Goal: Information Seeking & Learning: Understand process/instructions

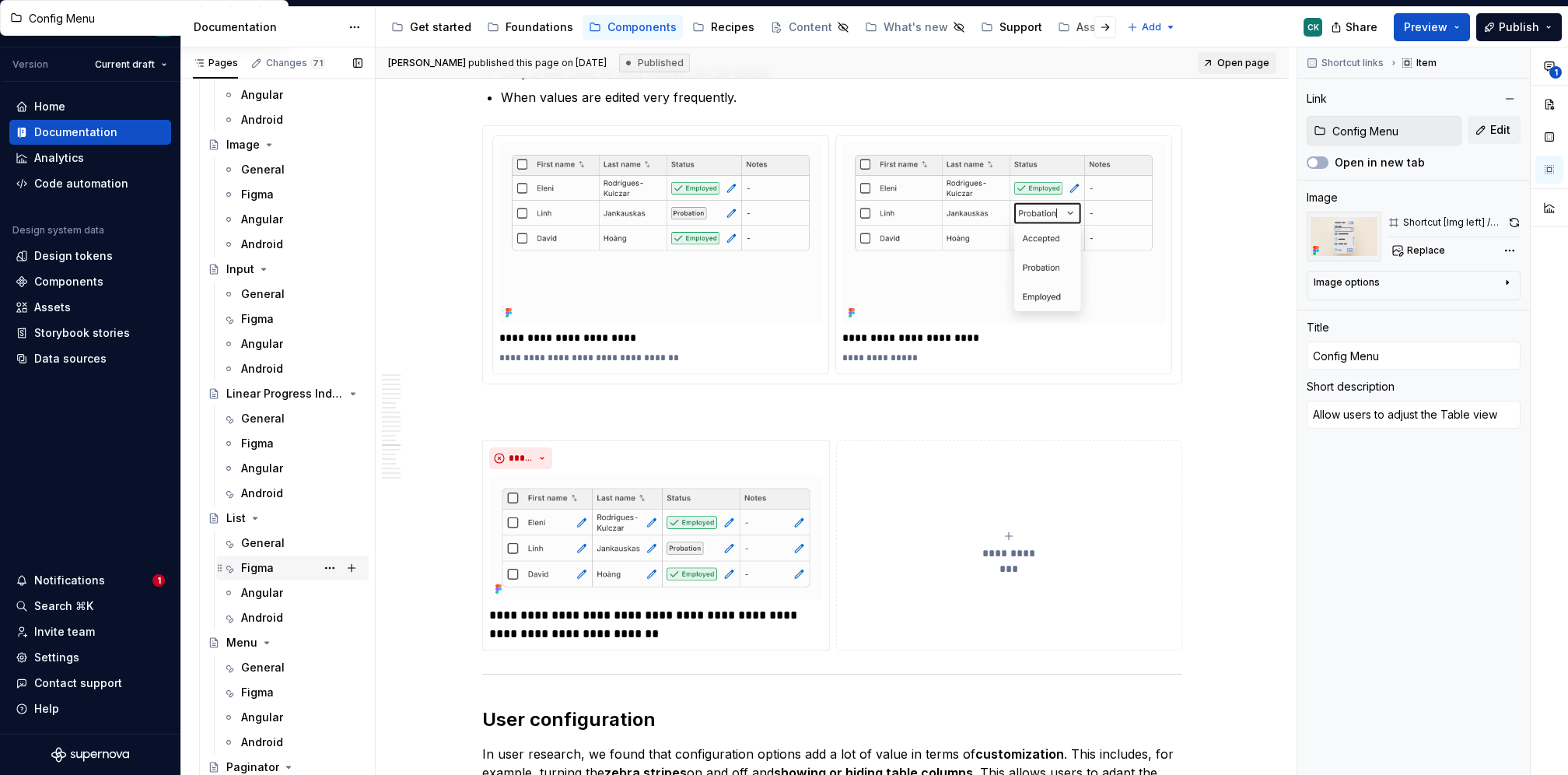
scroll to position [3769, 0]
click at [279, 543] on div "General" at bounding box center [263, 539] width 44 height 16
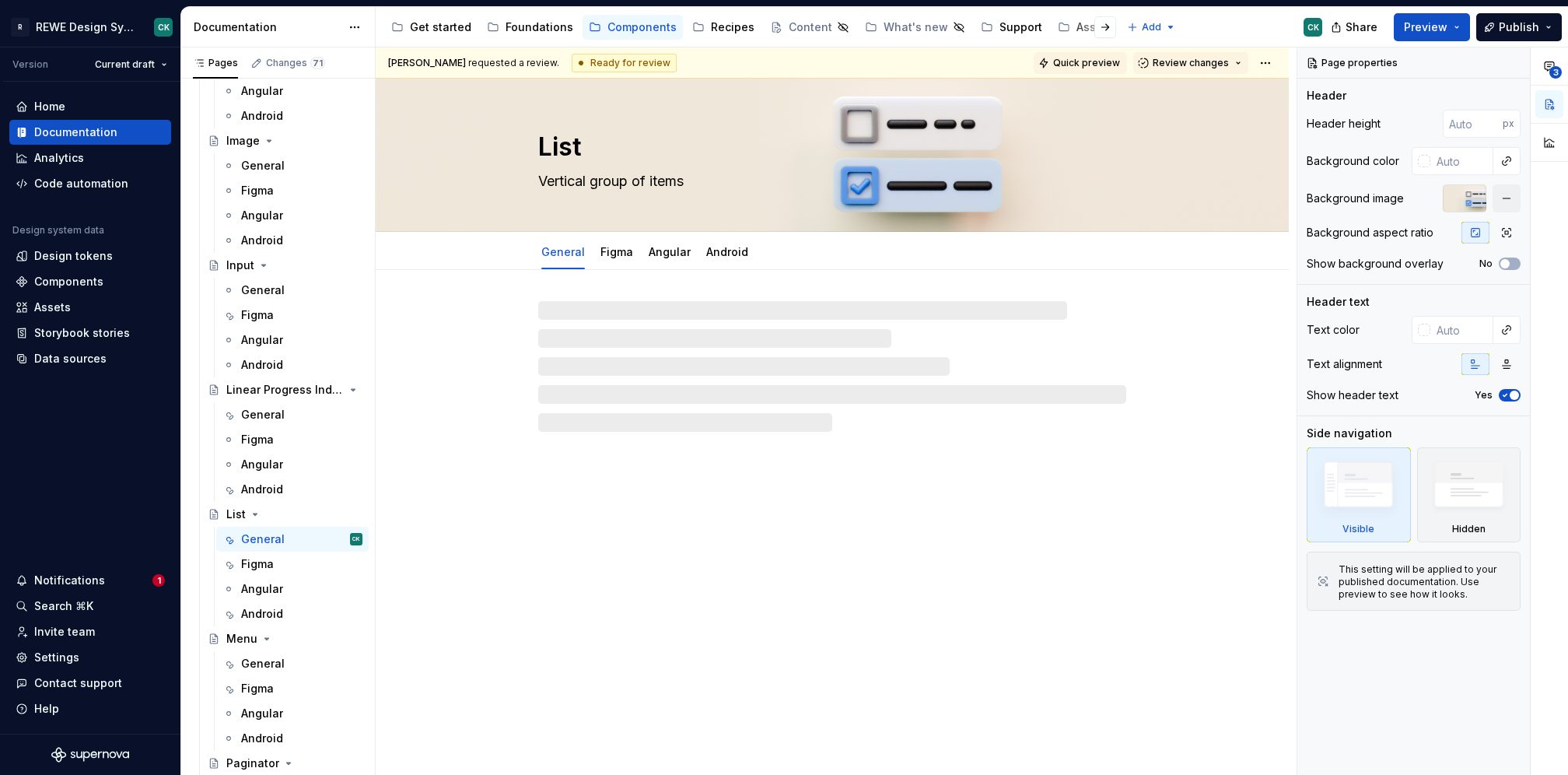
click at [1121, 69] on button "Quick preview" at bounding box center [1080, 63] width 94 height 22
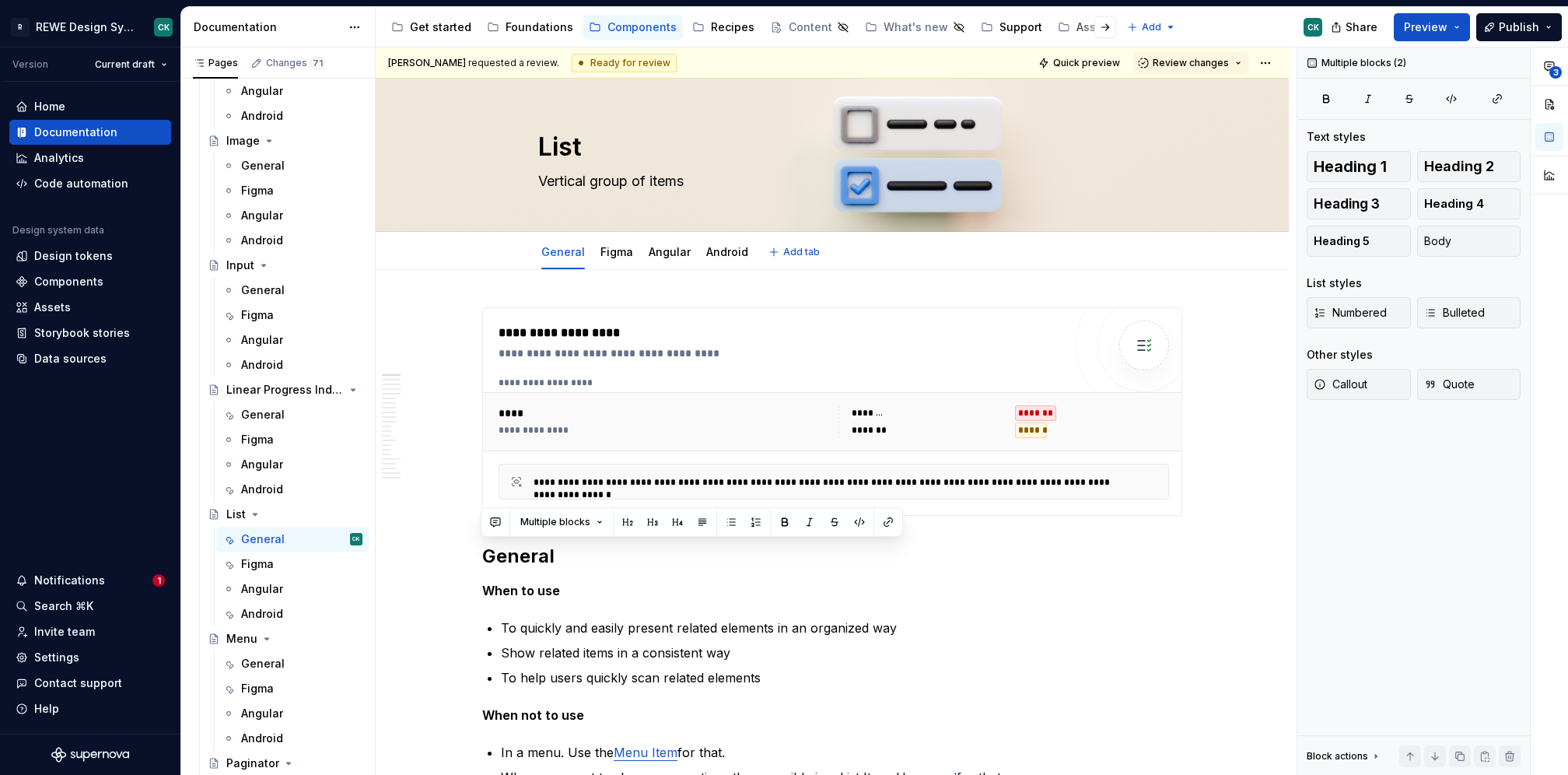
click at [399, 256] on div "General Figma Angular Android Add tab" at bounding box center [832, 251] width 913 height 38
click at [442, 249] on div "General Figma Angular Android Add tab" at bounding box center [832, 251] width 789 height 34
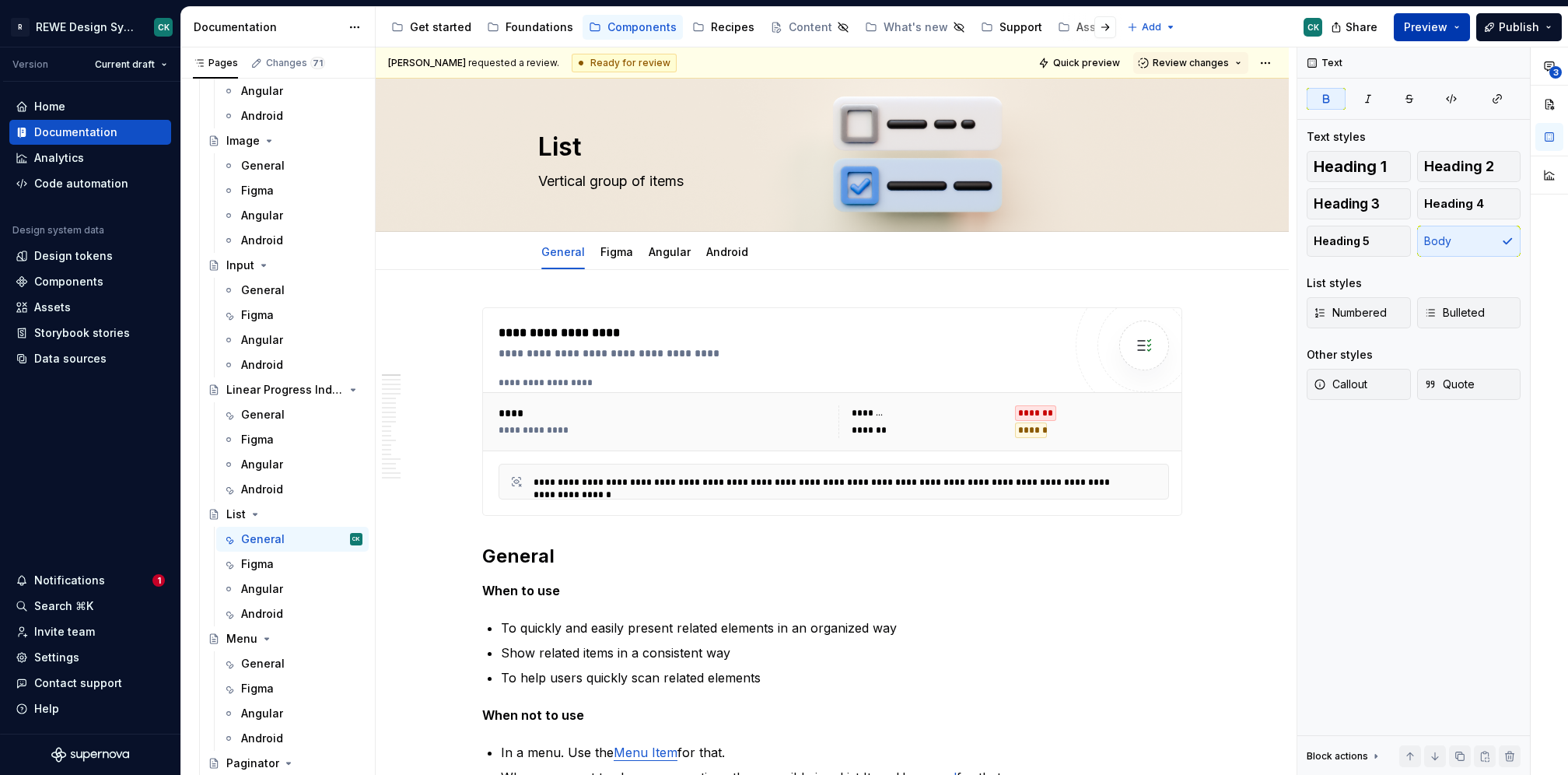
click at [1457, 22] on button "Preview" at bounding box center [1432, 27] width 76 height 28
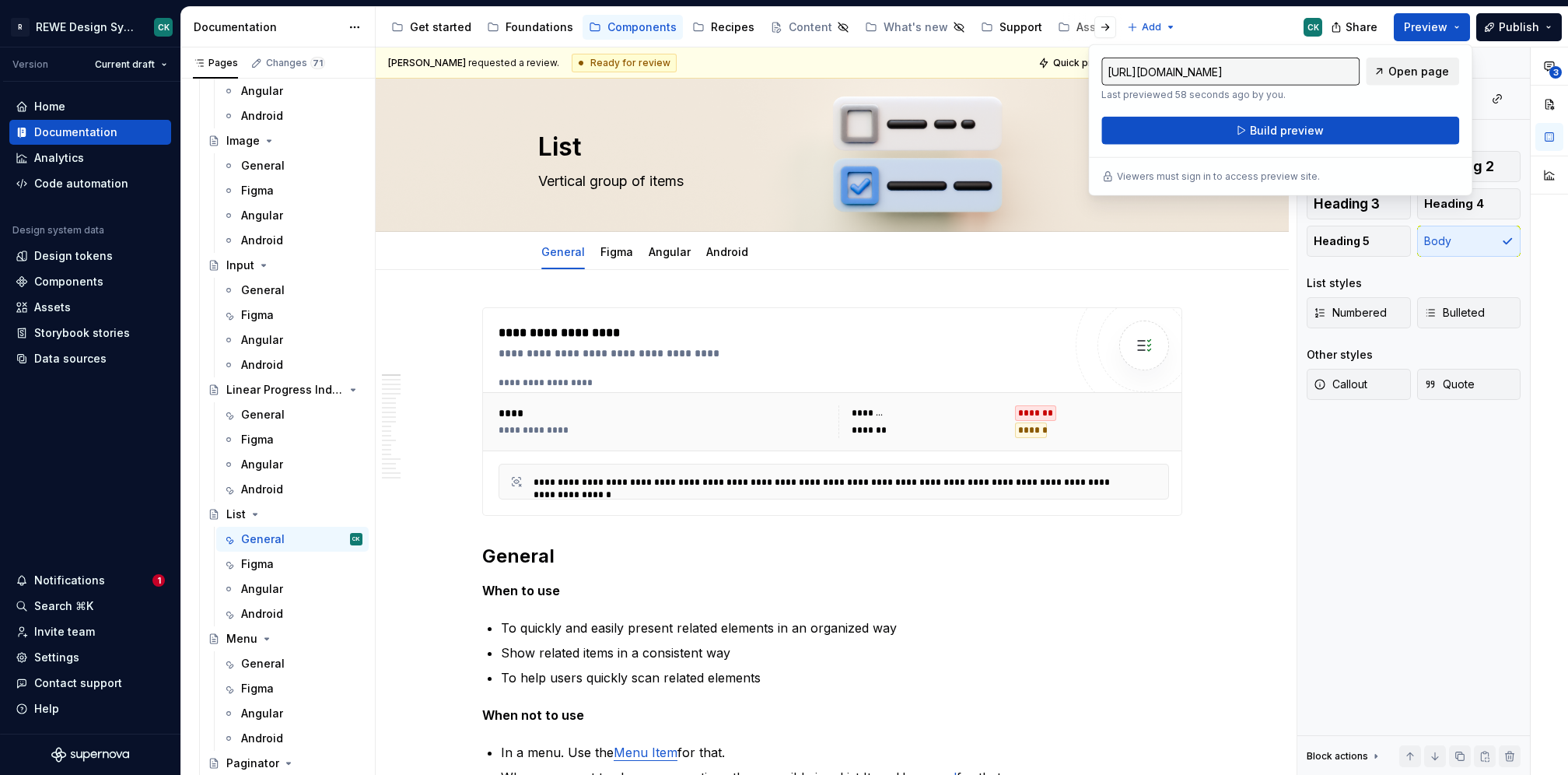
click at [1384, 82] on link "Open page" at bounding box center [1412, 71] width 94 height 28
type textarea "*"
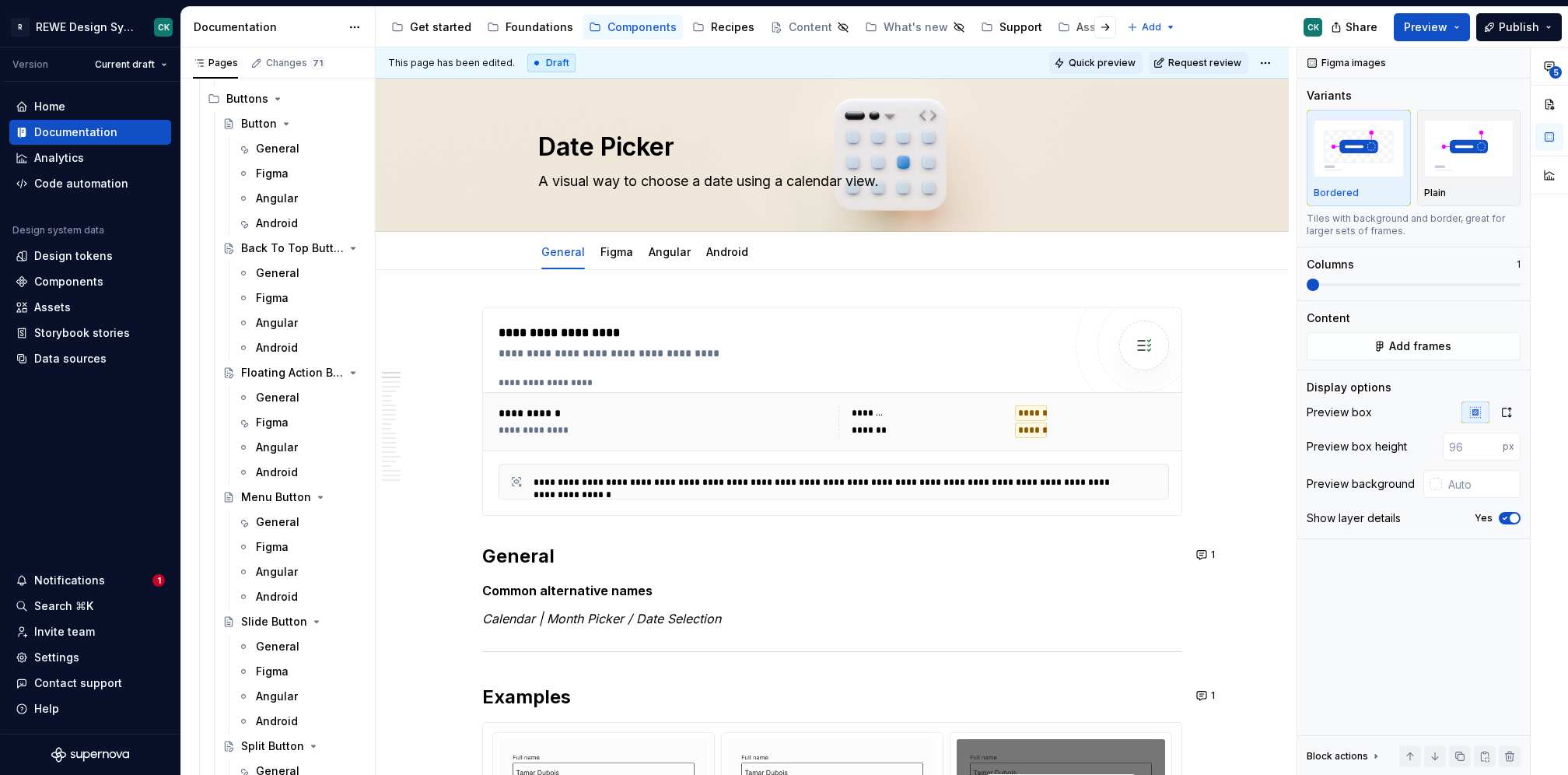
click at [1108, 68] on span "Quick preview" at bounding box center [1102, 62] width 67 height 12
click at [1456, 31] on button "Preview" at bounding box center [1432, 27] width 76 height 28
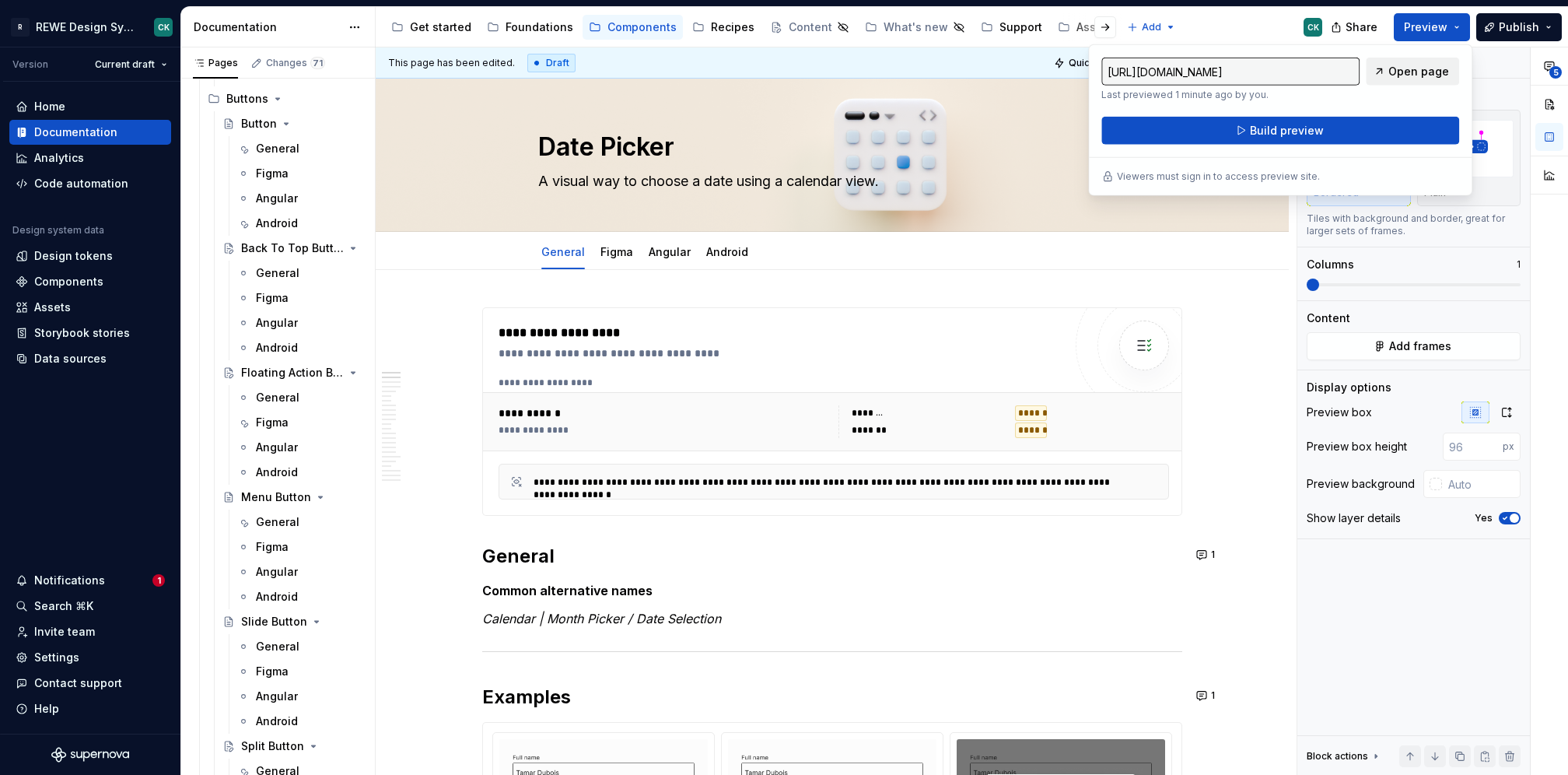
click at [1439, 77] on span "Open page" at bounding box center [1419, 71] width 61 height 16
type textarea "*"
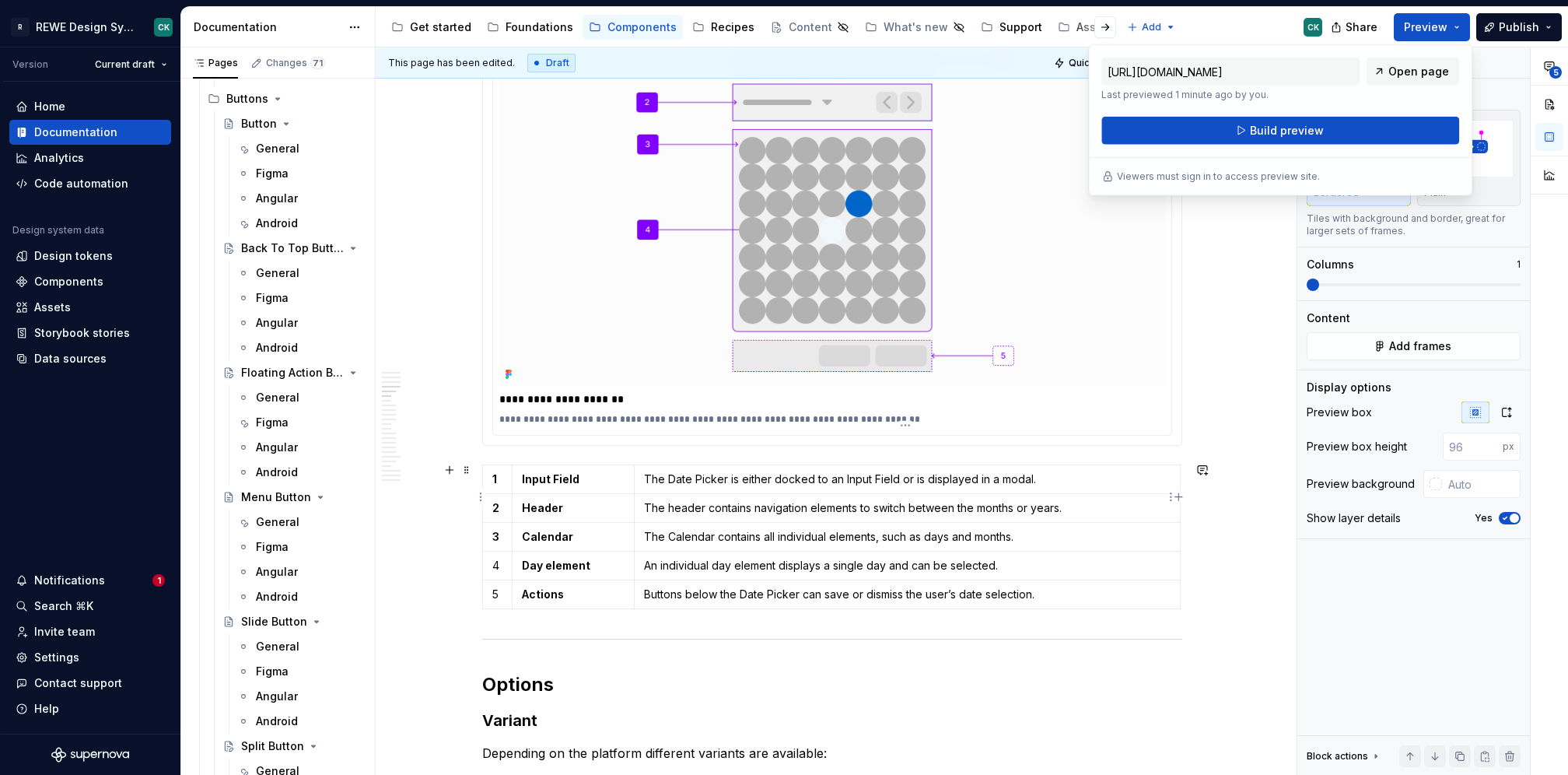
scroll to position [1265, 0]
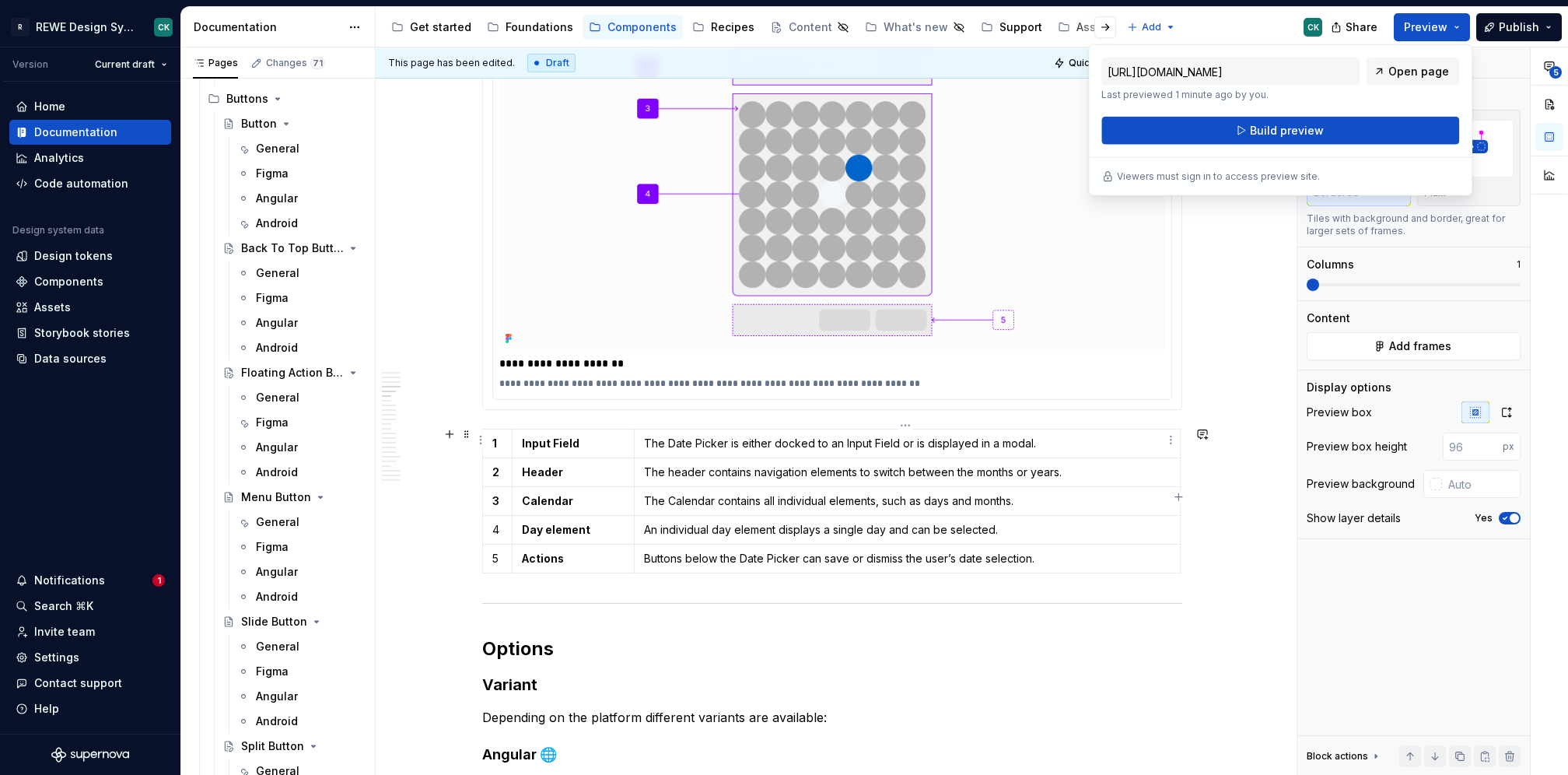
click at [925, 436] on p "The Date Picker is either docked to an Input Field or is displayed in a modal." at bounding box center [907, 443] width 527 height 16
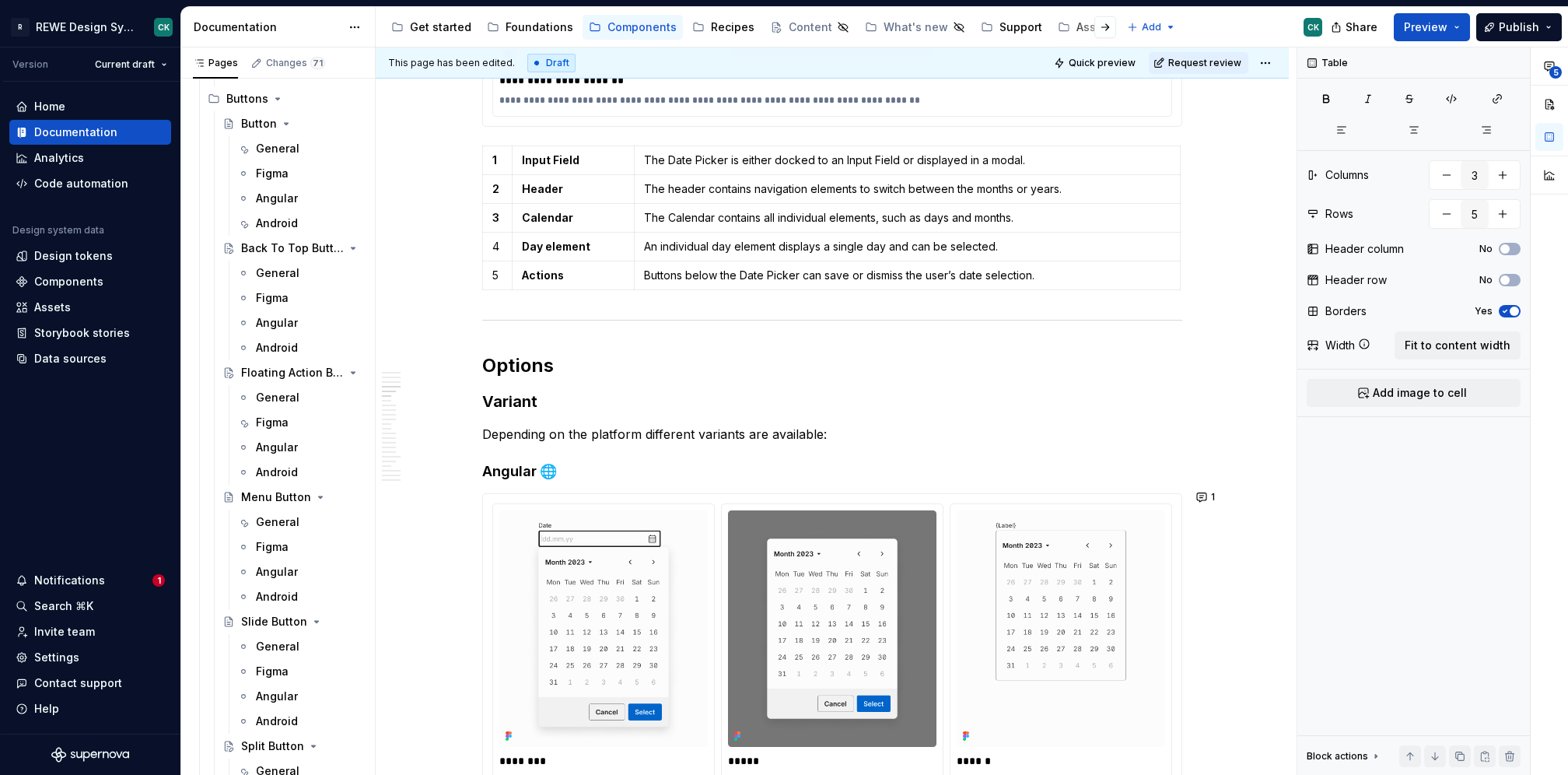
scroll to position [1710, 0]
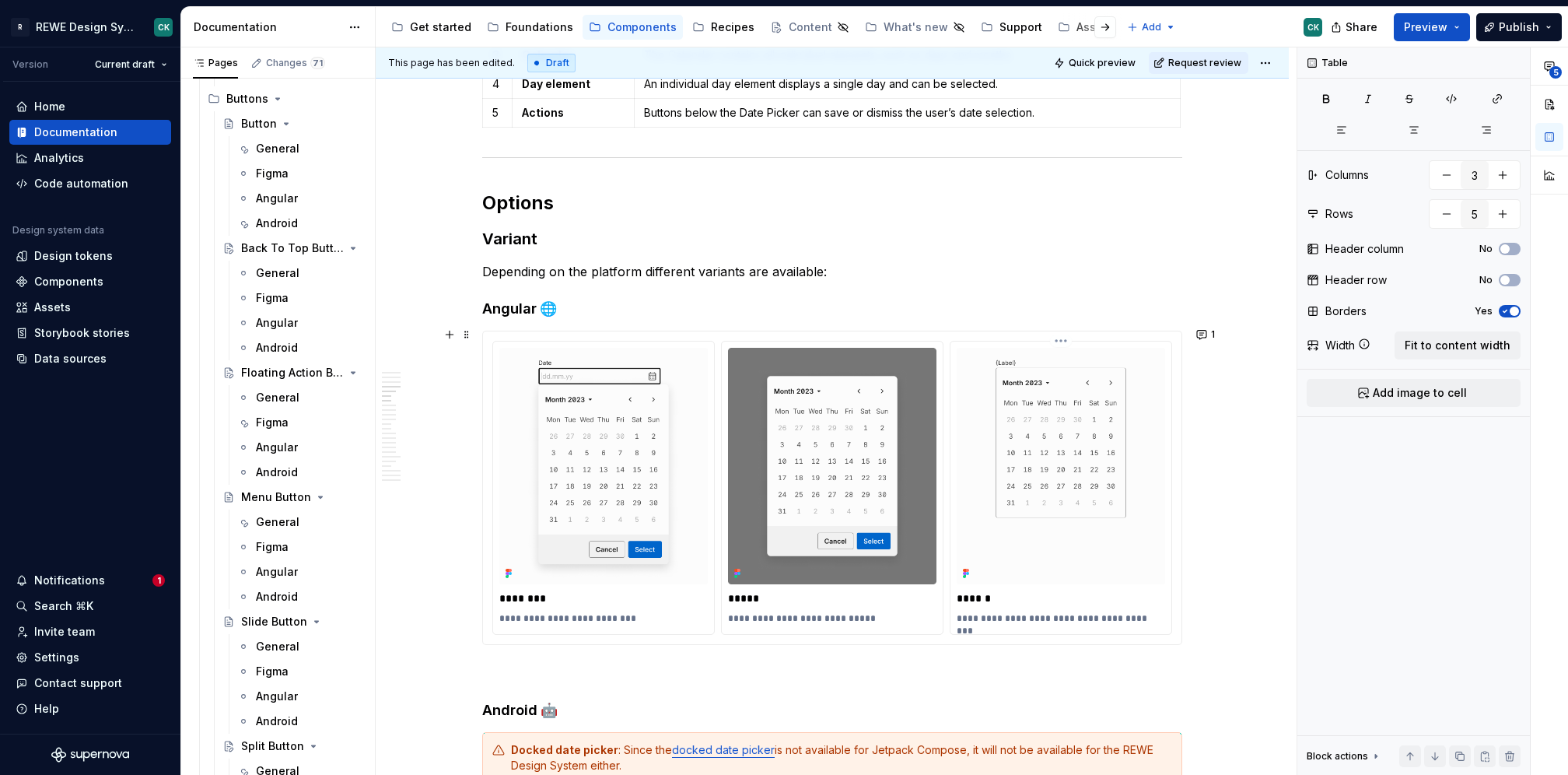
click at [1085, 451] on img at bounding box center [1060, 465] width 208 height 236
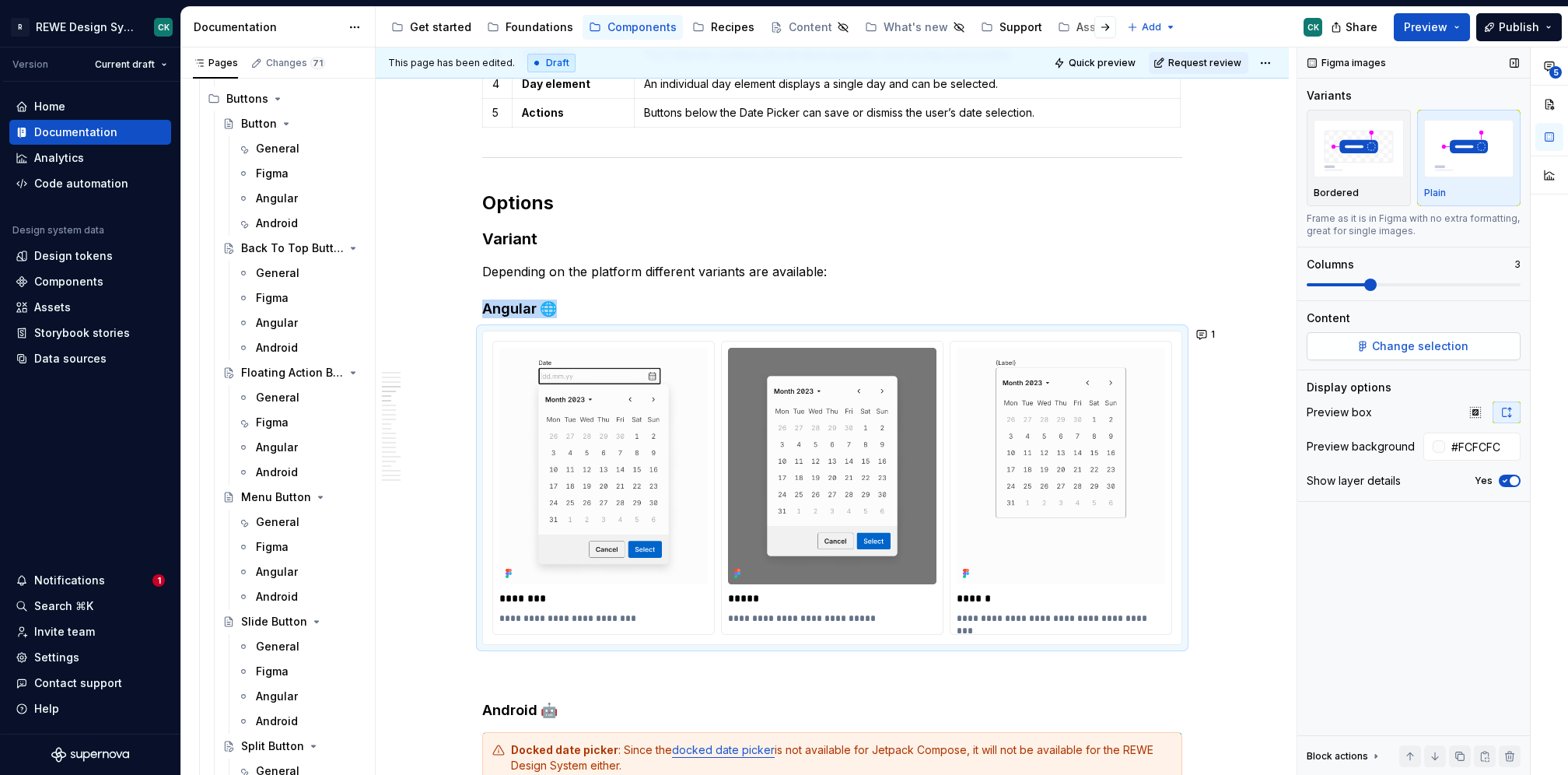
click at [1435, 344] on span "Change selection" at bounding box center [1420, 346] width 96 height 16
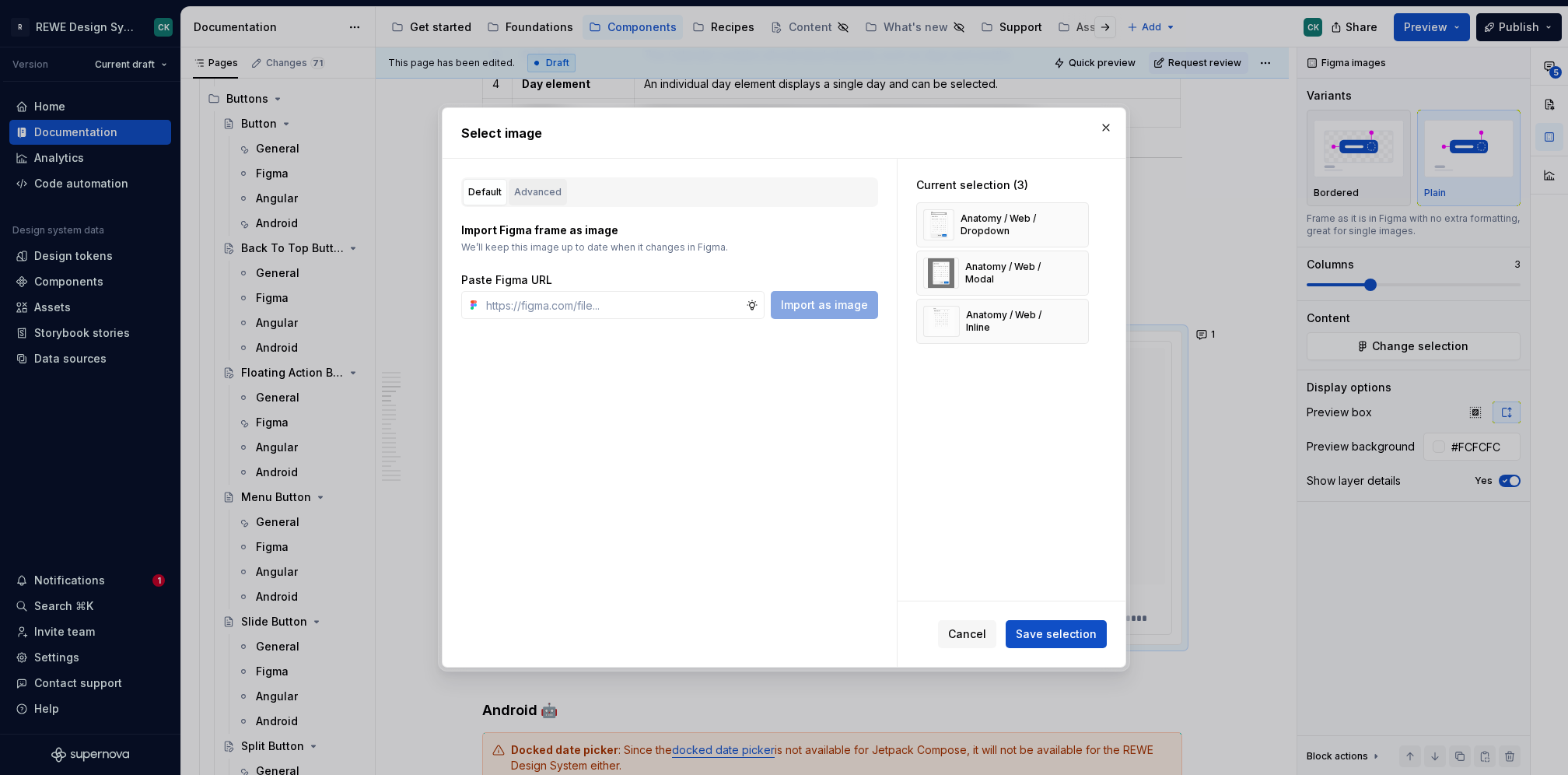
click at [548, 187] on div "Advanced" at bounding box center [538, 192] width 47 height 16
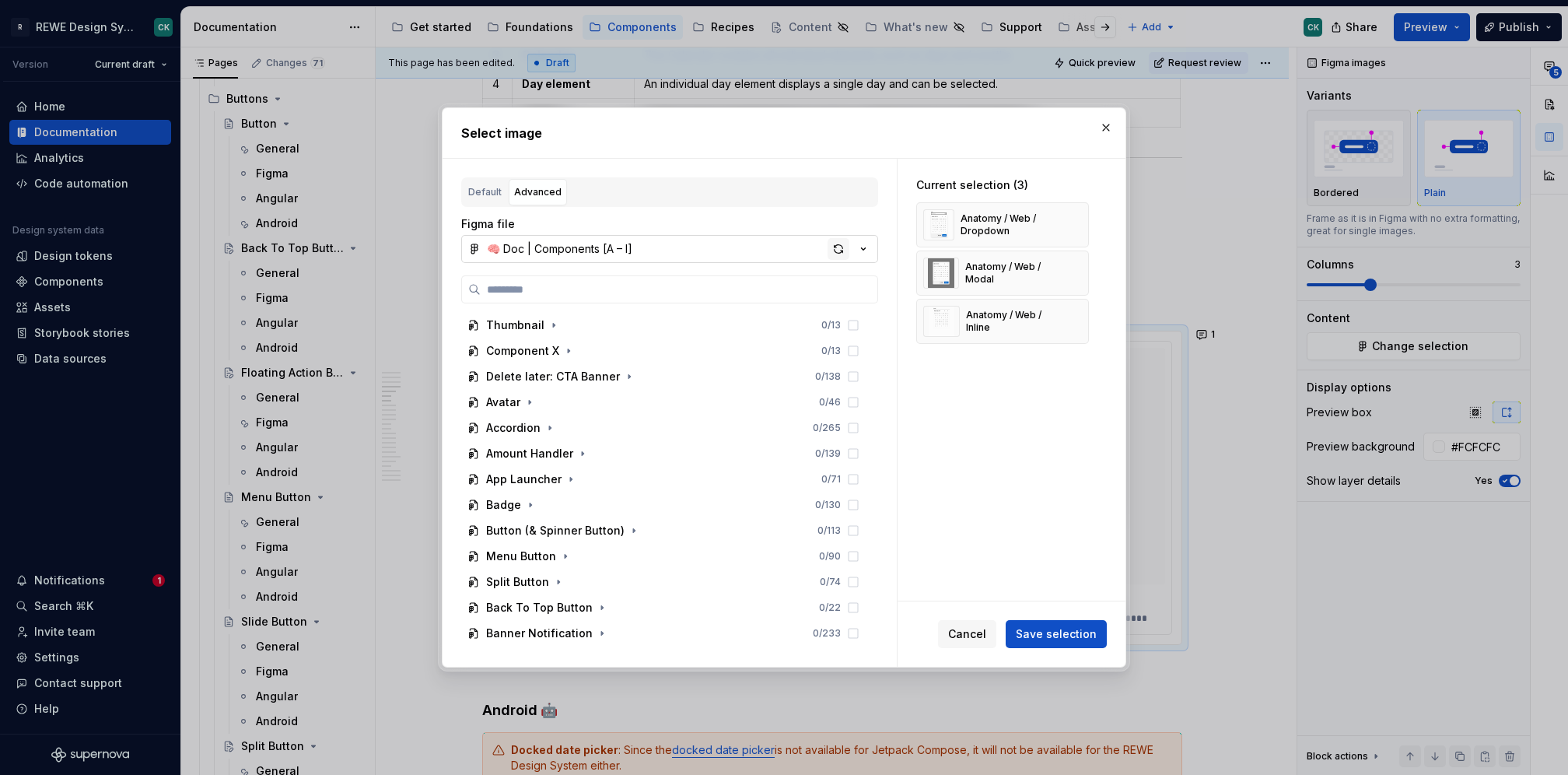
click at [836, 243] on div "button" at bounding box center [839, 249] width 22 height 22
type textarea "*"
paste input "**********"
type input "**********"
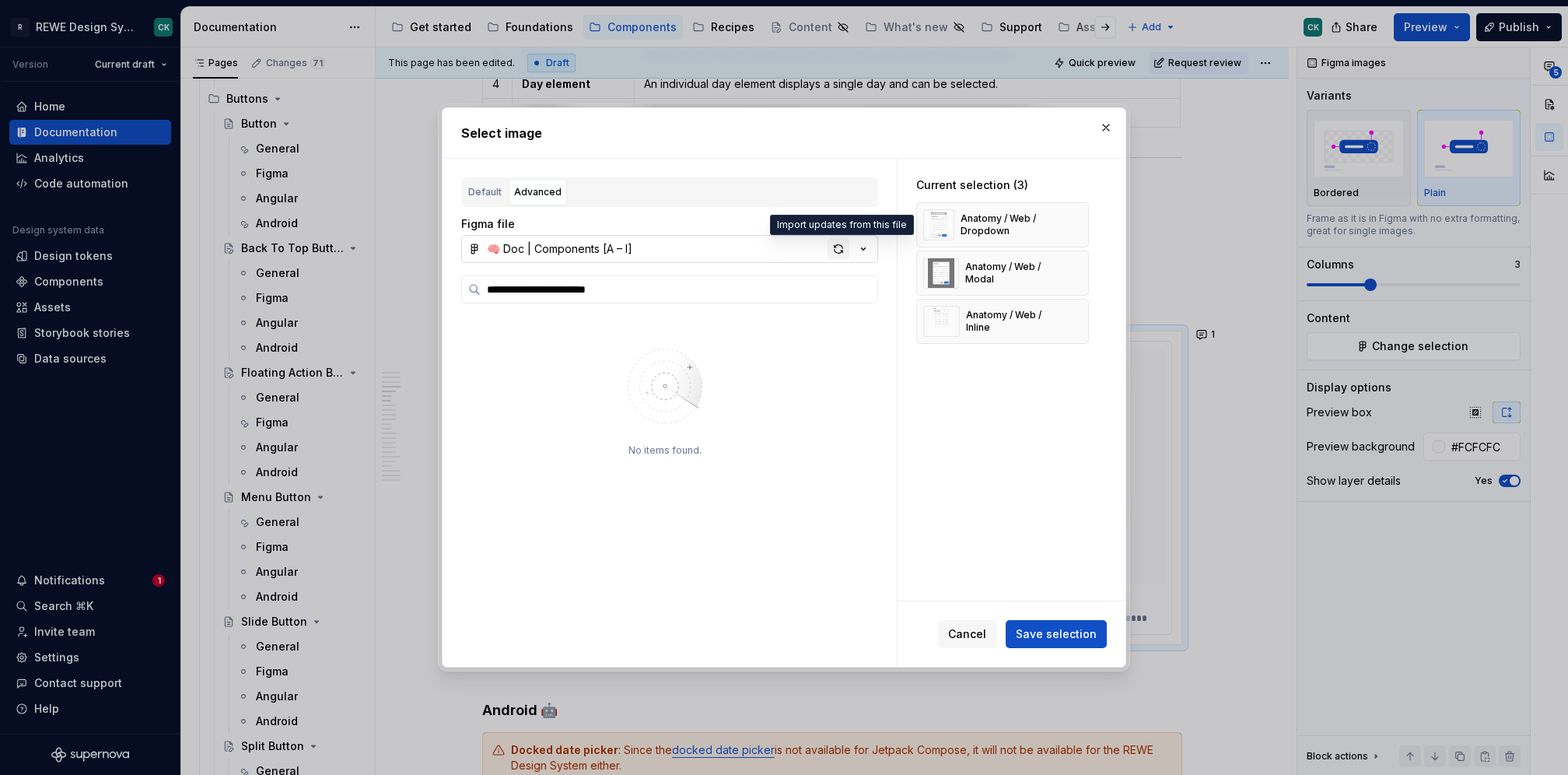
click at [840, 245] on div "button" at bounding box center [839, 249] width 22 height 22
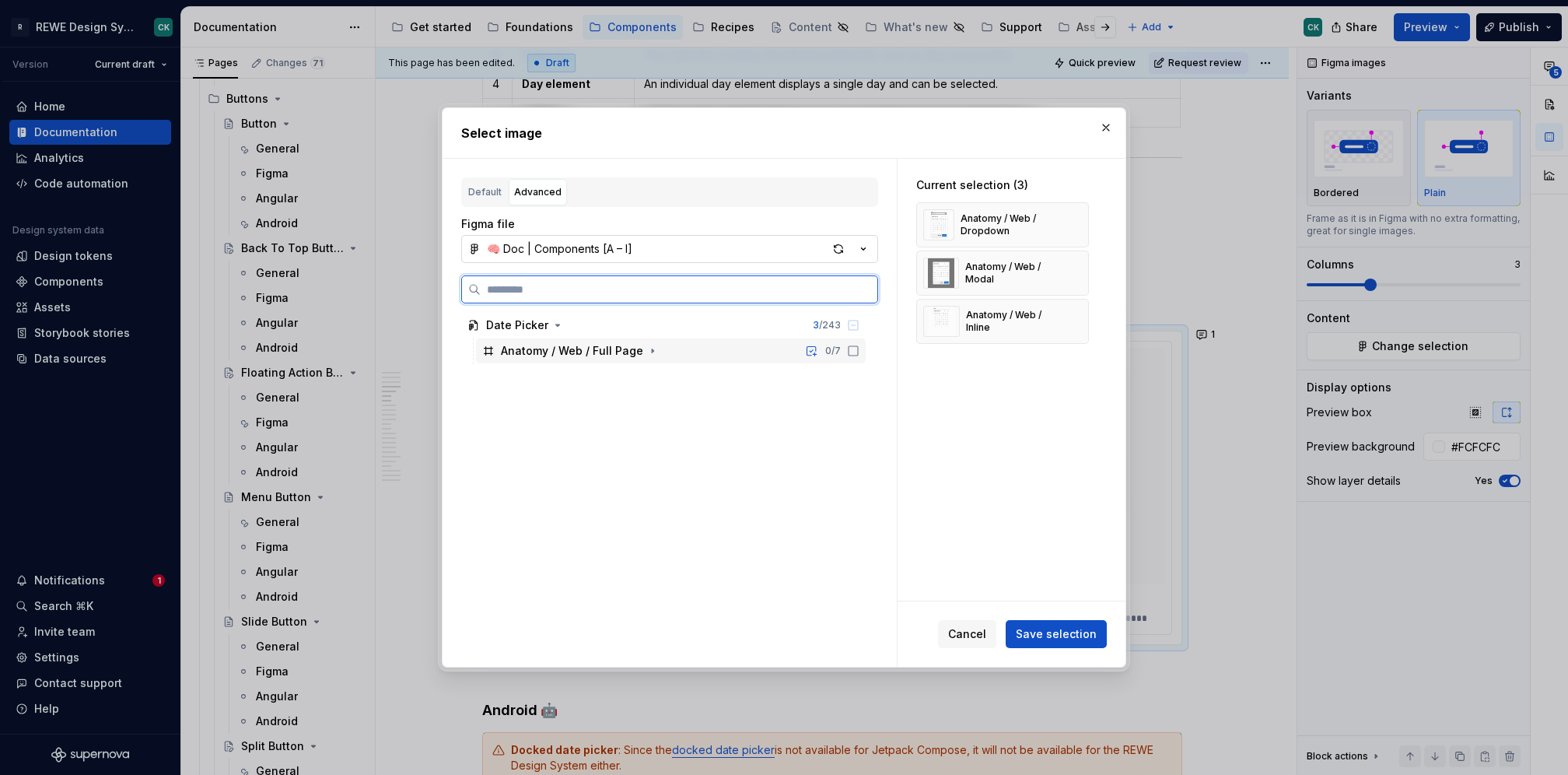
click at [709, 346] on div "Anatomy / Web / Full Page 0 / 7" at bounding box center [671, 351] width 390 height 25
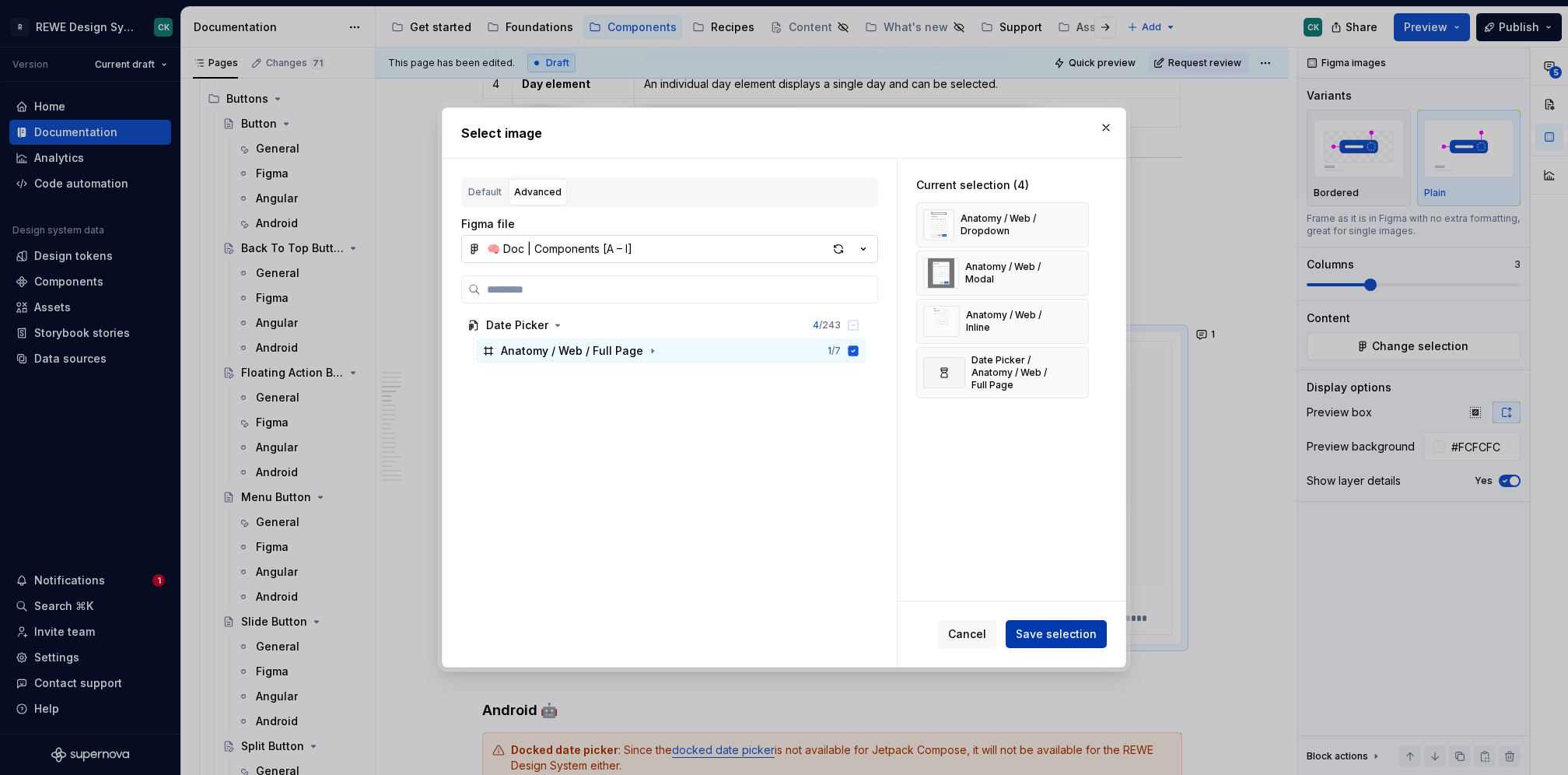
click at [1051, 618] on div "Cancel Save selection" at bounding box center [1011, 634] width 228 height 66
click at [1054, 629] on span "Save selection" at bounding box center [1056, 634] width 81 height 16
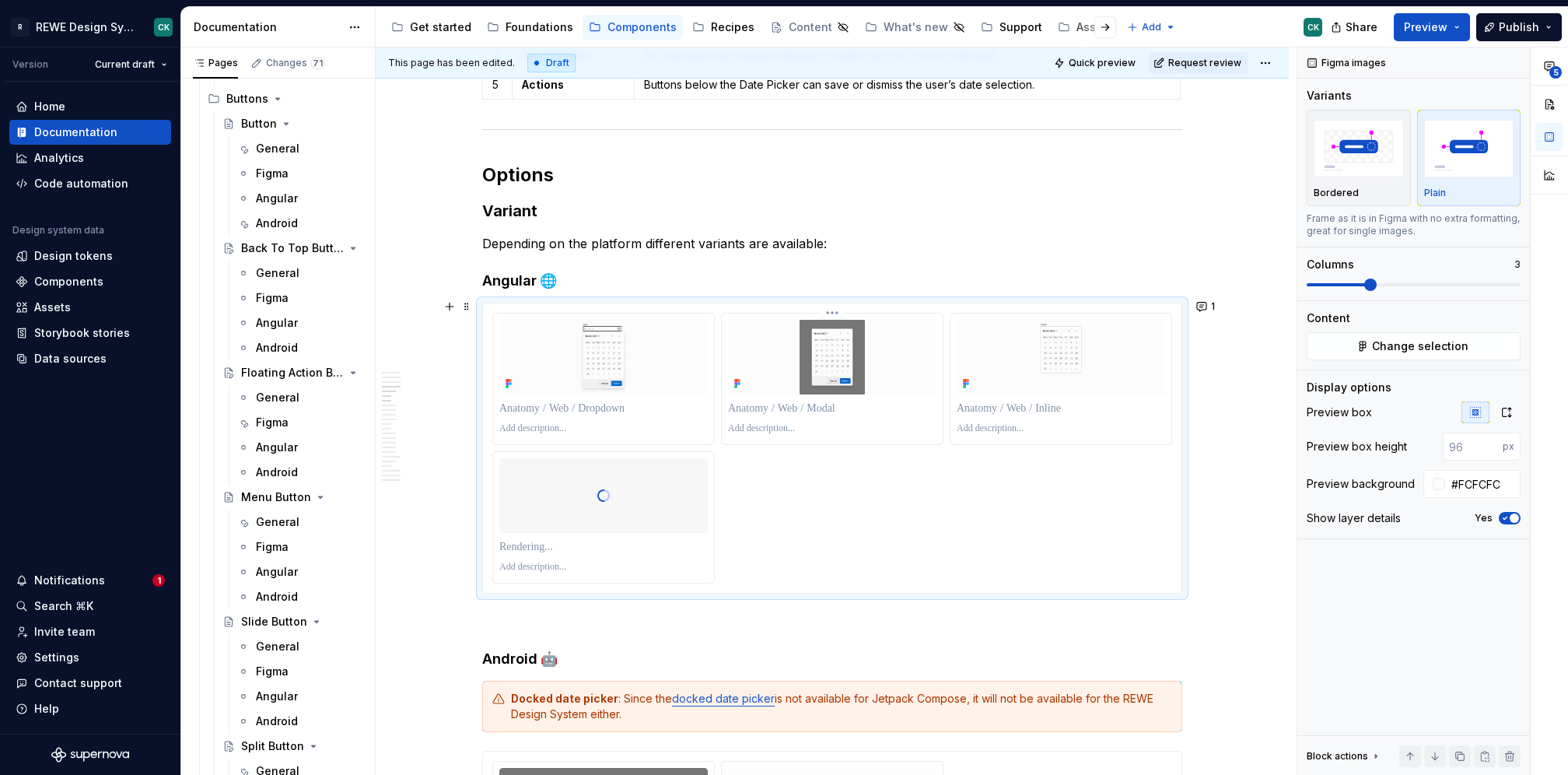
scroll to position [1740, 0]
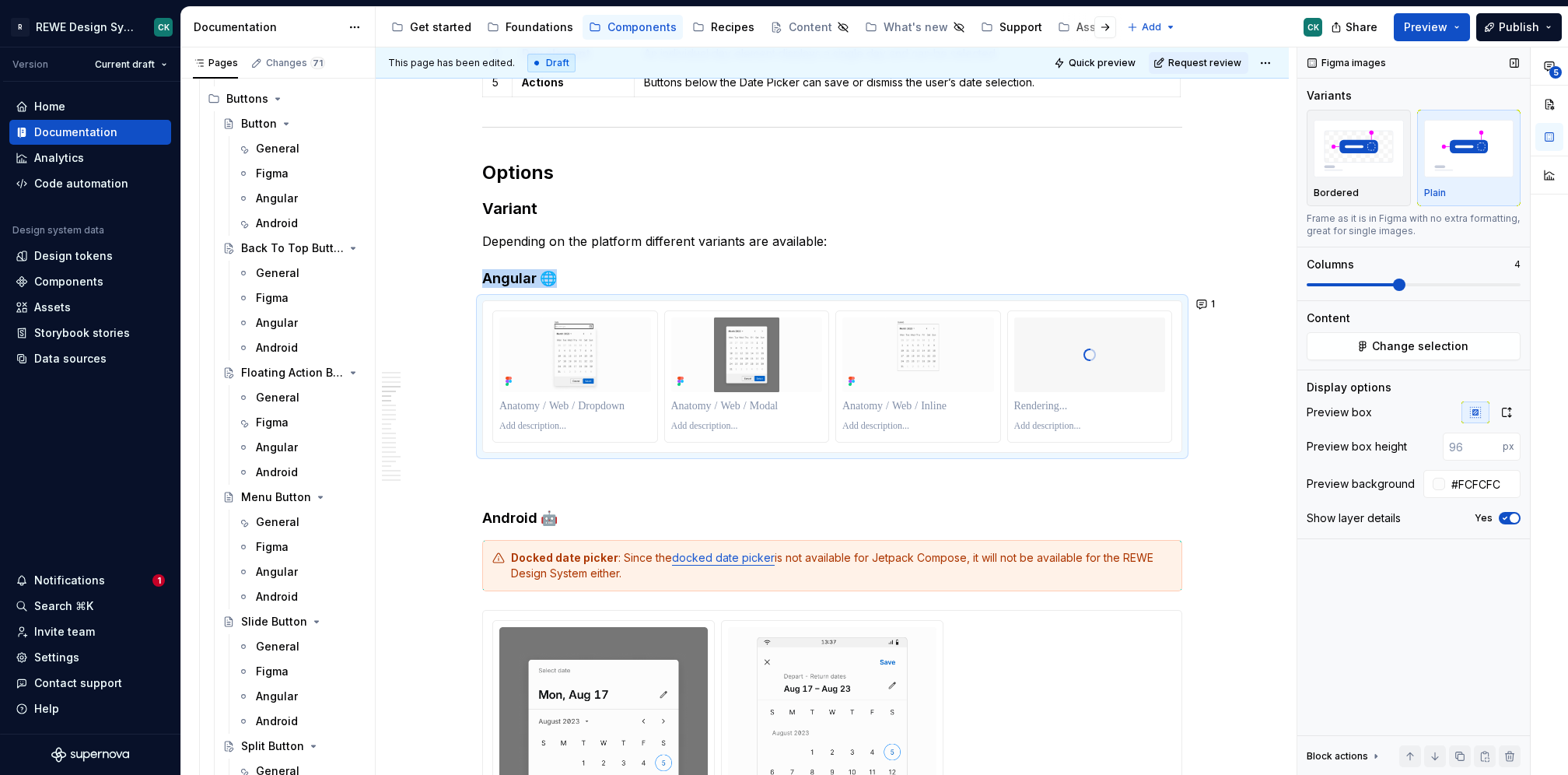
click at [1390, 281] on span at bounding box center [1414, 285] width 214 height 12
drag, startPoint x: 1507, startPoint y: 416, endPoint x: 1502, endPoint y: 393, distance: 23.5
click at [1507, 417] on icon "button" at bounding box center [1507, 412] width 12 height 12
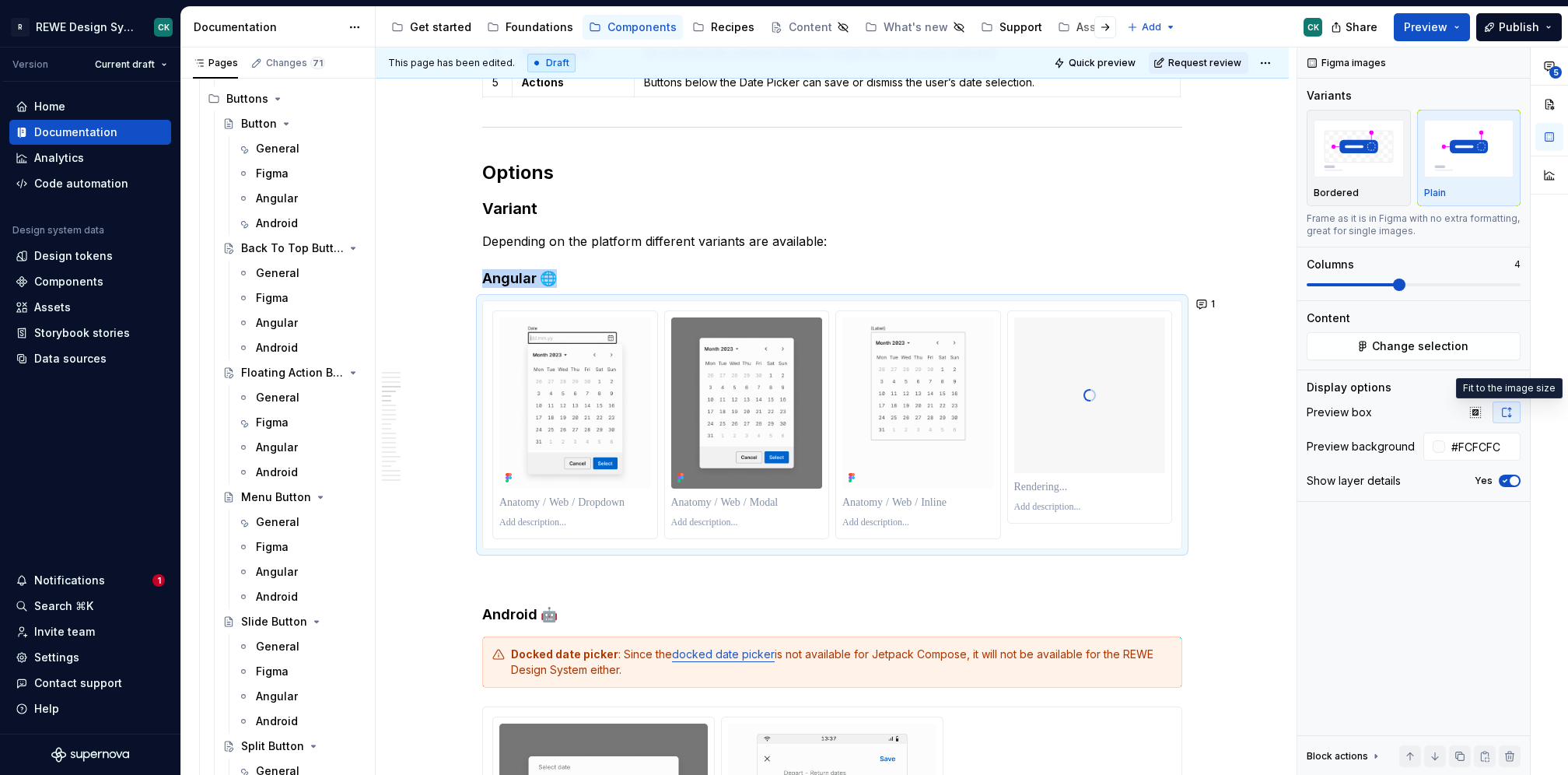
type textarea "*"
click at [562, 499] on p at bounding box center [575, 502] width 152 height 16
click at [741, 503] on p at bounding box center [747, 502] width 152 height 16
click at [933, 495] on p at bounding box center [918, 502] width 152 height 16
click at [567, 519] on p at bounding box center [575, 523] width 152 height 12
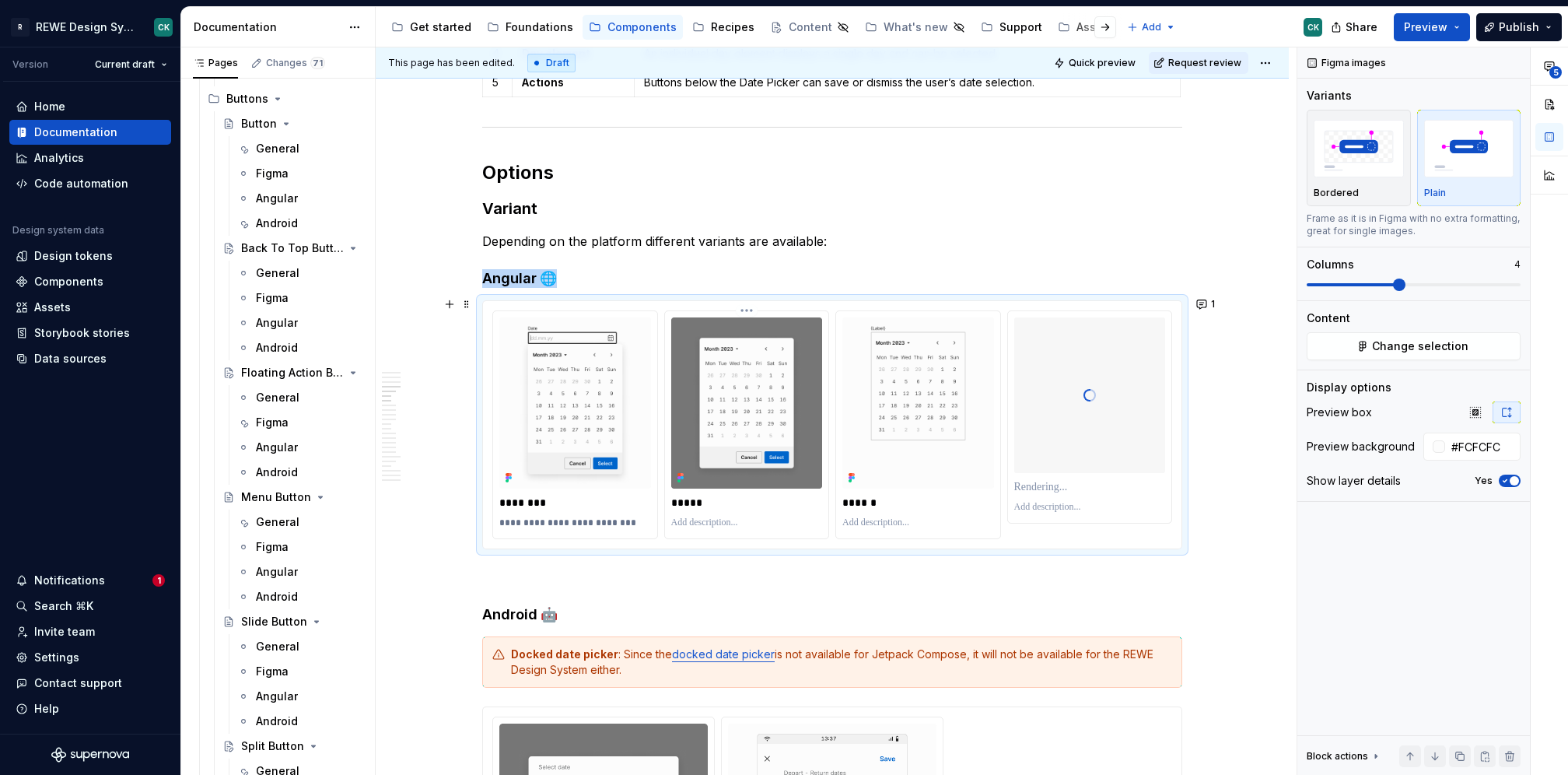
click at [747, 527] on div at bounding box center [747, 523] width 152 height 19
click at [738, 519] on p at bounding box center [747, 523] width 152 height 12
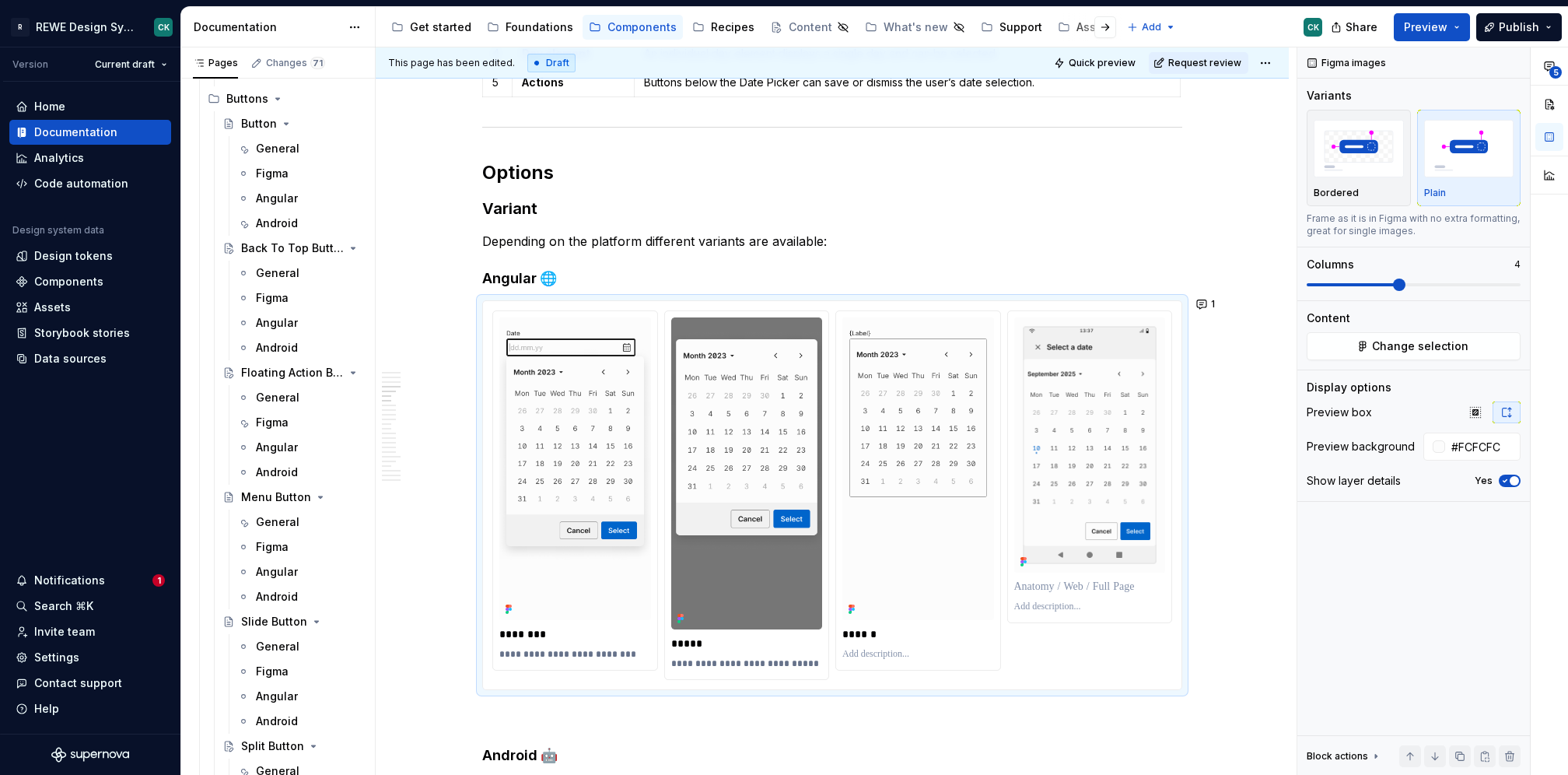
type textarea "*"
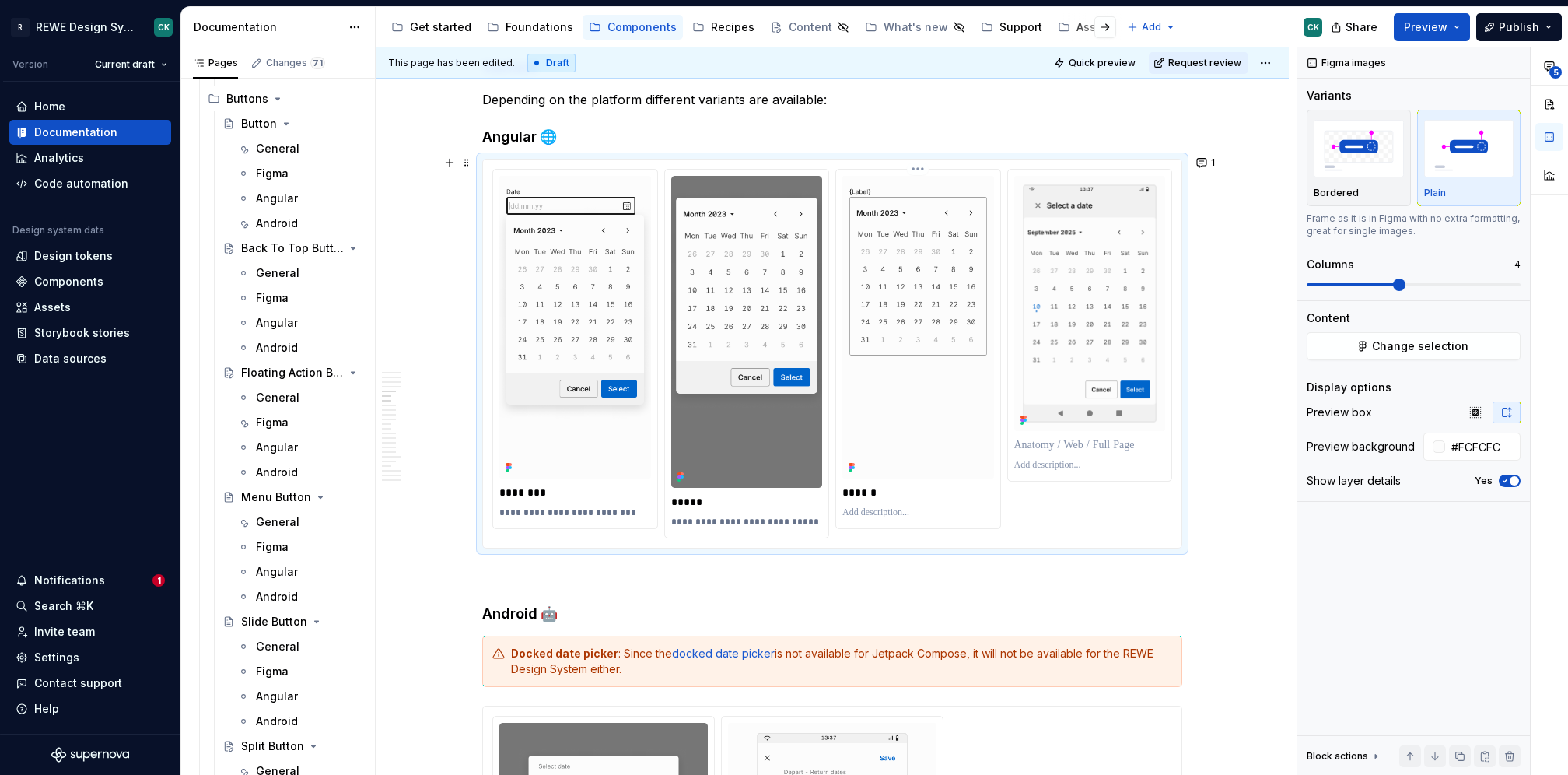
click at [884, 519] on div "******" at bounding box center [918, 349] width 164 height 358
click at [879, 510] on p at bounding box center [918, 512] width 152 height 12
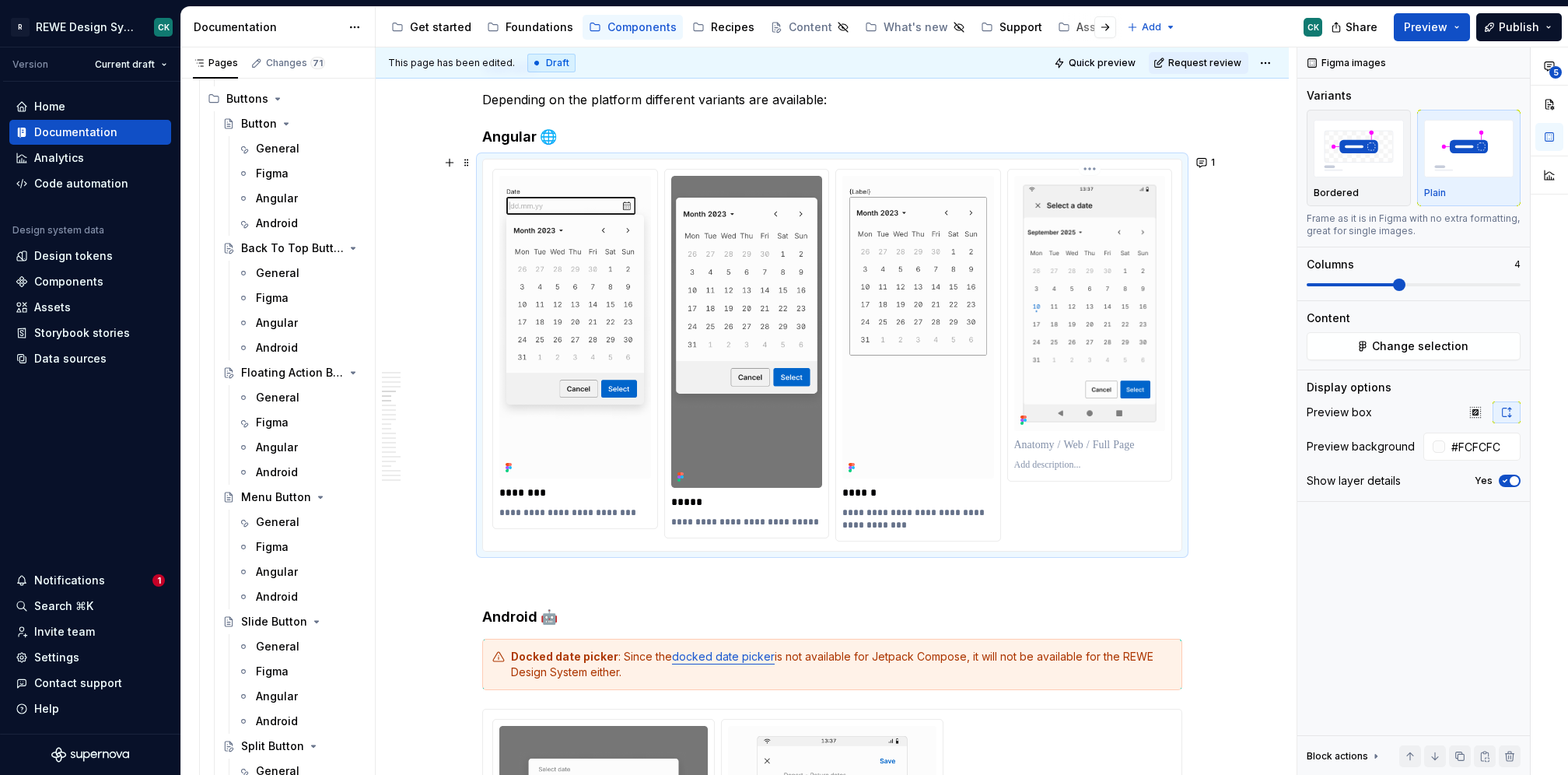
click at [1081, 459] on p at bounding box center [1090, 465] width 152 height 12
click at [1050, 446] on p at bounding box center [1090, 445] width 152 height 16
click at [1049, 465] on p at bounding box center [1090, 465] width 152 height 12
click at [1037, 456] on div "**********" at bounding box center [1090, 465] width 152 height 19
click at [1038, 459] on p "**********" at bounding box center [1090, 465] width 152 height 12
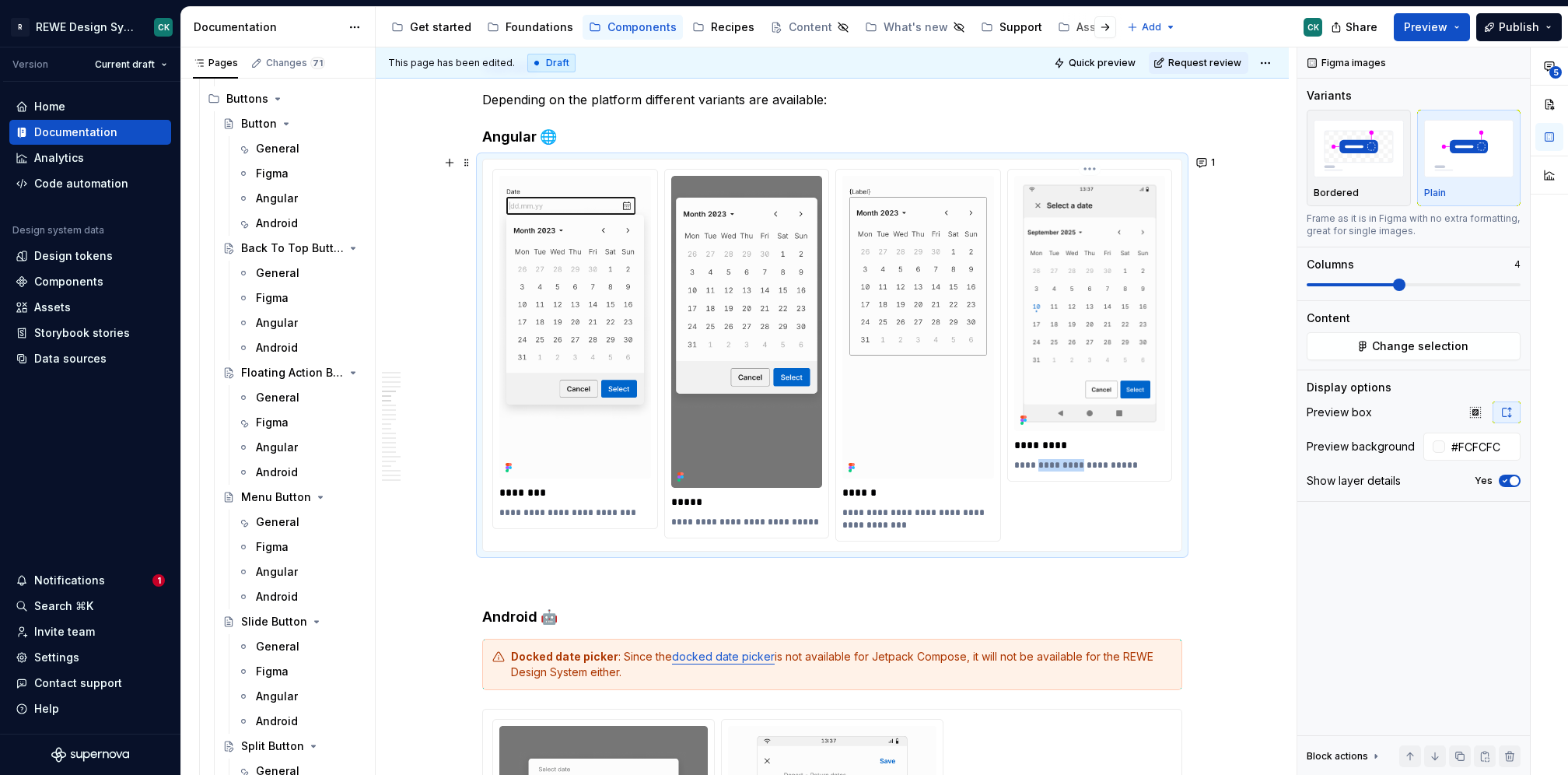
click at [1038, 459] on p "**********" at bounding box center [1090, 465] width 152 height 12
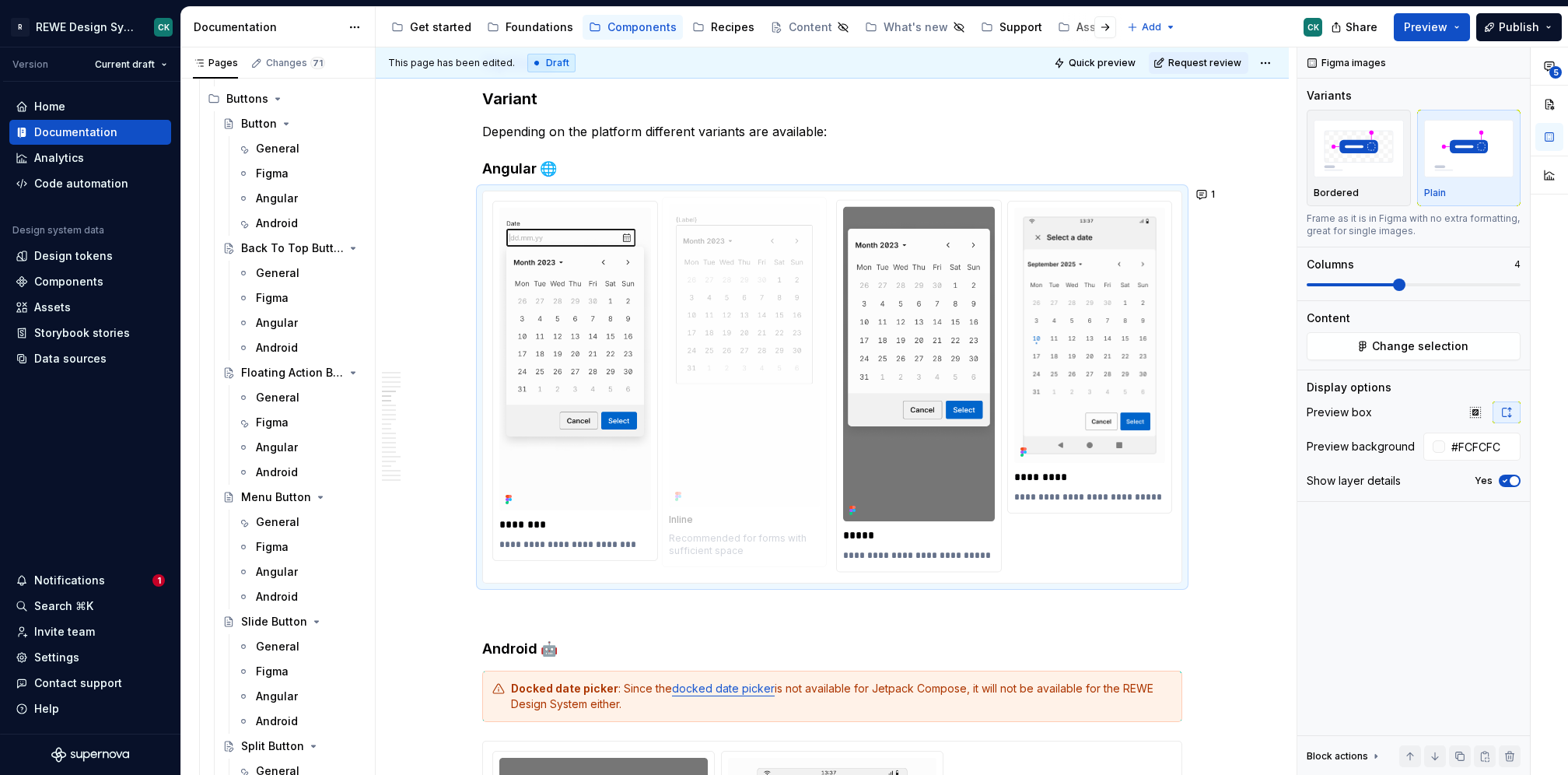
drag, startPoint x: 915, startPoint y: 170, endPoint x: 757, endPoint y: 175, distance: 158.1
click at [758, 170] on body "R REWE Design System CK Version Current draft Home Documentation Analytics Code…" at bounding box center [784, 388] width 1568 height 775
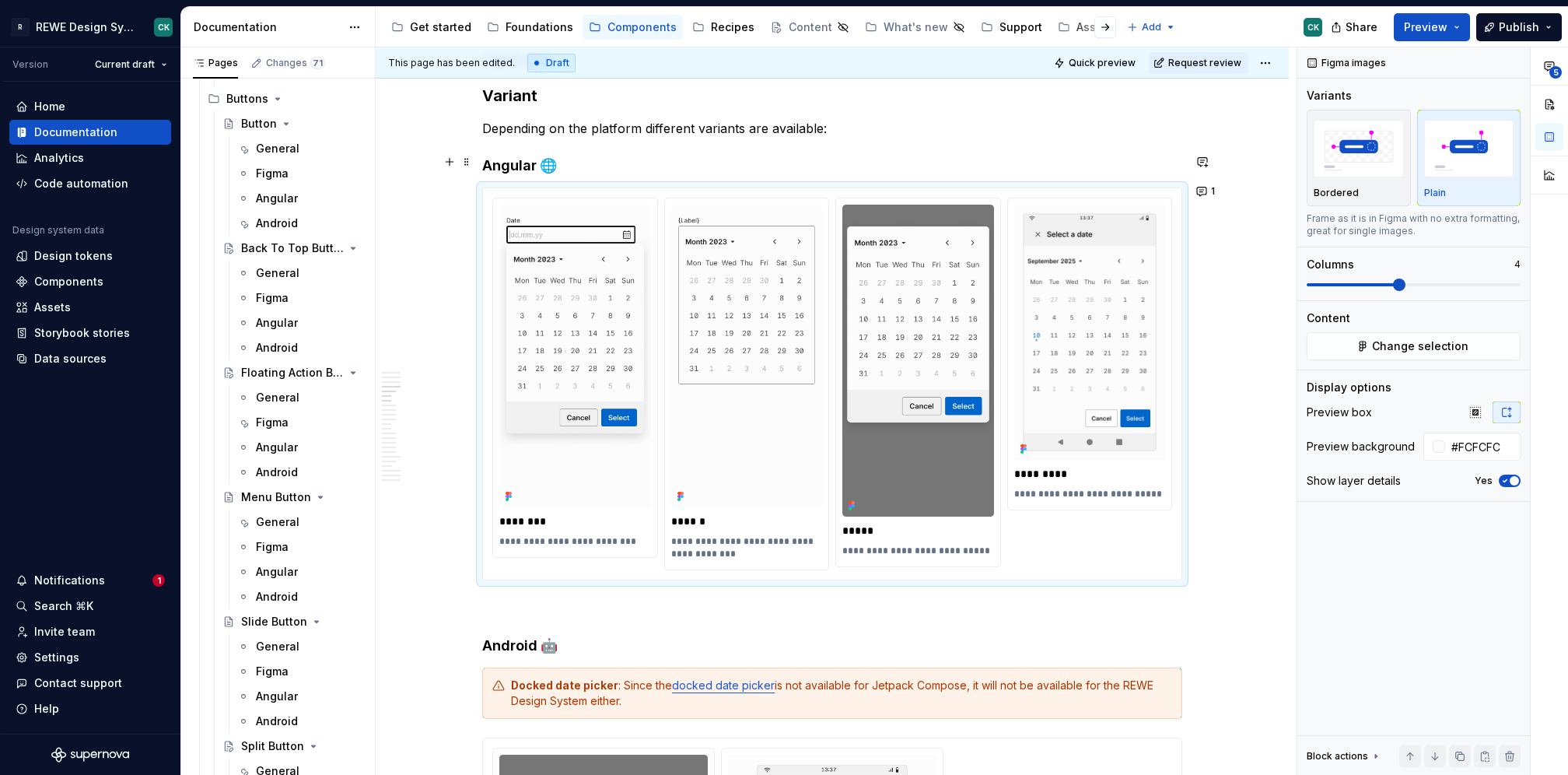
click at [891, 188] on div "**********" at bounding box center [832, 383] width 700 height 392
click at [1473, 407] on icon "button" at bounding box center [1475, 412] width 12 height 12
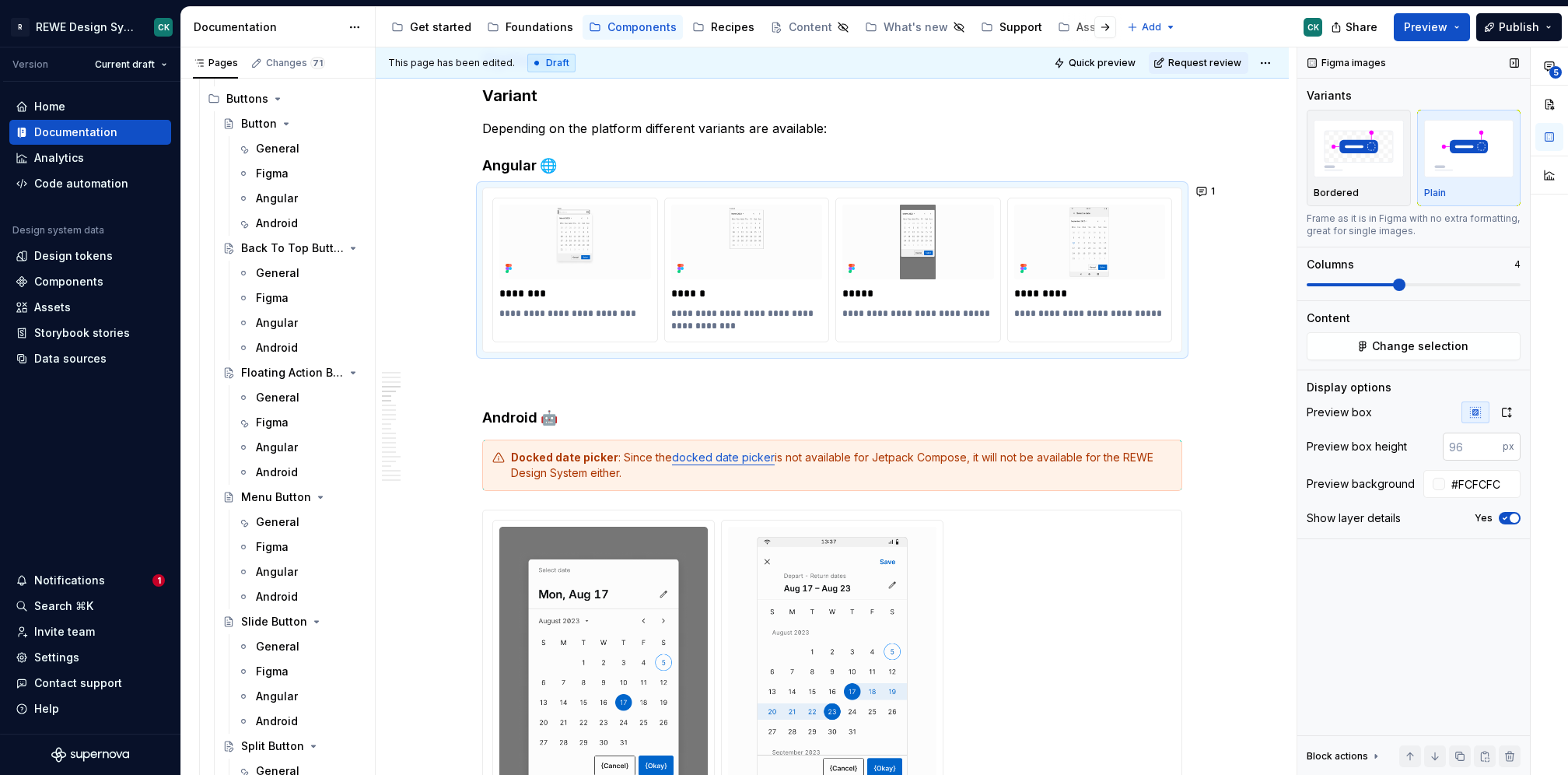
click at [1458, 445] on input "number" at bounding box center [1473, 446] width 60 height 28
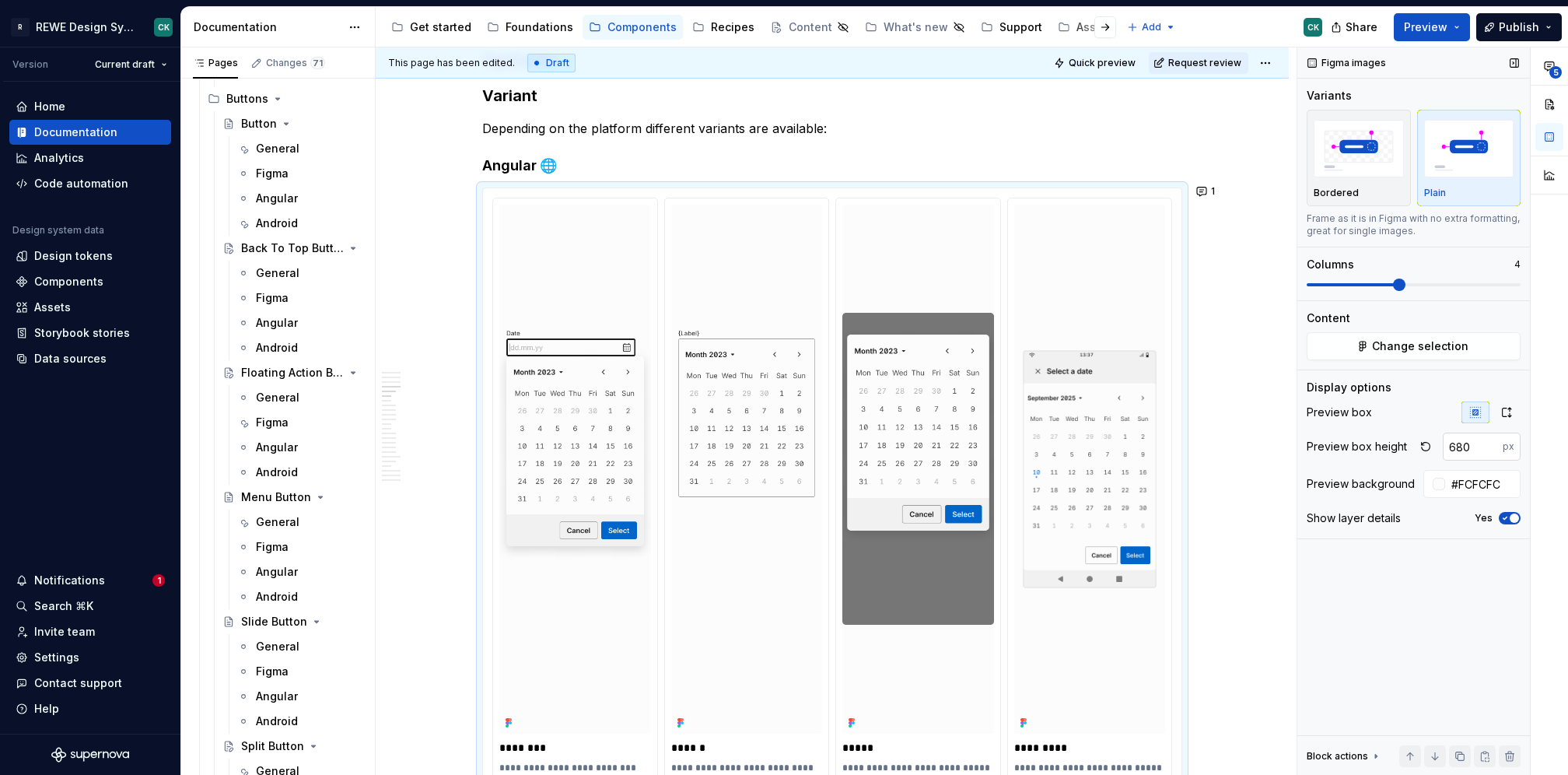
click at [1472, 442] on input "680" at bounding box center [1473, 446] width 60 height 28
click at [1470, 441] on input "680" at bounding box center [1473, 446] width 60 height 28
click at [1458, 446] on input "680" at bounding box center [1473, 446] width 60 height 28
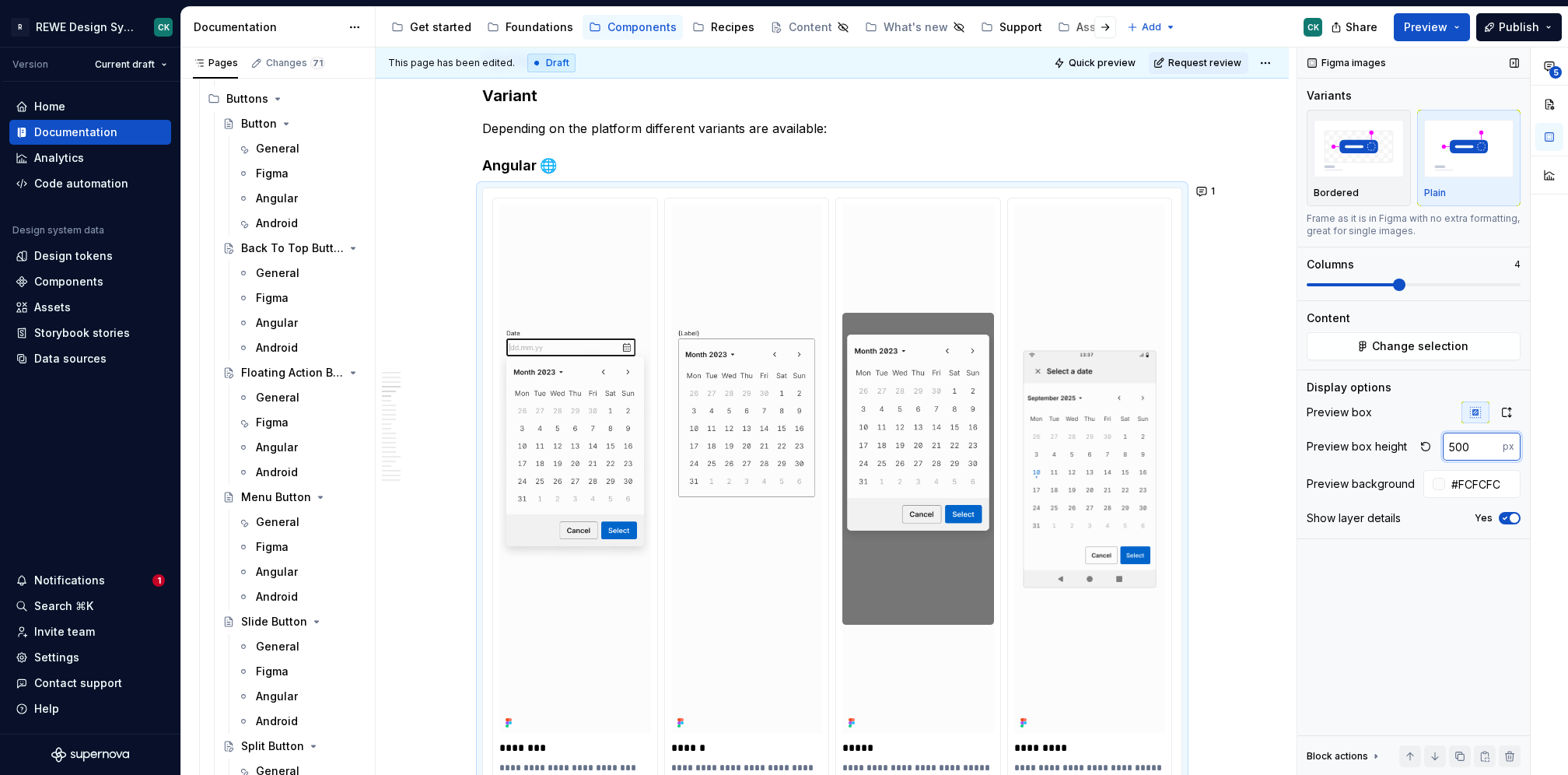
type input "500"
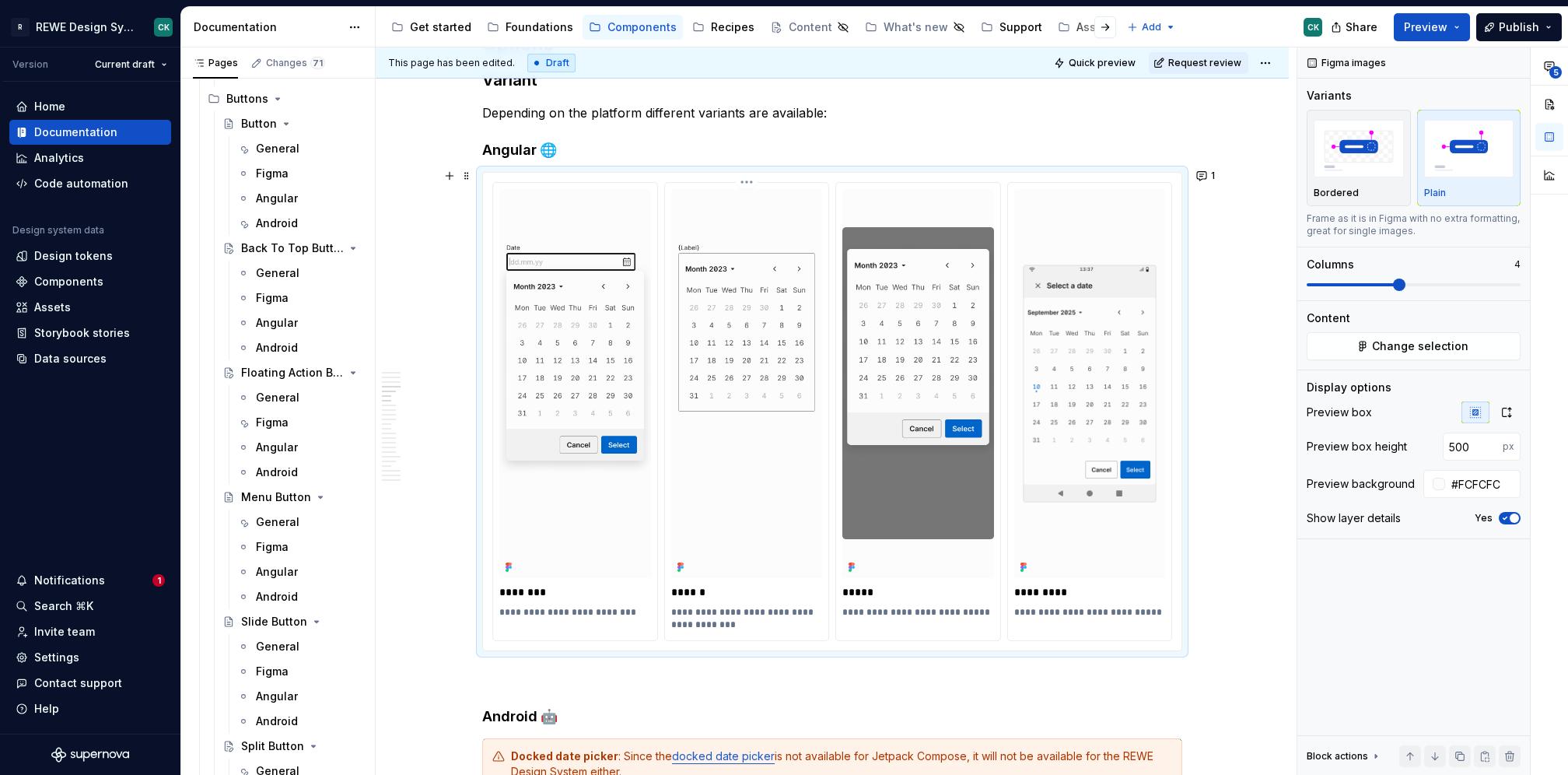
scroll to position [1869, 0]
click at [1510, 398] on div "Display options Preview box Preview box height 500 px Preview background #FCFCF…" at bounding box center [1414, 459] width 214 height 158
click at [1510, 408] on icon "button" at bounding box center [1507, 412] width 8 height 9
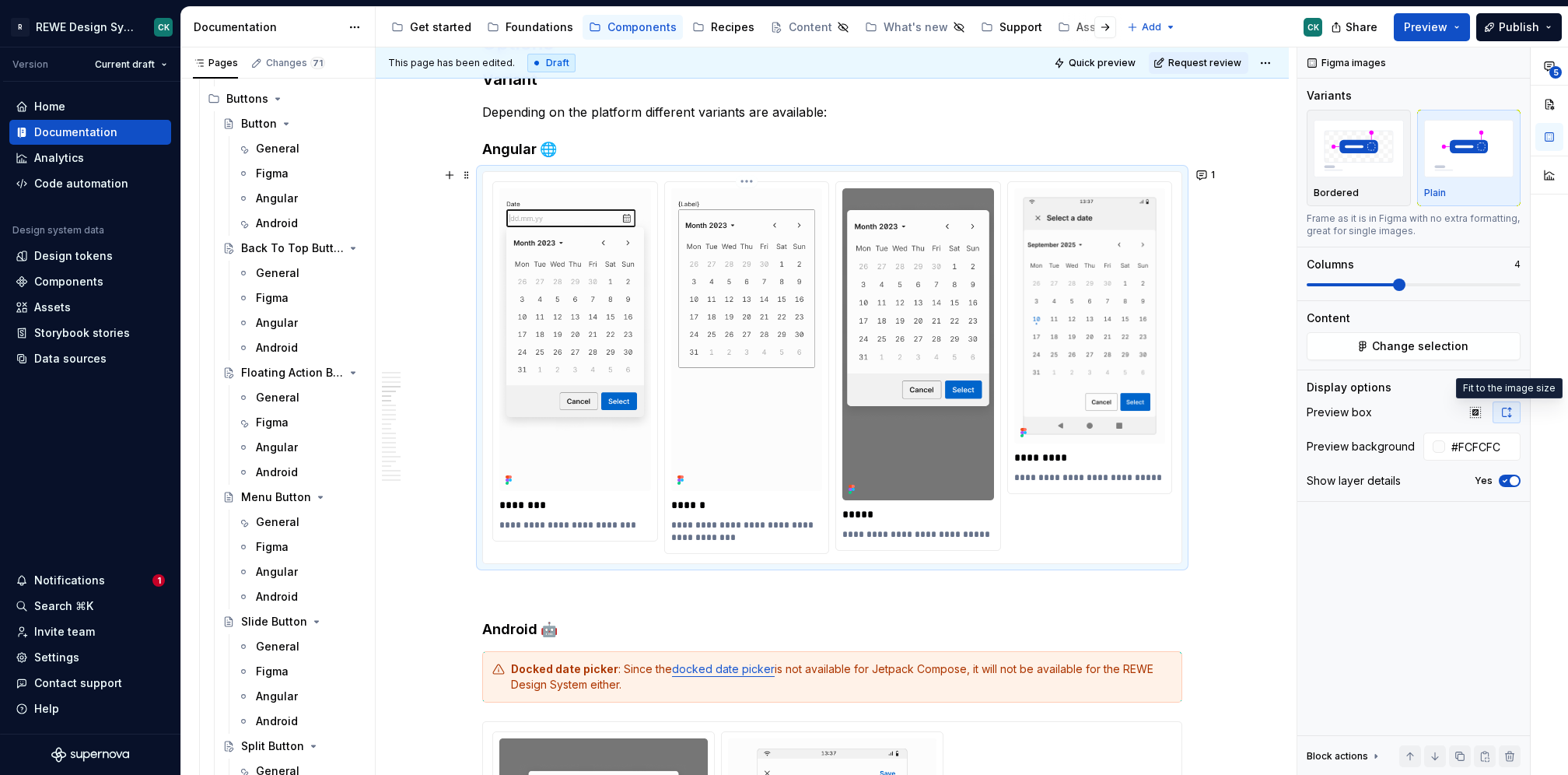
click at [743, 290] on img at bounding box center [747, 339] width 152 height 303
click at [1442, 345] on span "Change selection" at bounding box center [1420, 346] width 96 height 16
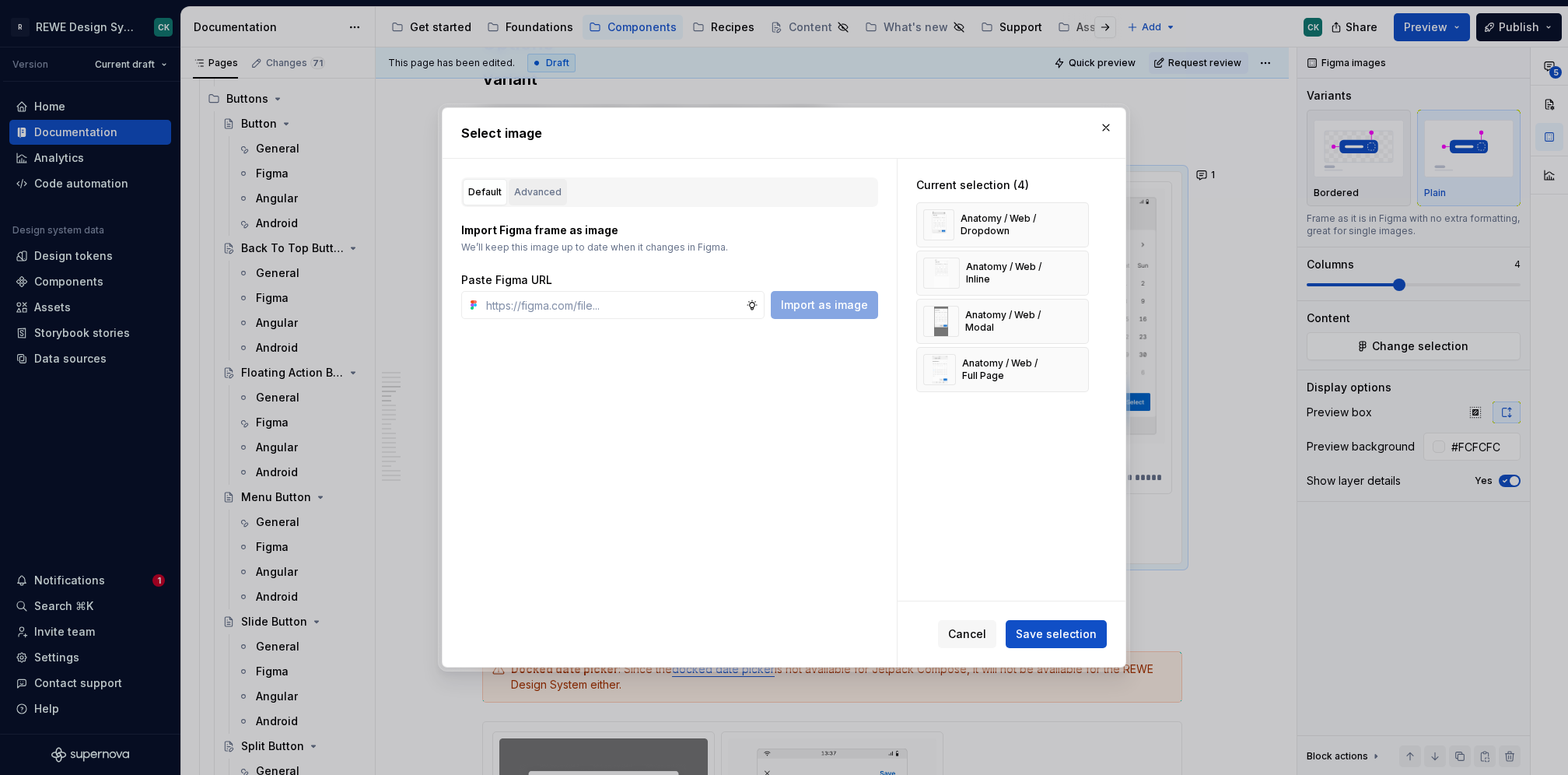
click at [533, 189] on div "Advanced" at bounding box center [538, 192] width 47 height 16
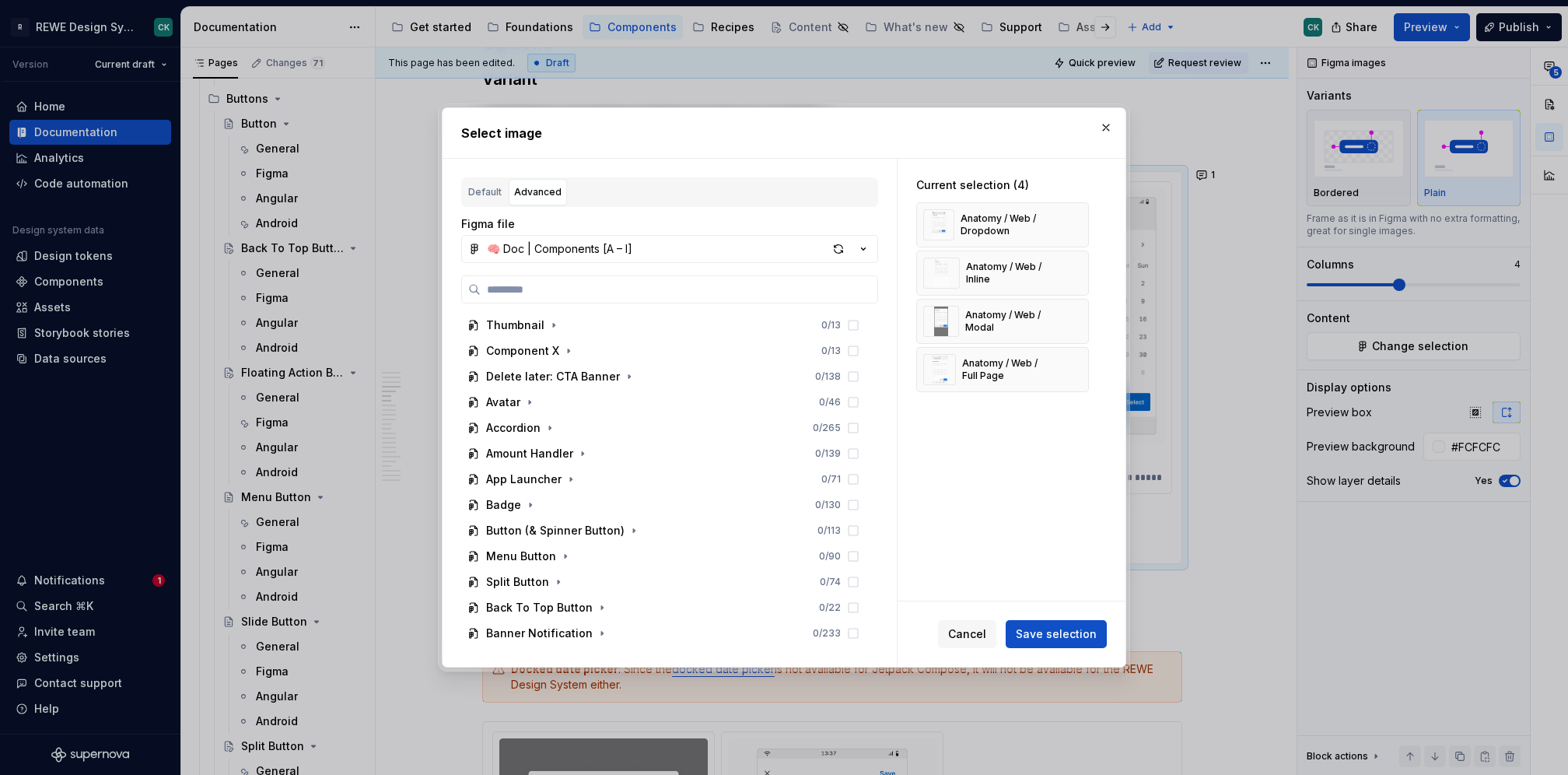
drag, startPoint x: 835, startPoint y: 239, endPoint x: 859, endPoint y: 178, distance: 65.6
click at [835, 238] on div "button" at bounding box center [839, 249] width 22 height 22
click at [1099, 130] on button "button" at bounding box center [1106, 128] width 22 height 22
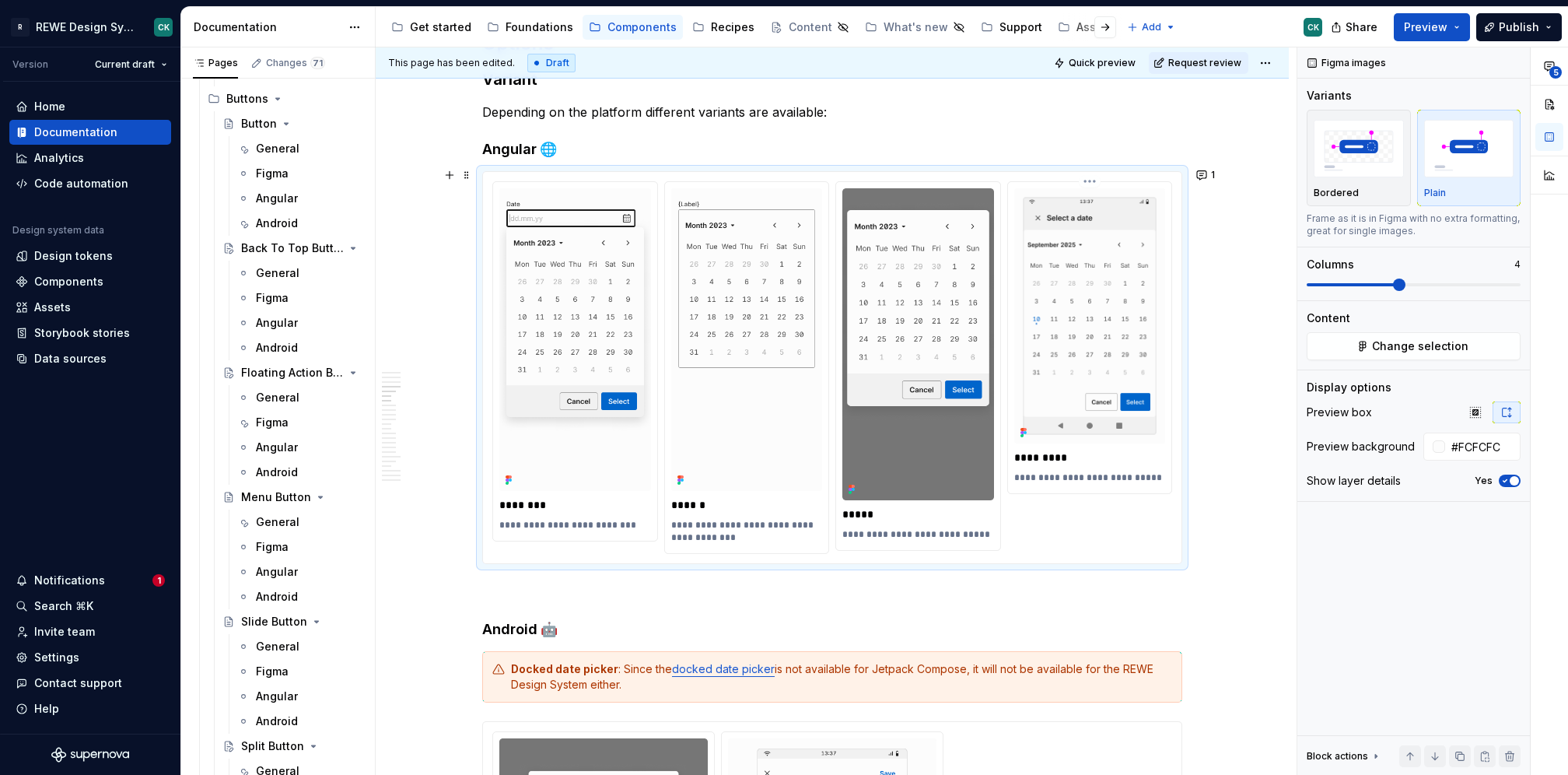
click at [1100, 264] on img at bounding box center [1090, 316] width 152 height 256
click at [1383, 353] on button "Change selection" at bounding box center [1414, 346] width 214 height 28
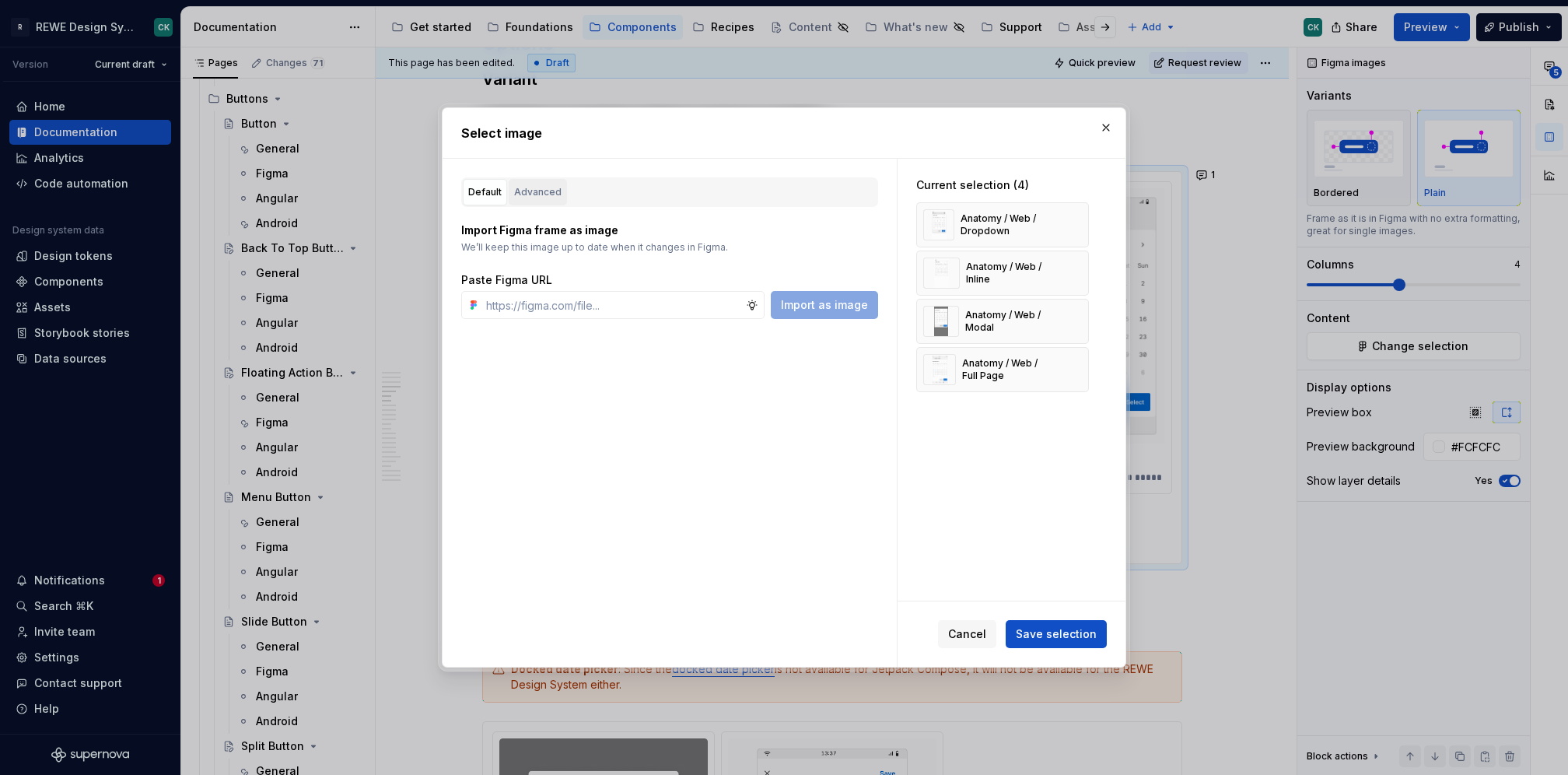
click at [518, 197] on div "Advanced" at bounding box center [538, 192] width 47 height 16
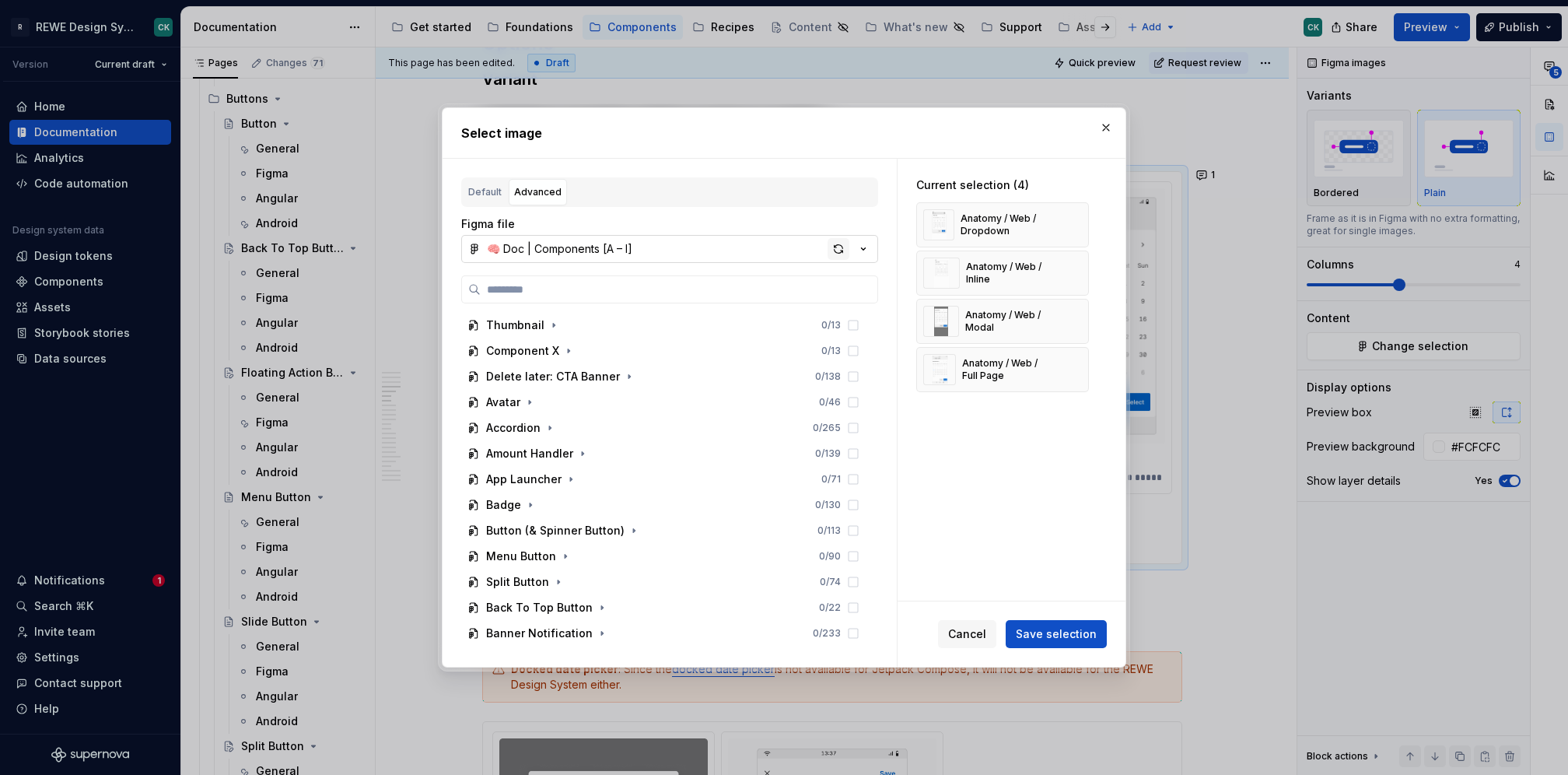
click at [835, 244] on div "button" at bounding box center [839, 249] width 22 height 22
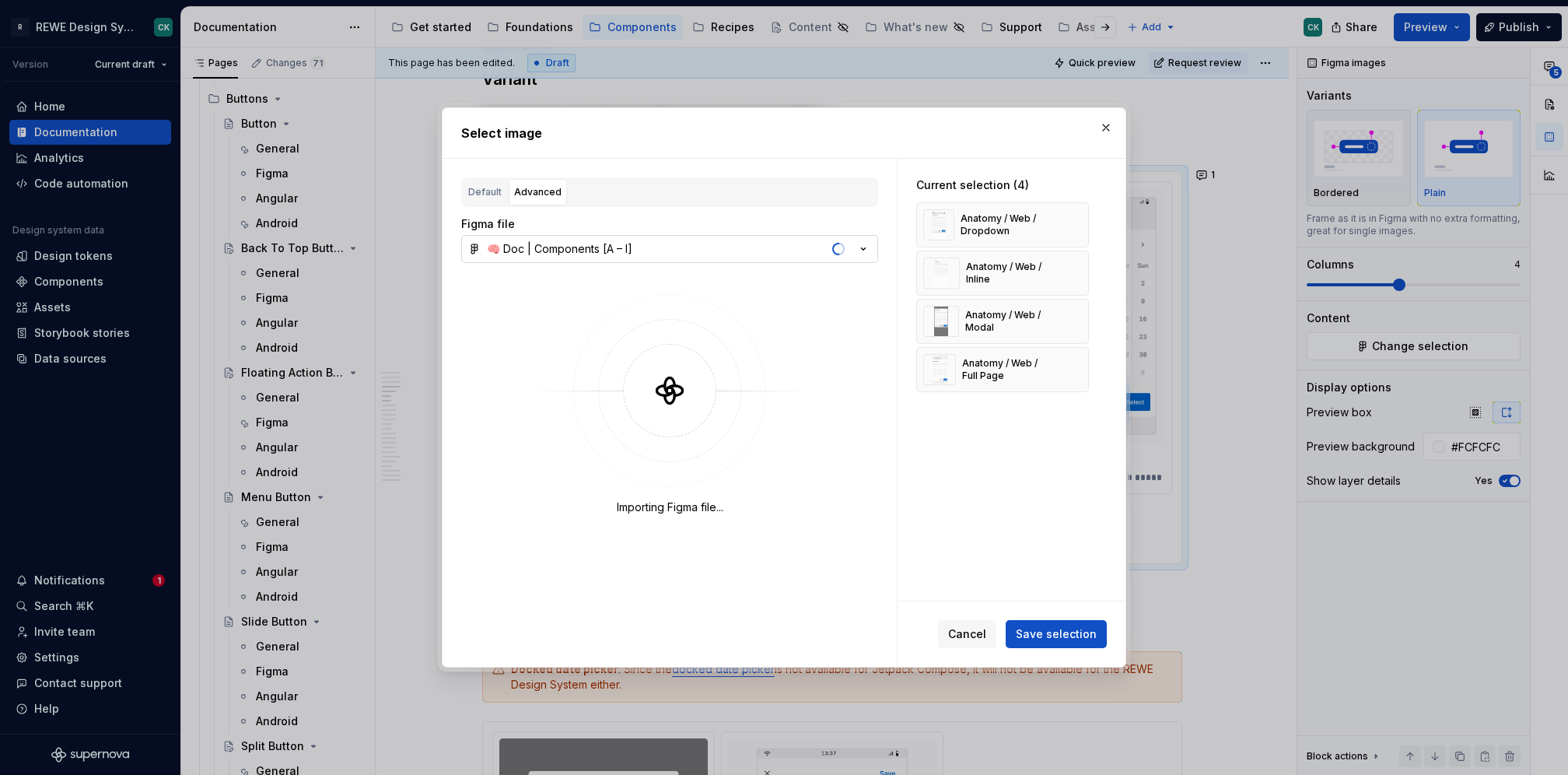
drag, startPoint x: 1110, startPoint y: 128, endPoint x: 1216, endPoint y: 162, distance: 111.3
click at [1110, 127] on button "button" at bounding box center [1106, 128] width 22 height 22
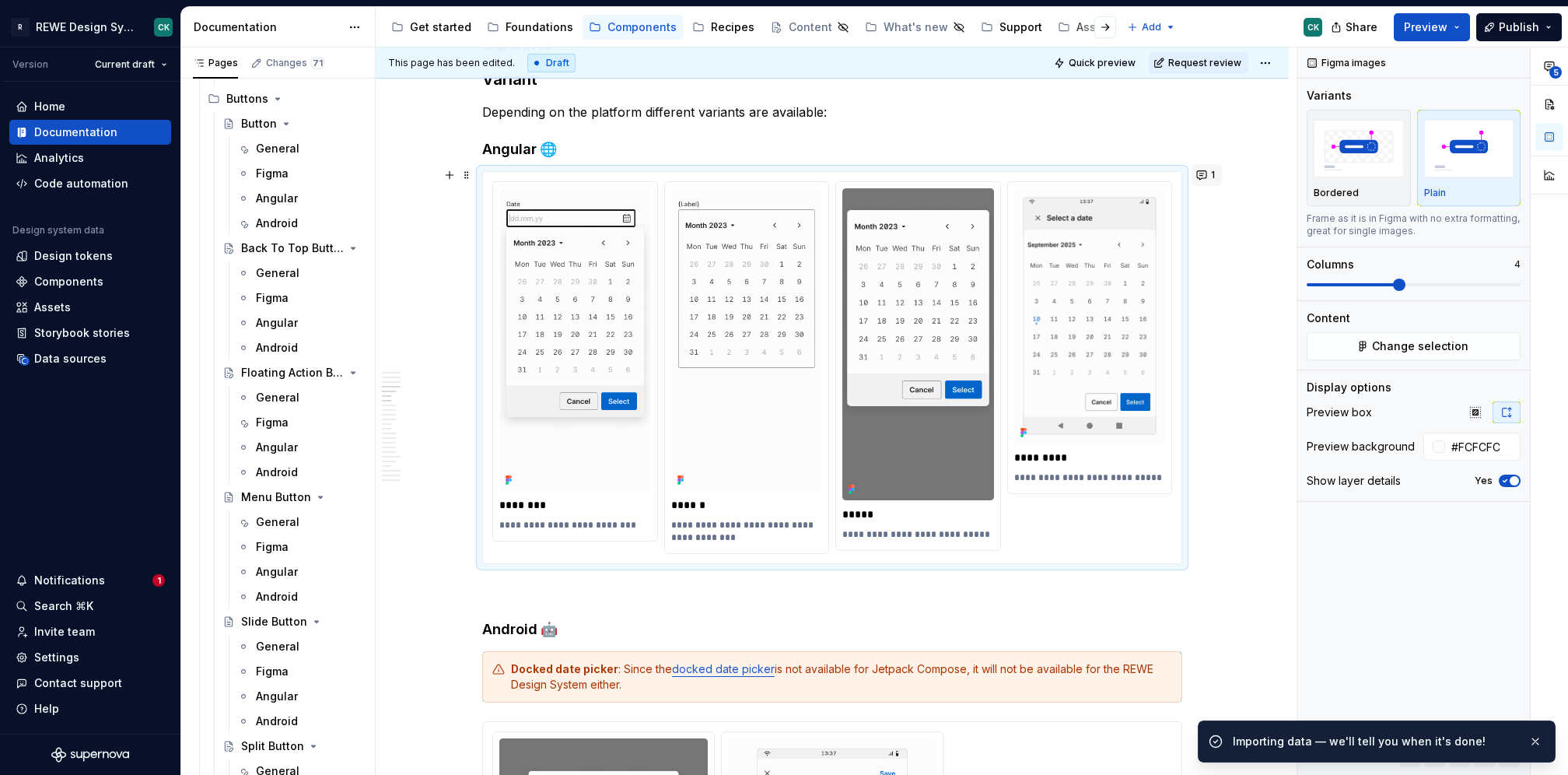
click at [1213, 169] on span "1" at bounding box center [1213, 174] width 4 height 12
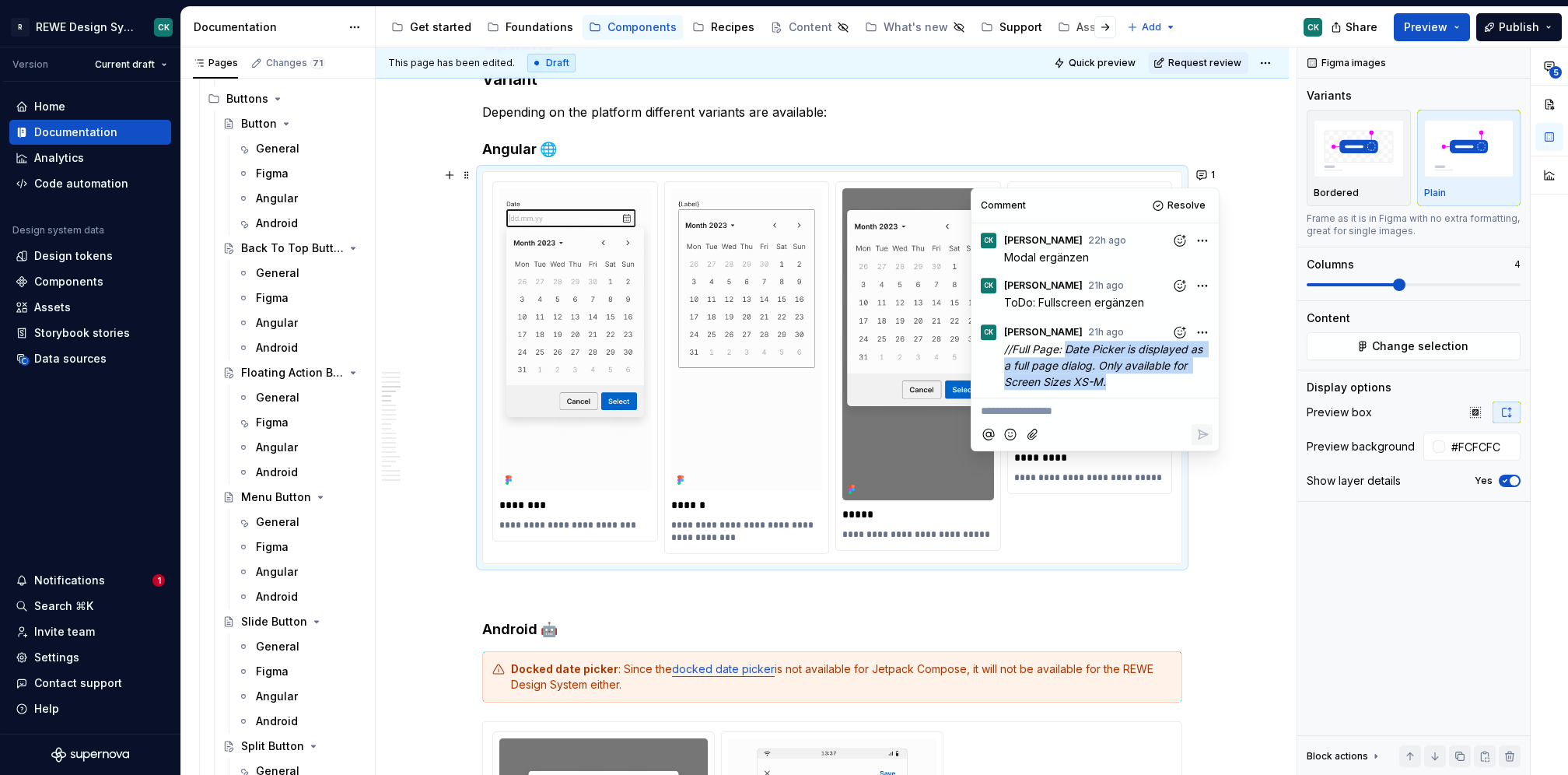
drag, startPoint x: 1118, startPoint y: 379, endPoint x: 1066, endPoint y: 348, distance: 60.5
click at [1066, 348] on p "//Full Page: Date Picker is displayed as a full page dialog. Only available for…" at bounding box center [1108, 365] width 208 height 49
copy em "Date Picker is displayed as a full page dialog. Only available for Screen Sizes…"
click at [1264, 339] on div "**********" at bounding box center [836, 412] width 921 height 729
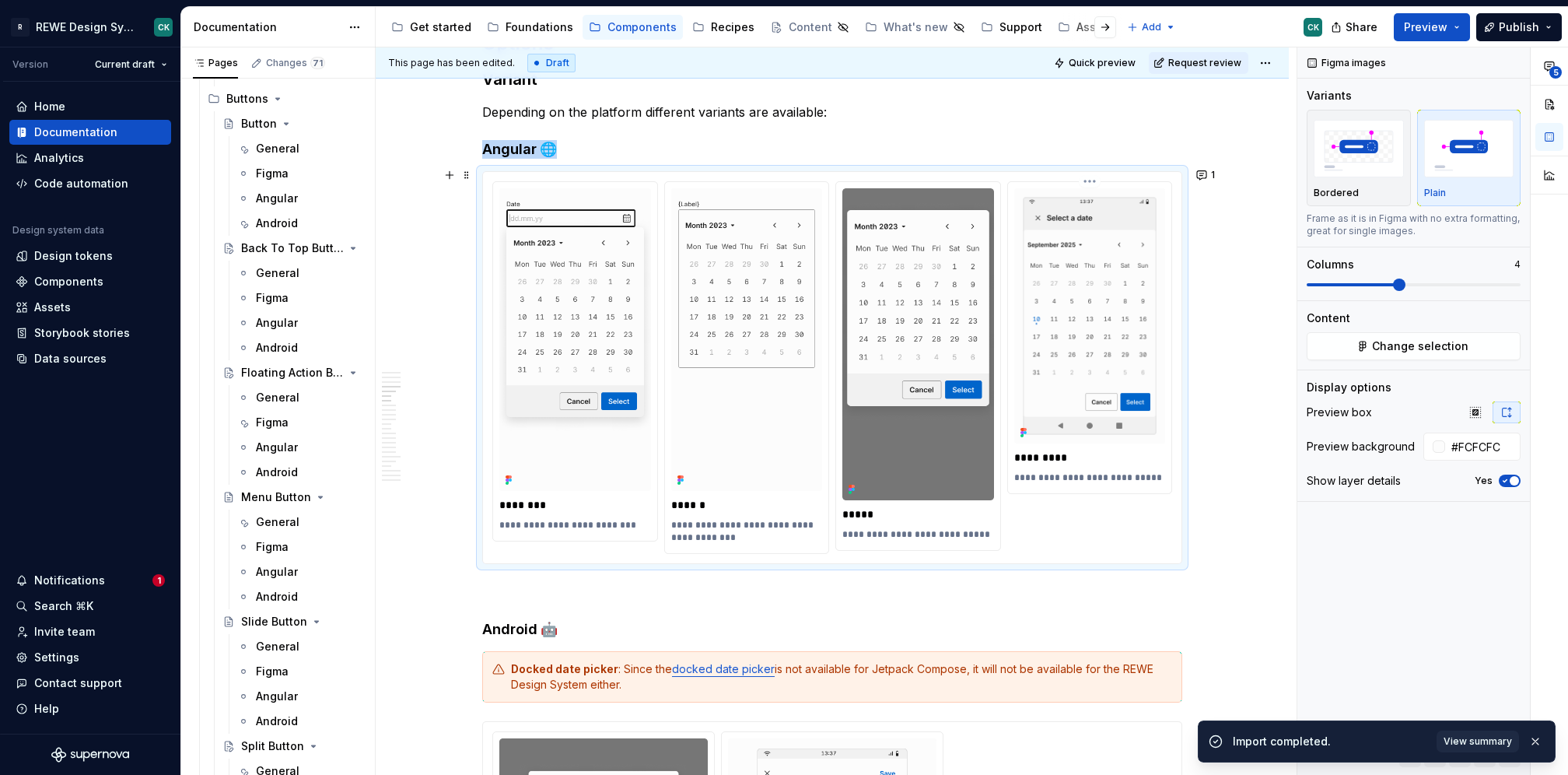
click at [1048, 472] on p "**********" at bounding box center [1090, 477] width 152 height 12
click at [1048, 471] on p "**********" at bounding box center [1090, 477] width 152 height 12
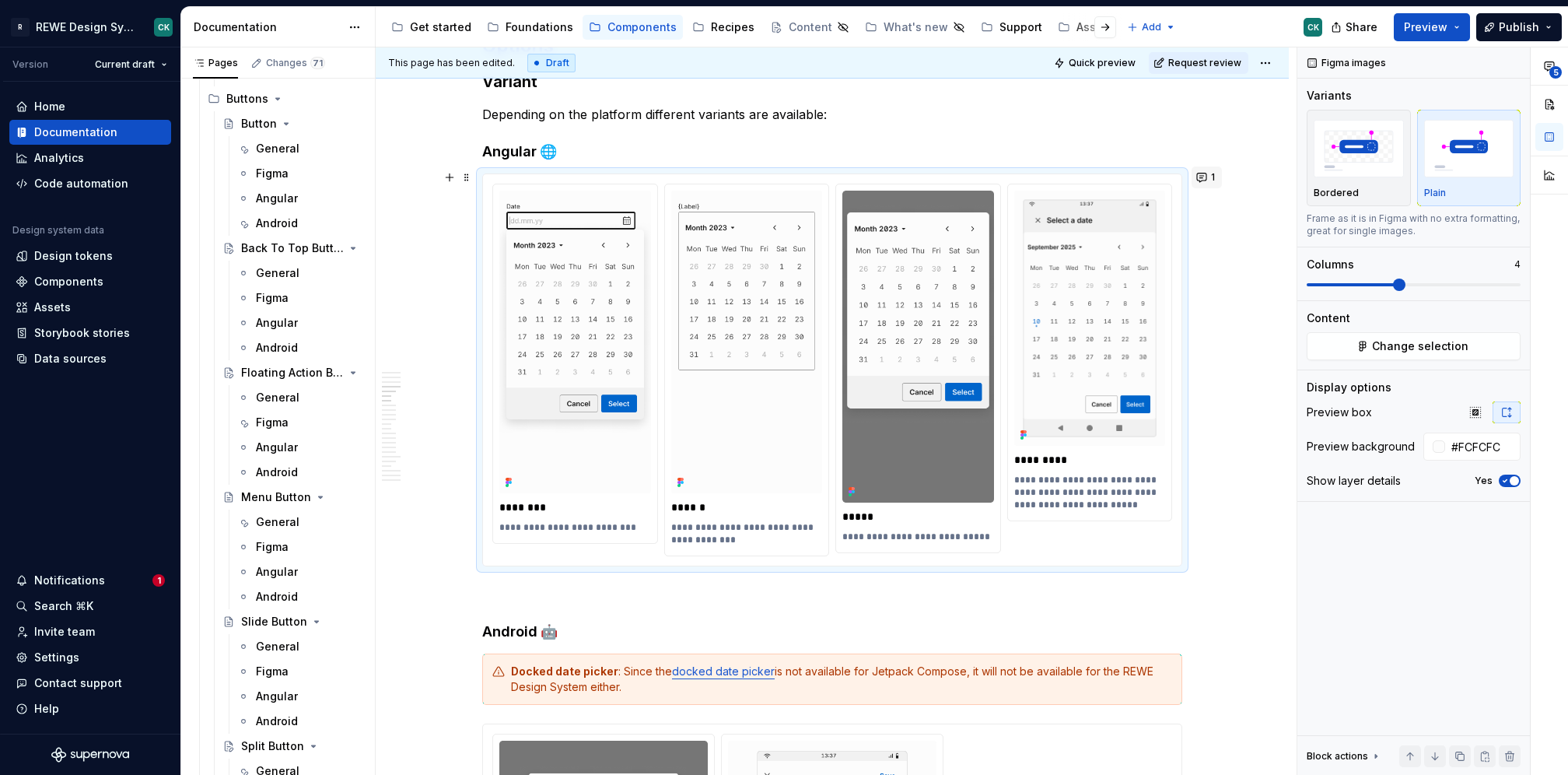
scroll to position [1865, 0]
click at [1206, 178] on button "1" at bounding box center [1206, 179] width 31 height 22
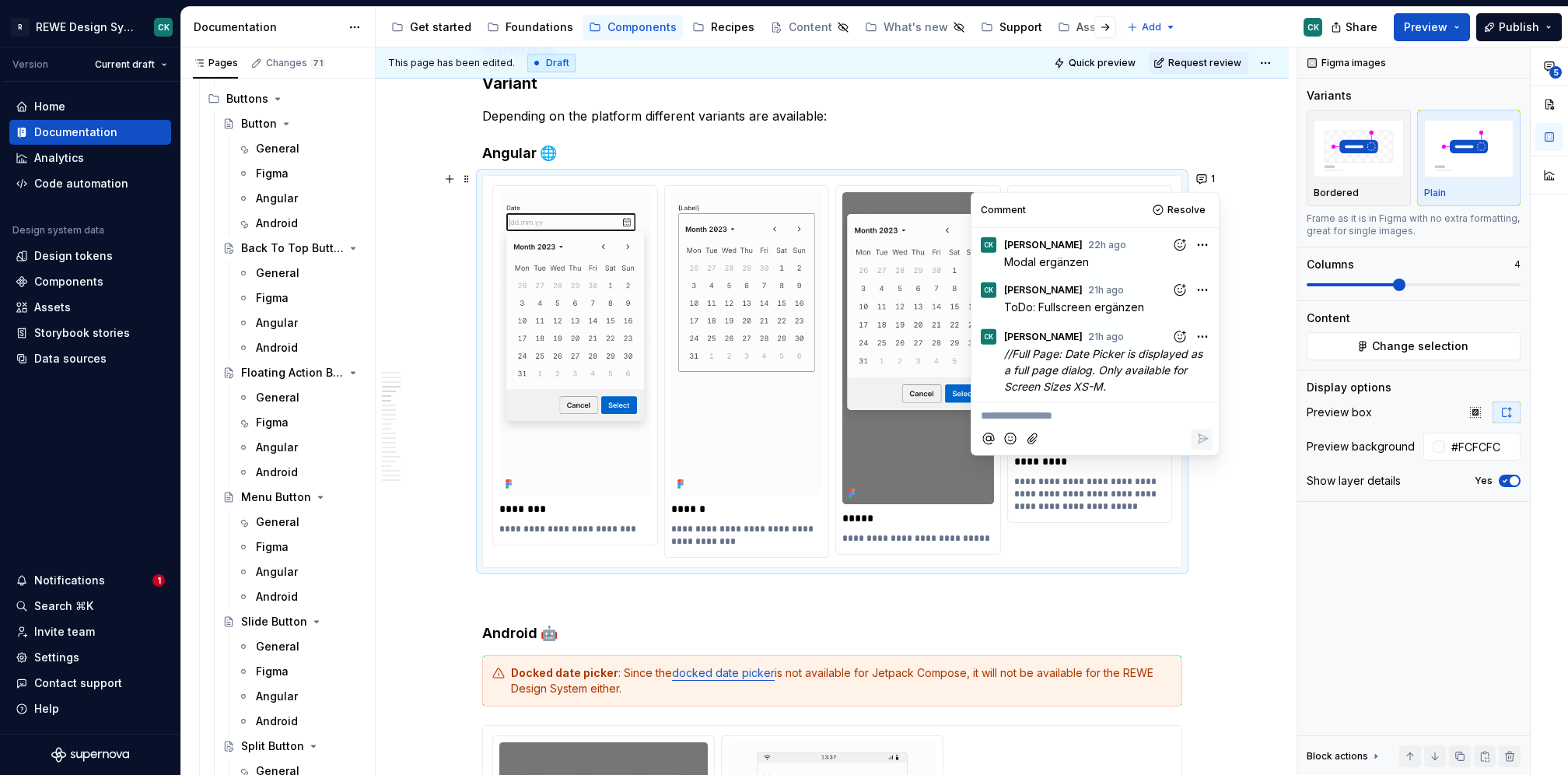
click at [1166, 210] on button "Resolve" at bounding box center [1181, 210] width 65 height 22
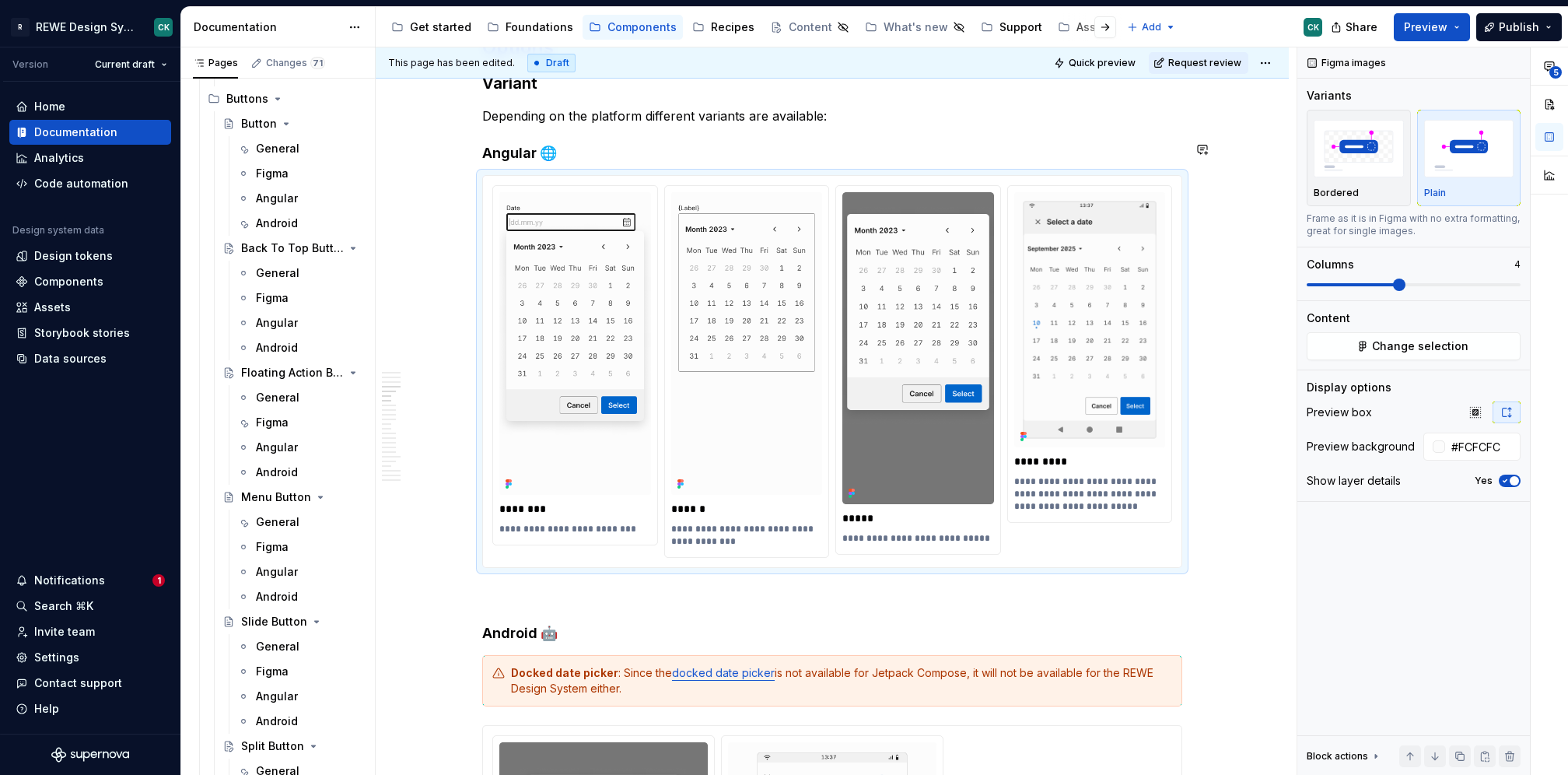
click at [791, 144] on h4 "Angular 🌐" at bounding box center [832, 153] width 700 height 19
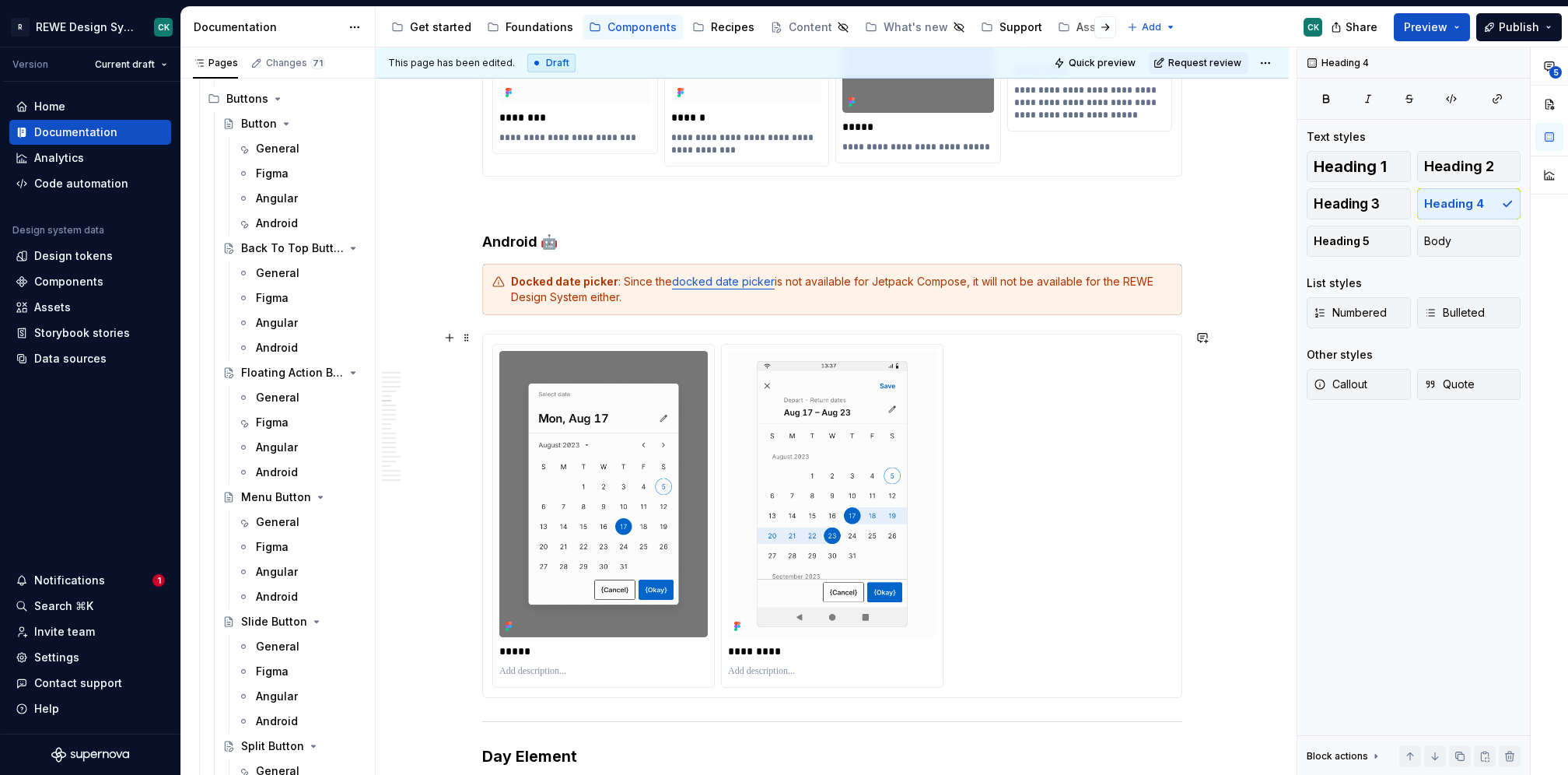
scroll to position [2301, 0]
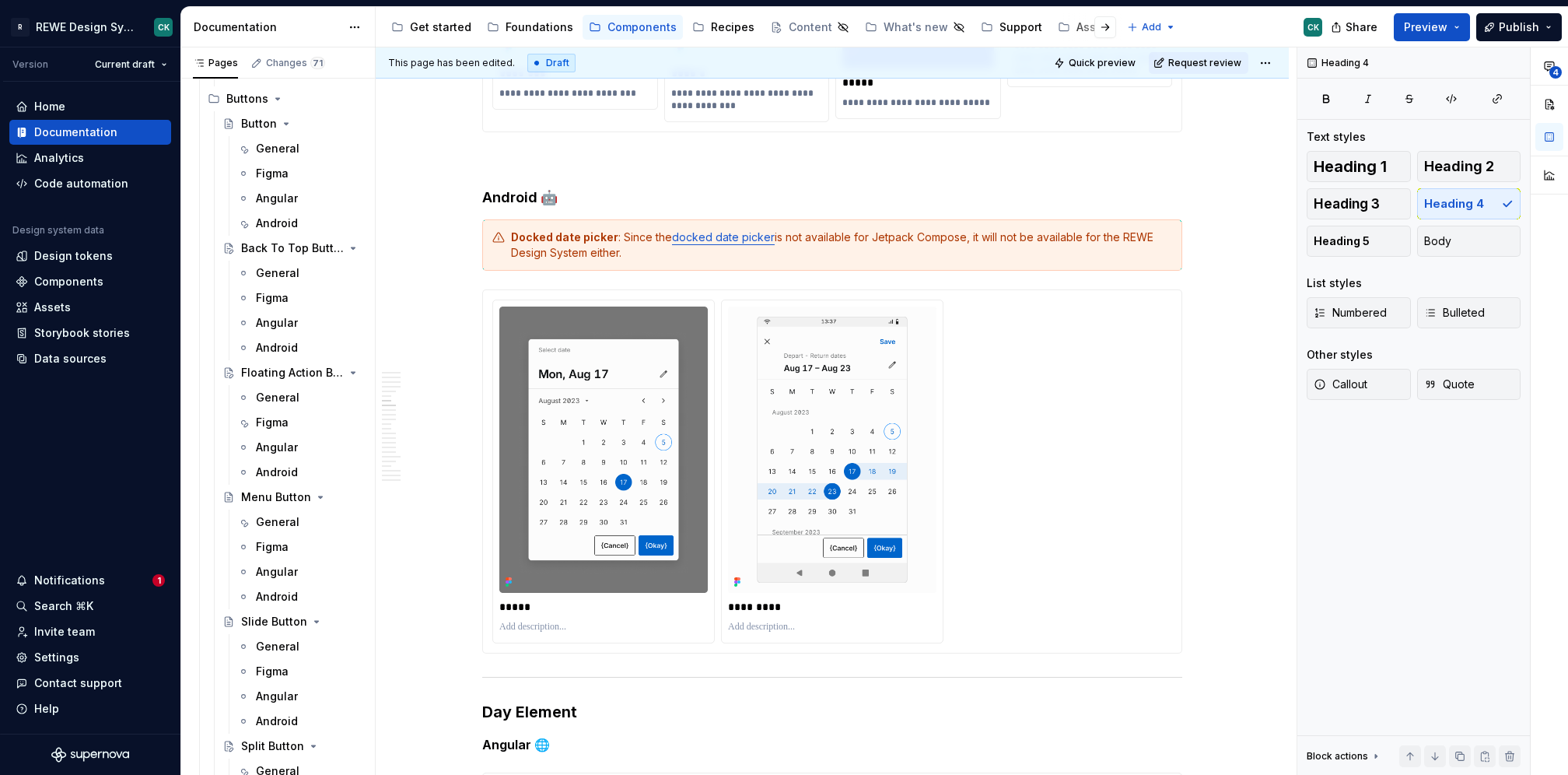
type textarea "*"
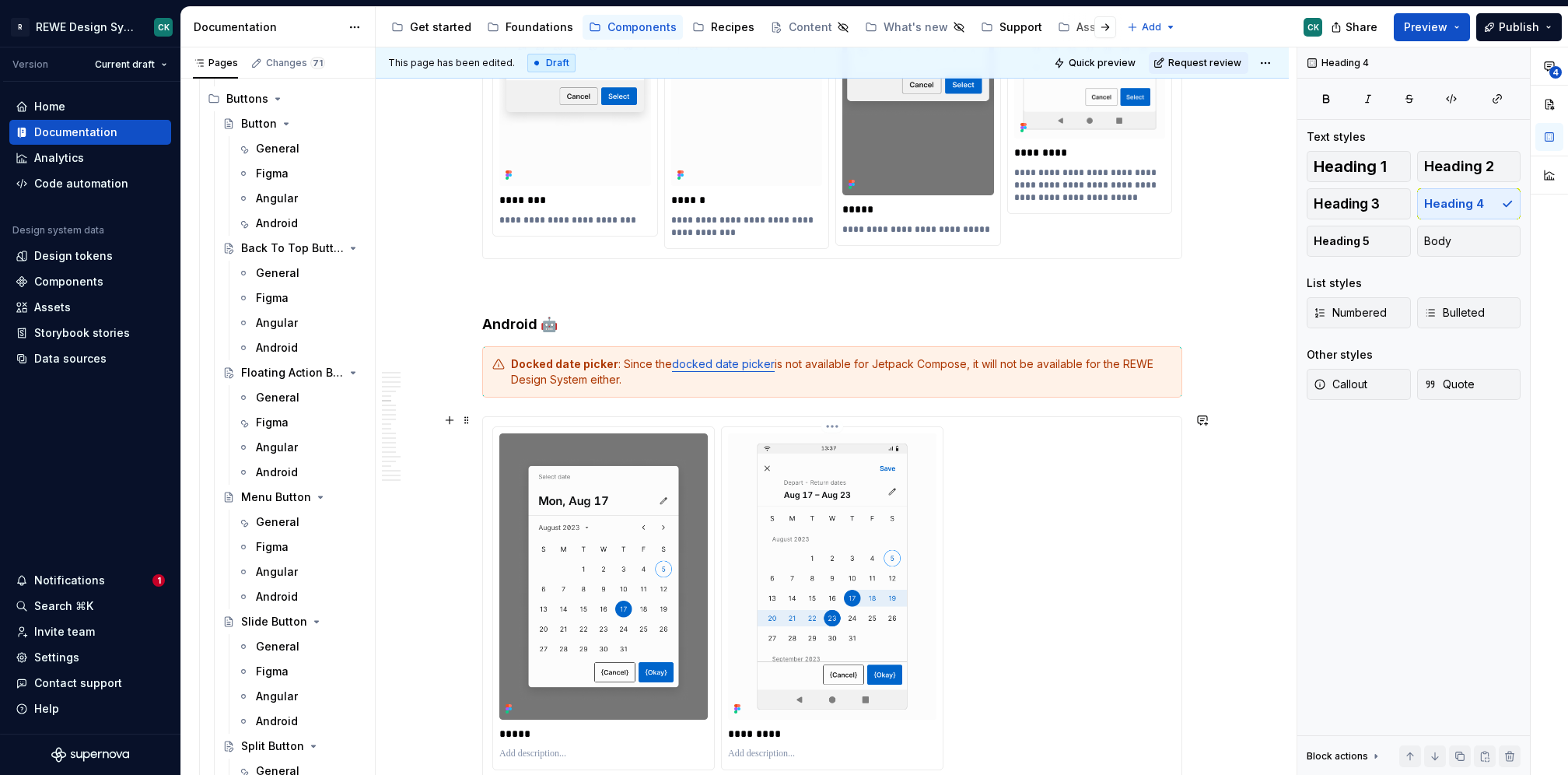
scroll to position [2160, 0]
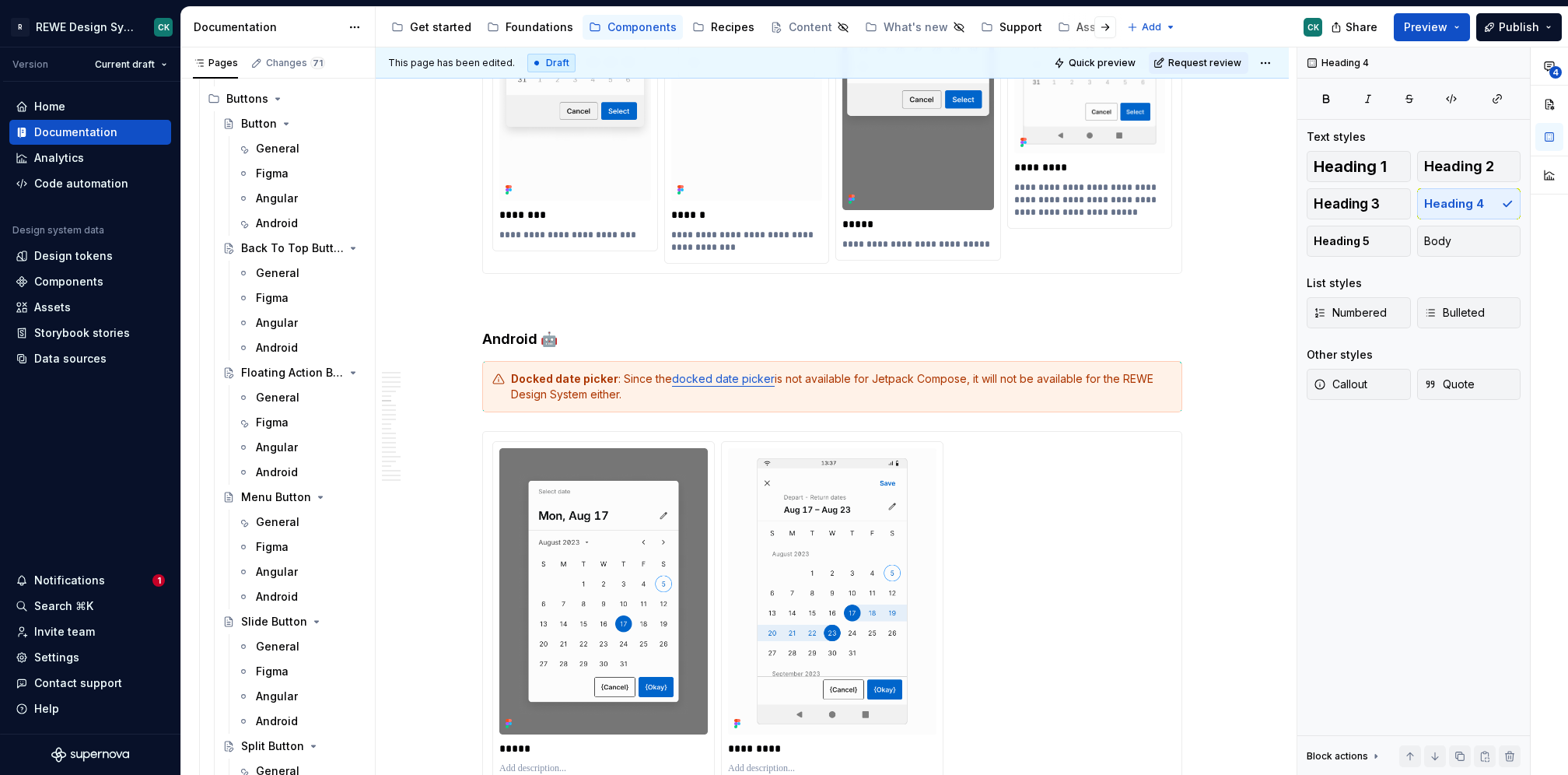
click at [1069, 193] on p "**********" at bounding box center [1090, 199] width 152 height 37
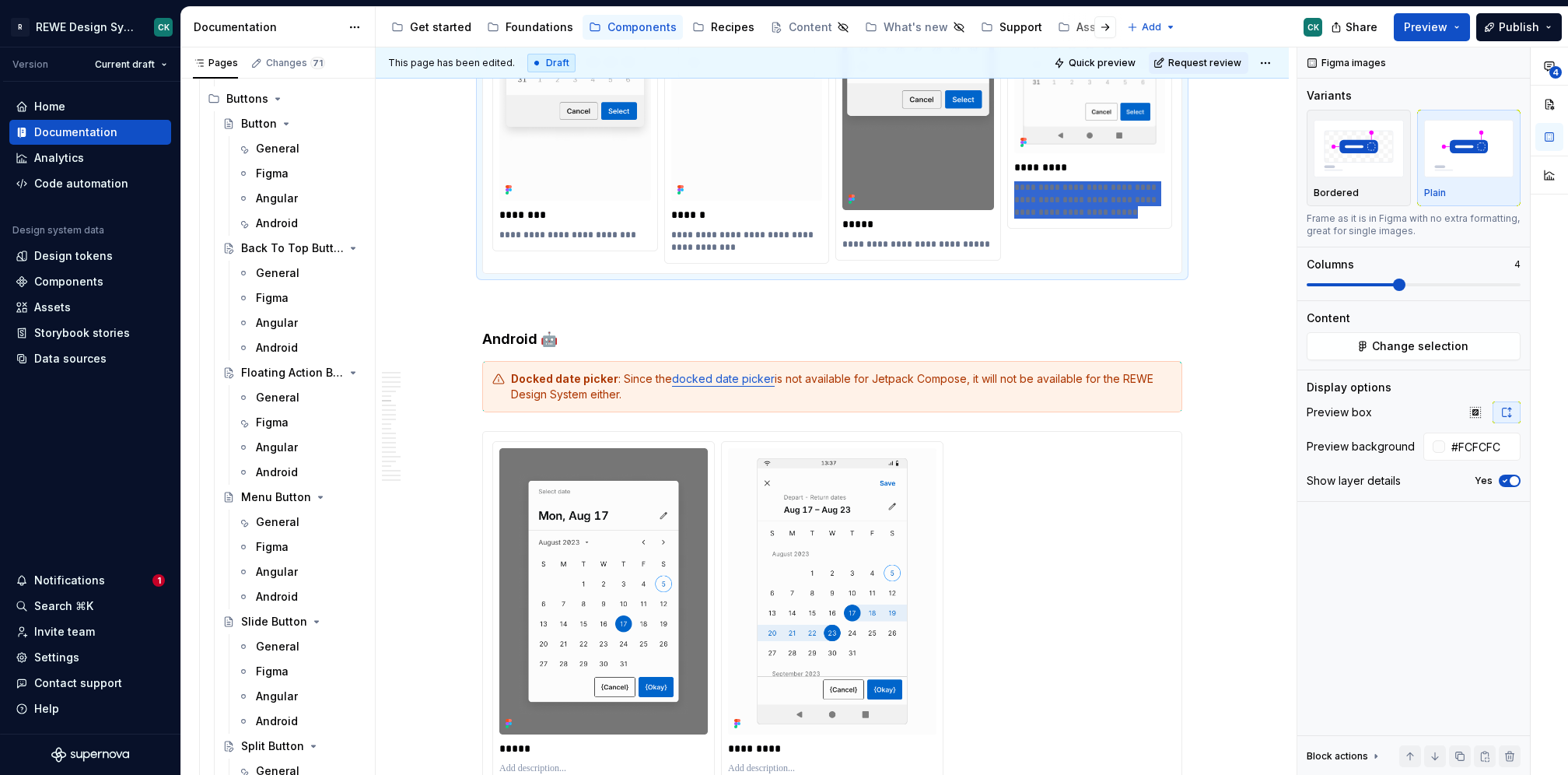
click at [1069, 193] on p "**********" at bounding box center [1090, 199] width 152 height 37
click at [1094, 196] on p "**********" at bounding box center [1090, 199] width 152 height 37
drag, startPoint x: 1105, startPoint y: 212, endPoint x: 1072, endPoint y: 193, distance: 38.1
click at [1072, 193] on p "**********" at bounding box center [1090, 199] width 152 height 37
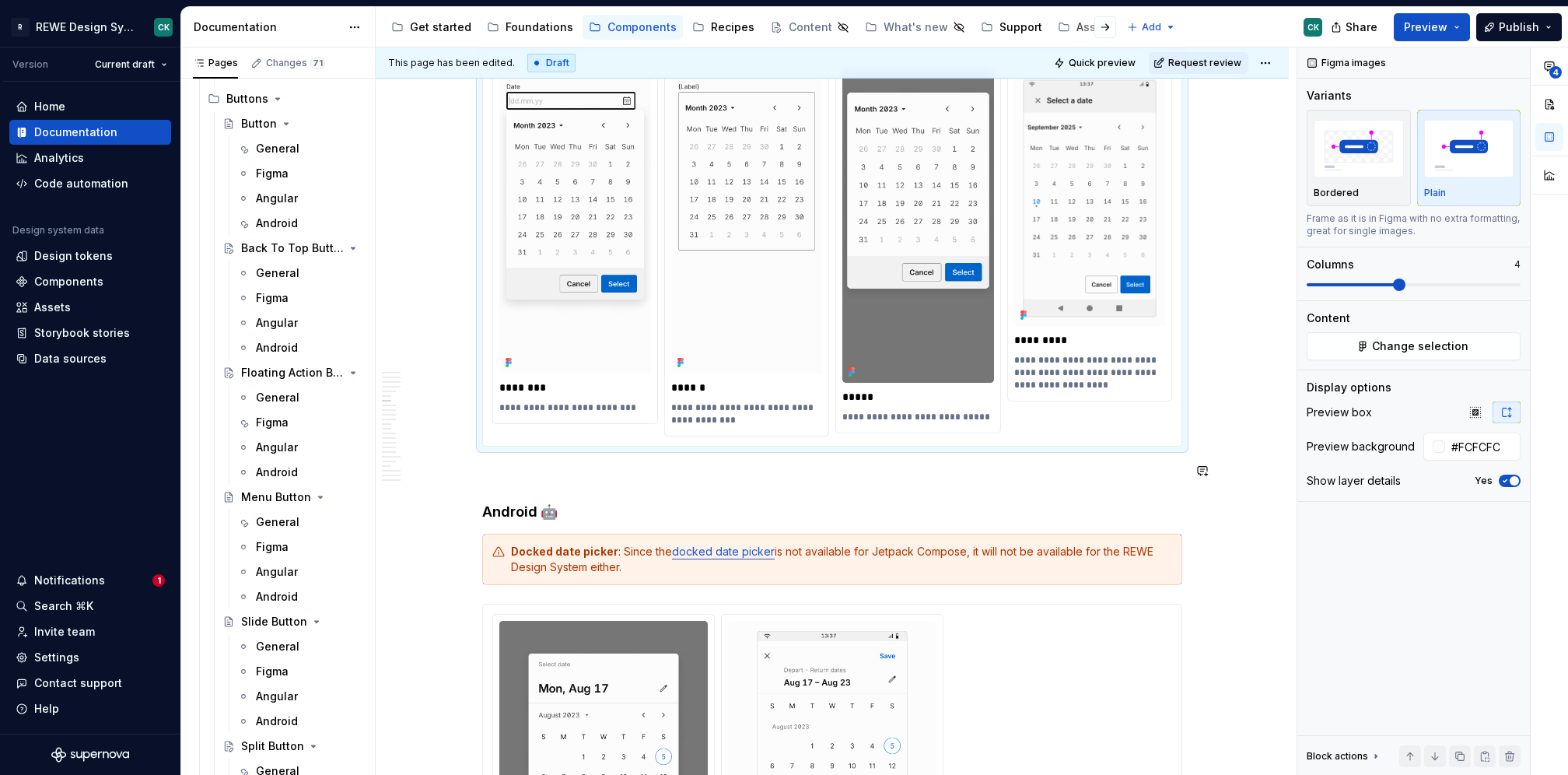
scroll to position [1966, 0]
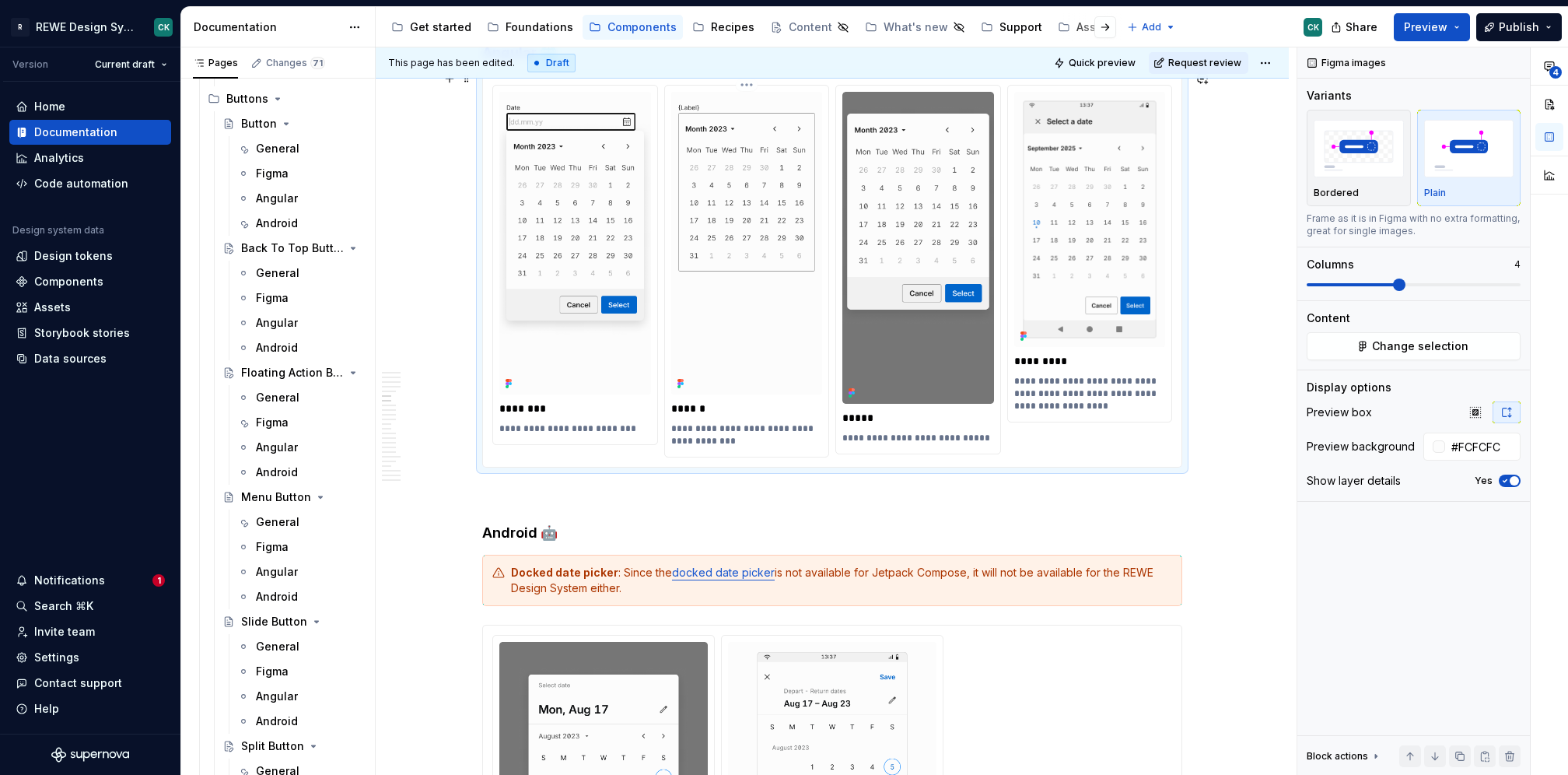
click at [762, 436] on p "**********" at bounding box center [747, 435] width 152 height 25
click at [992, 435] on div "**********" at bounding box center [918, 270] width 164 height 368
click at [965, 431] on p "**********" at bounding box center [918, 437] width 152 height 12
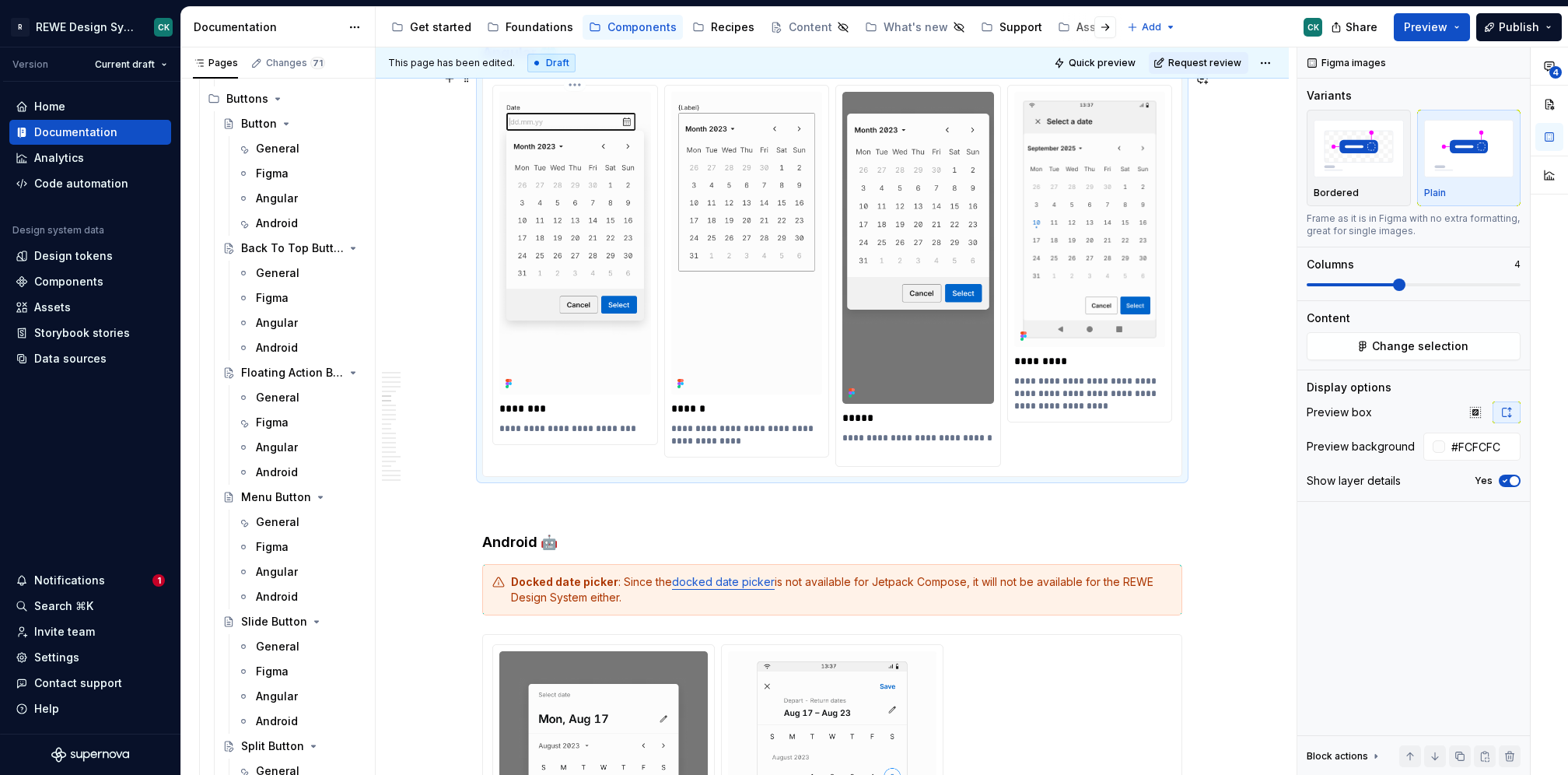
click at [633, 419] on div "**********" at bounding box center [575, 428] width 152 height 19
click at [626, 433] on div "**********" at bounding box center [575, 265] width 164 height 358
click at [630, 426] on p "**********" at bounding box center [575, 428] width 152 height 12
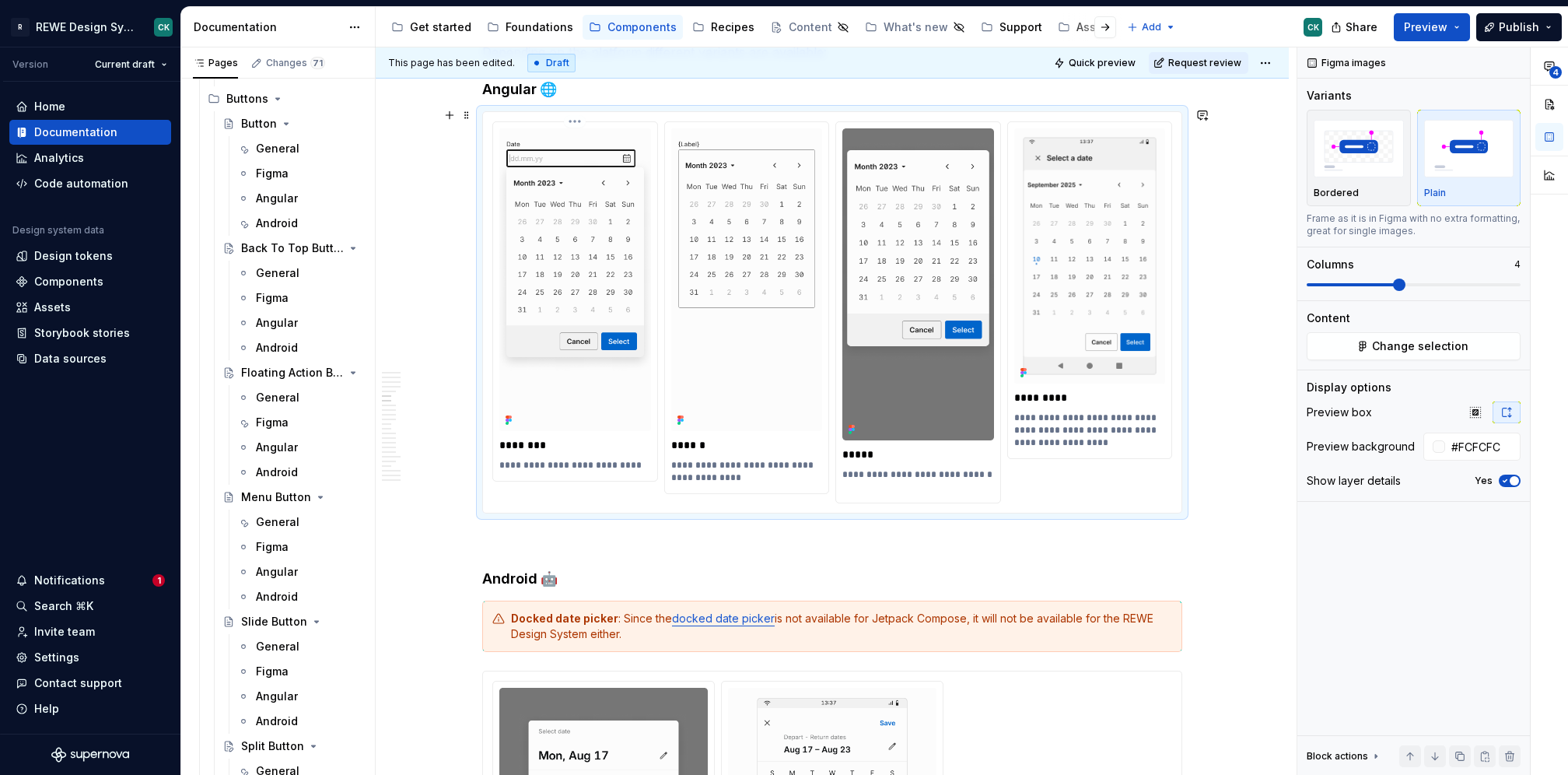
scroll to position [1928, 0]
click at [499, 462] on p "**********" at bounding box center [575, 466] width 152 height 12
click at [638, 461] on p "**********" at bounding box center [575, 466] width 152 height 12
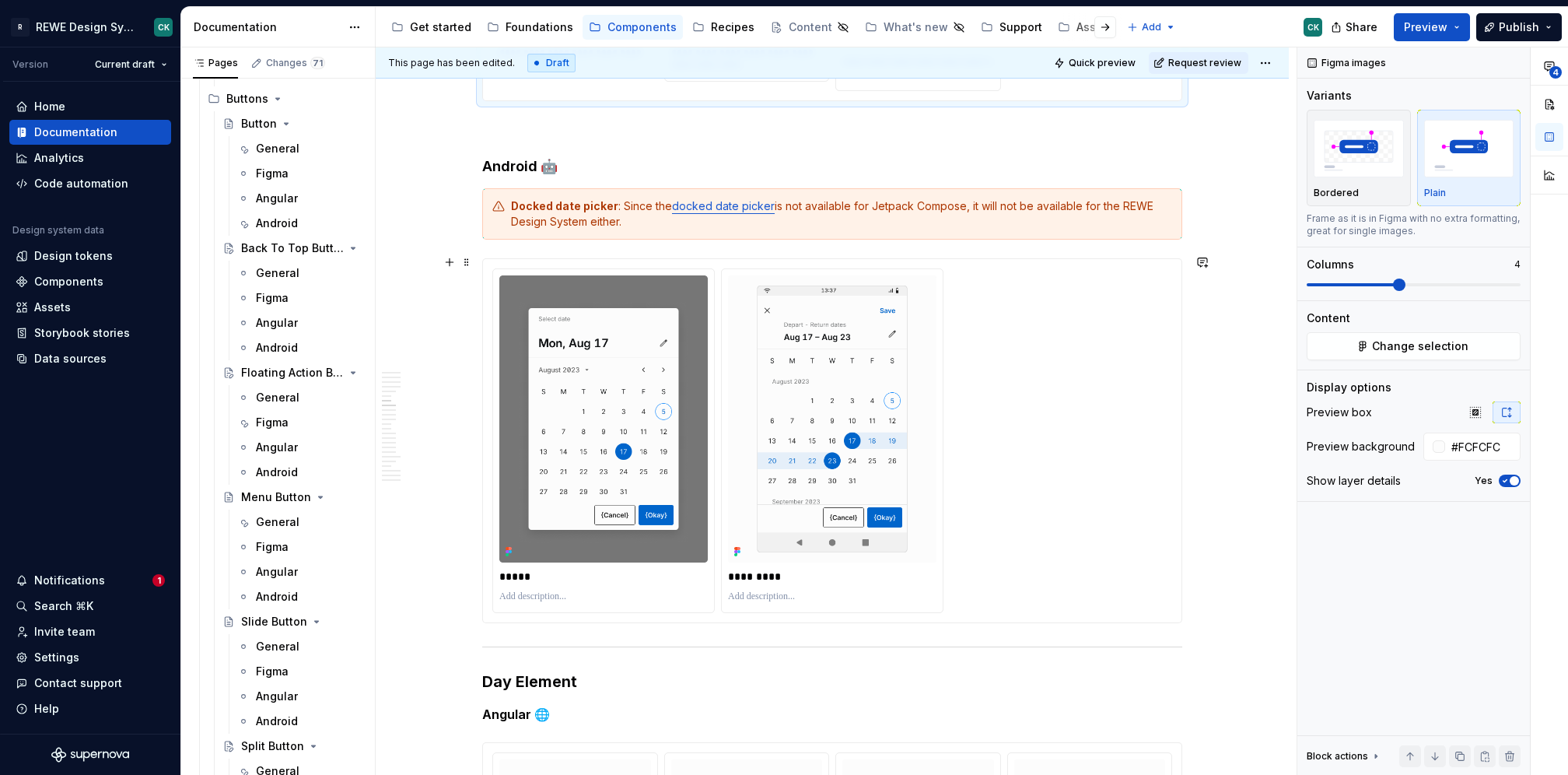
scroll to position [2003, 0]
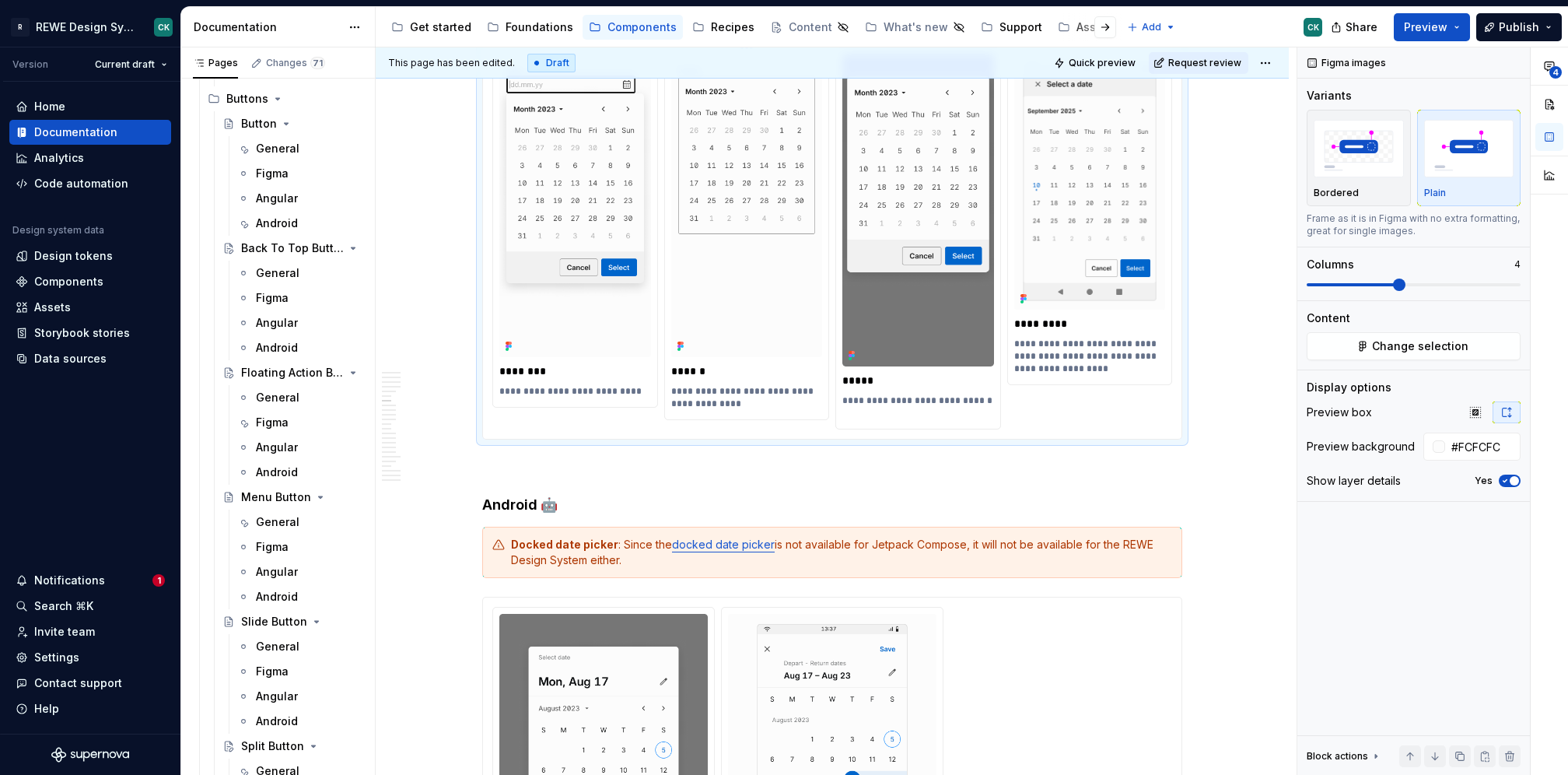
click at [671, 385] on p "**********" at bounding box center [747, 397] width 152 height 25
click at [903, 408] on p "**********" at bounding box center [918, 407] width 152 height 25
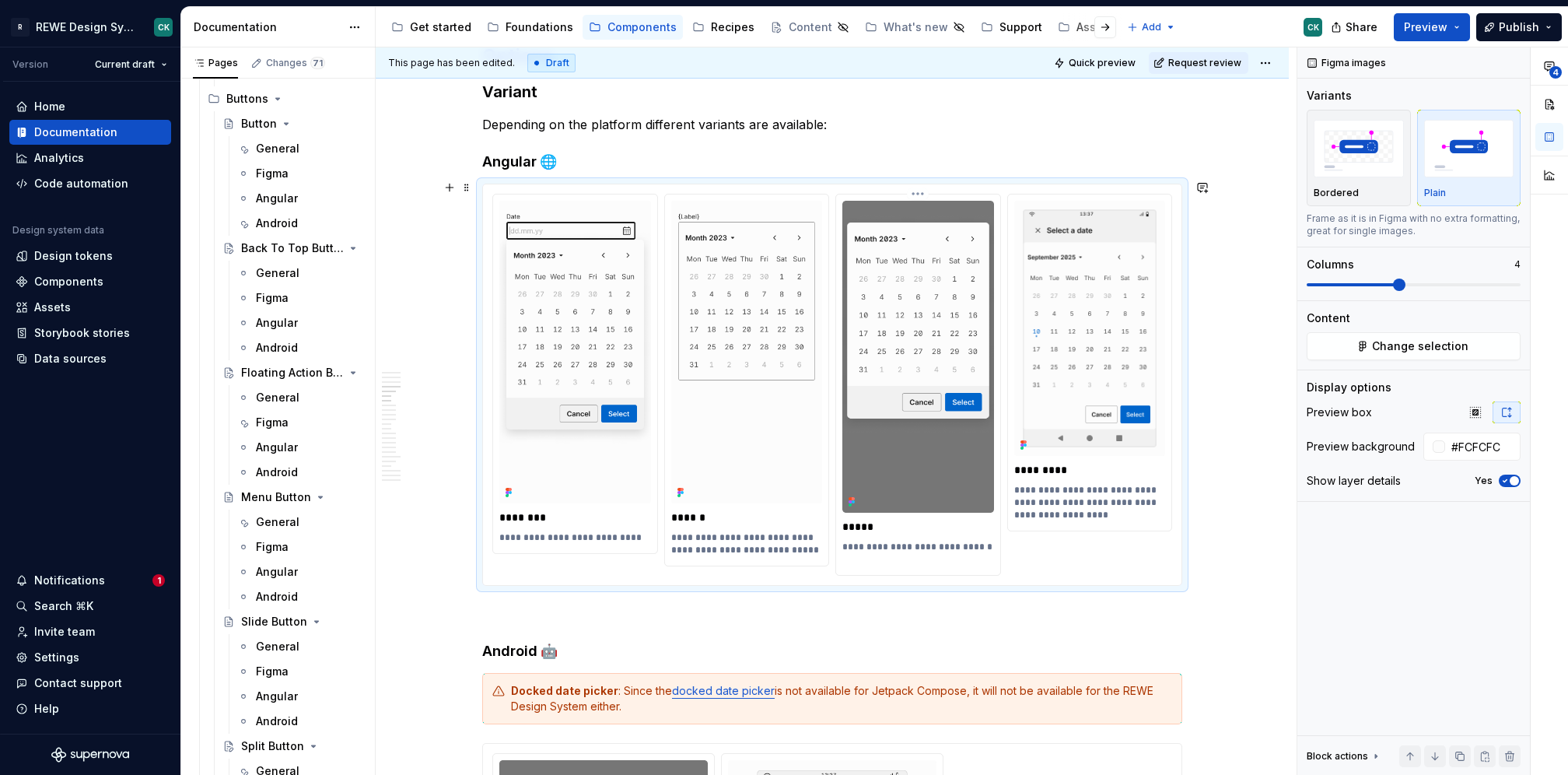
scroll to position [1858, 0]
click at [842, 540] on p "**********" at bounding box center [918, 553] width 152 height 25
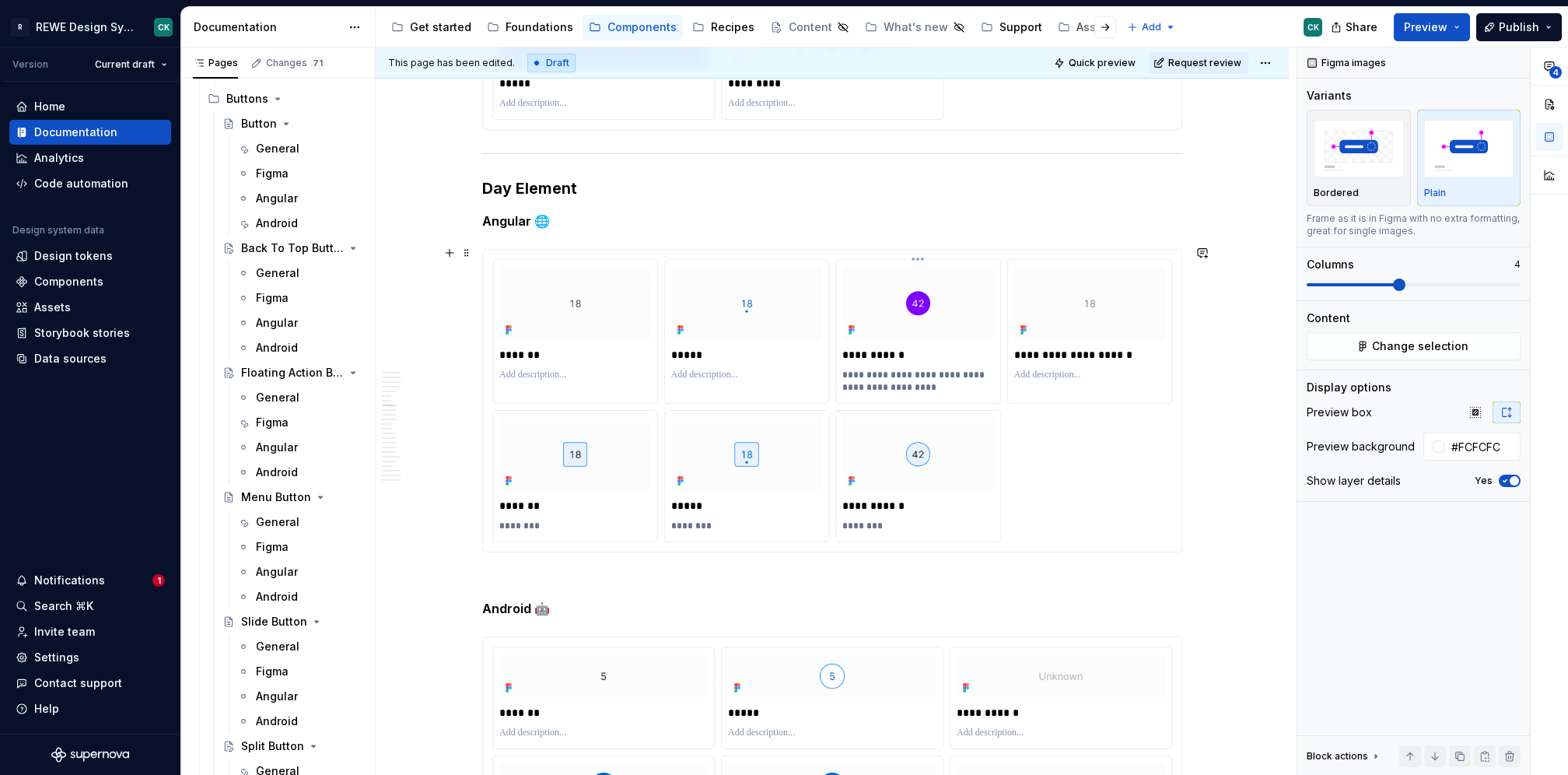
scroll to position [2687, 0]
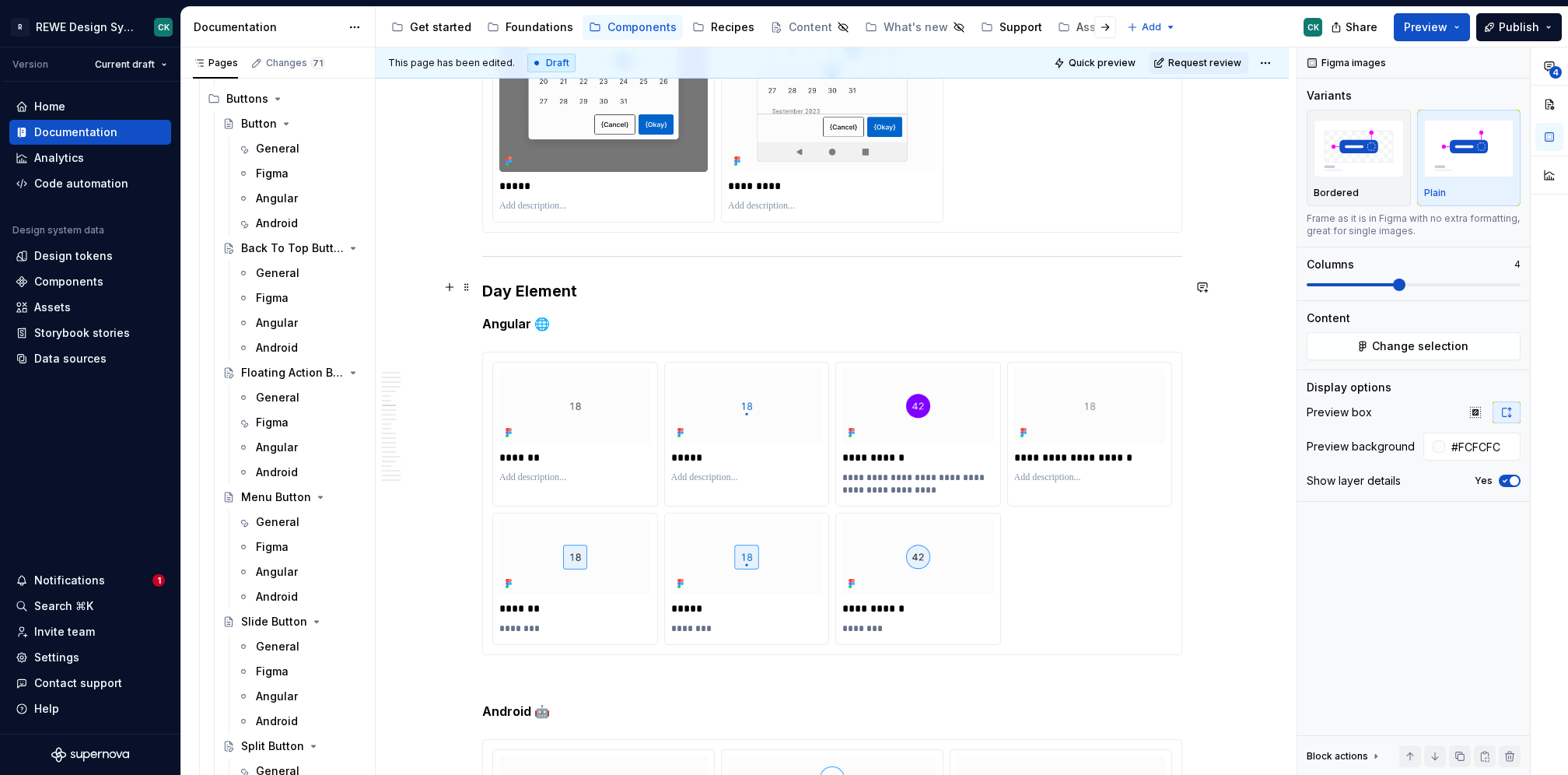
click at [603, 286] on h3 "Day Element" at bounding box center [832, 291] width 700 height 22
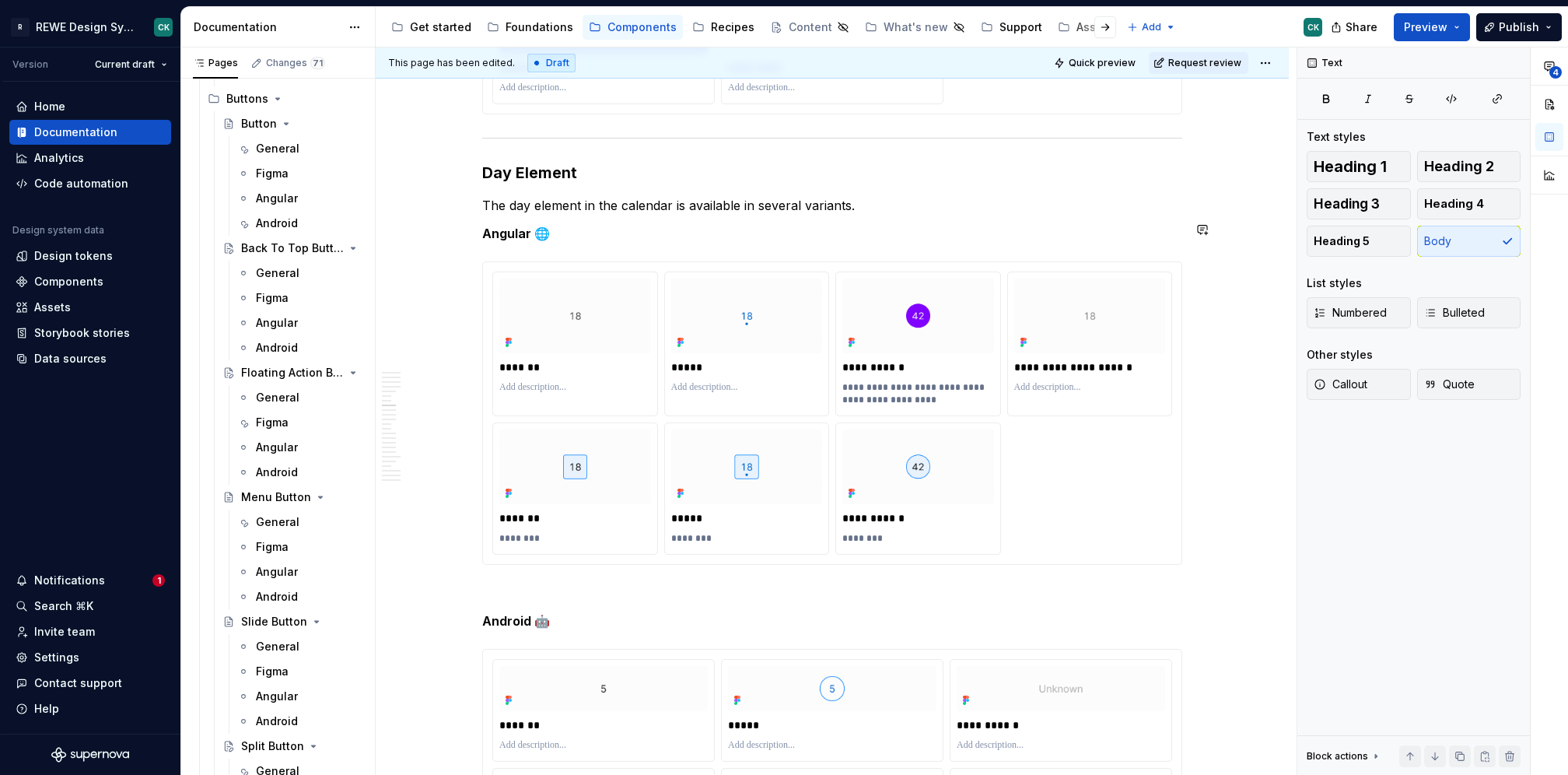
scroll to position [2810, 0]
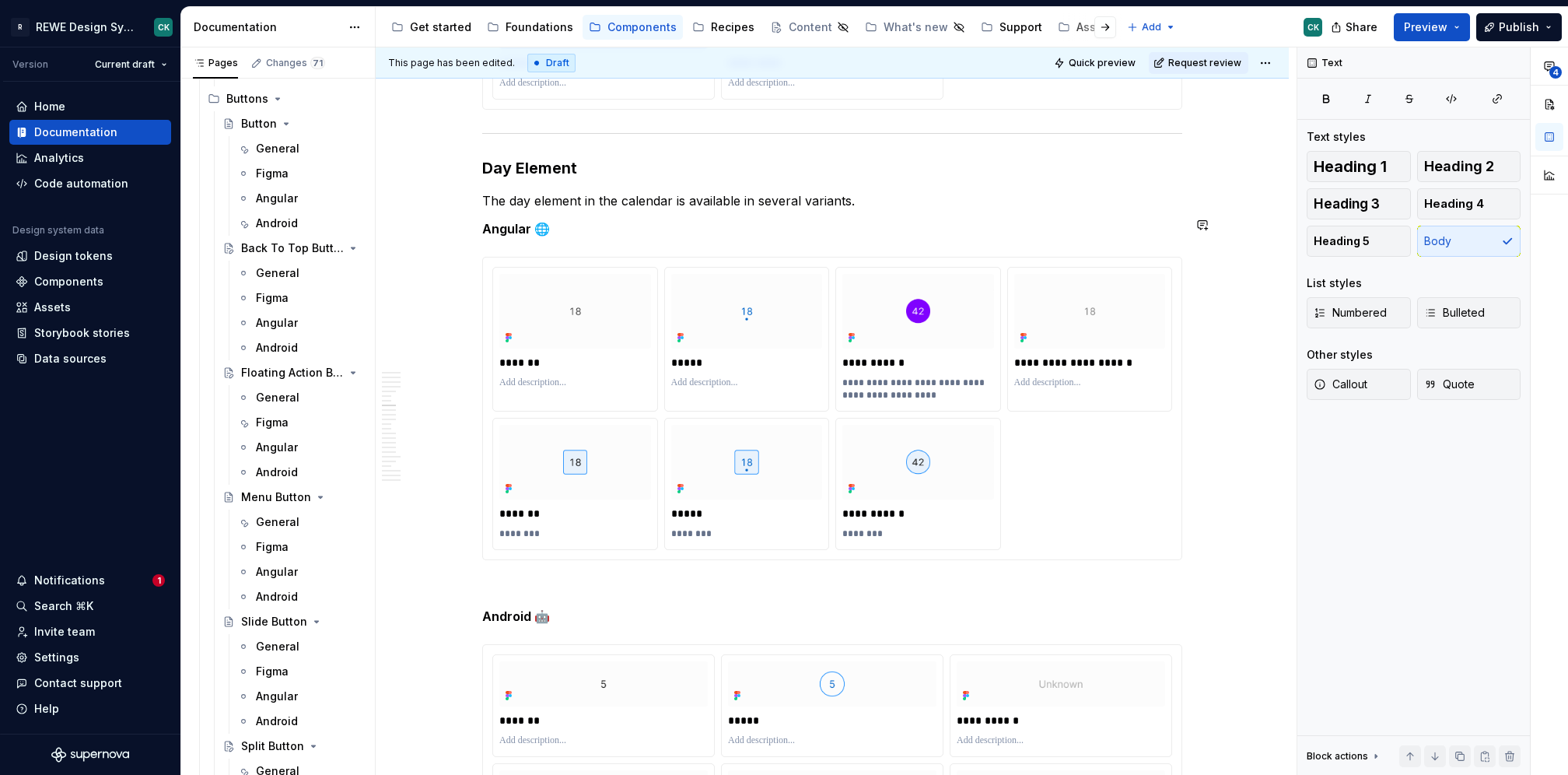
click at [507, 227] on strong "Angular 🌐" at bounding box center [516, 228] width 68 height 16
type textarea "*"
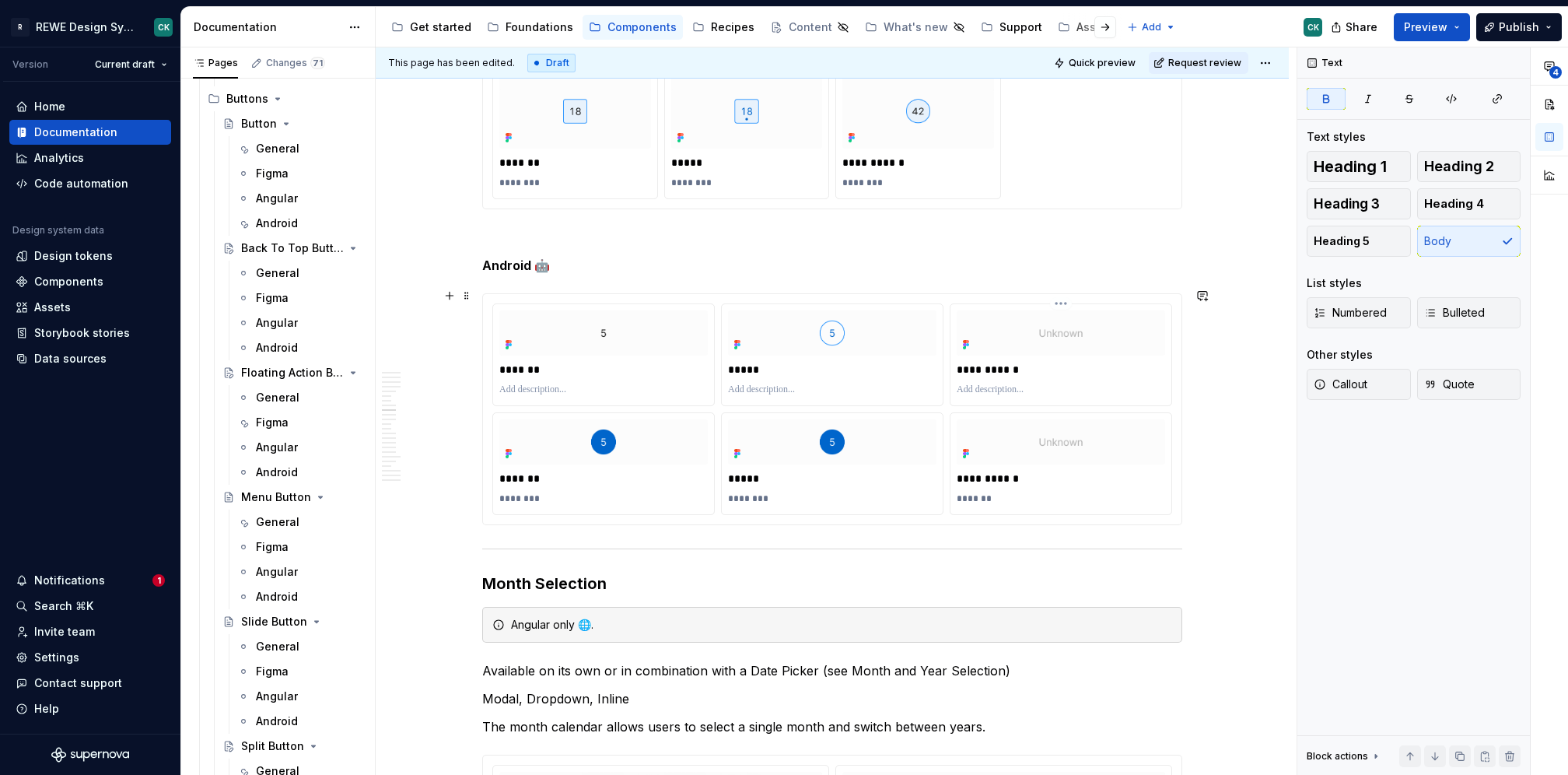
scroll to position [3161, 0]
click at [1005, 494] on p "*******" at bounding box center [1061, 498] width 209 height 12
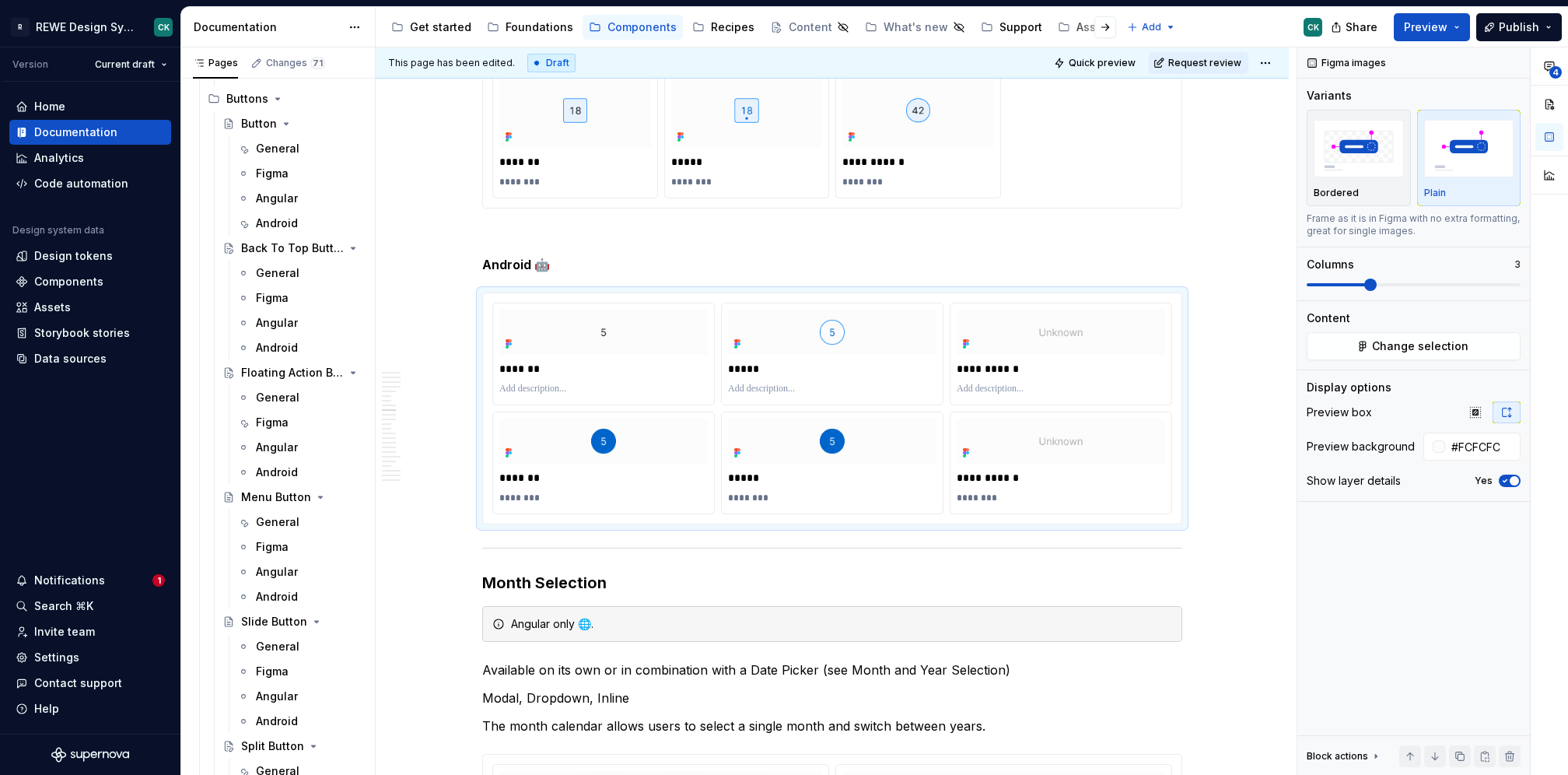
type textarea "*"
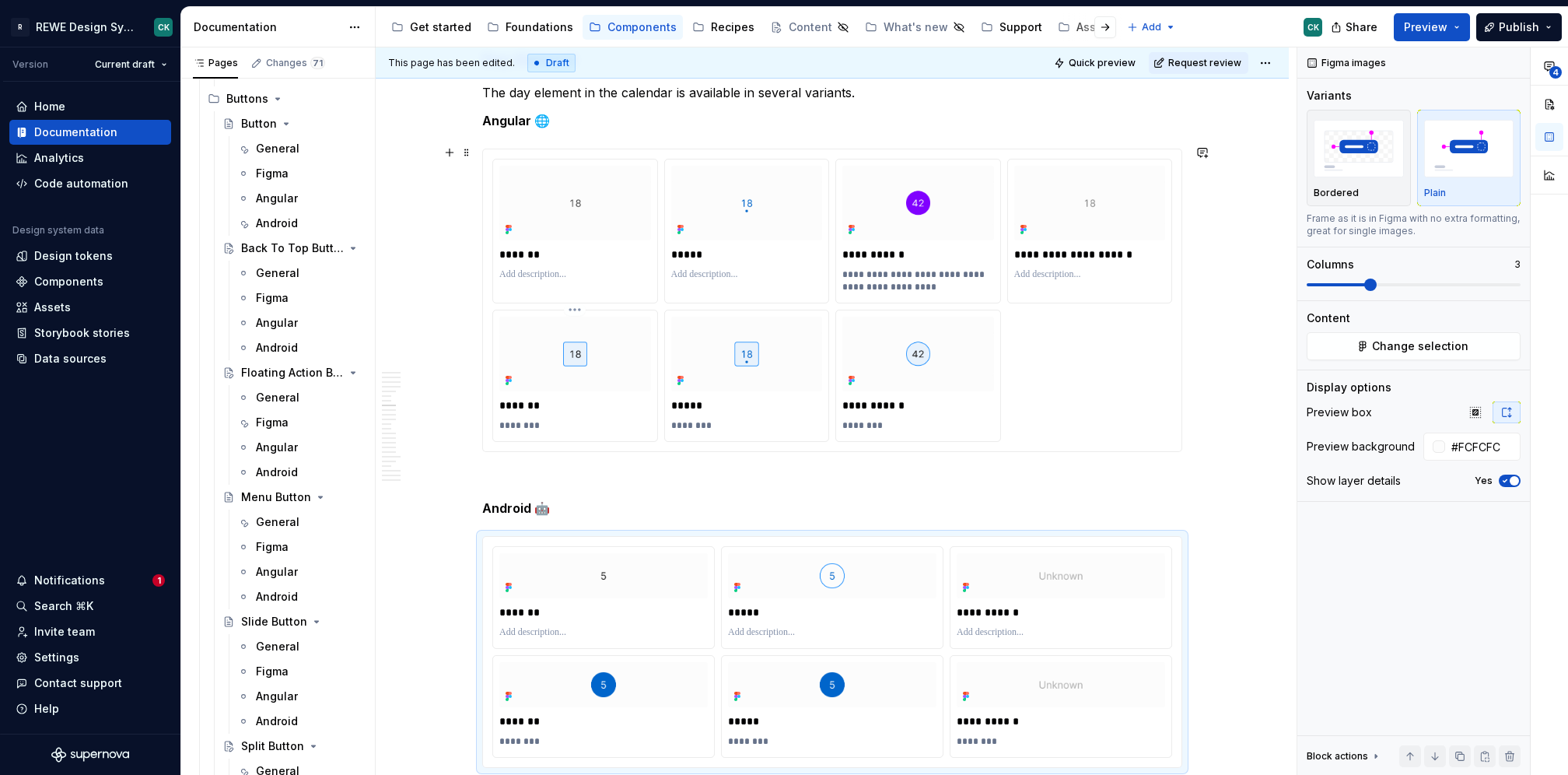
scroll to position [2916, 0]
click at [574, 308] on html "R REWE Design System CK Version Current draft Home Documentation Analytics Code…" at bounding box center [784, 388] width 1568 height 775
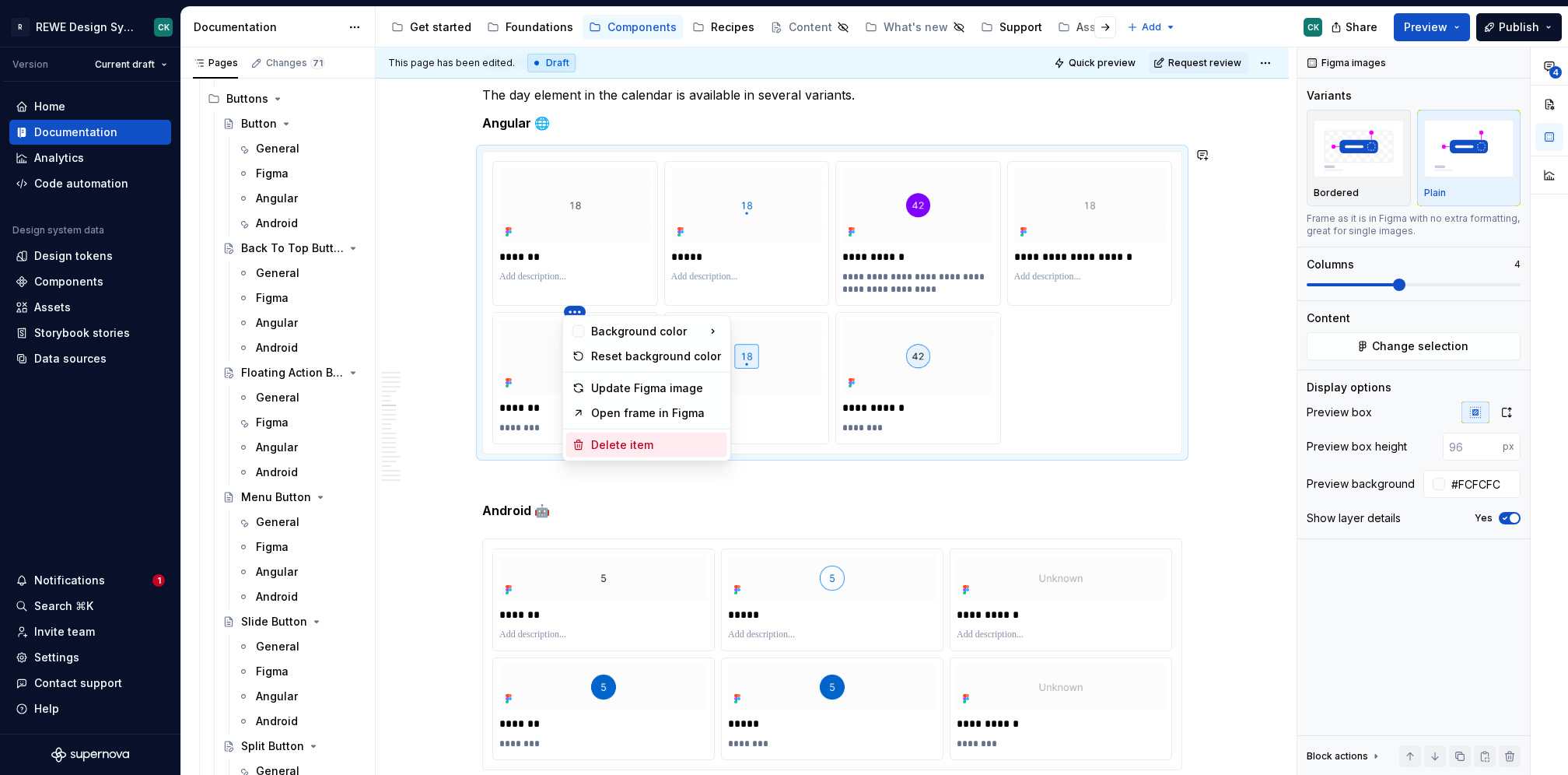
click at [631, 451] on div "Delete item" at bounding box center [656, 445] width 130 height 16
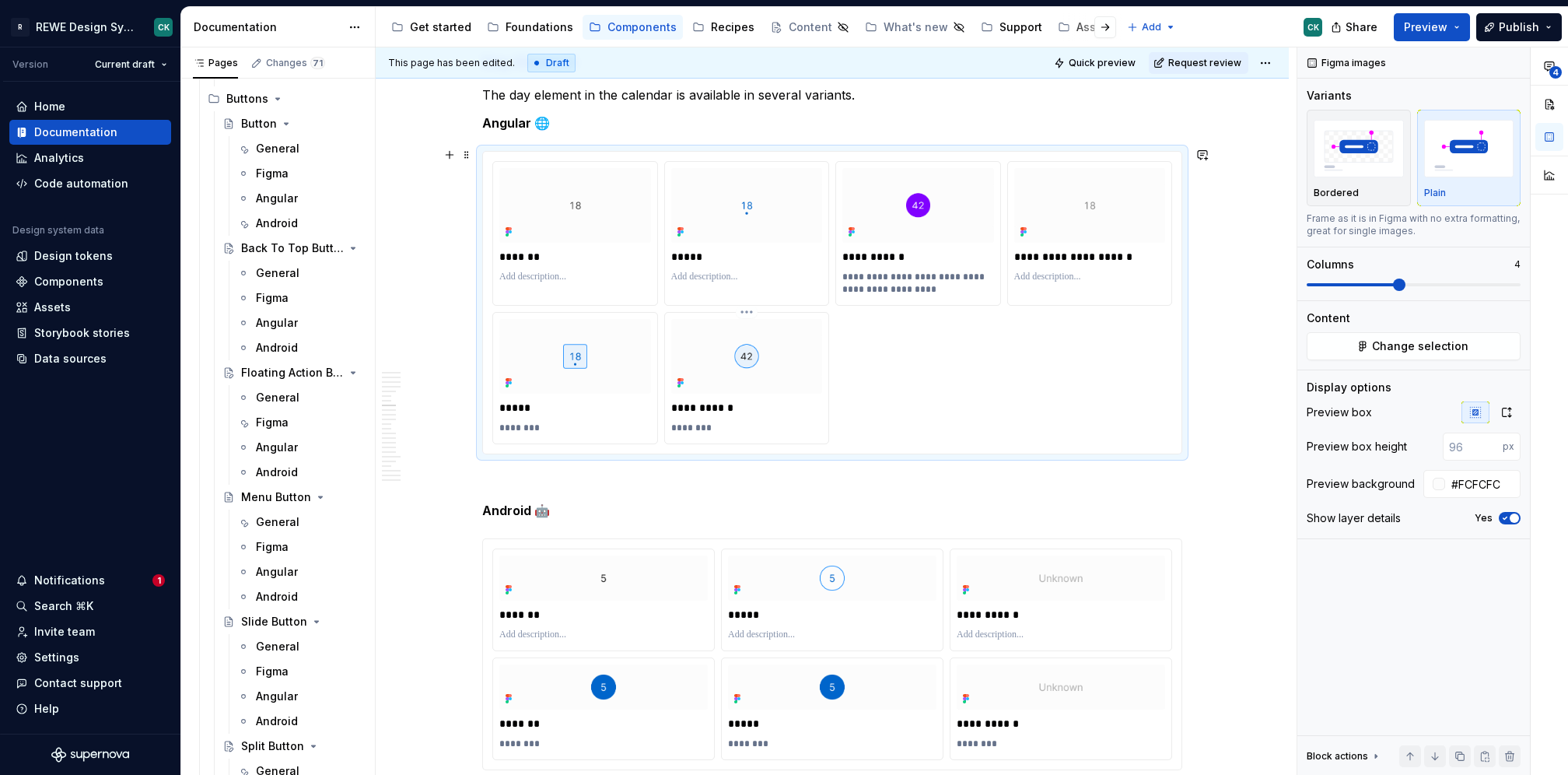
click at [748, 305] on html "R REWE Design System CK Version Current draft Home Documentation Analytics Code…" at bounding box center [784, 388] width 1568 height 775
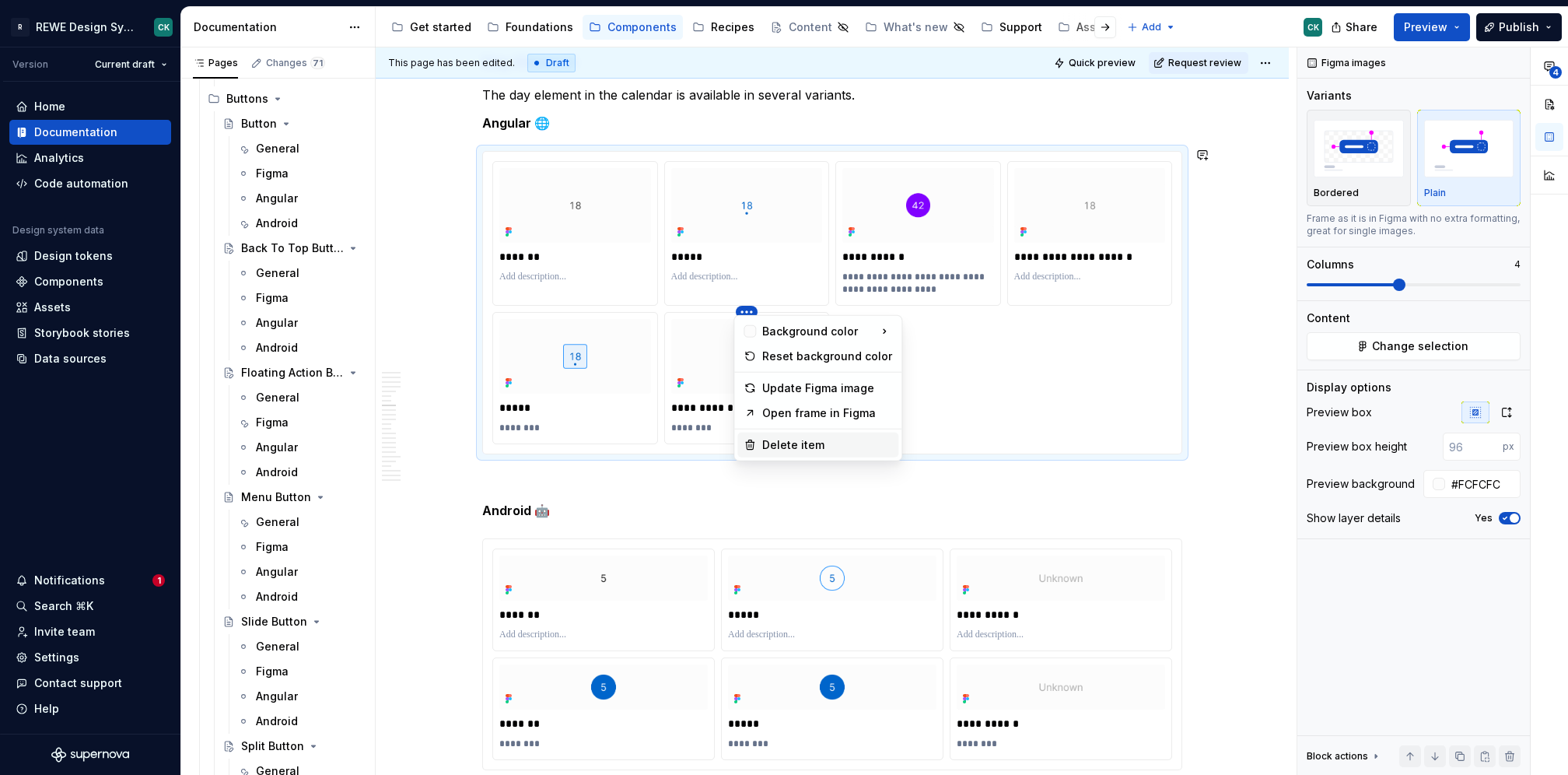
click at [761, 437] on div "Delete item" at bounding box center [818, 445] width 161 height 25
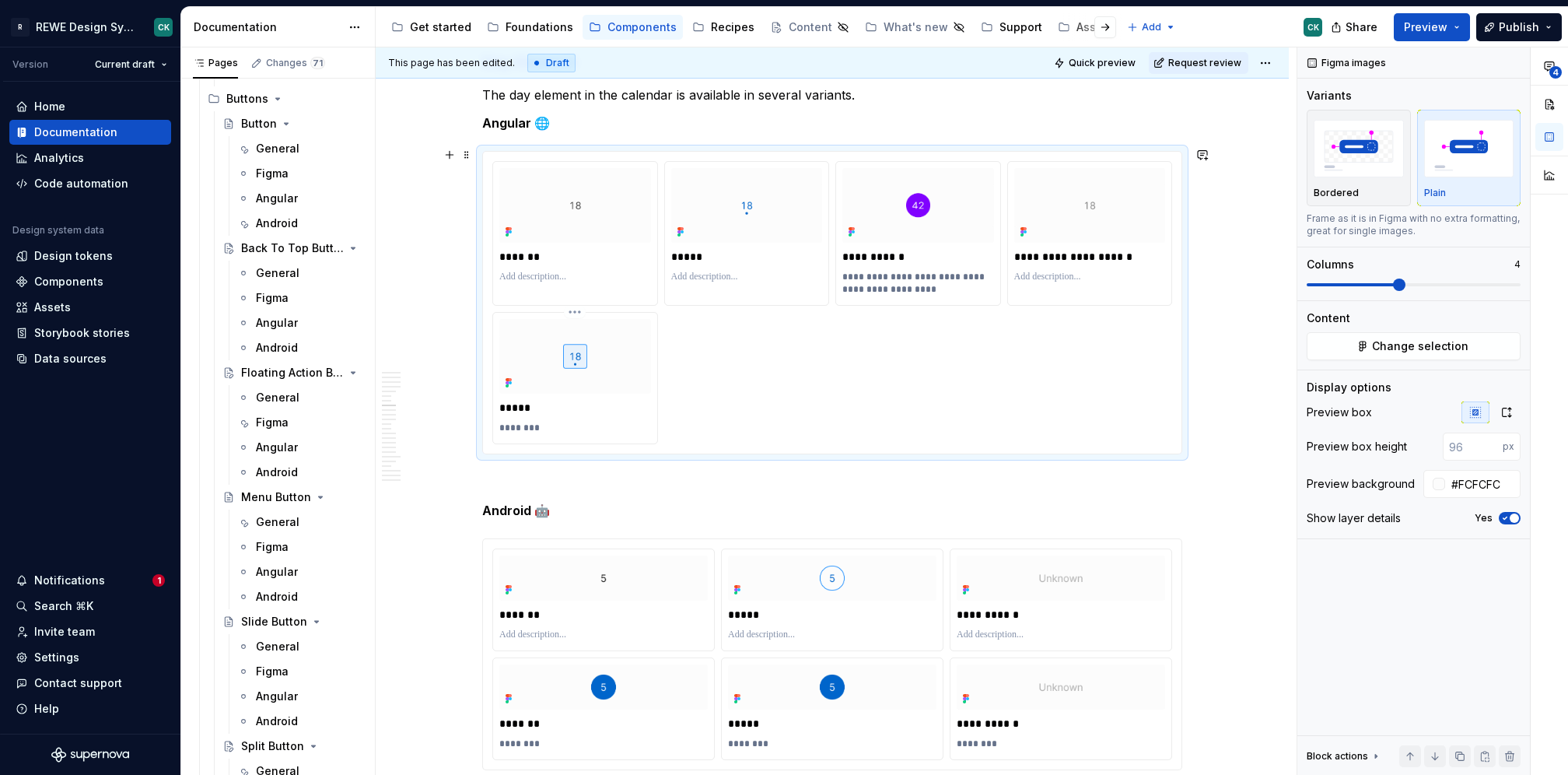
click at [568, 310] on html "R REWE Design System CK Version Current draft Home Documentation Analytics Code…" at bounding box center [784, 388] width 1568 height 775
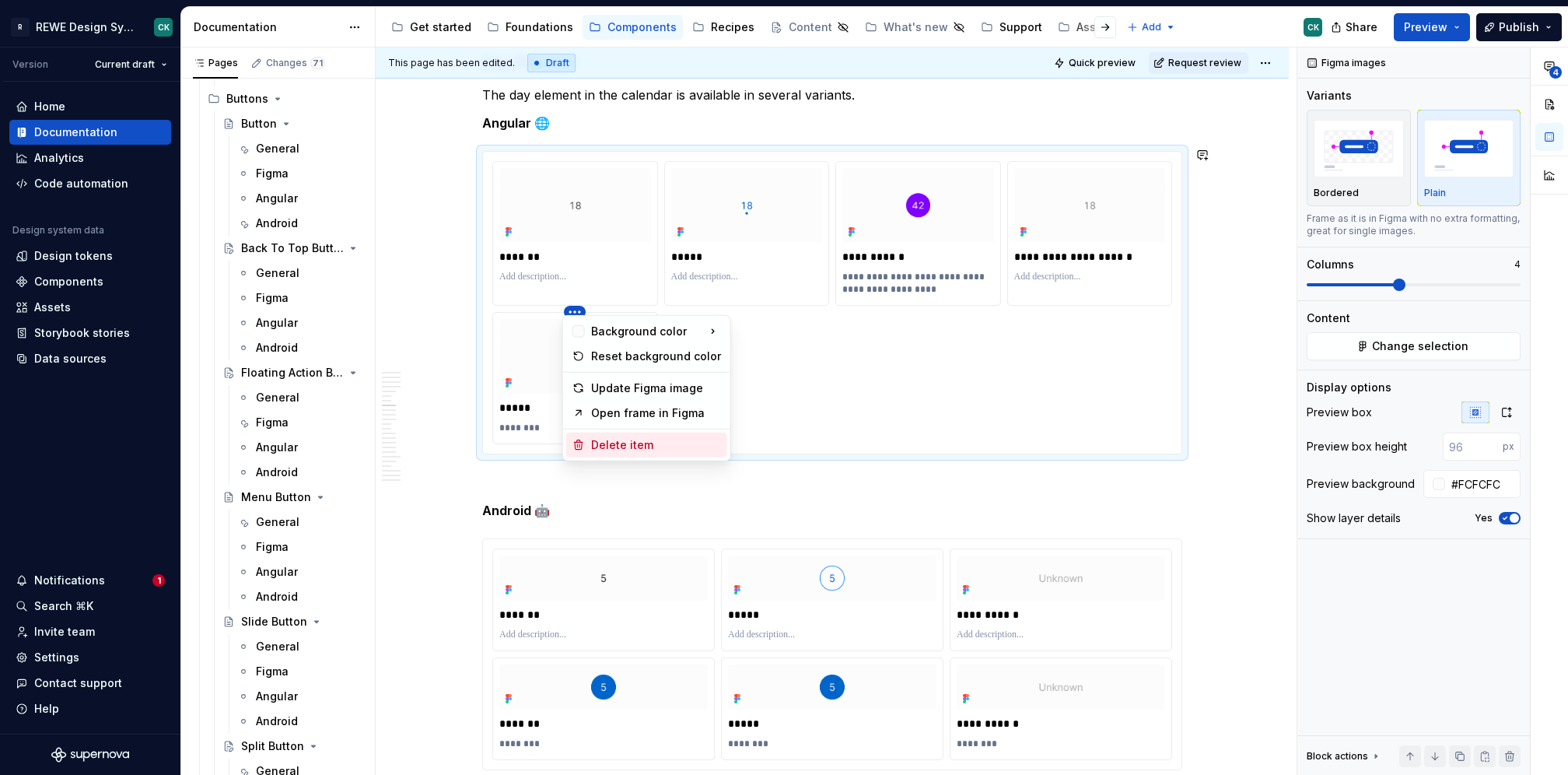
click at [603, 438] on div "Delete item" at bounding box center [647, 445] width 161 height 25
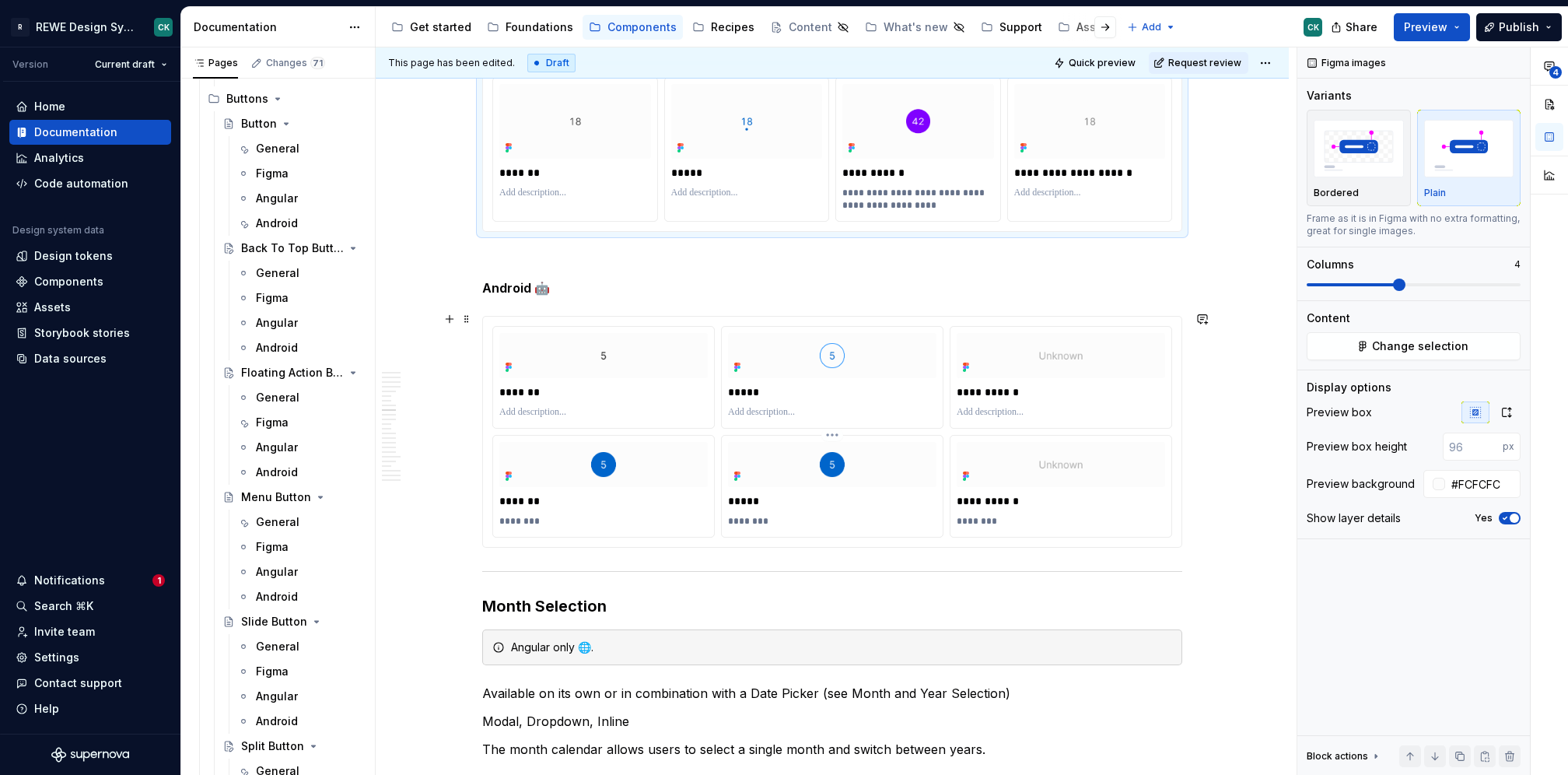
scroll to position [3028, 0]
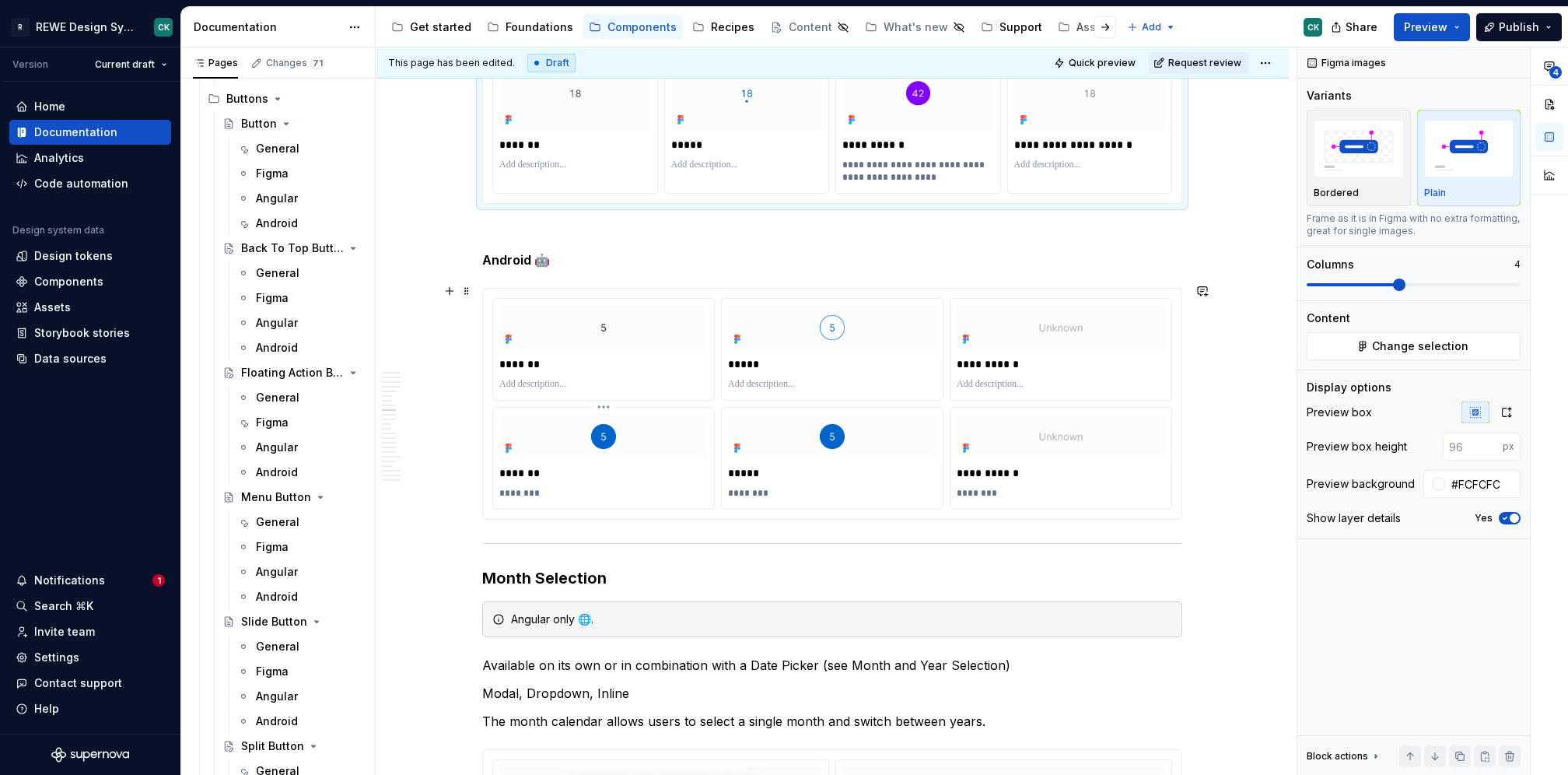
click at [597, 401] on html "R REWE Design System CK Version Current draft Home Documentation Analytics Code…" at bounding box center [784, 388] width 1568 height 775
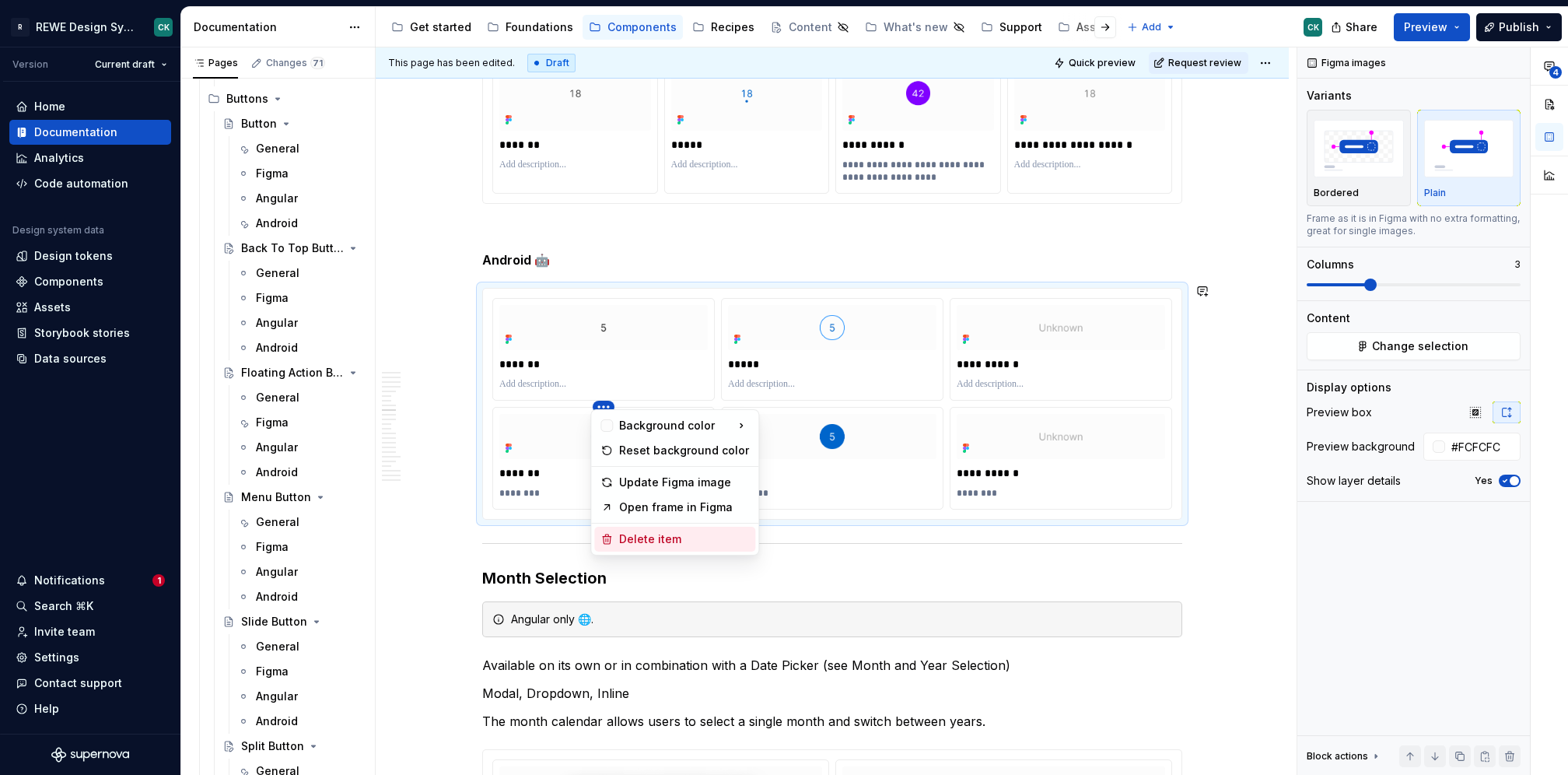
drag, startPoint x: 619, startPoint y: 534, endPoint x: 795, endPoint y: 433, distance: 202.9
click at [619, 536] on div "Delete item" at bounding box center [684, 539] width 130 height 16
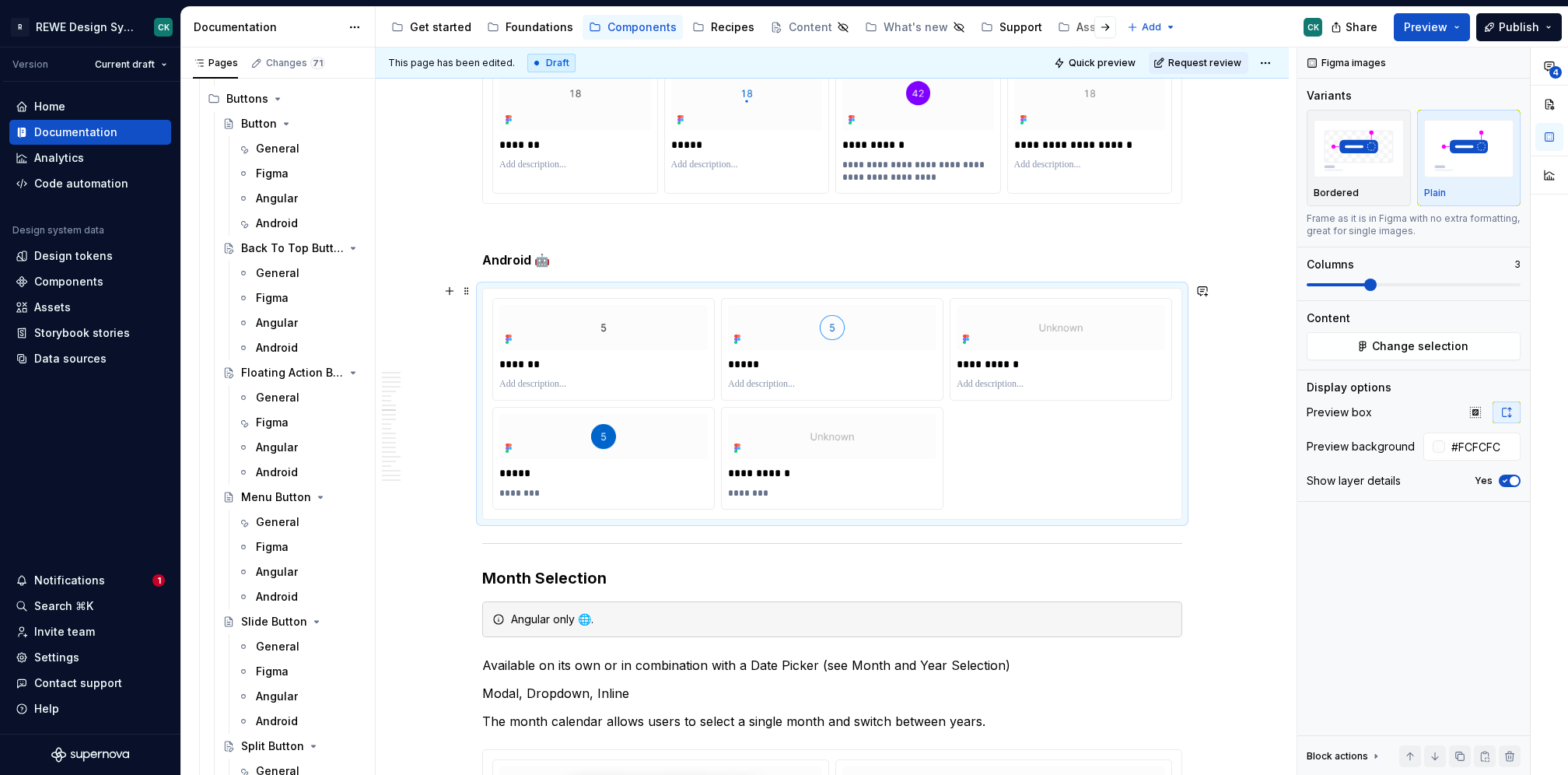
click at [605, 397] on div "**********" at bounding box center [831, 403] width 679 height 212
click at [603, 402] on html "R REWE Design System CK Version Current draft Home Documentation Analytics Code…" at bounding box center [784, 388] width 1568 height 775
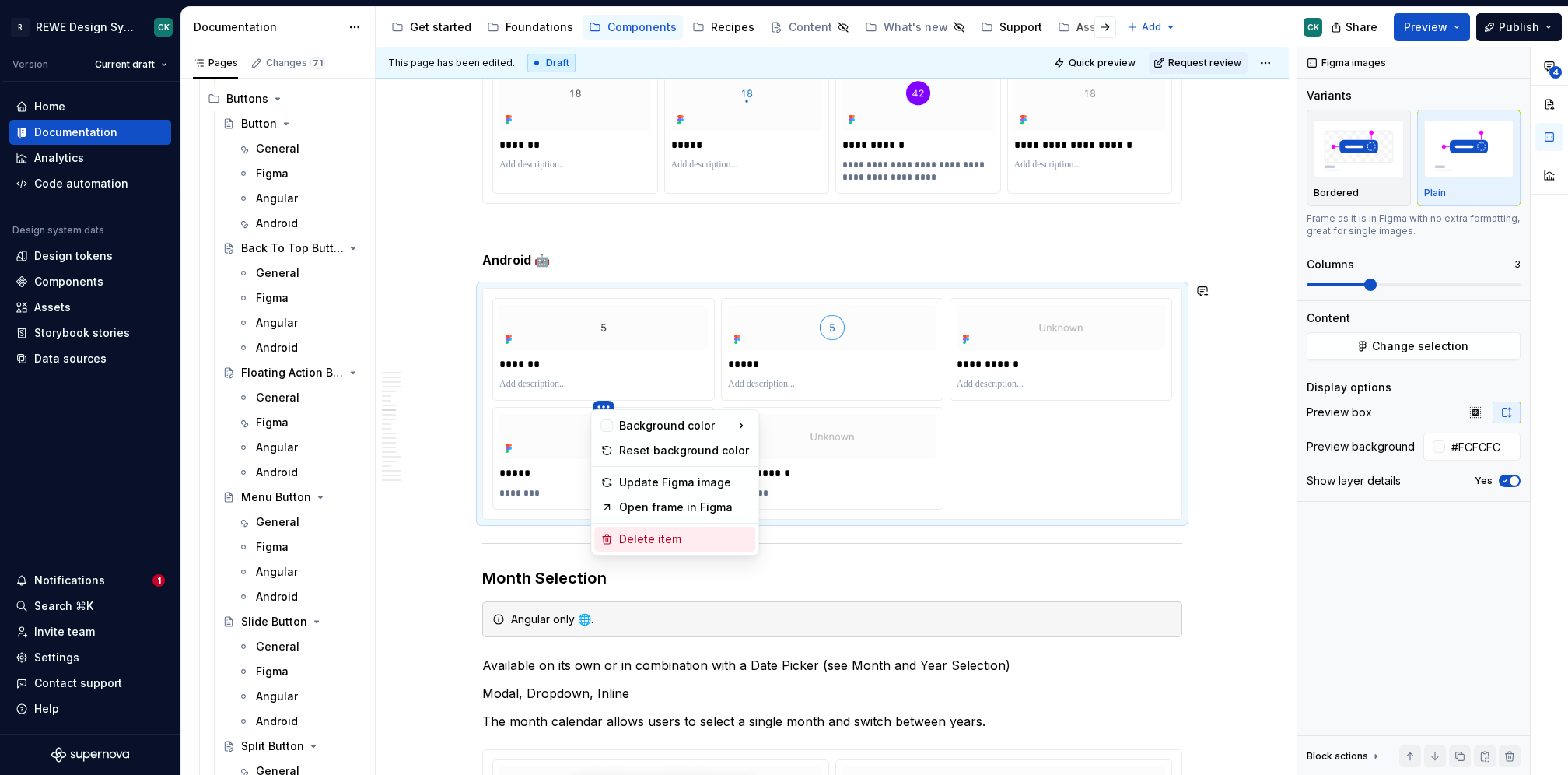
click at [640, 536] on div "Delete item" at bounding box center [684, 539] width 130 height 16
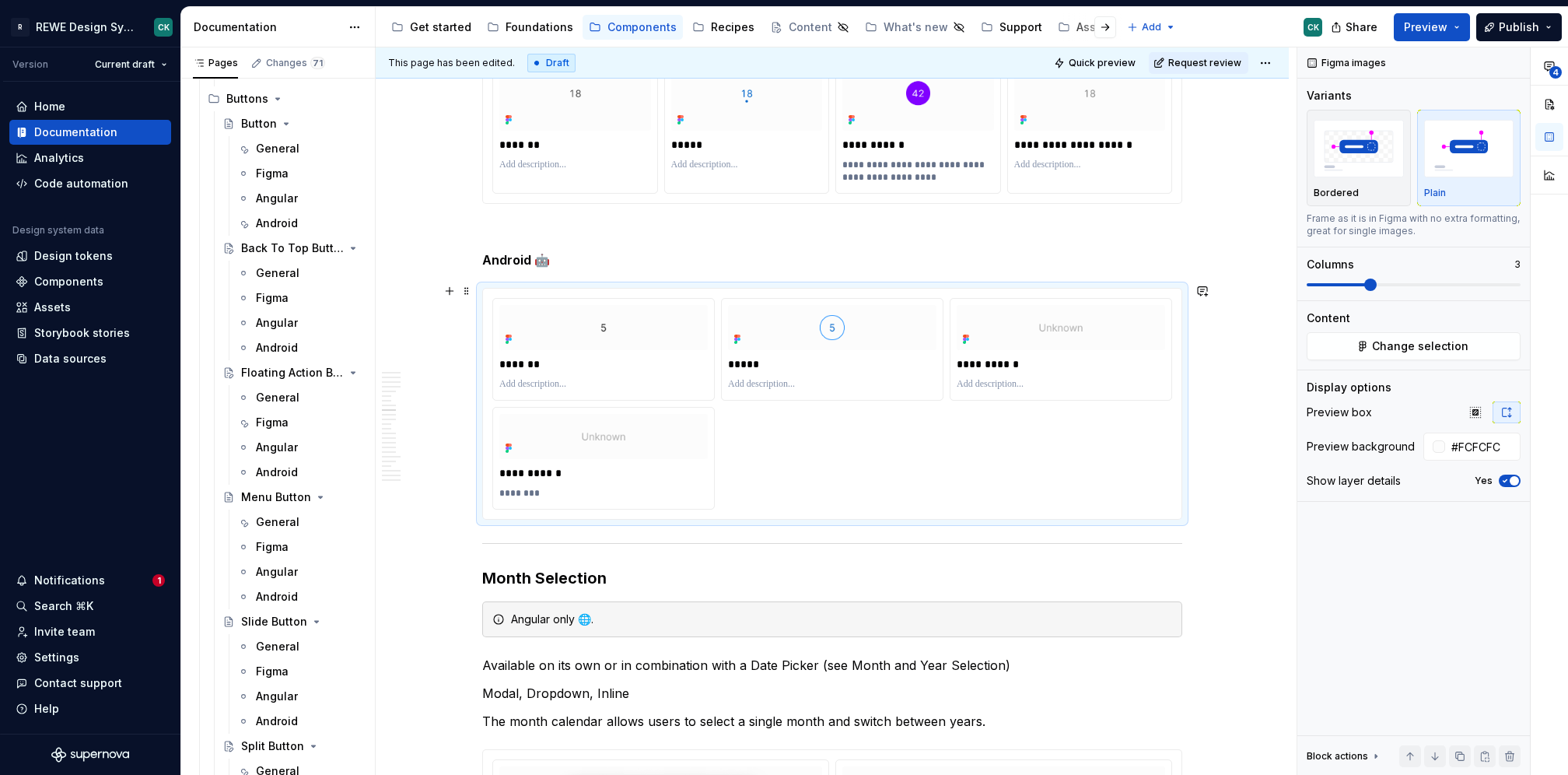
click at [611, 397] on div "**********" at bounding box center [831, 403] width 679 height 212
click at [606, 400] on html "R REWE Design System CK Version Current draft Home Documentation Analytics Code…" at bounding box center [784, 388] width 1568 height 775
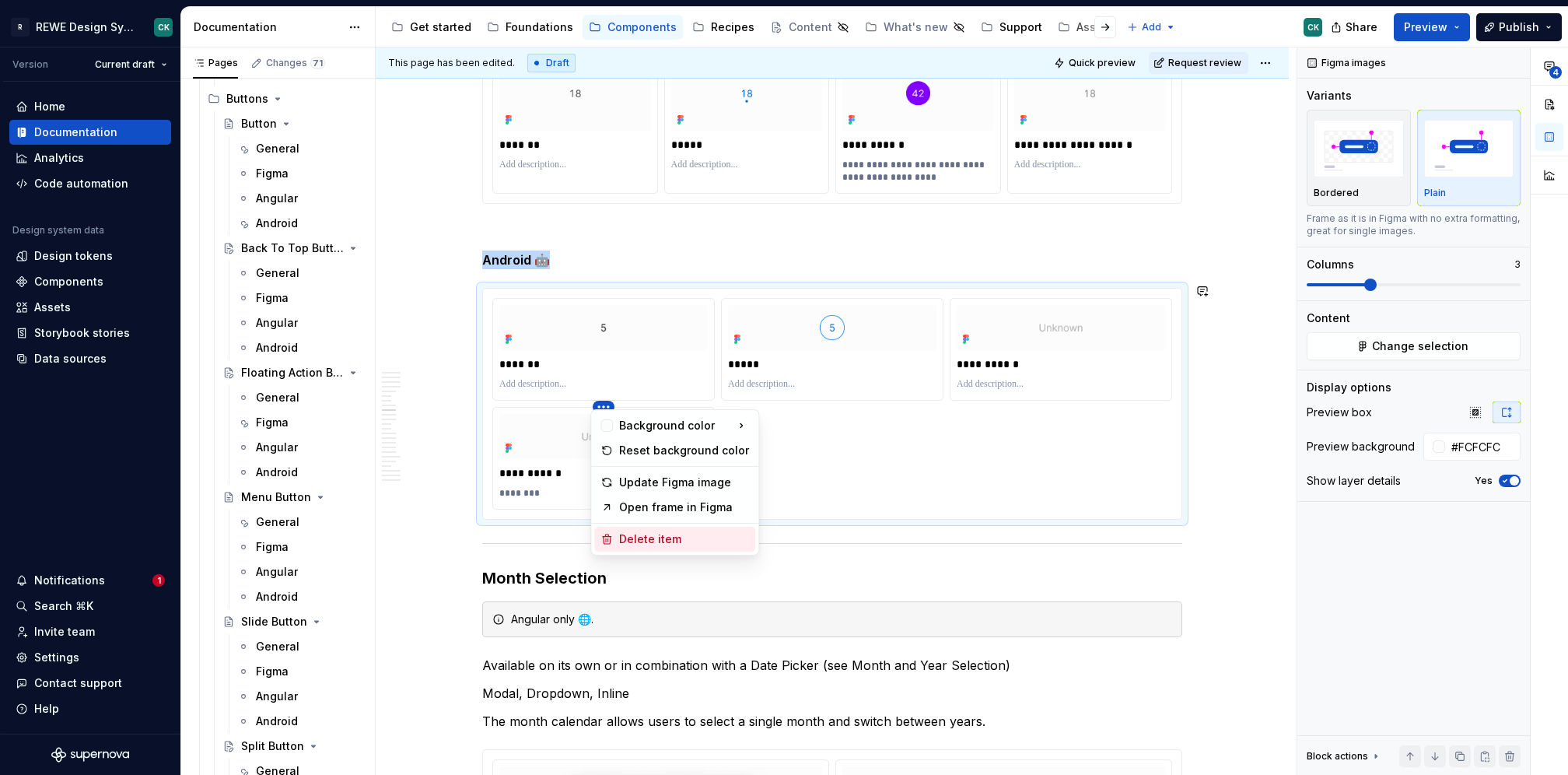
drag, startPoint x: 629, startPoint y: 535, endPoint x: 690, endPoint y: 383, distance: 163.8
click at [629, 539] on div "Delete item" at bounding box center [684, 539] width 130 height 16
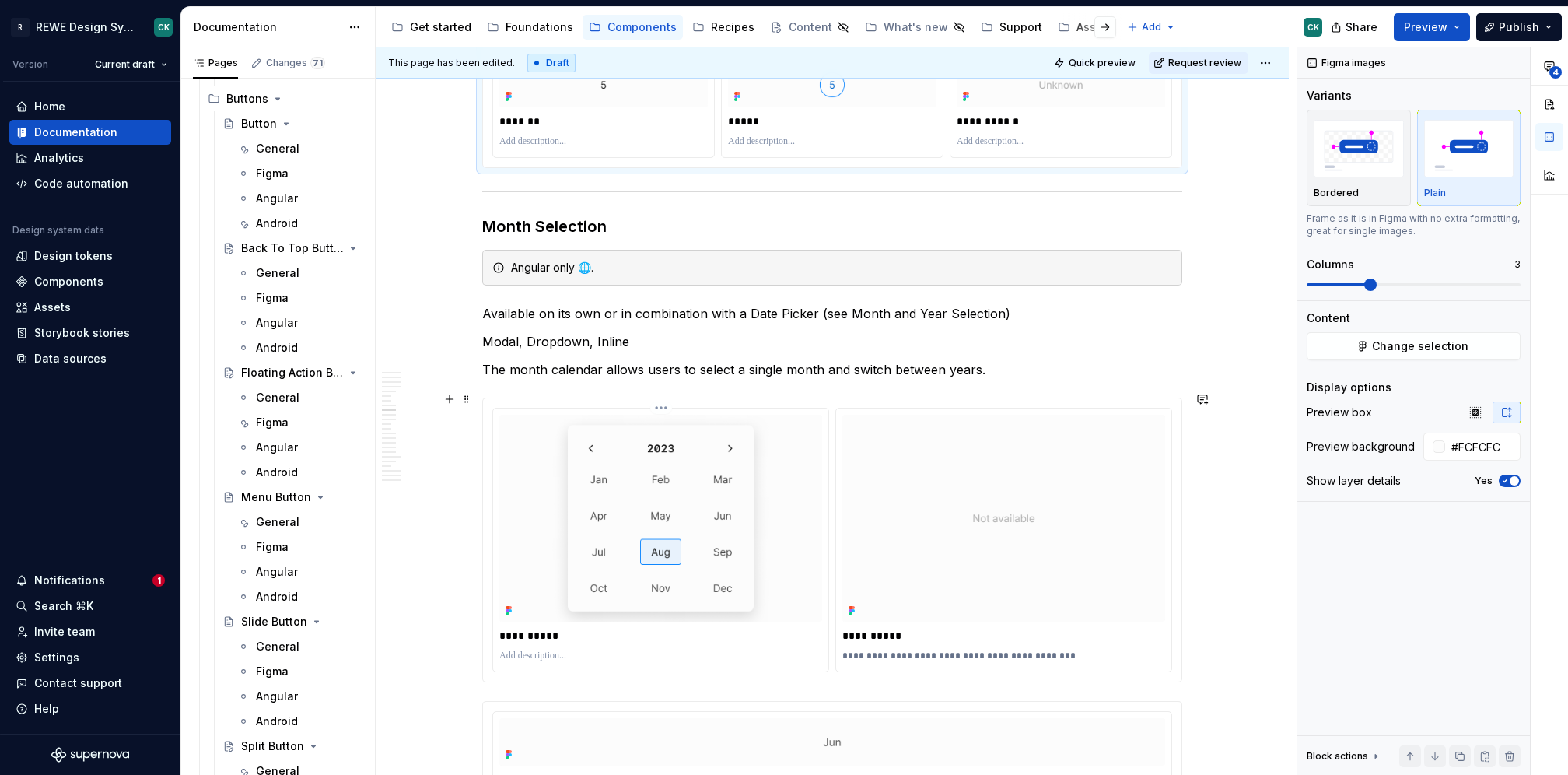
scroll to position [3312, 0]
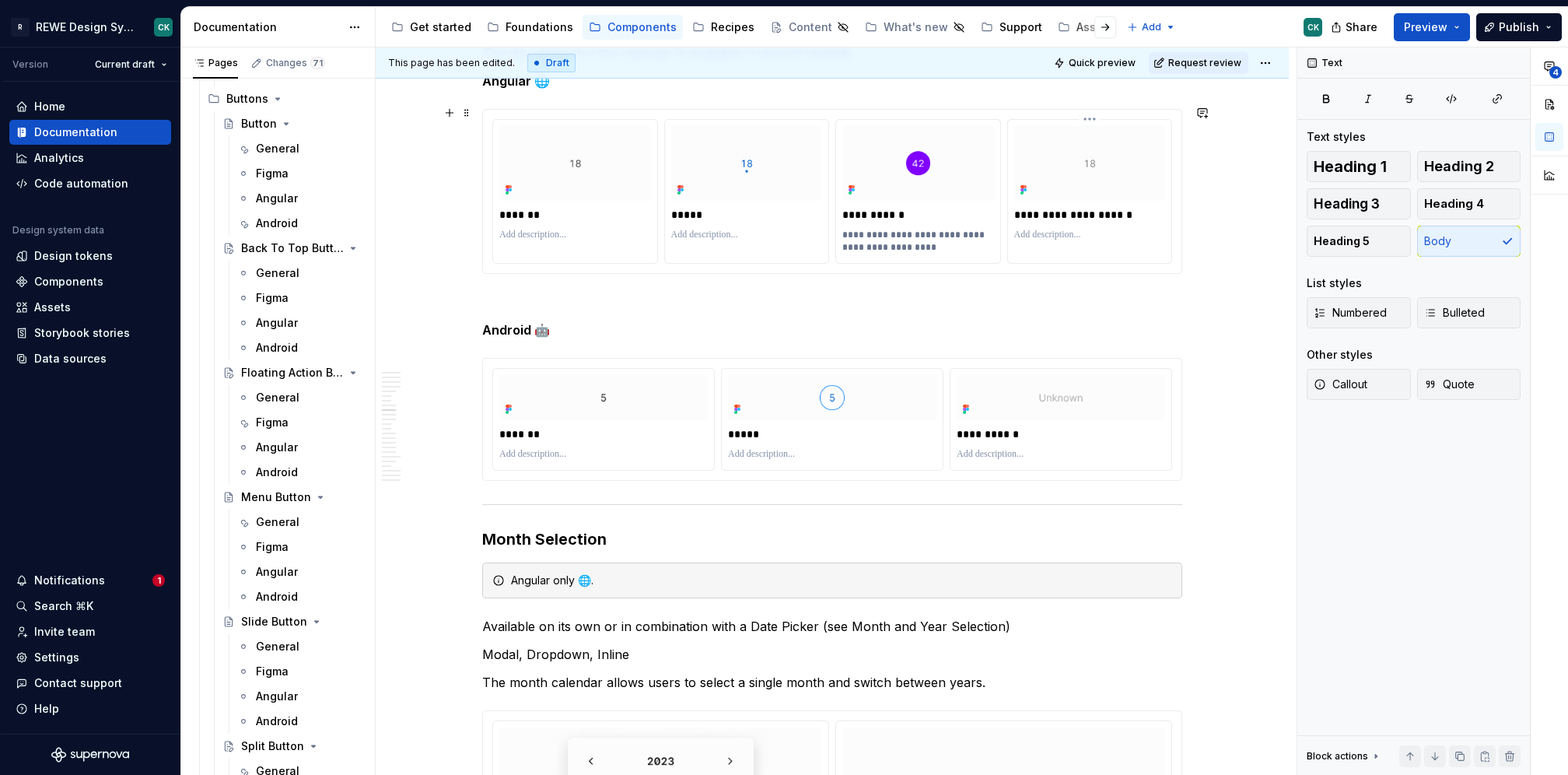
scroll to position [2957, 0]
click at [1074, 212] on p "**********" at bounding box center [1090, 215] width 152 height 16
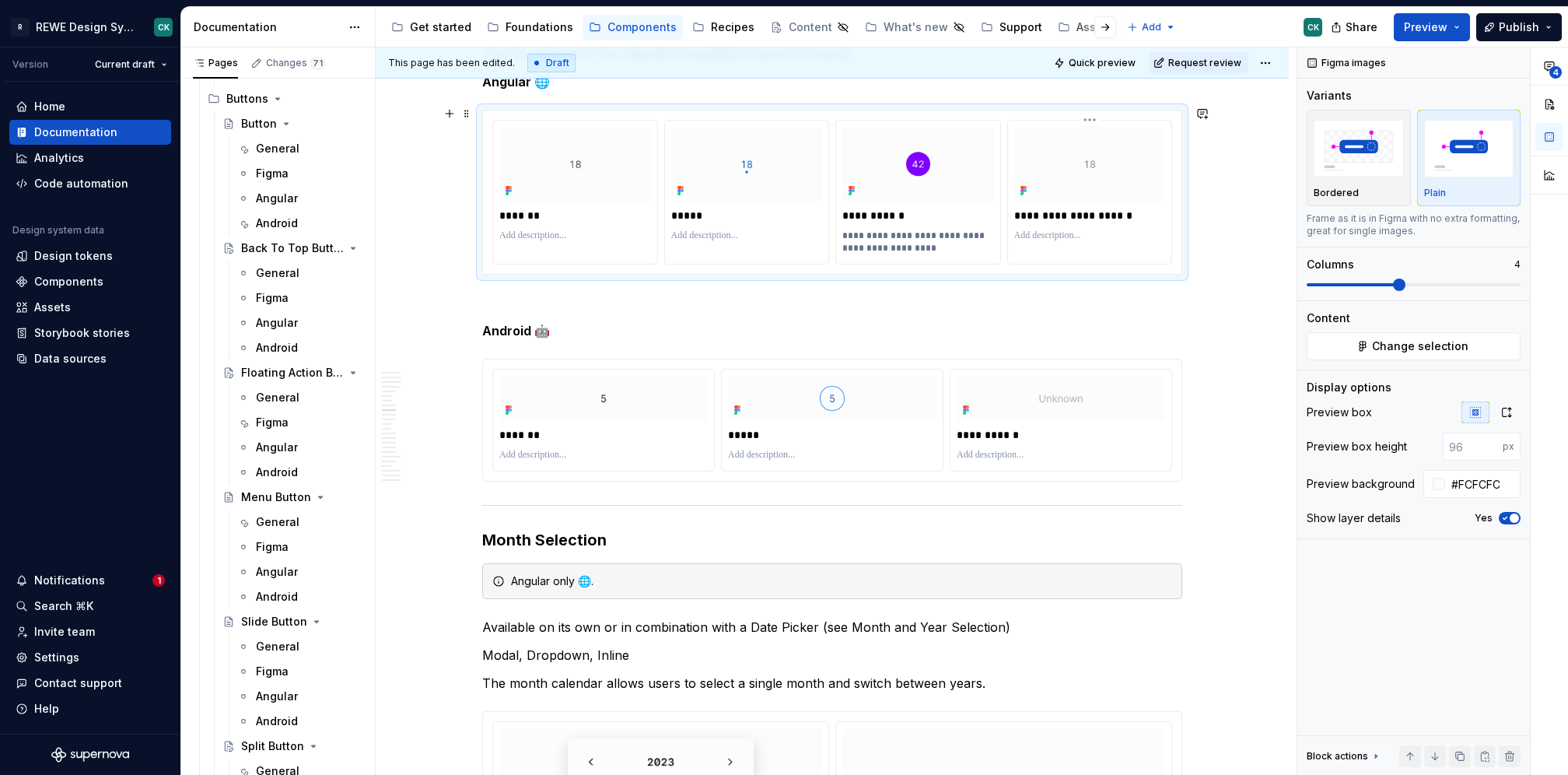
click at [1091, 210] on p "**********" at bounding box center [1090, 215] width 152 height 16
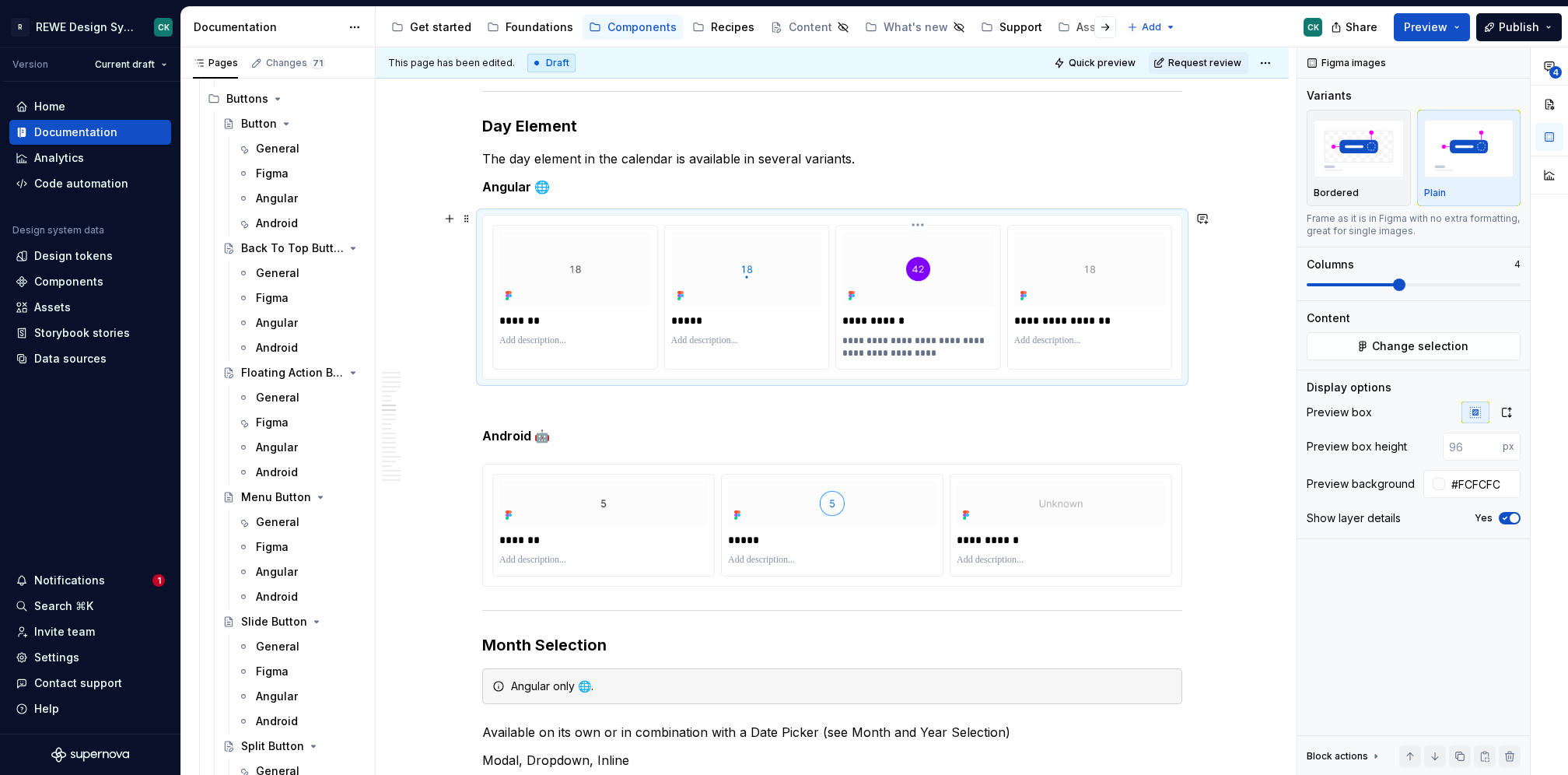
scroll to position [2791, 0]
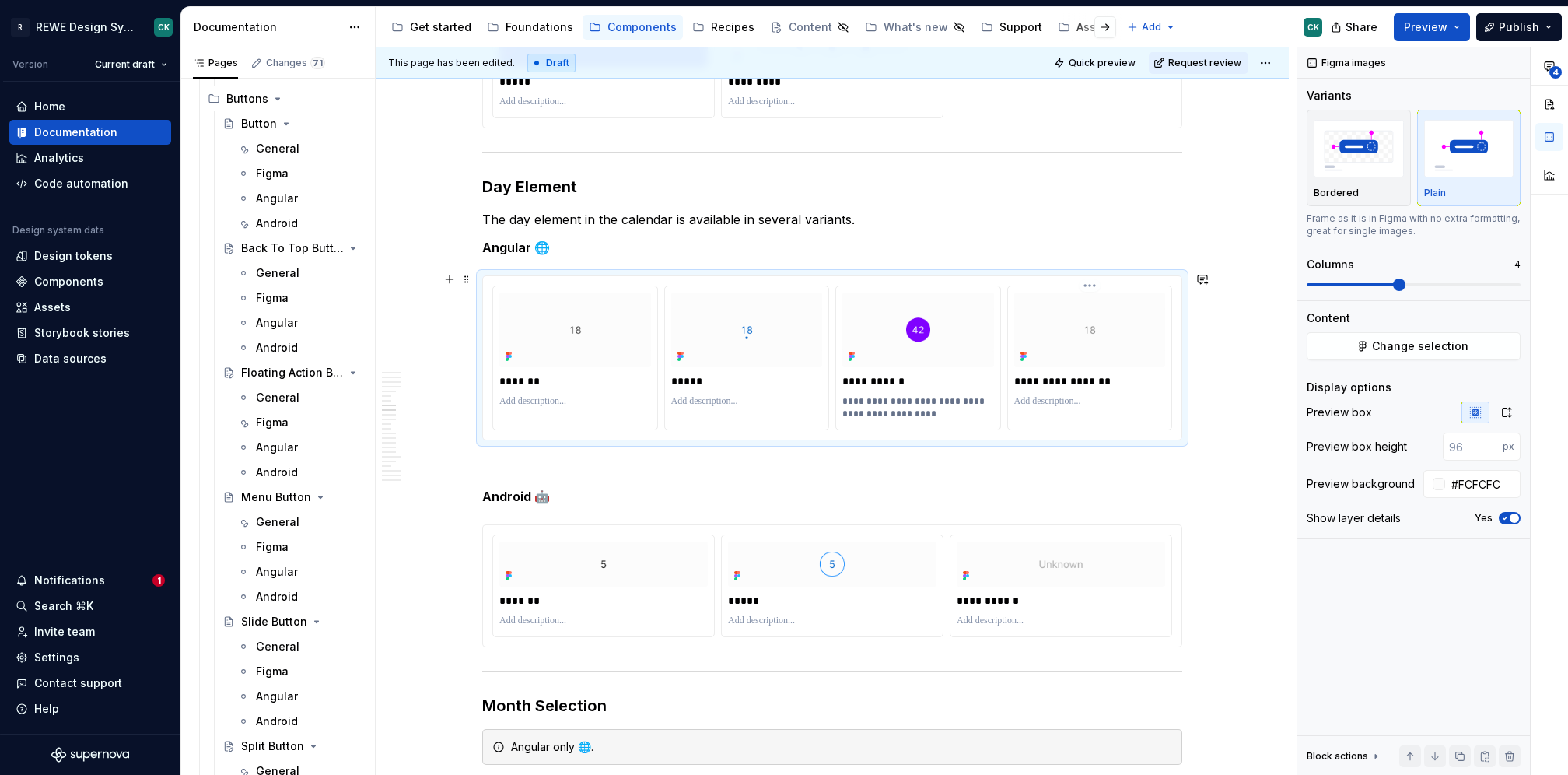
click at [1030, 398] on p at bounding box center [1090, 401] width 152 height 12
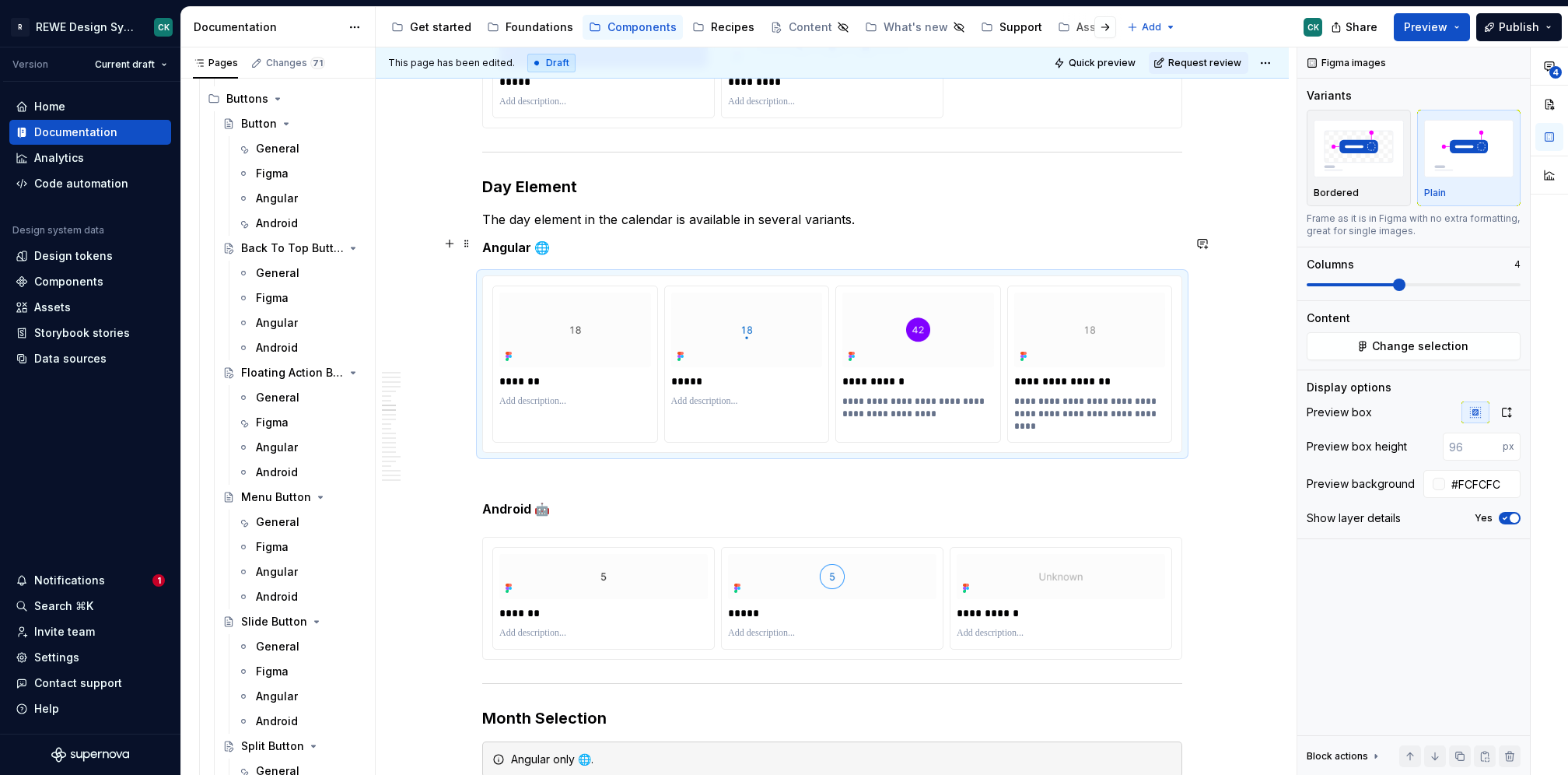
click at [597, 243] on p "Angular 🌐" at bounding box center [832, 247] width 700 height 19
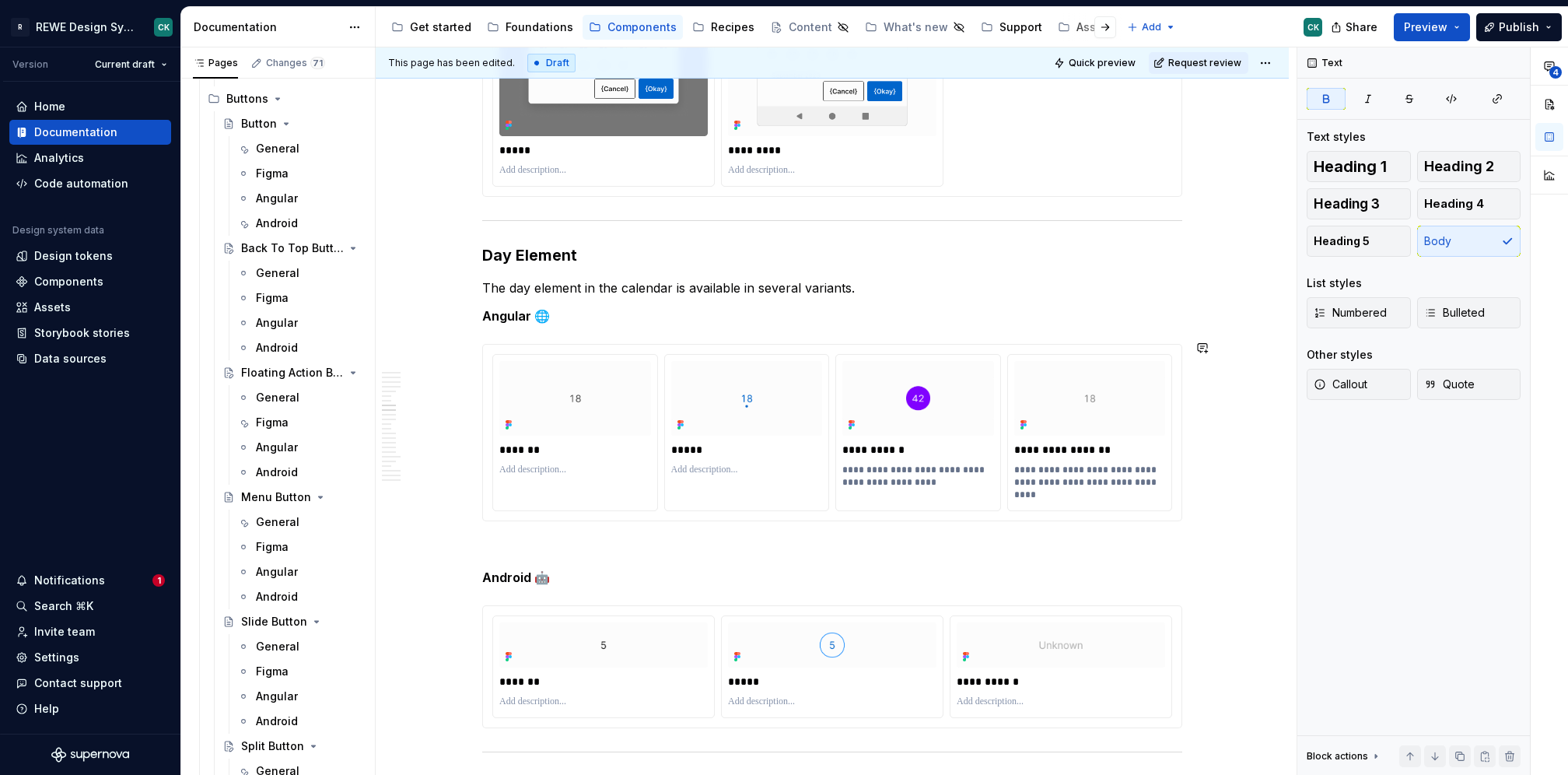
scroll to position [2843, 0]
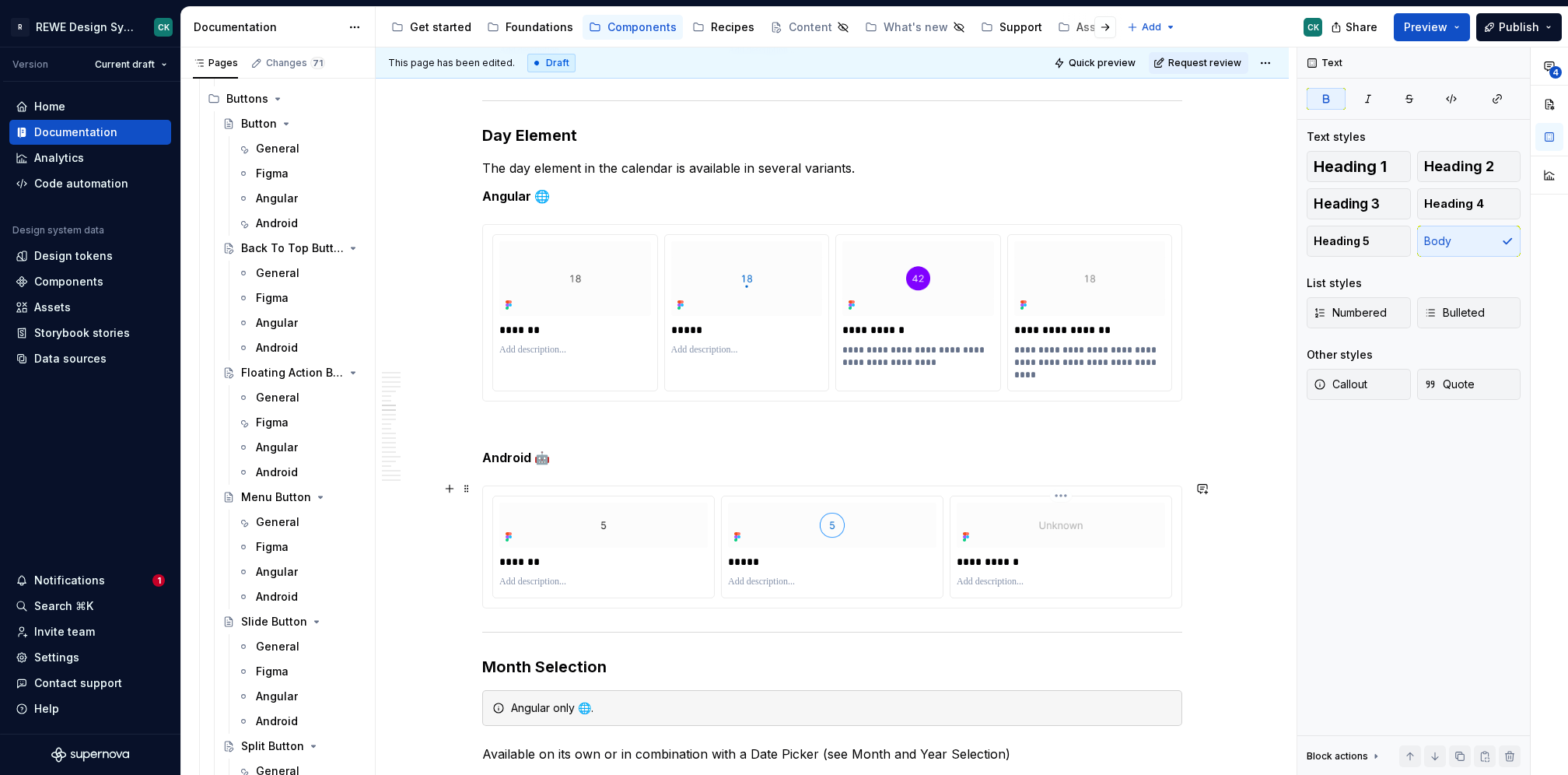
click at [1059, 493] on html "R REWE Design System CK Version Current draft Home Documentation Analytics Code…" at bounding box center [784, 388] width 1568 height 775
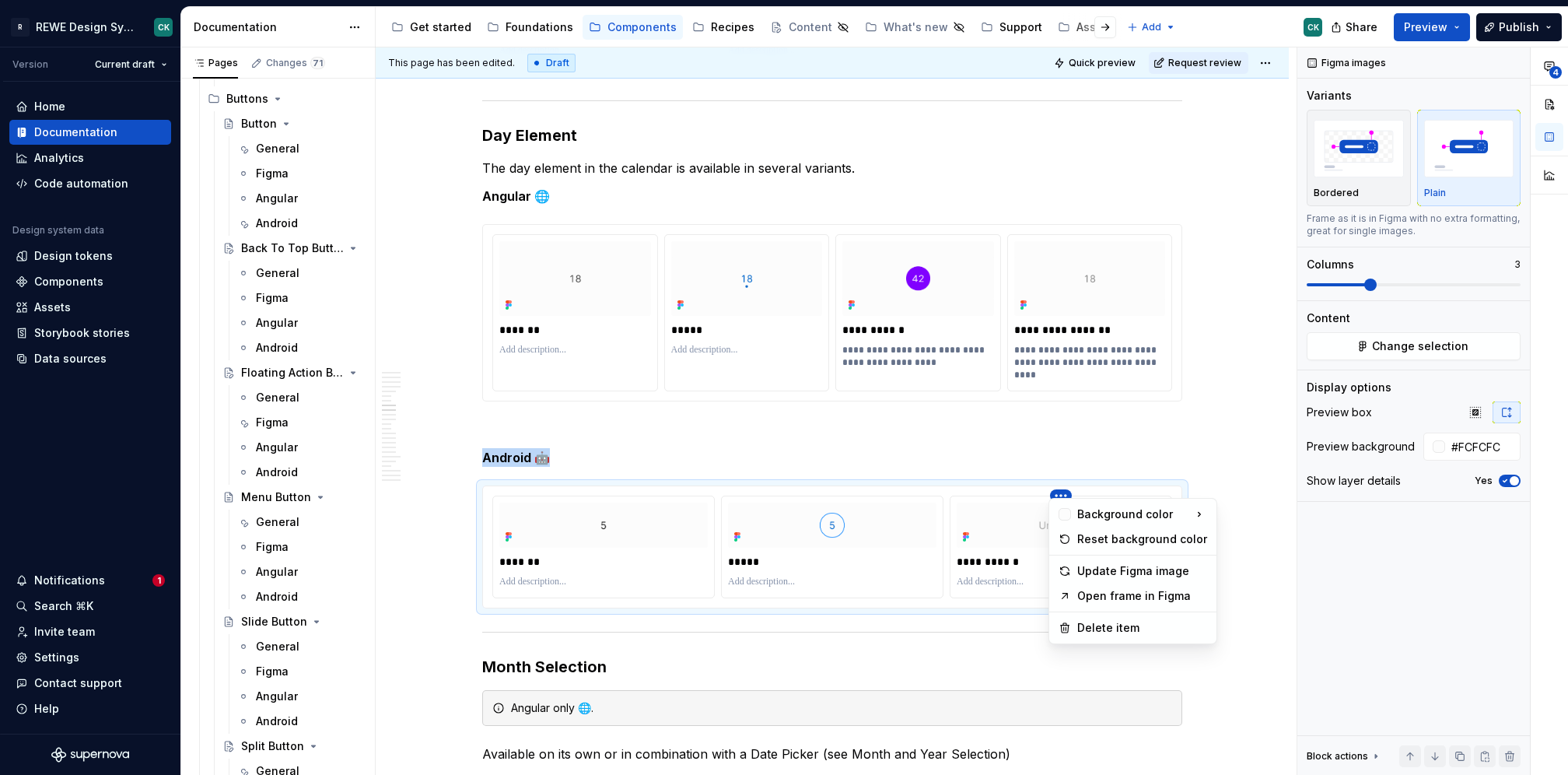
click at [1145, 422] on html "R REWE Design System CK Version Current draft Home Documentation Analytics Code…" at bounding box center [784, 388] width 1568 height 775
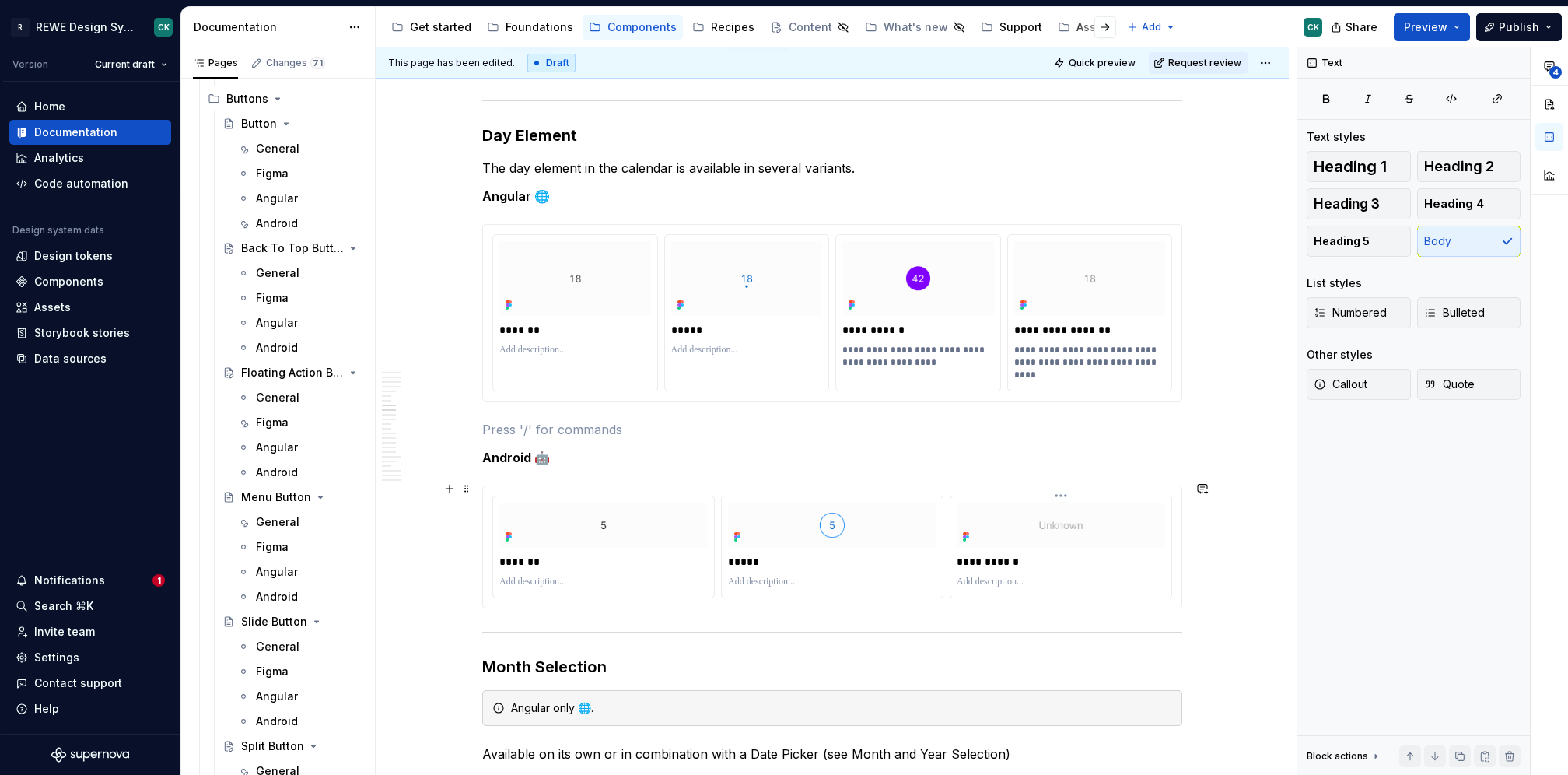
click at [1124, 520] on img at bounding box center [1060, 525] width 208 height 45
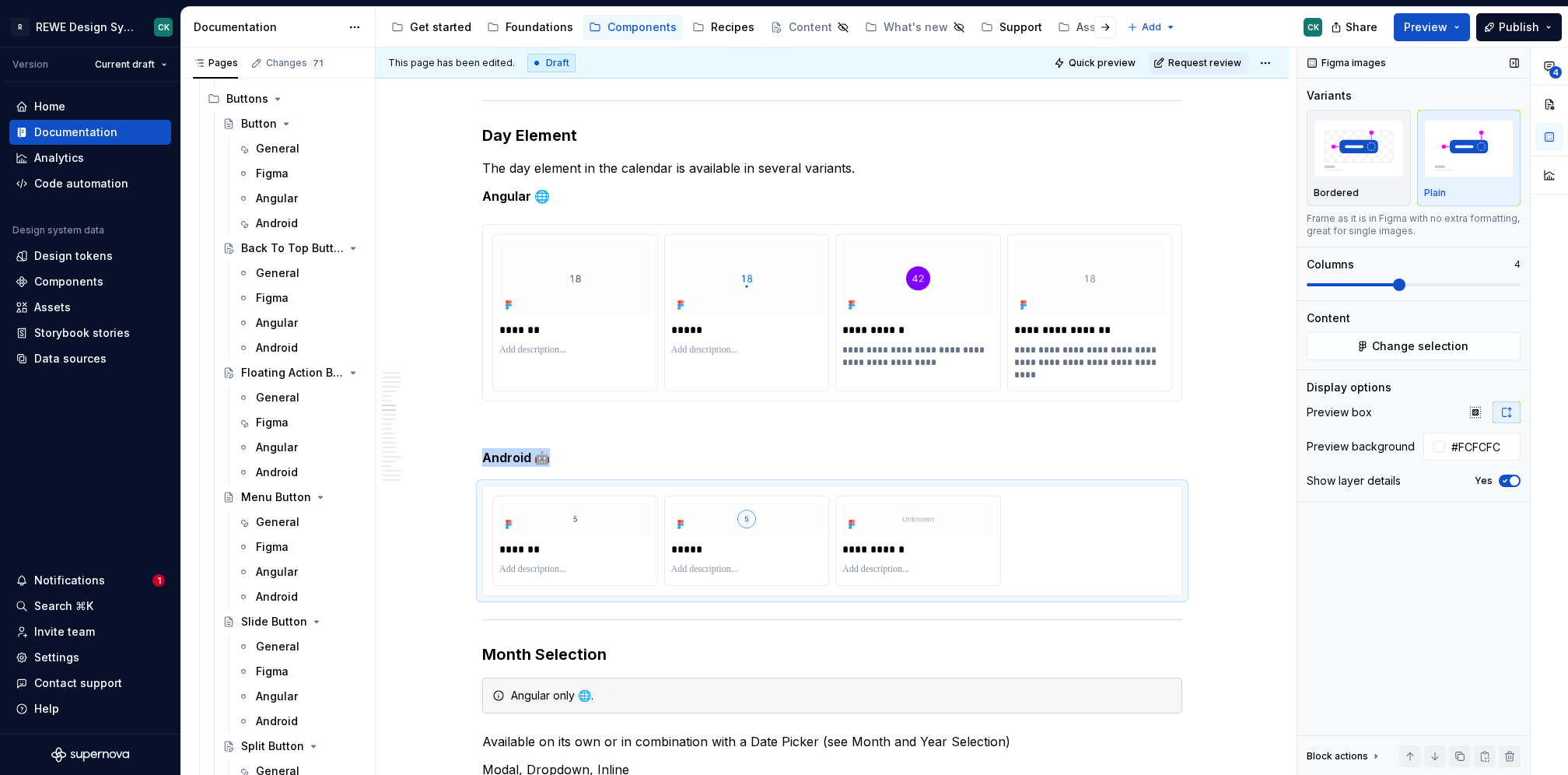
click at [1393, 287] on span at bounding box center [1399, 285] width 12 height 12
click at [1353, 357] on button "Change selection" at bounding box center [1414, 346] width 214 height 28
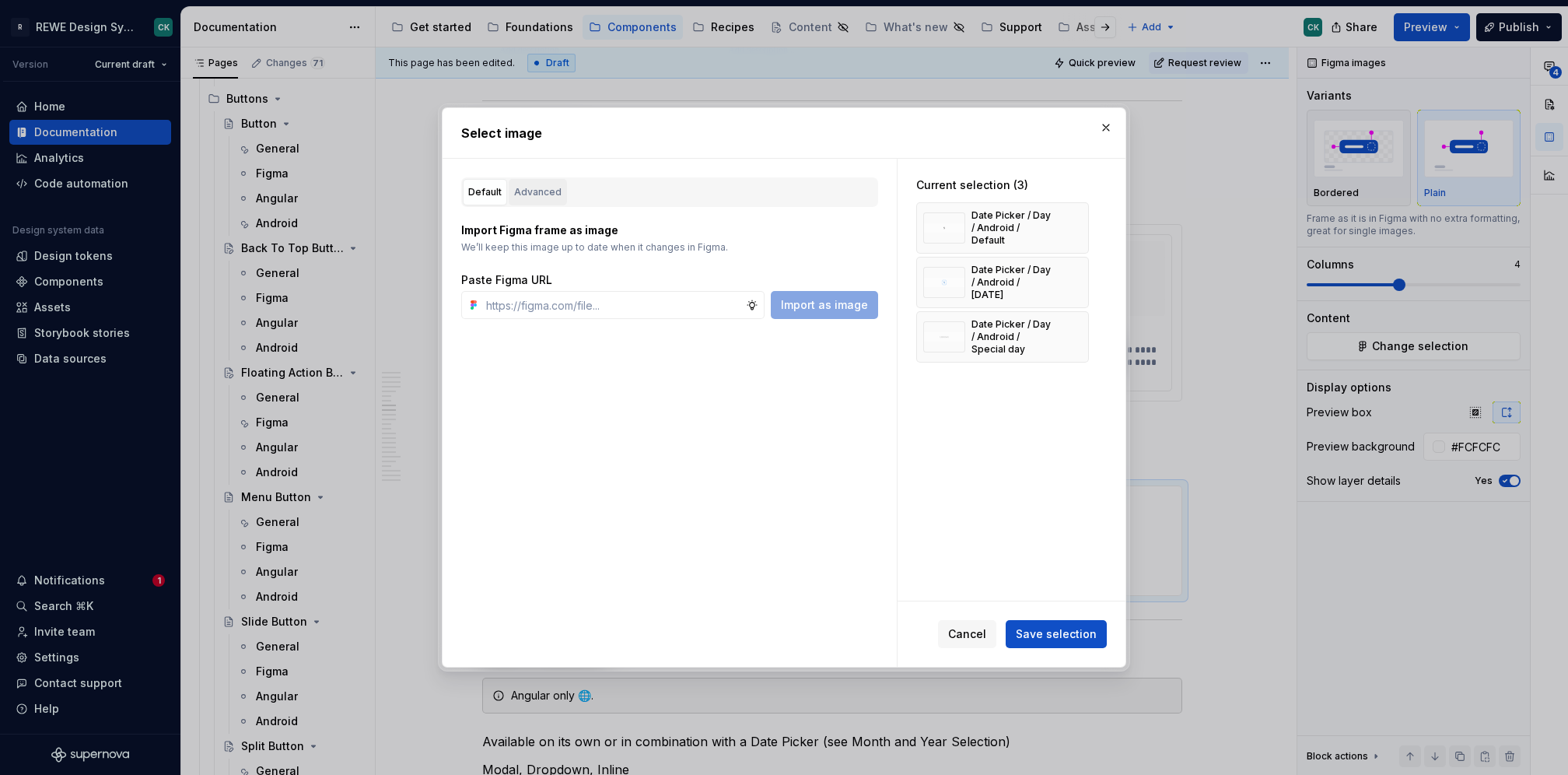
click at [554, 194] on div "Advanced" at bounding box center [538, 192] width 47 height 16
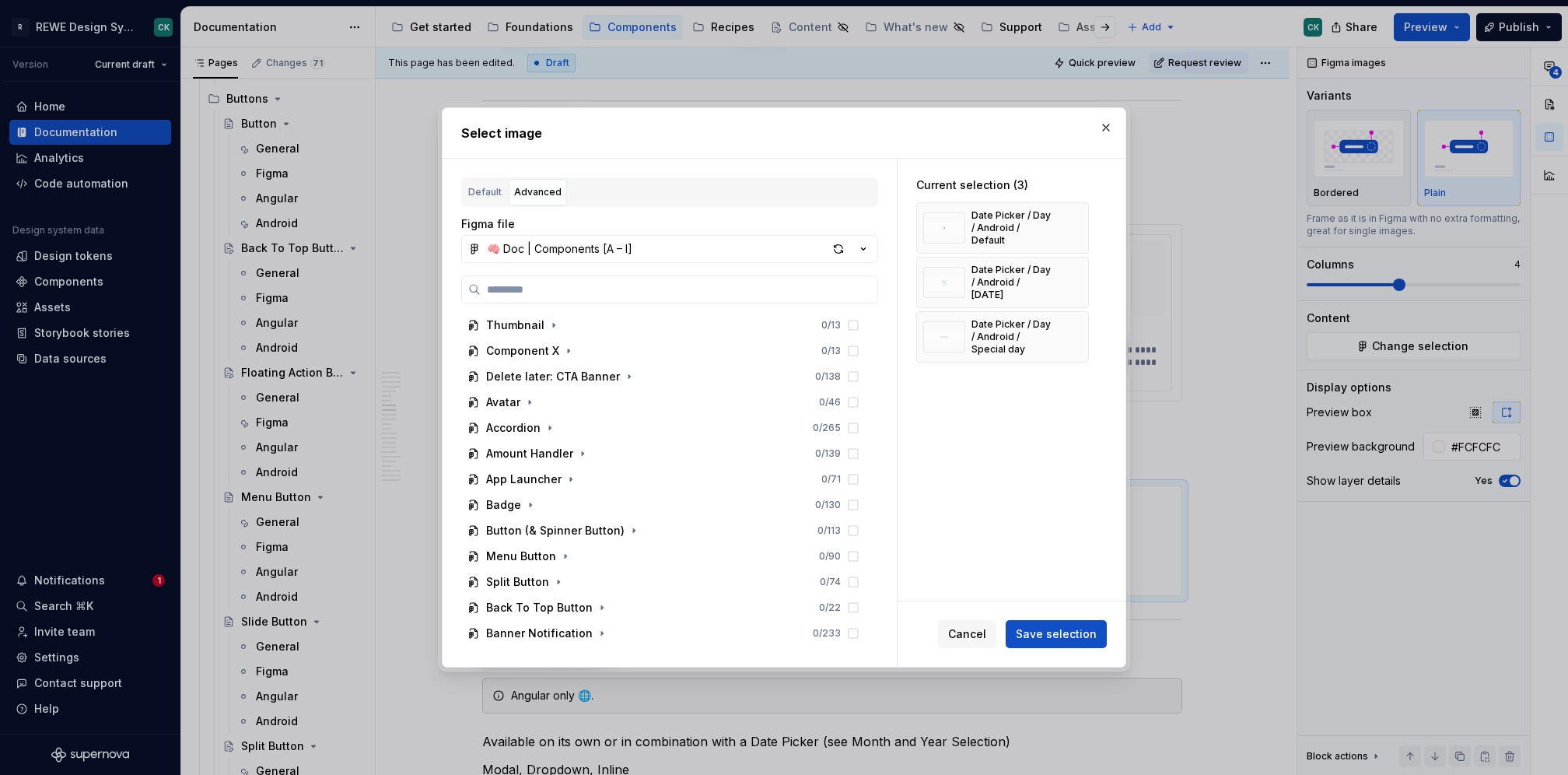
drag, startPoint x: 836, startPoint y: 253, endPoint x: 831, endPoint y: 271, distance: 18.7
click at [836, 252] on div "button" at bounding box center [839, 249] width 22 height 22
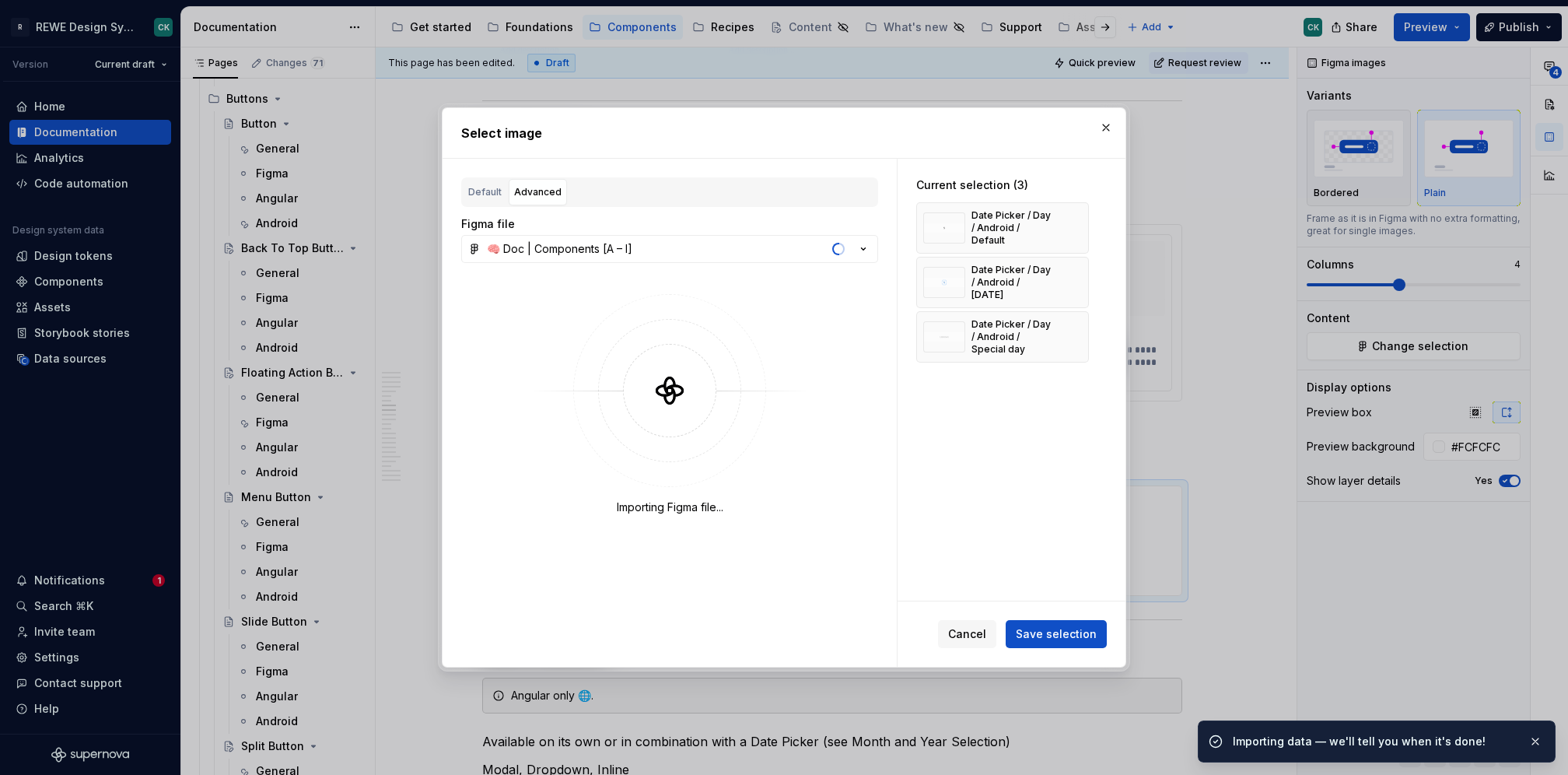
click at [738, 217] on div "Figma file" at bounding box center [670, 224] width 417 height 16
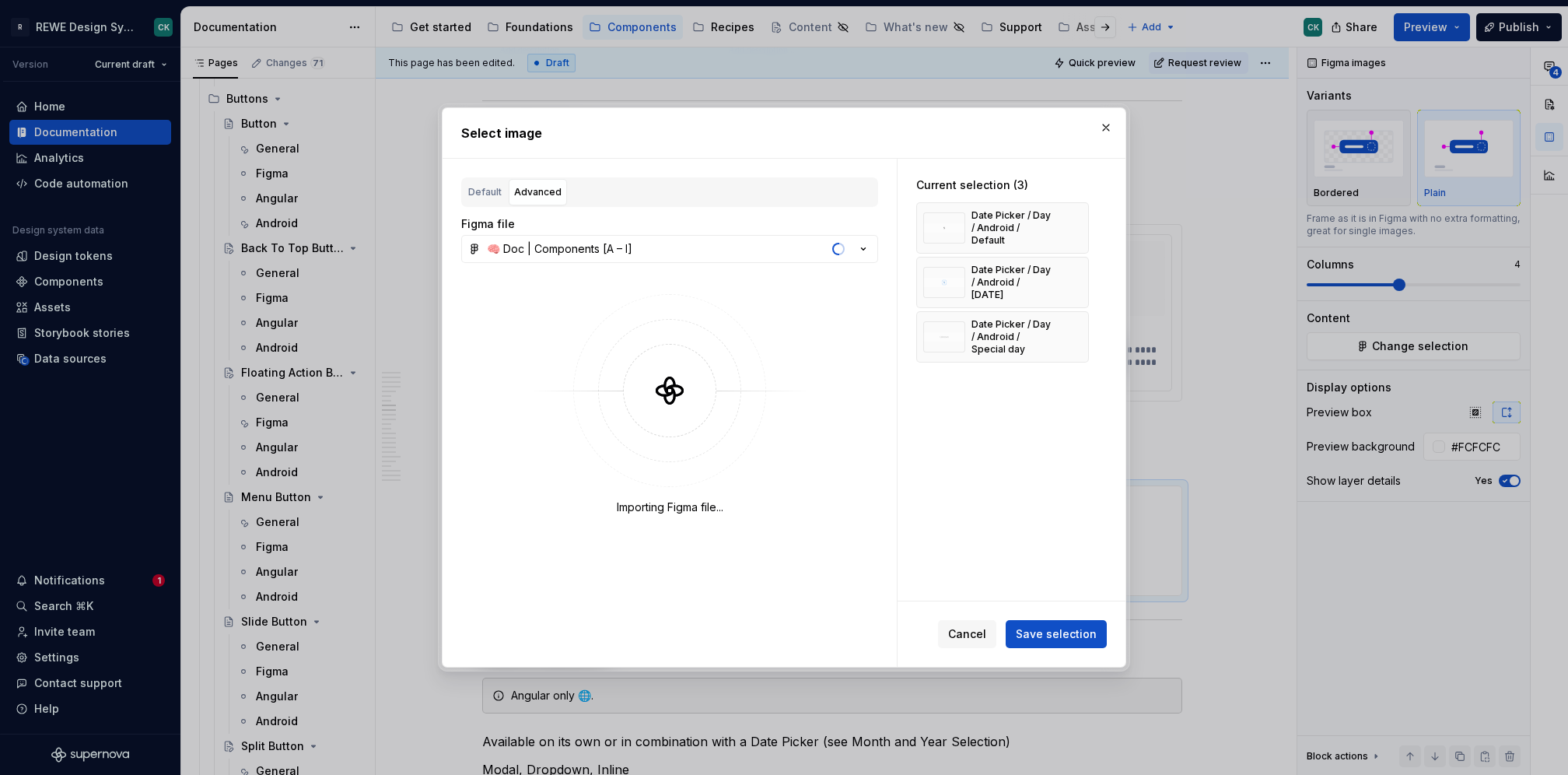
type textarea "*"
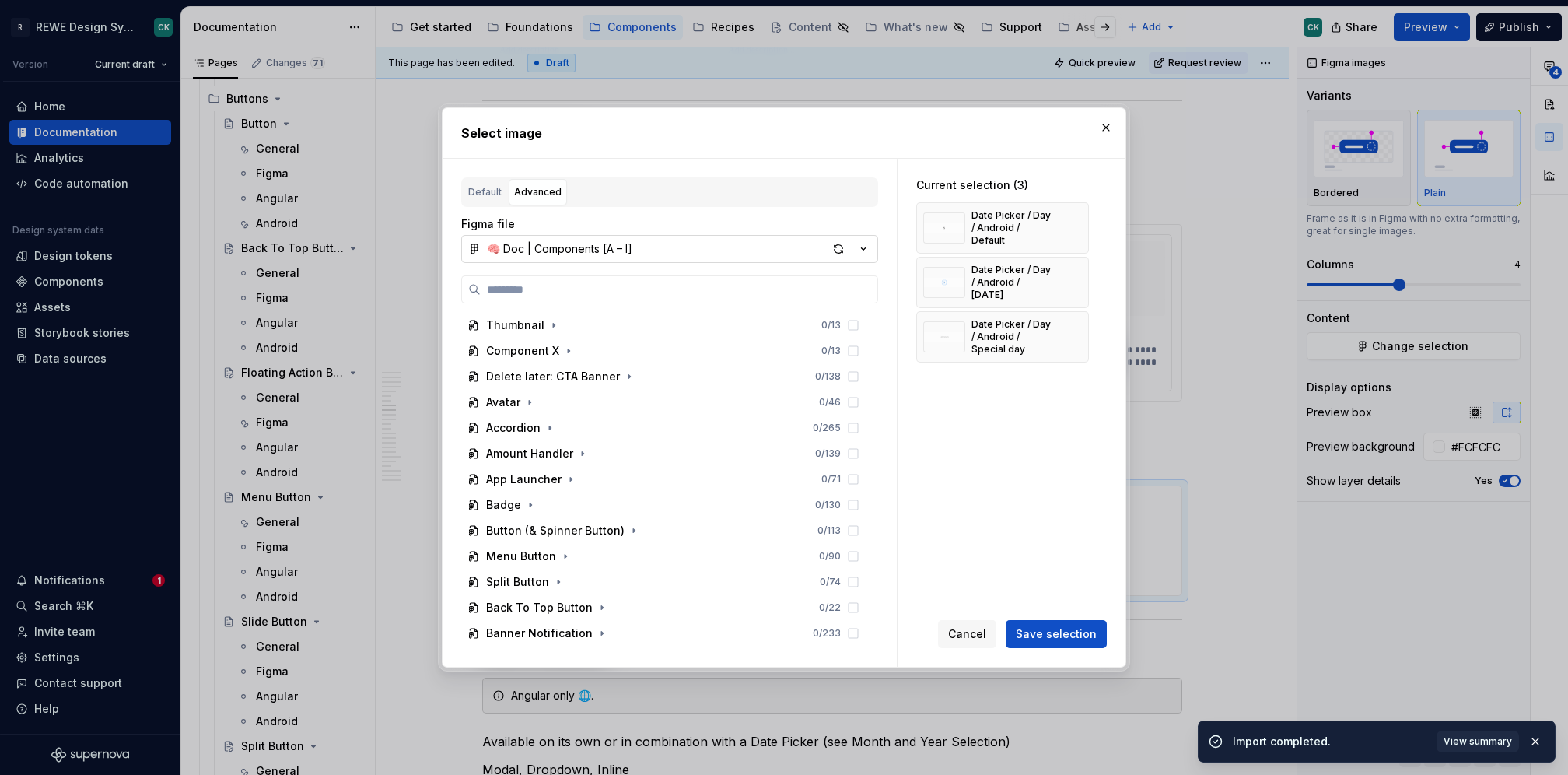
type input "**********"
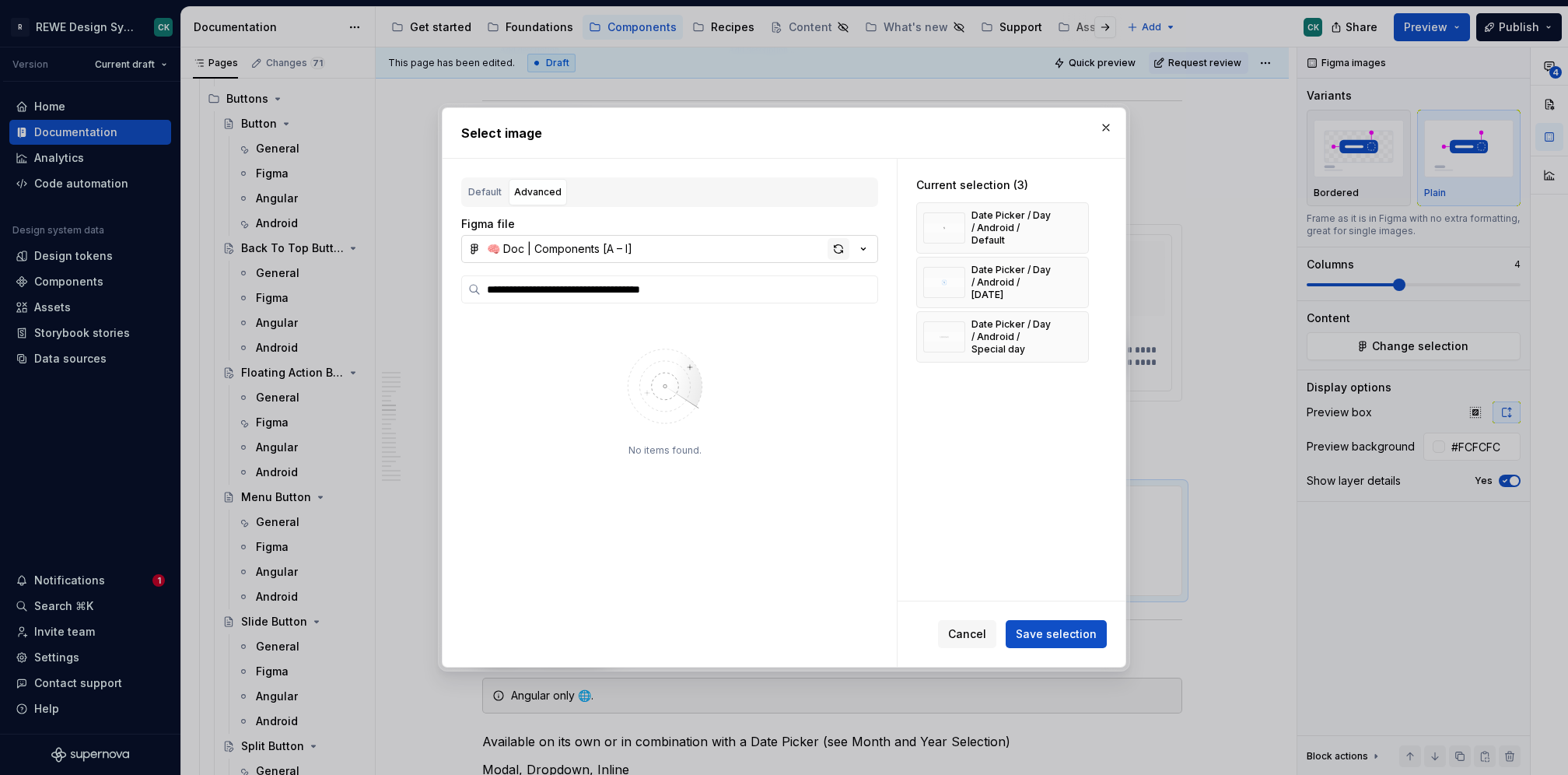
click at [845, 256] on div "button" at bounding box center [839, 249] width 22 height 22
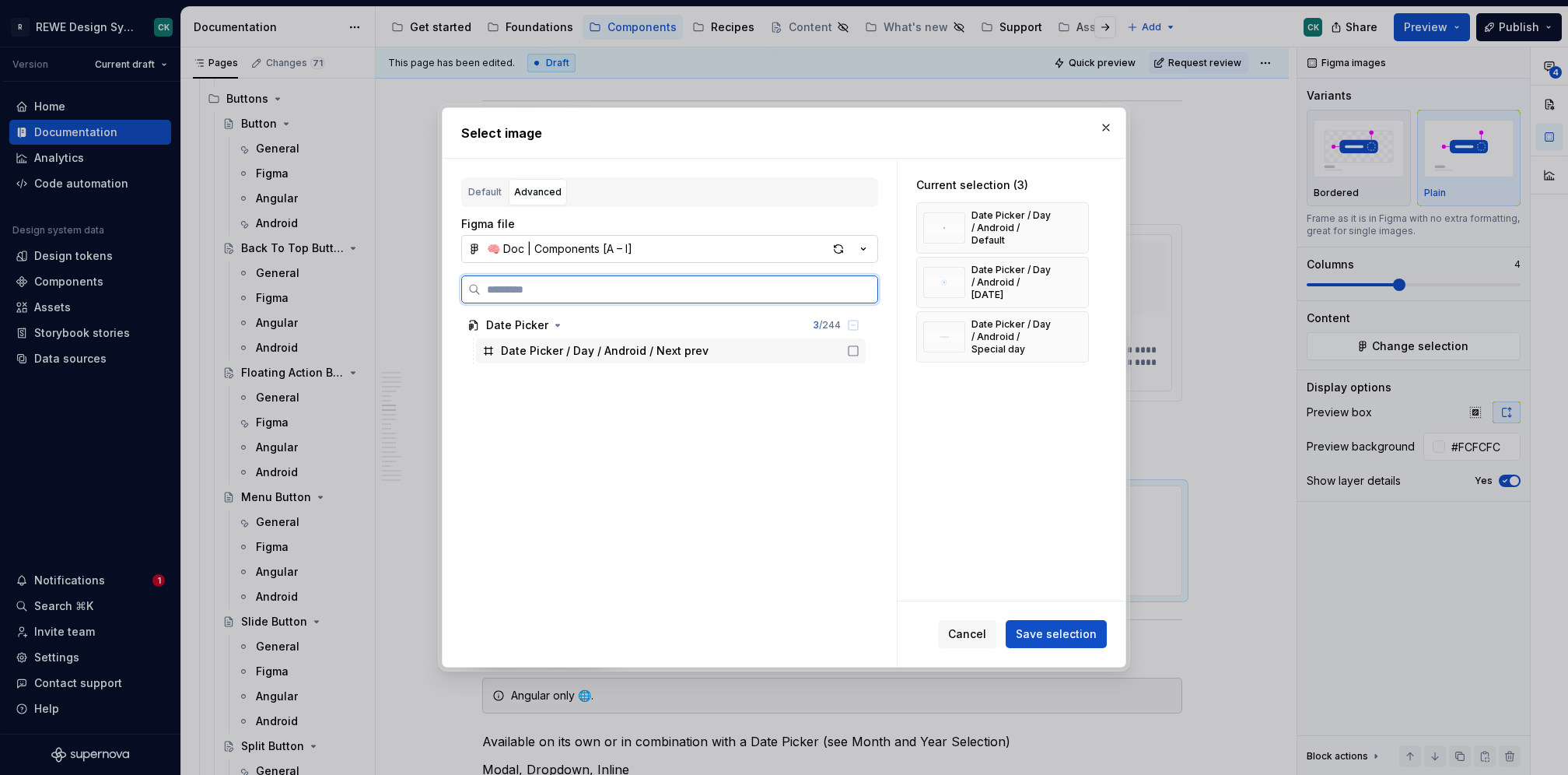
click at [842, 340] on div "Date Picker / Day / Android / Next prev" at bounding box center [671, 351] width 390 height 25
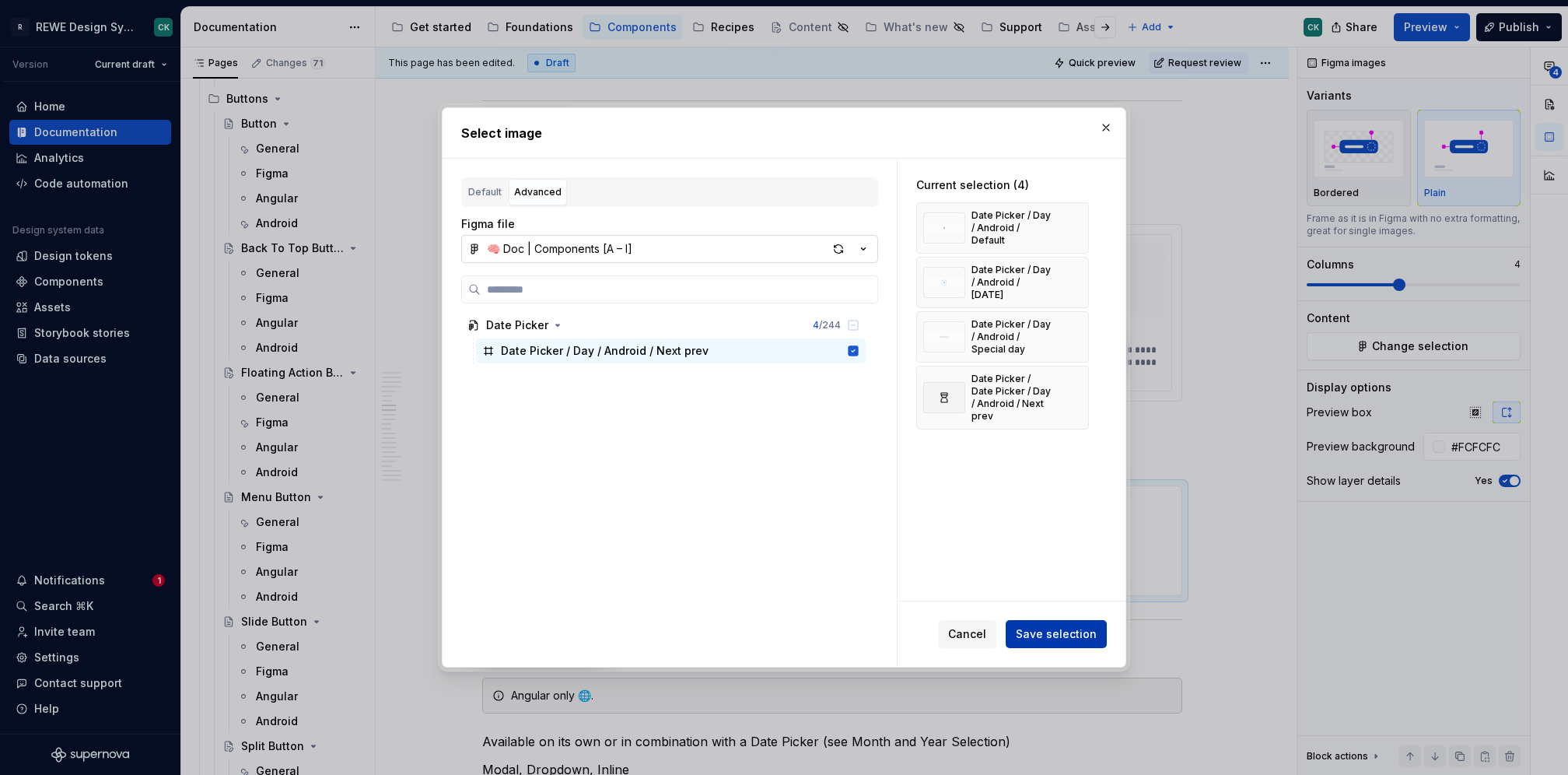
click at [1059, 628] on span "Save selection" at bounding box center [1056, 634] width 81 height 16
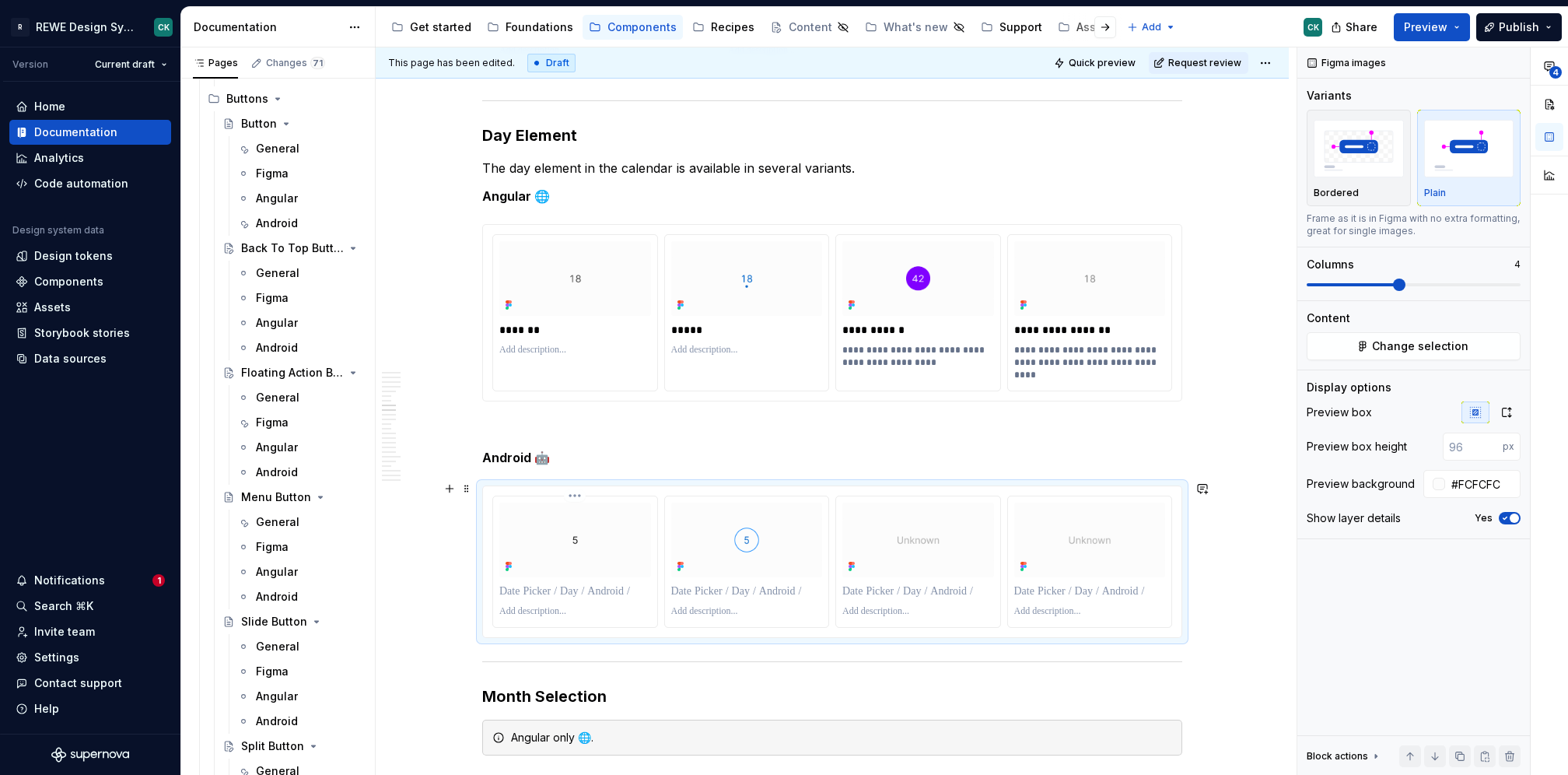
click at [598, 583] on p at bounding box center [575, 591] width 152 height 16
click at [718, 586] on p at bounding box center [747, 591] width 152 height 16
type textarea "*"
click at [879, 592] on p at bounding box center [918, 591] width 152 height 16
click at [1041, 583] on p at bounding box center [1090, 591] width 152 height 16
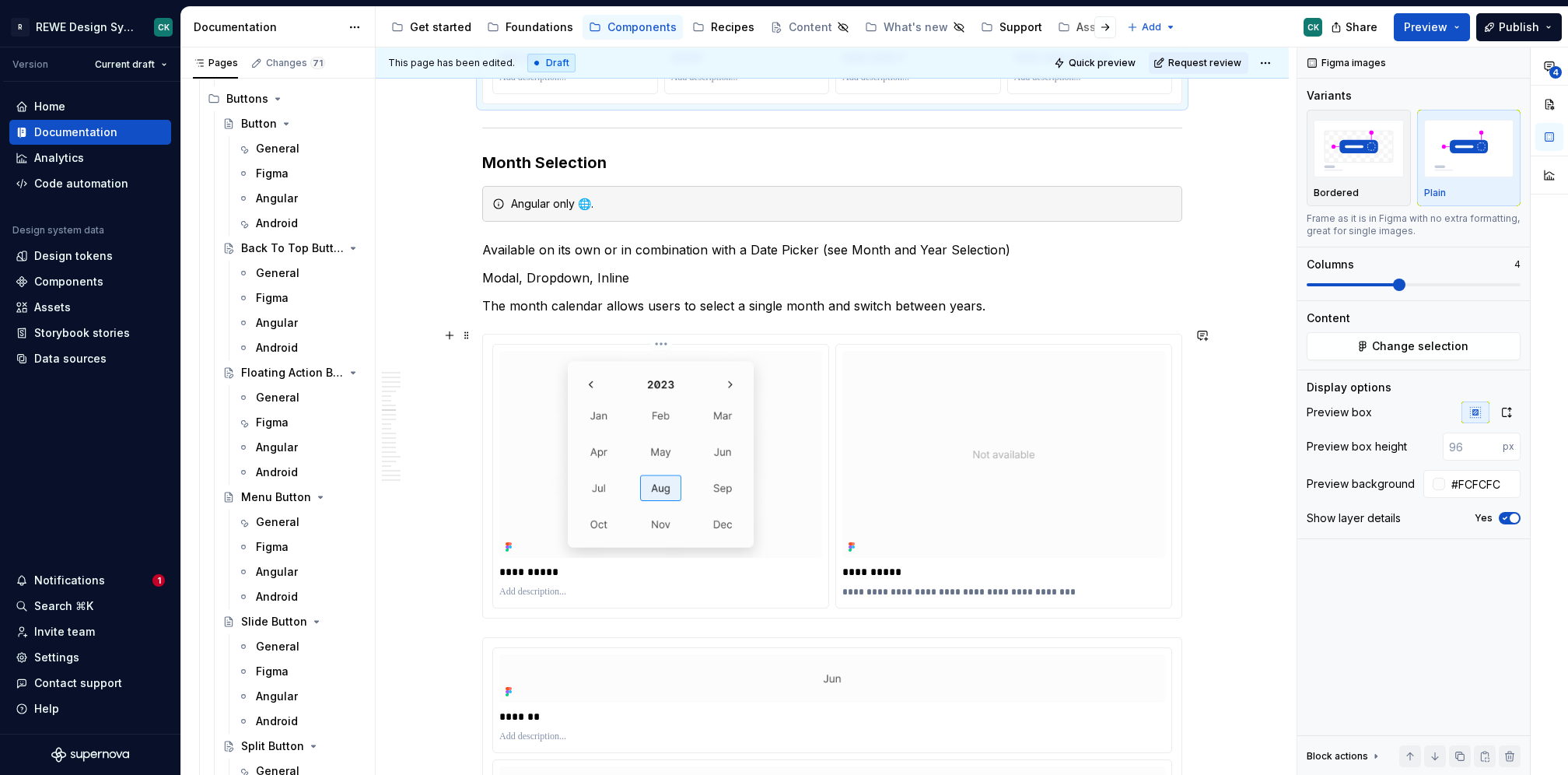
scroll to position [3375, 0]
click at [482, 242] on p "Available on its own or in combination with a Date Picker (see Month and Year S…" at bounding box center [832, 251] width 700 height 19
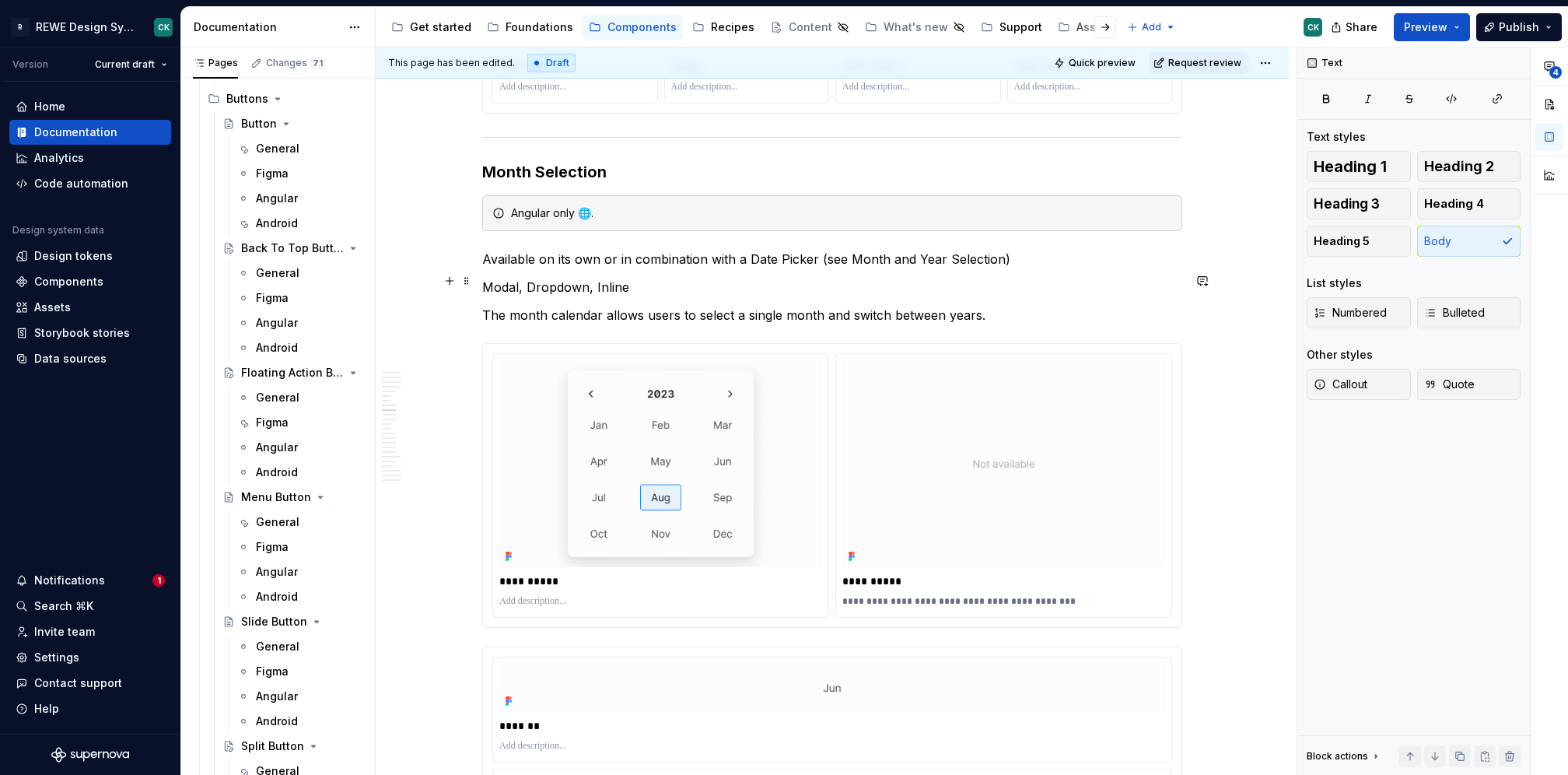
scroll to position [3364, 0]
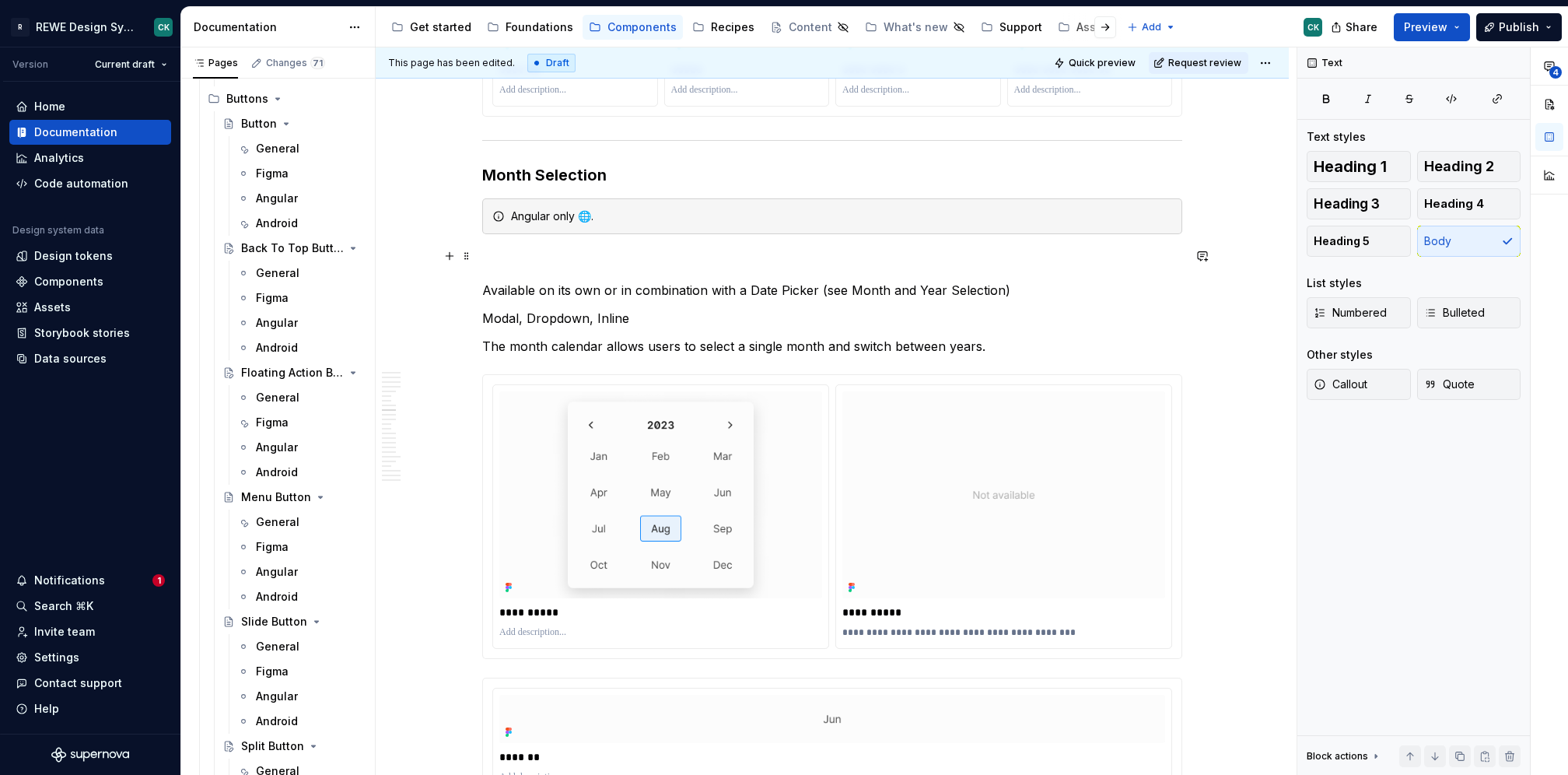
click at [542, 253] on p at bounding box center [832, 262] width 700 height 19
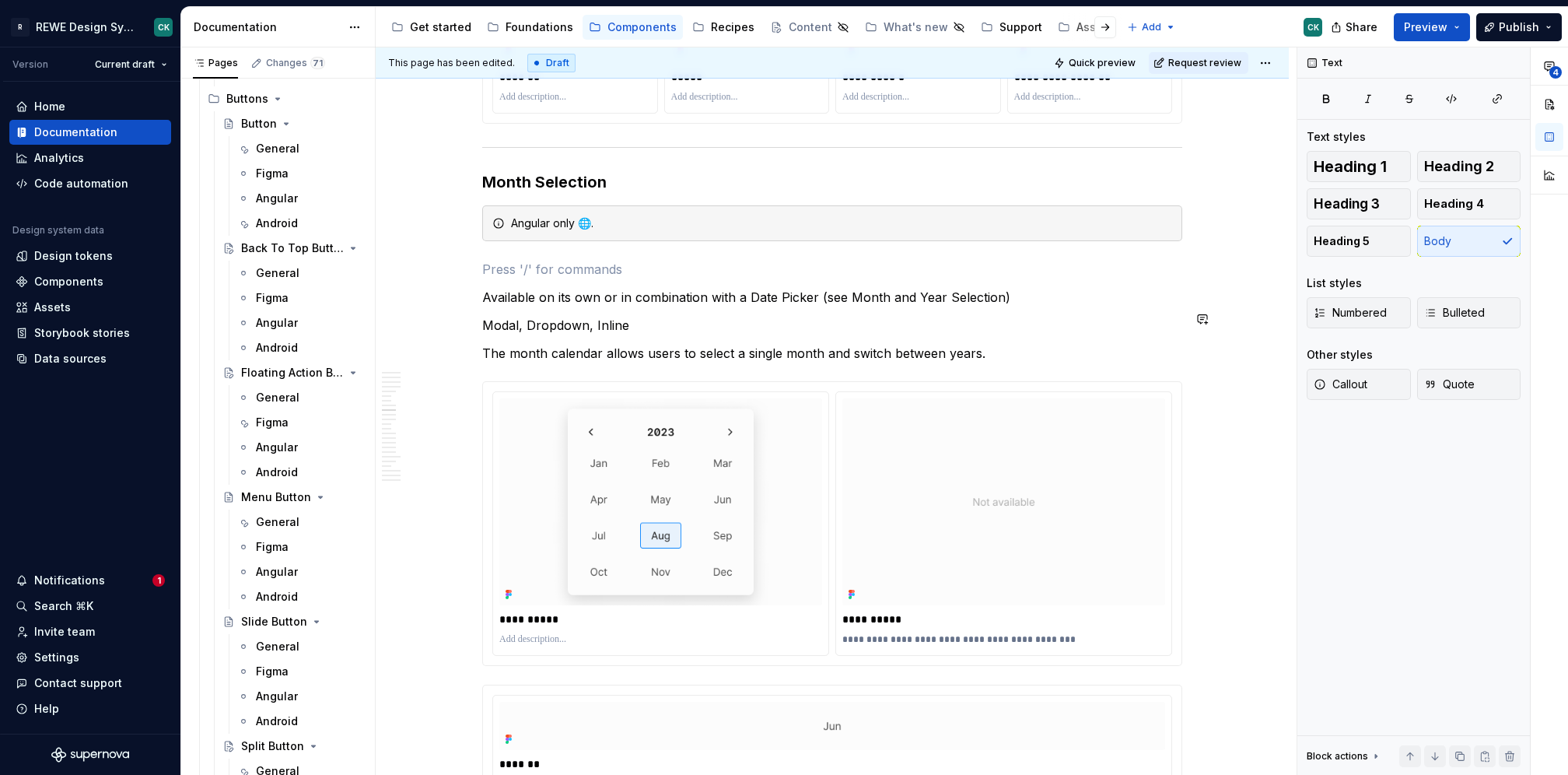
scroll to position [3356, 0]
click at [614, 291] on p "Available on its own or in combination with a Date Picker (see Month and Year S…" at bounding box center [832, 298] width 700 height 19
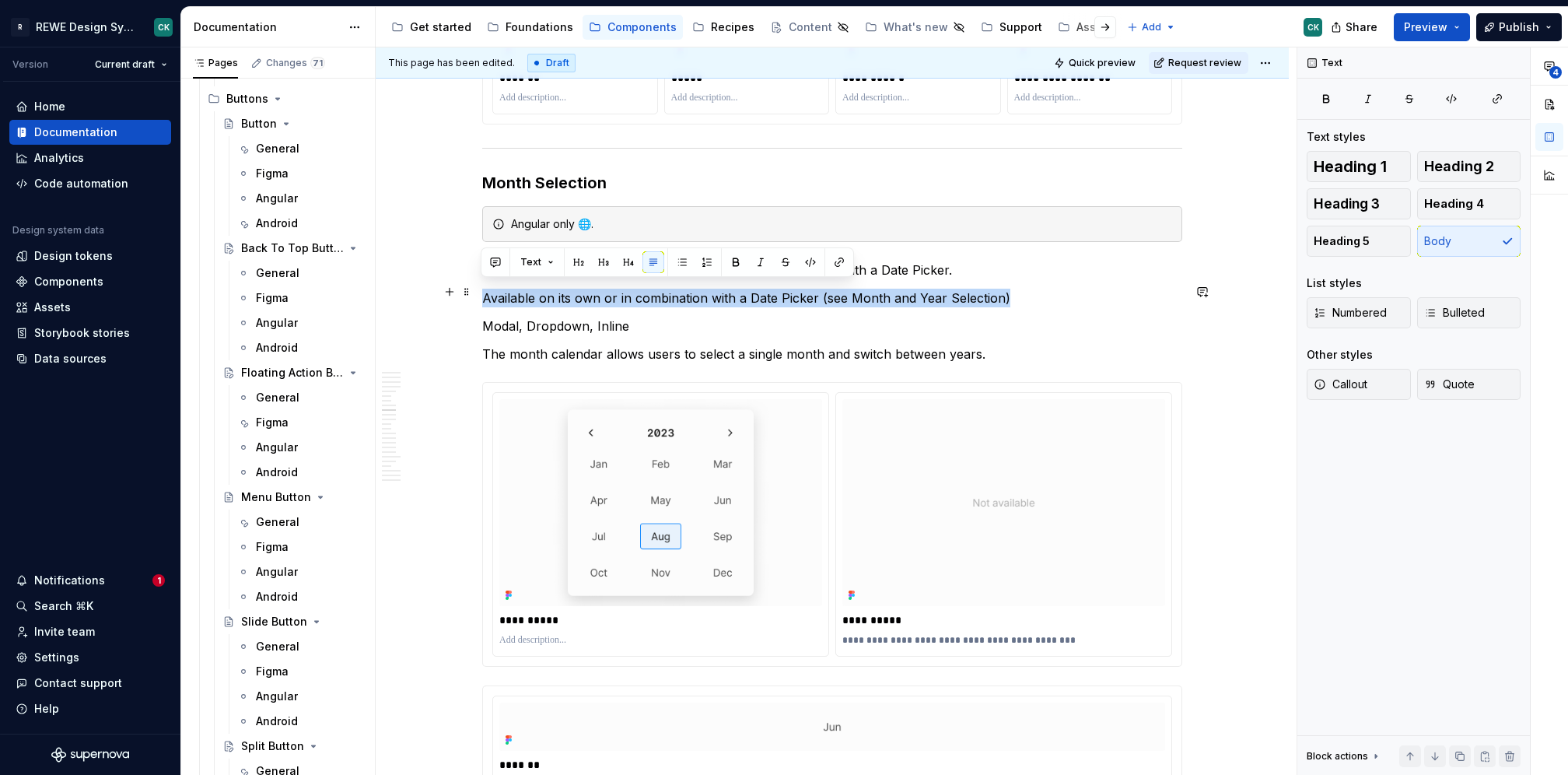
click at [614, 291] on p "Available on its own or in combination with a Date Picker (see Month and Year S…" at bounding box center [832, 298] width 700 height 19
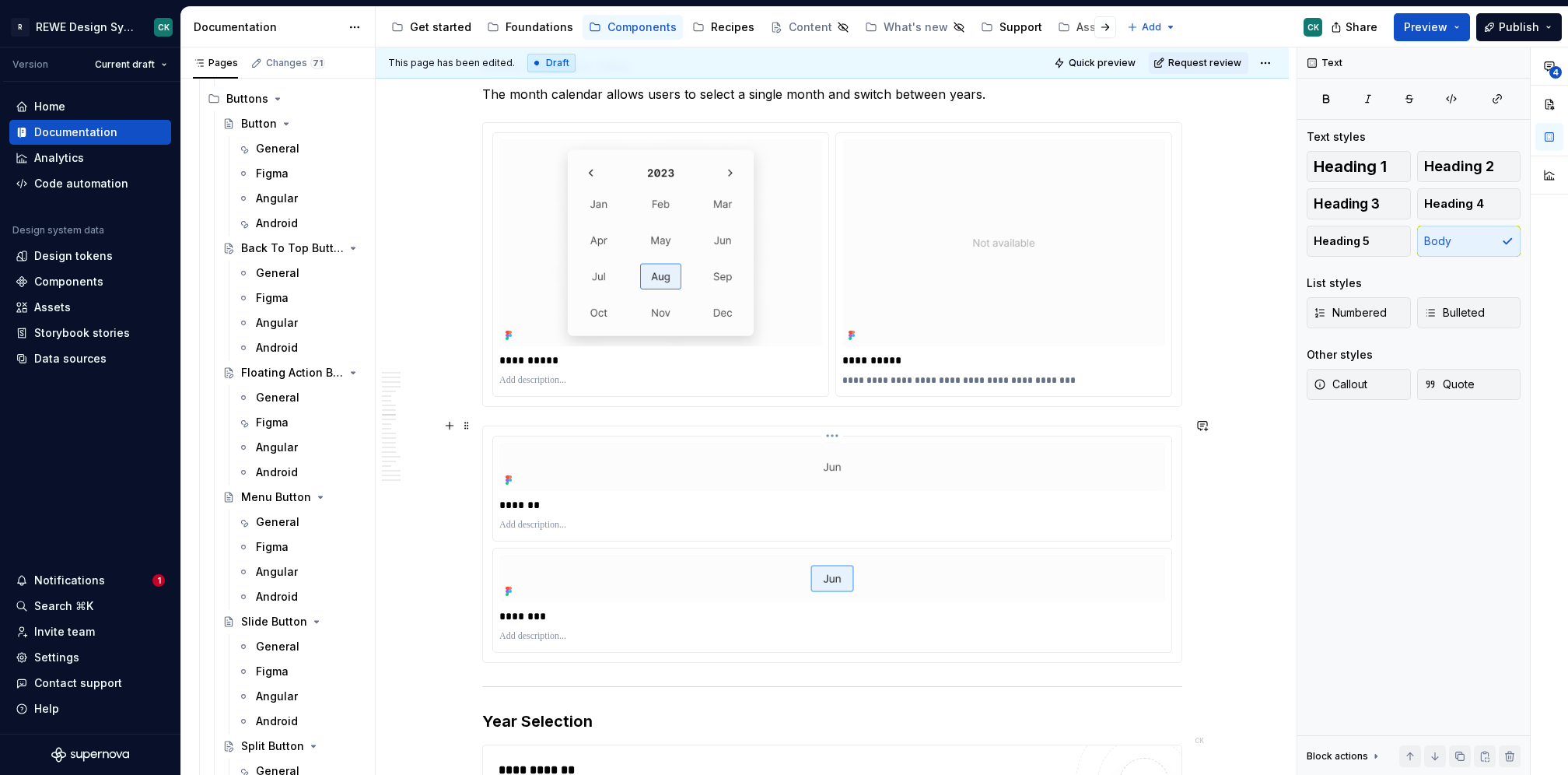
scroll to position [3590, 0]
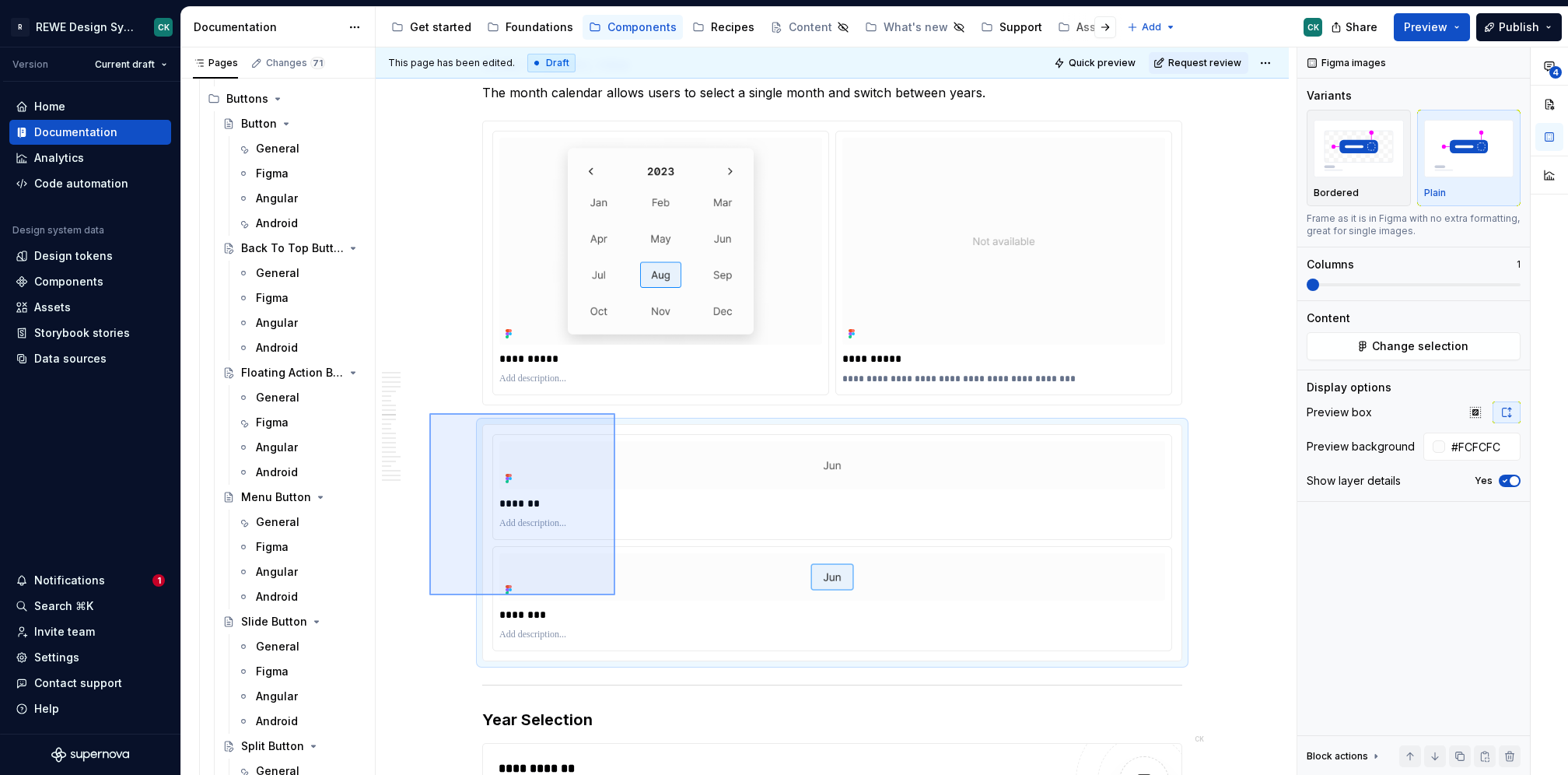
drag, startPoint x: 570, startPoint y: 509, endPoint x: 616, endPoint y: 597, distance: 99.3
click at [616, 597] on div "**********" at bounding box center [836, 412] width 921 height 729
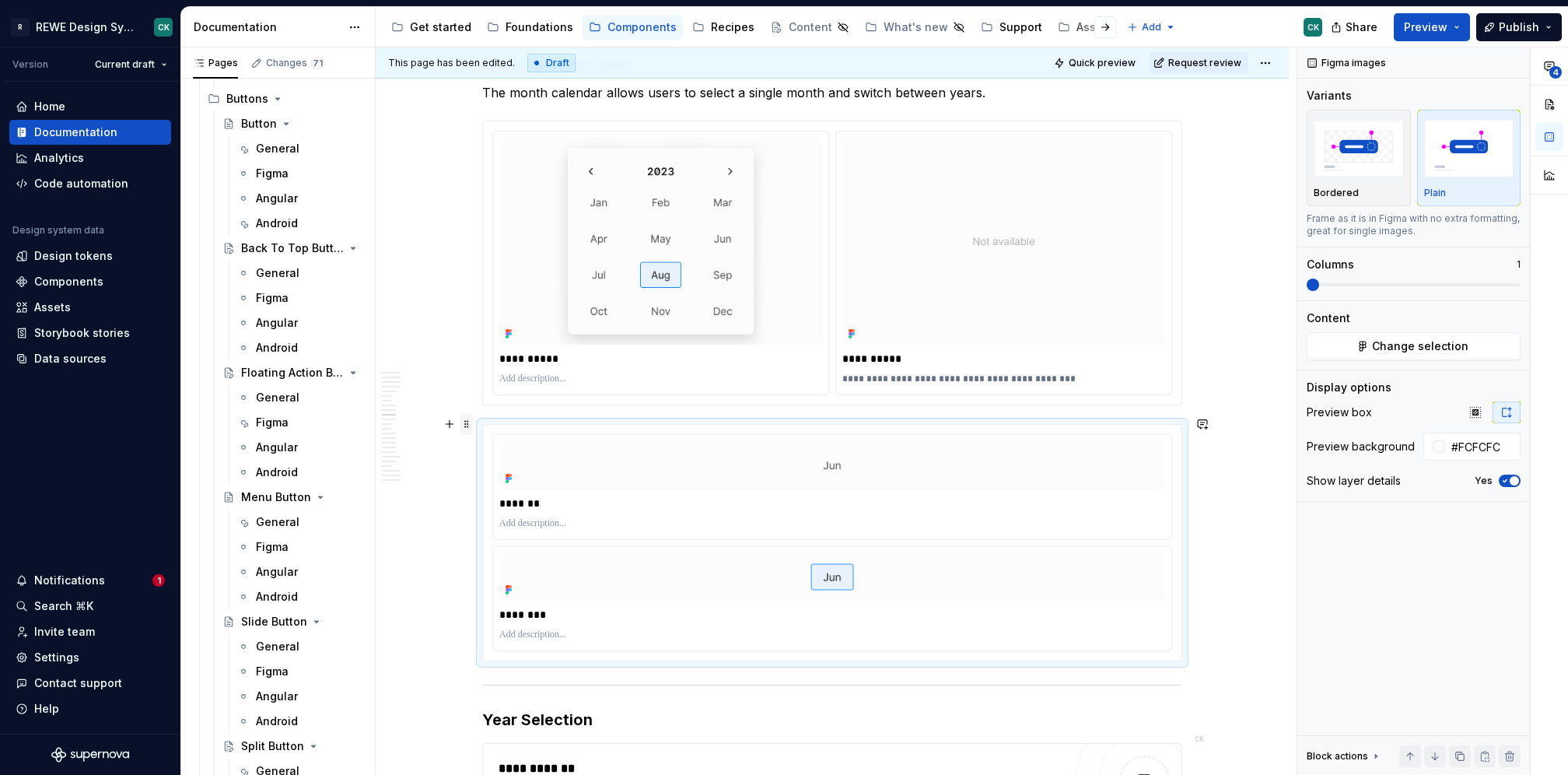
click at [465, 422] on span at bounding box center [466, 424] width 12 height 22
click at [518, 554] on div "Delete" at bounding box center [538, 561] width 101 height 16
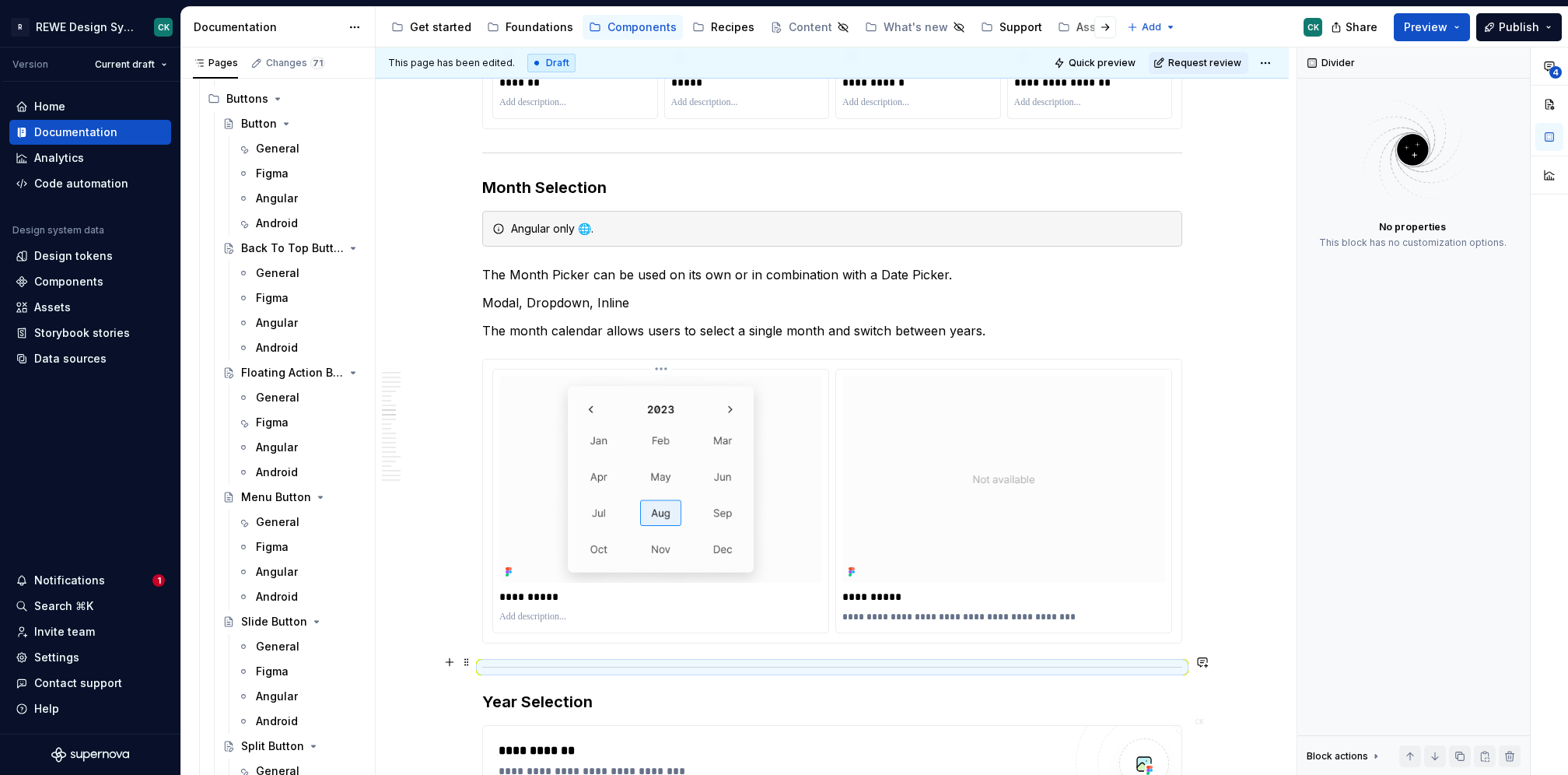
scroll to position [3297, 0]
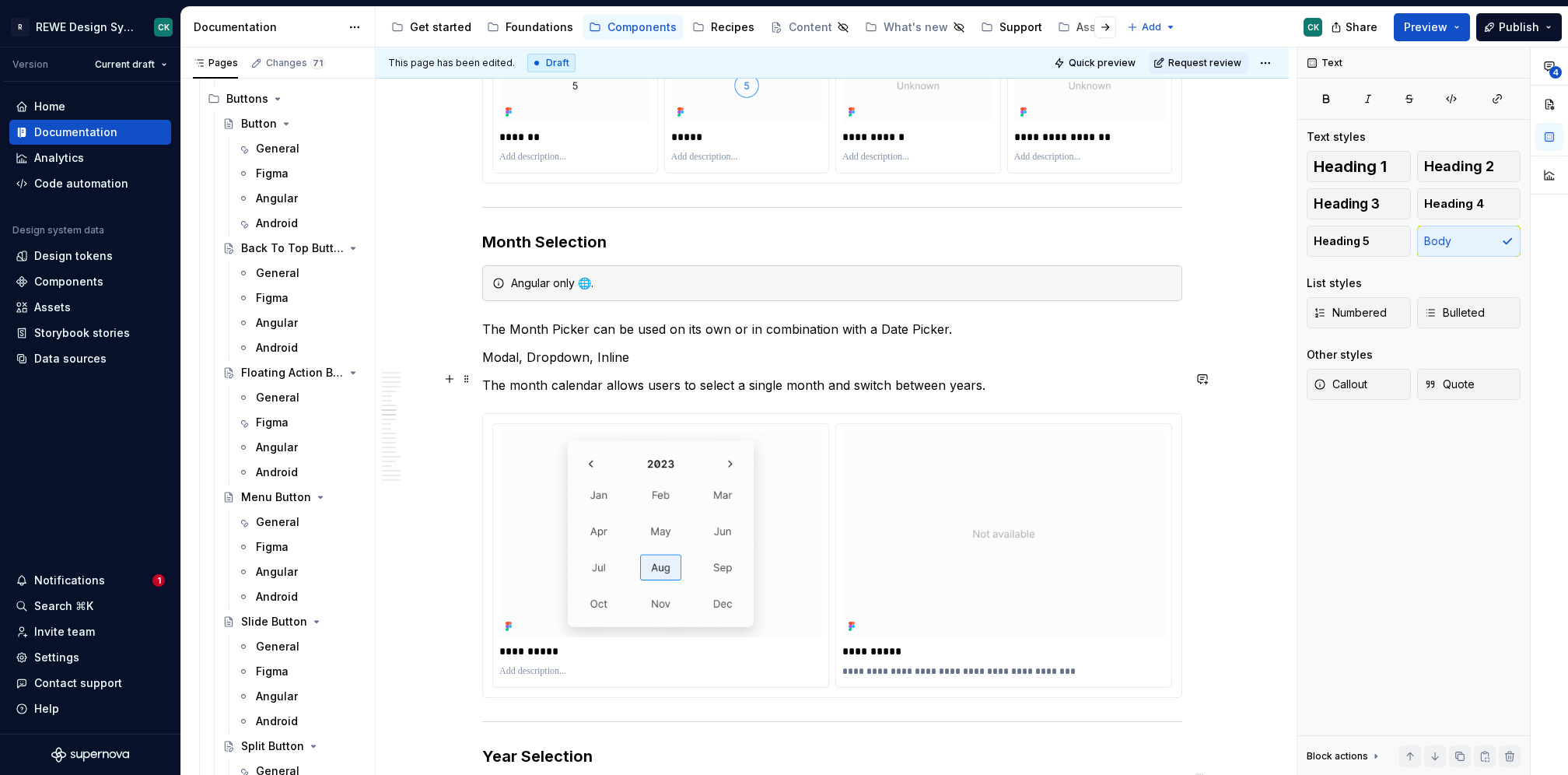
click at [990, 376] on p "The month calendar allows users to select a single month and switch between yea…" at bounding box center [832, 385] width 700 height 19
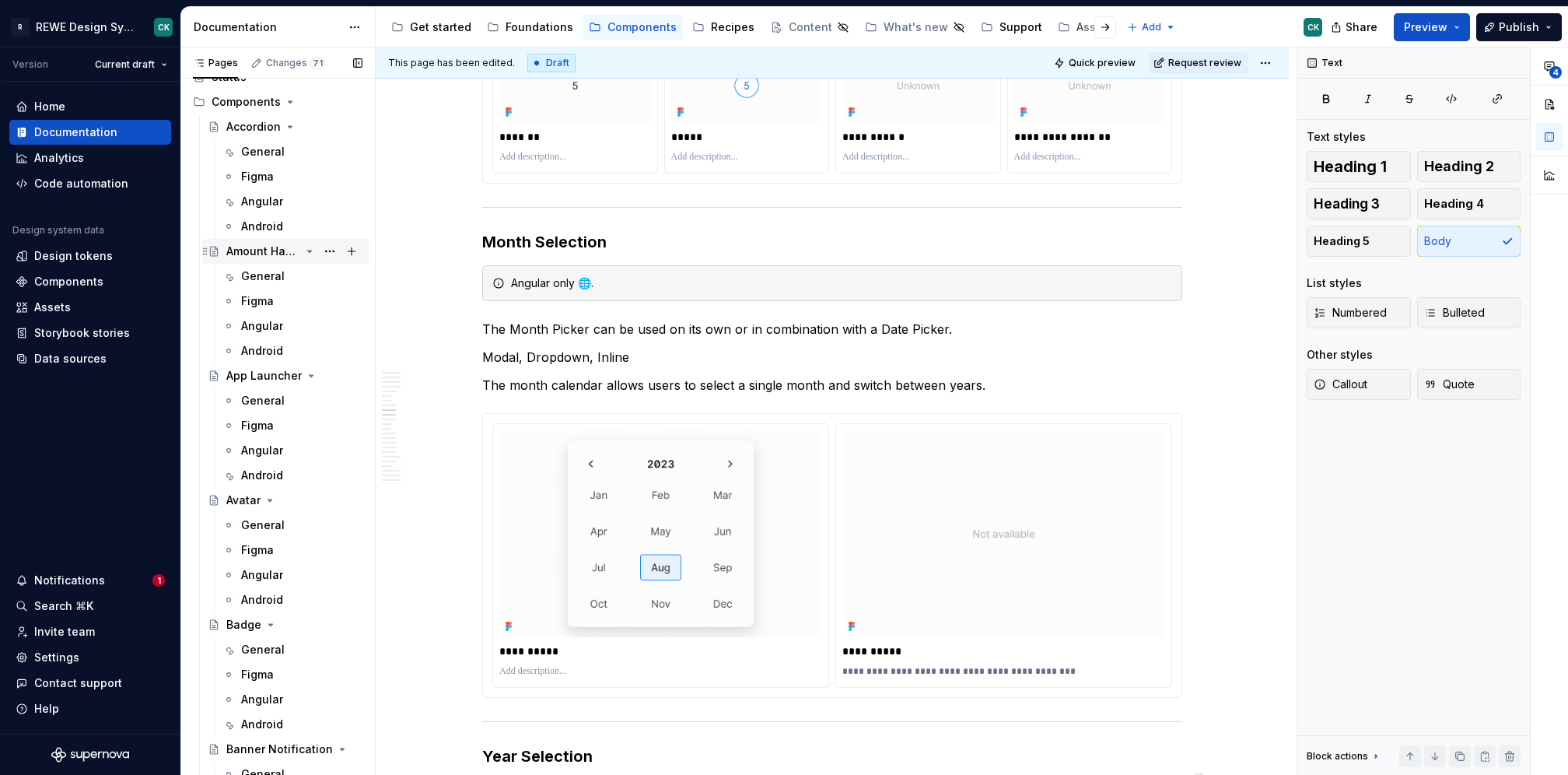
scroll to position [0, 0]
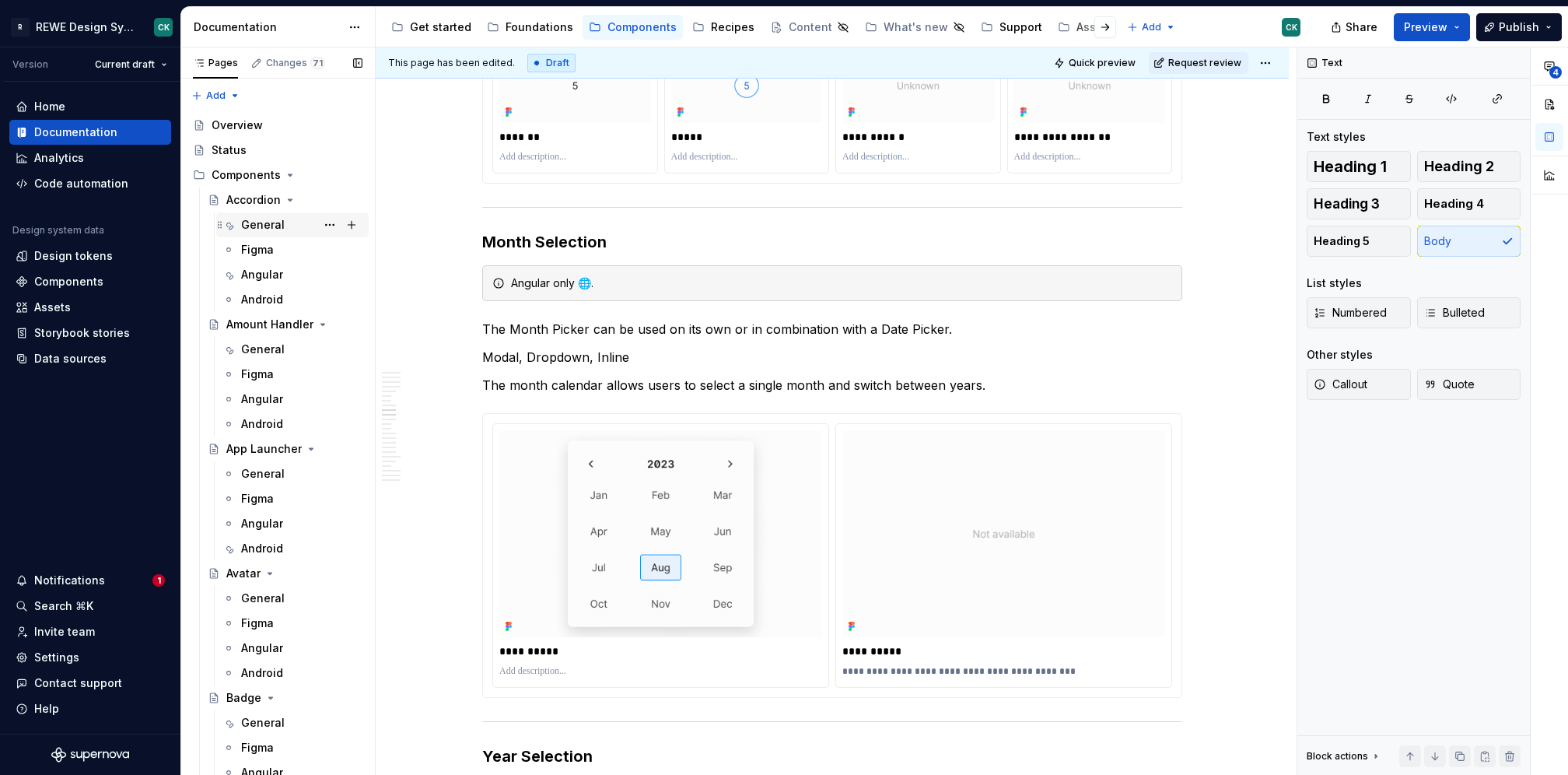
type textarea "*"
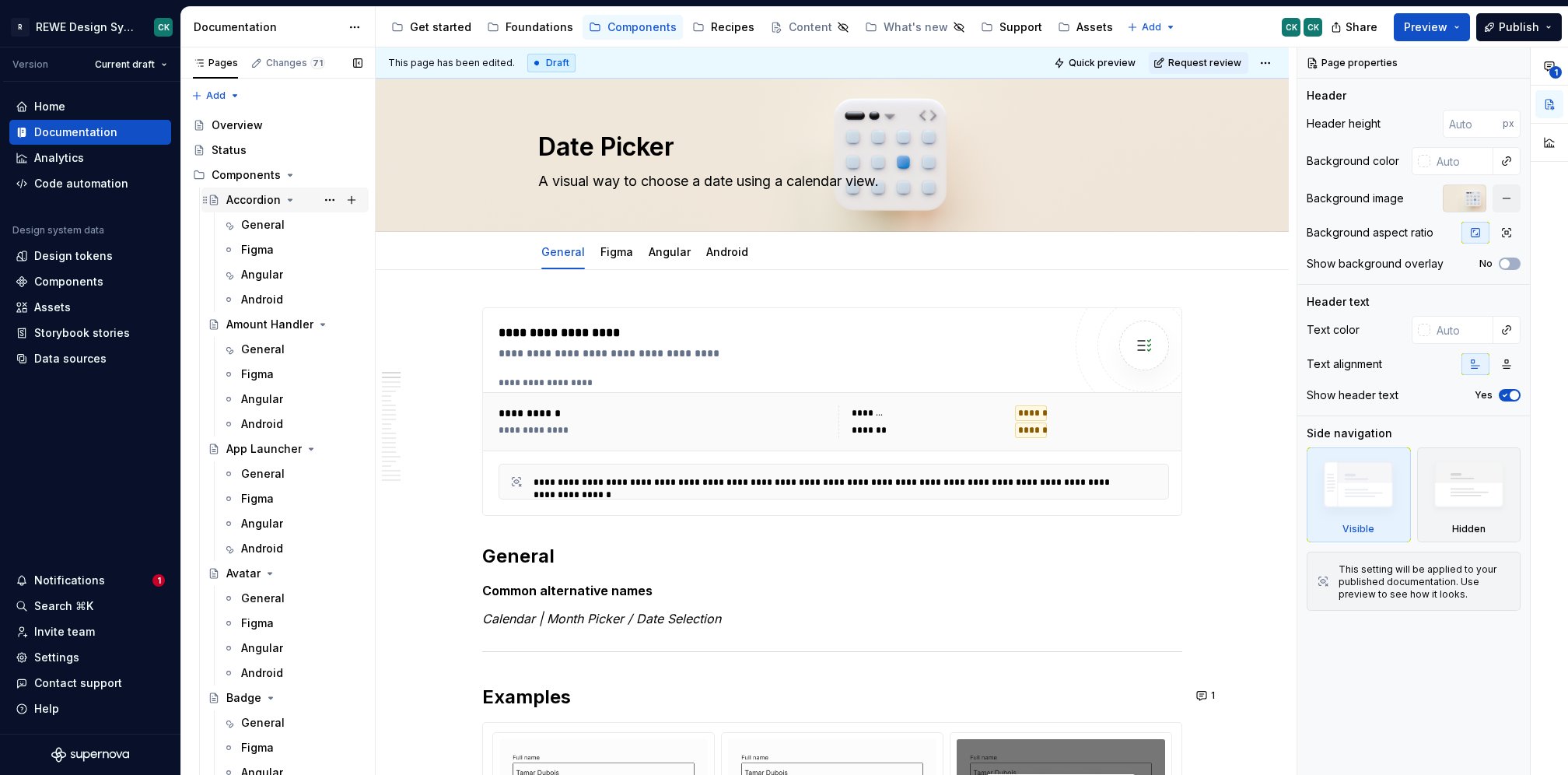
click at [257, 199] on div "Accordion" at bounding box center [254, 200] width 55 height 16
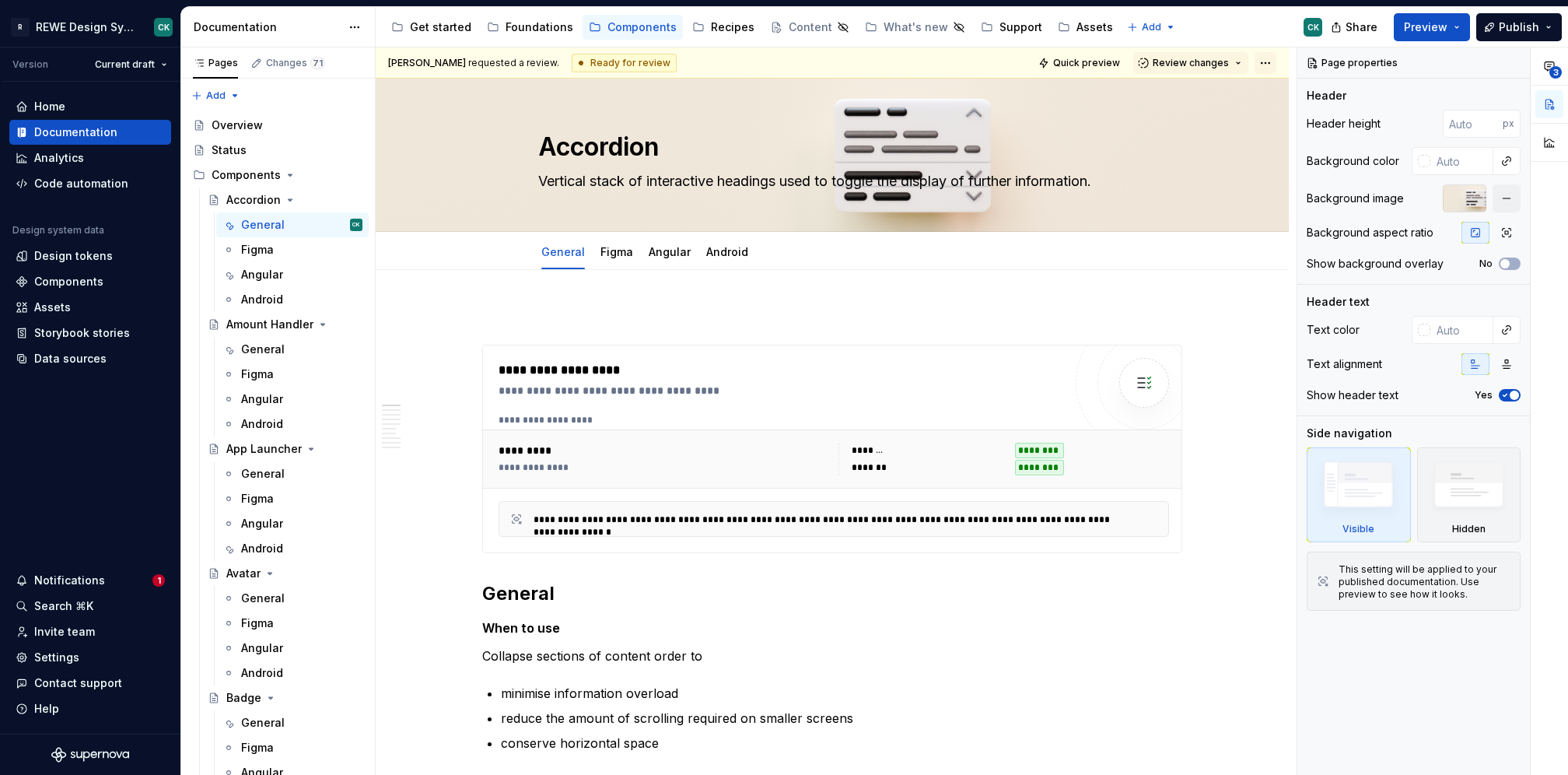
click at [1265, 59] on html "R REWE Design System CK Version Current draft Home Documentation Analytics Code…" at bounding box center [784, 388] width 1568 height 775
click at [1456, 27] on html "R REWE Design System CK Version Current draft Home Documentation Analytics Code…" at bounding box center [784, 388] width 1568 height 775
drag, startPoint x: 1458, startPoint y: 22, endPoint x: 1453, endPoint y: 41, distance: 19.6
click at [1458, 22] on button "Preview" at bounding box center [1432, 27] width 76 height 28
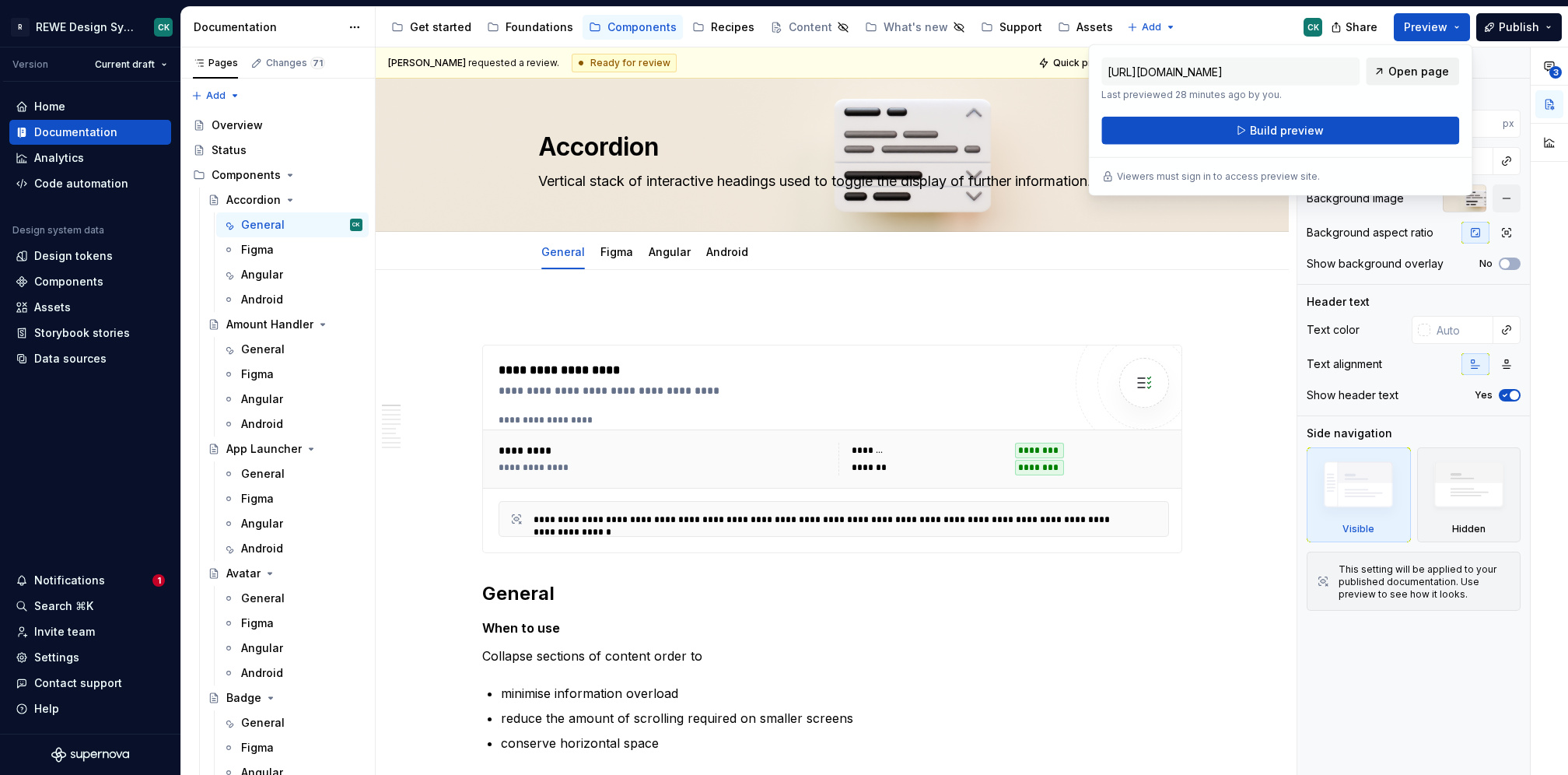
click at [1398, 74] on span "Open page" at bounding box center [1419, 71] width 61 height 16
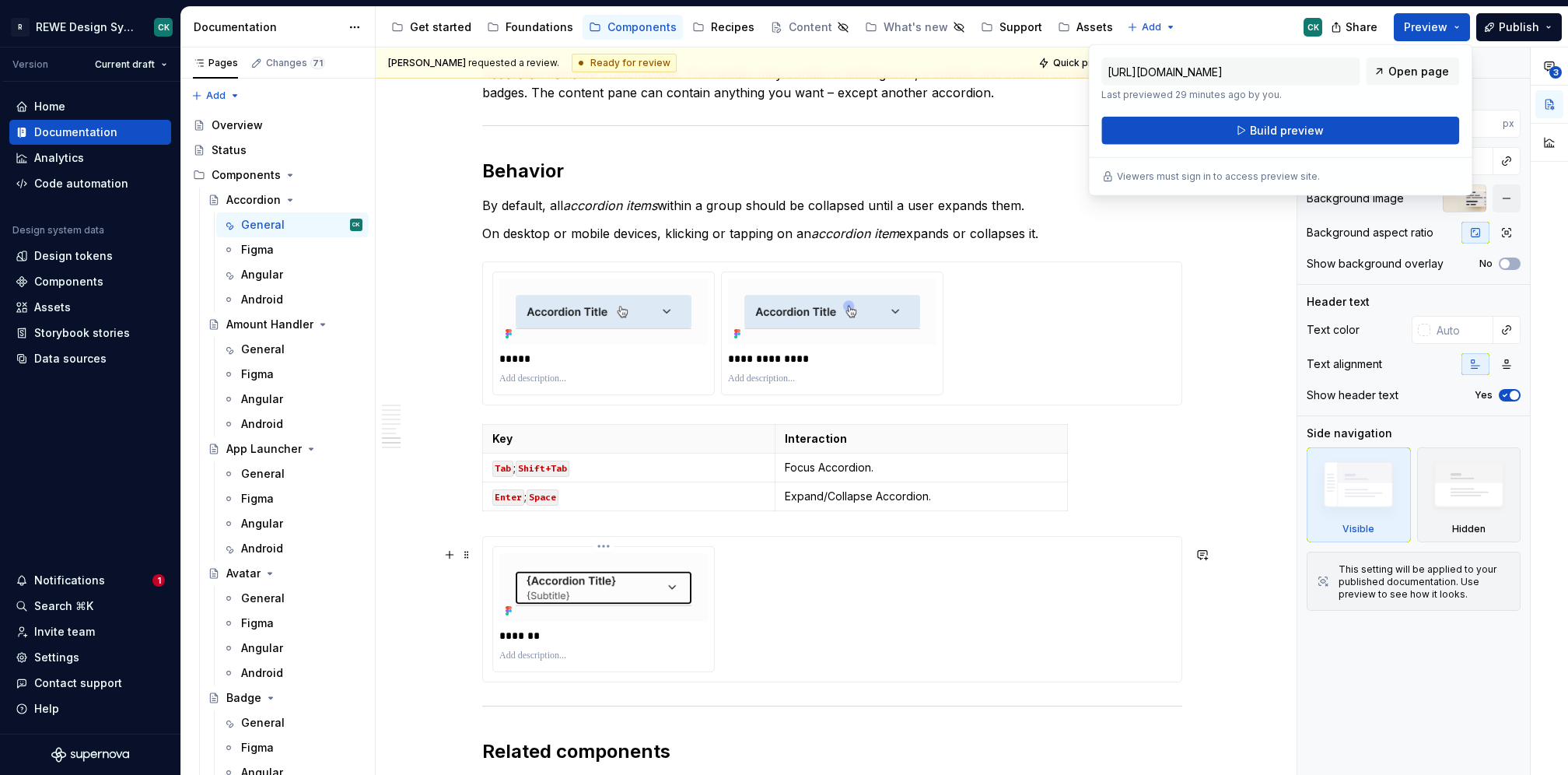
scroll to position [4242, 0]
type textarea "*"
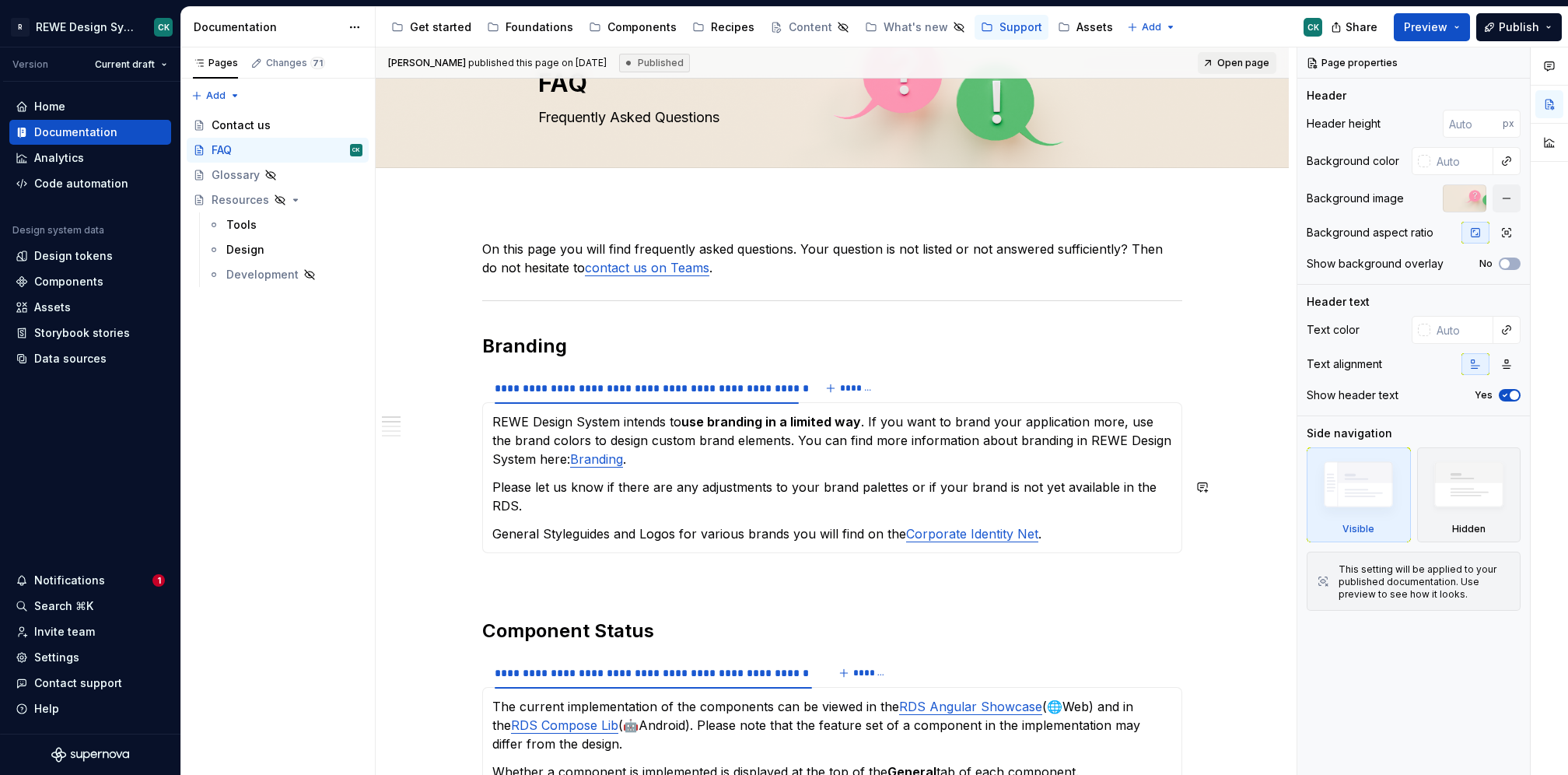
scroll to position [68, 0]
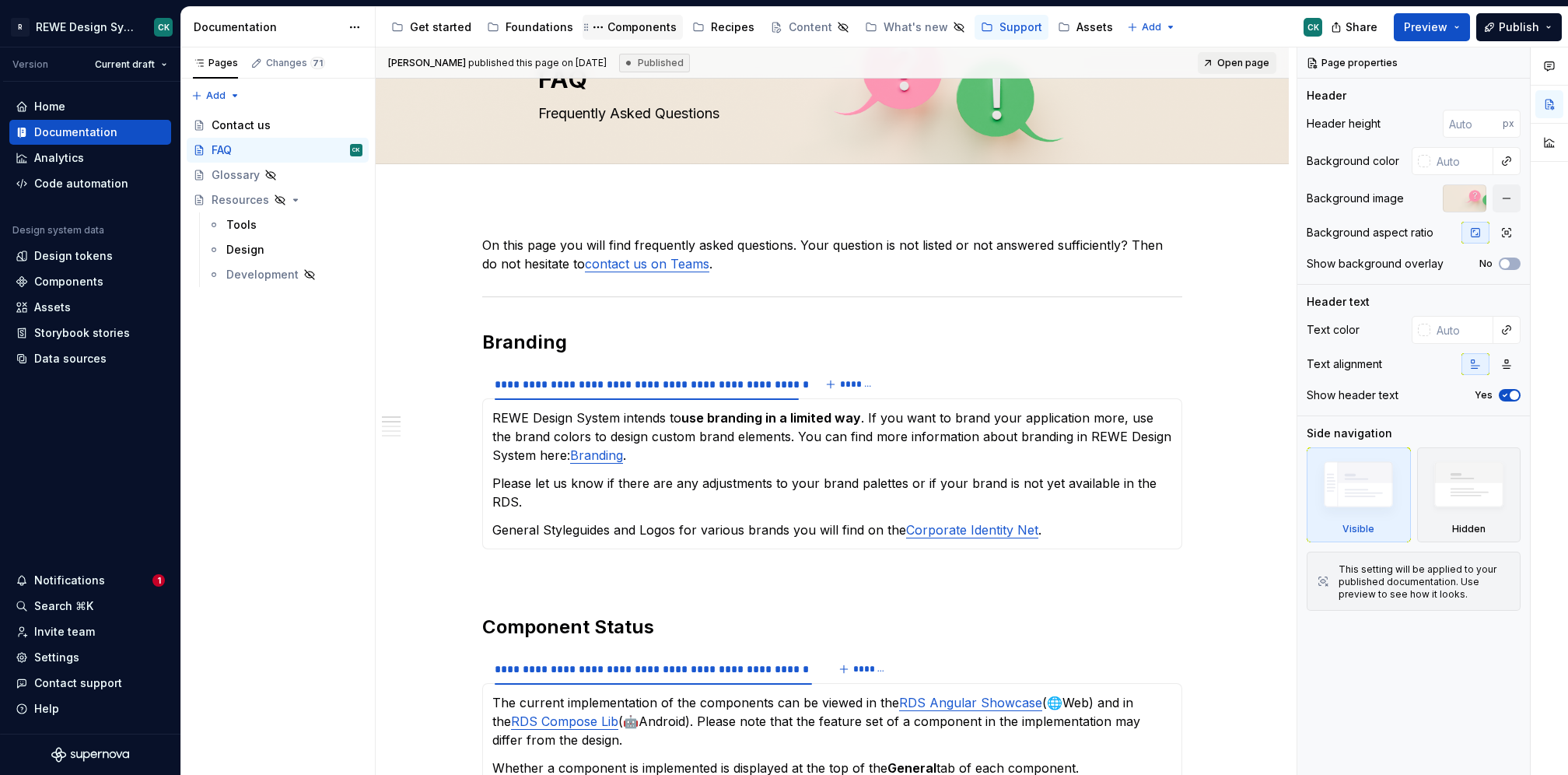
click at [648, 36] on div "Components" at bounding box center [632, 27] width 100 height 25
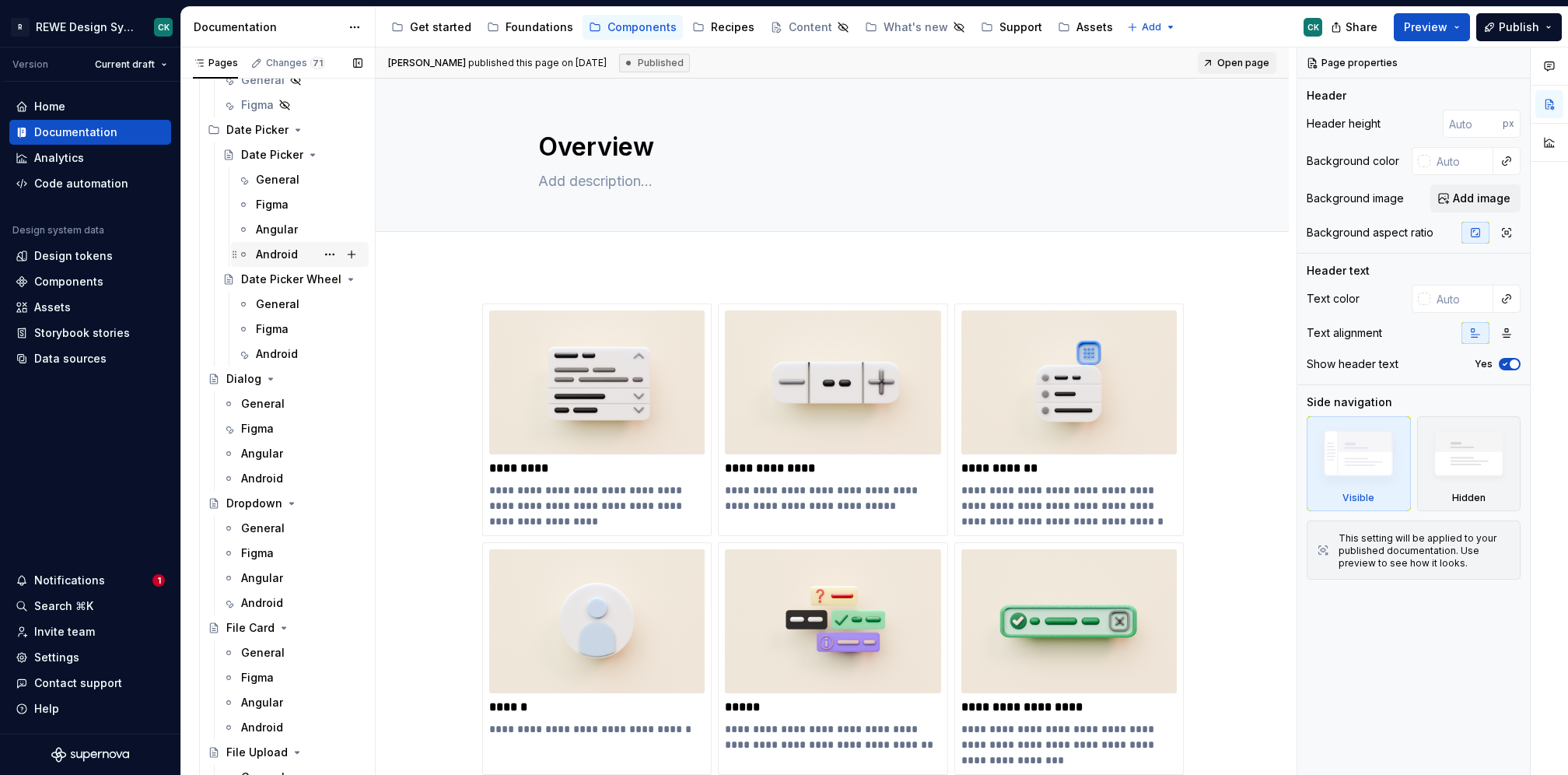
scroll to position [2530, 0]
click at [275, 188] on div "General" at bounding box center [277, 184] width 44 height 16
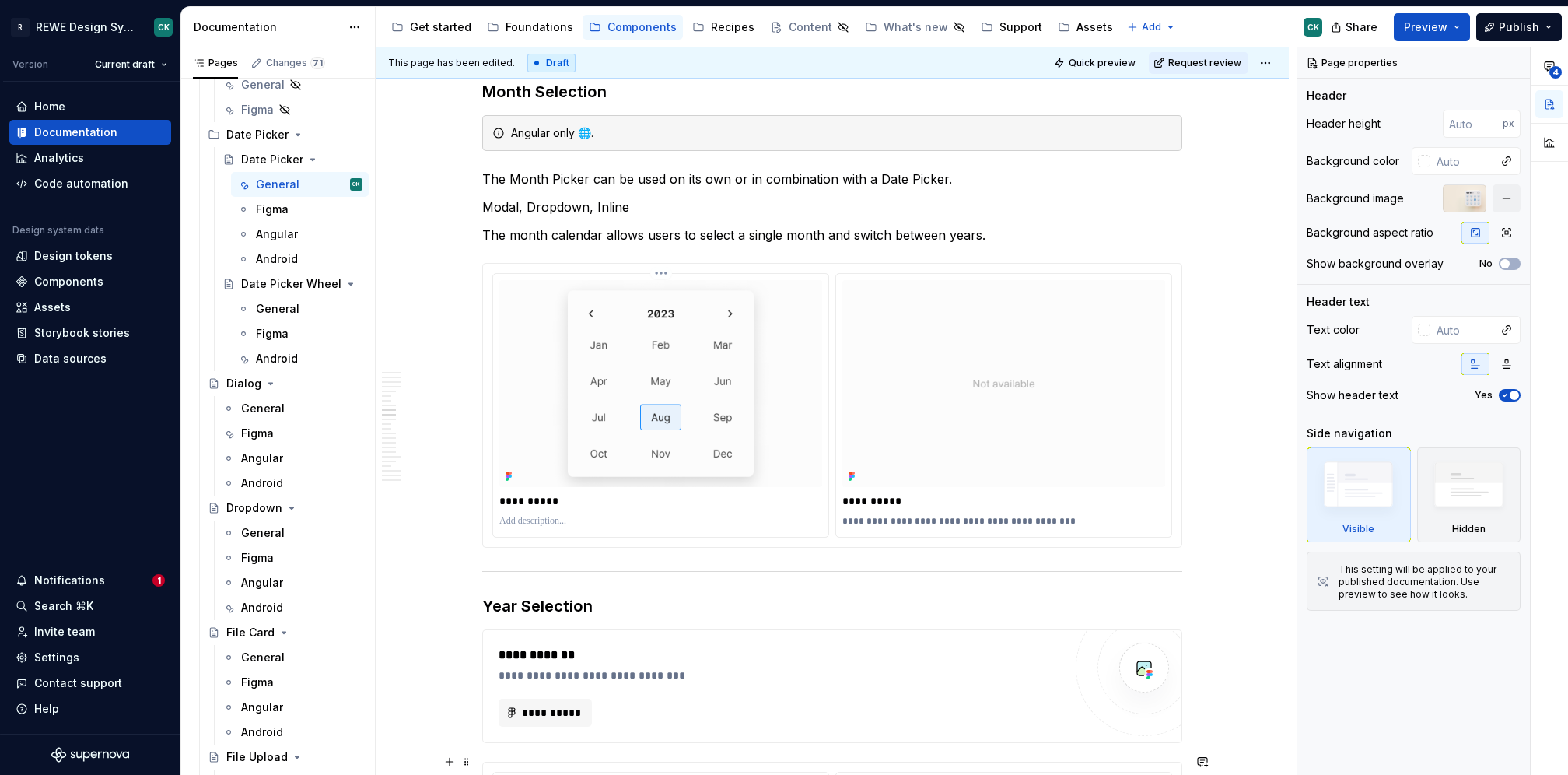
scroll to position [3277, 0]
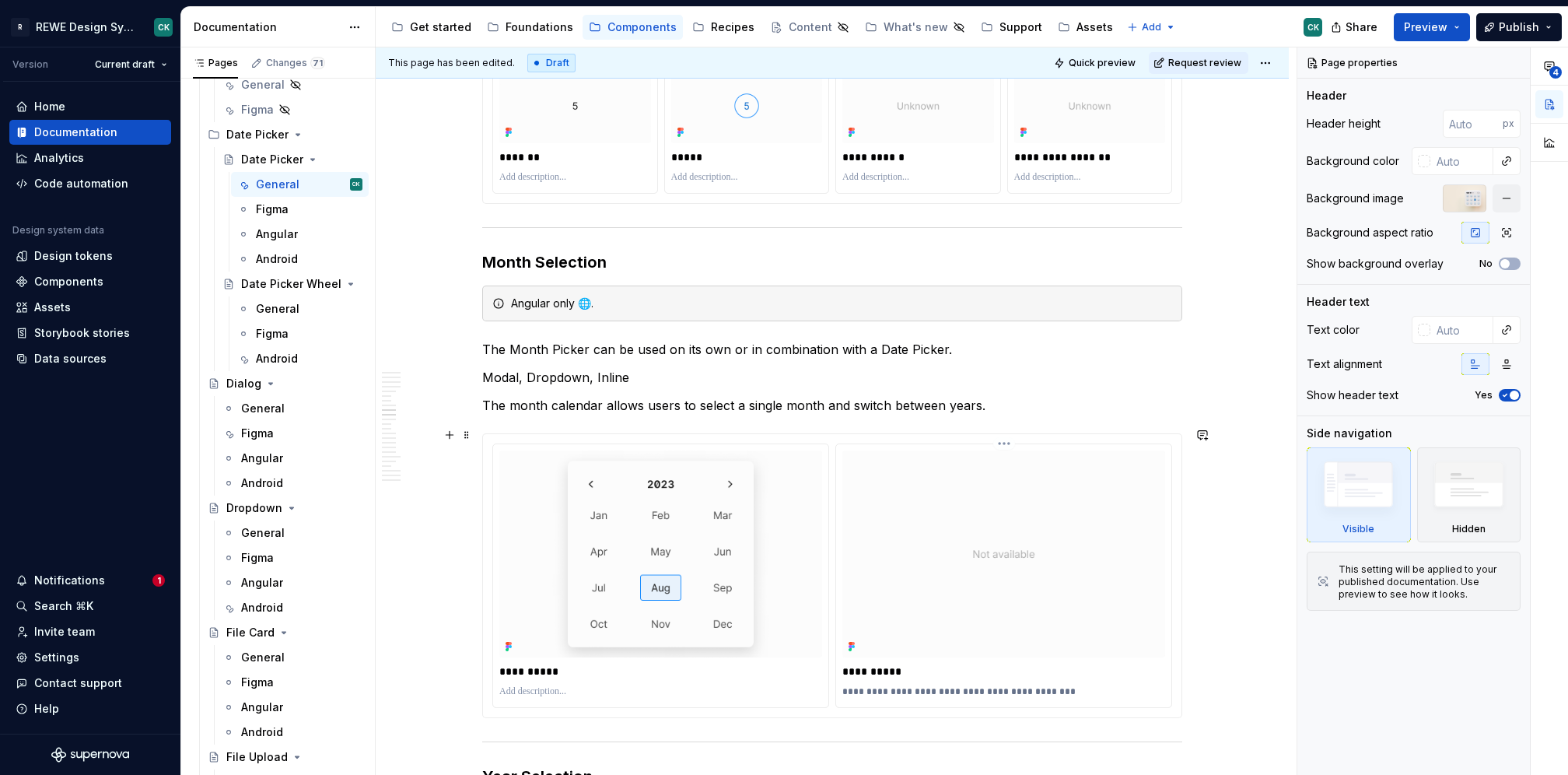
click at [1047, 485] on img at bounding box center [1003, 553] width 323 height 207
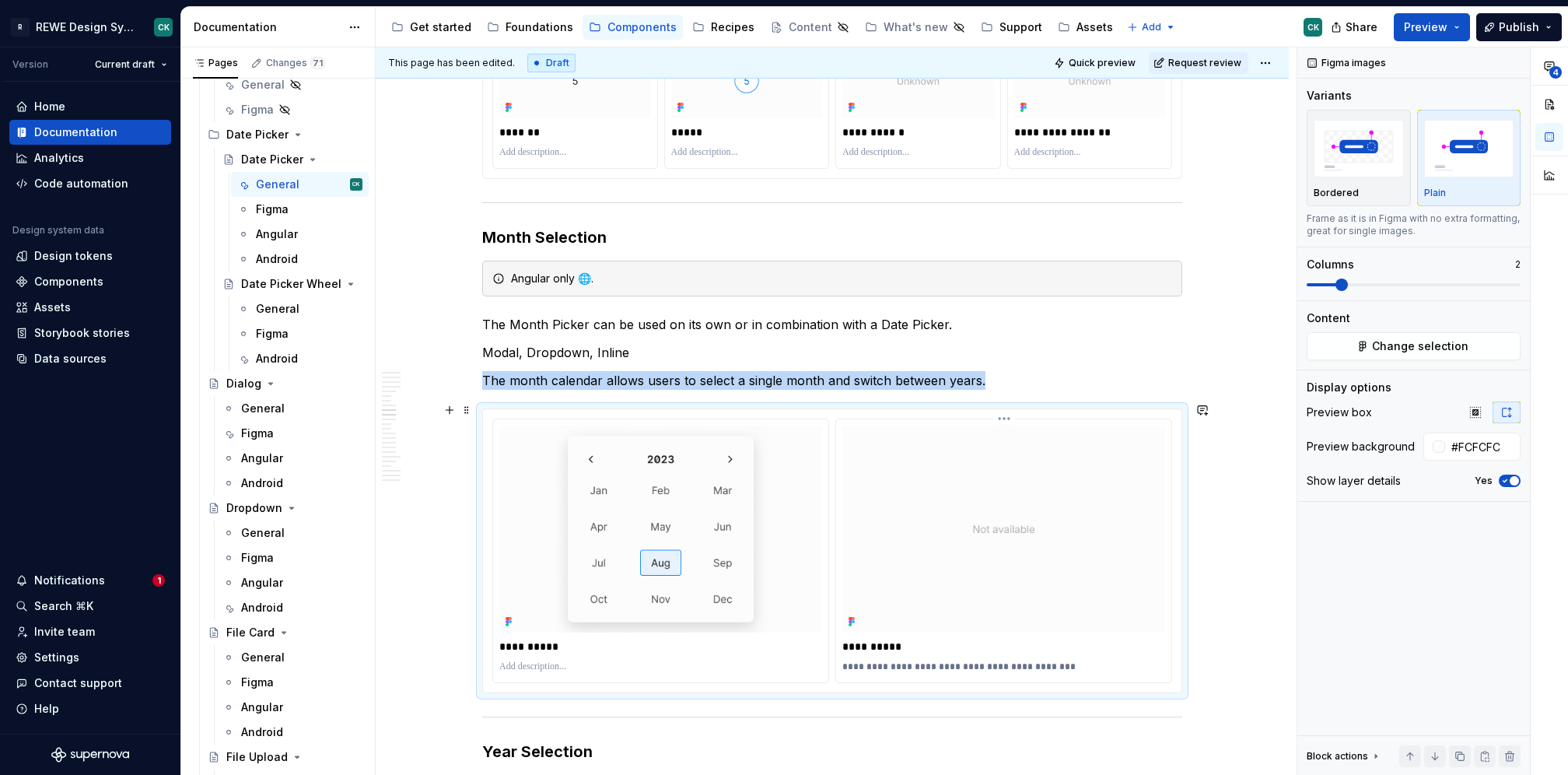
scroll to position [3304, 0]
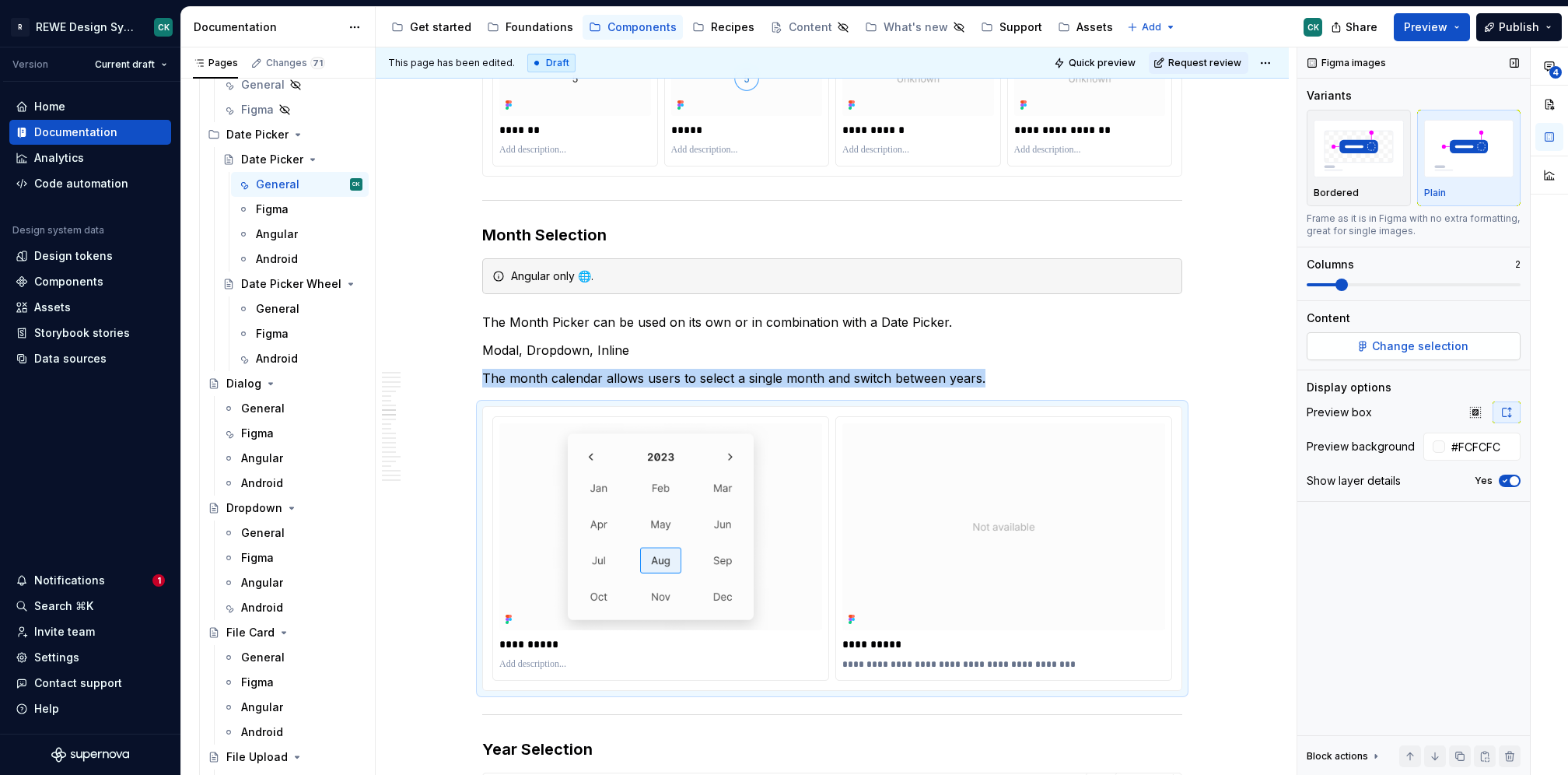
click at [1368, 353] on button "Change selection" at bounding box center [1414, 346] width 214 height 28
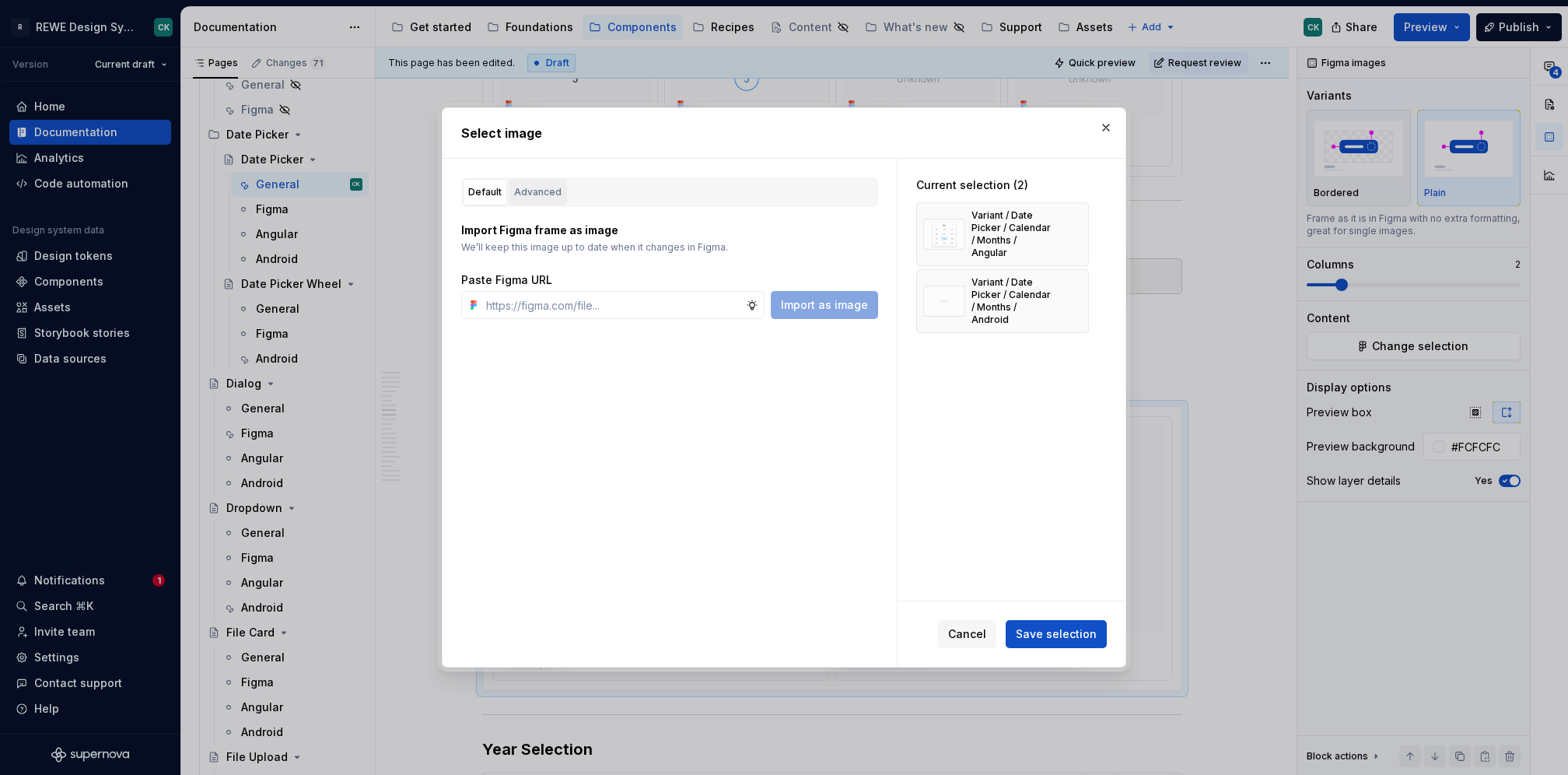
click at [545, 197] on div "Advanced" at bounding box center [538, 192] width 47 height 16
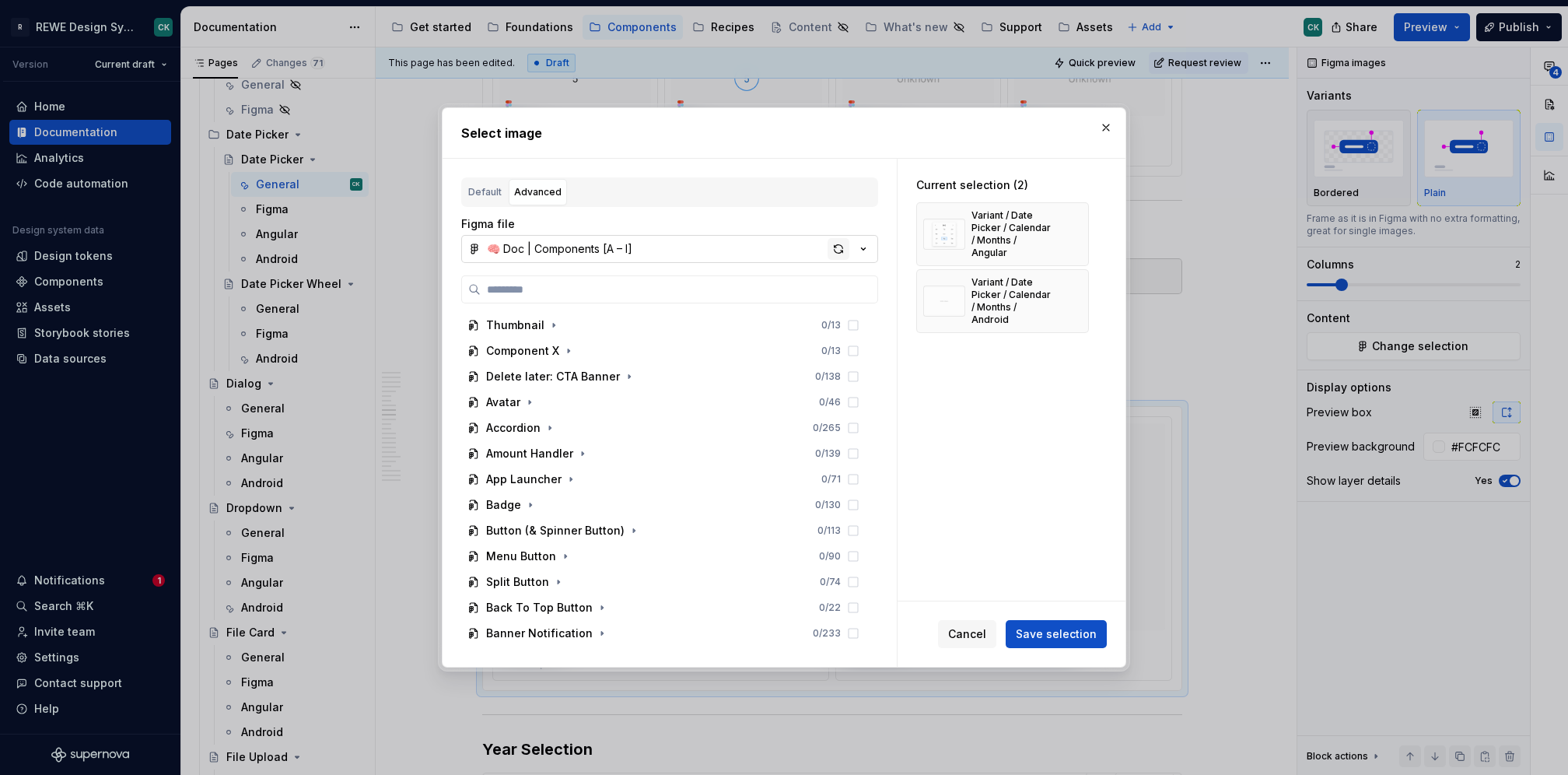
click at [846, 248] on div "button" at bounding box center [839, 249] width 22 height 22
type textarea "*"
paste input "**********"
type input "**********"
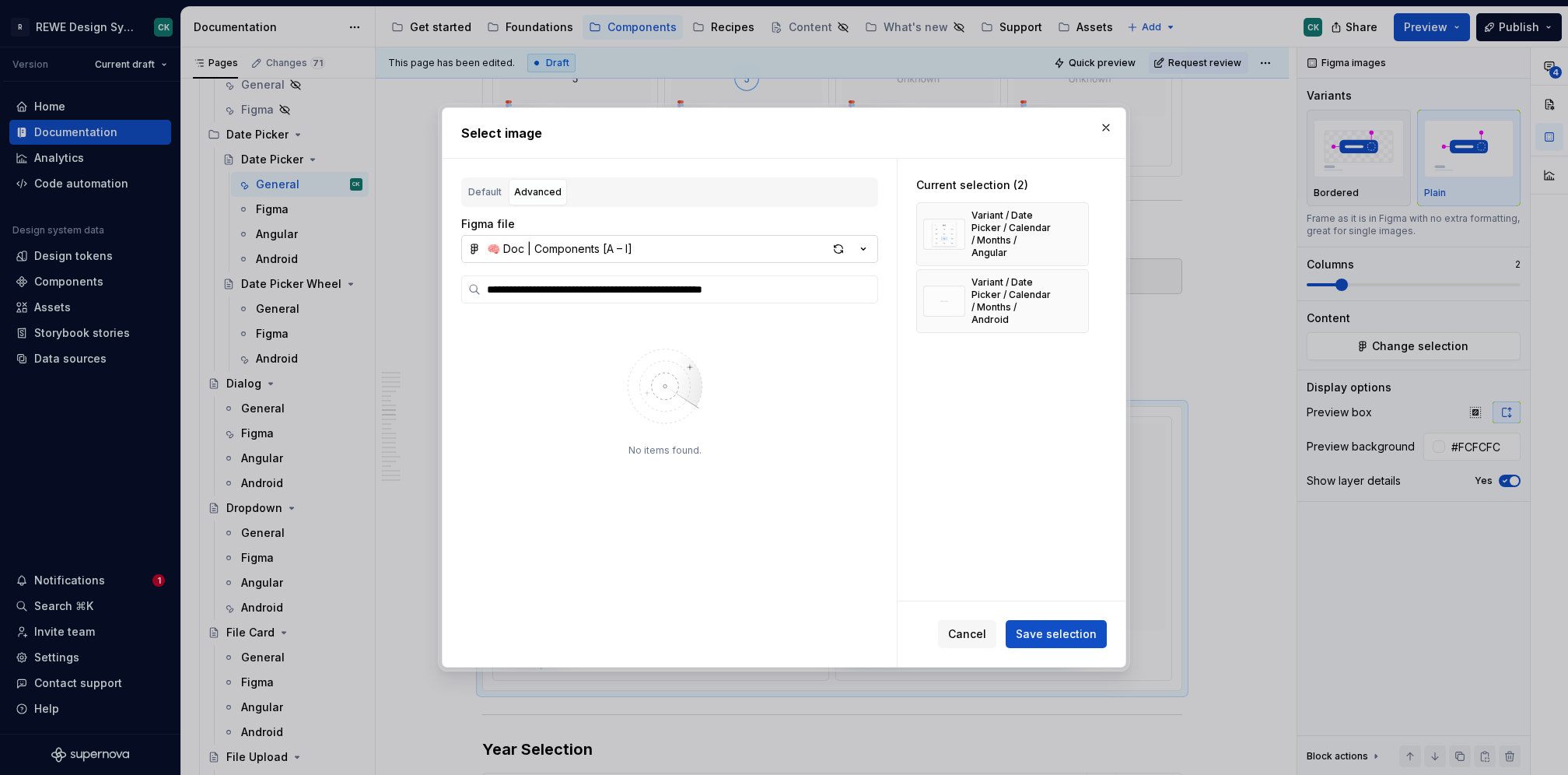
click at [827, 253] on button "🧠 Doc | Components [A – I]" at bounding box center [670, 249] width 417 height 28
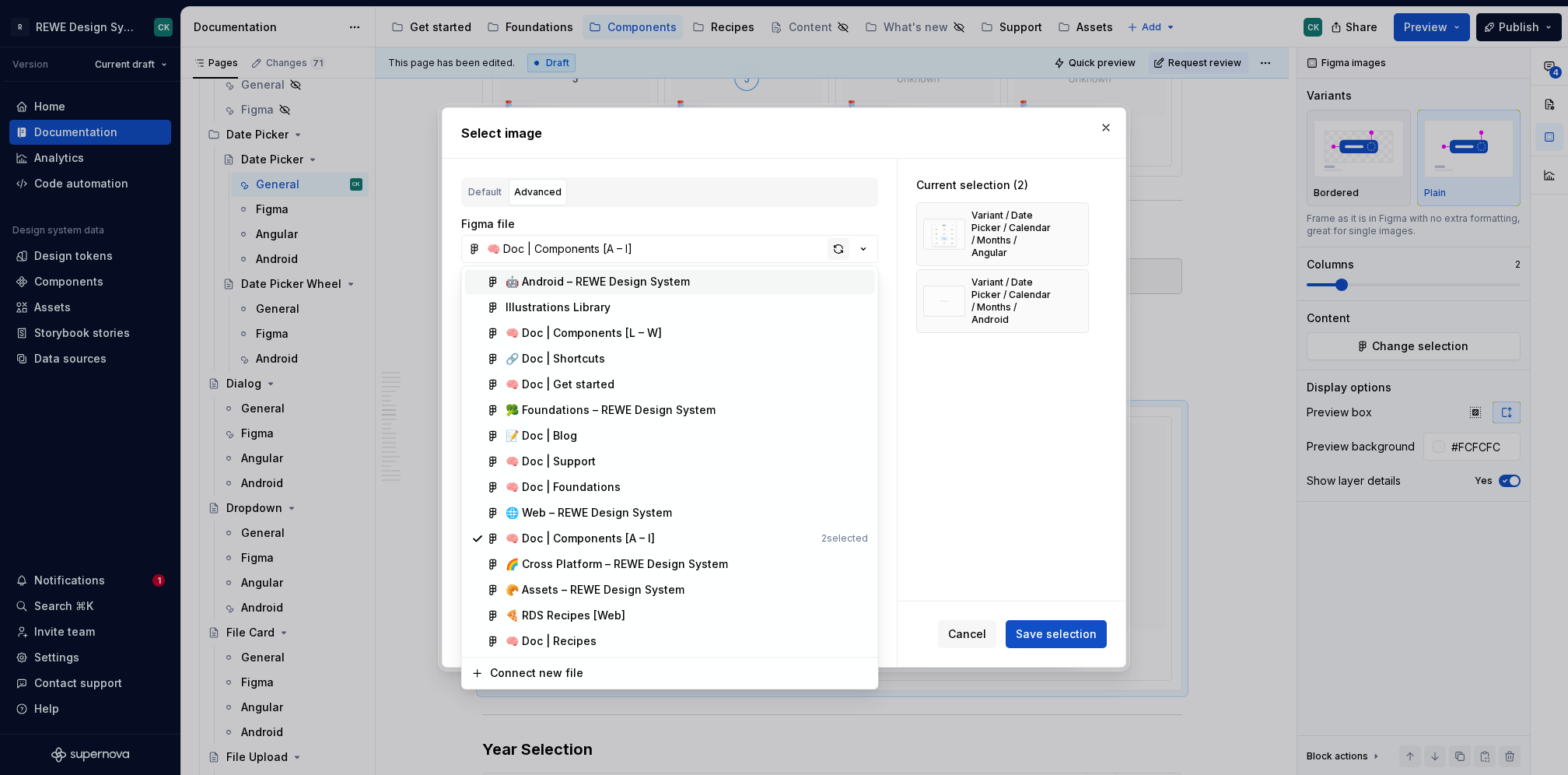
click at [846, 246] on div "**********" at bounding box center [784, 388] width 1568 height 775
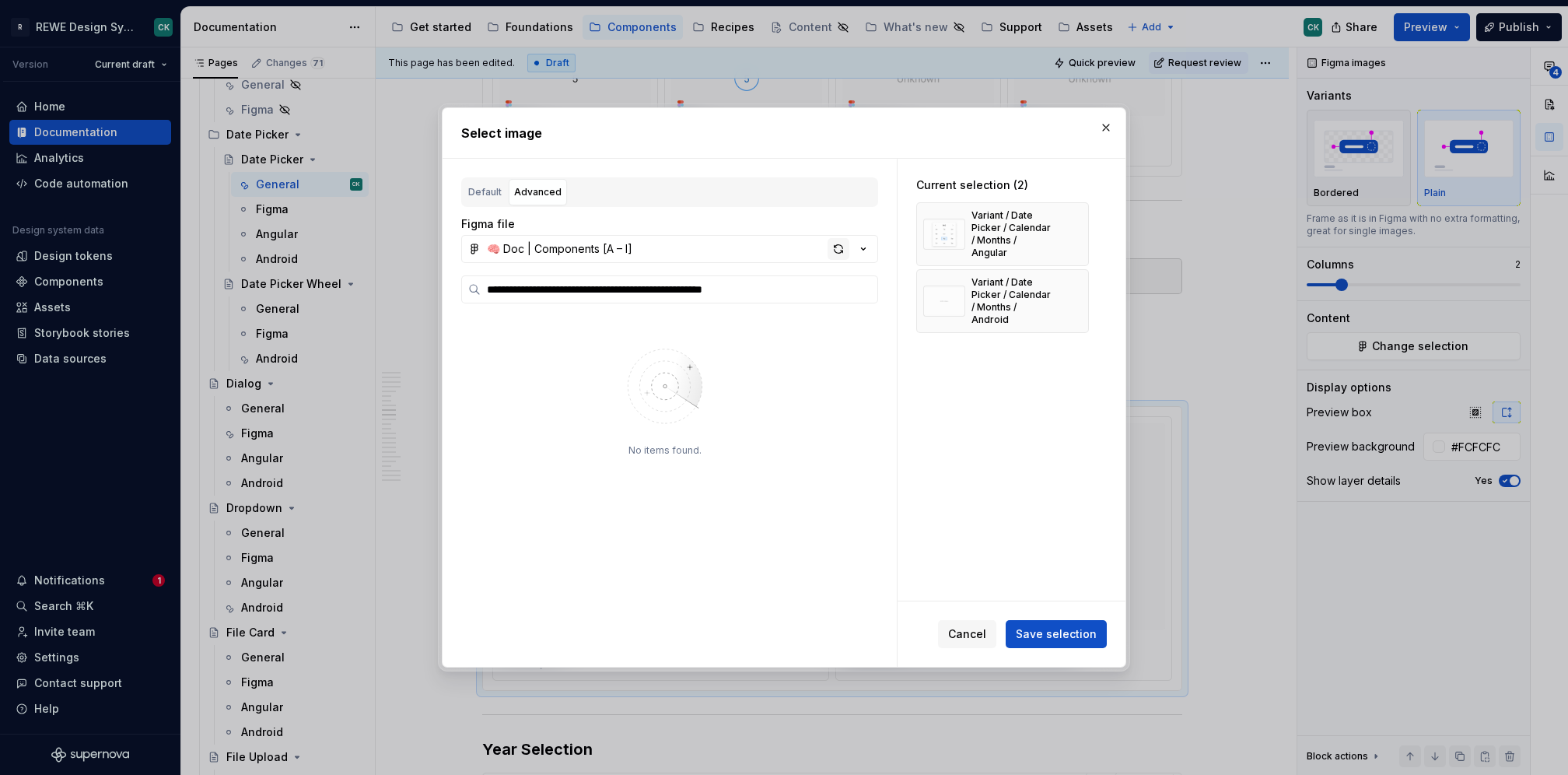
click at [845, 245] on div "button" at bounding box center [839, 249] width 22 height 22
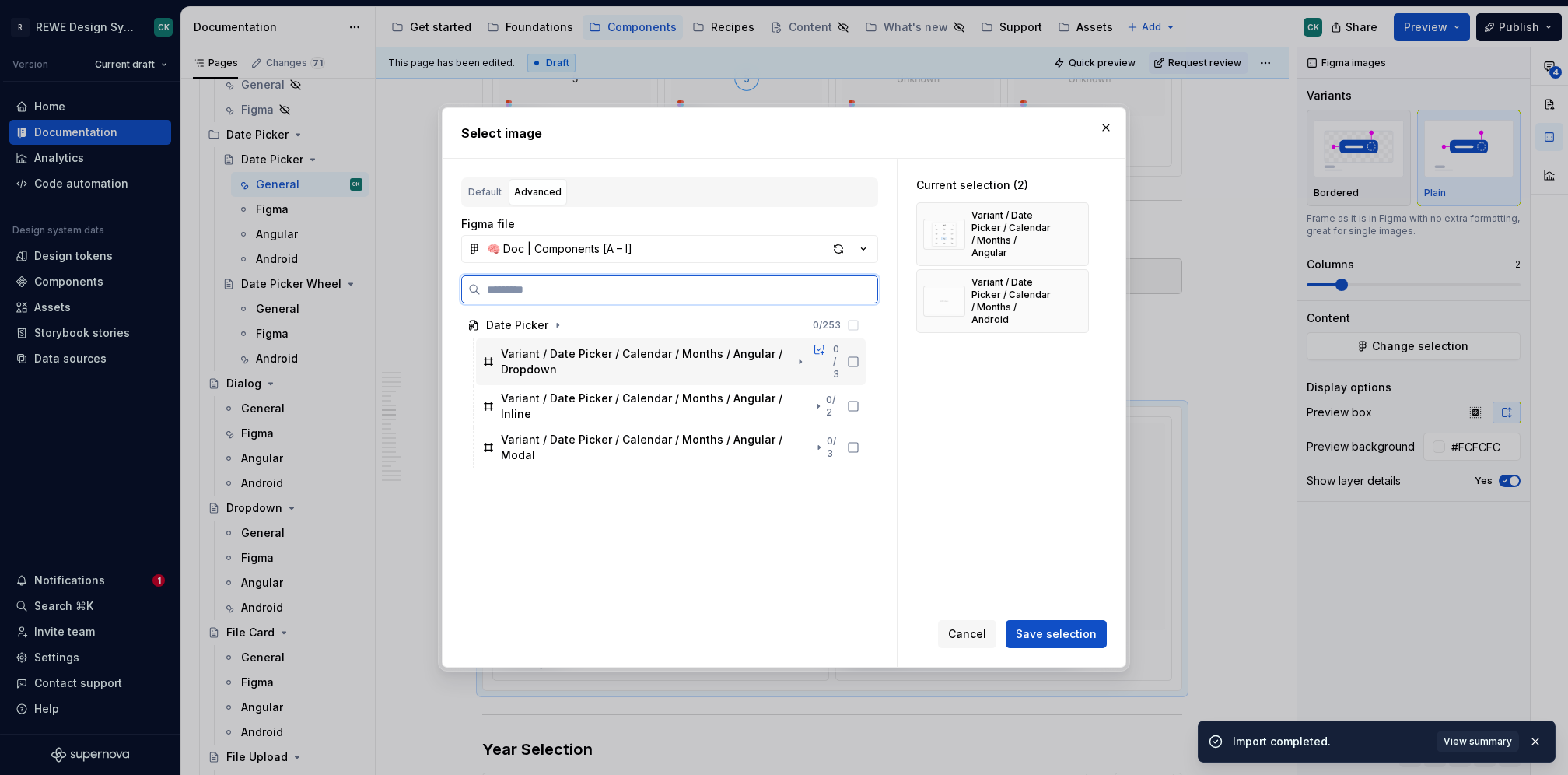
click at [850, 360] on icon at bounding box center [853, 361] width 12 height 12
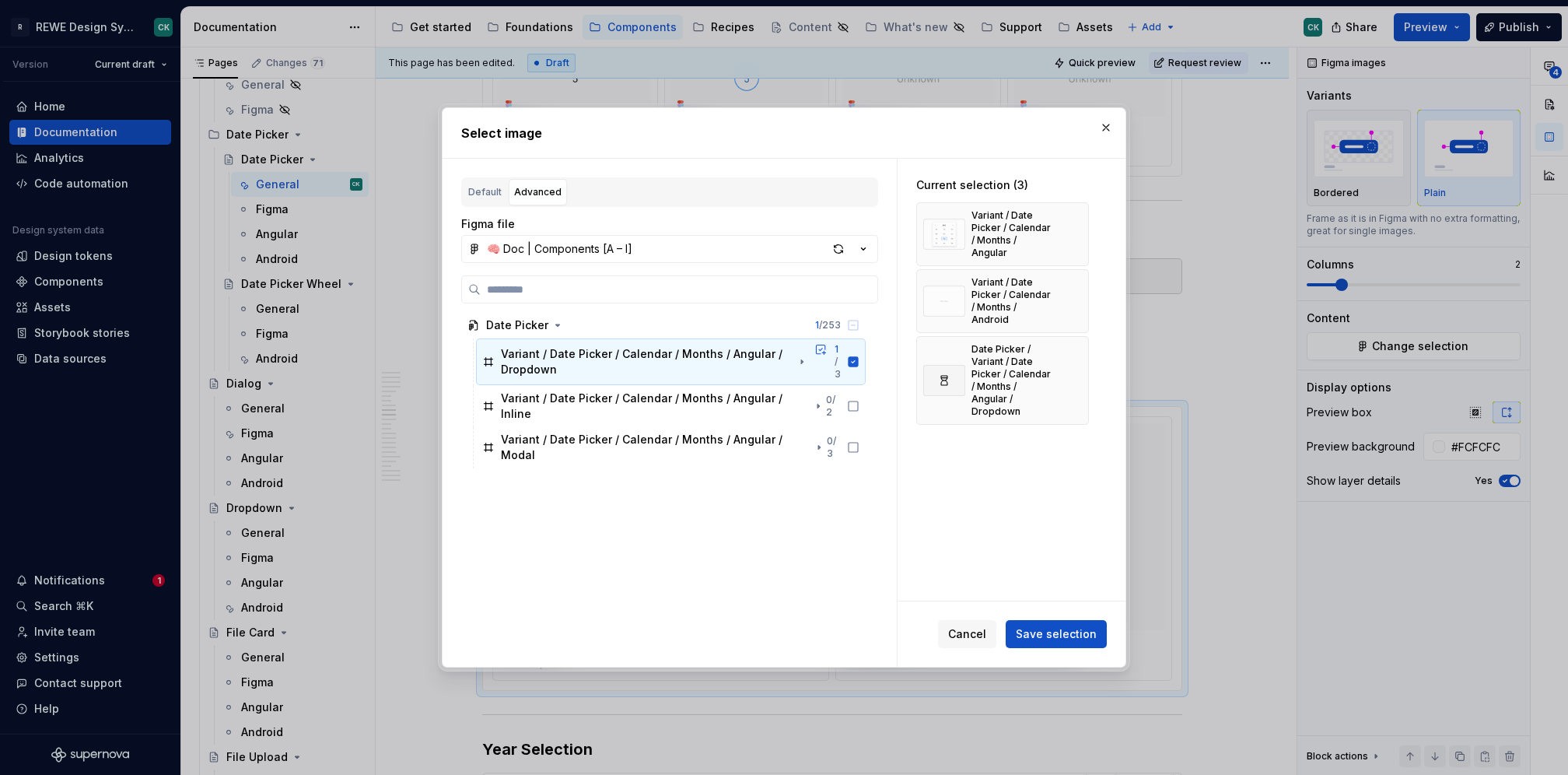
type textarea "*"
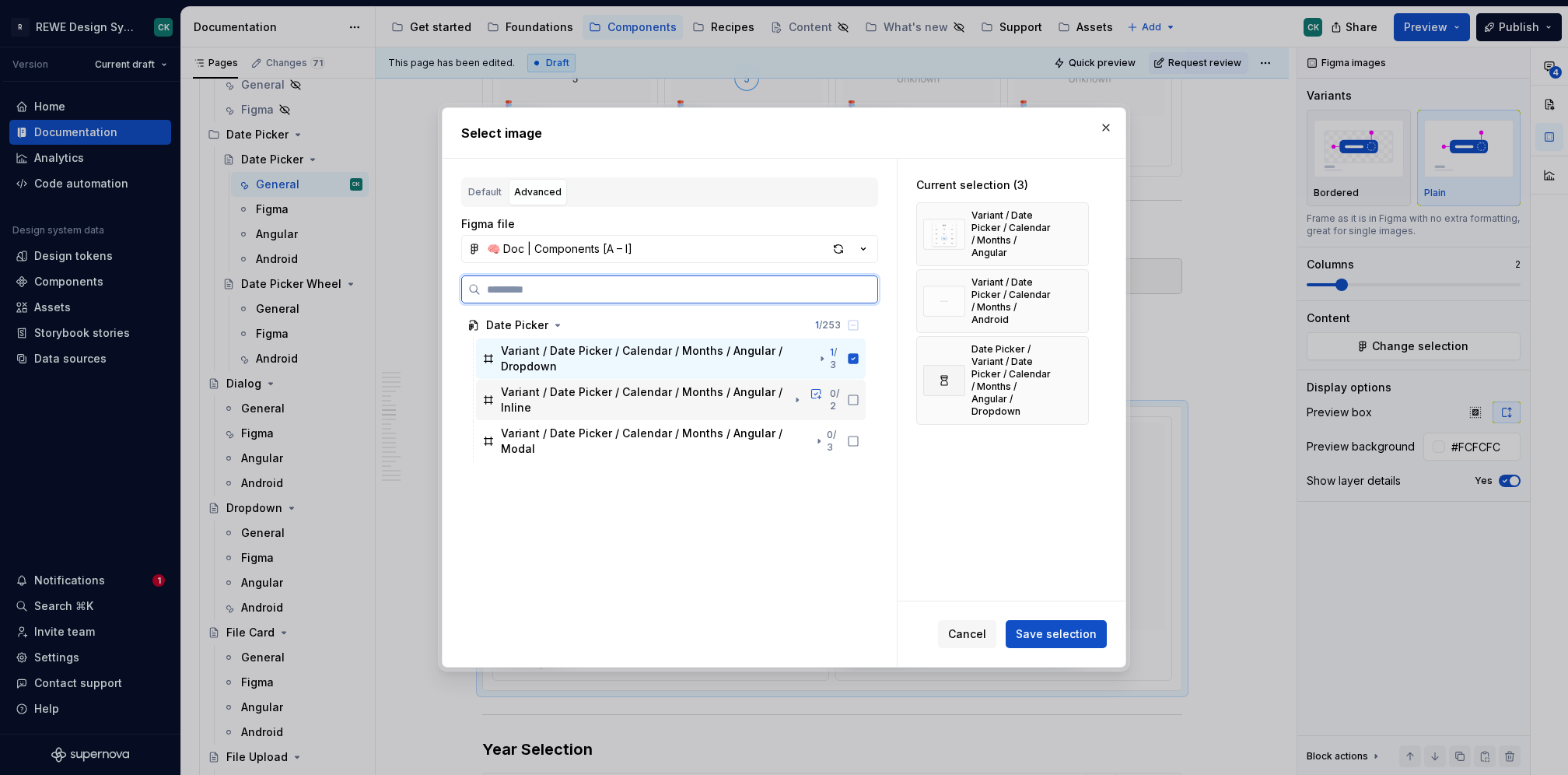
drag, startPoint x: 852, startPoint y: 400, endPoint x: 852, endPoint y: 408, distance: 8.0
click at [852, 401] on icon at bounding box center [853, 399] width 12 height 12
click at [853, 429] on div "Variant / Date Picker / Calendar / Months / Angular / Modal 0 / 3" at bounding box center [671, 441] width 390 height 41
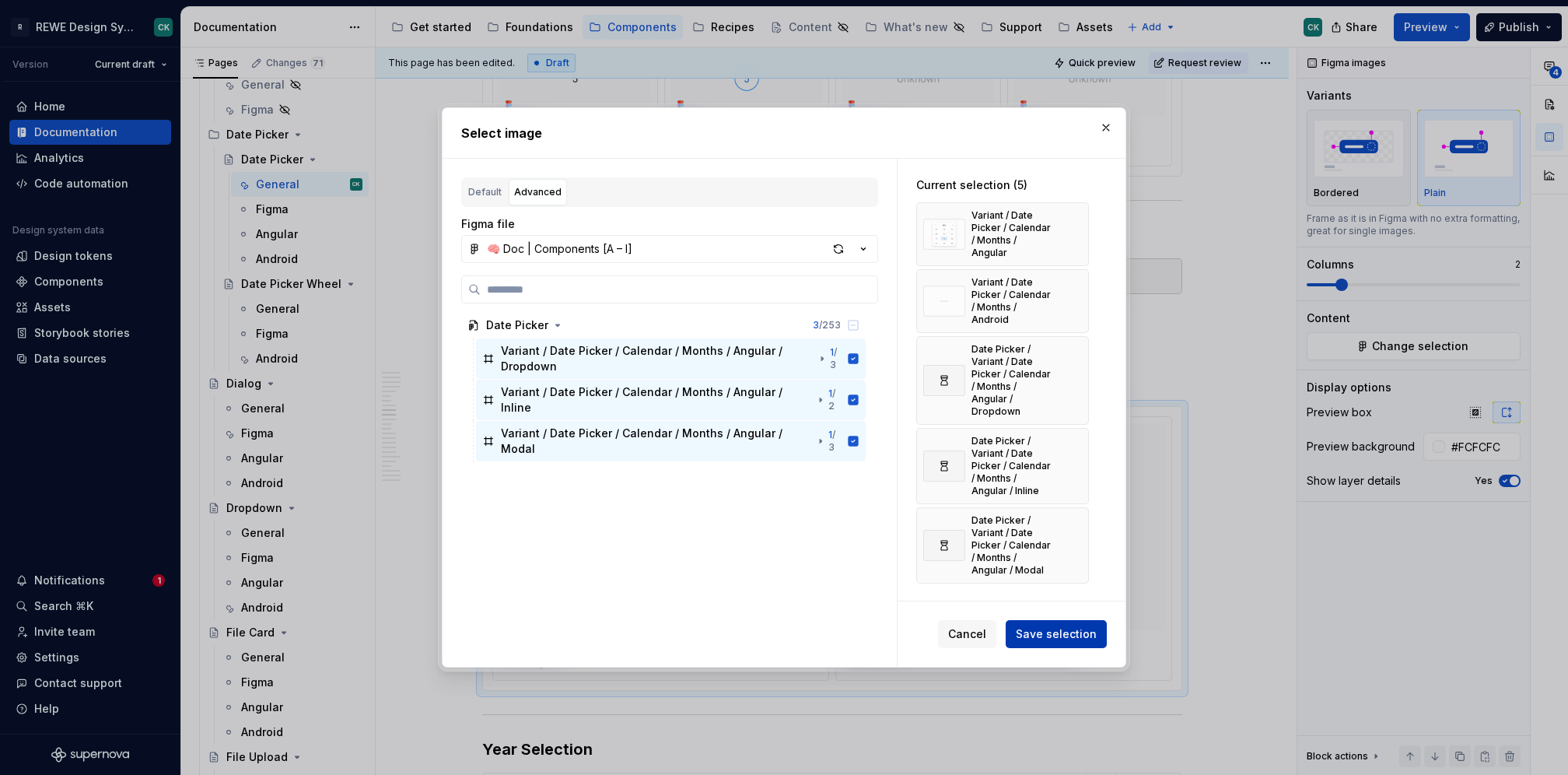
click at [1103, 630] on button "Save selection" at bounding box center [1056, 634] width 101 height 28
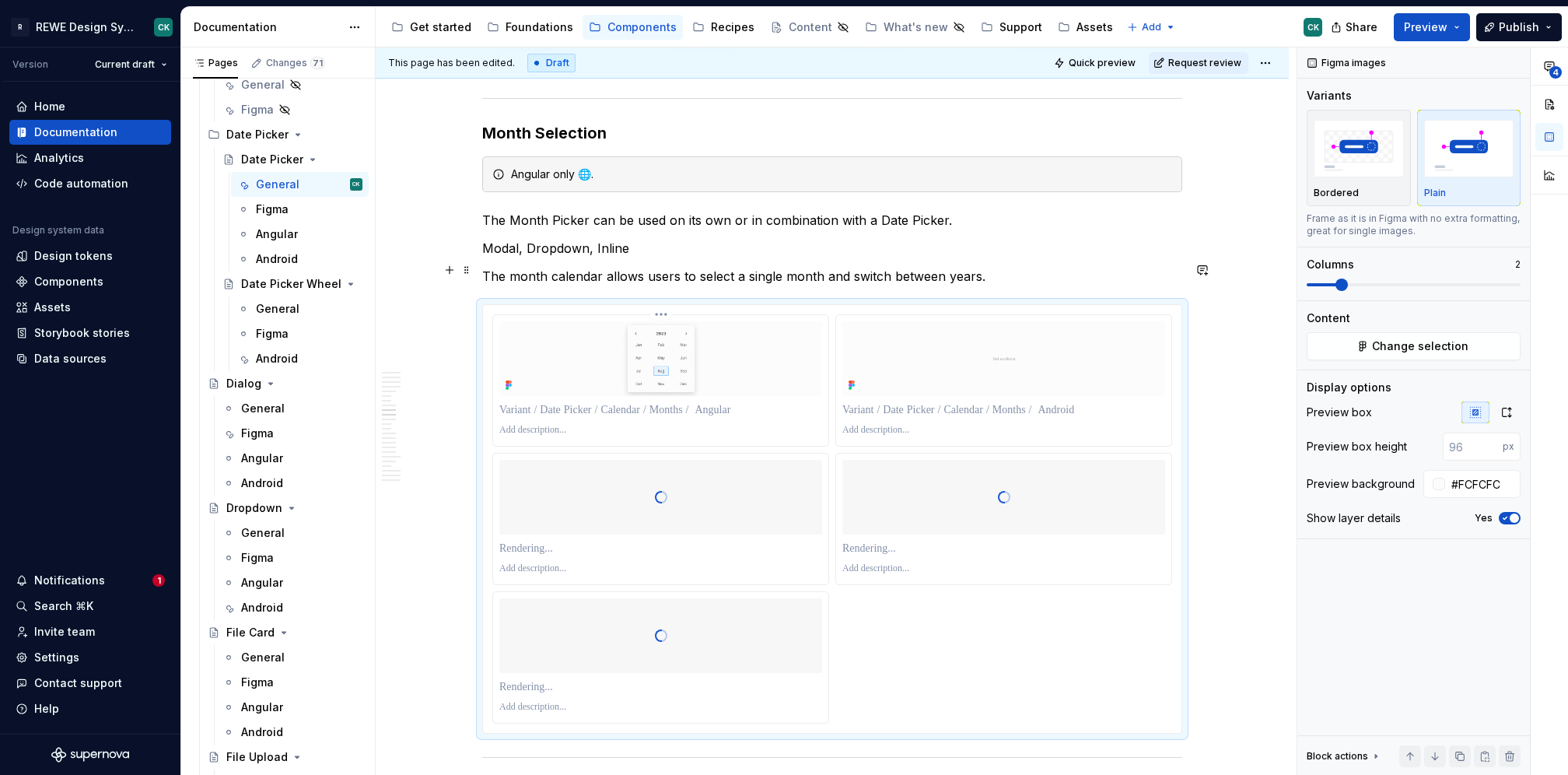
scroll to position [3410, 0]
click at [656, 305] on html "R REWE Design System CK Version Current draft Home Documentation Analytics Code…" at bounding box center [784, 388] width 1568 height 775
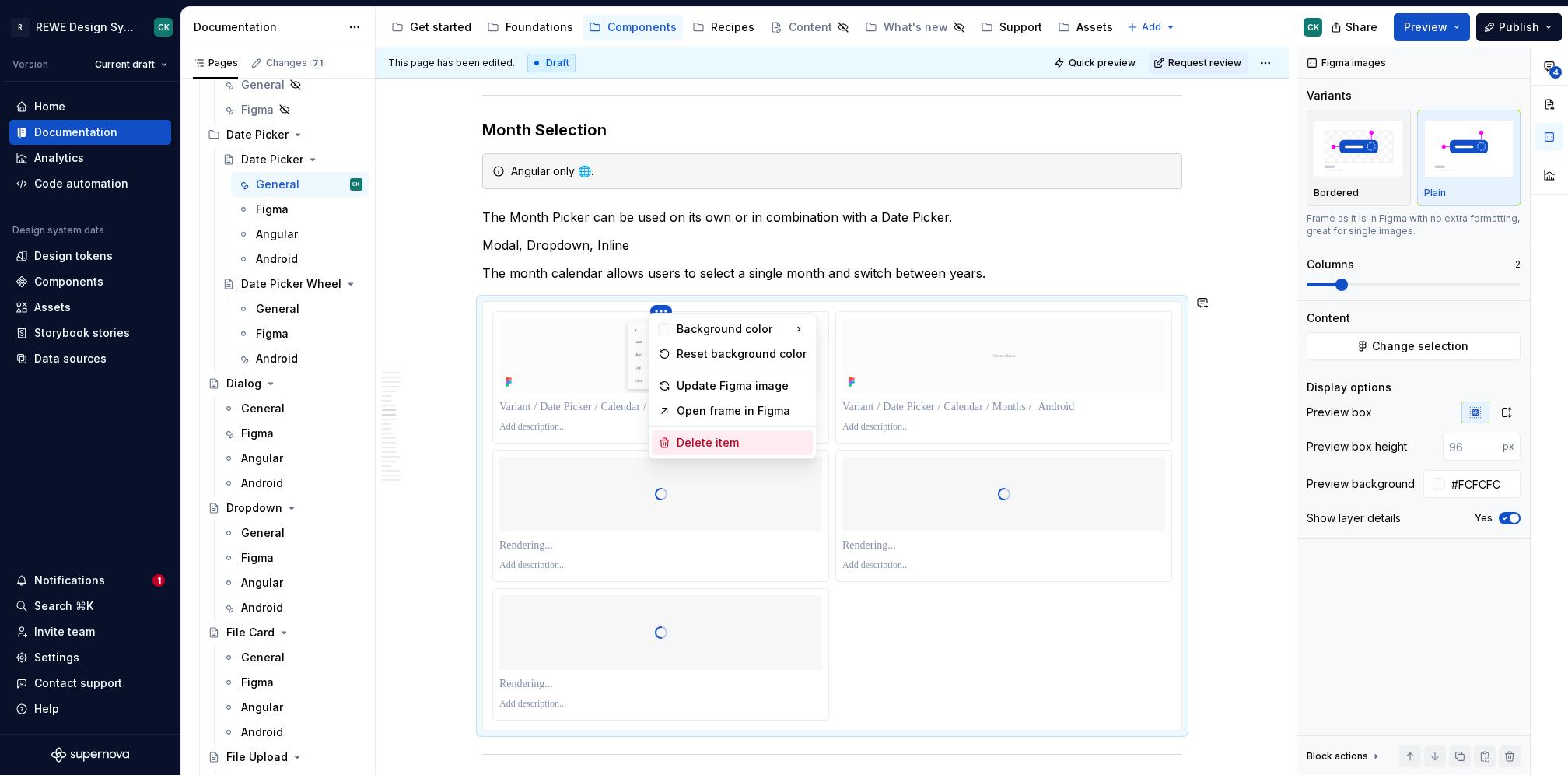
click at [723, 436] on div "Delete item" at bounding box center [742, 442] width 130 height 16
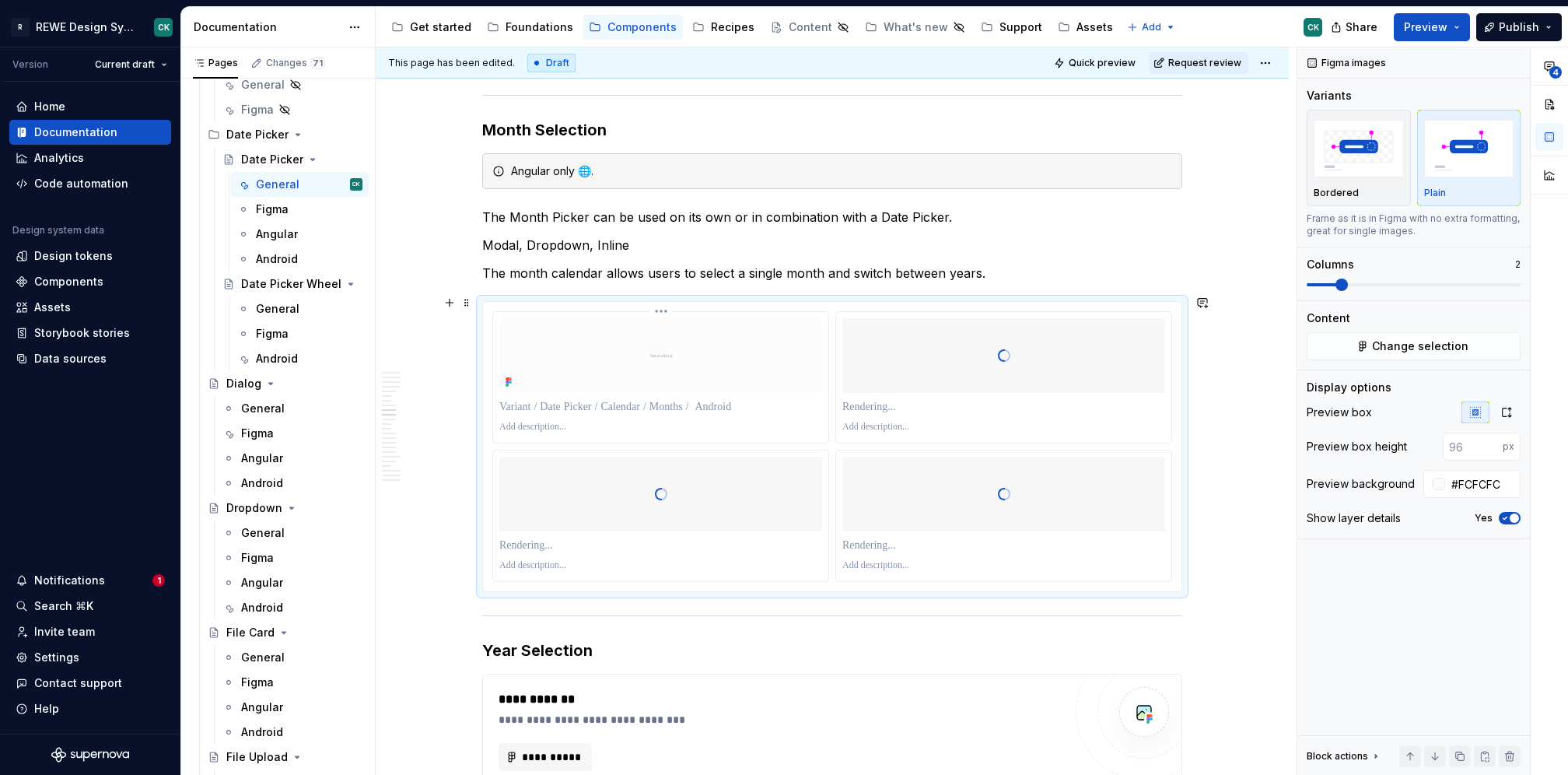
click at [661, 299] on html "R REWE Design System CK Version Current draft Home Documentation Analytics Code…" at bounding box center [784, 388] width 1568 height 775
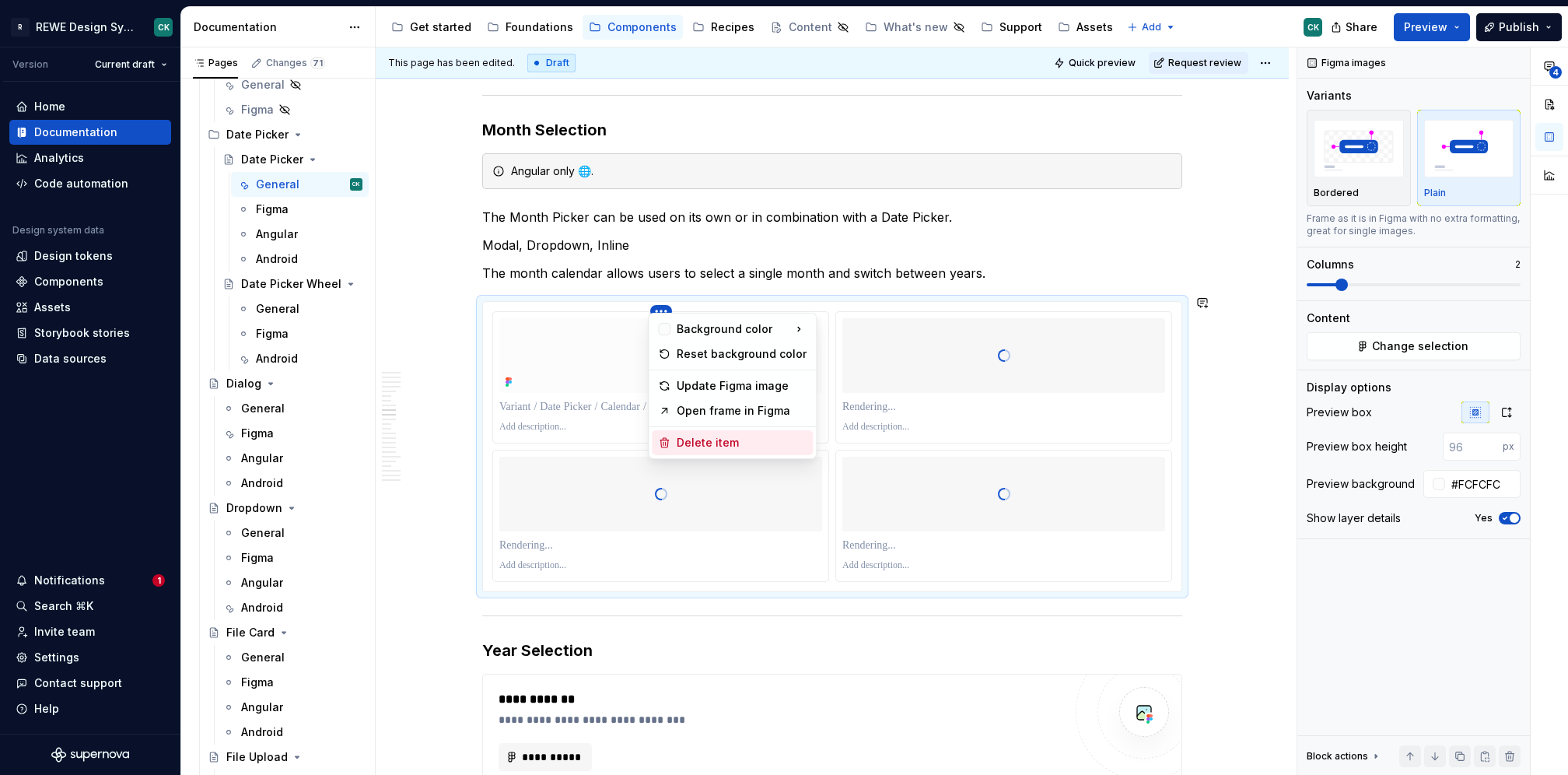
click at [699, 448] on div "Delete item" at bounding box center [742, 442] width 130 height 16
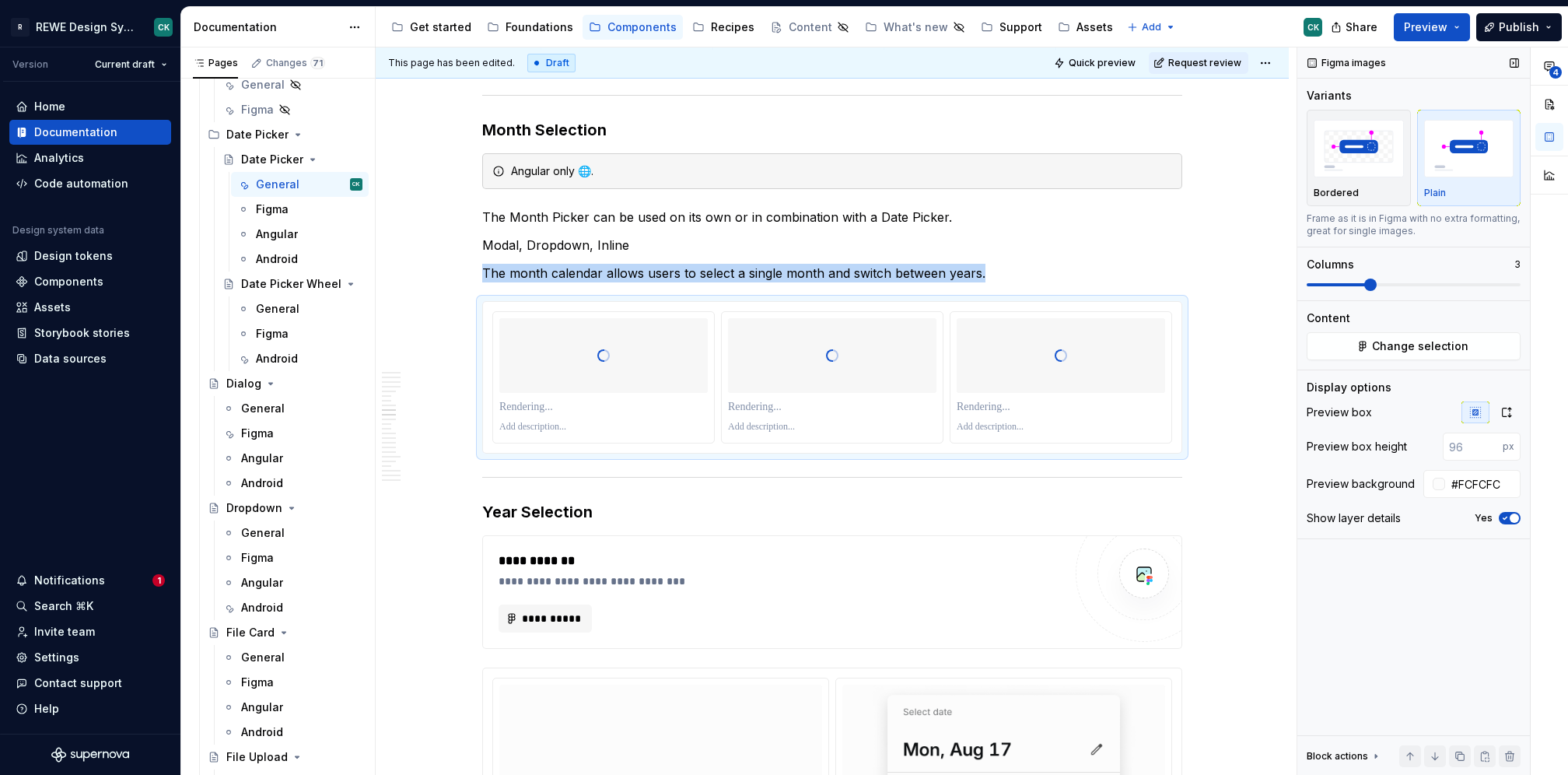
click at [1365, 288] on span at bounding box center [1371, 285] width 12 height 12
click at [1499, 421] on button "button" at bounding box center [1507, 412] width 28 height 22
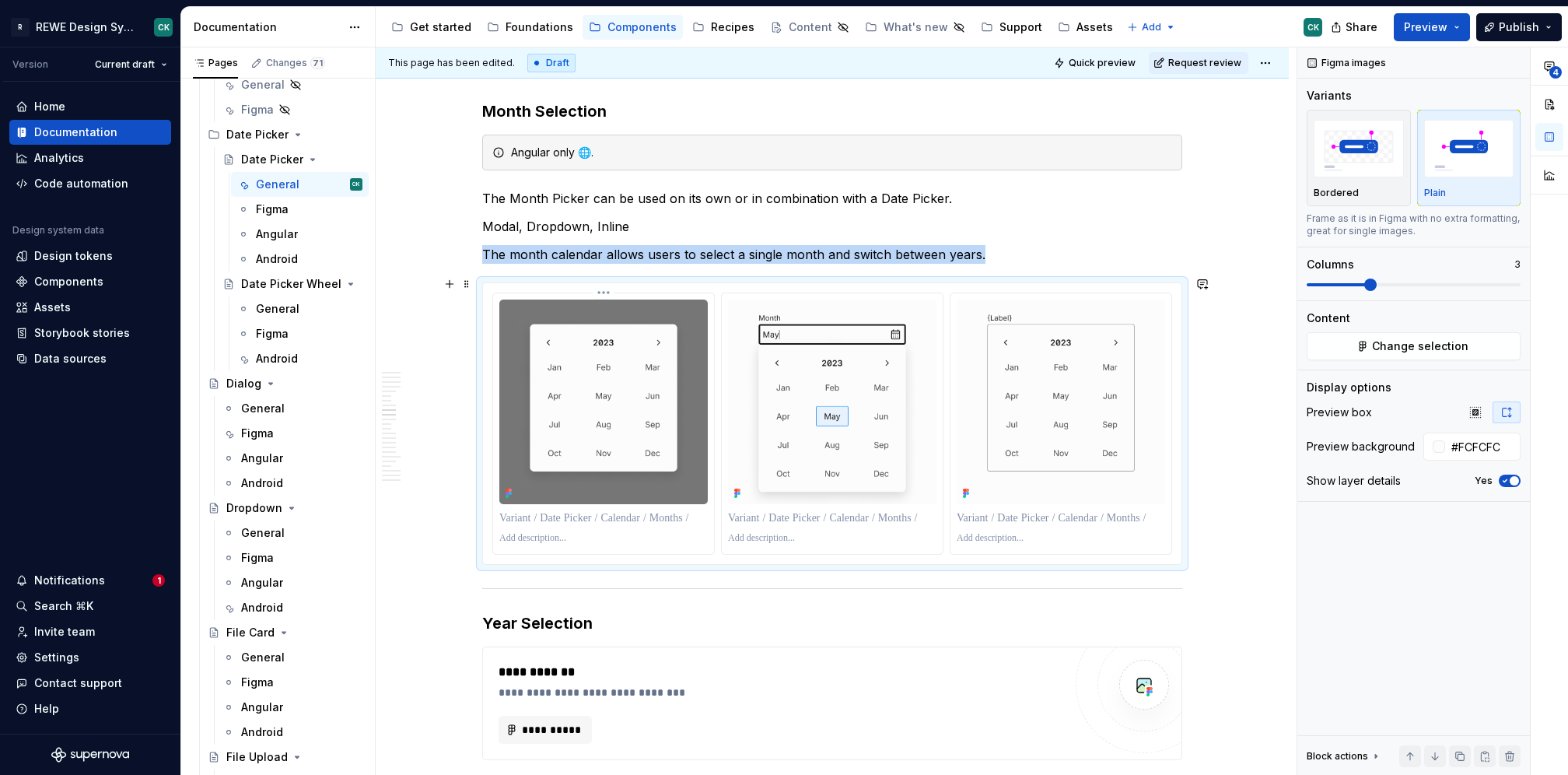
scroll to position [3431, 0]
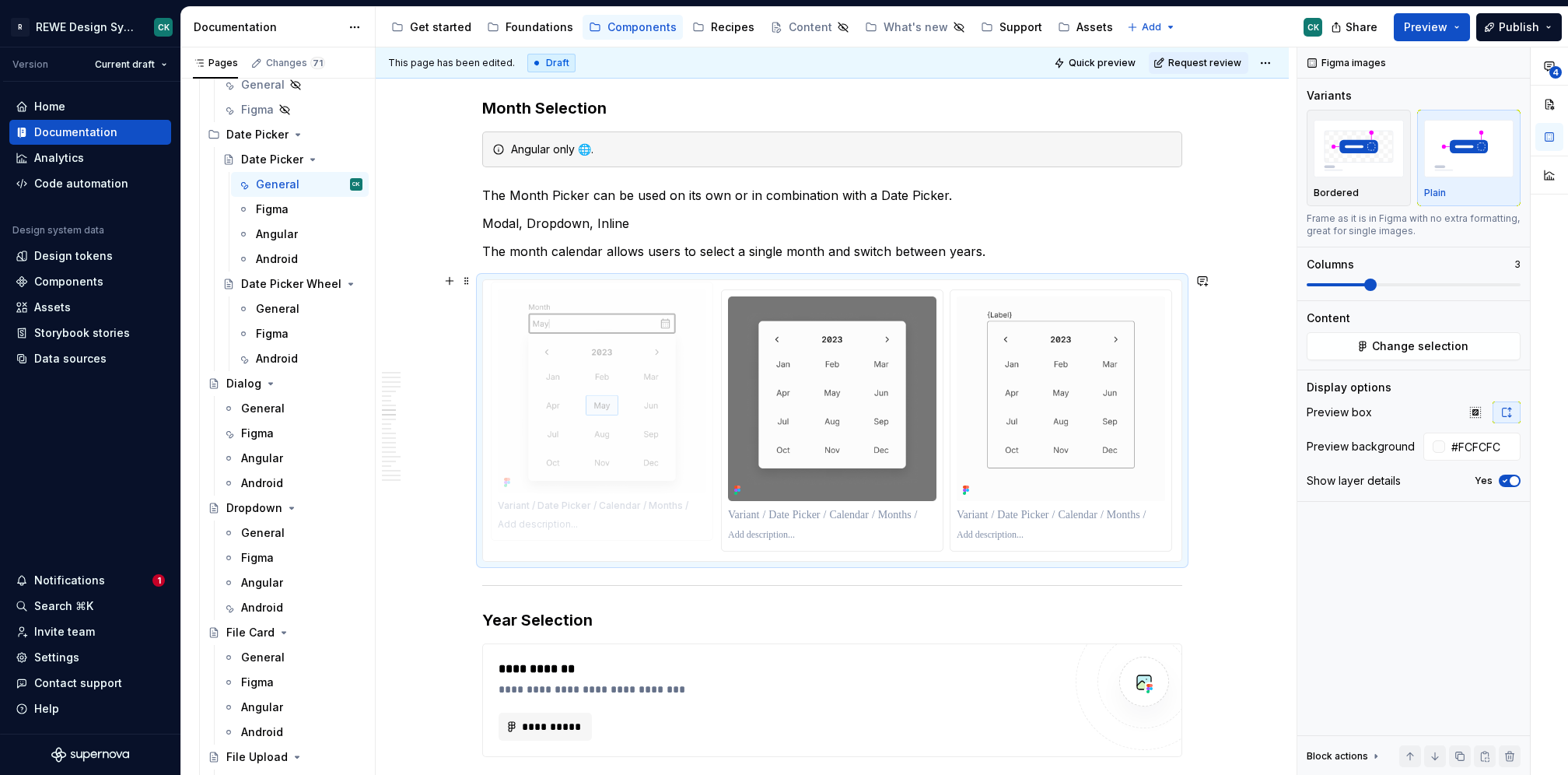
drag, startPoint x: 866, startPoint y: 309, endPoint x: 1040, endPoint y: 354, distance: 179.7
click at [679, 322] on body "R REWE Design System CK Version Current draft Home Documentation Analytics Code…" at bounding box center [784, 388] width 1568 height 775
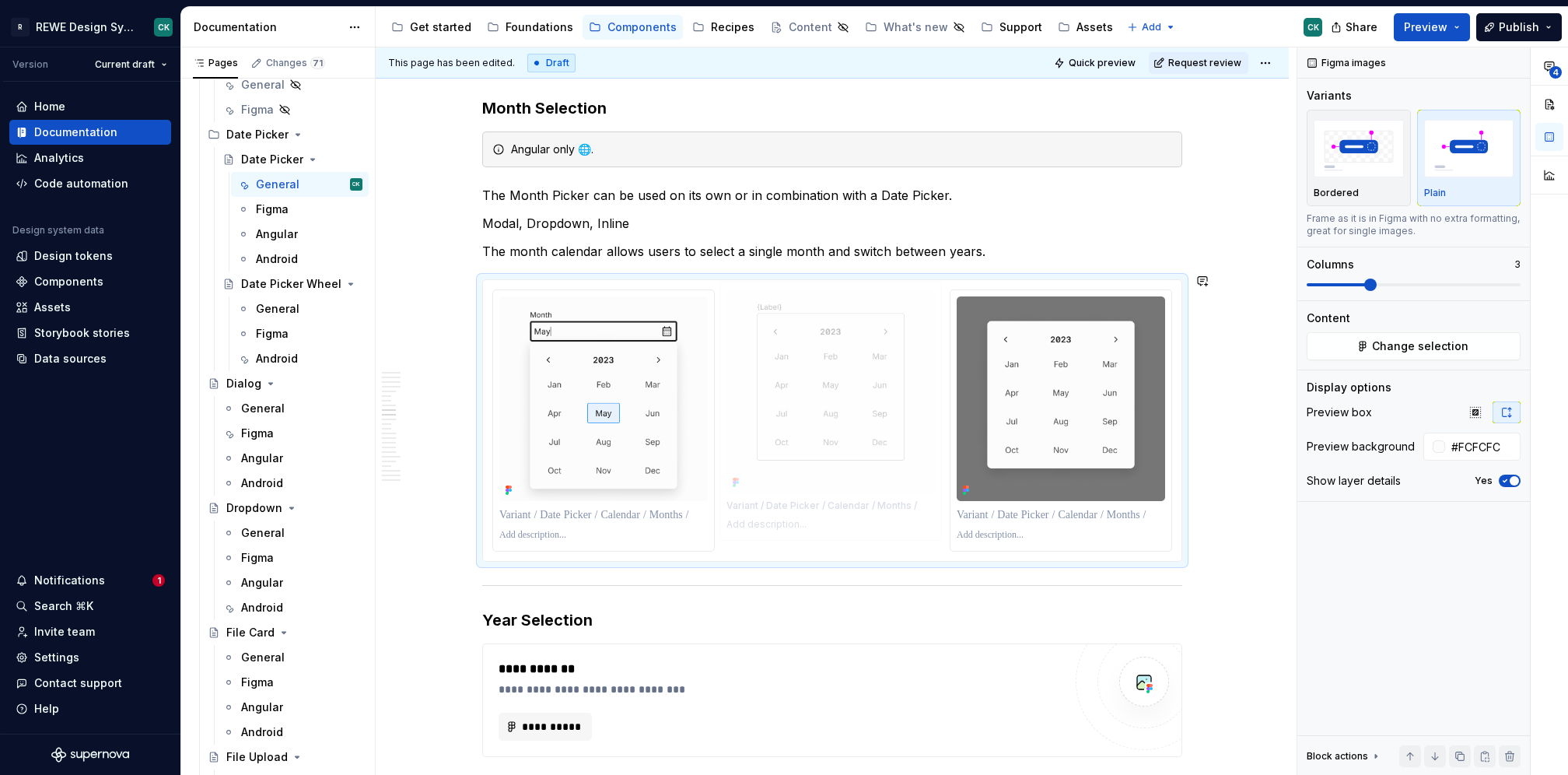
drag, startPoint x: 1074, startPoint y: 343, endPoint x: 884, endPoint y: 355, distance: 190.4
click at [882, 367] on body "R REWE Design System CK Version Current draft Home Documentation Analytics Code…" at bounding box center [784, 388] width 1568 height 775
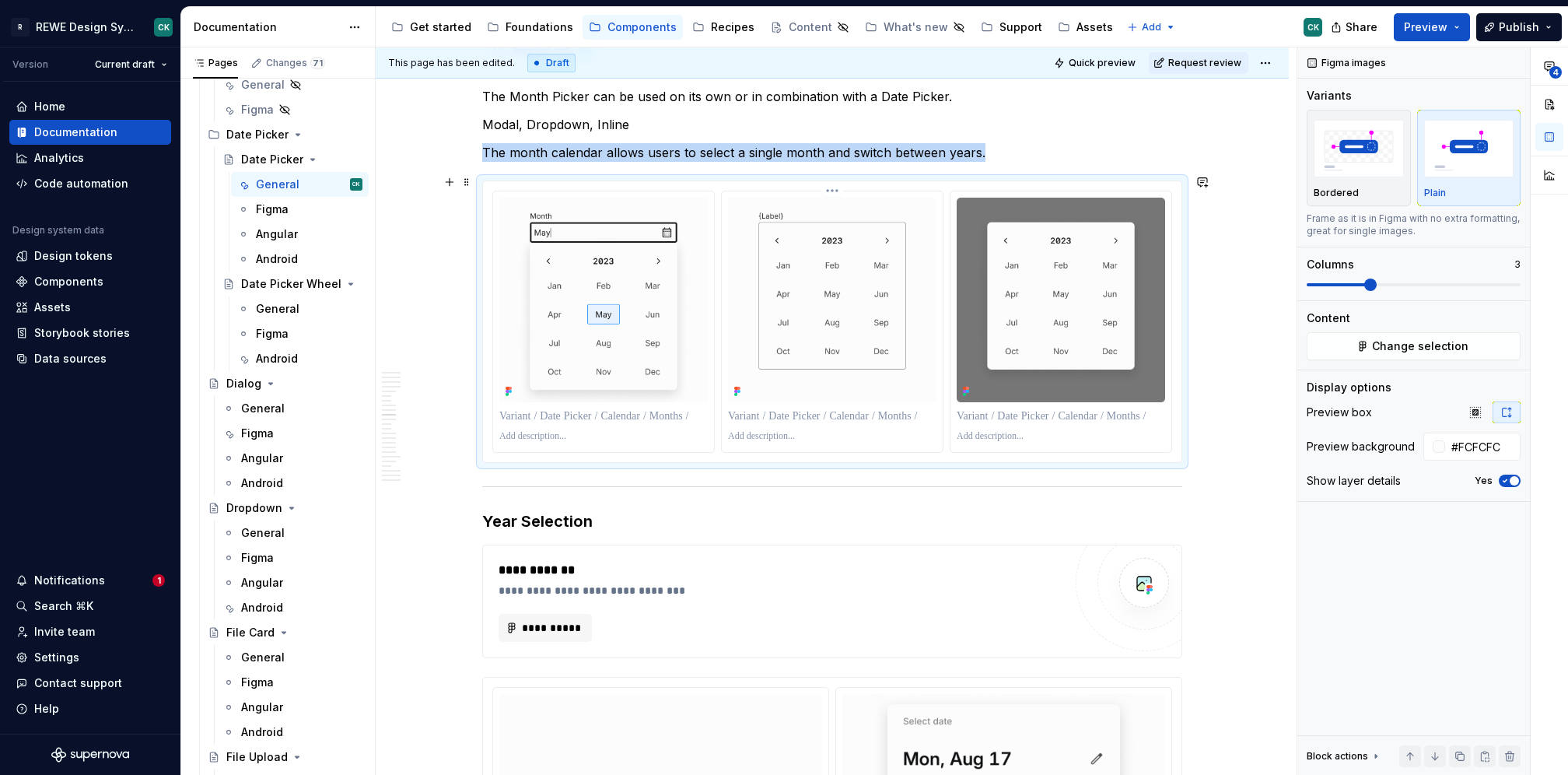
scroll to position [3534, 0]
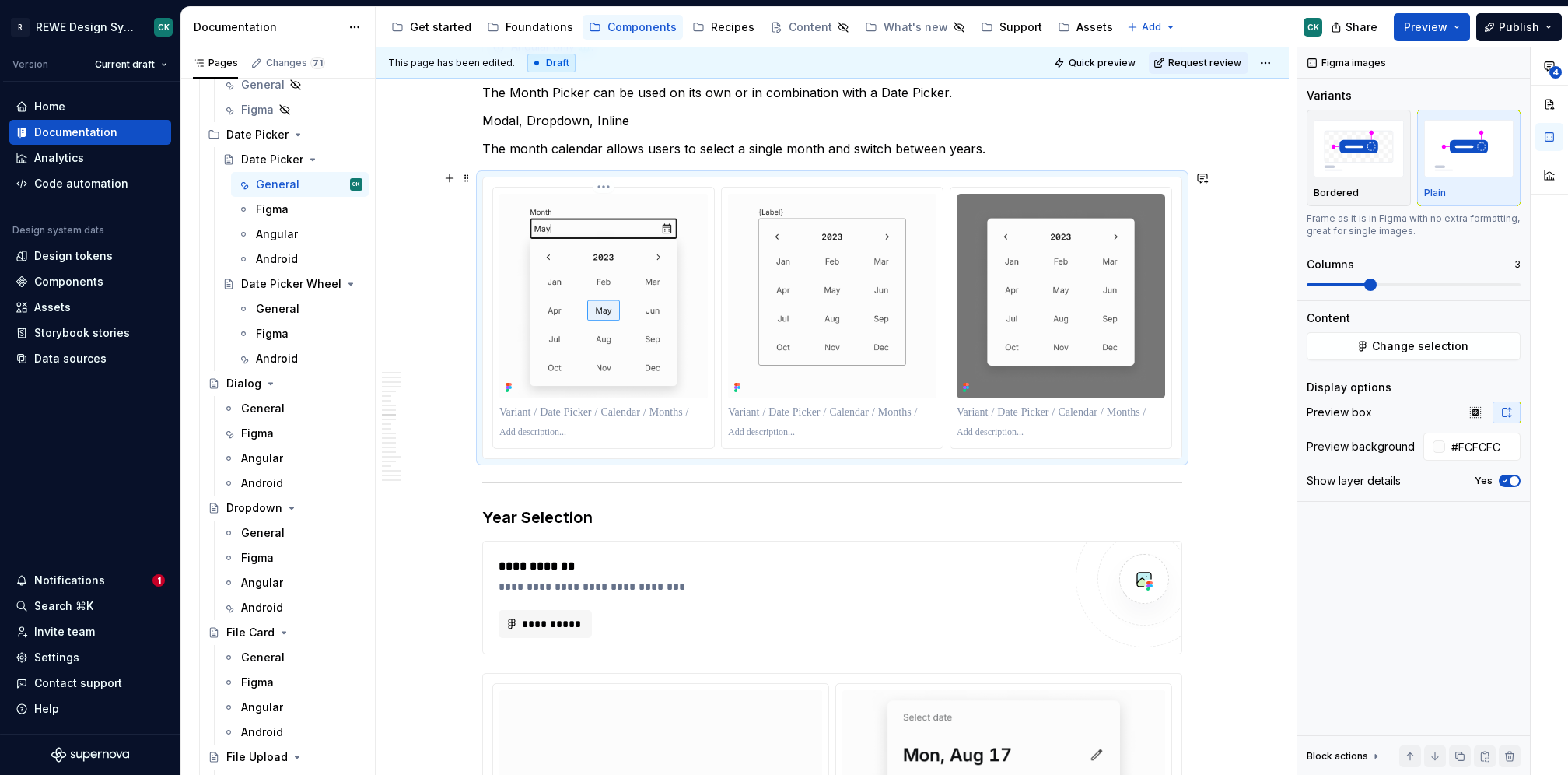
click at [581, 407] on p at bounding box center [603, 412] width 208 height 16
click at [790, 405] on p at bounding box center [832, 412] width 208 height 16
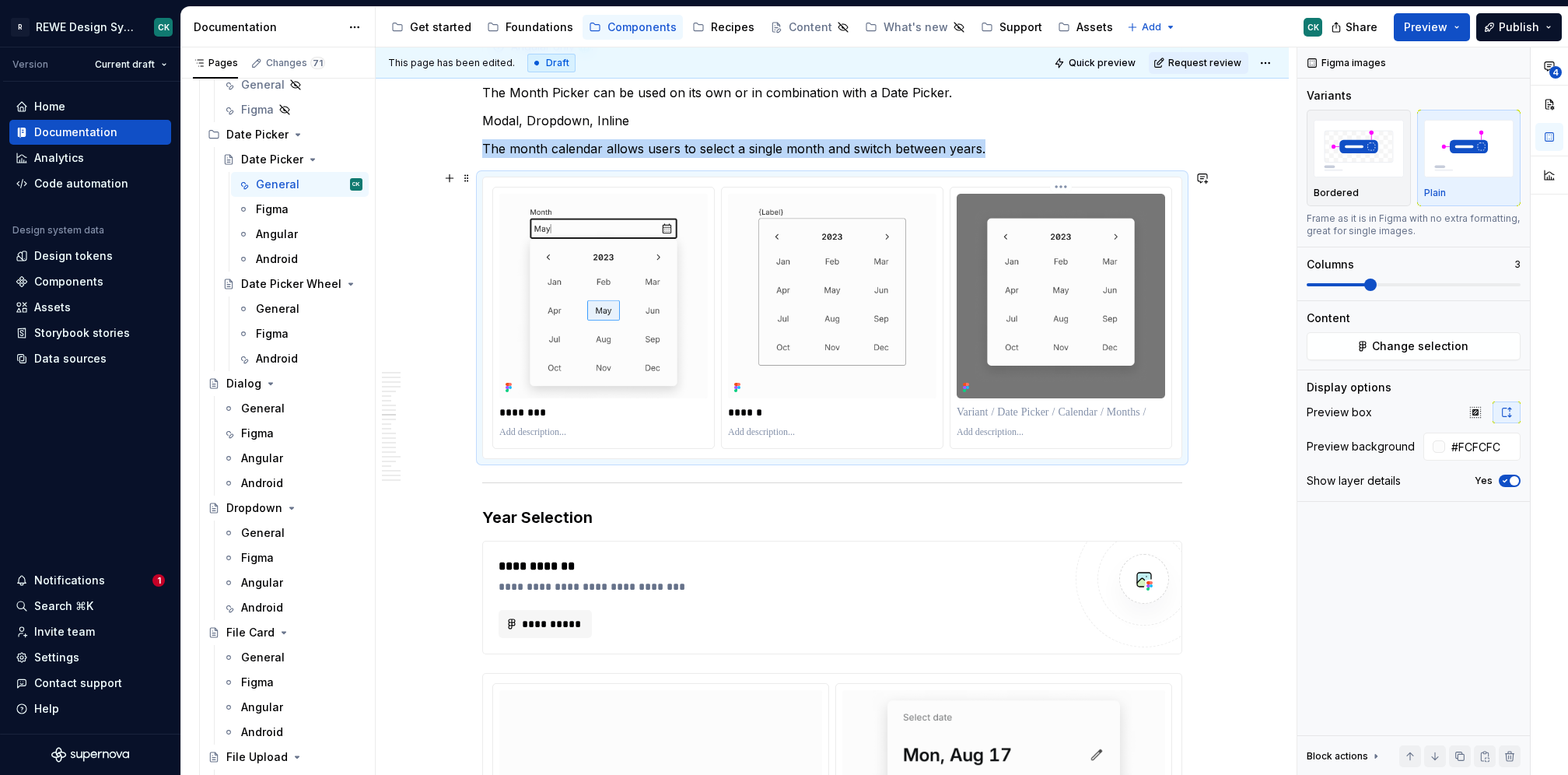
click at [1017, 402] on div at bounding box center [1060, 412] width 208 height 22
click at [1004, 405] on p at bounding box center [1060, 412] width 208 height 16
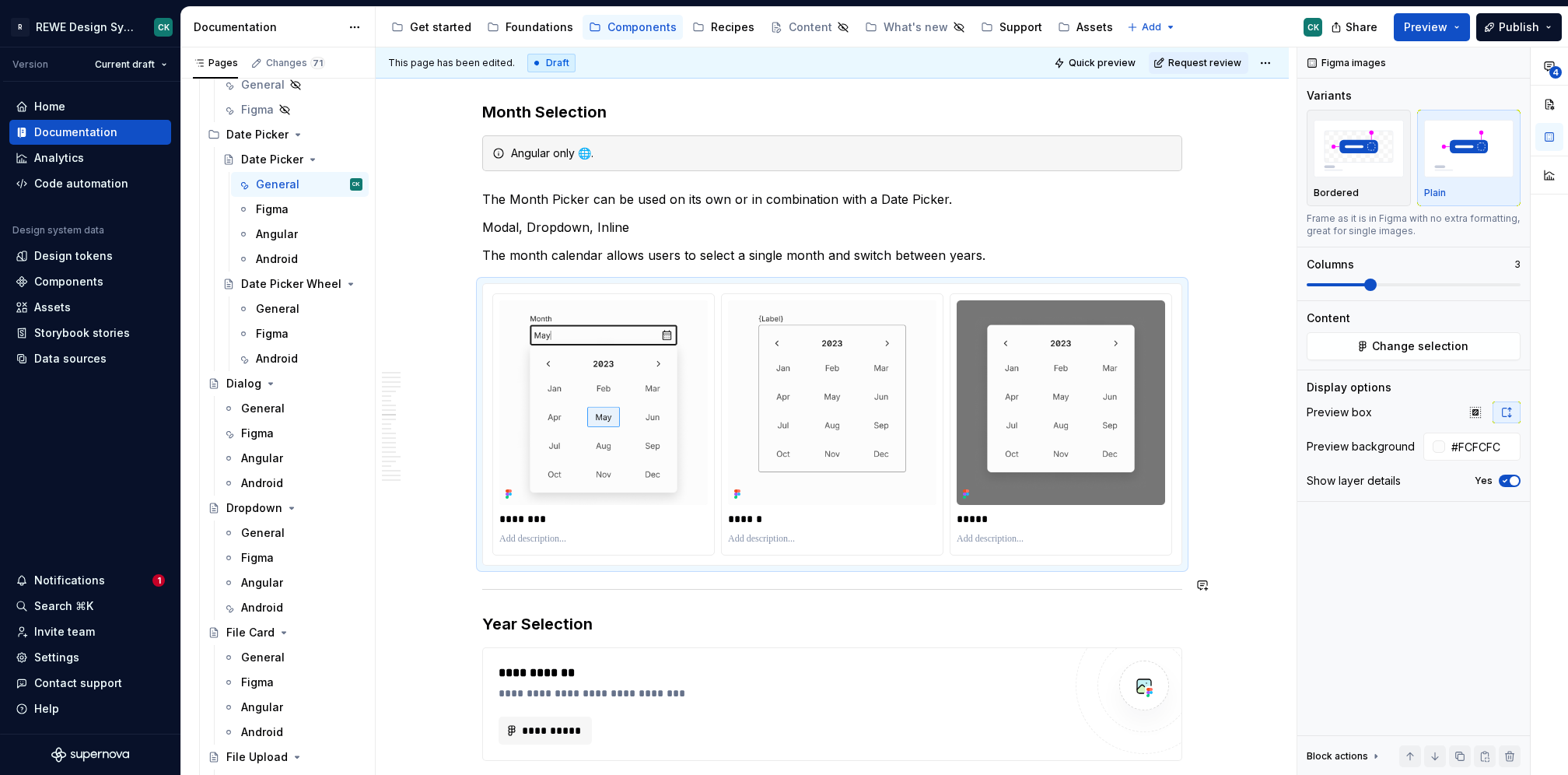
scroll to position [3302, 0]
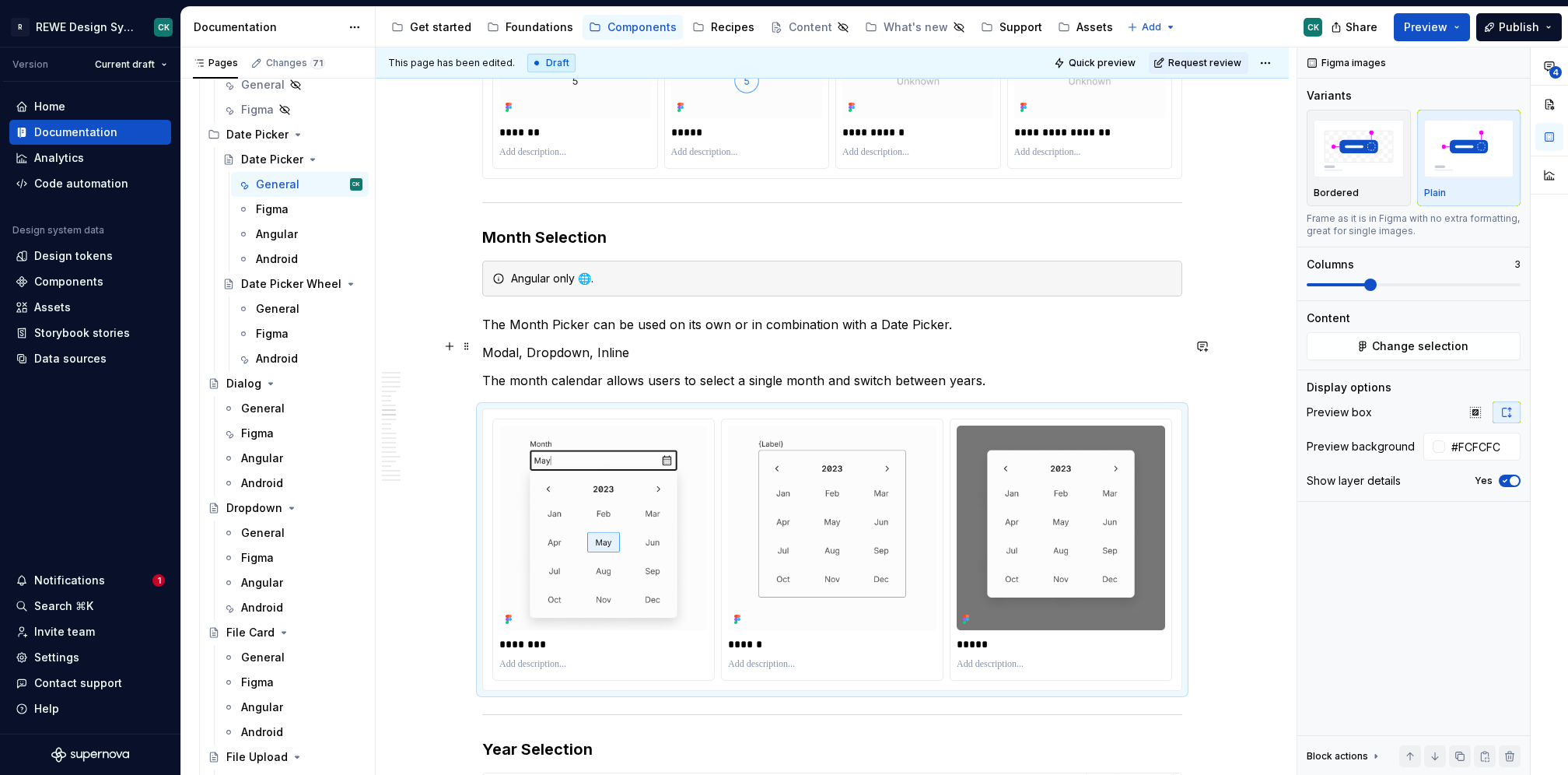
click at [557, 348] on p "Modal, Dropdown, Inline" at bounding box center [832, 352] width 700 height 19
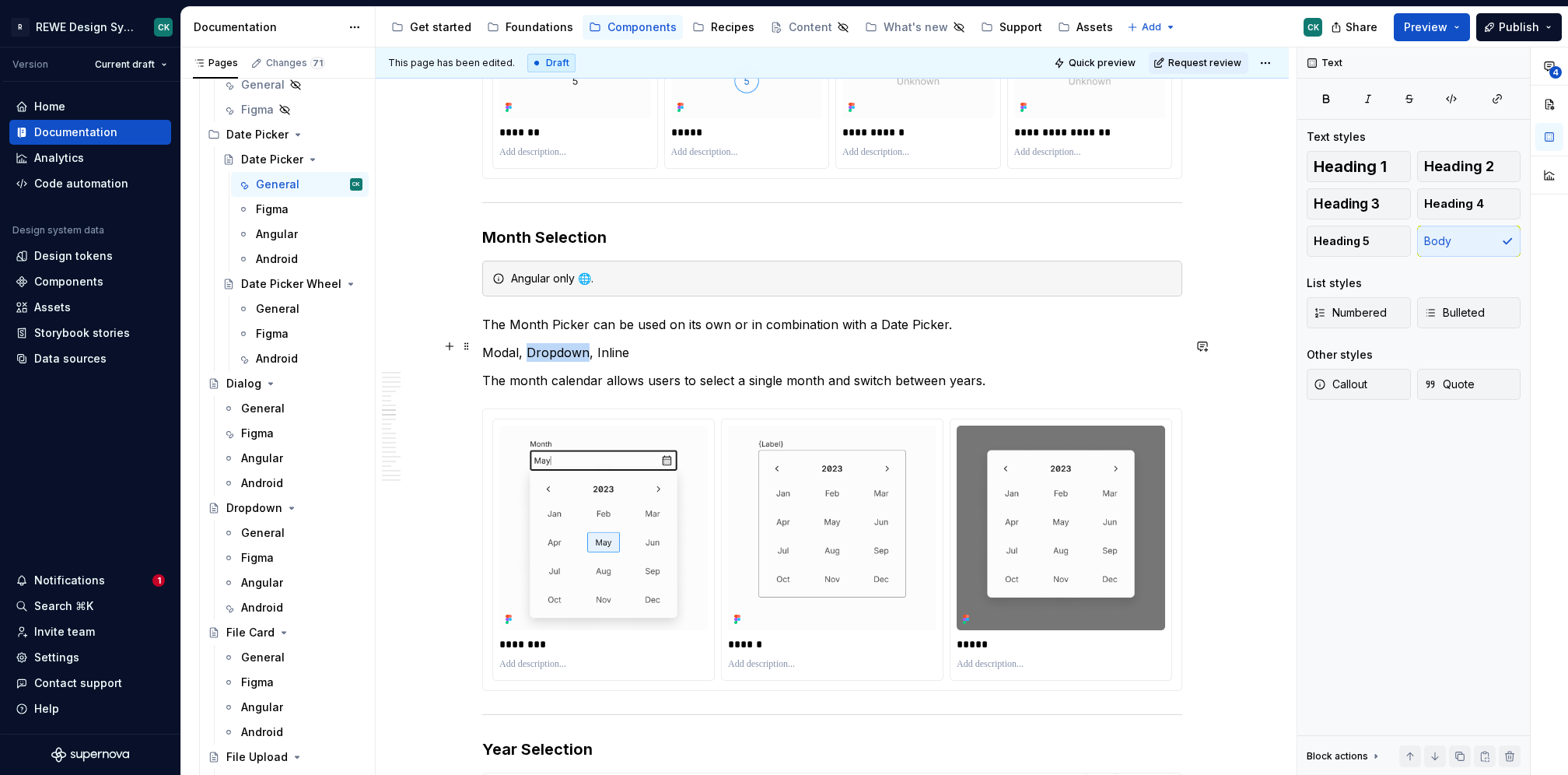
click at [557, 347] on p "Modal, Dropdown, Inline" at bounding box center [832, 352] width 700 height 19
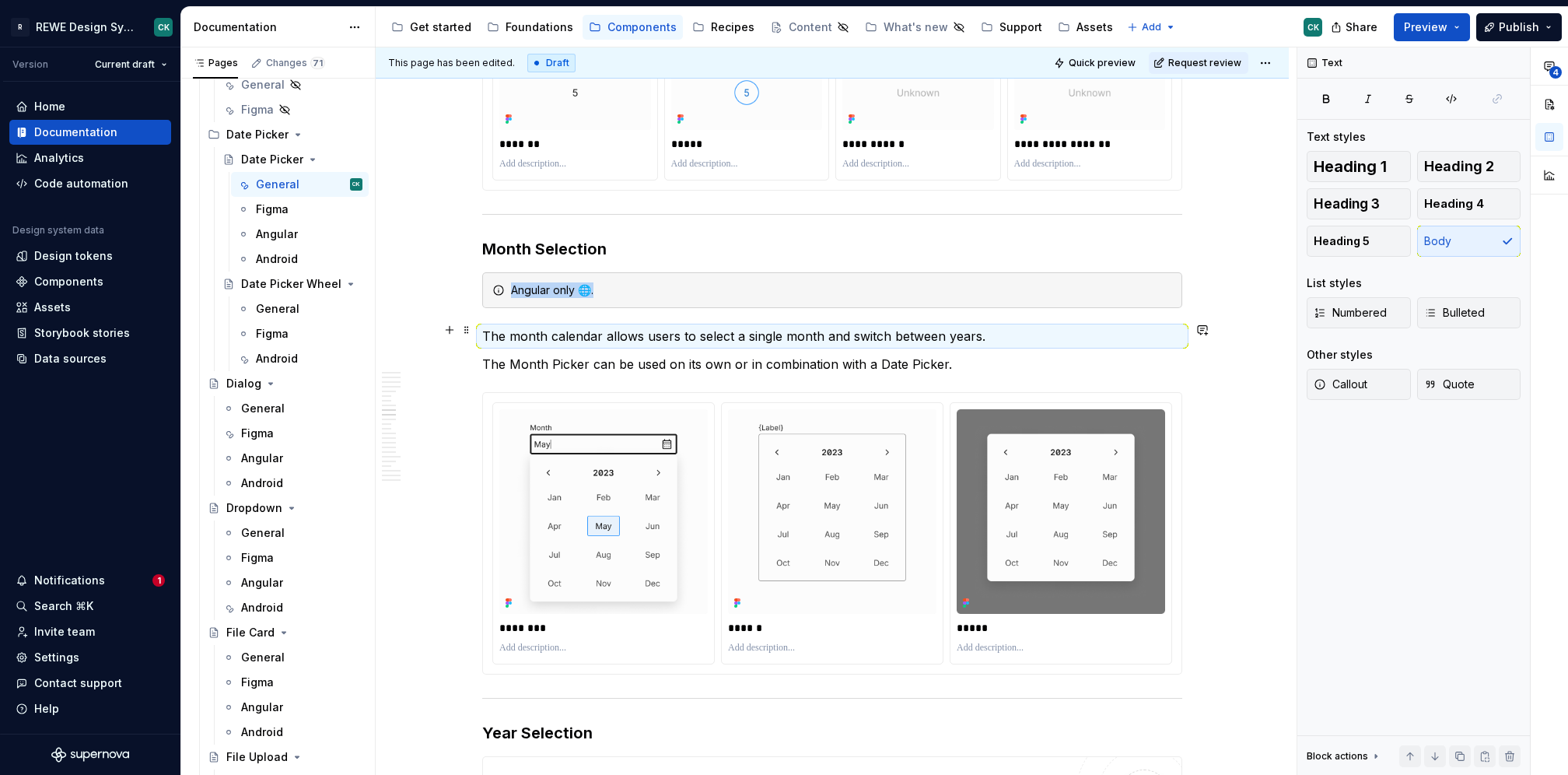
scroll to position [3287, 0]
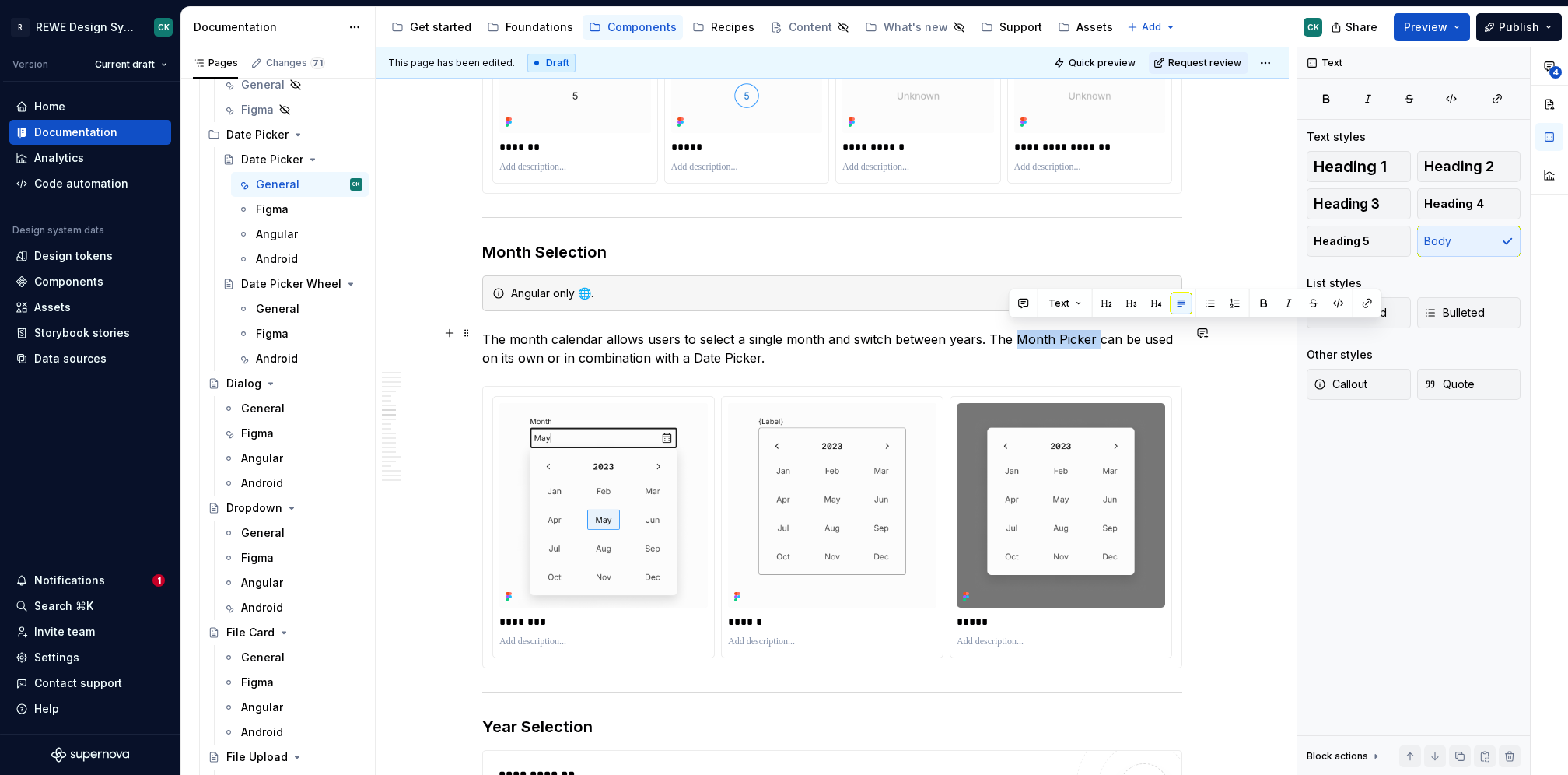
drag, startPoint x: 1011, startPoint y: 327, endPoint x: 1092, endPoint y: 327, distance: 81.0
click at [1092, 330] on p "The month calendar allows users to select a single month and switch between yea…" at bounding box center [832, 349] width 700 height 37
click at [791, 358] on p "The month calendar allows users to select a single month and switch between yea…" at bounding box center [832, 349] width 700 height 37
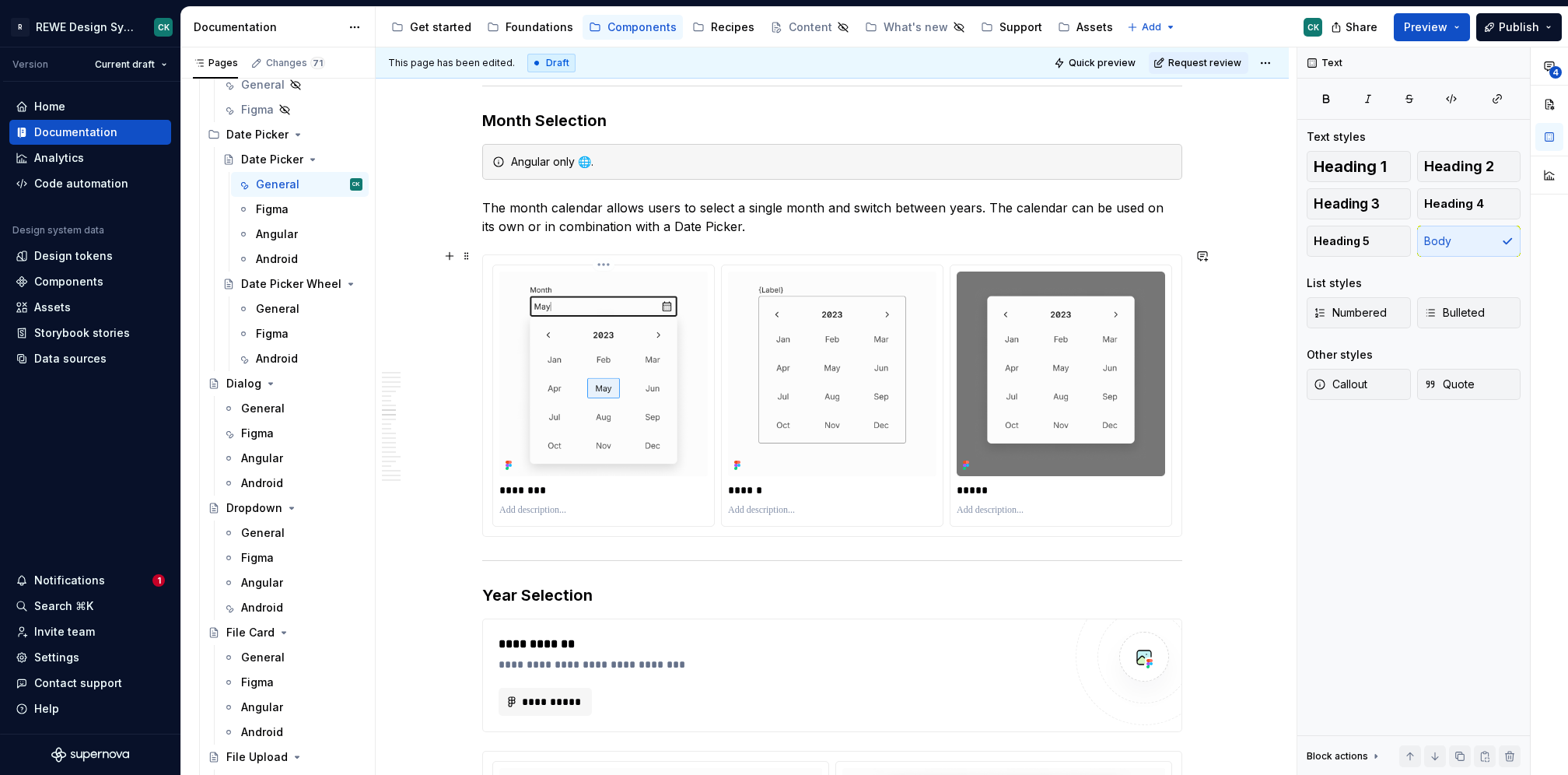
scroll to position [3434, 0]
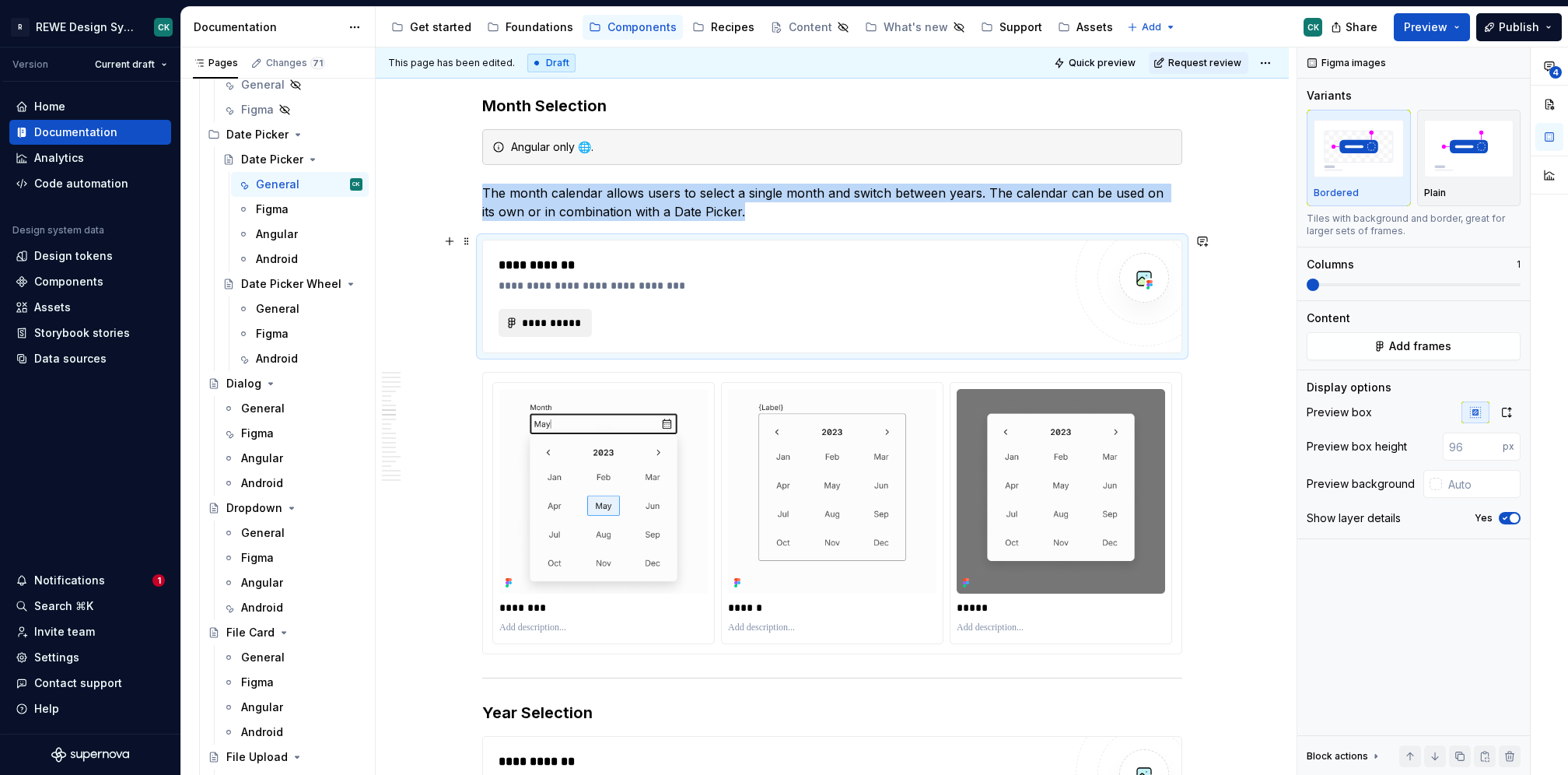
click at [553, 320] on span "**********" at bounding box center [551, 323] width 61 height 16
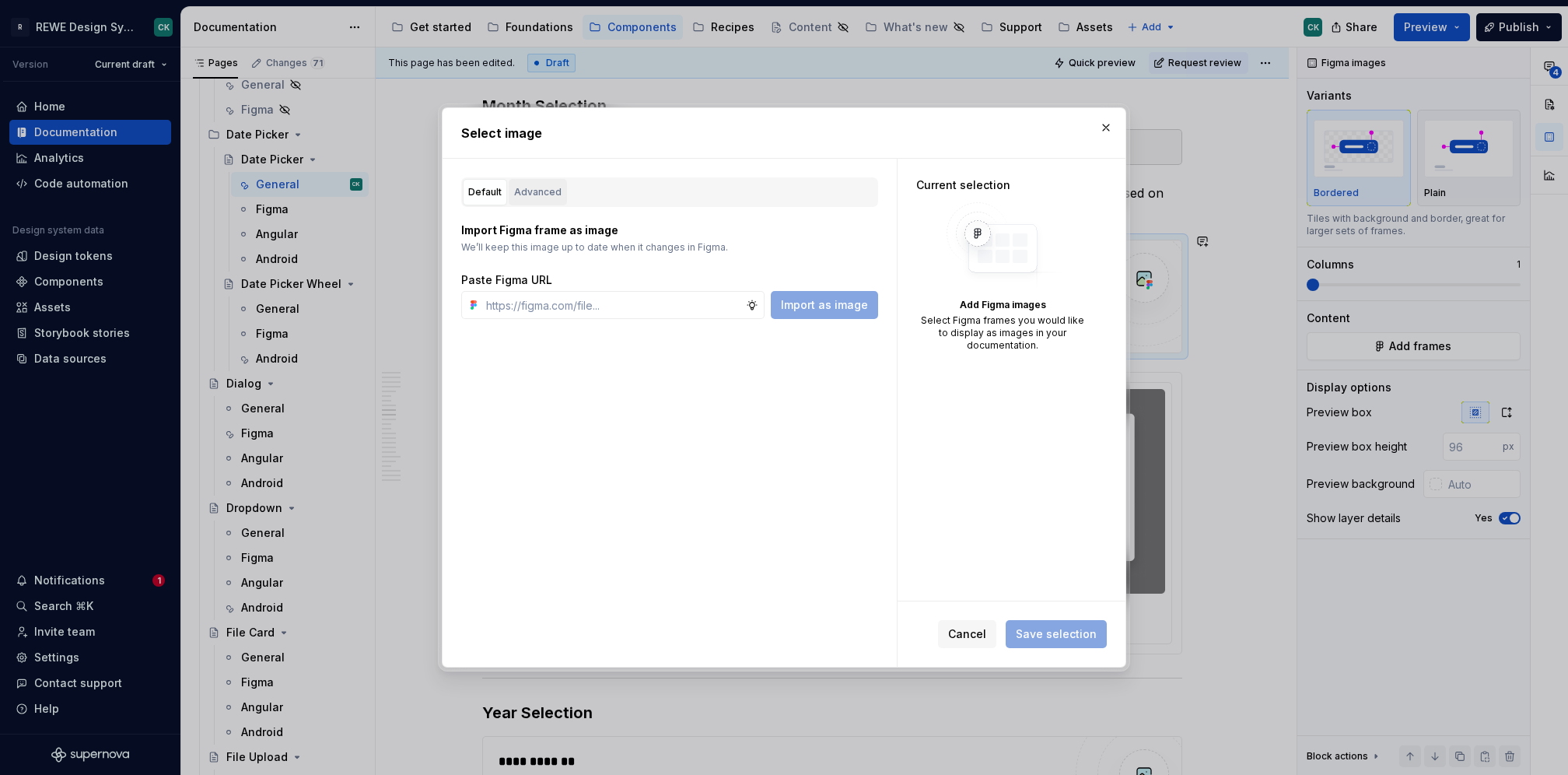
type textarea "*"
click at [555, 193] on div "Advanced" at bounding box center [538, 192] width 47 height 16
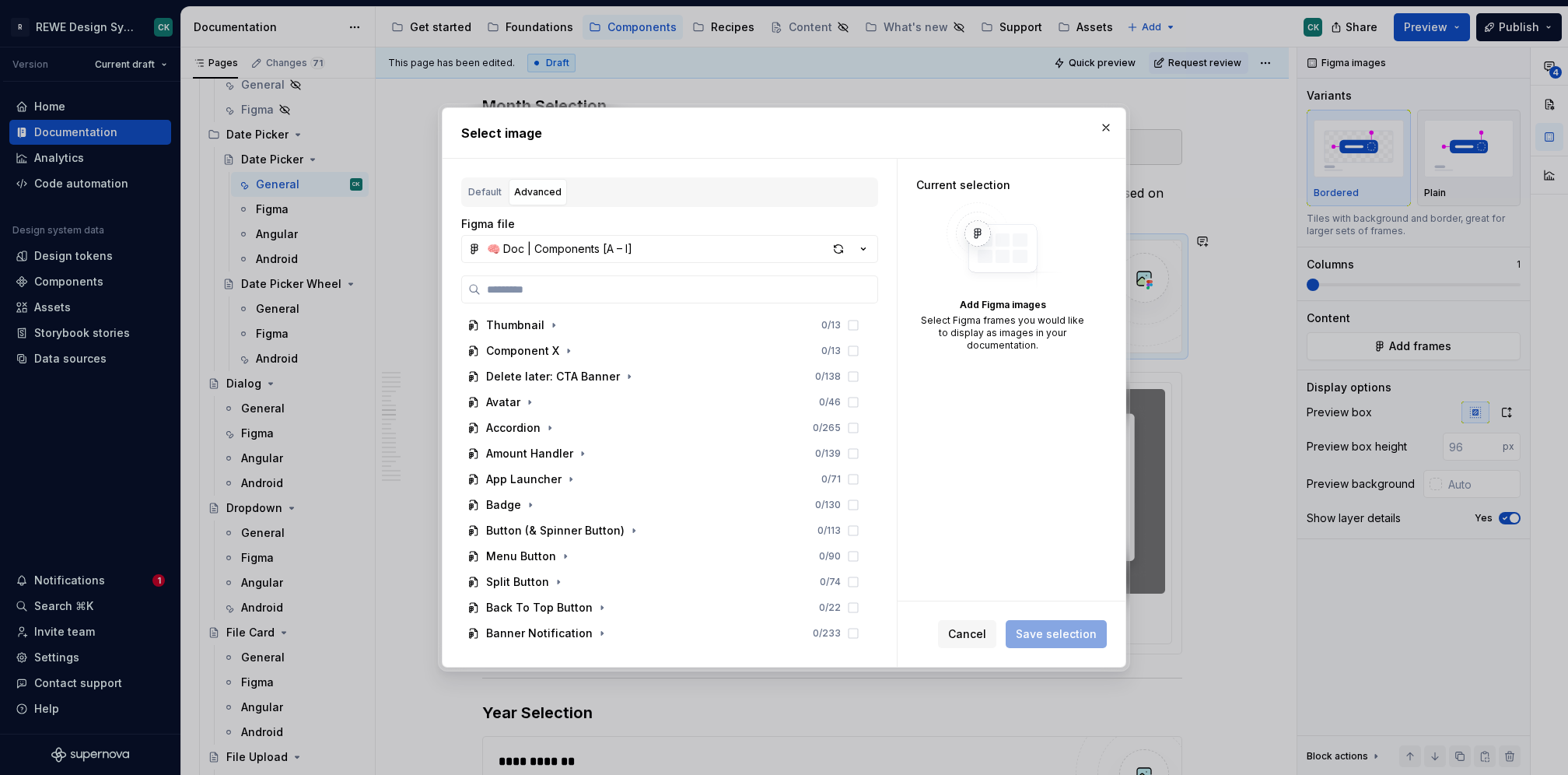
click at [544, 271] on div "Figma file 🧠 Doc | Components [A – I] Thumbnail 0 / 13 Component X 0 / 13 Delet…" at bounding box center [670, 431] width 417 height 430
click at [538, 285] on input "search" at bounding box center [679, 289] width 397 height 16
paste input "**********"
type input "**********"
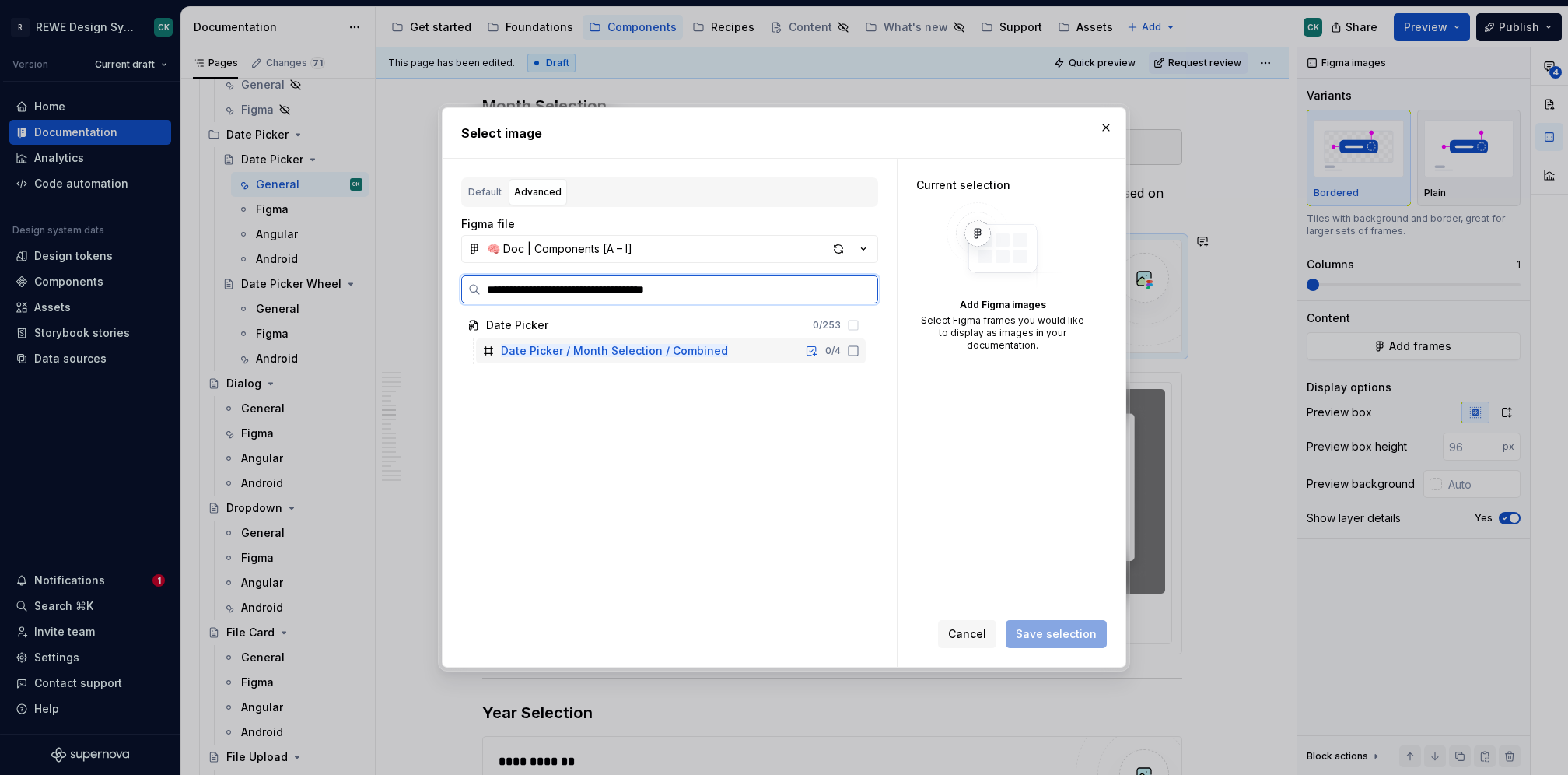
click at [720, 347] on div "Date Picker / Month Selection / Combined 0 / 4" at bounding box center [671, 351] width 390 height 25
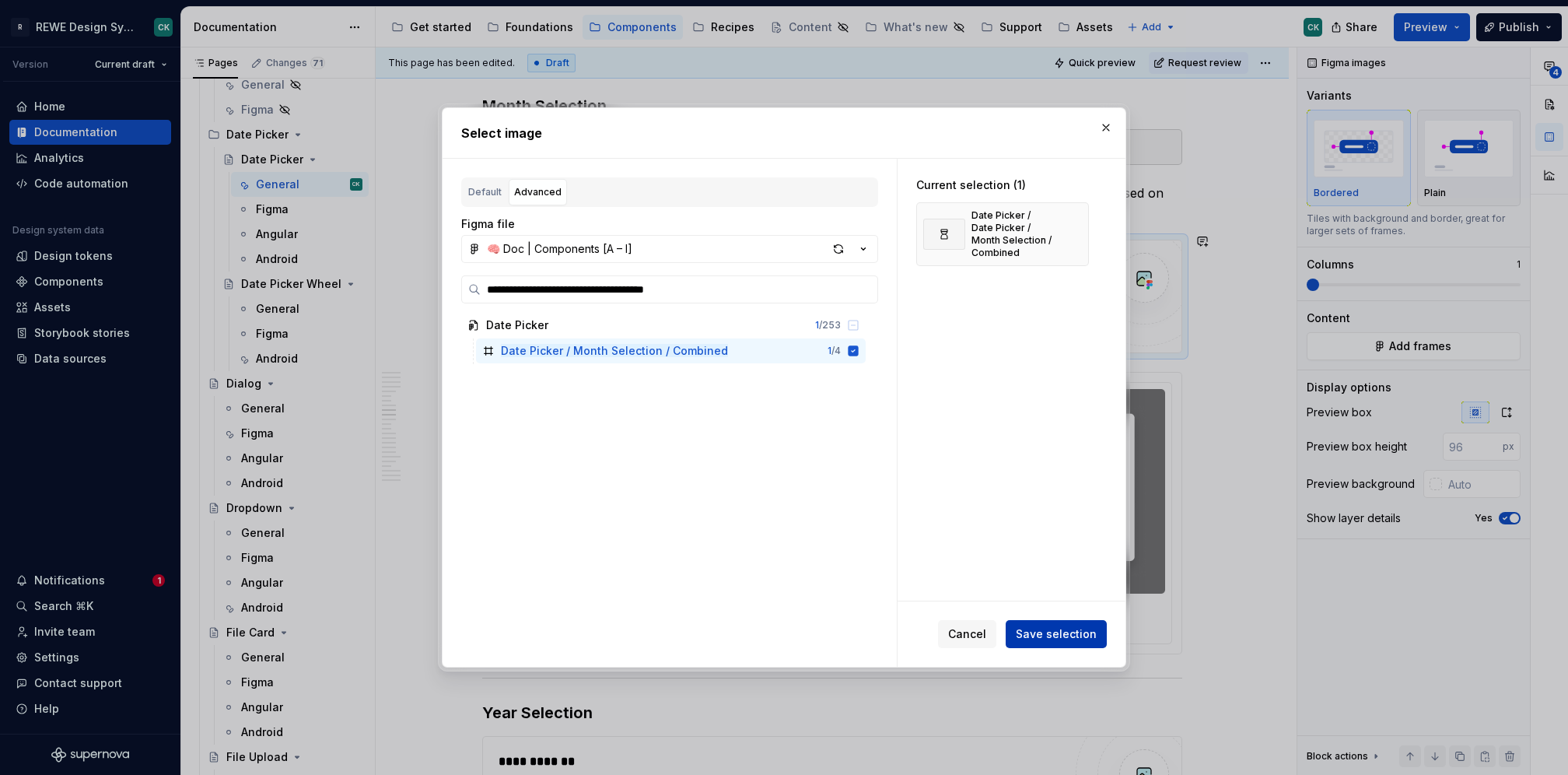
click at [1041, 627] on span "Save selection" at bounding box center [1056, 634] width 81 height 16
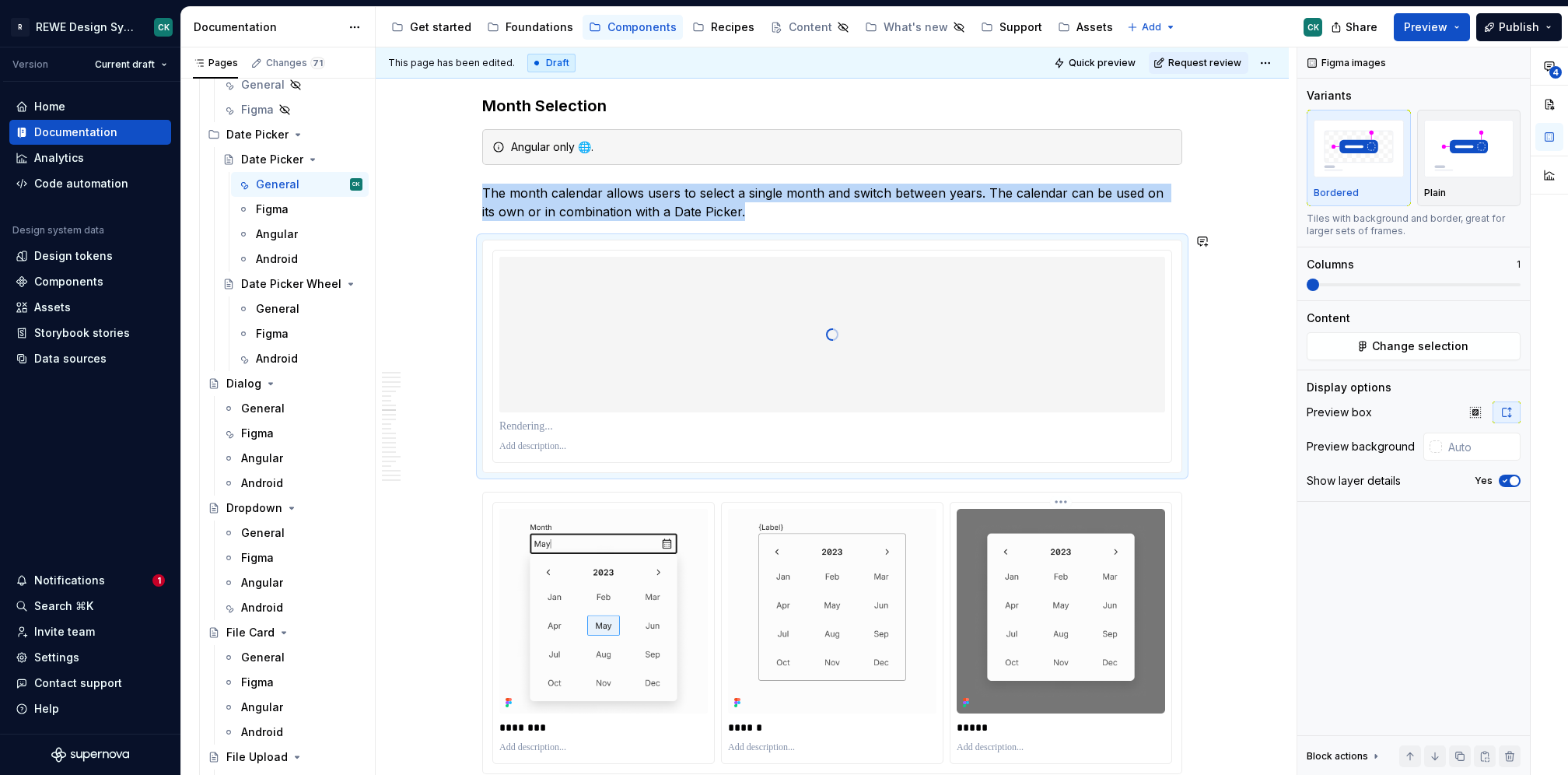
type textarea "*"
type input "#FCFCFC"
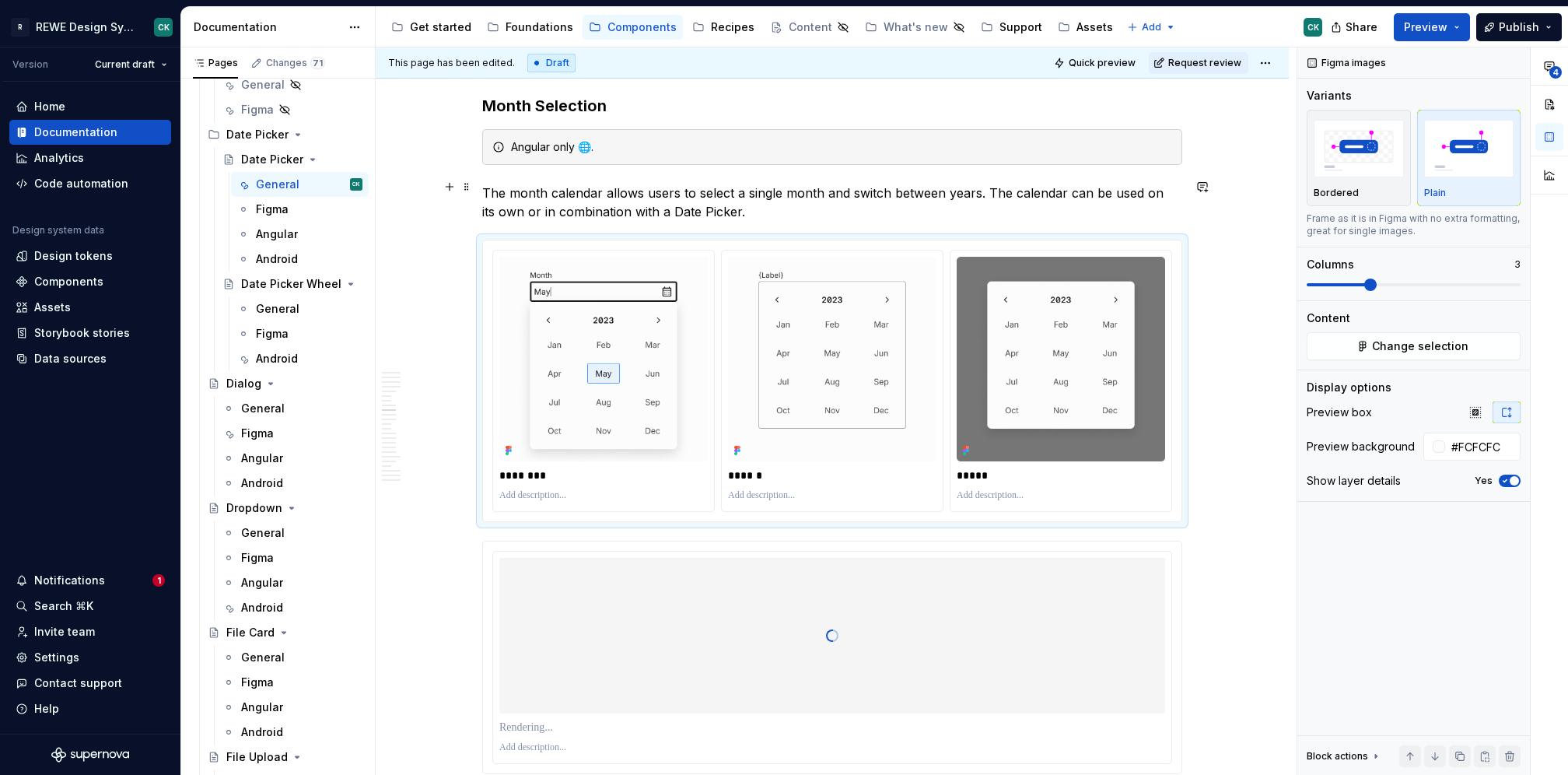
click at [987, 183] on p "The month calendar allows users to select a single month and switch between yea…" at bounding box center [832, 202] width 700 height 37
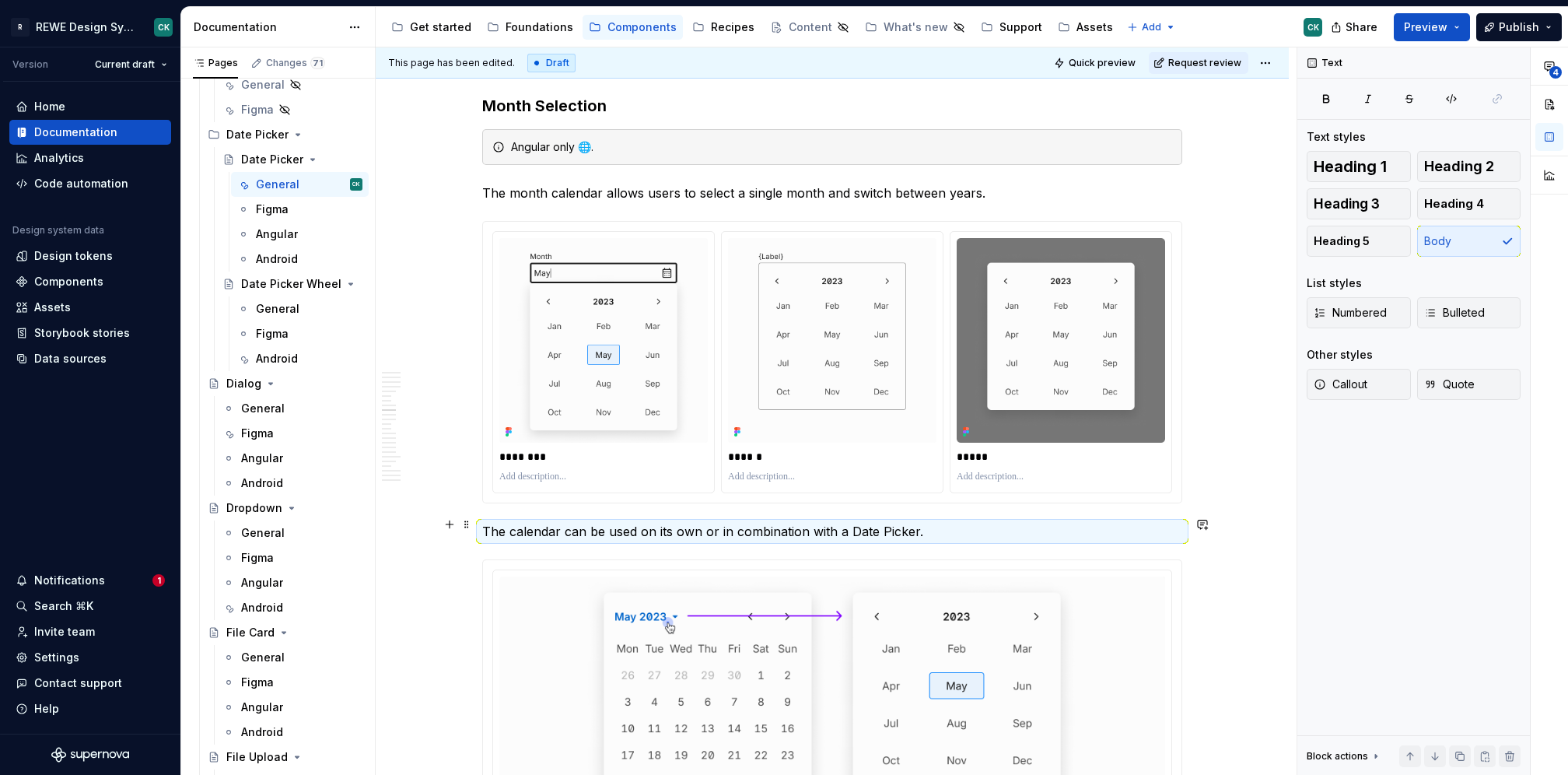
click at [511, 522] on p "The calendar can be used on its own or in combination with a Date Picker." at bounding box center [832, 531] width 700 height 19
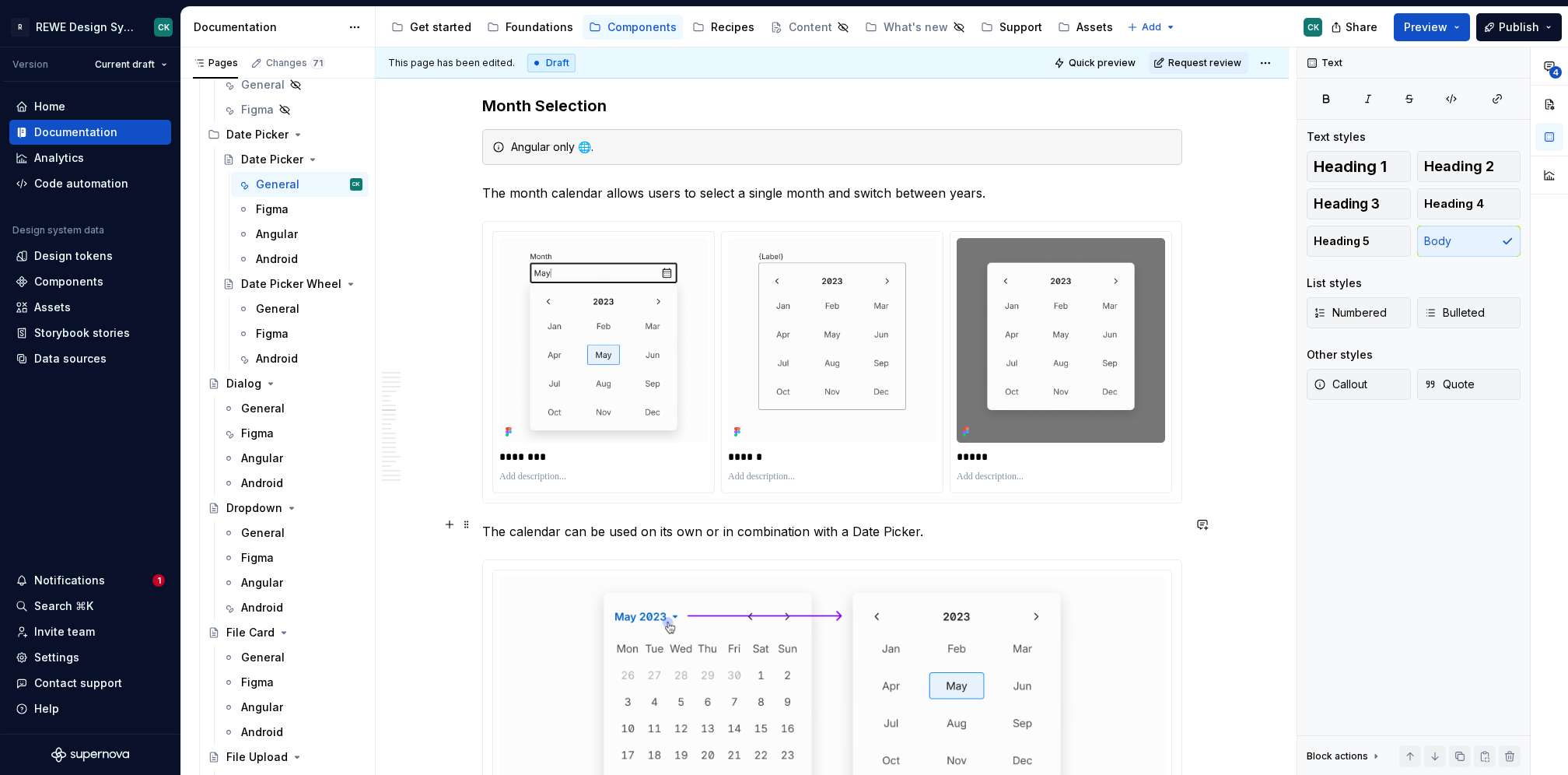
click at [1048, 530] on p "The calendar can be used on its own or in combination with a Date Picker." at bounding box center [832, 531] width 700 height 19
type textarea "*"
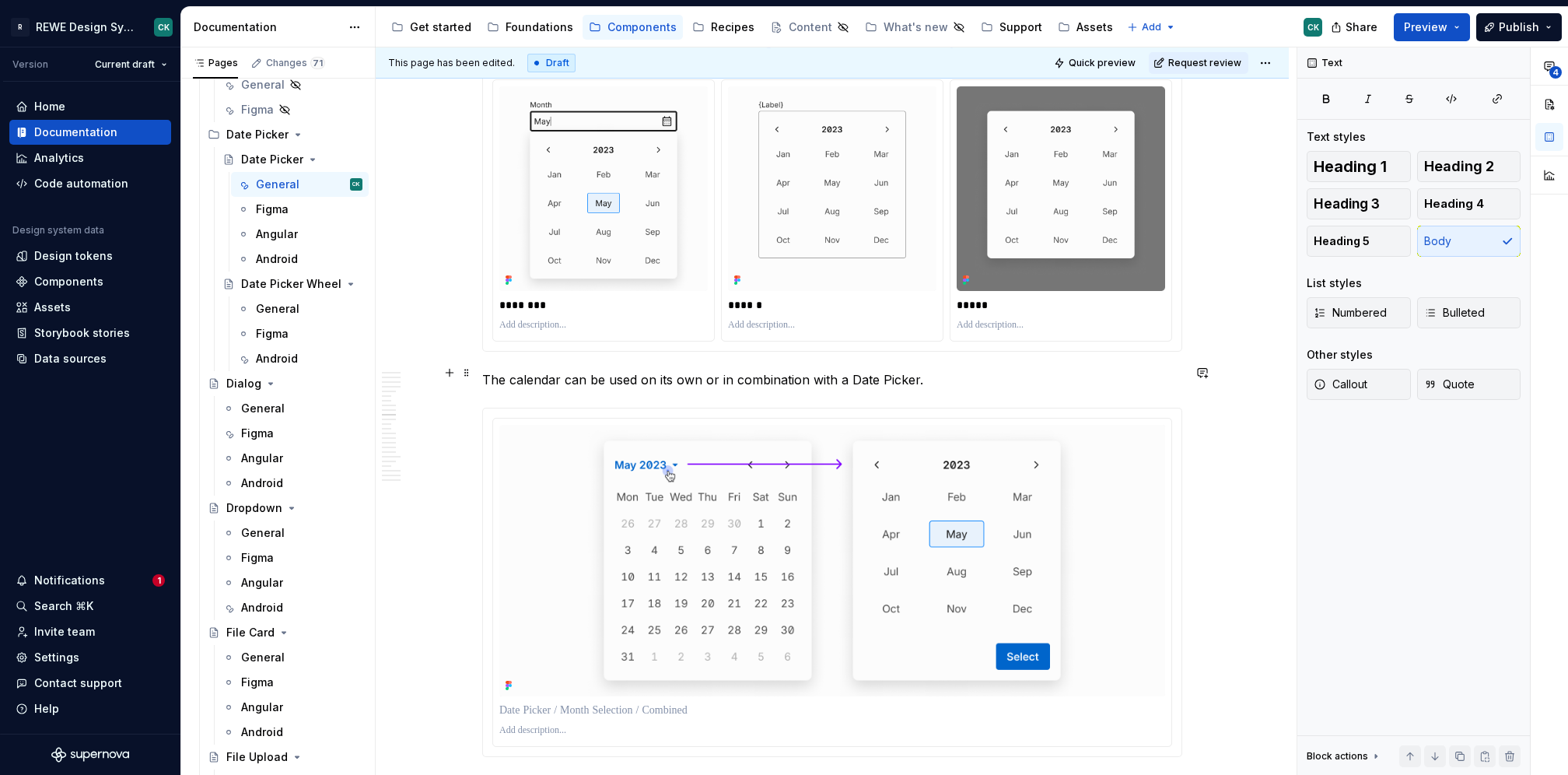
scroll to position [3527, 0]
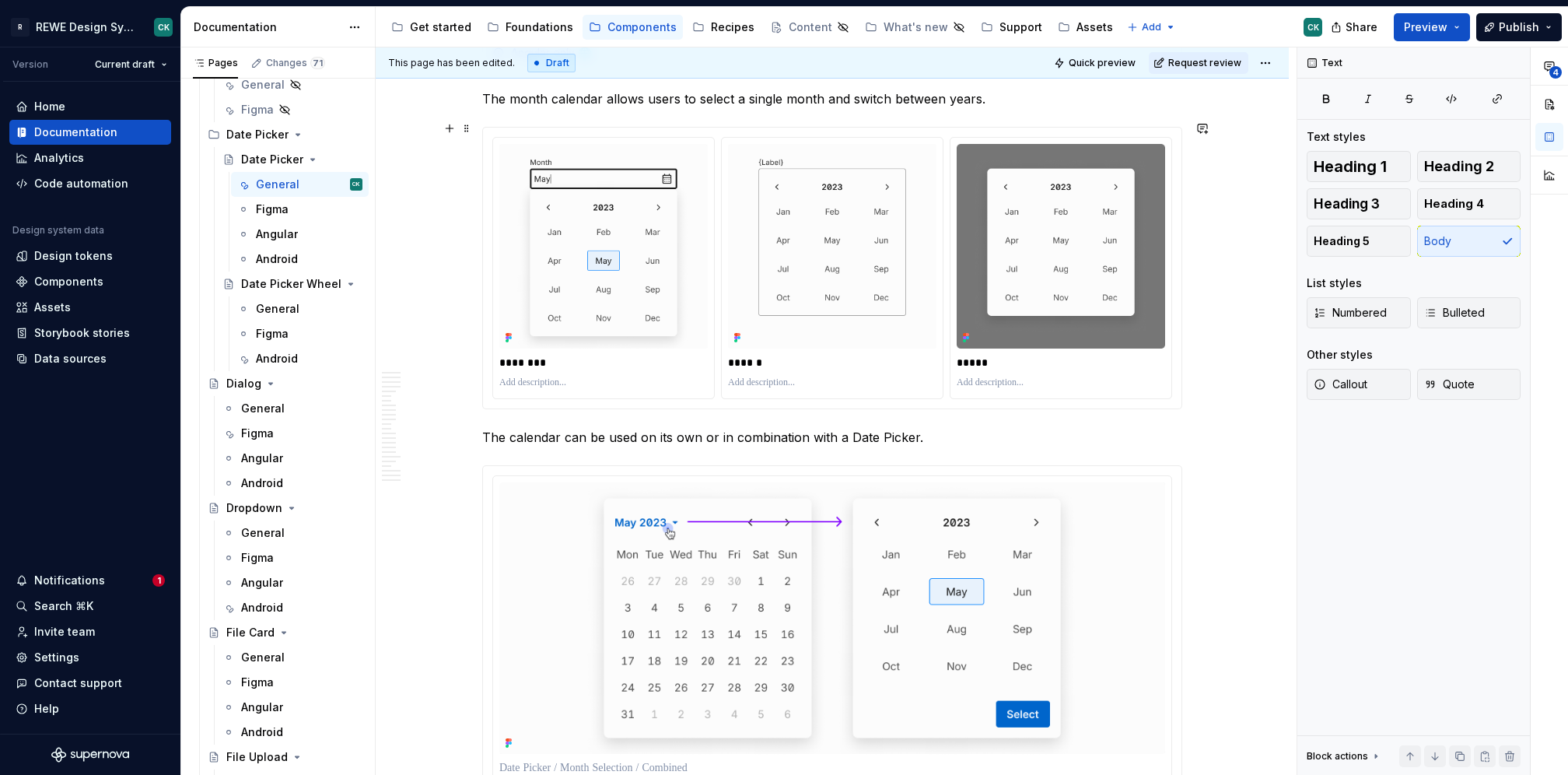
click at [699, 128] on div "******** ****** *****" at bounding box center [832, 268] width 699 height 280
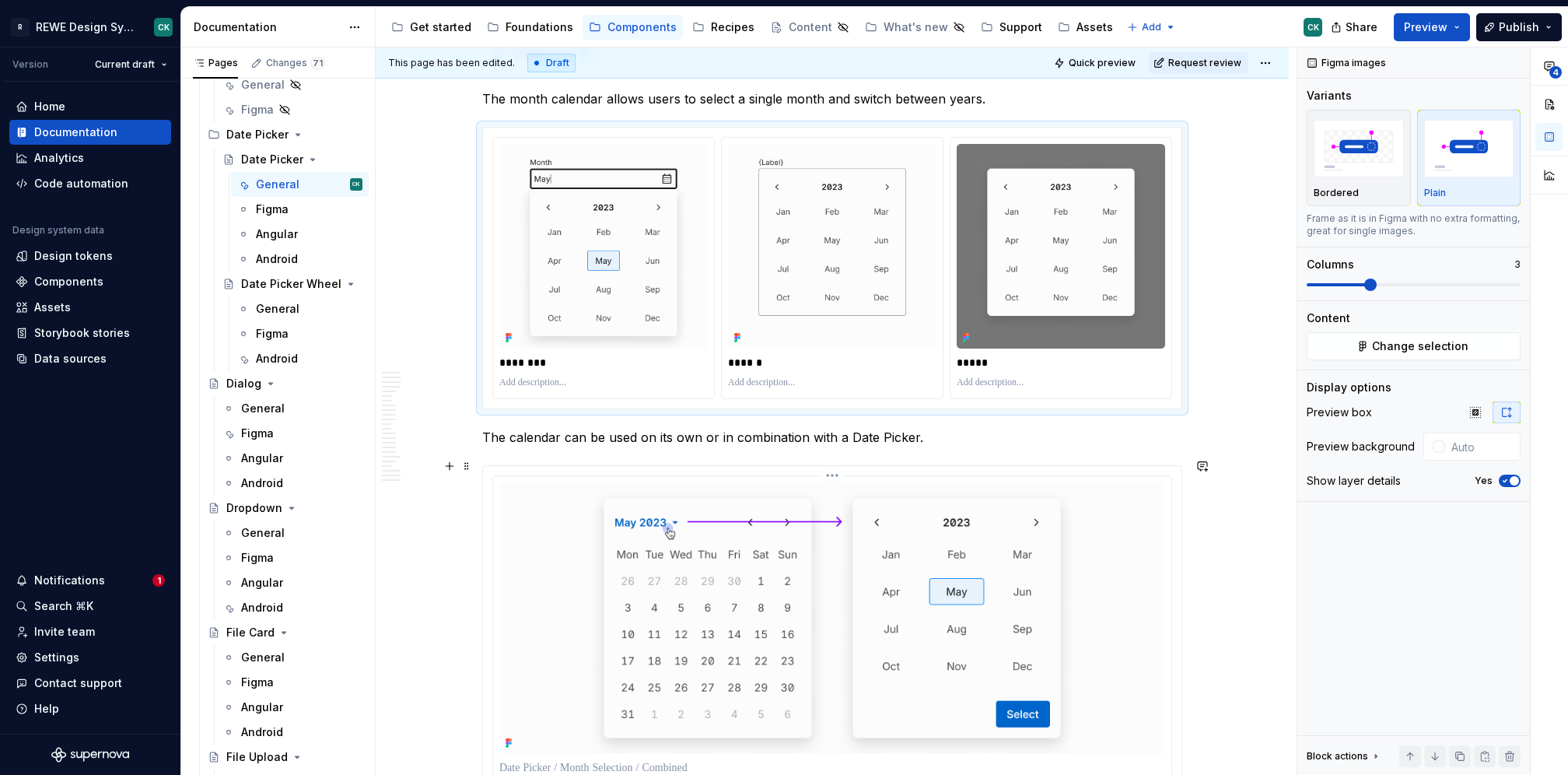
click at [1148, 483] on img at bounding box center [832, 617] width 666 height 271
click at [1493, 446] on input "text" at bounding box center [1481, 446] width 79 height 28
type input "#FCFCFC"
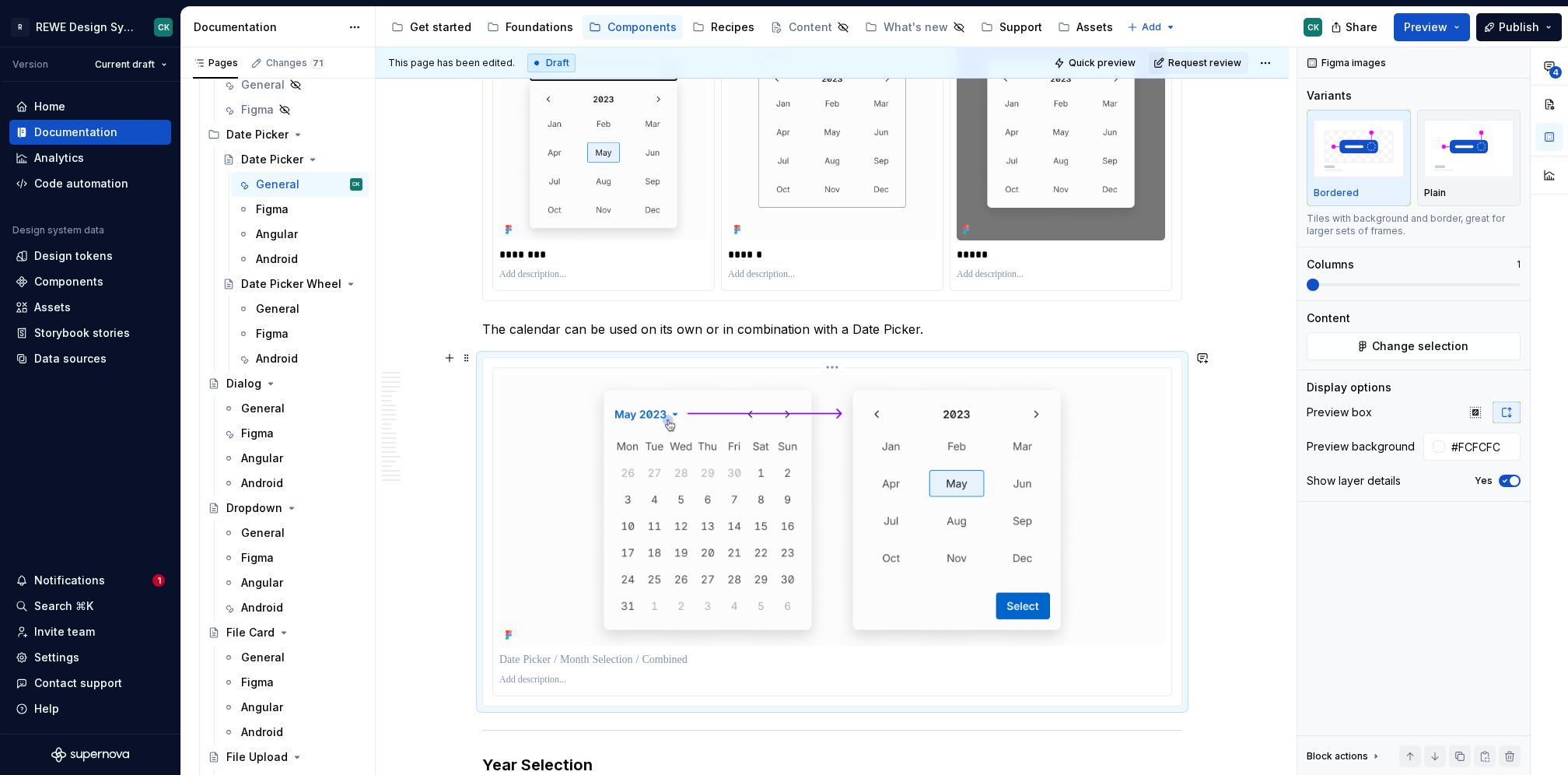
scroll to position [3646, 0]
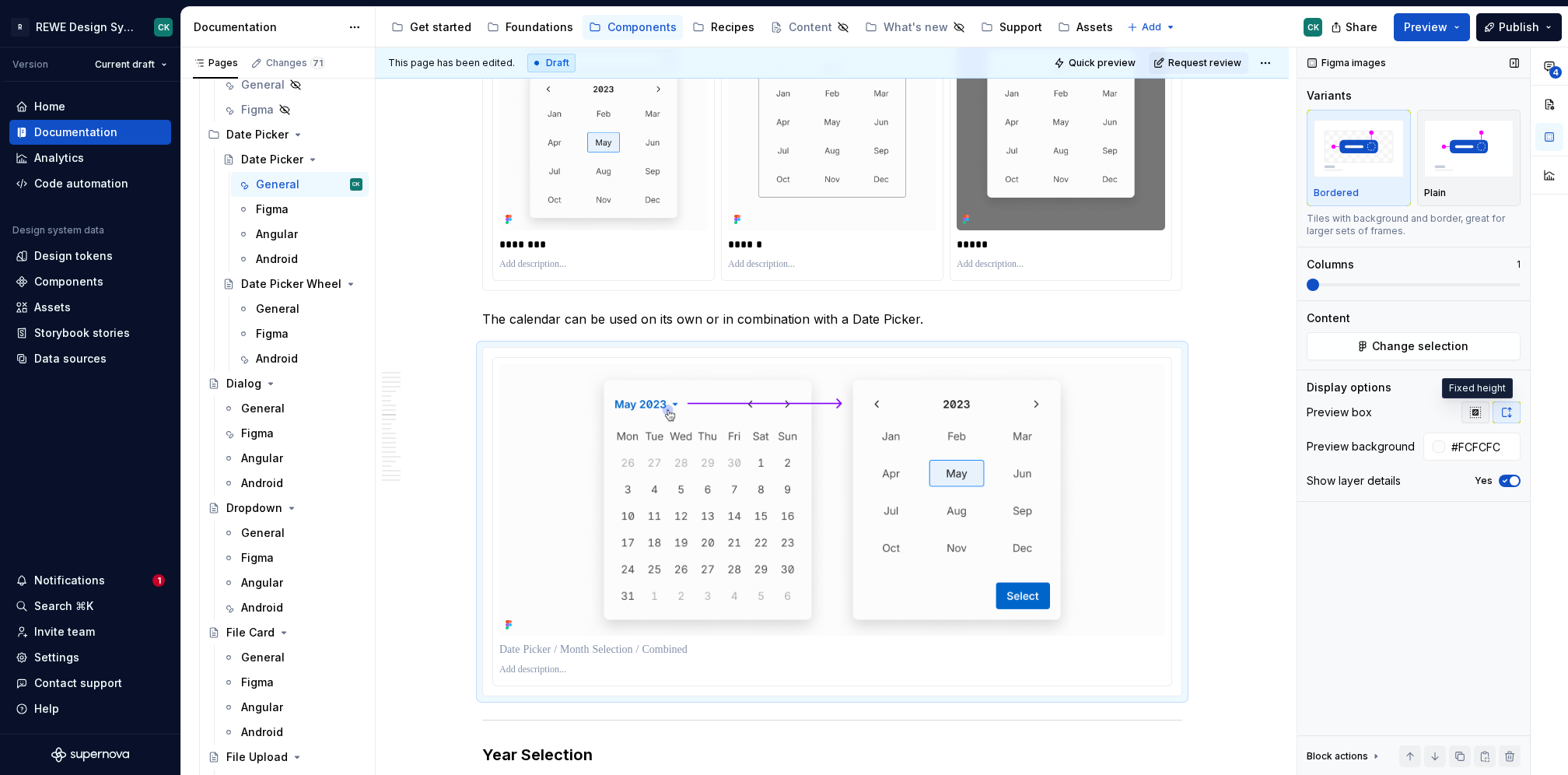
click at [1486, 405] on button "button" at bounding box center [1476, 412] width 28 height 22
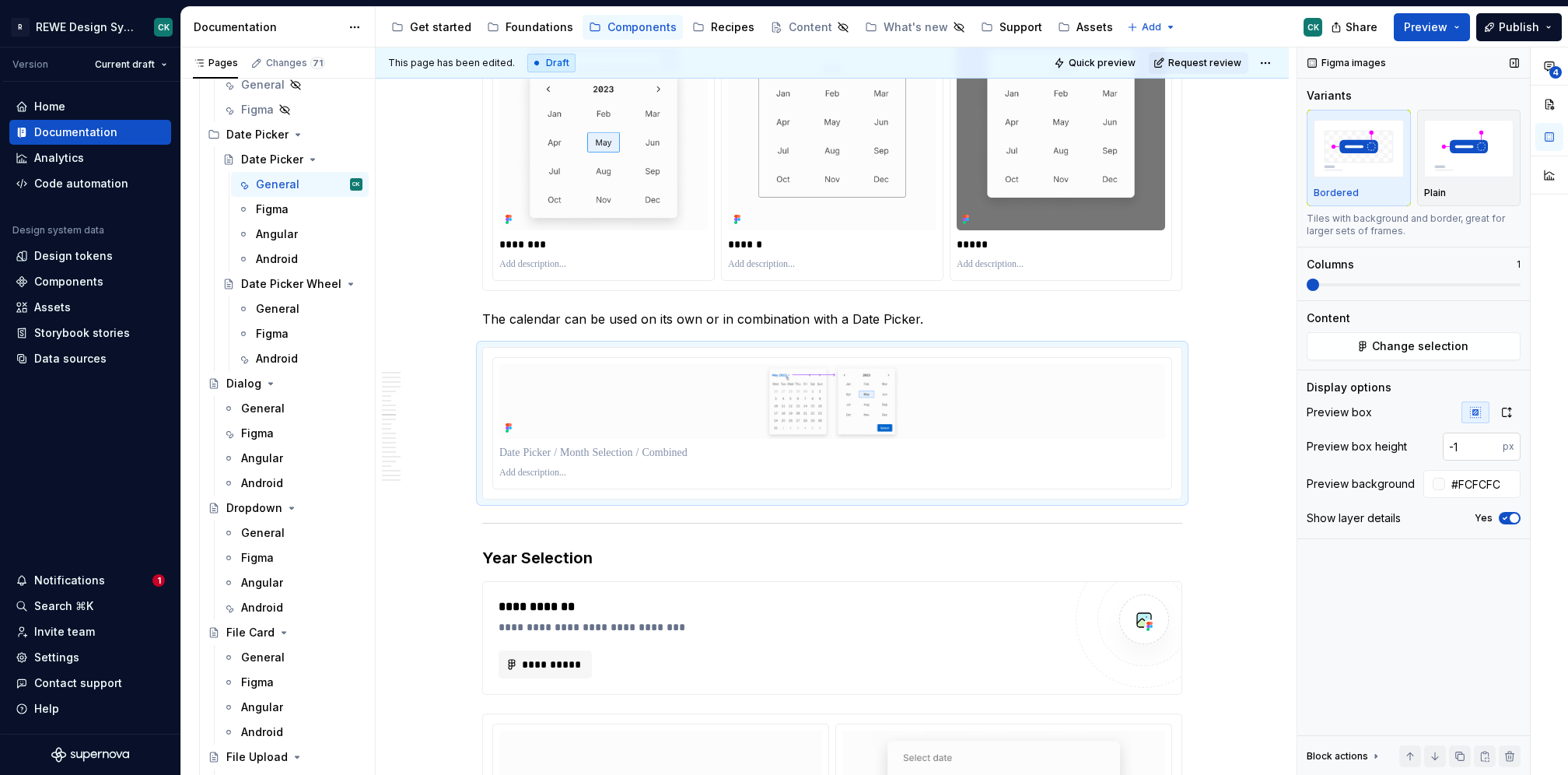
type input "-1"
click at [1488, 449] on input "-1" at bounding box center [1473, 446] width 60 height 28
click at [1464, 444] on input "-1" at bounding box center [1473, 446] width 60 height 28
click at [1463, 443] on input "-1" at bounding box center [1473, 446] width 60 height 28
click at [1454, 442] on input "-1" at bounding box center [1473, 446] width 60 height 28
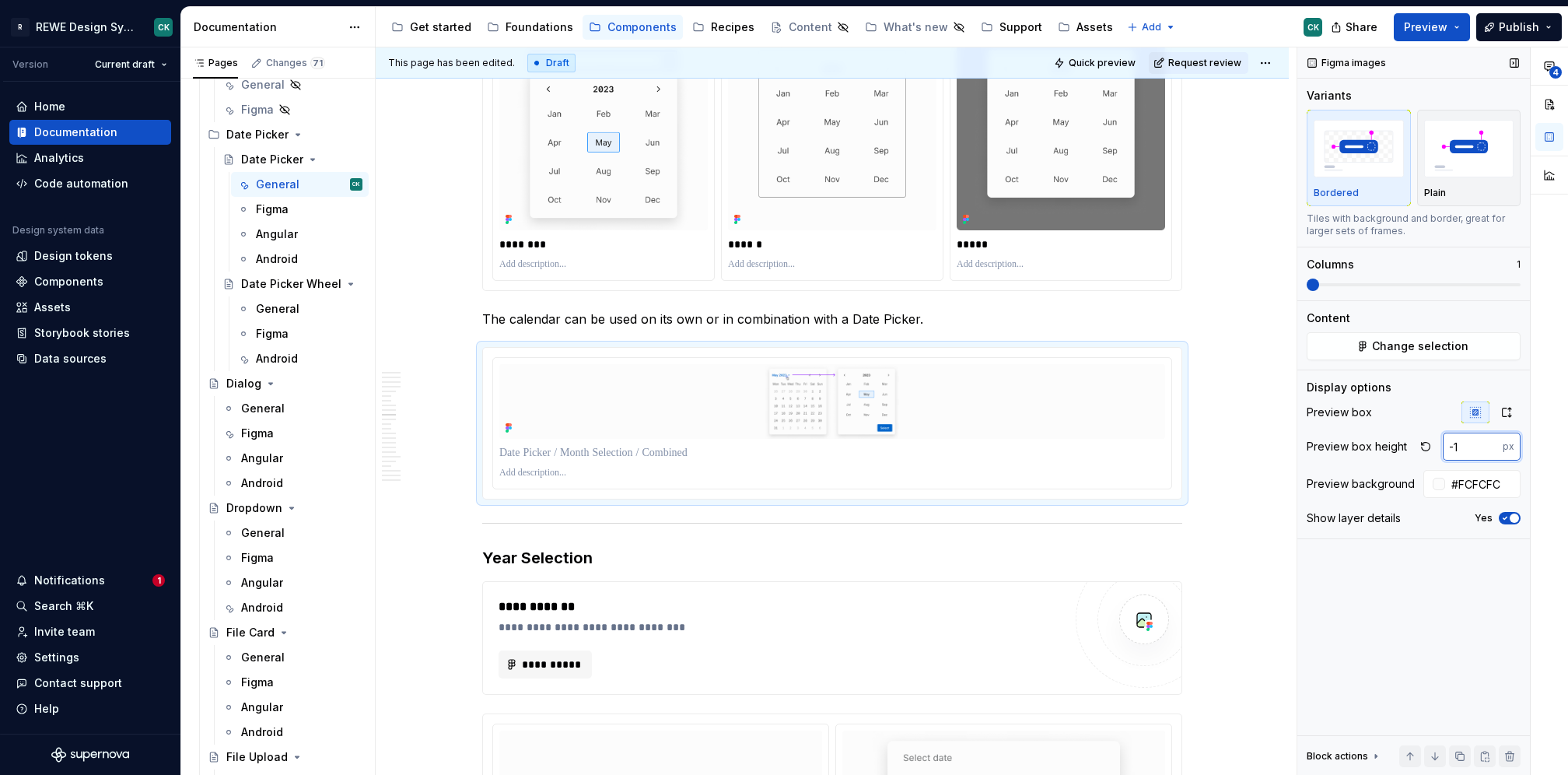
click at [1454, 442] on input "-1" at bounding box center [1473, 446] width 60 height 28
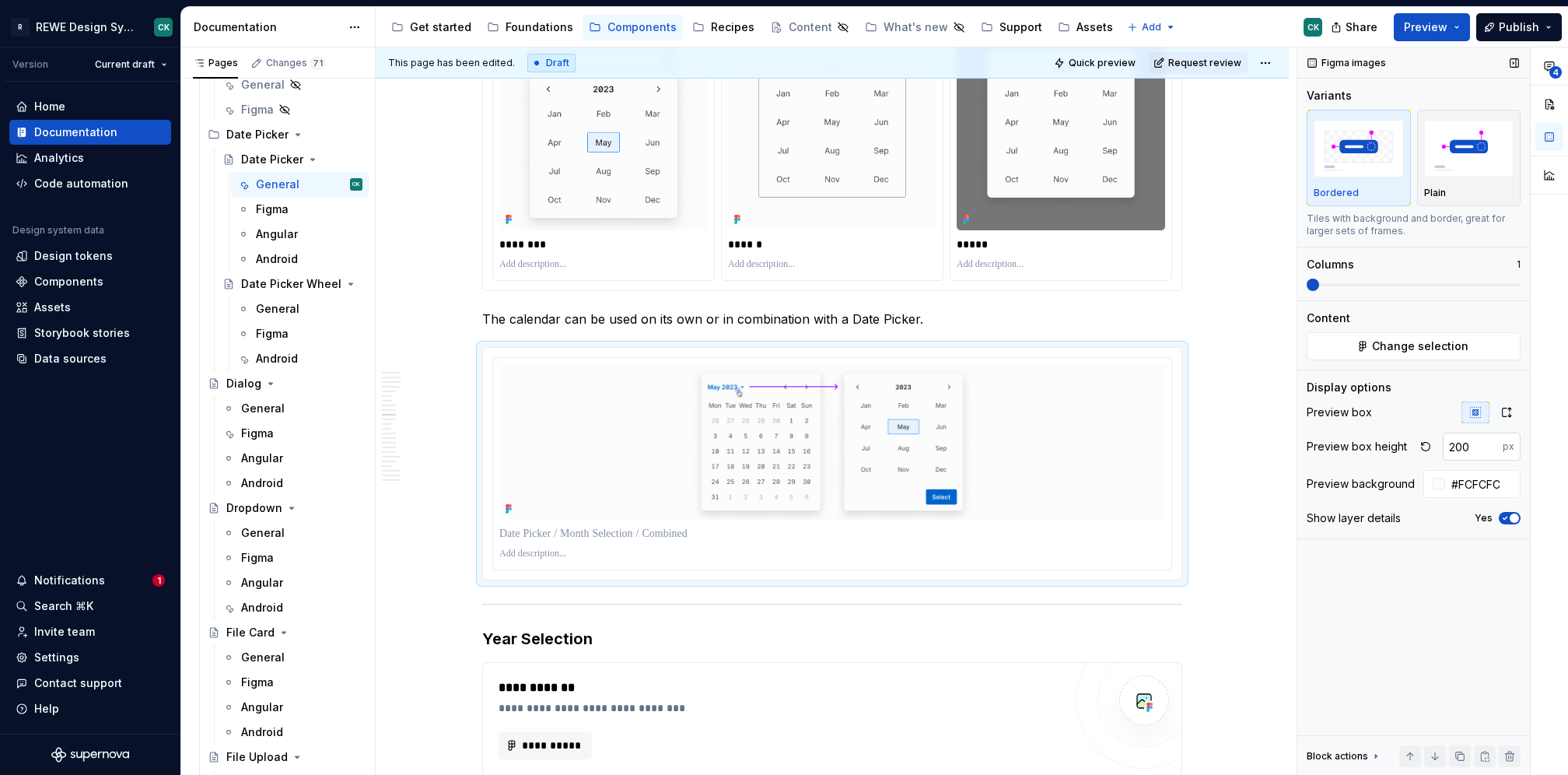
click at [1464, 443] on input "200" at bounding box center [1473, 446] width 60 height 28
type input "300"
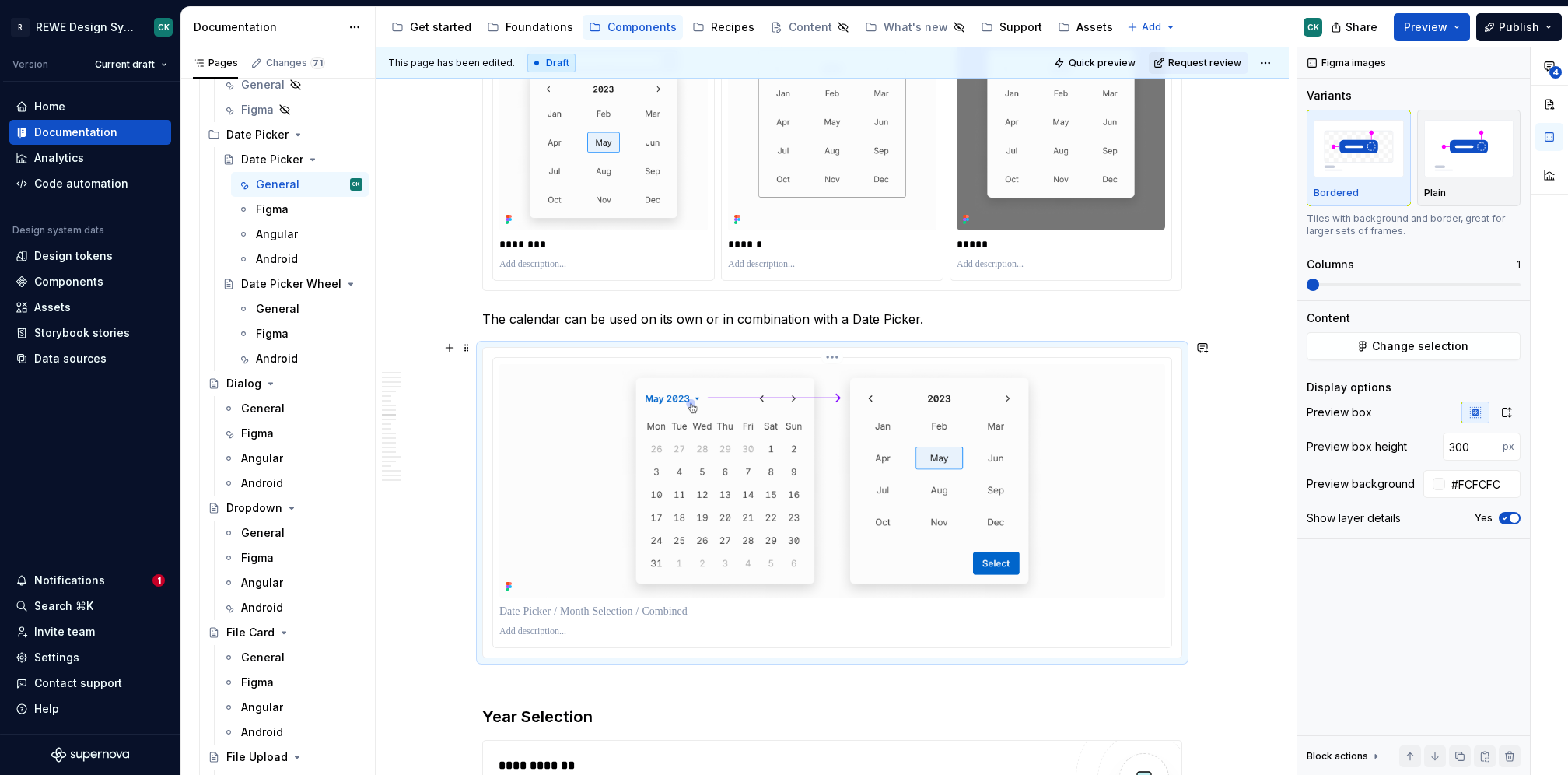
click at [678, 604] on p at bounding box center [832, 612] width 666 height 16
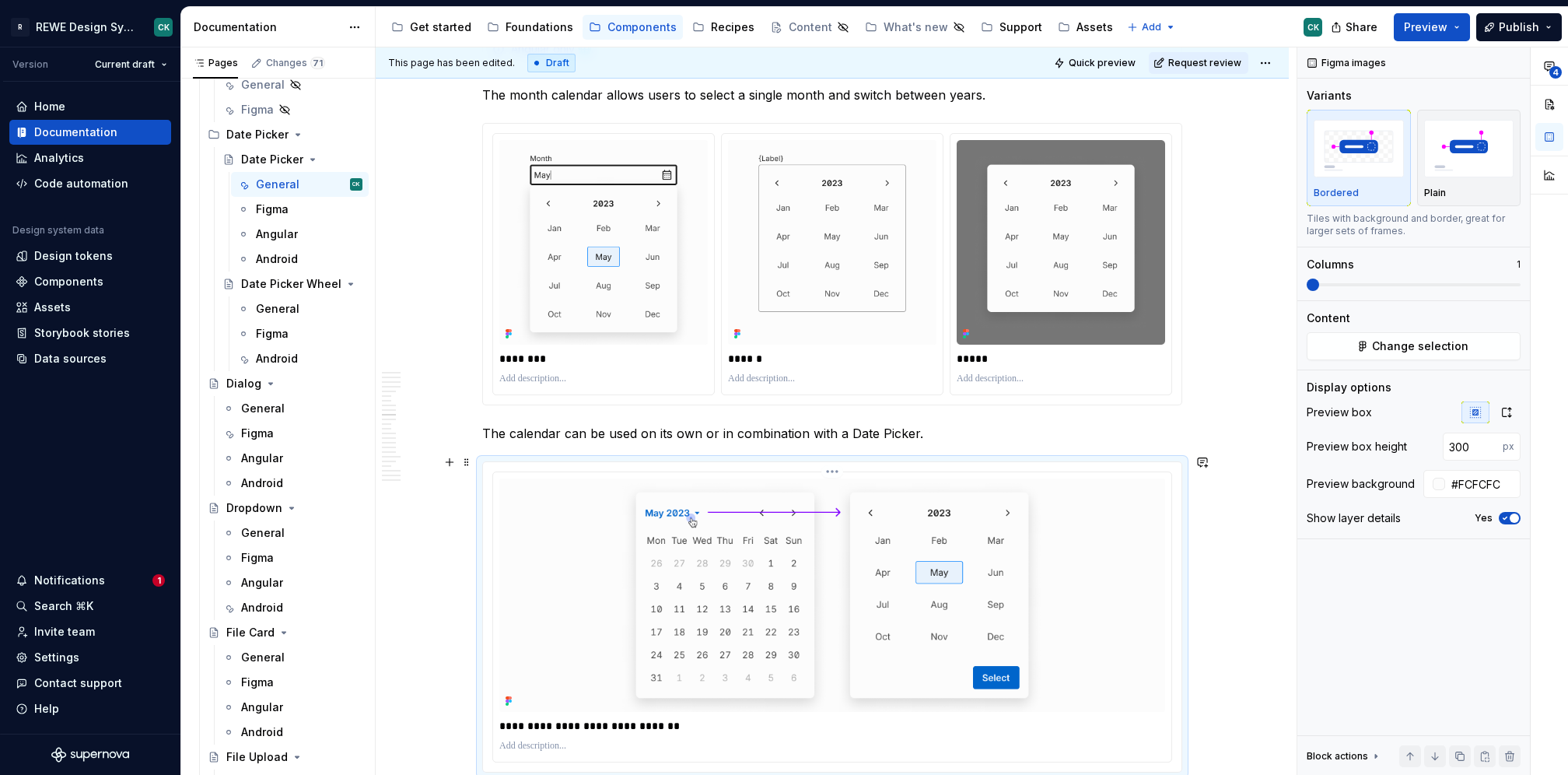
scroll to position [3526, 0]
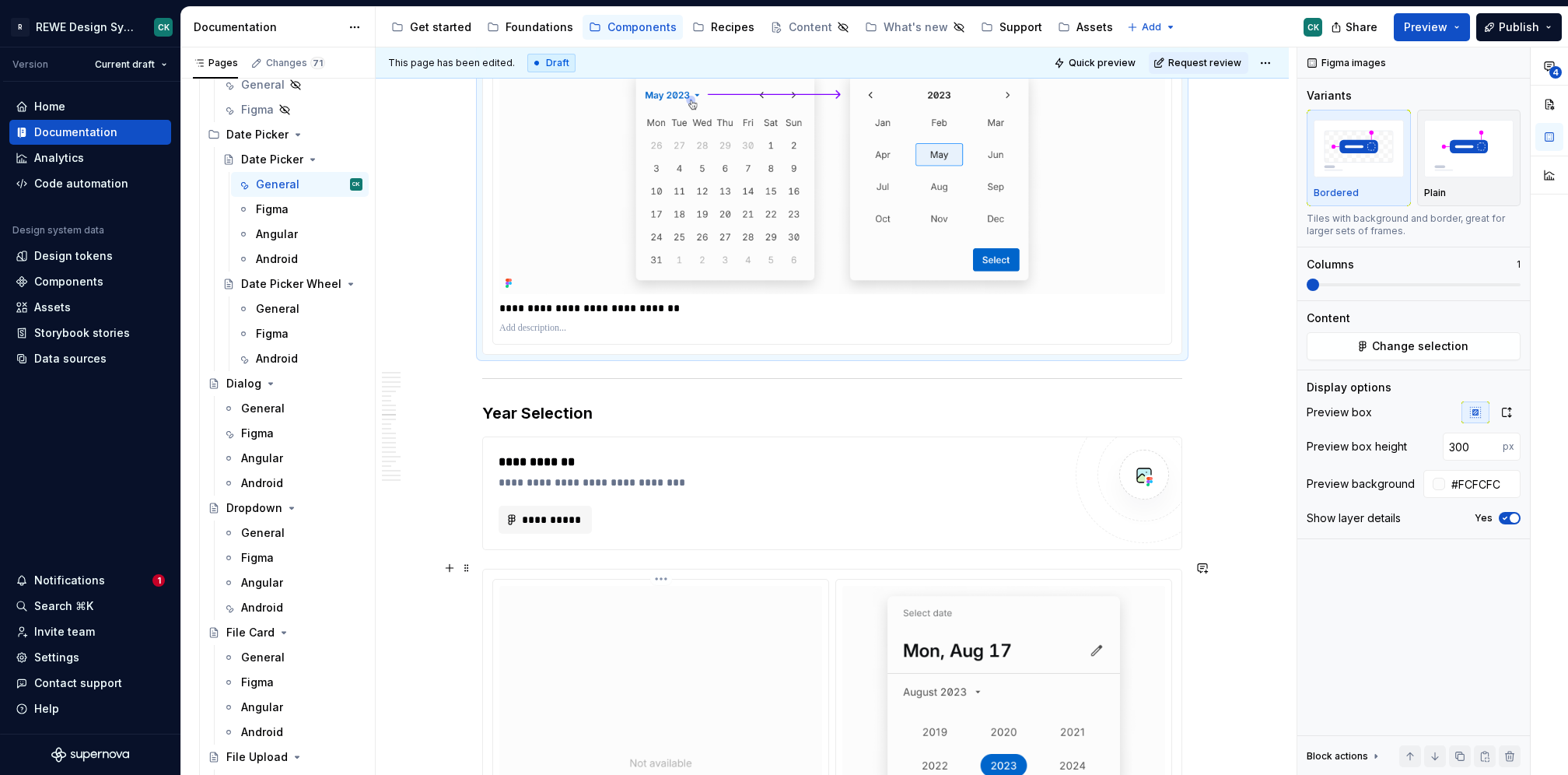
scroll to position [3983, 0]
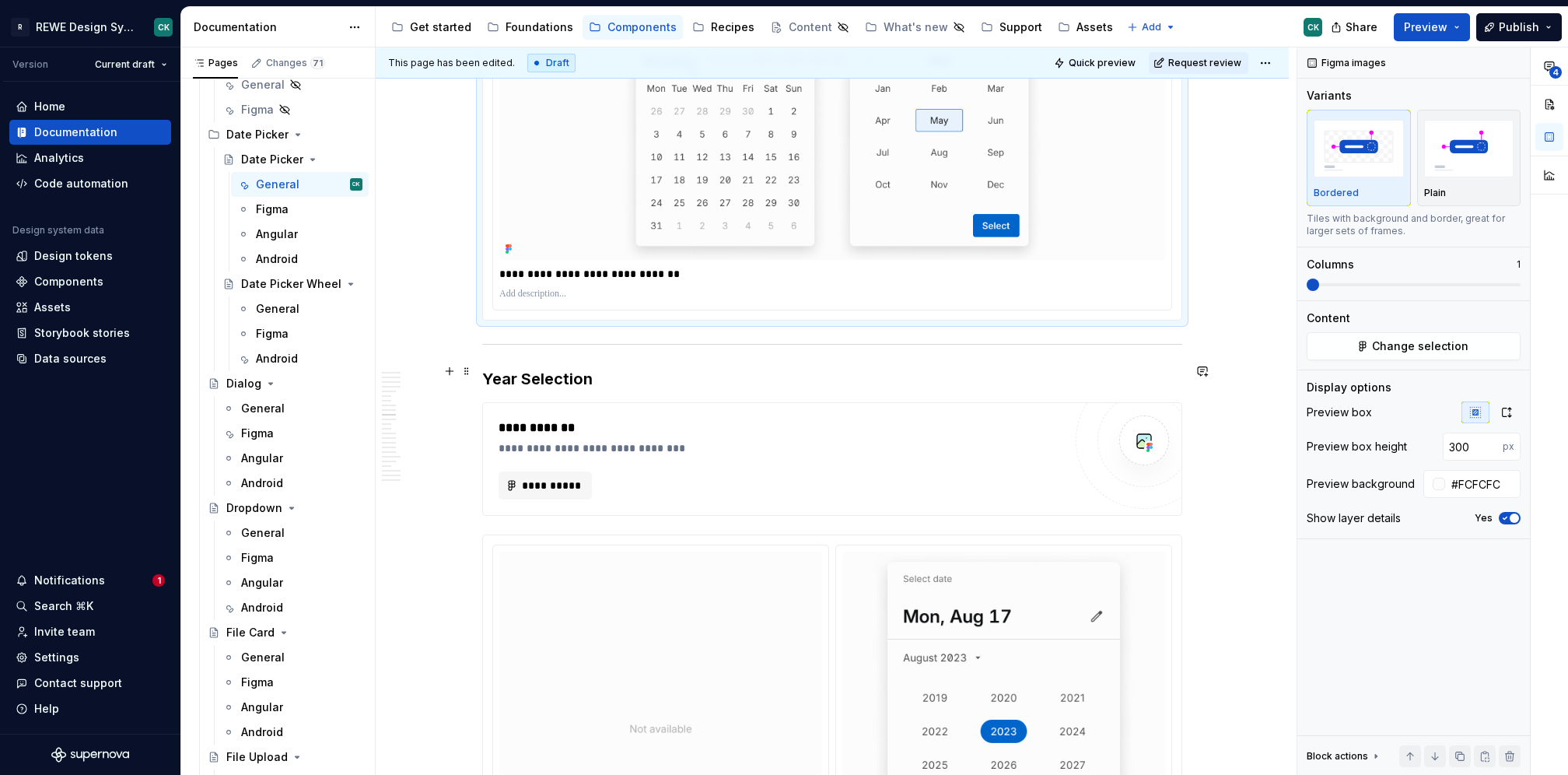
click at [519, 369] on h3 "Year Selection" at bounding box center [832, 378] width 700 height 22
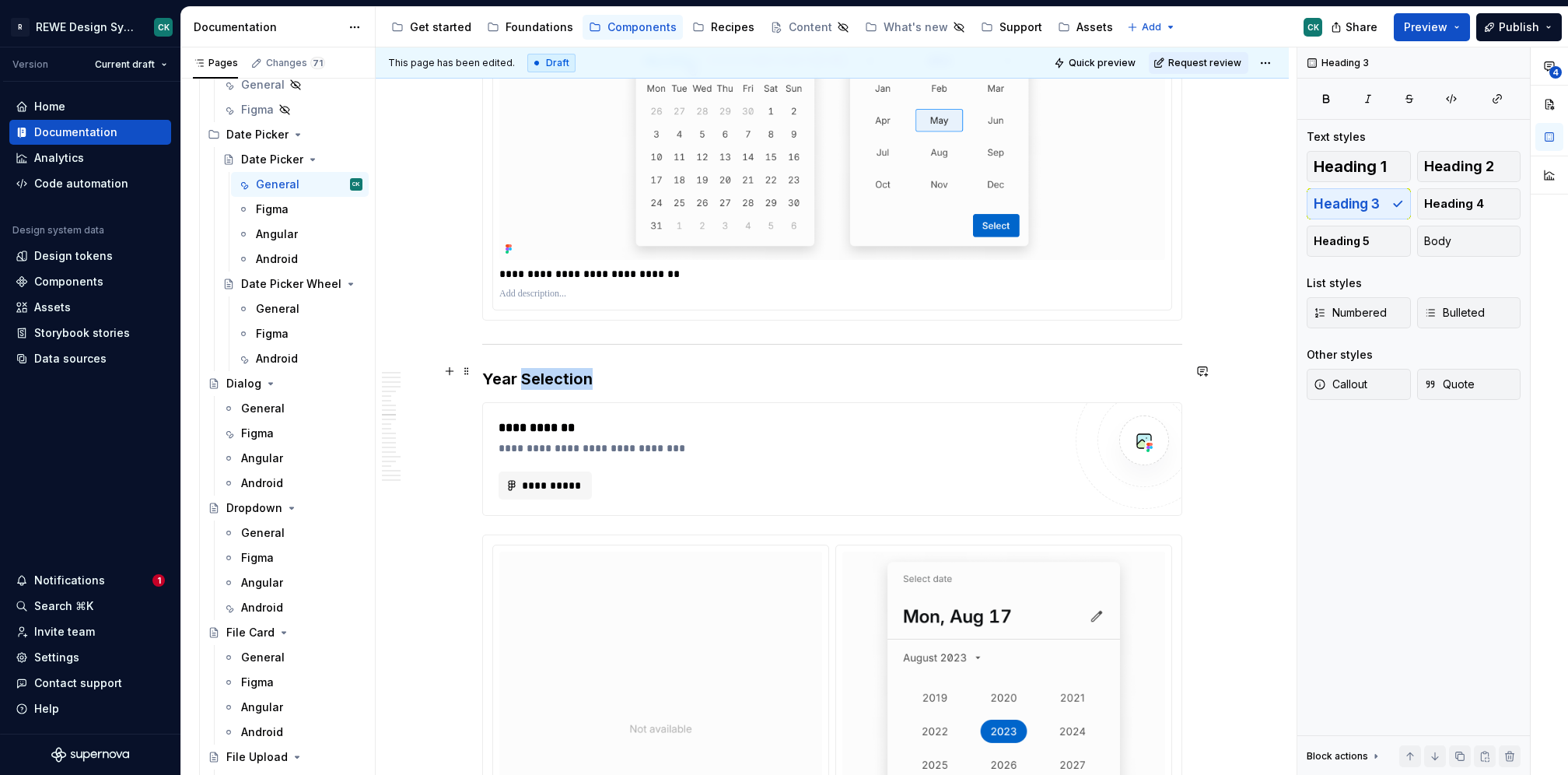
click at [519, 369] on h3 "Year Selection" at bounding box center [832, 378] width 700 height 22
click at [1465, 22] on button "Preview" at bounding box center [1432, 27] width 76 height 28
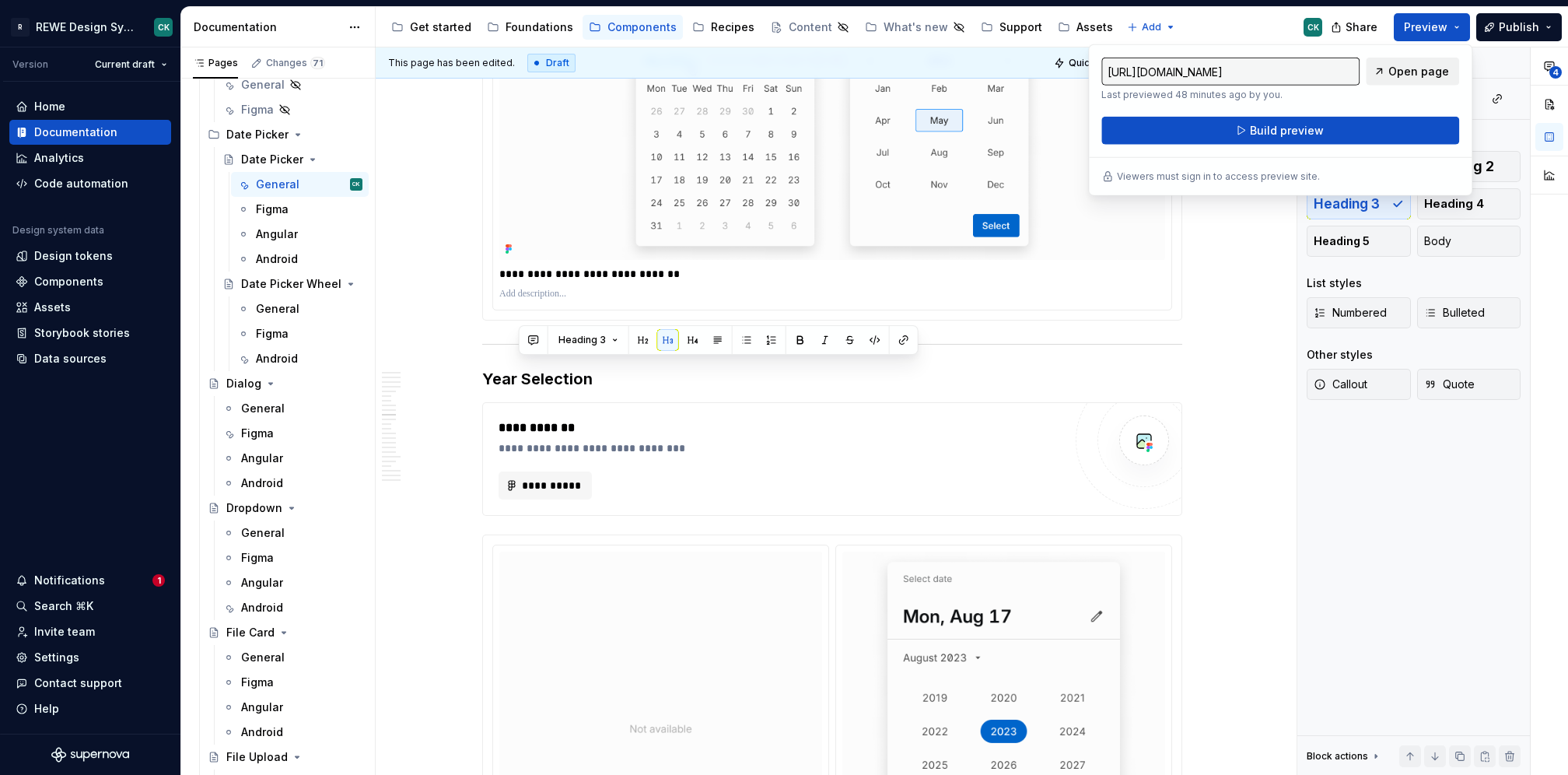
click at [1446, 65] on span "Open page" at bounding box center [1419, 71] width 61 height 16
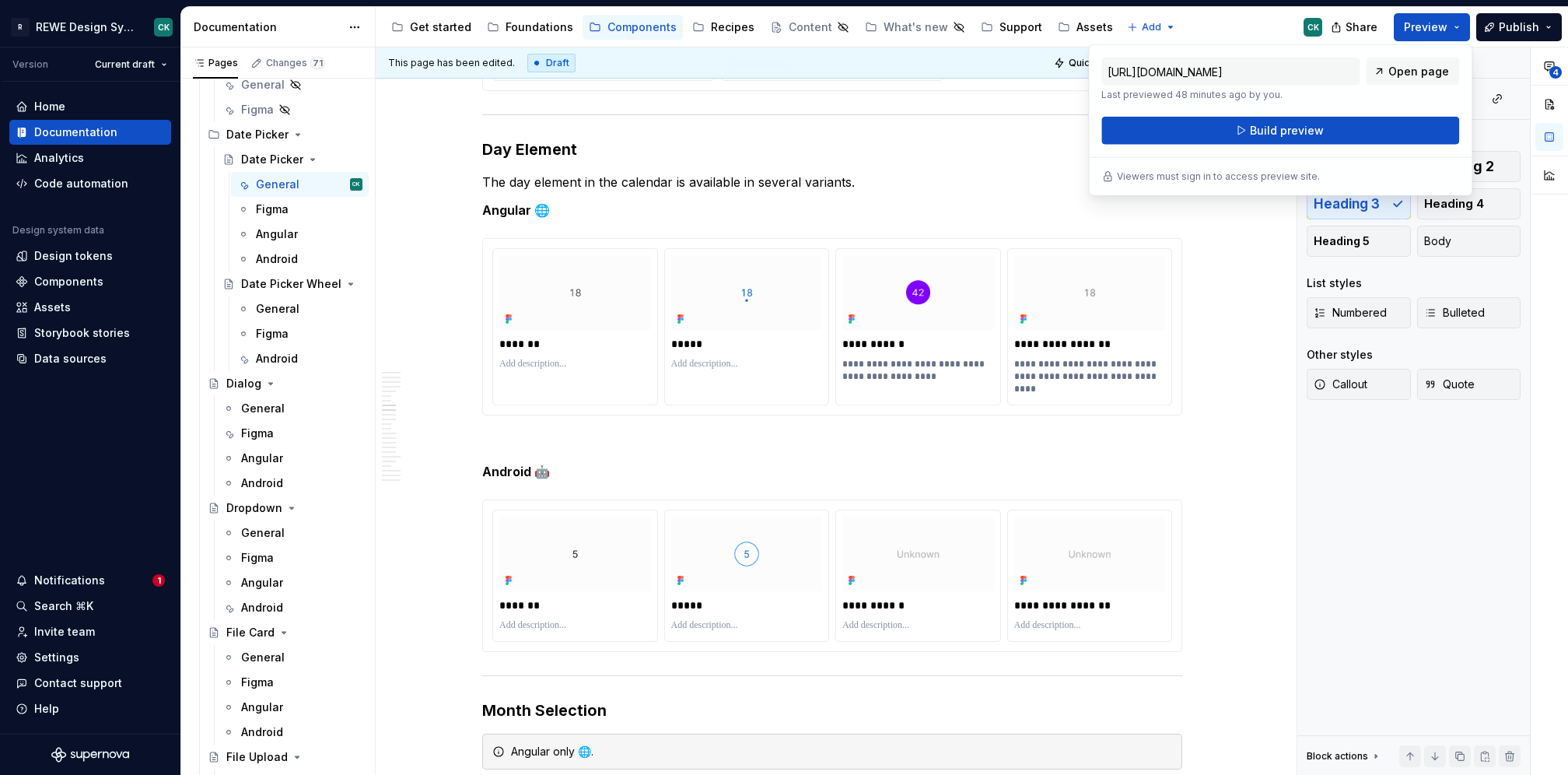
scroll to position [2636, 0]
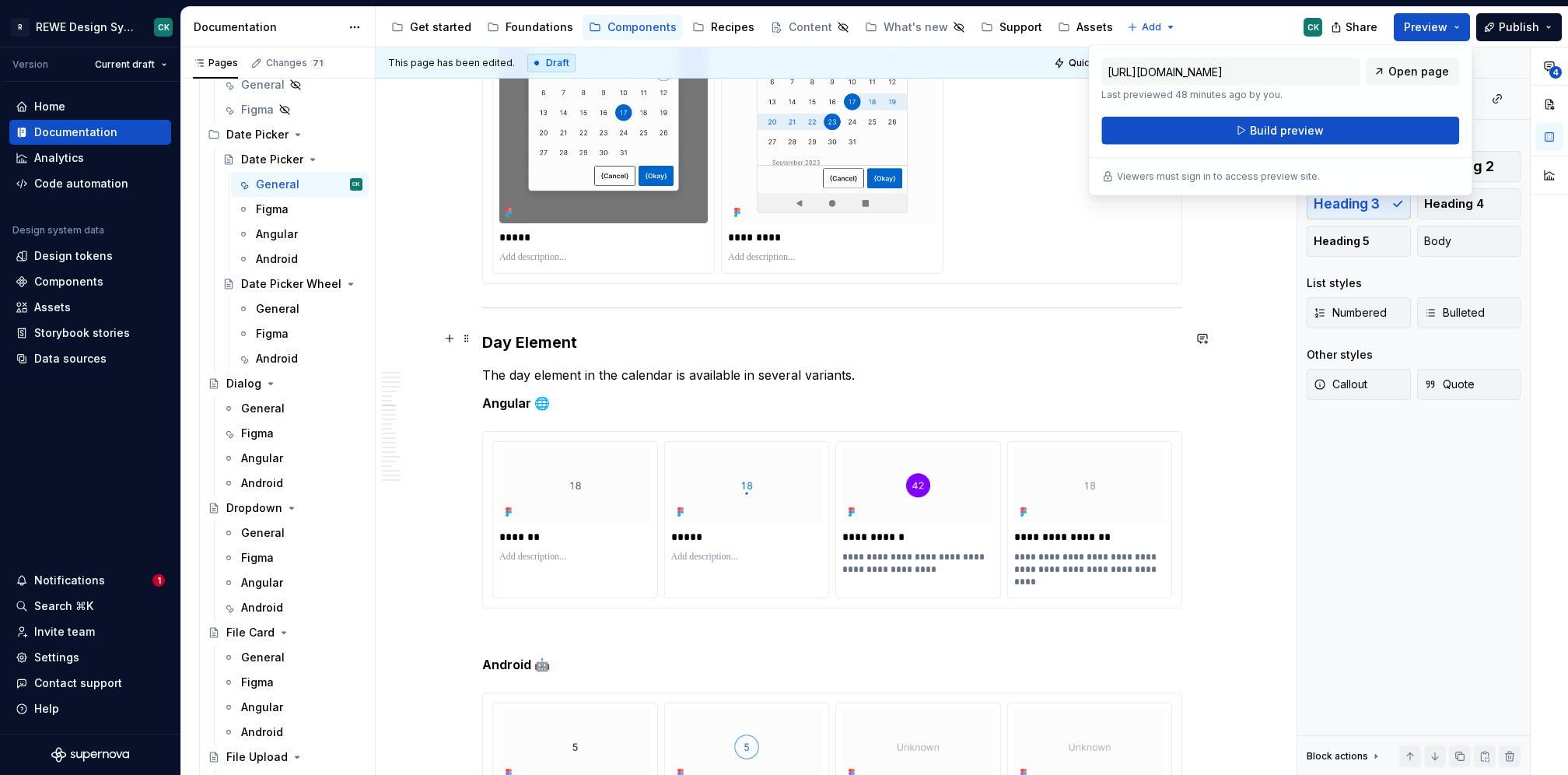
click at [546, 339] on h3 "Day Element" at bounding box center [832, 342] width 700 height 22
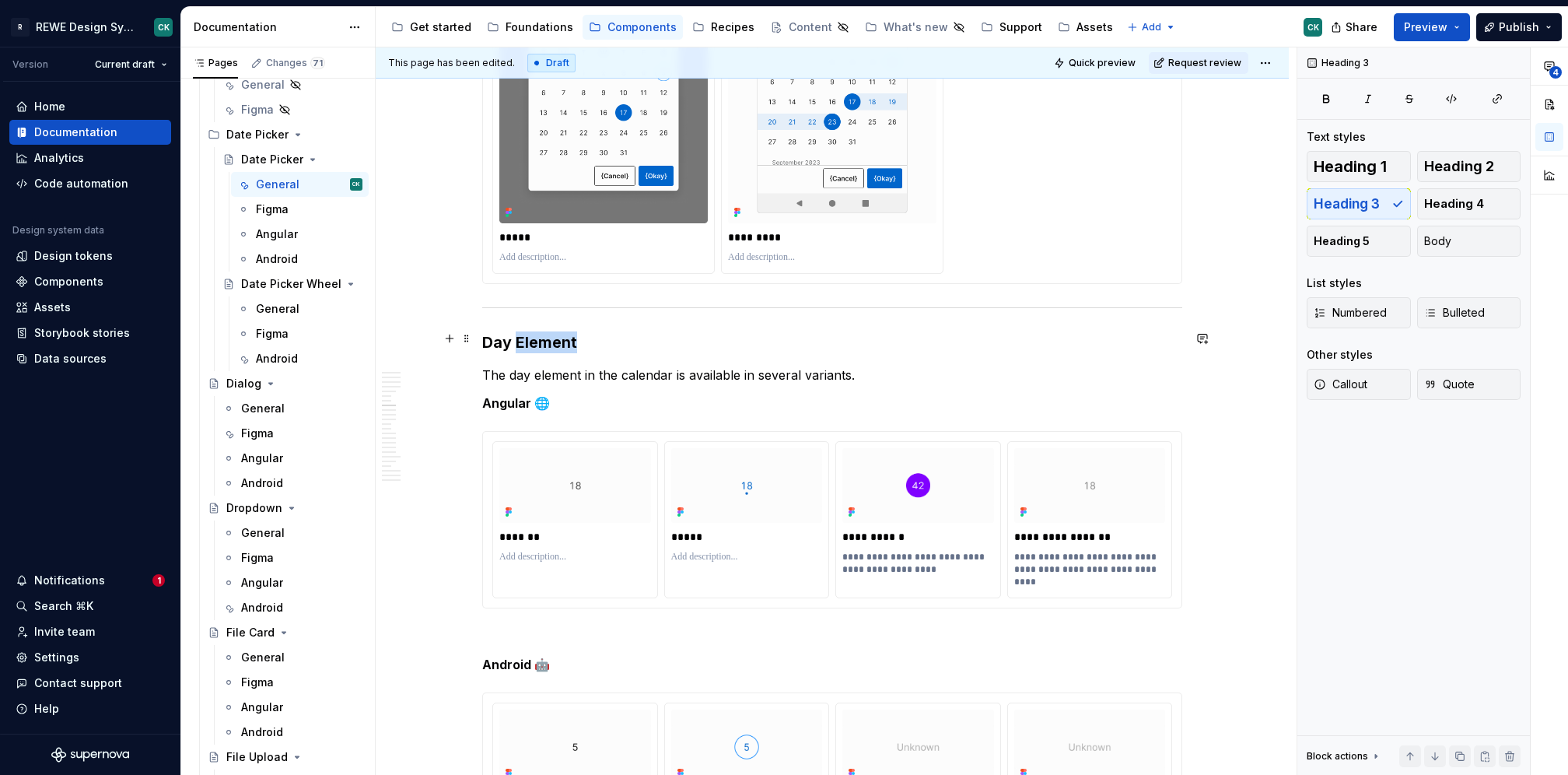
click at [546, 339] on h3 "Day Element" at bounding box center [832, 342] width 700 height 22
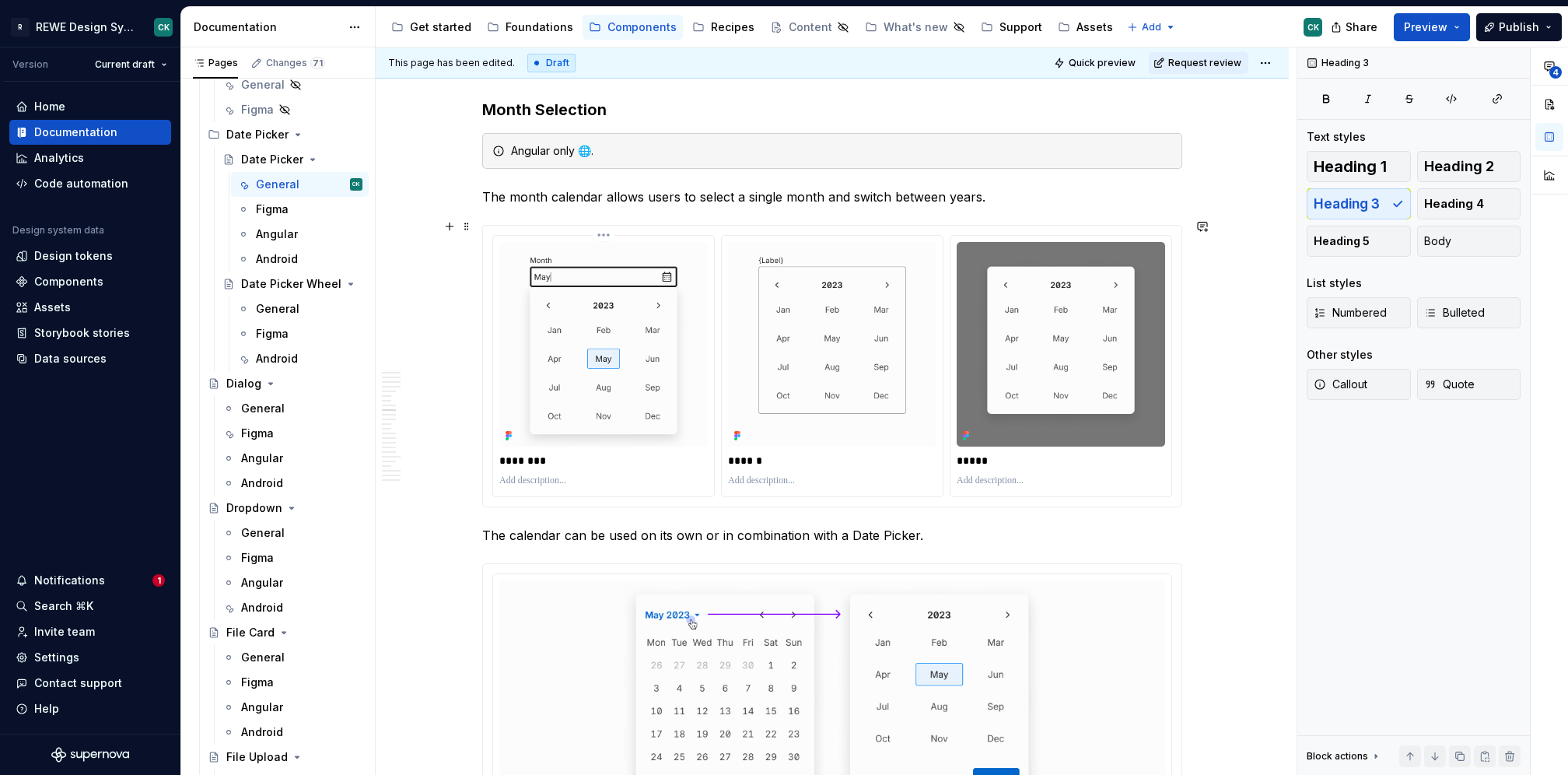
scroll to position [3428, 0]
click at [467, 146] on span at bounding box center [466, 146] width 12 height 22
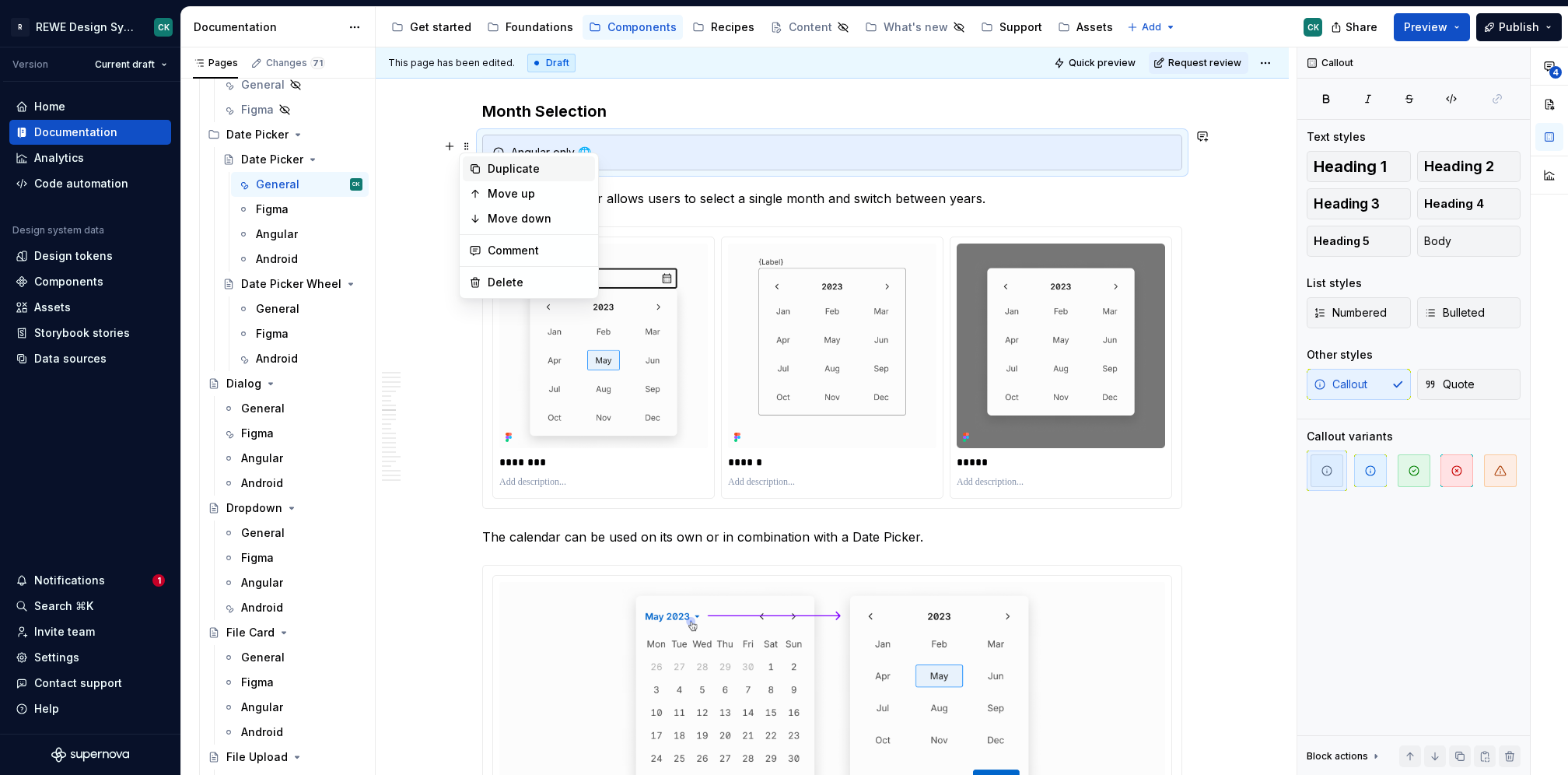
click at [491, 163] on div "Duplicate" at bounding box center [538, 168] width 101 height 16
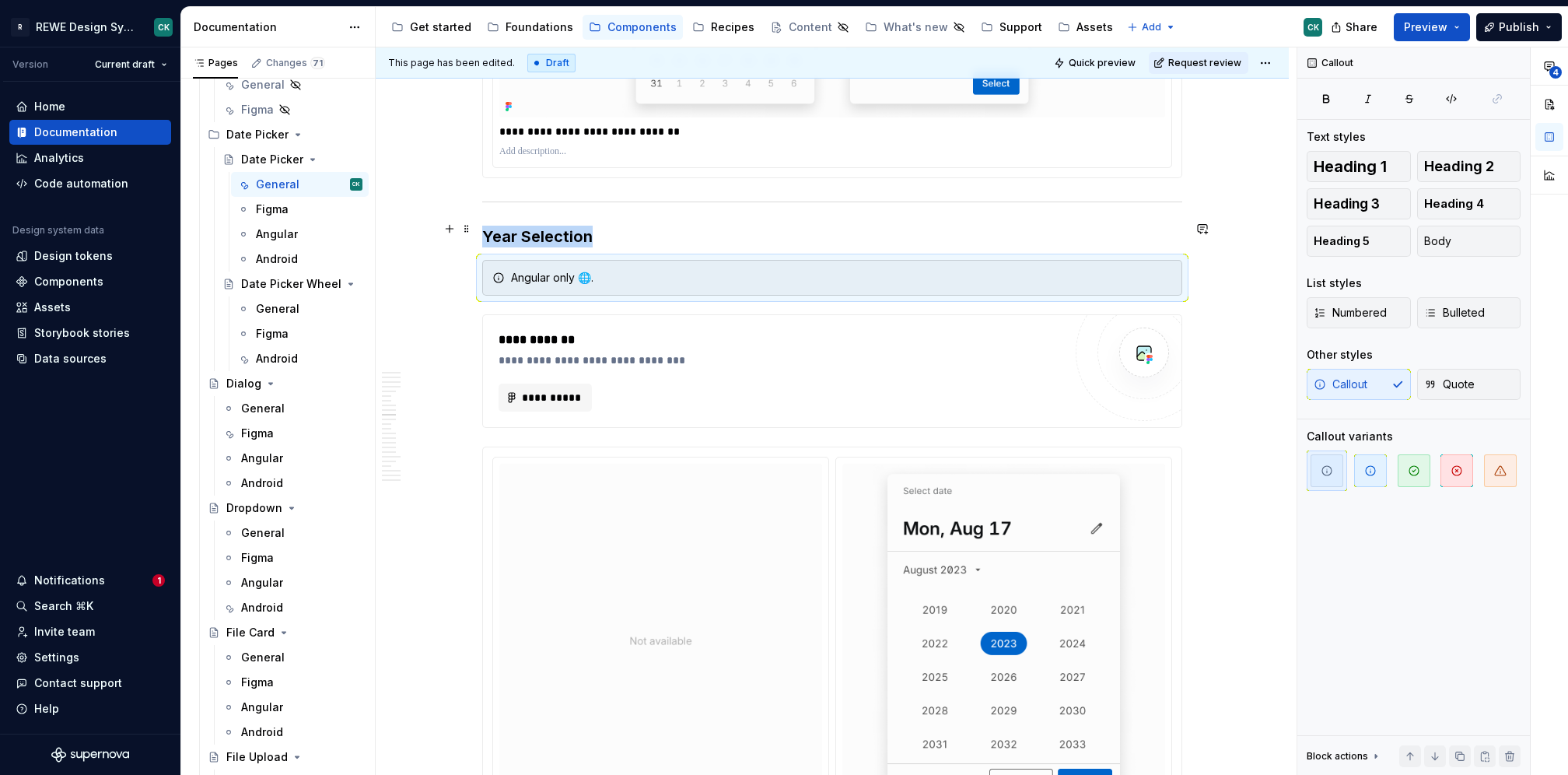
scroll to position [4174, 0]
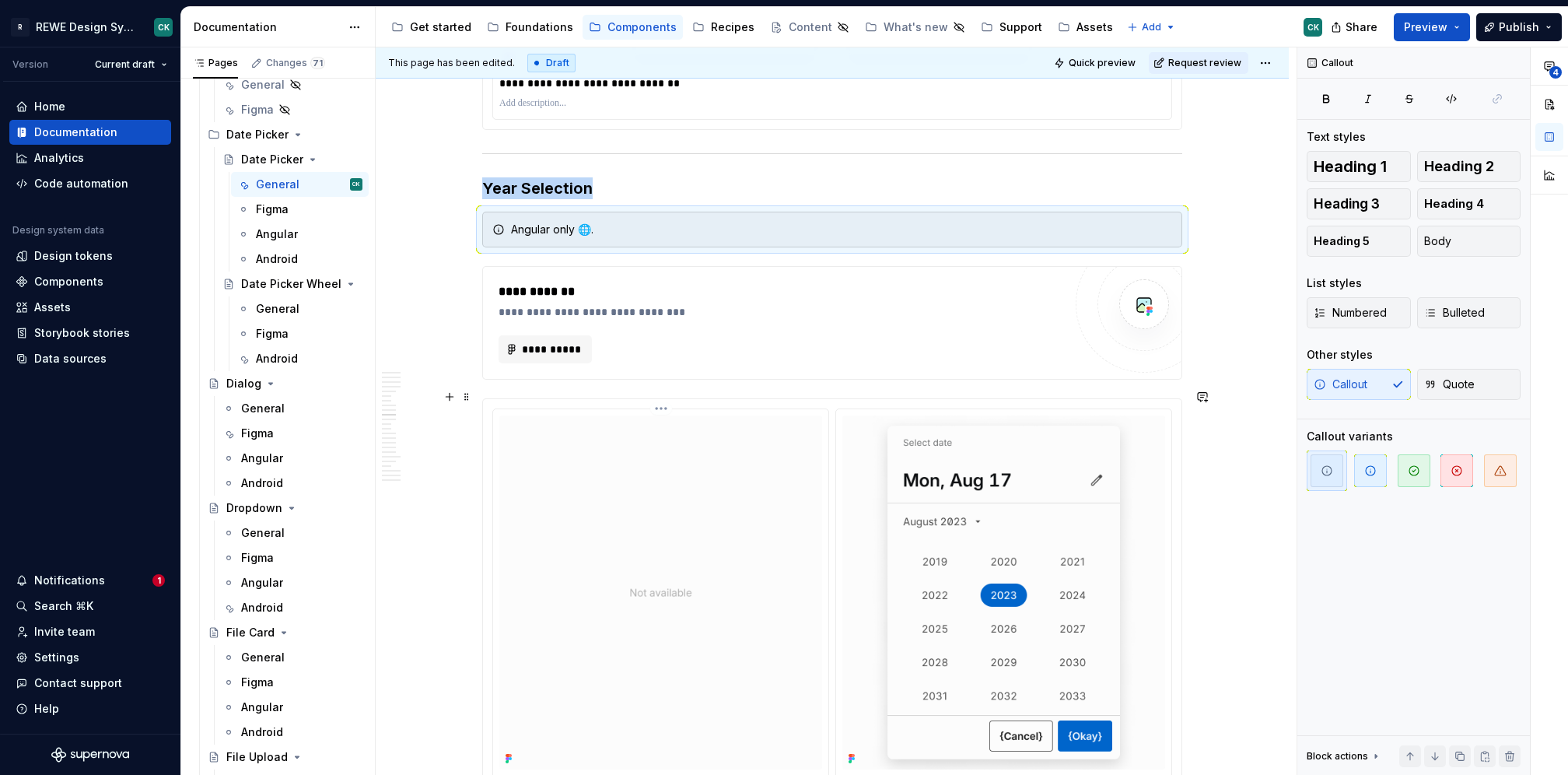
type textarea "*"
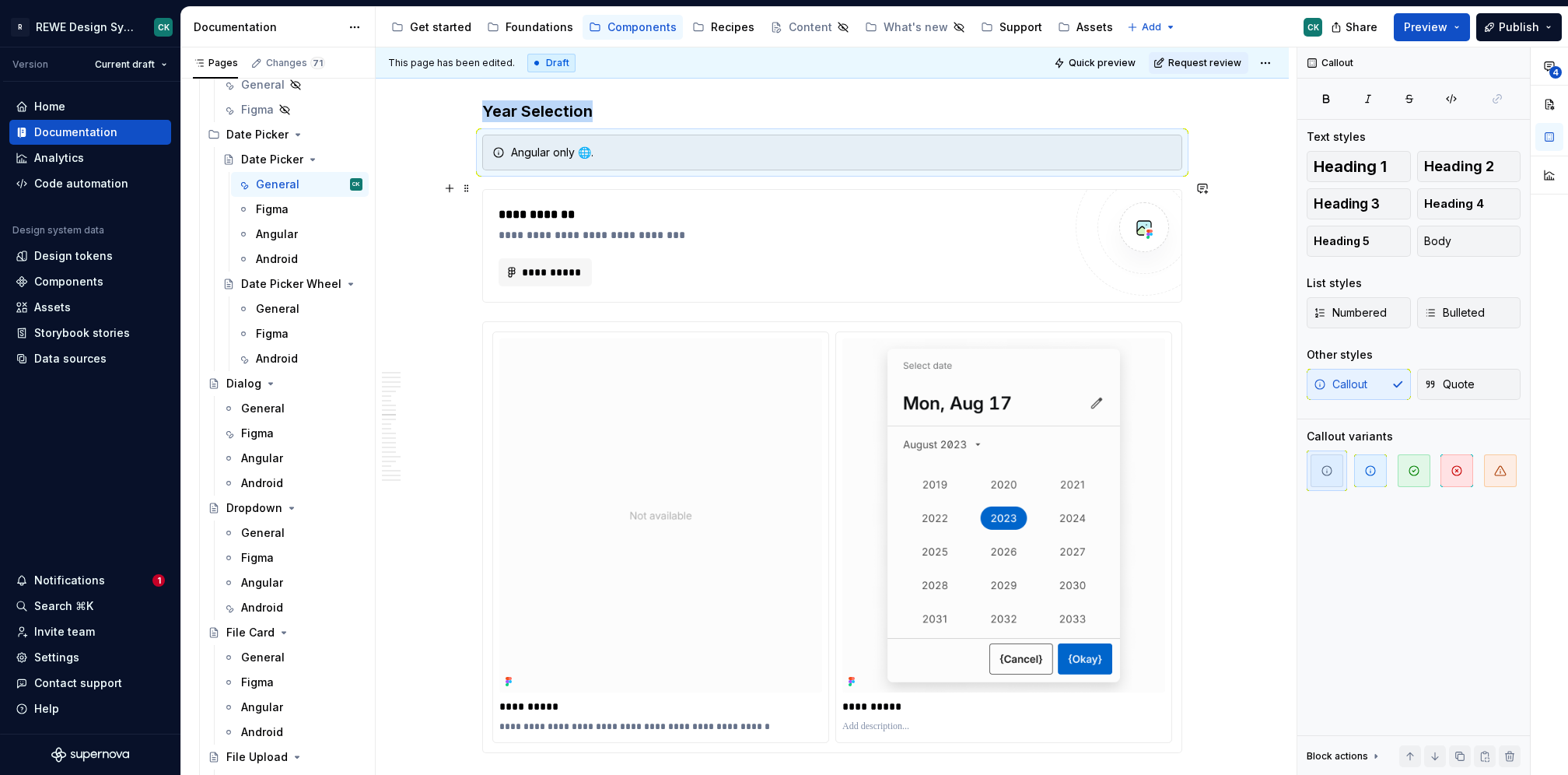
scroll to position [4249, 0]
click at [465, 151] on span at bounding box center [466, 145] width 12 height 22
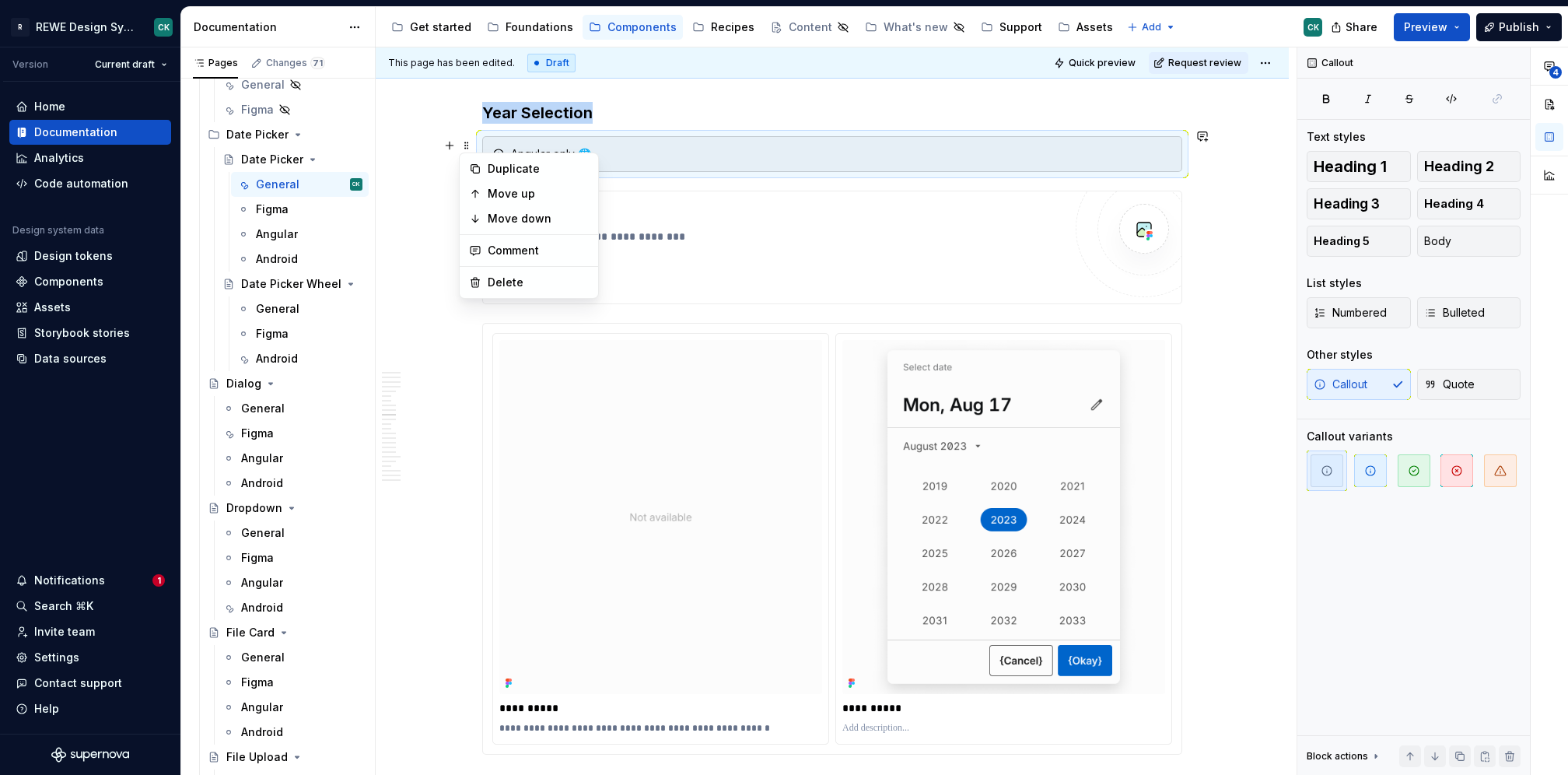
click at [550, 136] on div "Angular only 🌐." at bounding box center [832, 154] width 700 height 36
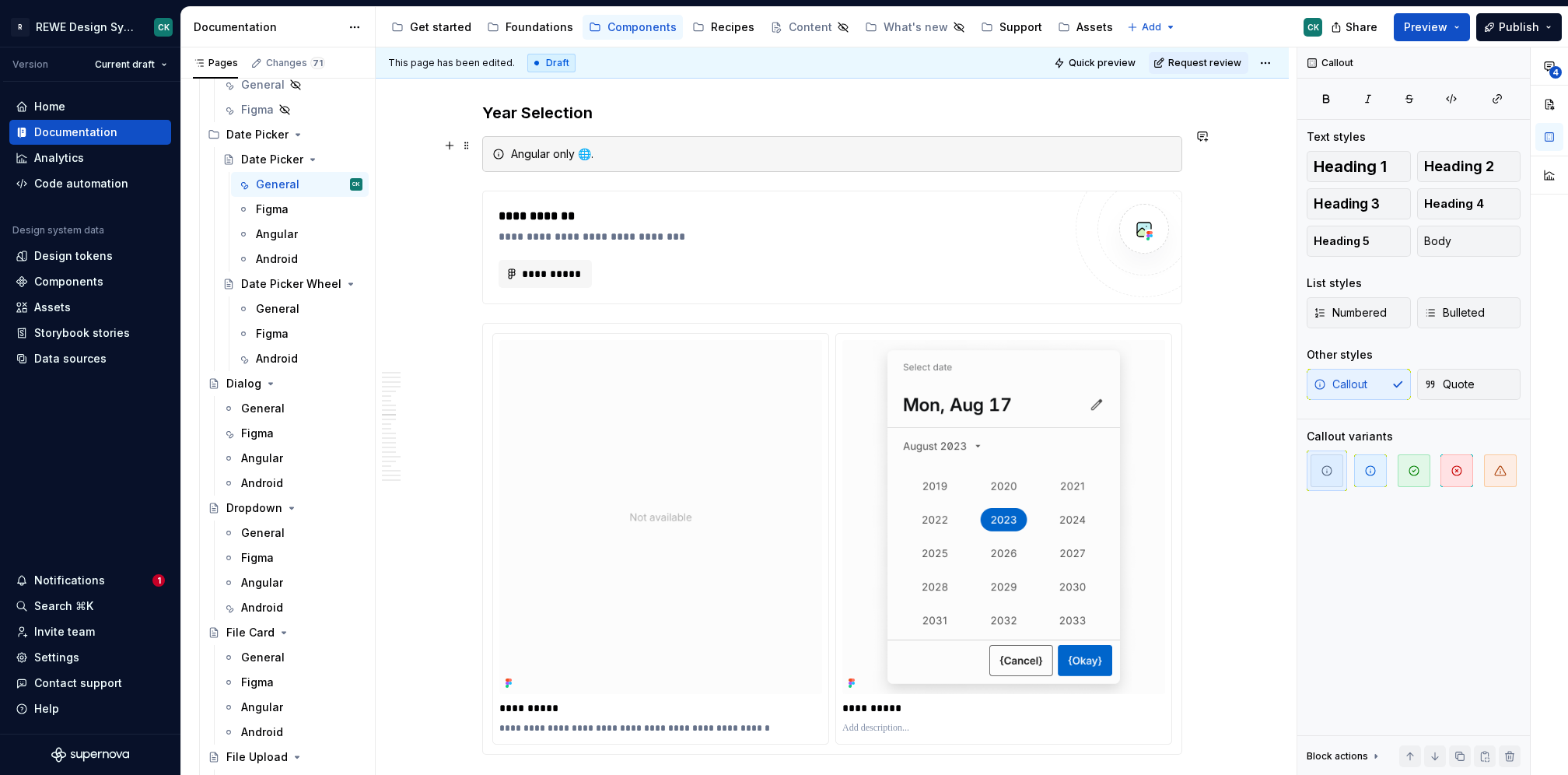
click at [518, 146] on div "Angular only 🌐." at bounding box center [841, 154] width 661 height 16
click at [634, 146] on div "Android only 🌐." at bounding box center [841, 154] width 661 height 16
click at [621, 192] on div "**********" at bounding box center [832, 247] width 699 height 112
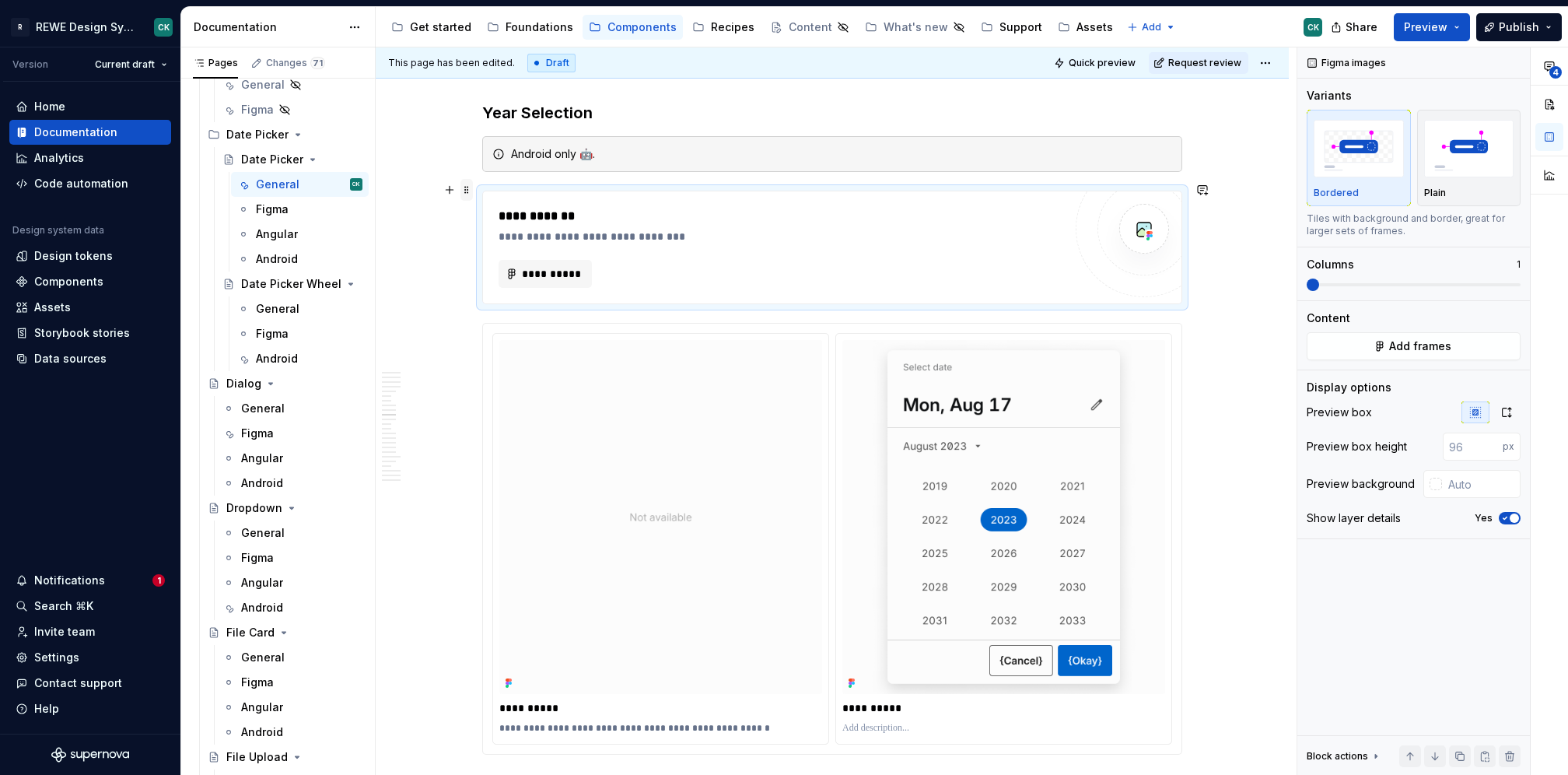
click at [465, 187] on span at bounding box center [466, 190] width 12 height 22
click at [531, 328] on div "Delete" at bounding box center [538, 326] width 101 height 16
type input "#FCFCFC"
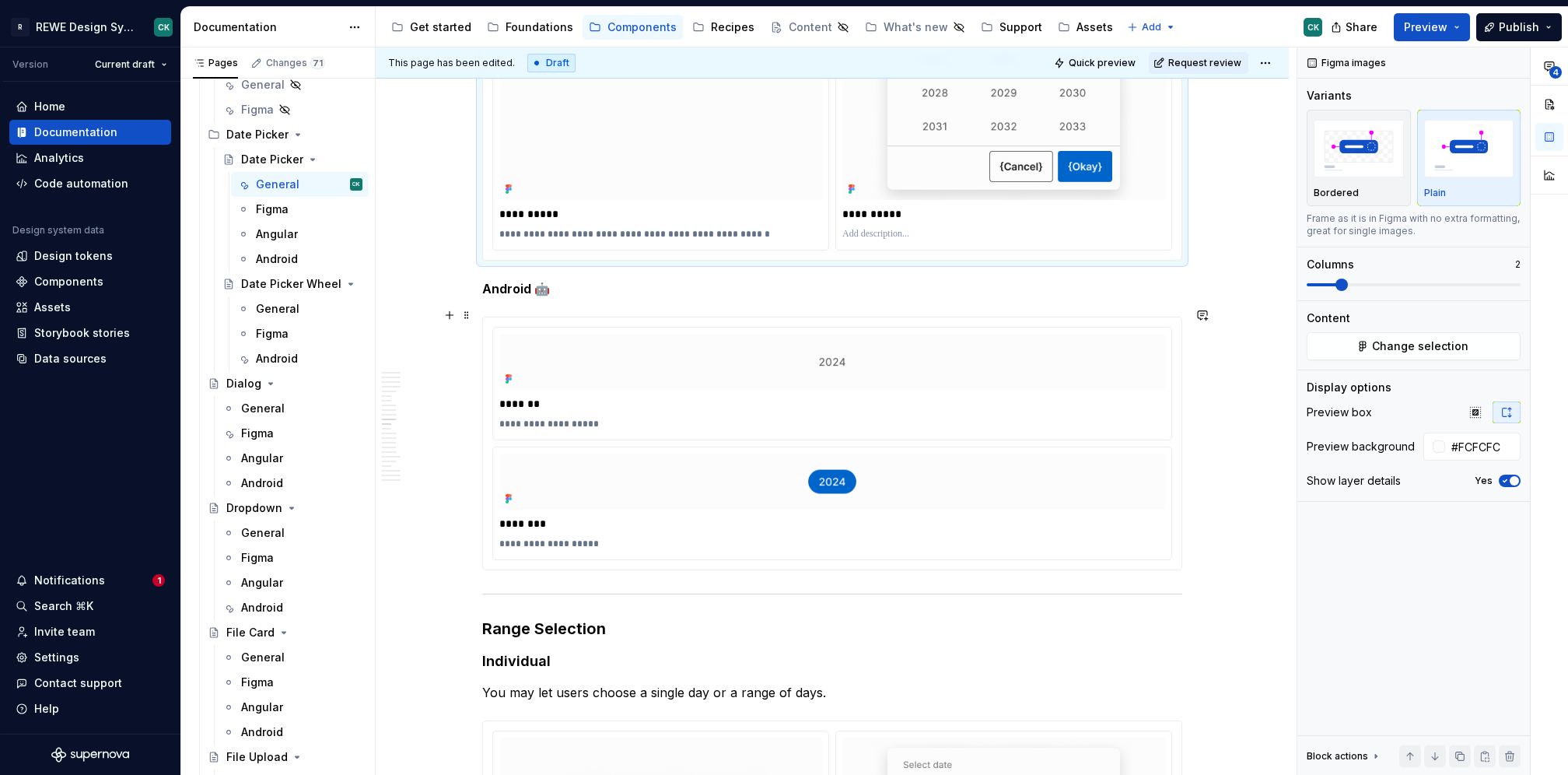
scroll to position [4617, 0]
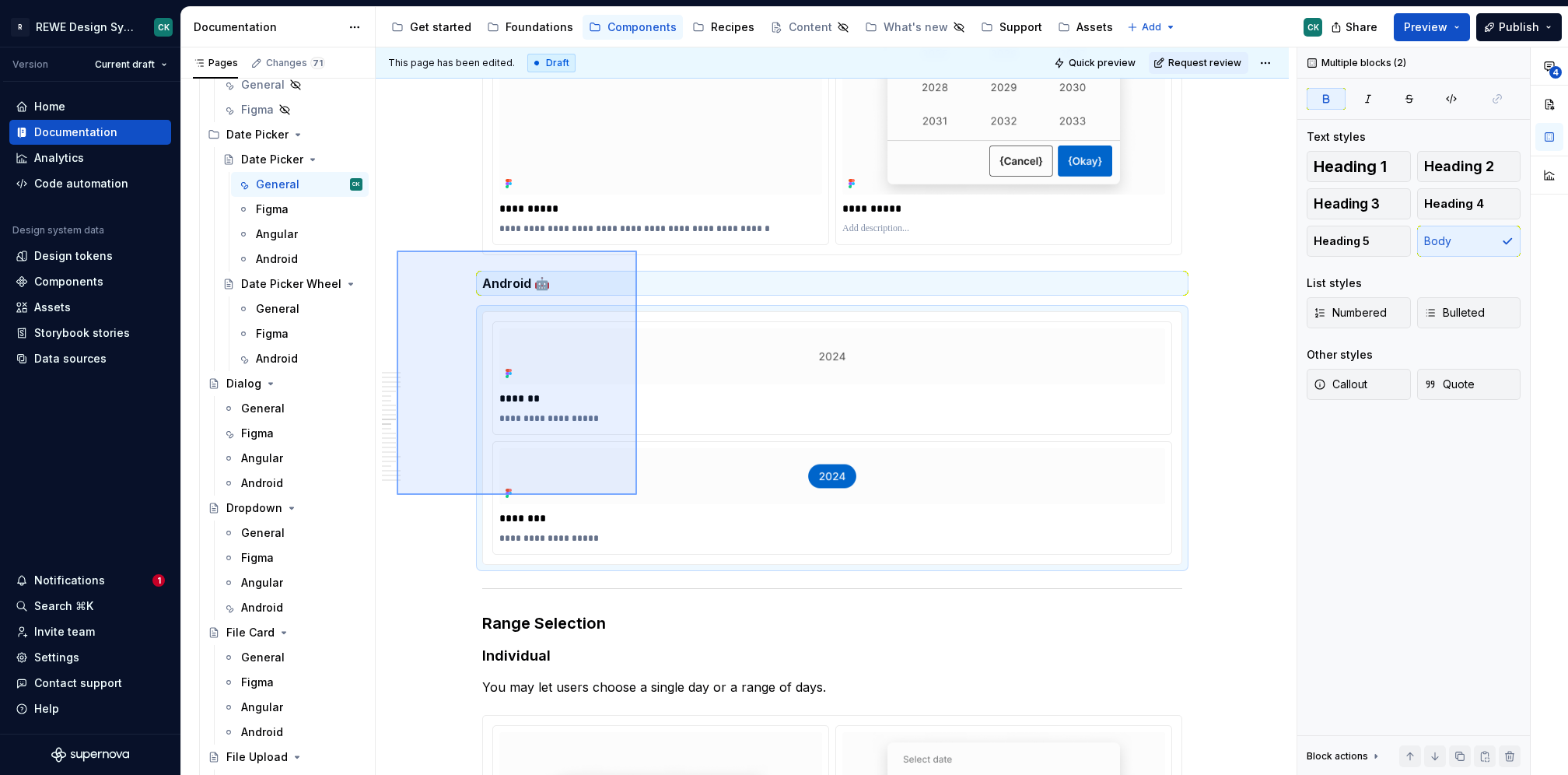
drag, startPoint x: 397, startPoint y: 251, endPoint x: 637, endPoint y: 495, distance: 342.3
click at [637, 495] on div "**********" at bounding box center [836, 412] width 921 height 729
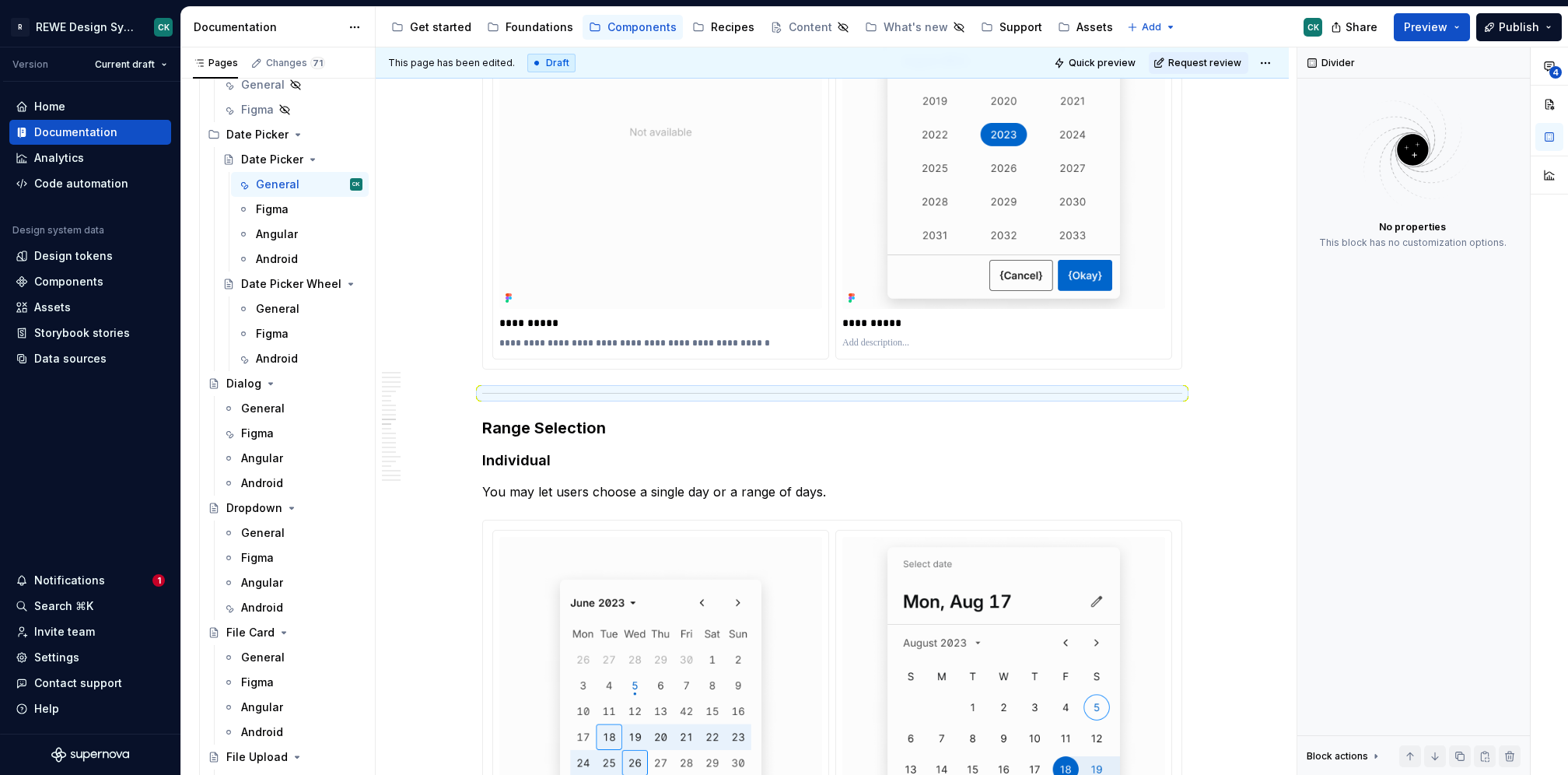
scroll to position [4520, 0]
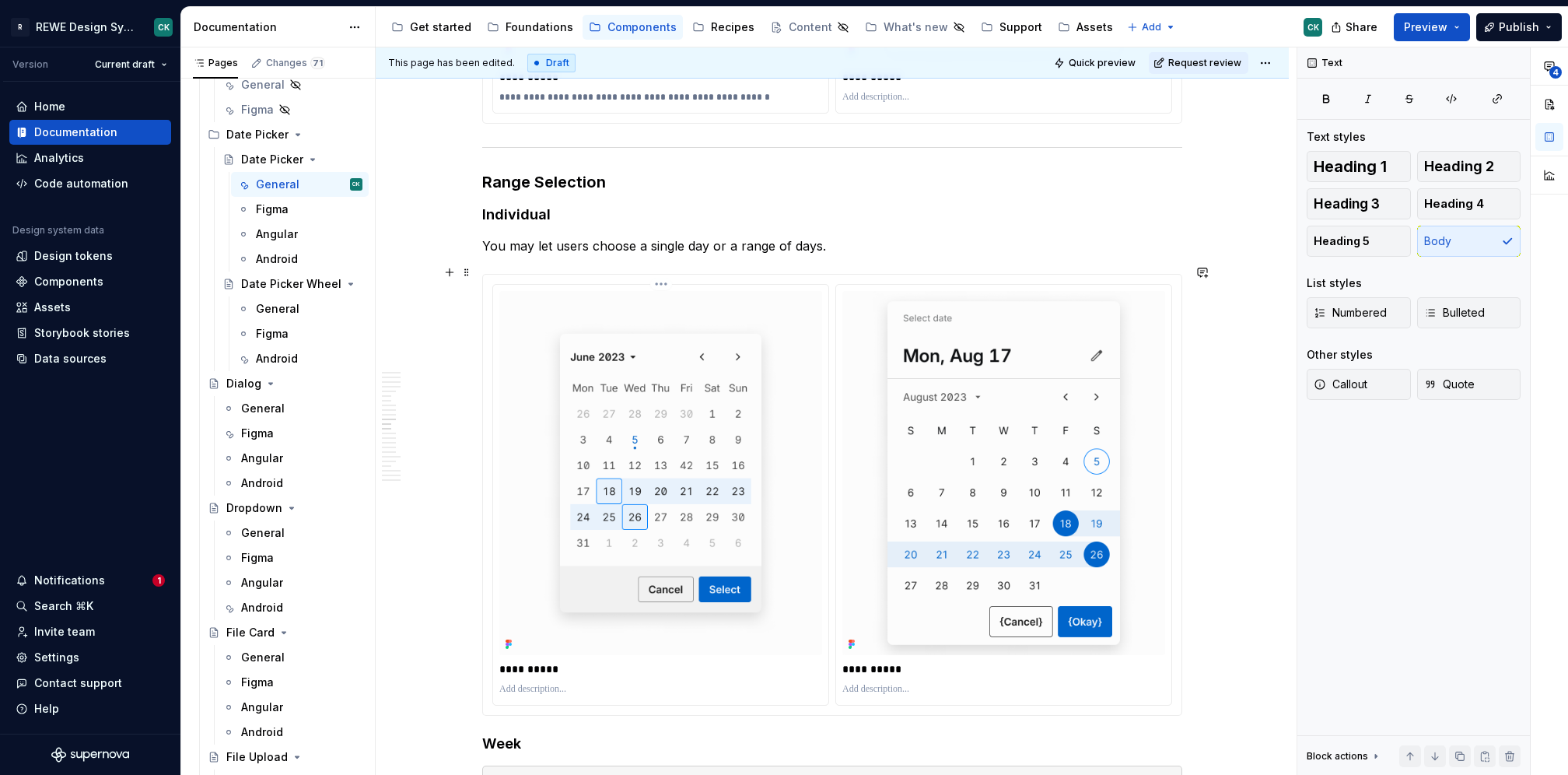
scroll to position [4794, 0]
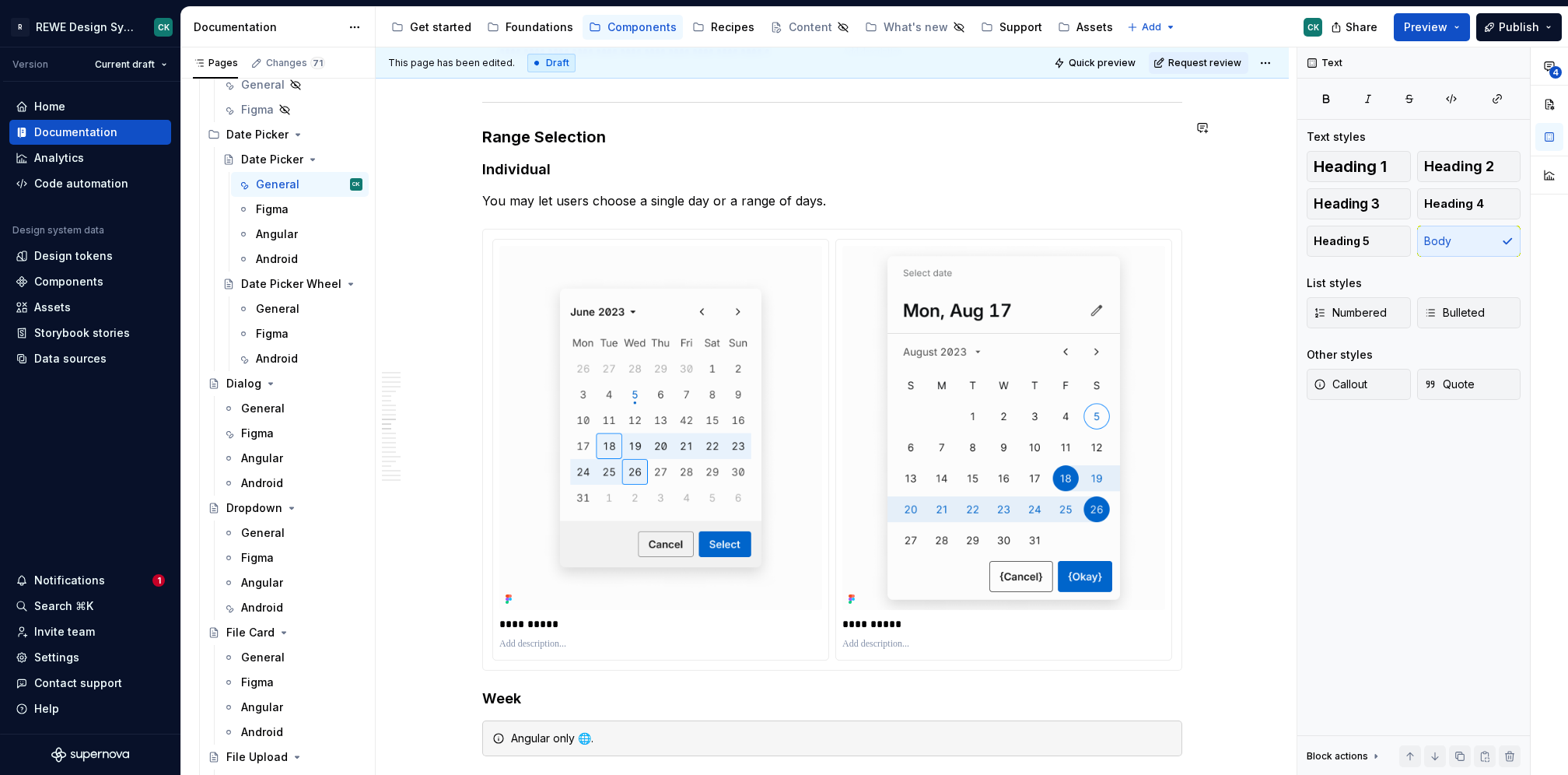
type textarea "*"
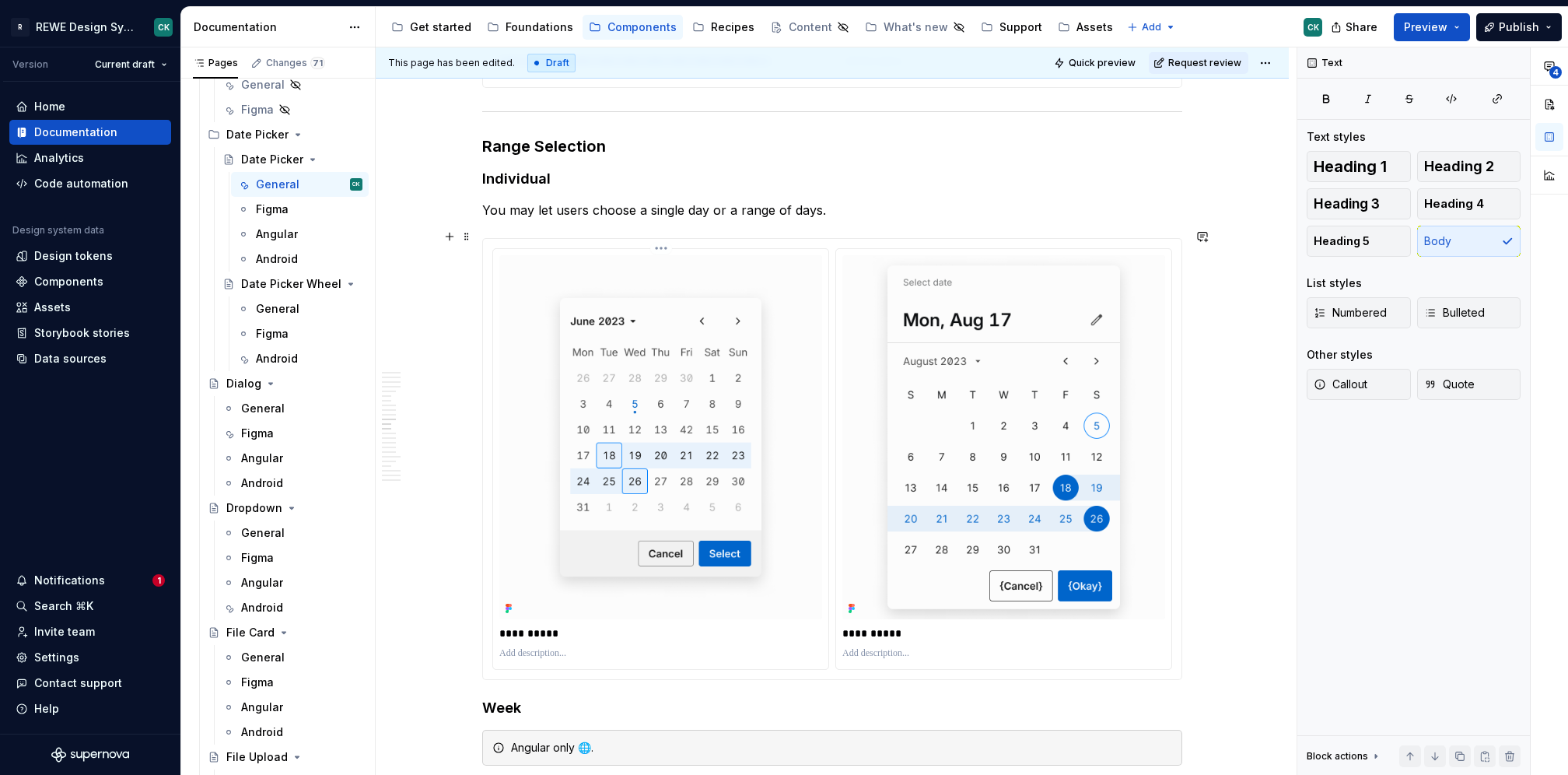
scroll to position [4789, 0]
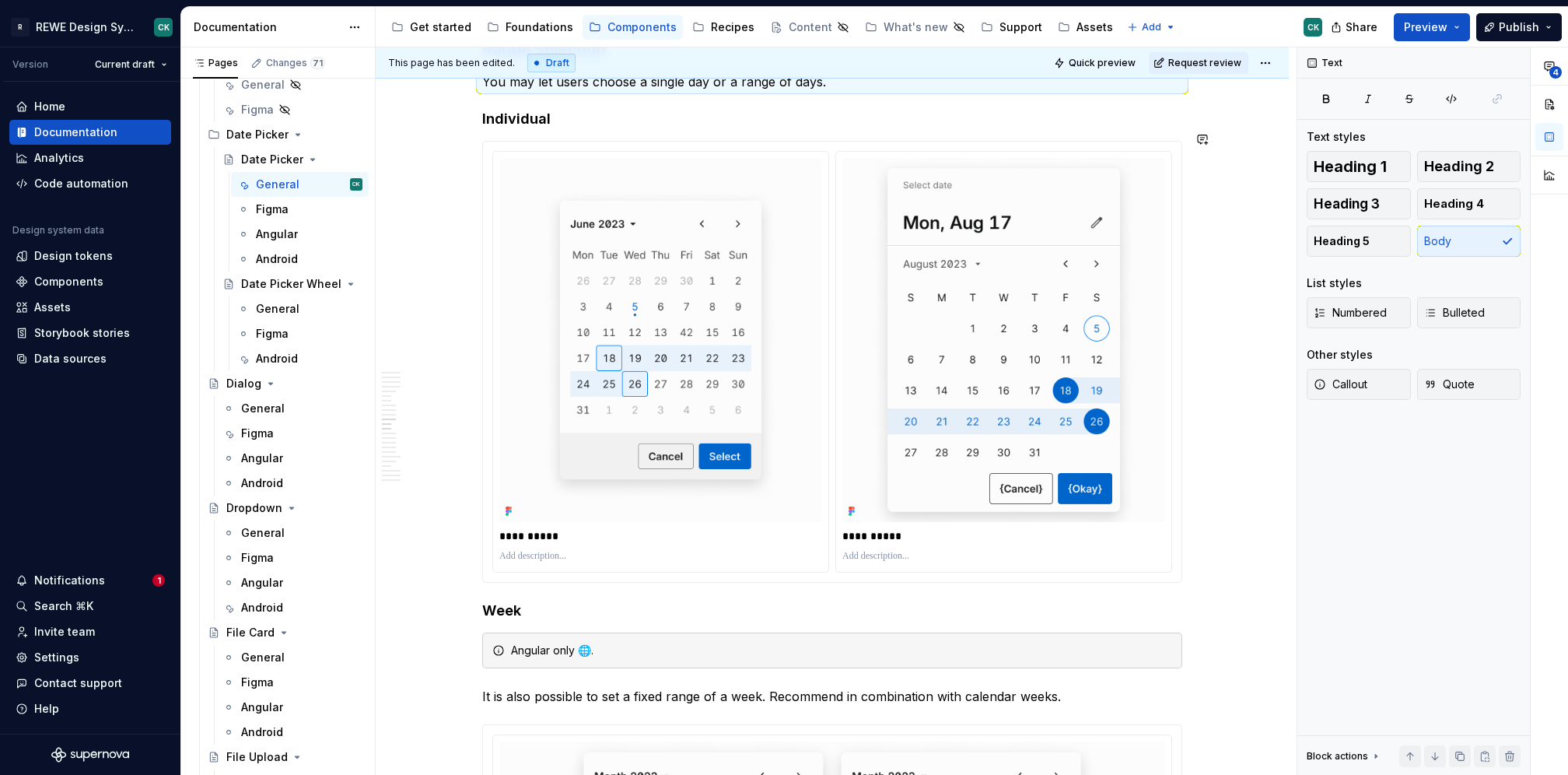
click at [579, 110] on h4 "Individual" at bounding box center [832, 119] width 700 height 19
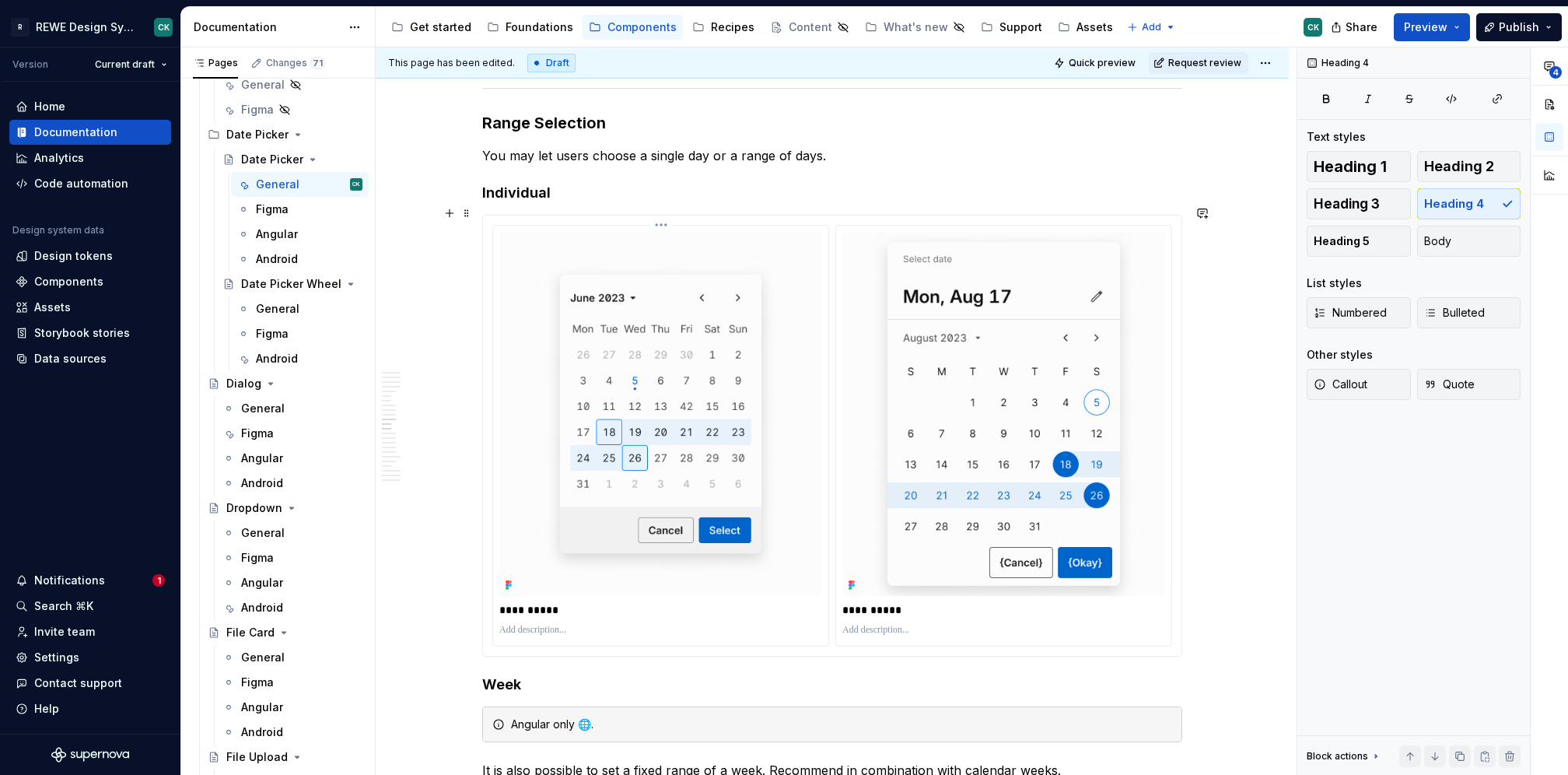
scroll to position [4805, 0]
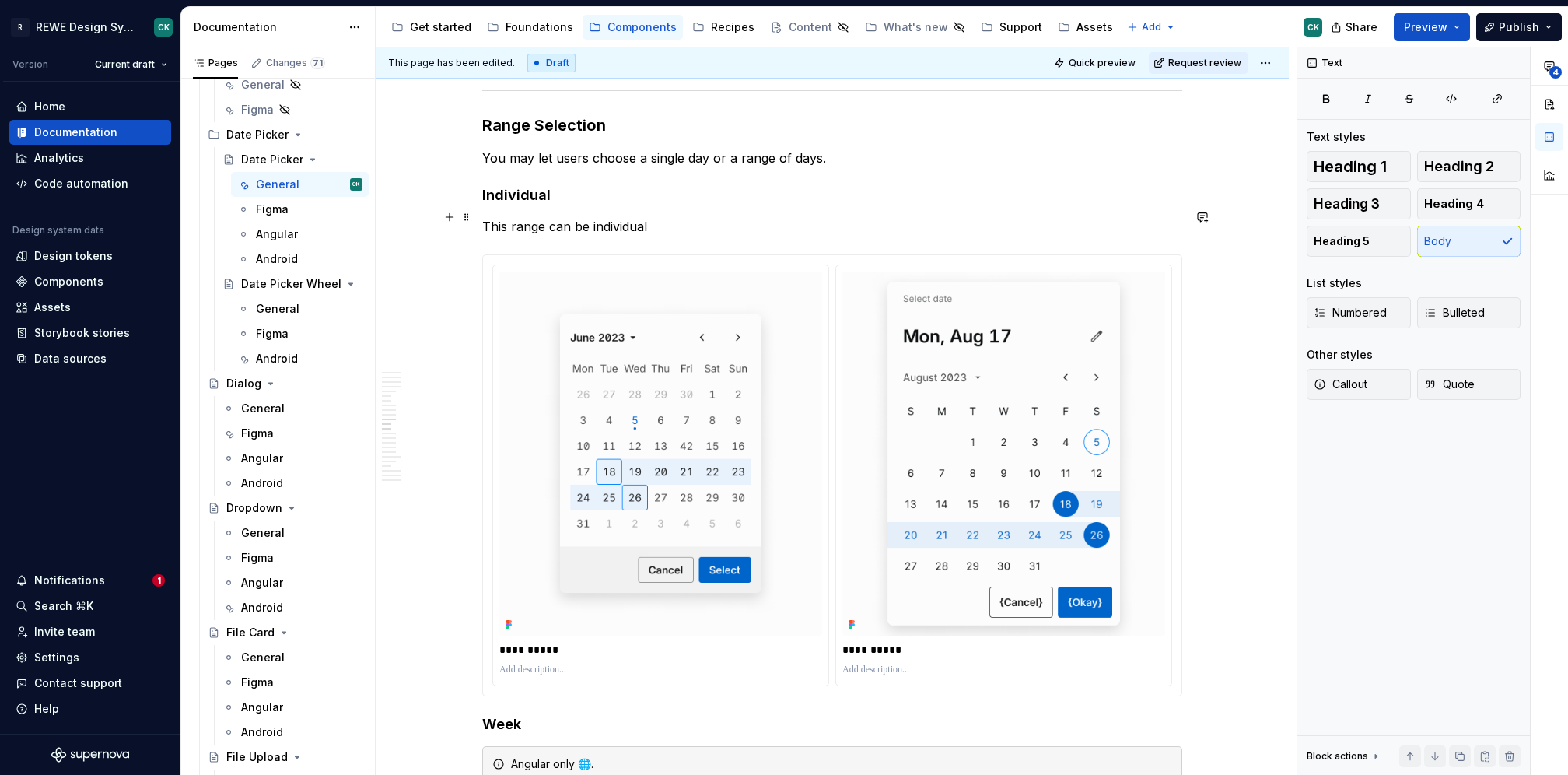
click at [486, 217] on p "This range can be individual" at bounding box center [832, 227] width 700 height 19
click at [841, 155] on p "You may let users choose a single day or a range of days." at bounding box center [832, 158] width 700 height 19
click at [634, 217] on p at bounding box center [832, 227] width 700 height 19
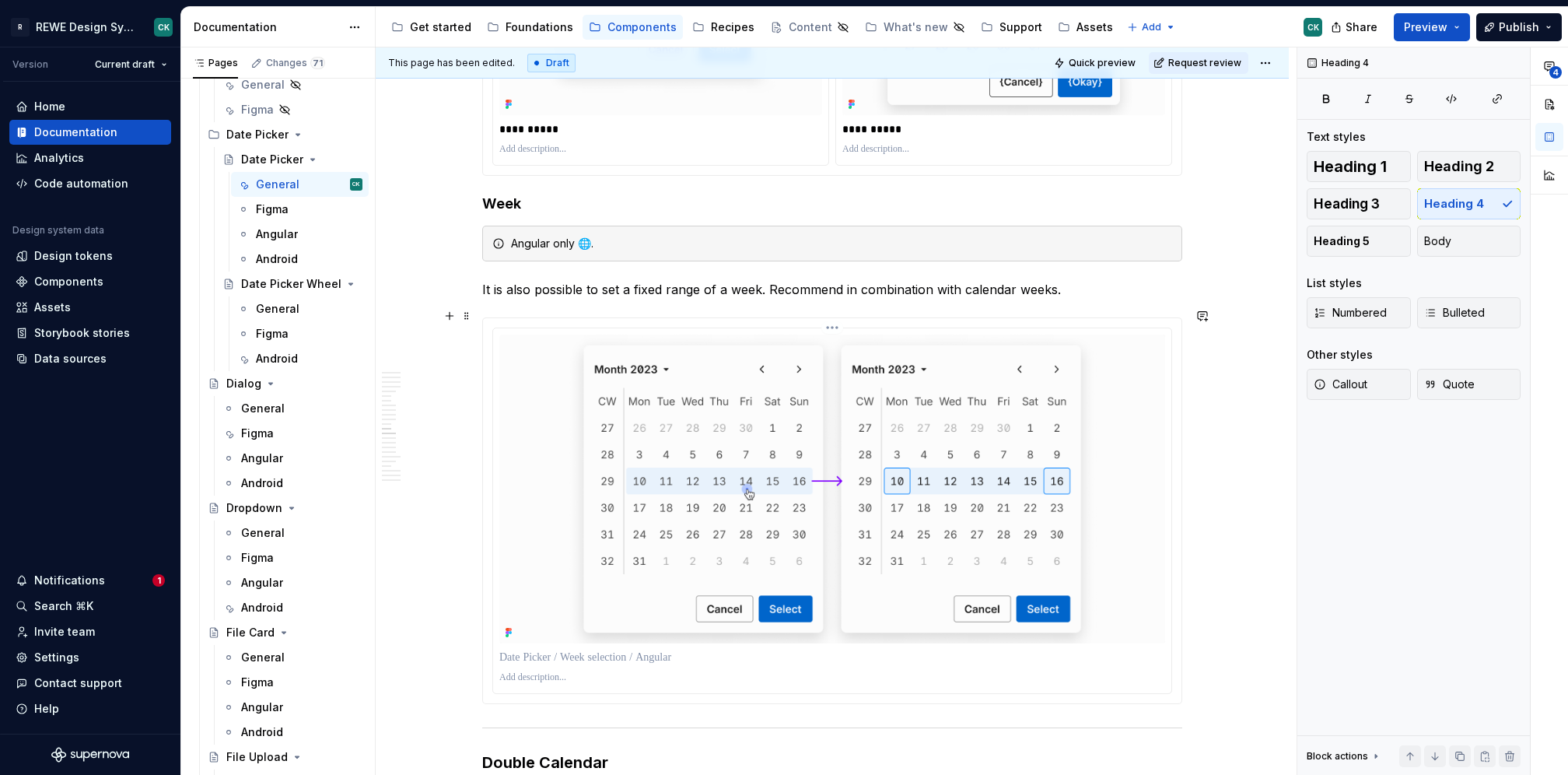
scroll to position [5396, 0]
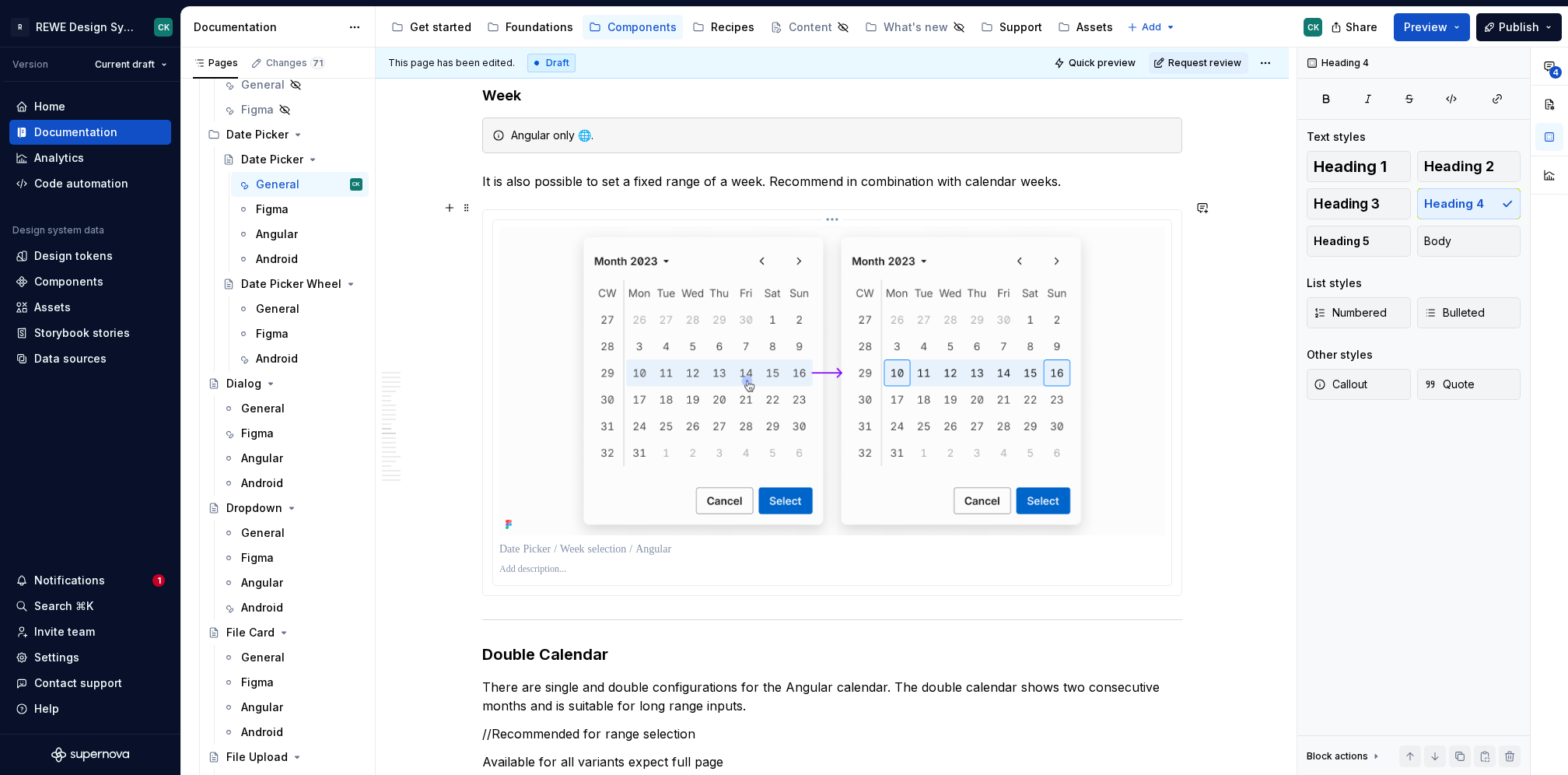
click at [580, 542] on p at bounding box center [832, 549] width 666 height 16
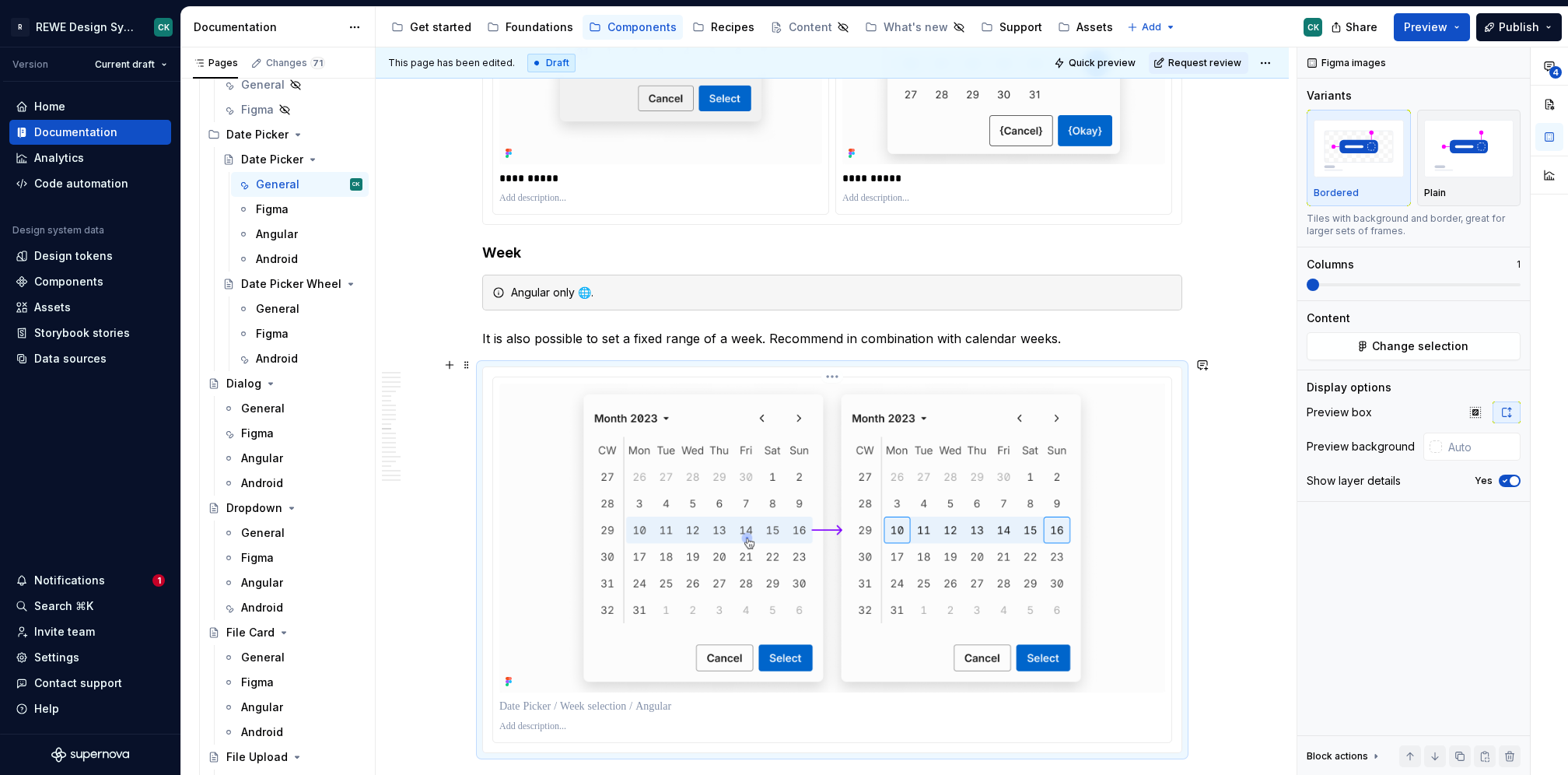
scroll to position [5242, 0]
click at [573, 718] on p at bounding box center [832, 724] width 666 height 12
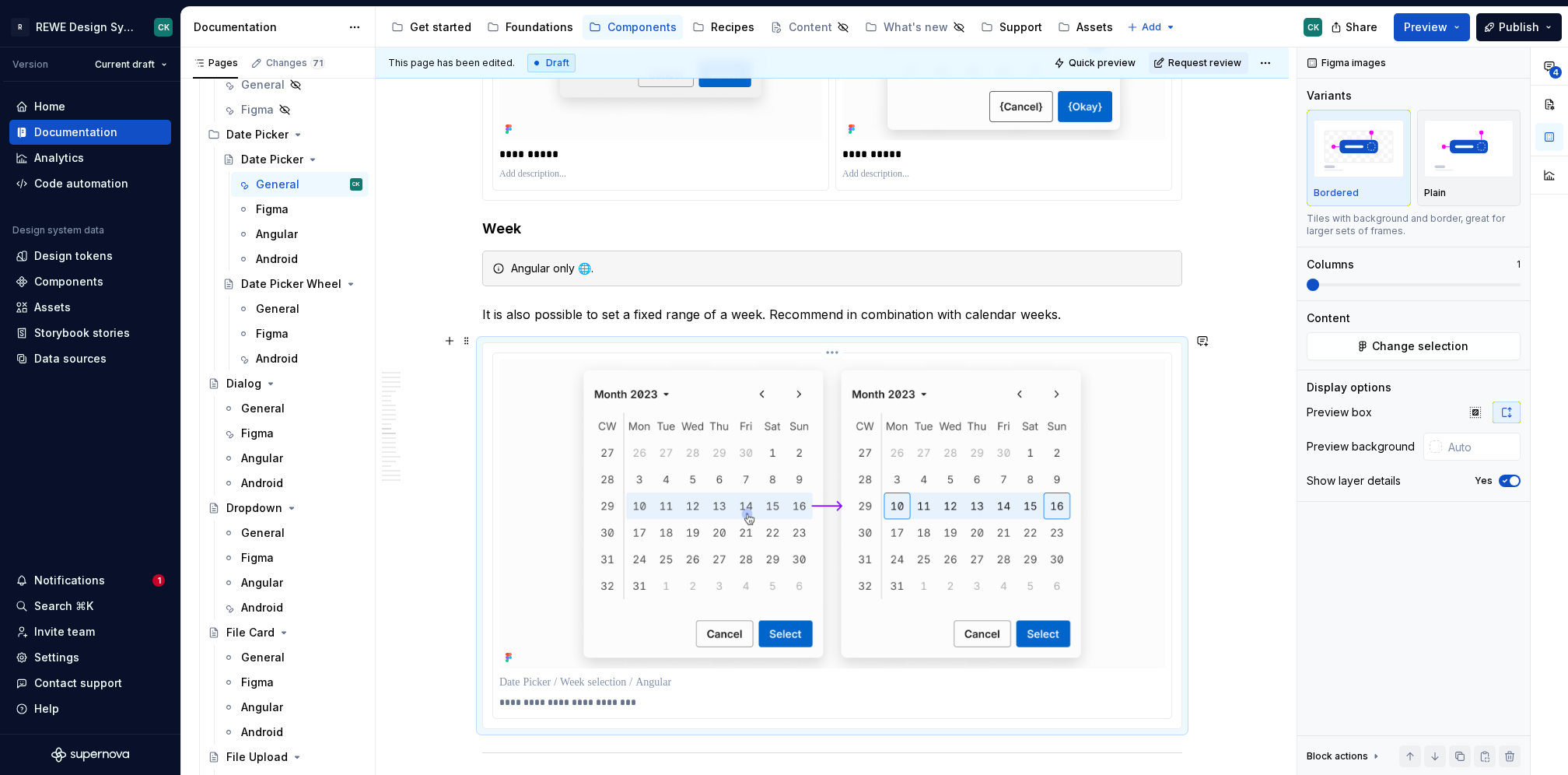
click at [579, 675] on p at bounding box center [832, 682] width 666 height 16
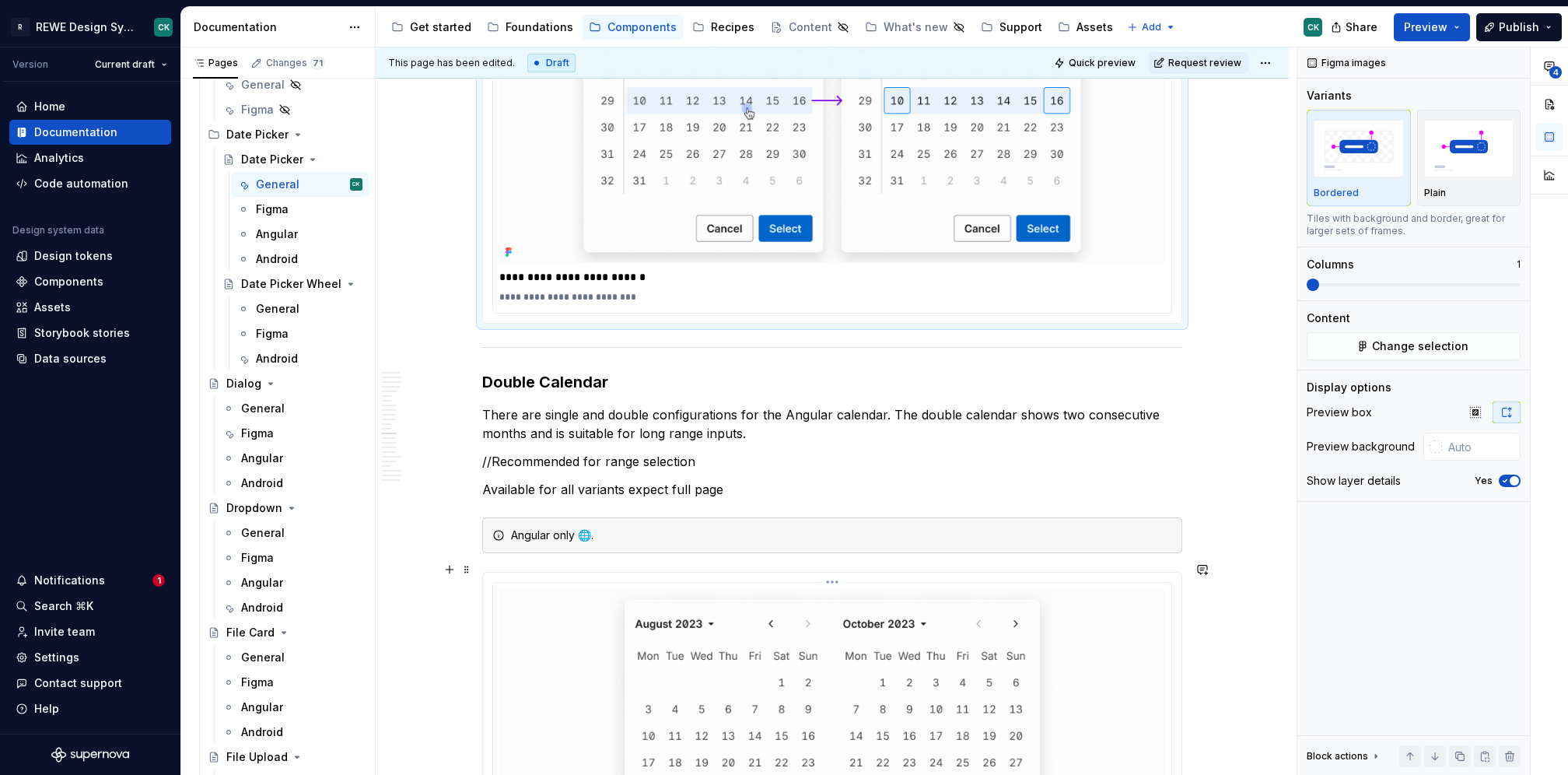
scroll to position [5786, 0]
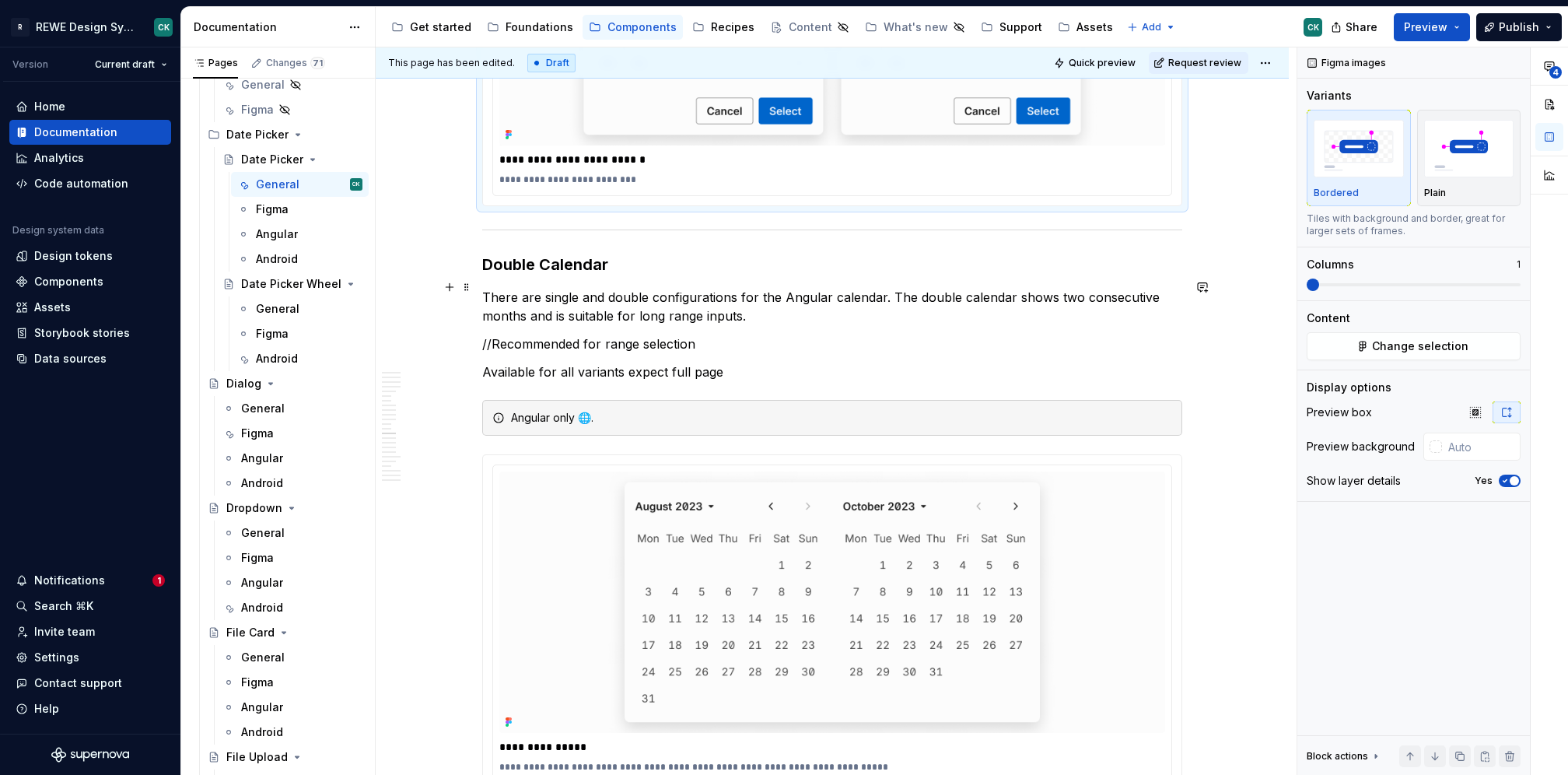
click at [639, 261] on h3 "Double Calendar" at bounding box center [832, 265] width 700 height 22
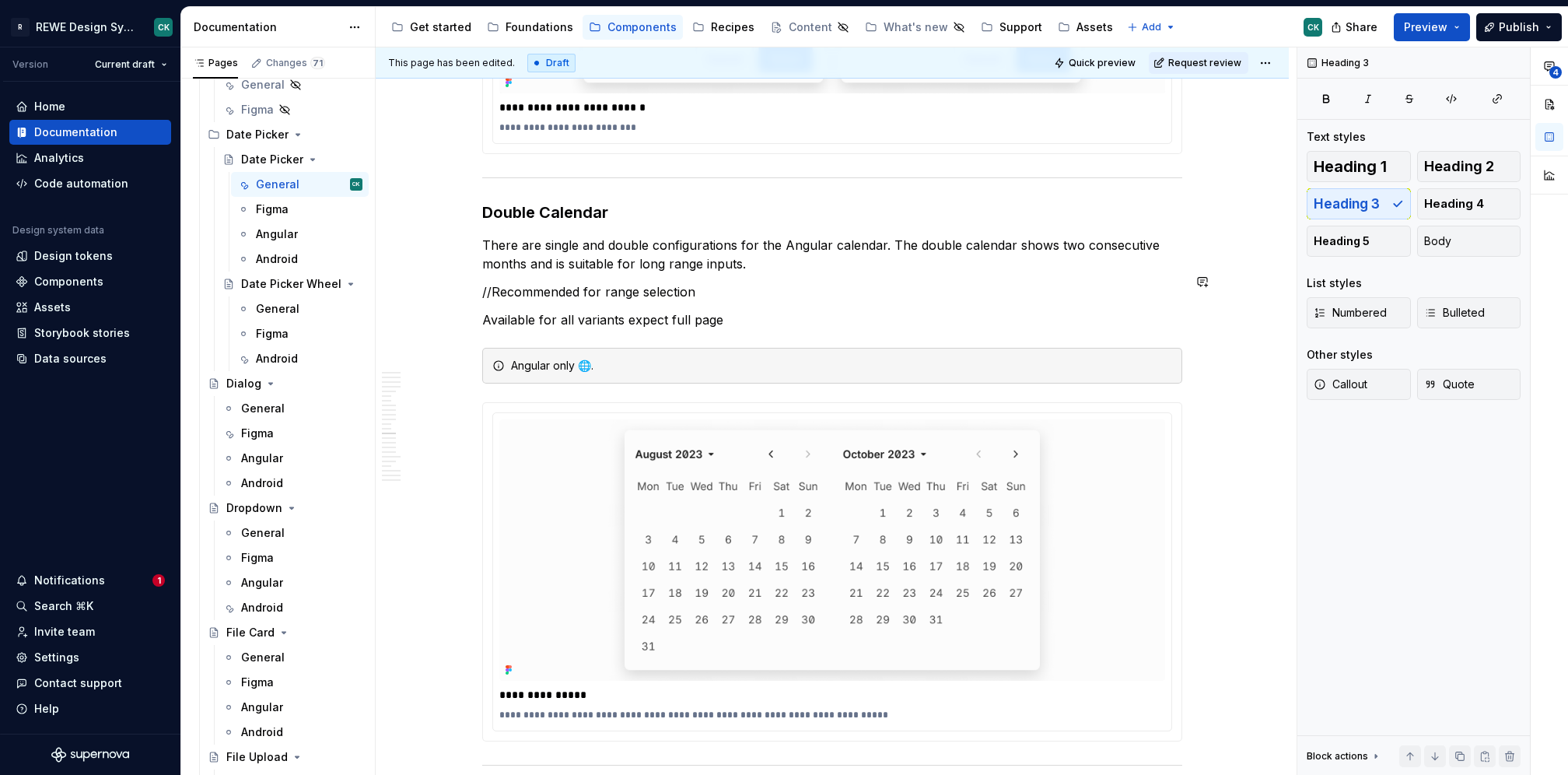
scroll to position [5840, 0]
click at [1106, 249] on p "There are single and double configurations for the Angular calendar. The double…" at bounding box center [832, 252] width 700 height 37
click at [1104, 235] on p "There are single and double configurations for the Angular calendar. The double…" at bounding box center [832, 252] width 700 height 37
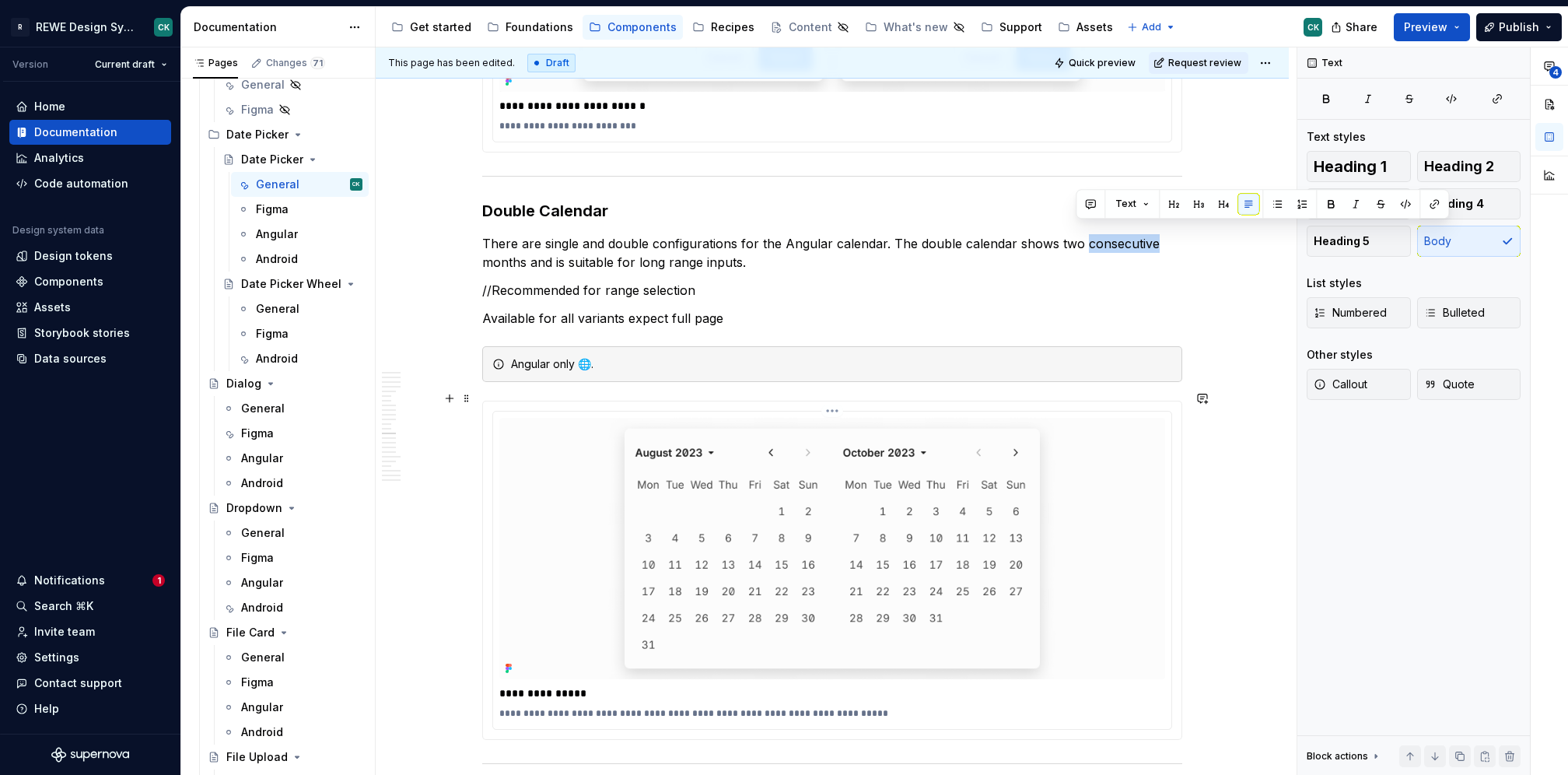
copy p "consecutive"
click at [774, 243] on p "There are single and double configurations for the Angular calendar. The double…" at bounding box center [832, 252] width 700 height 37
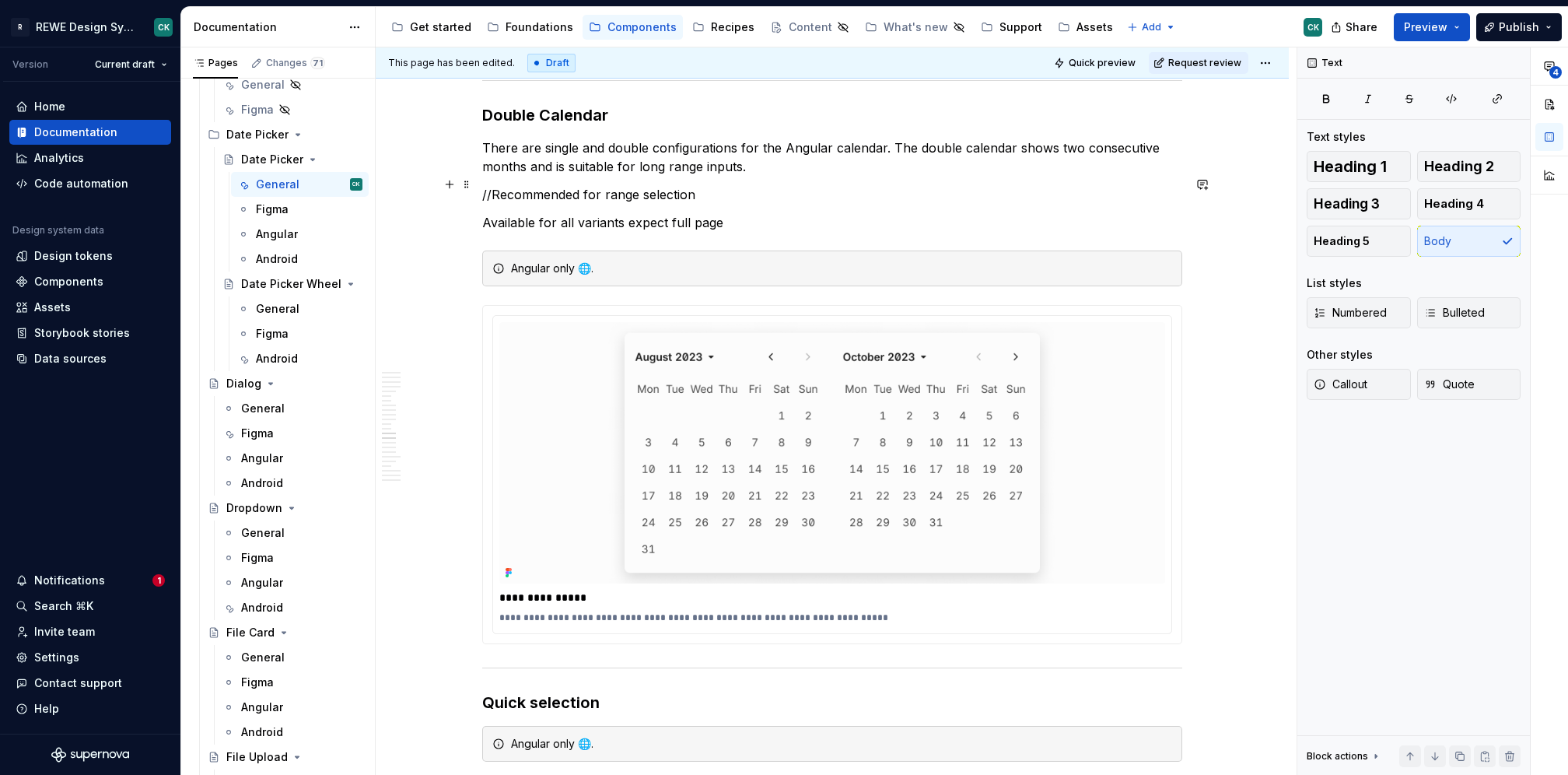
scroll to position [5919, 0]
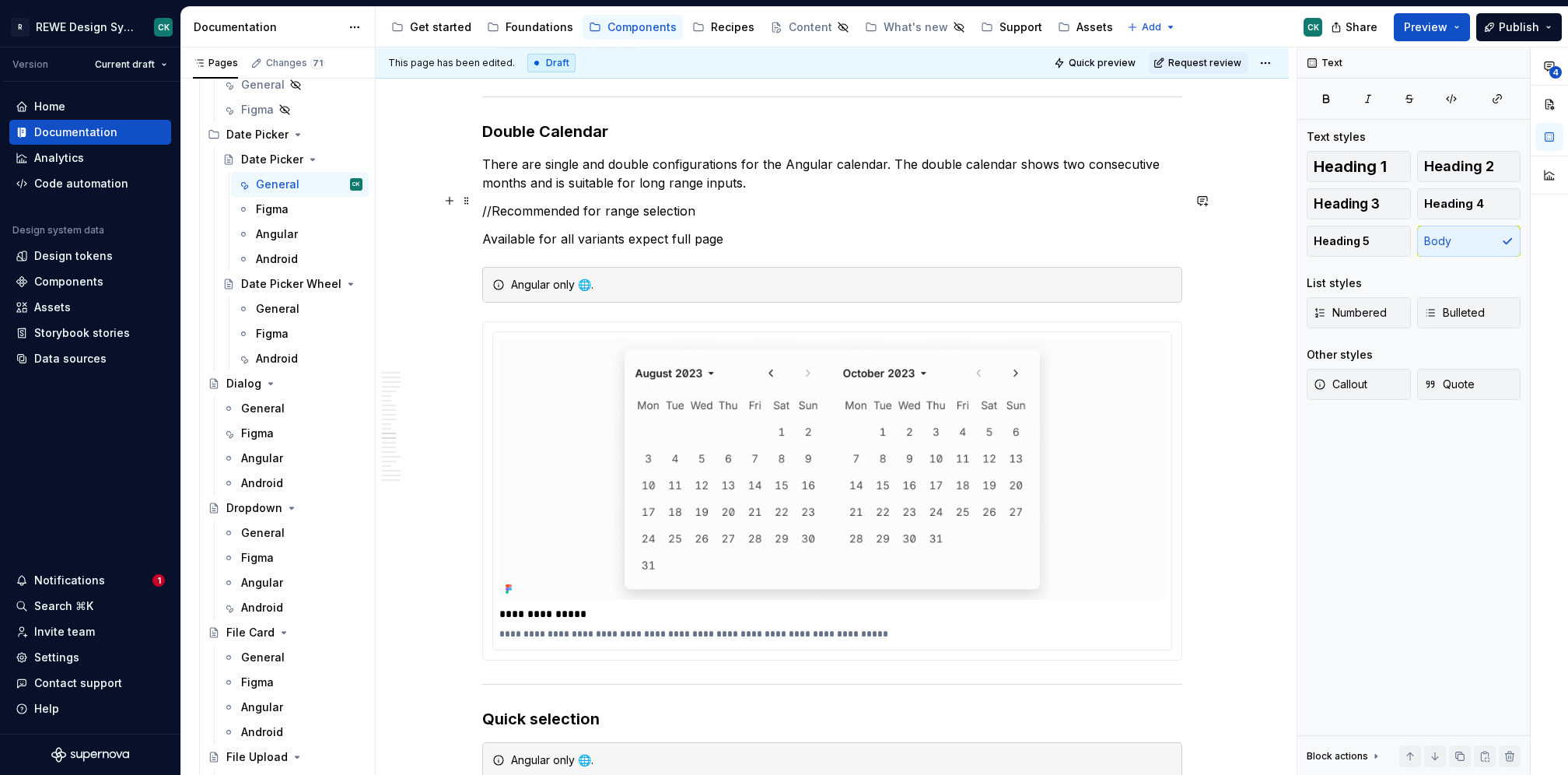
click at [679, 202] on p "//Recommended for range selection" at bounding box center [832, 211] width 700 height 19
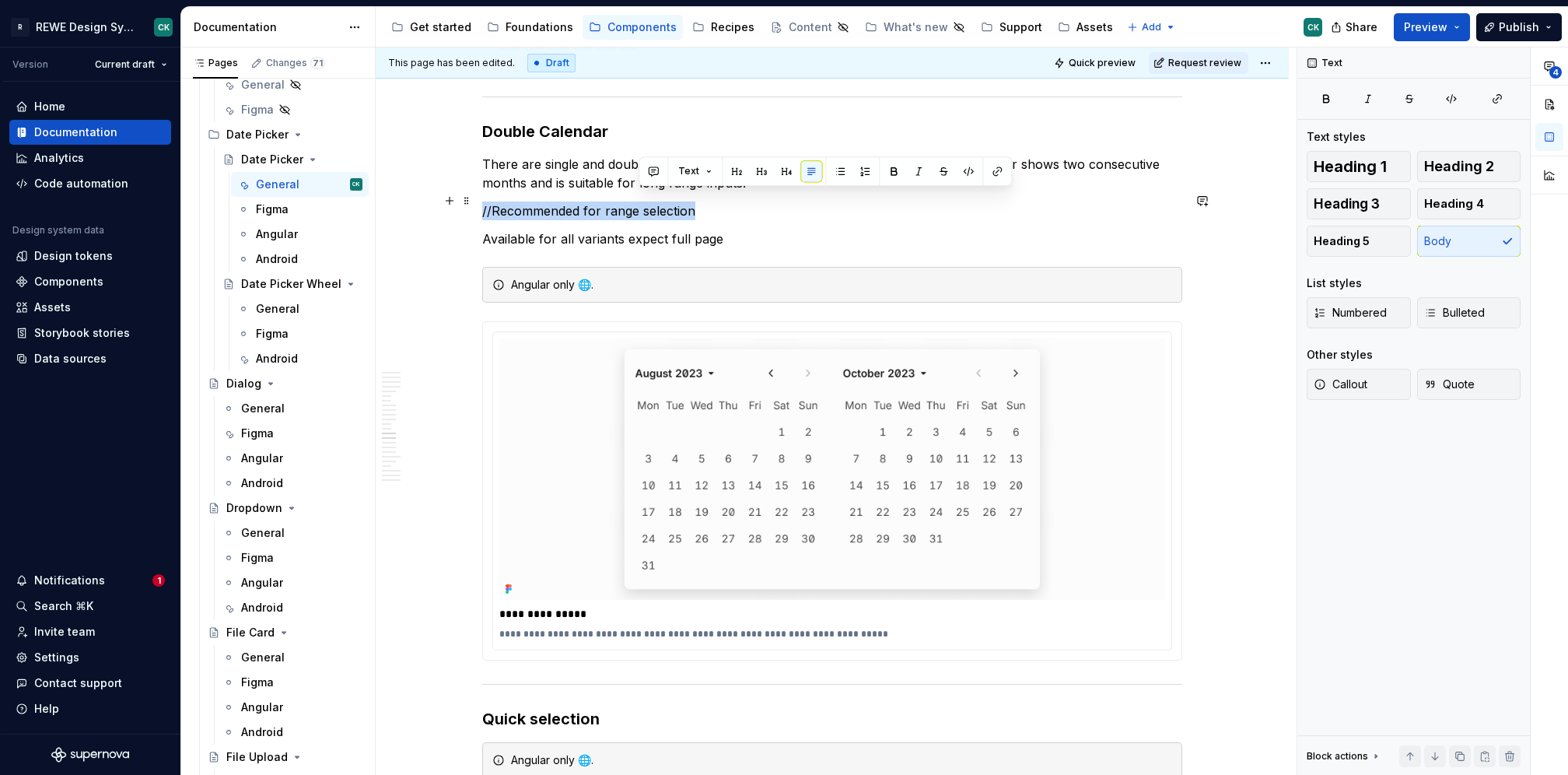
click at [679, 202] on p "//Recommended for range selection" at bounding box center [832, 211] width 700 height 19
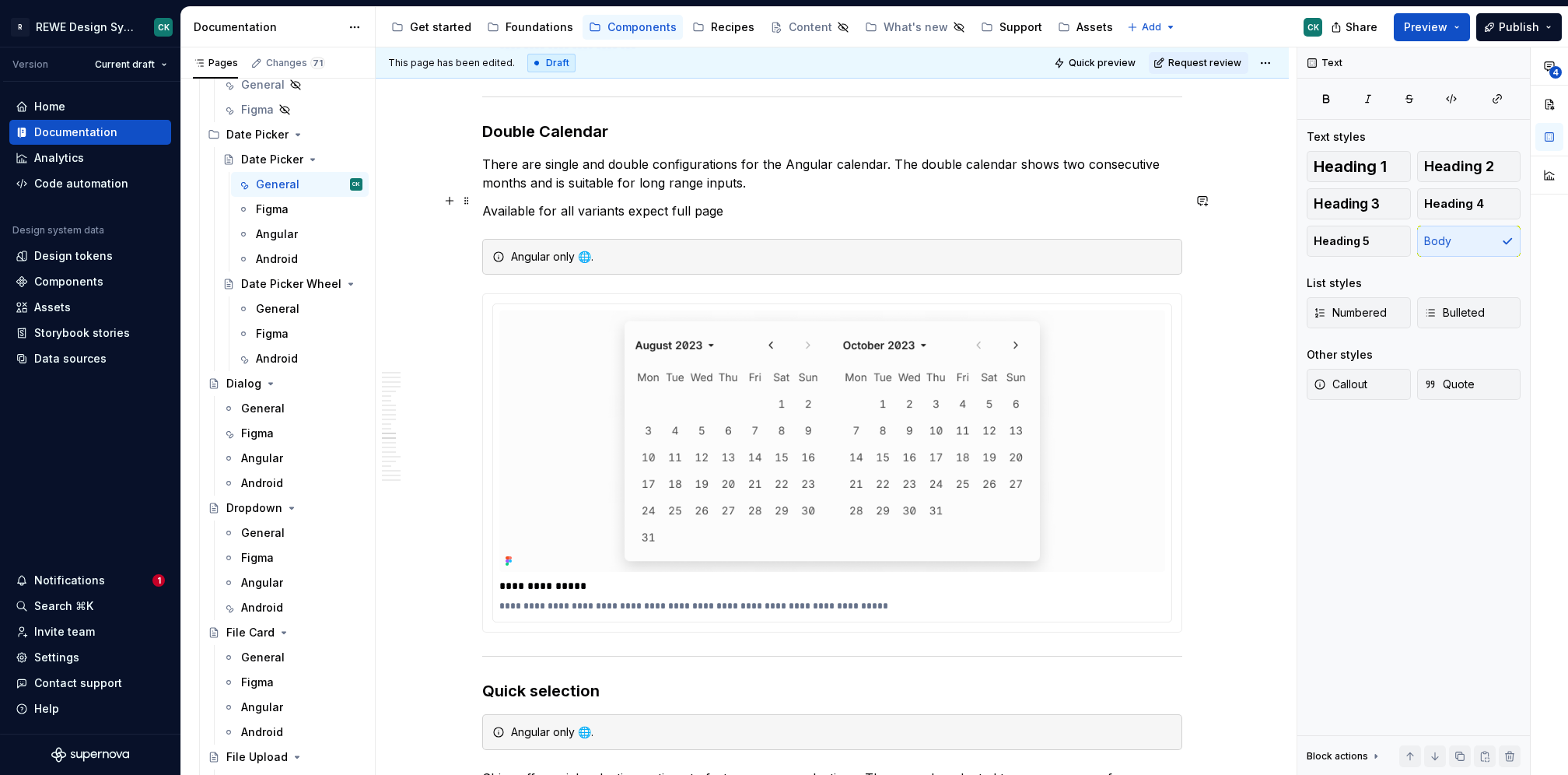
type textarea "*"
click at [546, 202] on p "Available for all variants expect full page" at bounding box center [832, 211] width 700 height 19
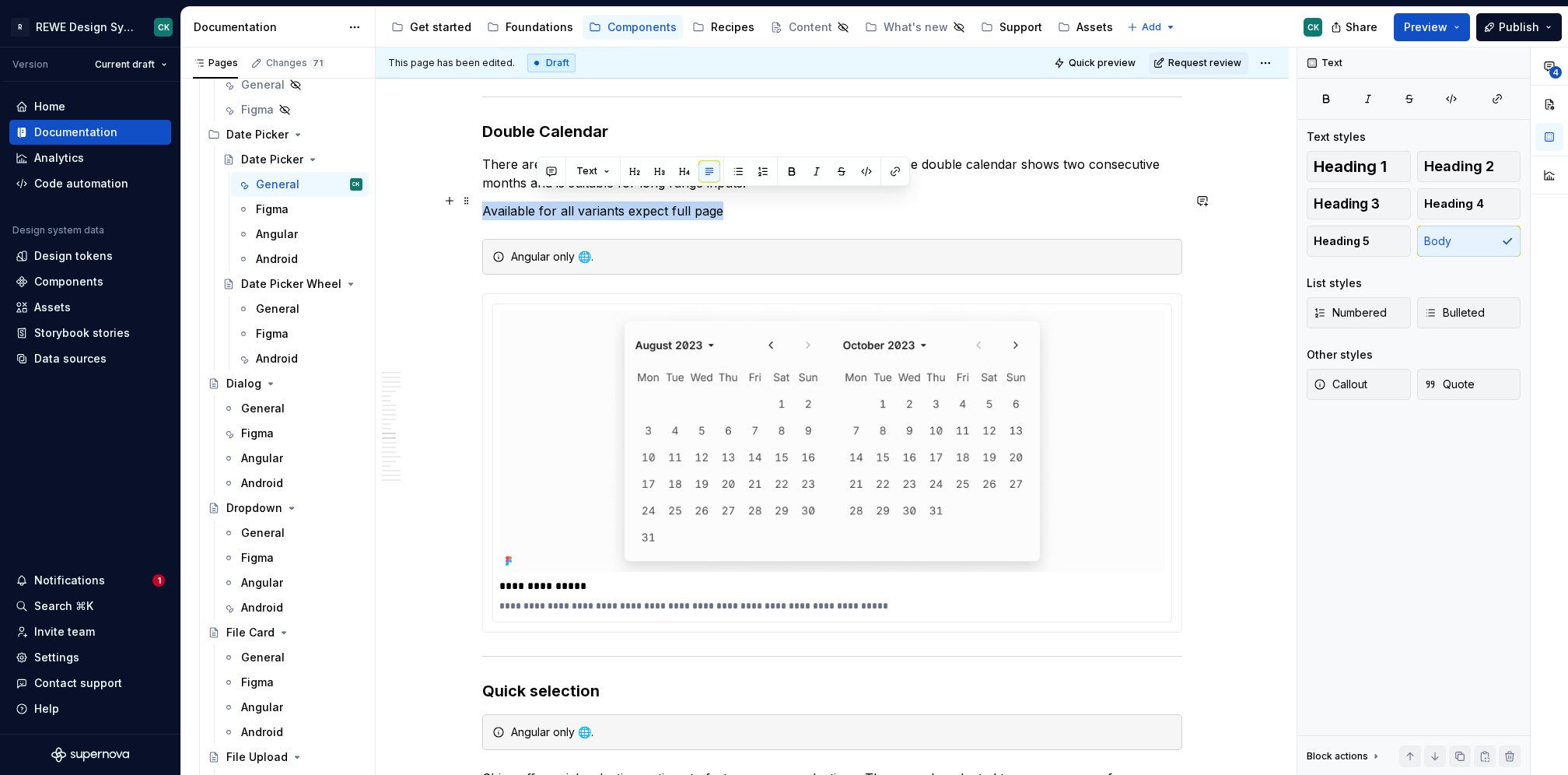
click at [546, 202] on p "Available for all variants expect full page" at bounding box center [832, 211] width 700 height 19
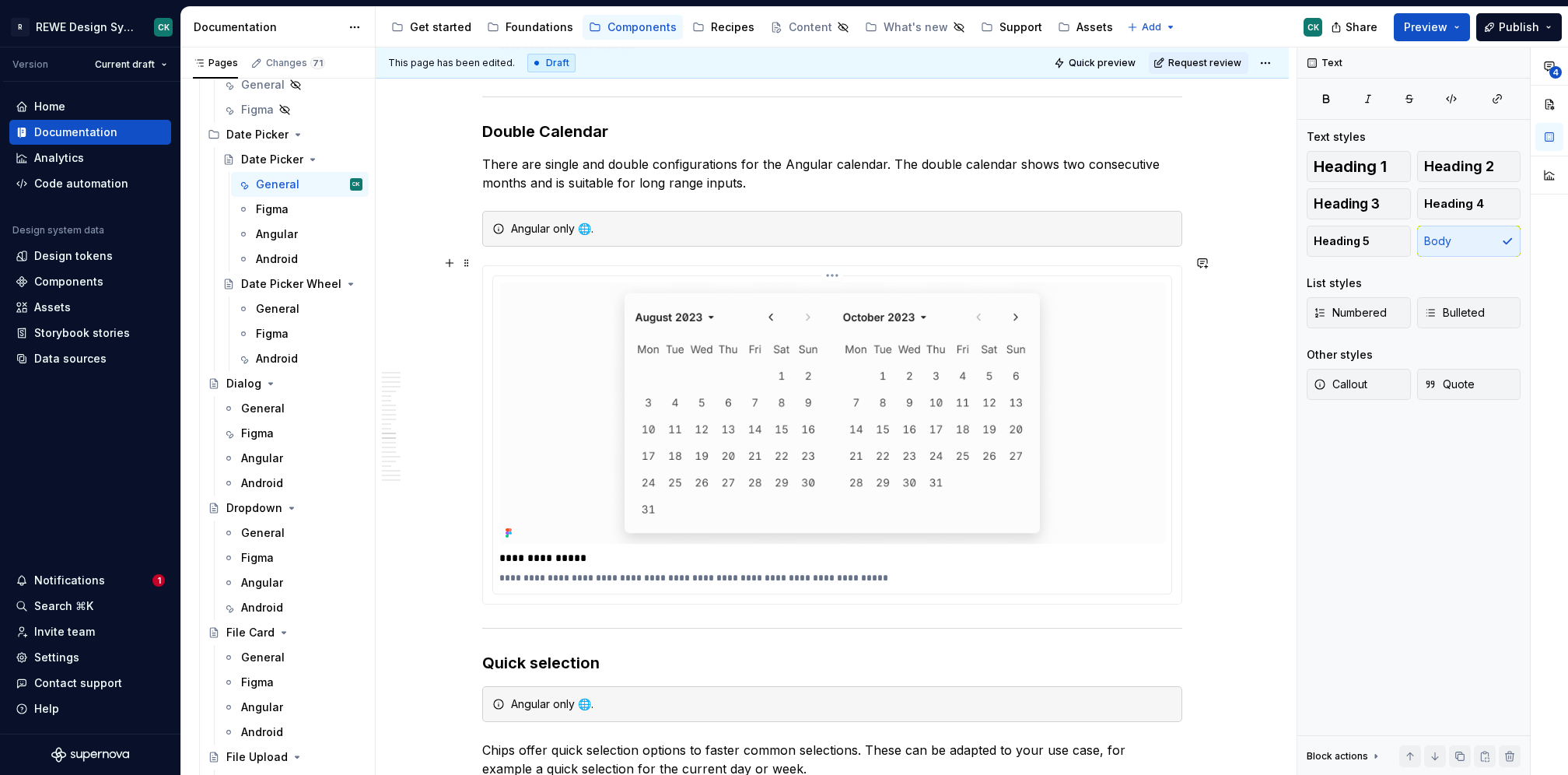
click at [877, 572] on p "**********" at bounding box center [833, 578] width 667 height 12
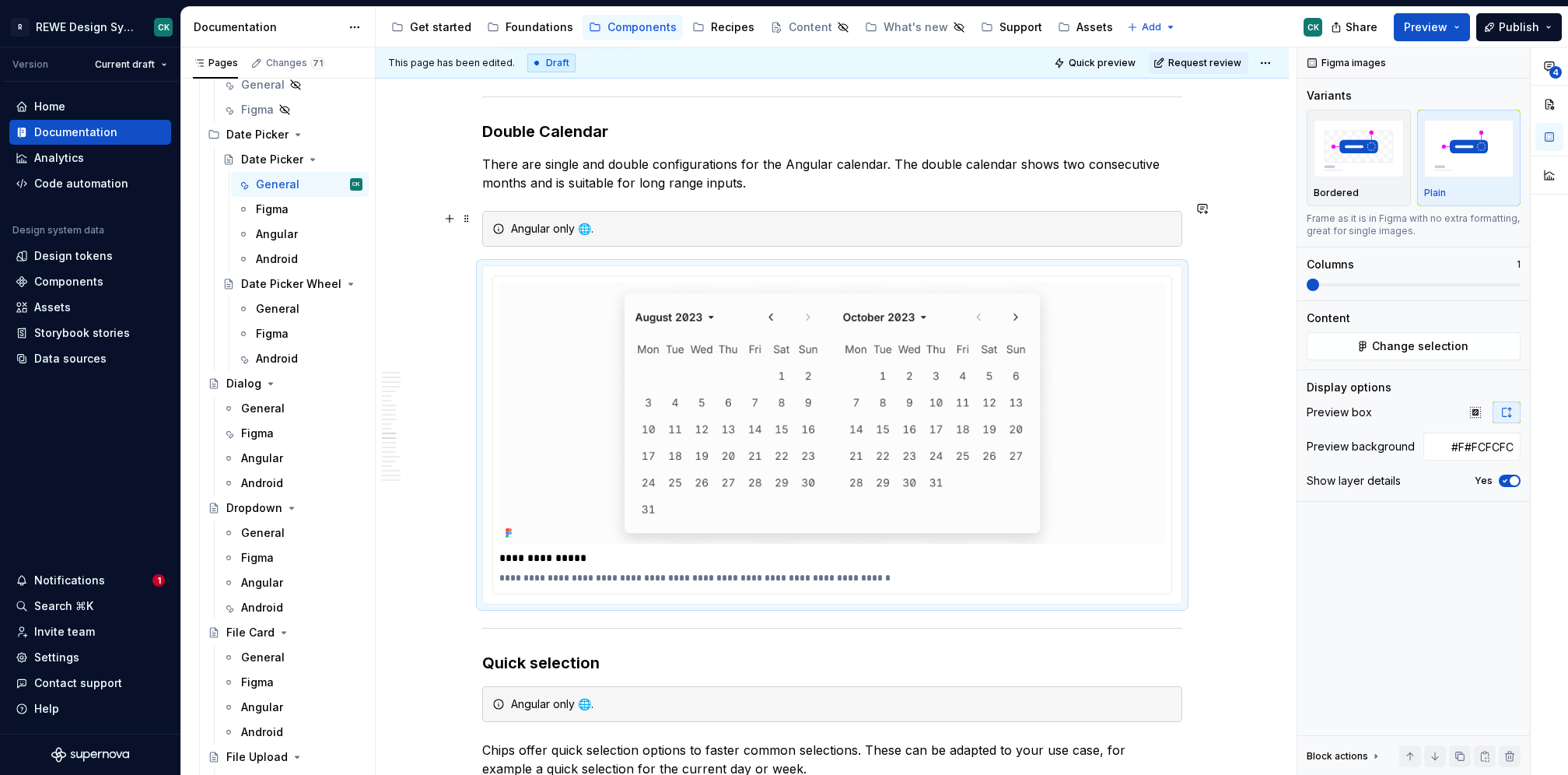
click at [805, 177] on p "There are single and double configurations for the Angular calendar. The double…" at bounding box center [832, 173] width 700 height 37
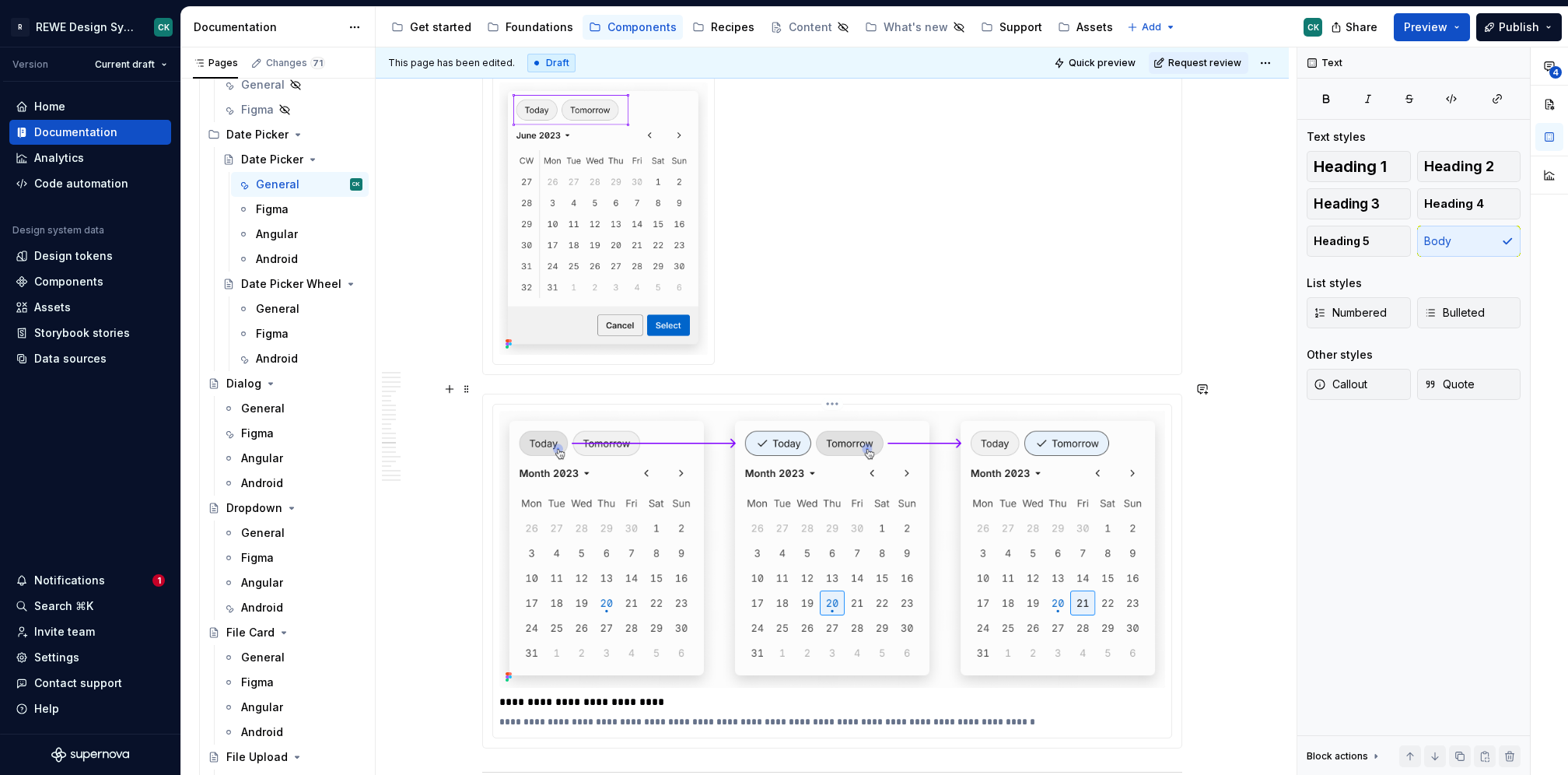
scroll to position [6693, 0]
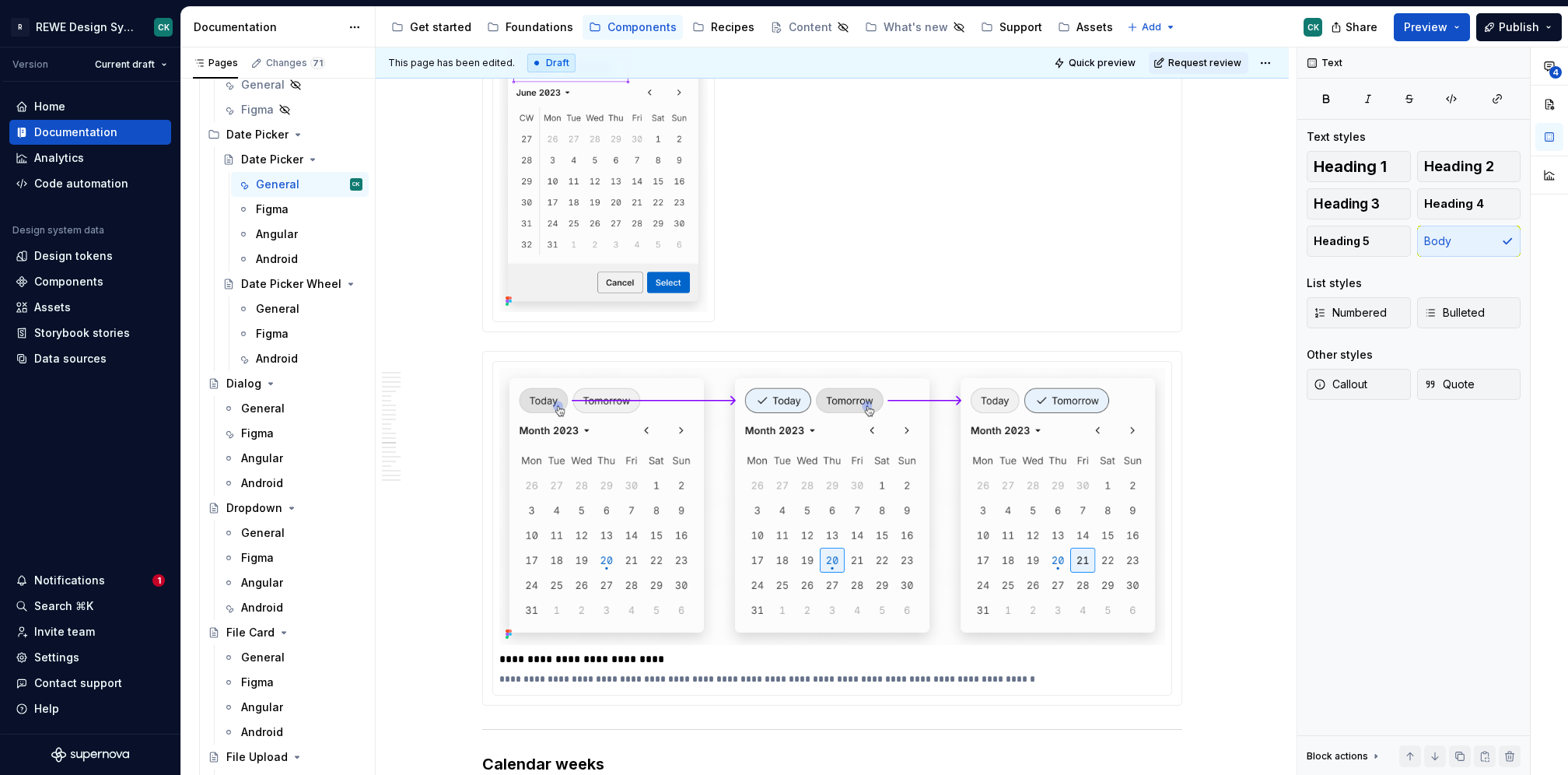
type textarea "*"
click at [625, 362] on div "**********" at bounding box center [832, 528] width 679 height 333
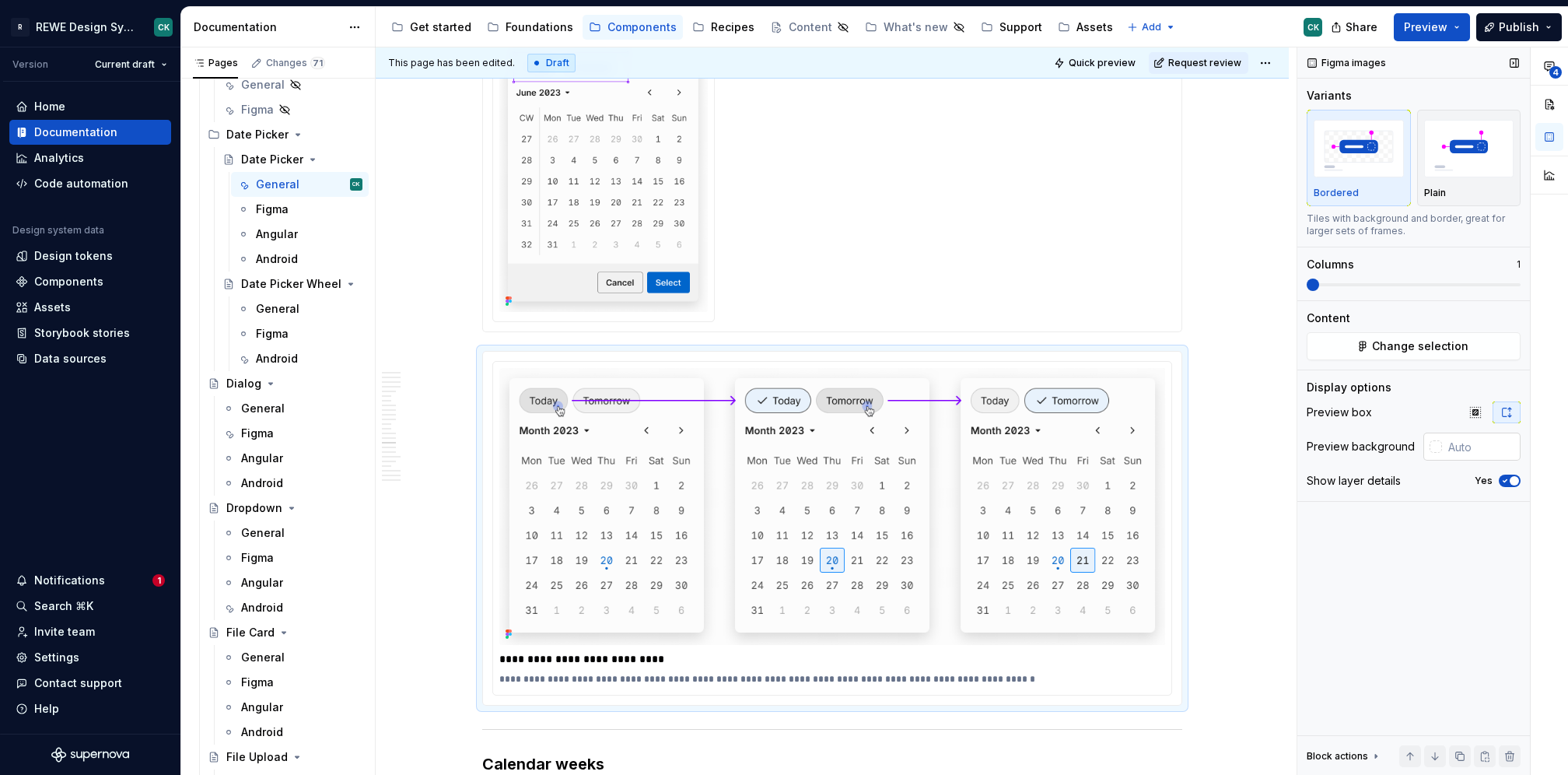
click at [1469, 447] on input "text" at bounding box center [1481, 446] width 79 height 28
type input "#FCFCFC"
type textarea "*"
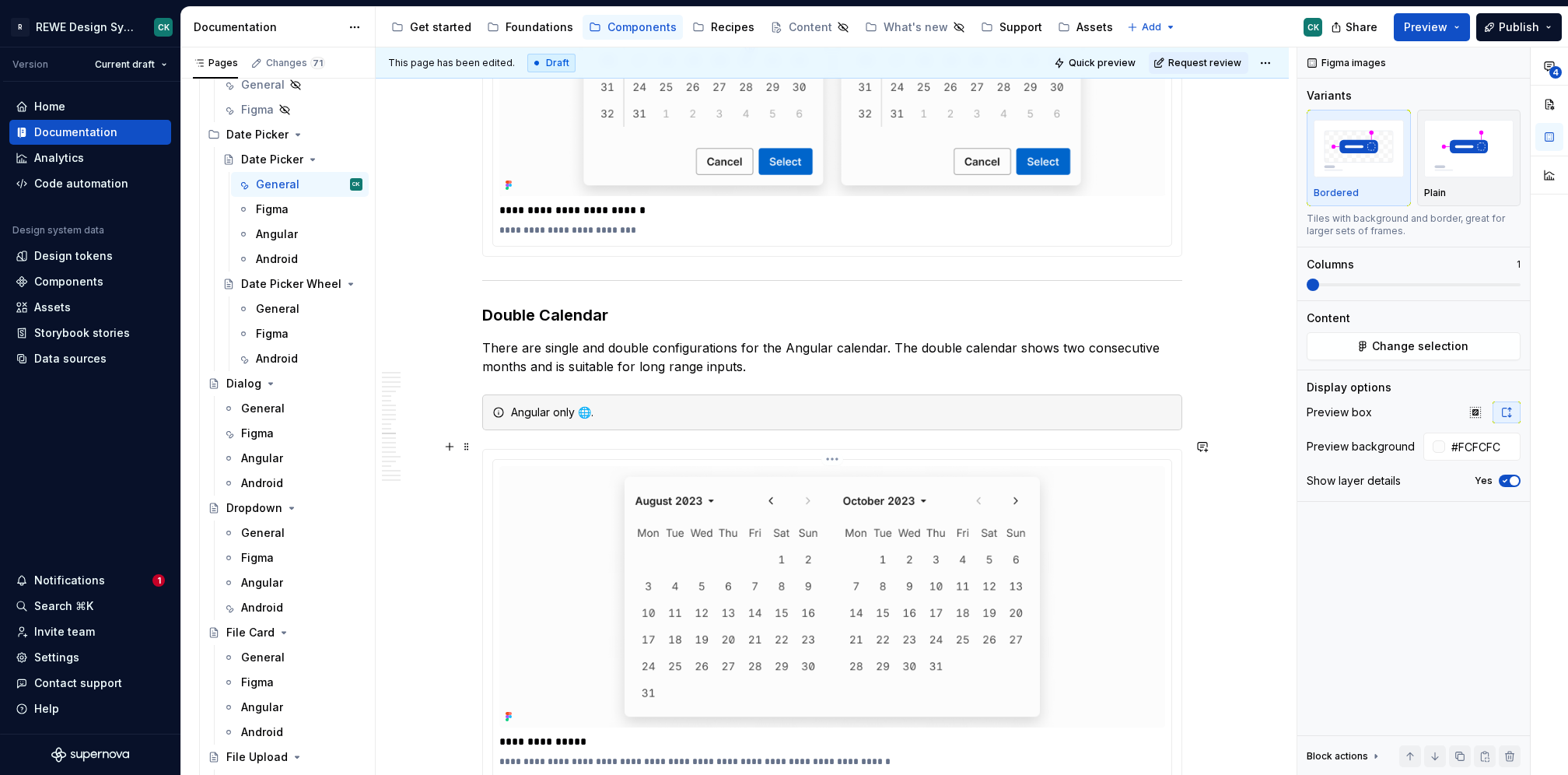
scroll to position [5552, 0]
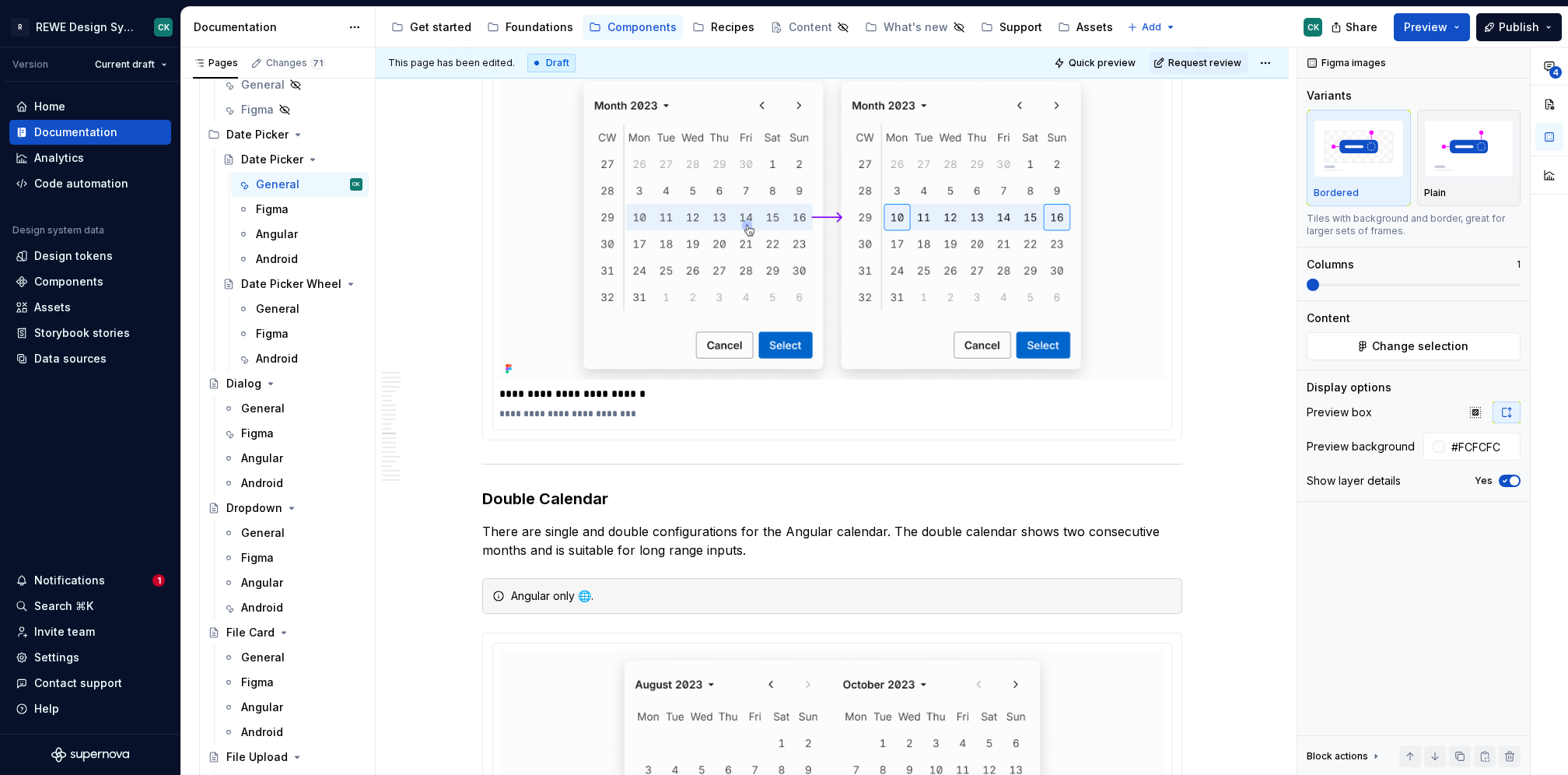
click at [1166, 206] on div "**********" at bounding box center [832, 247] width 679 height 365
click at [1502, 441] on input "text" at bounding box center [1481, 446] width 79 height 28
type input "#FCFCFC"
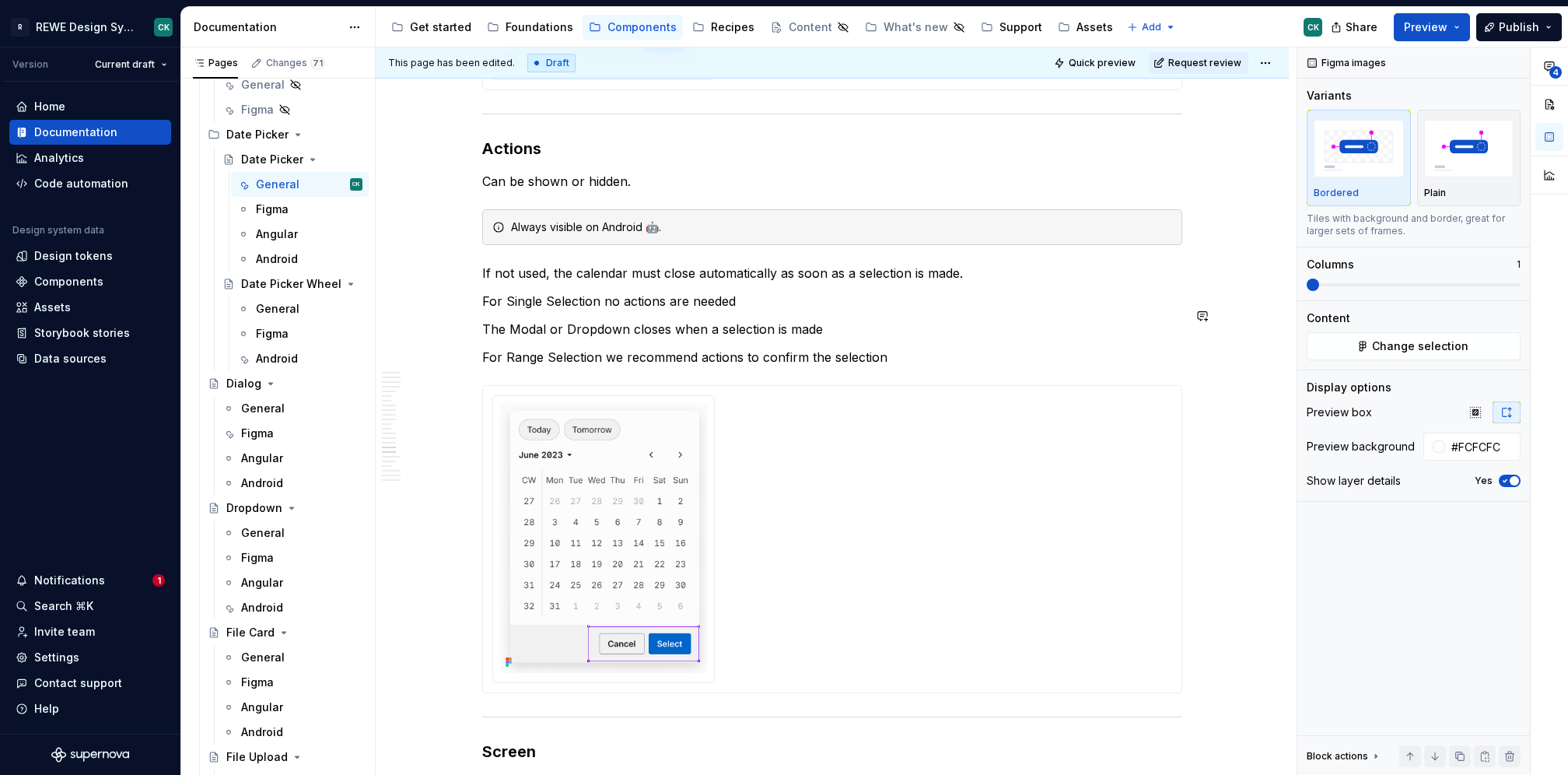
scroll to position [7789, 0]
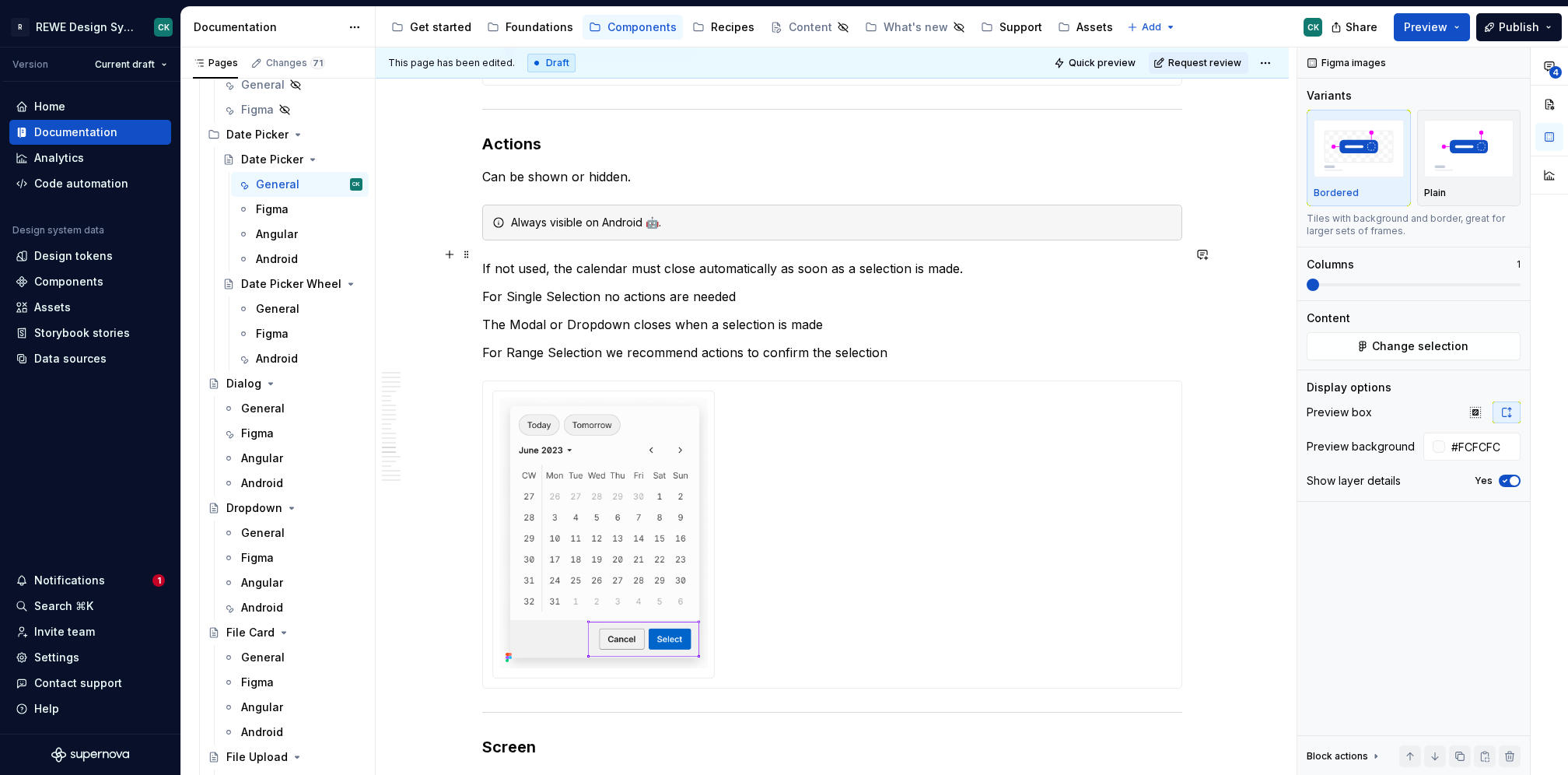
click at [482, 259] on p "If not used, the calendar must close automatically as soon as a selection is ma…" at bounding box center [832, 268] width 700 height 19
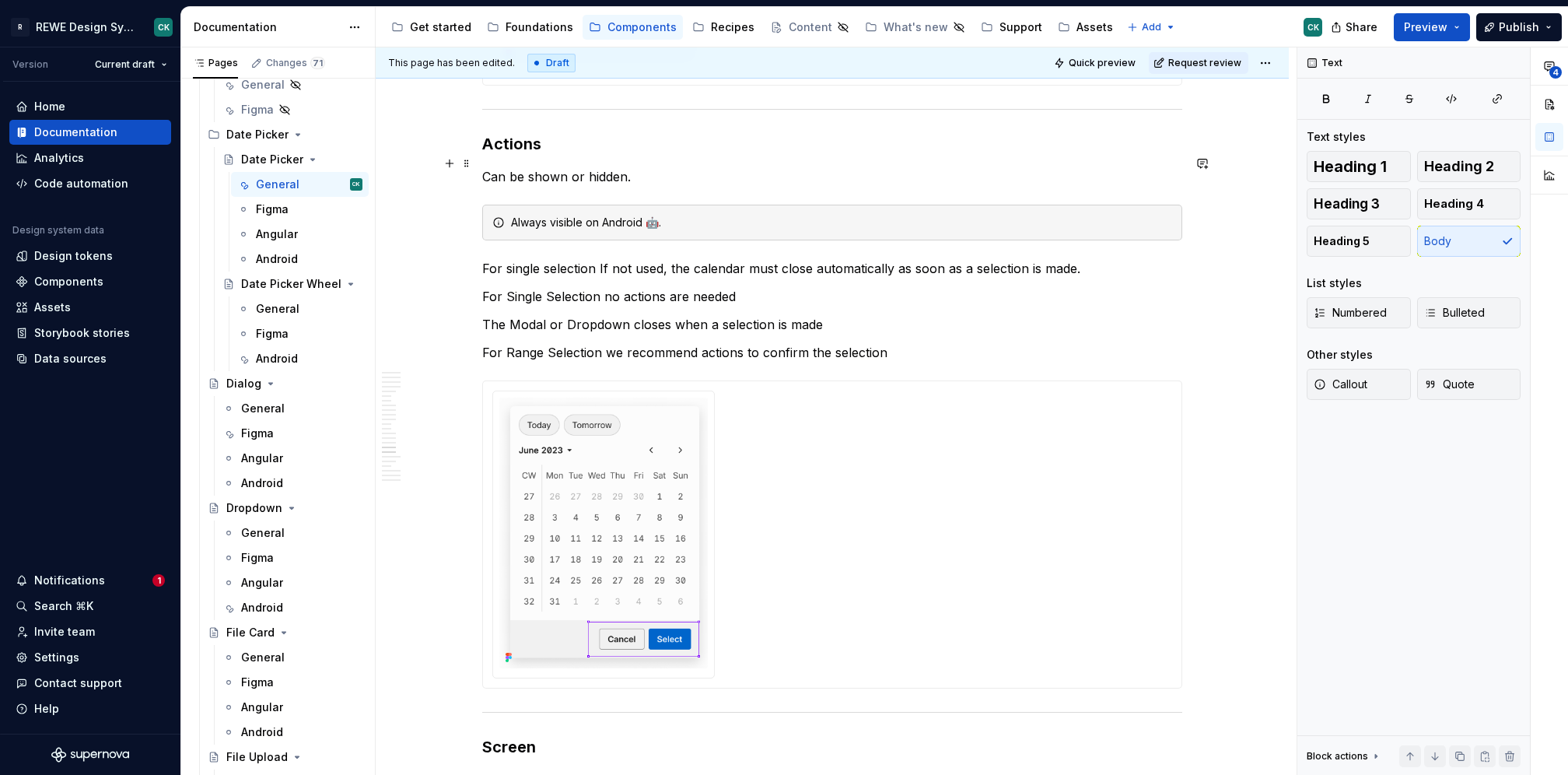
click at [484, 168] on p "Can be shown or hidden." at bounding box center [832, 177] width 700 height 19
click at [1055, 168] on p "Actions allow users to cancel and confirm their selection. They can be shown or…" at bounding box center [832, 177] width 700 height 19
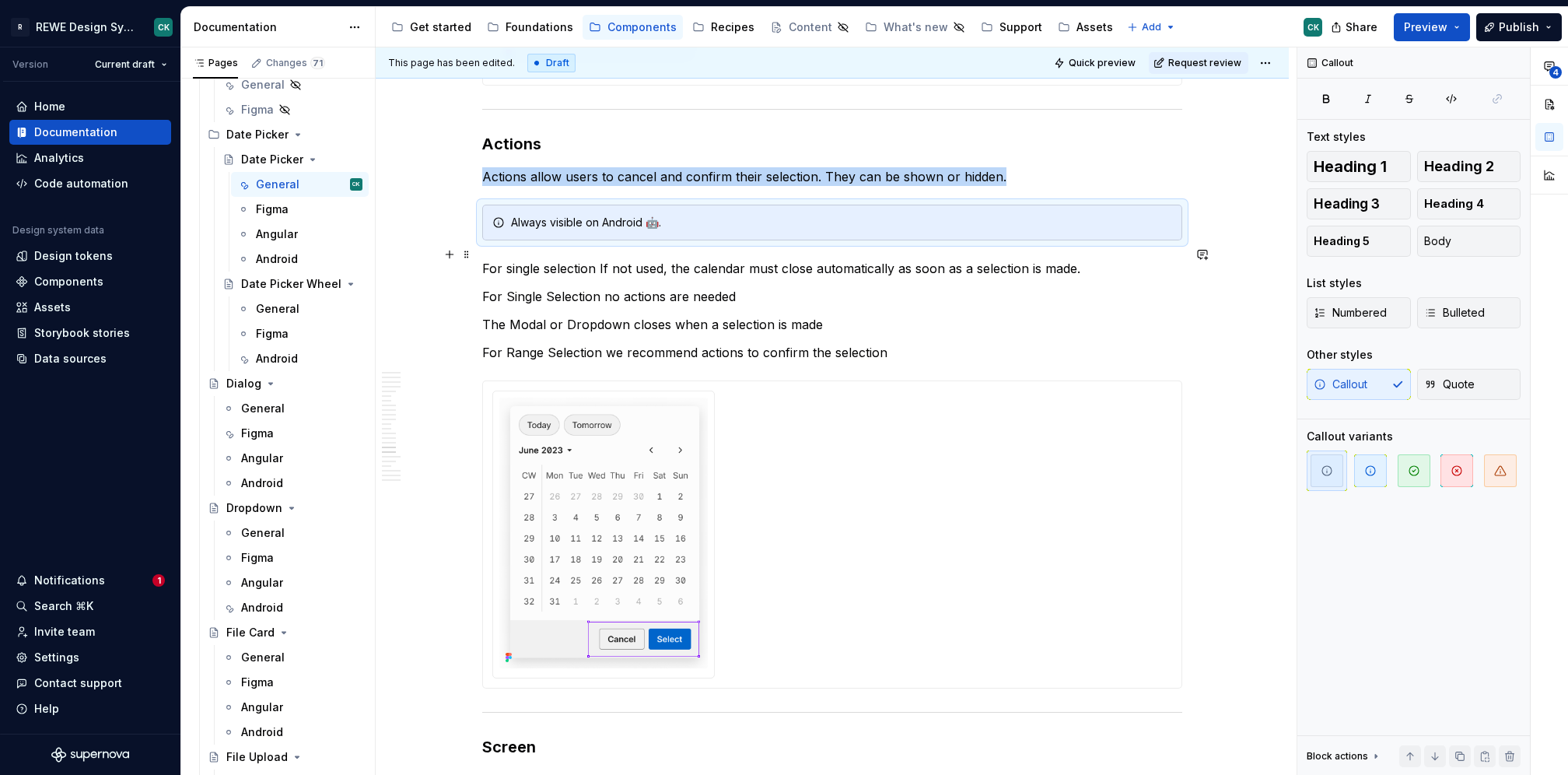
click at [485, 259] on p "For single selection If not used, the calendar must close automatically as soon…" at bounding box center [832, 268] width 700 height 19
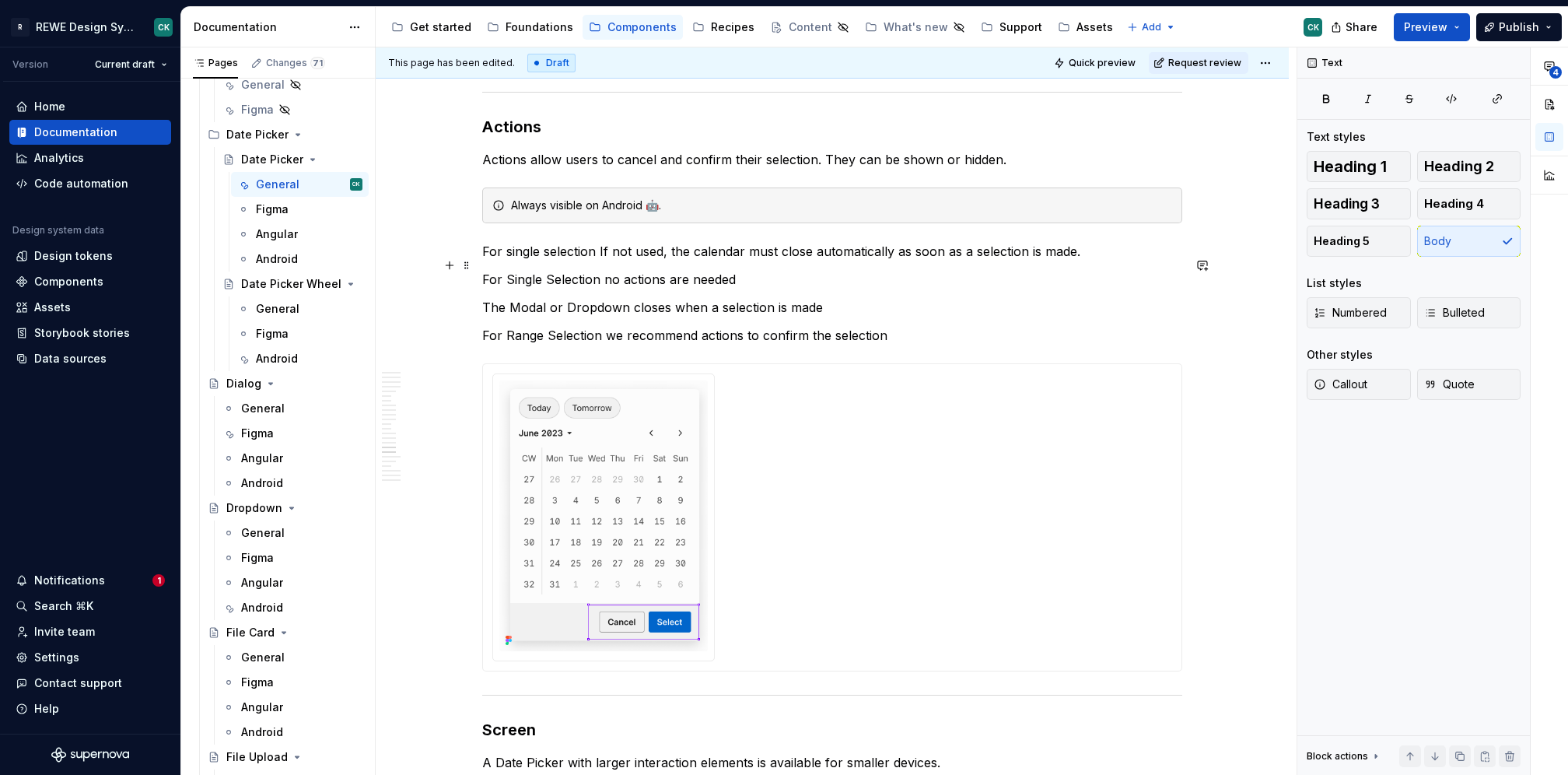
scroll to position [7810, 0]
click at [595, 239] on p "For single selection If not used, the calendar must close automatically as soon…" at bounding box center [832, 248] width 700 height 19
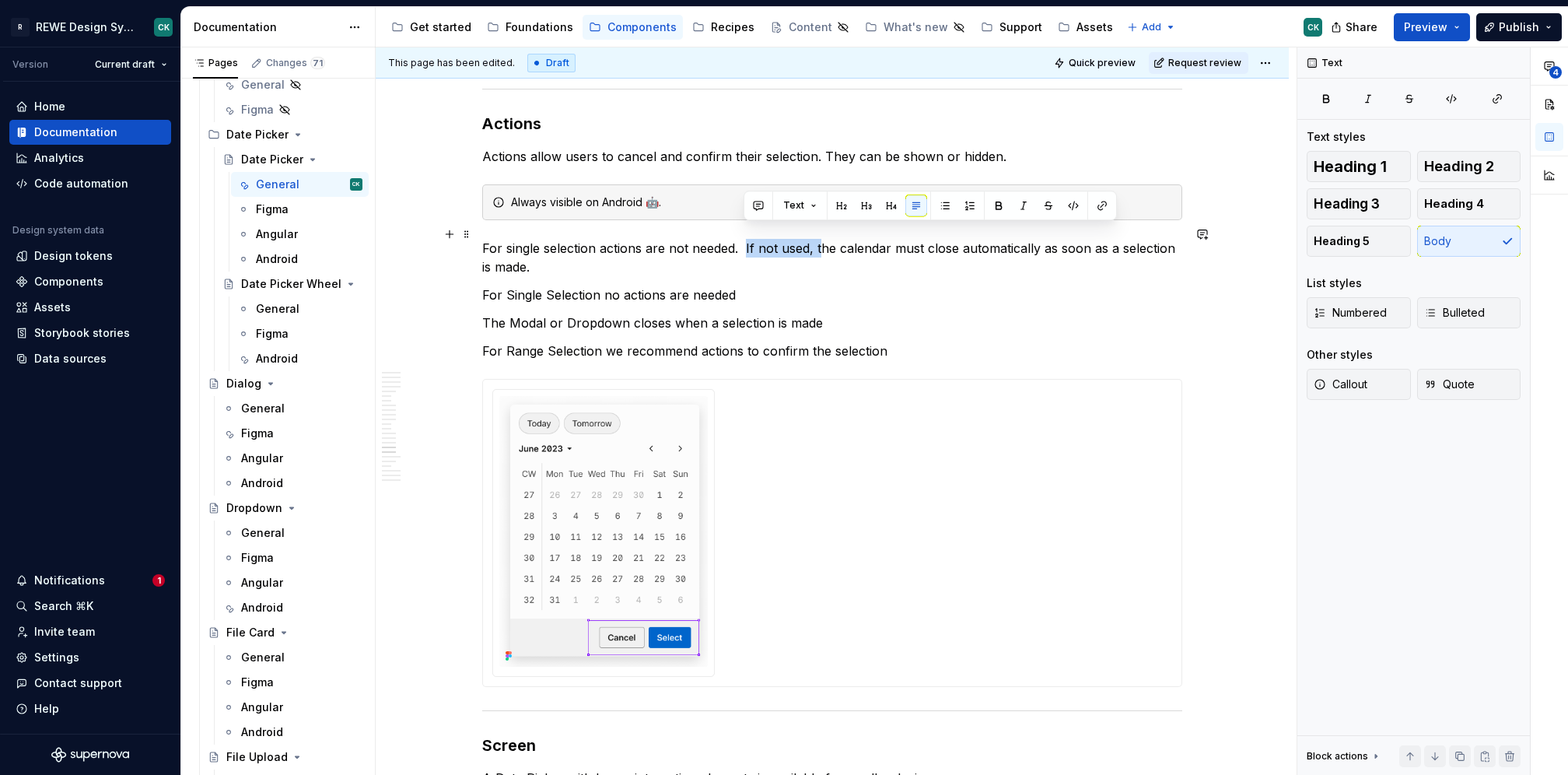
drag, startPoint x: 758, startPoint y: 236, endPoint x: 819, endPoint y: 235, distance: 61.0
click at [819, 239] on p "For single selection actions are not needed. If not used, the calendar must clo…" at bounding box center [832, 257] width 700 height 37
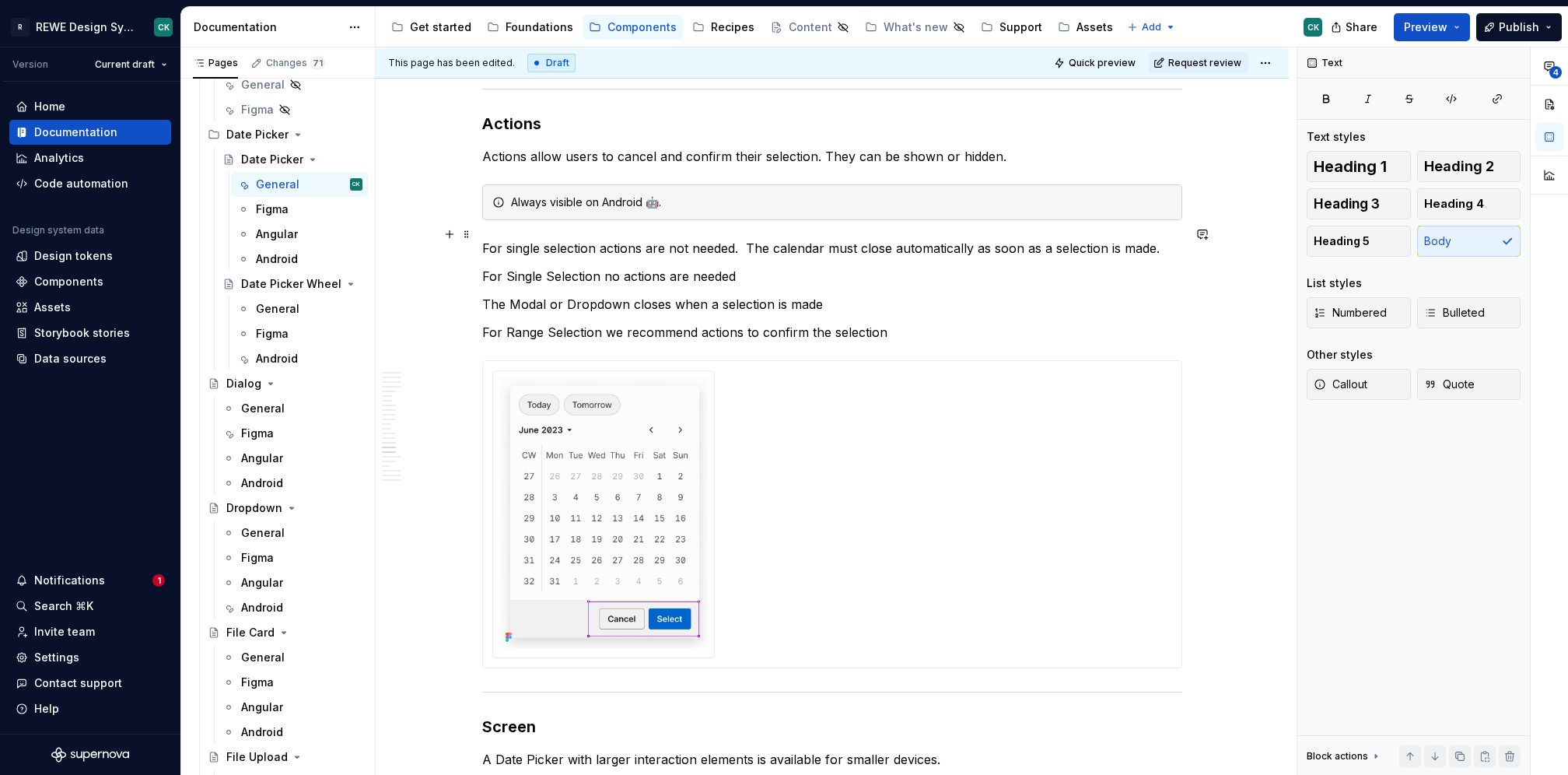
click at [829, 239] on p "For single selection actions are not needed. The calendar must close automatica…" at bounding box center [832, 248] width 700 height 19
click at [857, 239] on p "For single selection actions are not needed. The calendar close automatically a…" at bounding box center [832, 248] width 700 height 19
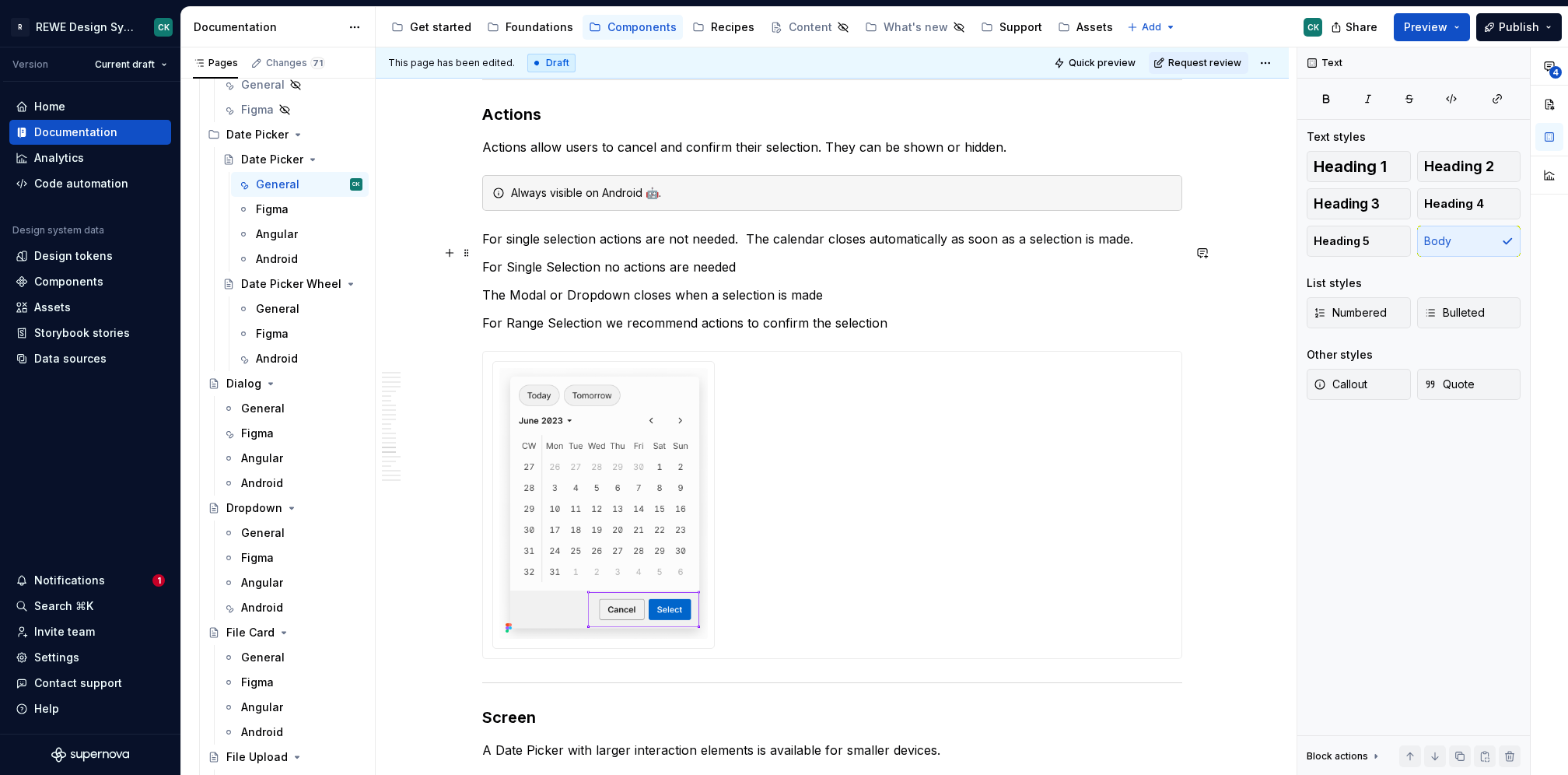
scroll to position [7821, 0]
click at [825, 227] on p "For single selection actions are not needed. The calendar closes automatically …" at bounding box center [832, 236] width 700 height 19
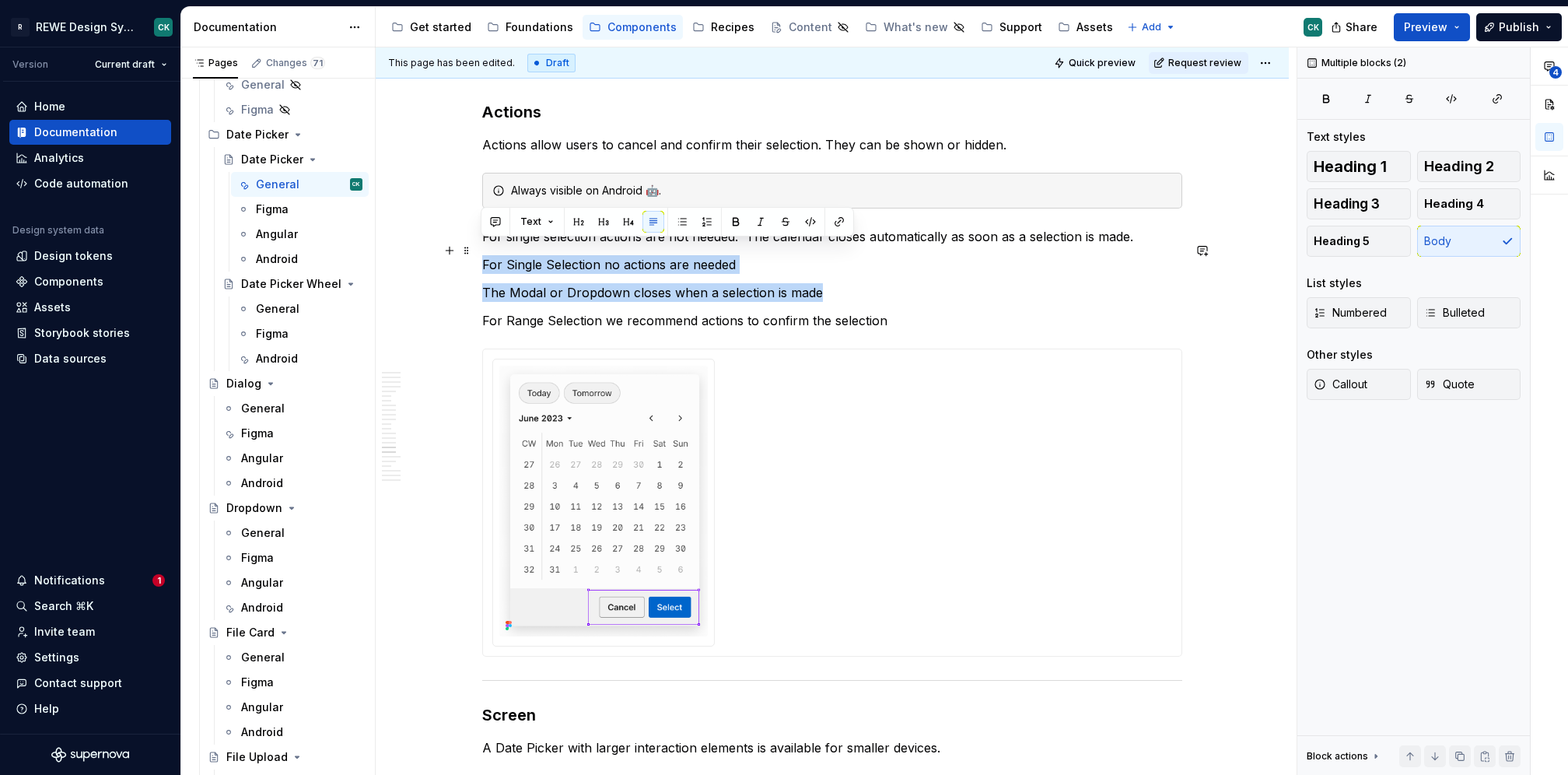
drag, startPoint x: 759, startPoint y: 272, endPoint x: 475, endPoint y: 250, distance: 284.9
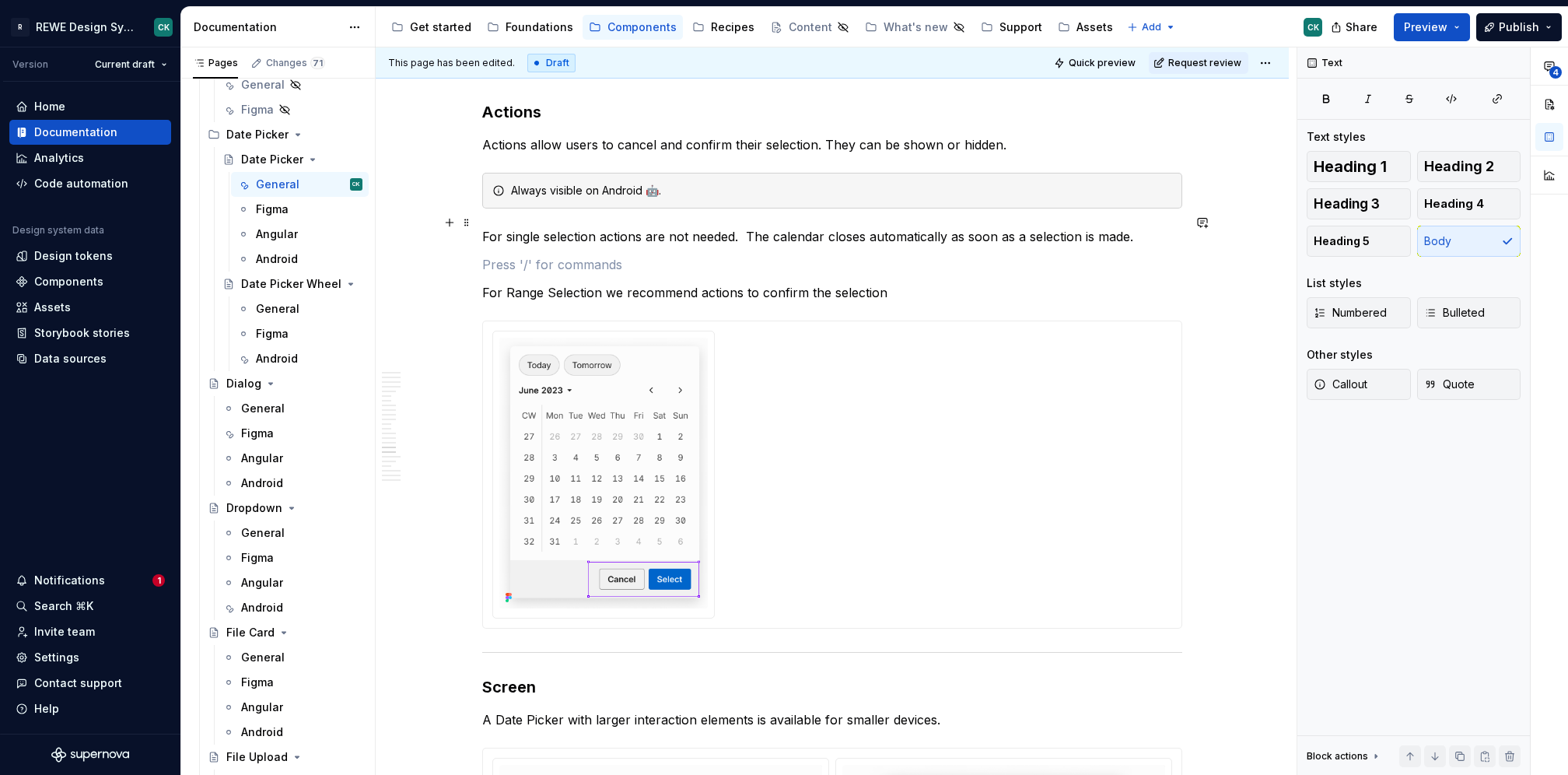
click at [749, 227] on p "For single selection actions are not needed. The calendar closes automatically …" at bounding box center [832, 236] width 700 height 19
click at [560, 259] on p at bounding box center [832, 265] width 700 height 19
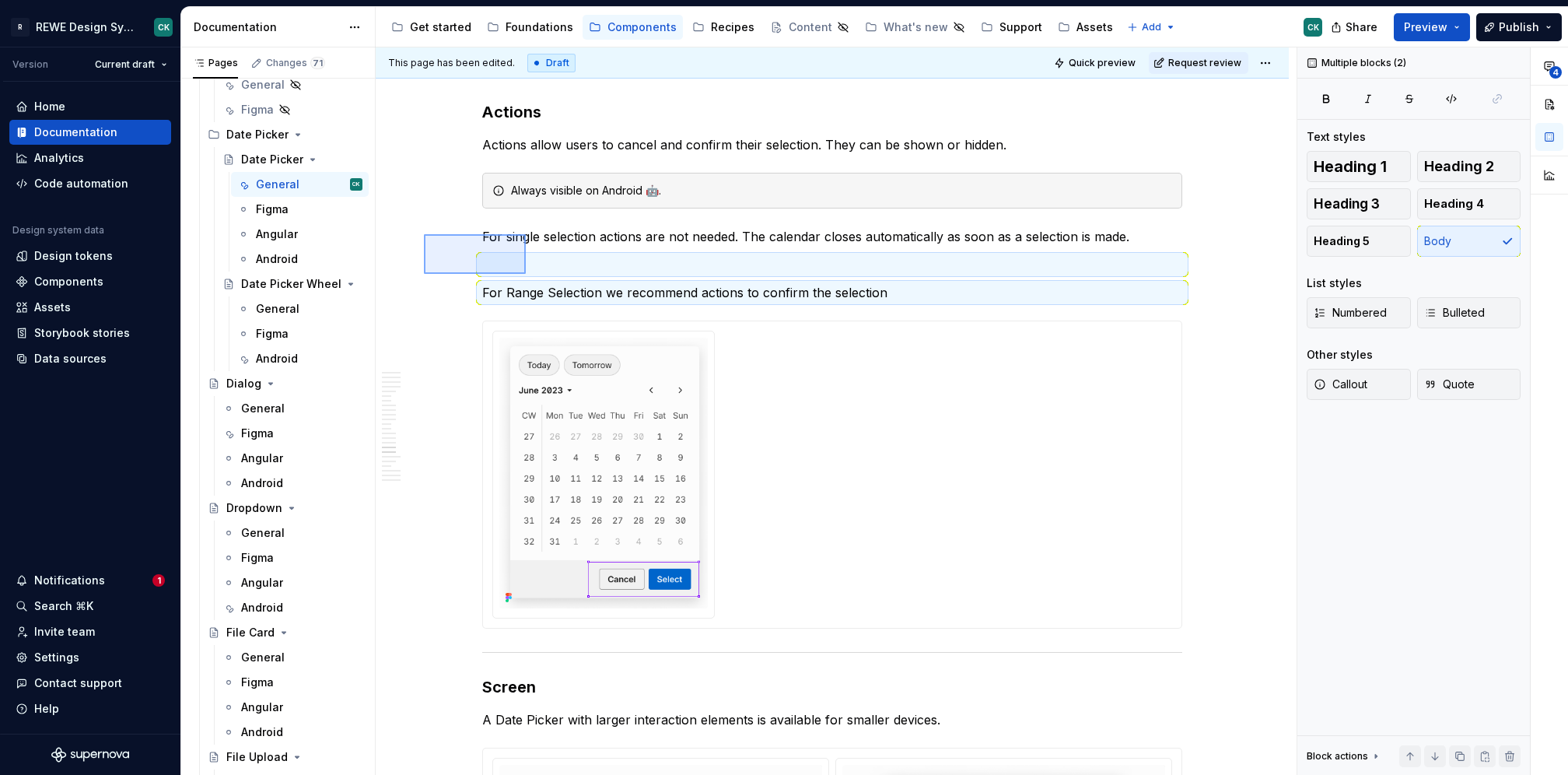
drag, startPoint x: 511, startPoint y: 267, endPoint x: 526, endPoint y: 274, distance: 16.6
click at [526, 274] on div "**********" at bounding box center [836, 412] width 921 height 729
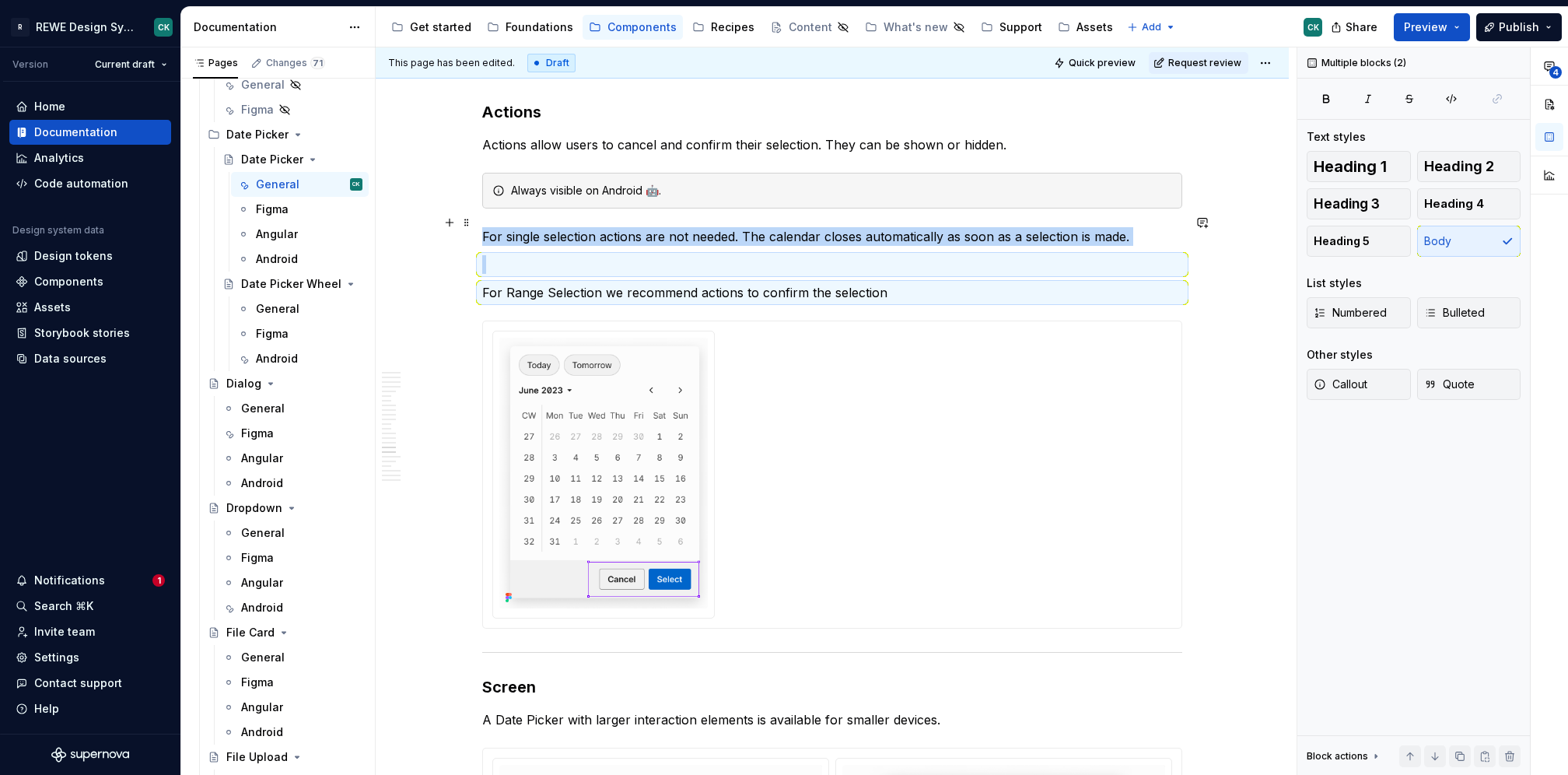
click at [1144, 227] on p "For single selection actions are not needed. The calendar closes automatically …" at bounding box center [832, 236] width 700 height 19
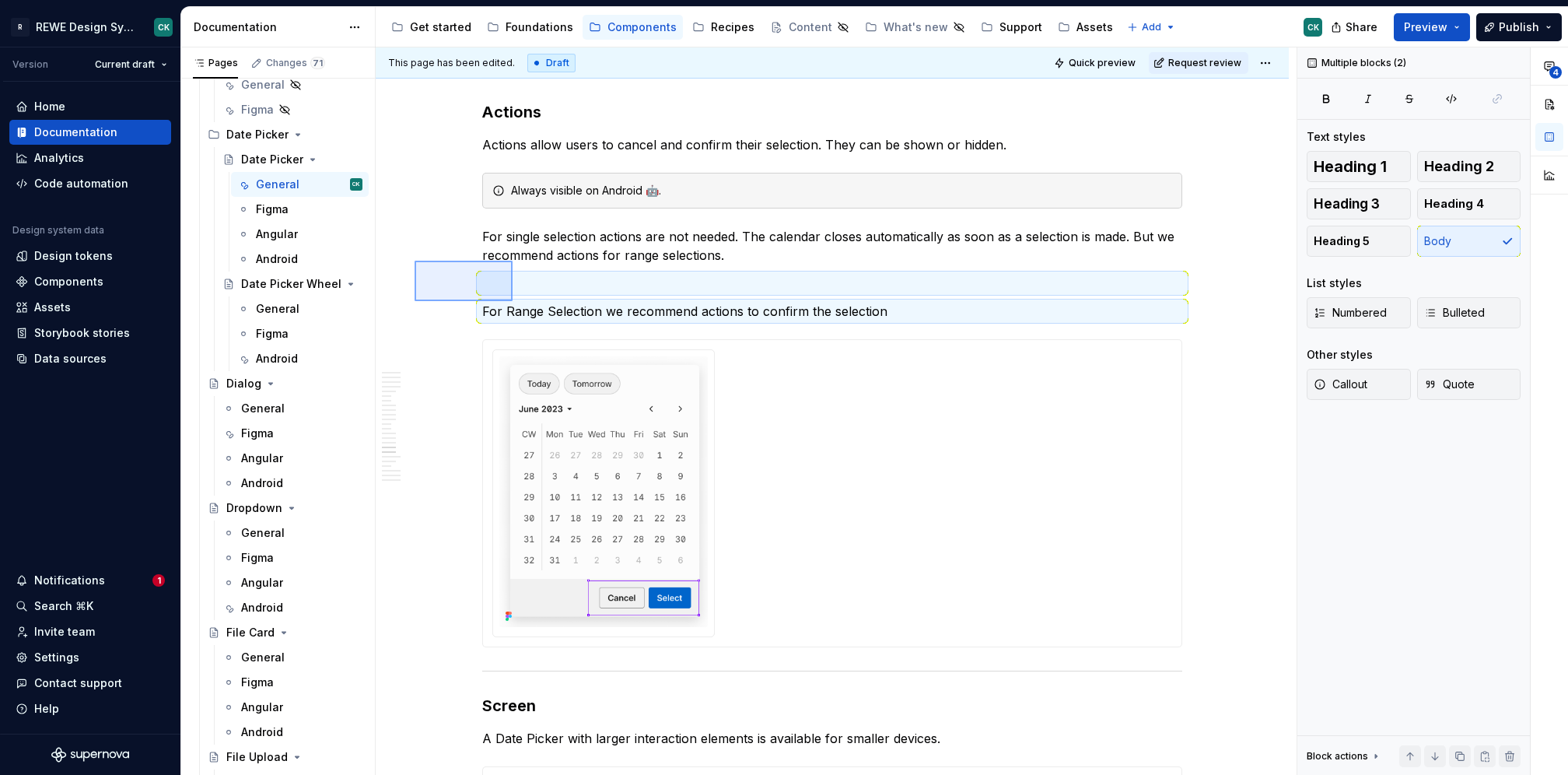
click at [514, 302] on div "**********" at bounding box center [836, 412] width 921 height 729
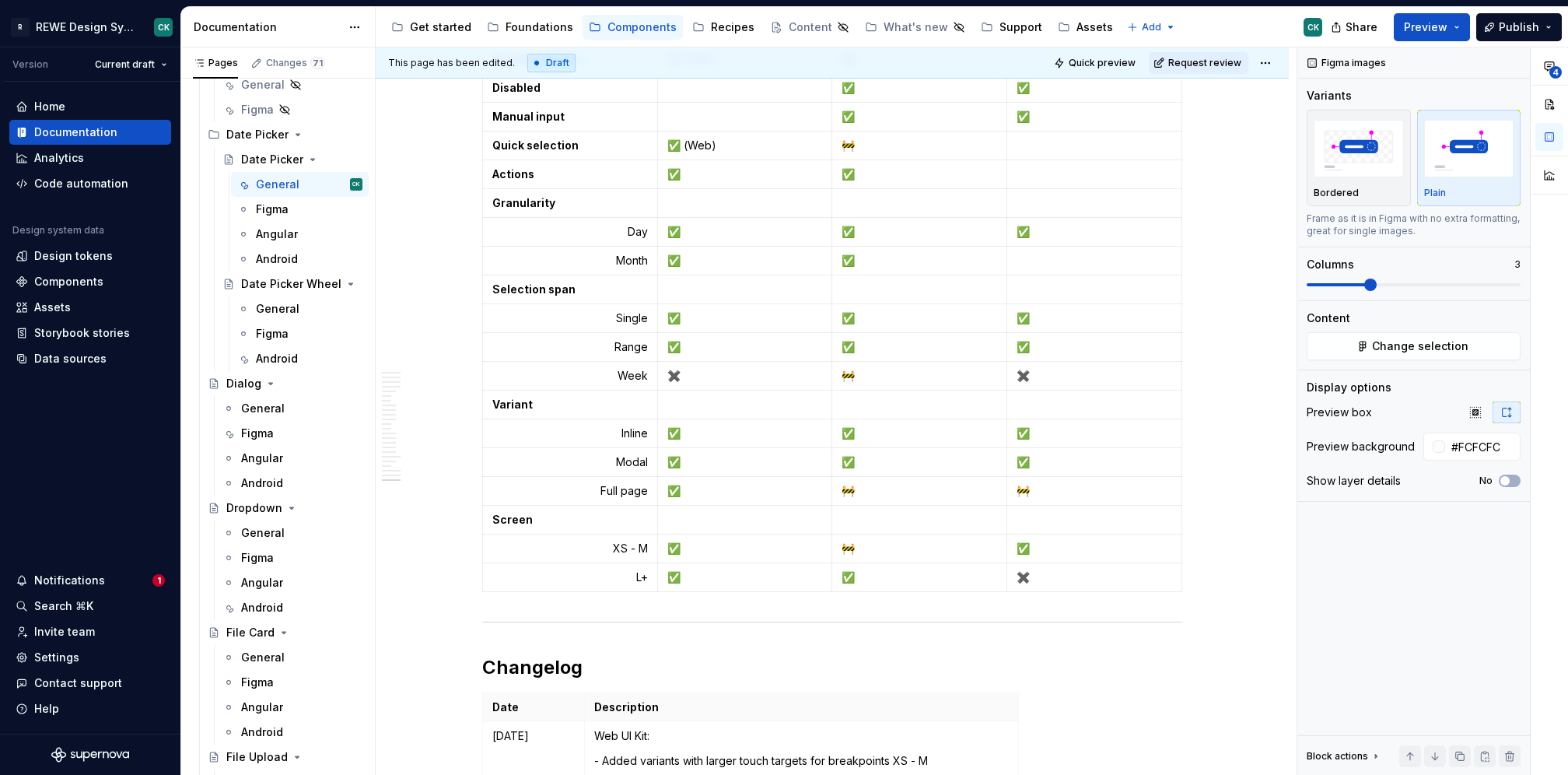
scroll to position [10115, 0]
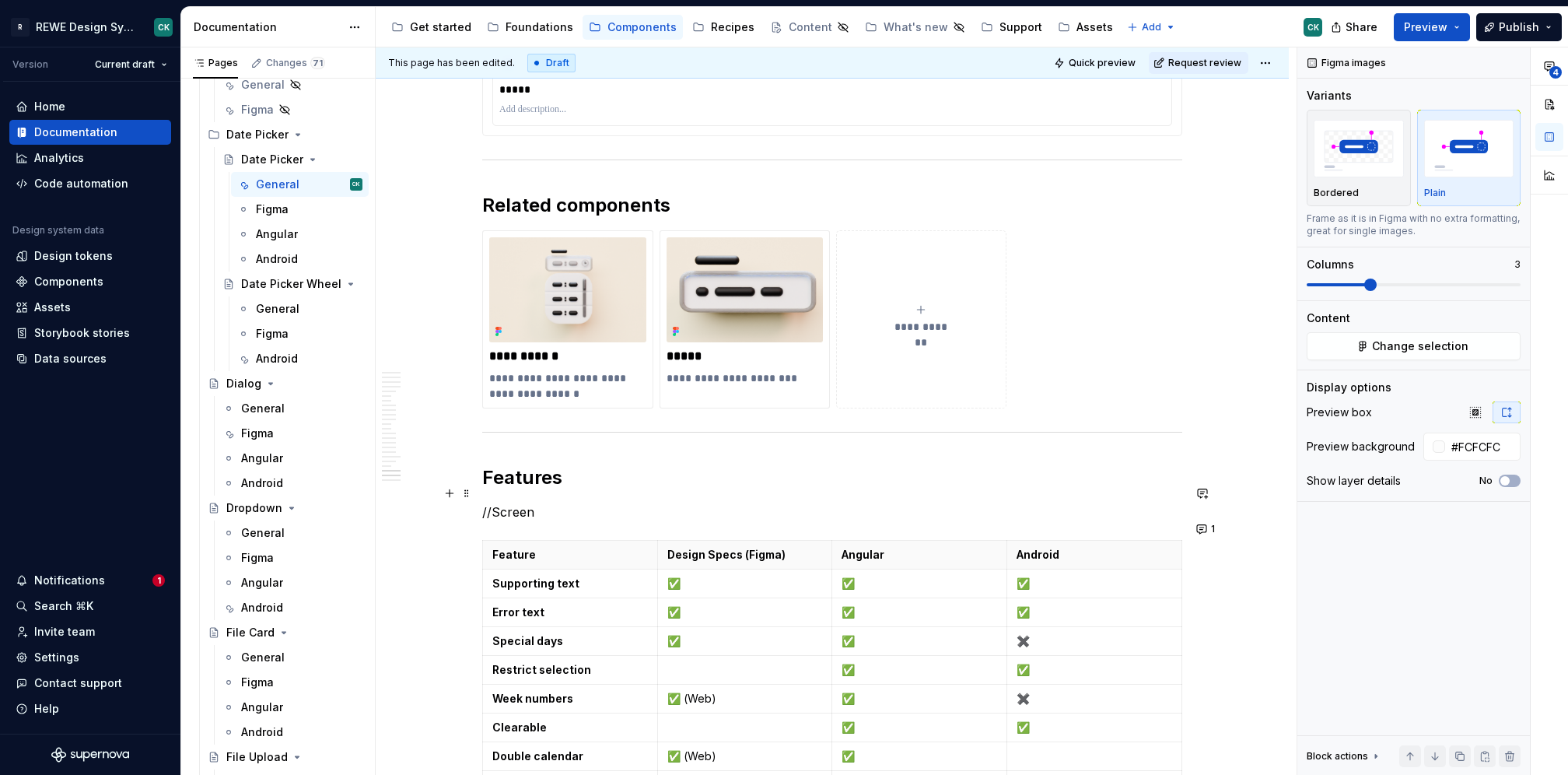
click at [504, 503] on p "//Screen" at bounding box center [832, 512] width 700 height 19
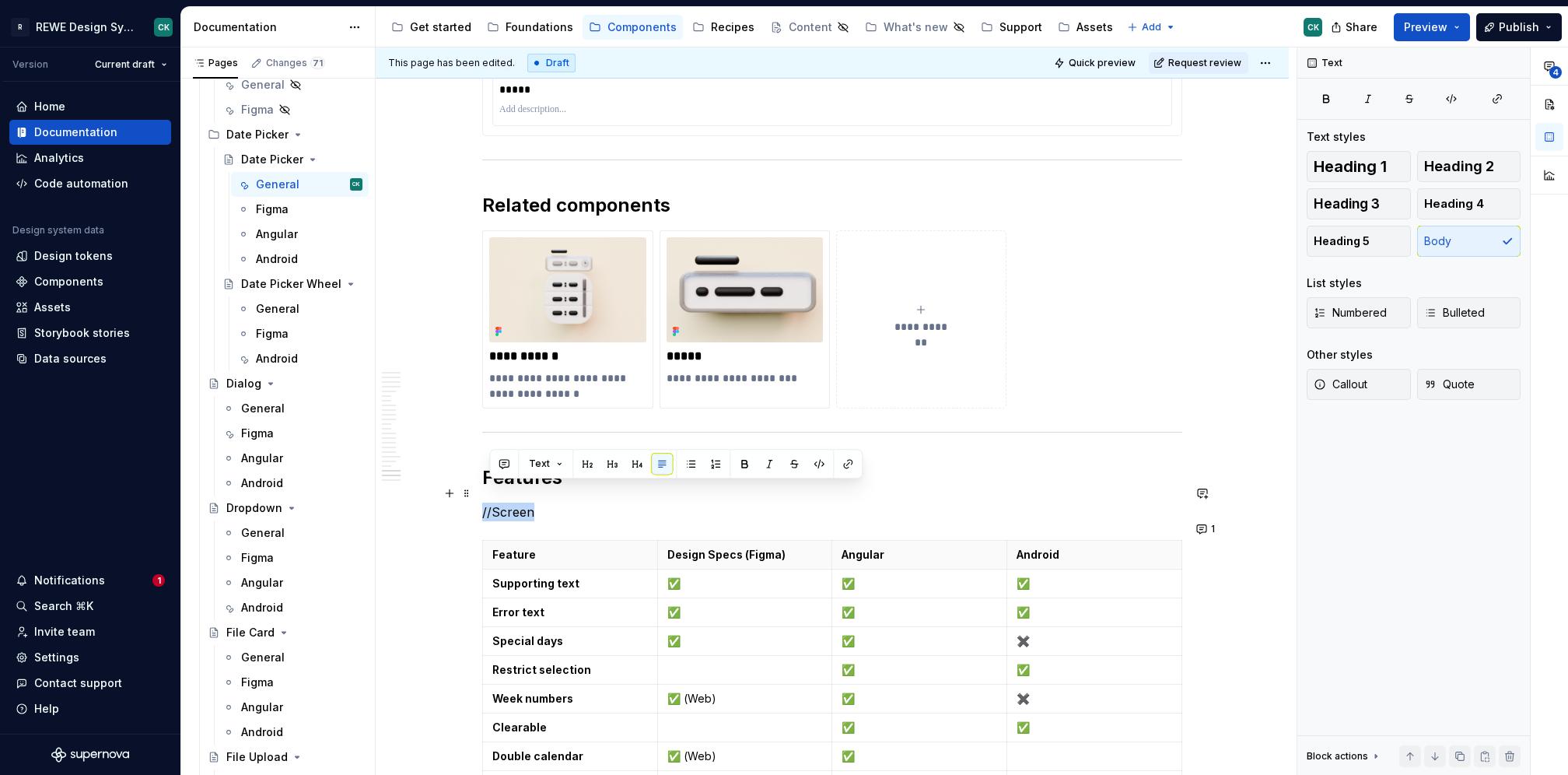
click at [504, 503] on p "//Screen" at bounding box center [832, 512] width 700 height 19
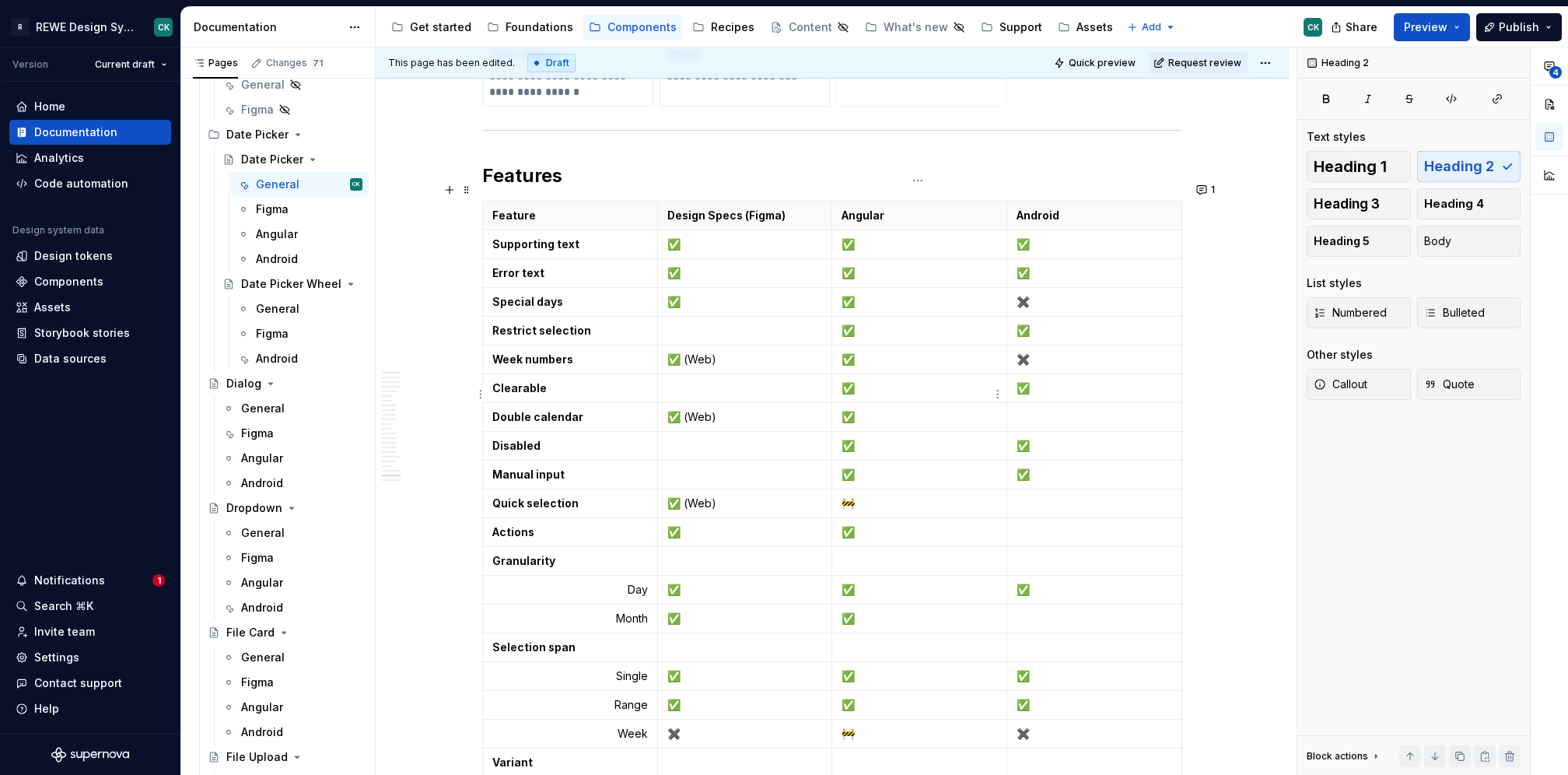
scroll to position [10417, 0]
click at [1029, 408] on p at bounding box center [1094, 416] width 156 height 16
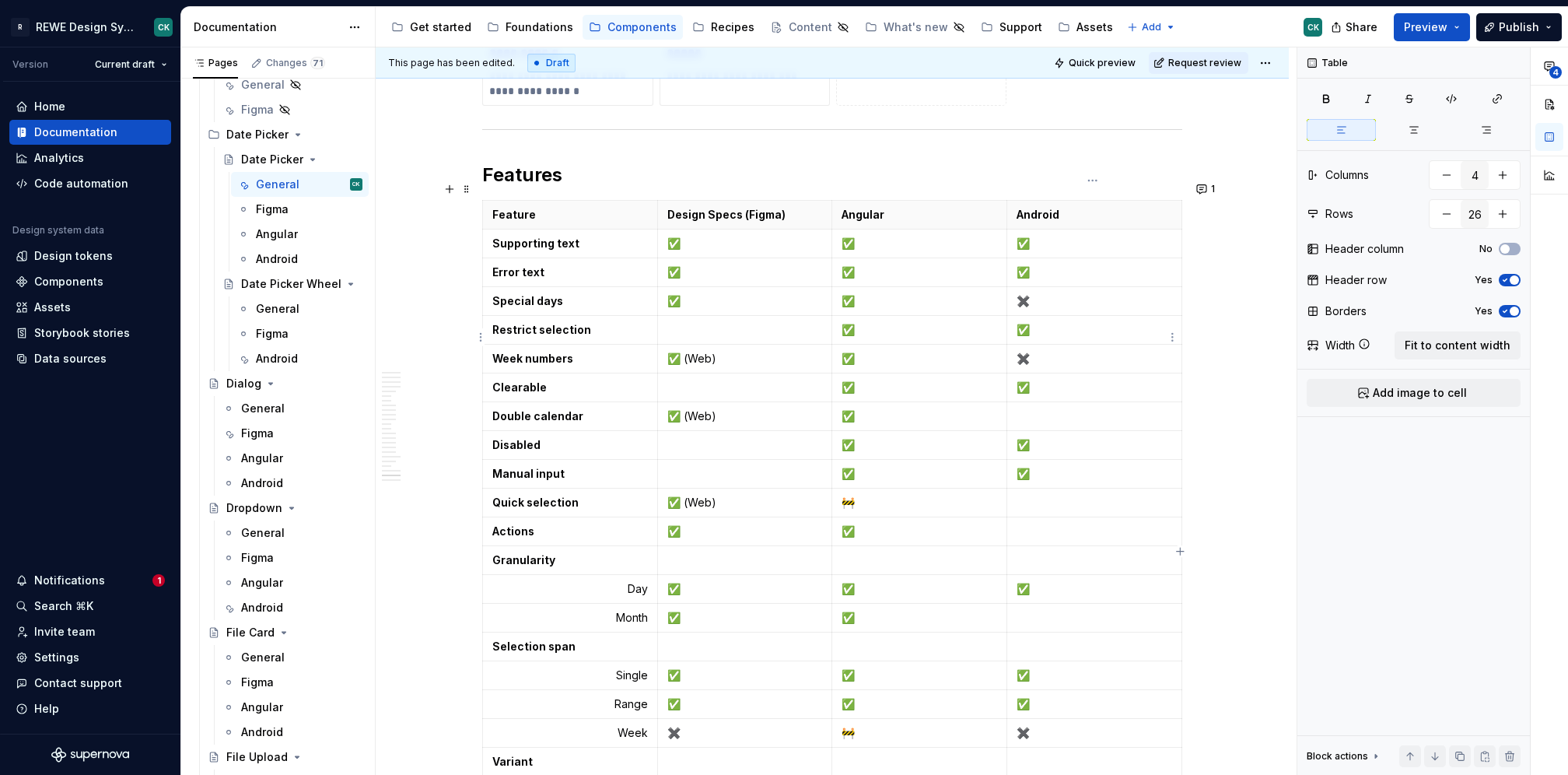
click at [1030, 351] on p "✖️" at bounding box center [1094, 358] width 156 height 16
copy p "✖️"
click at [1035, 404] on td at bounding box center [1094, 416] width 175 height 29
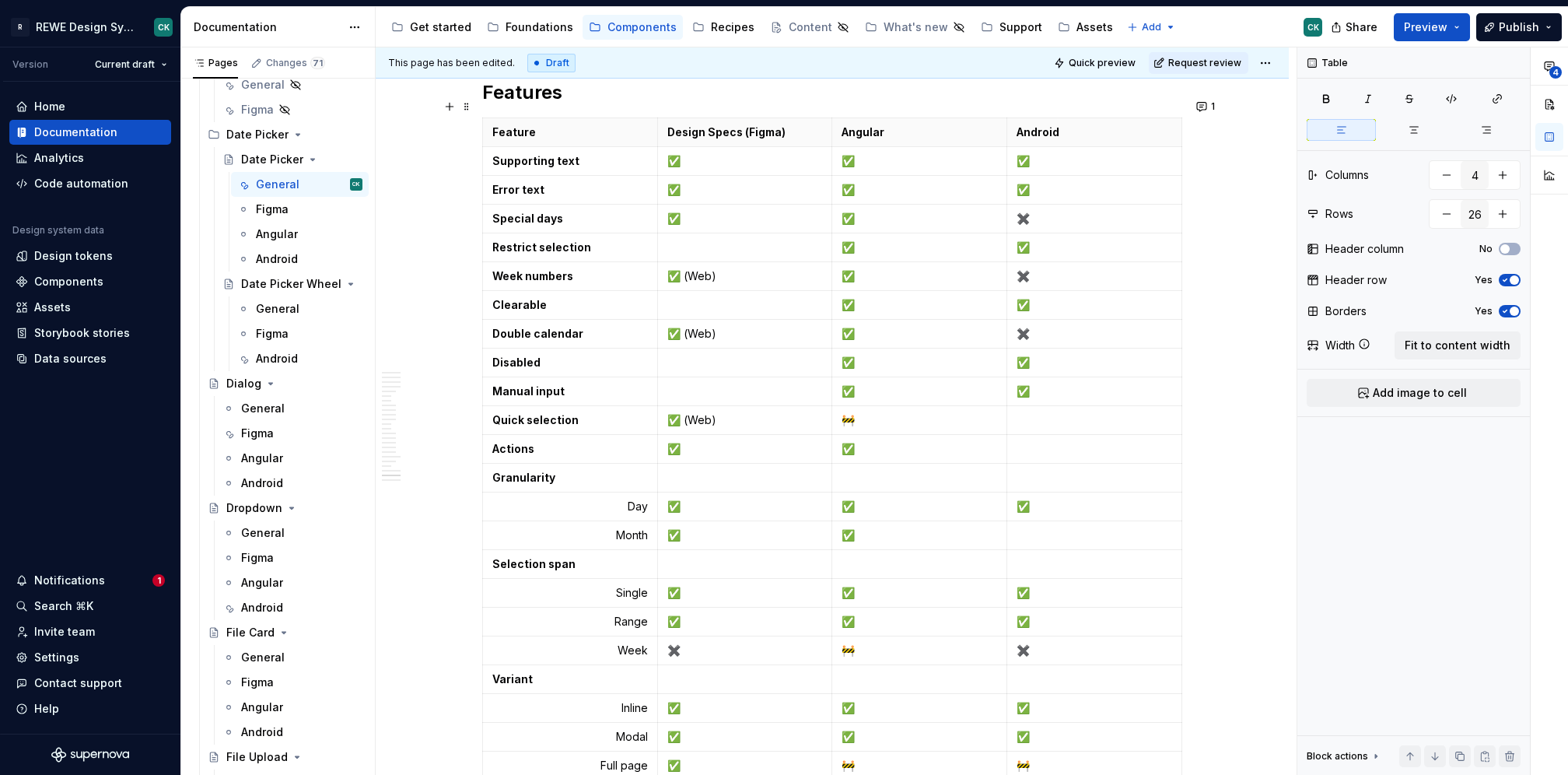
scroll to position [10637, 0]
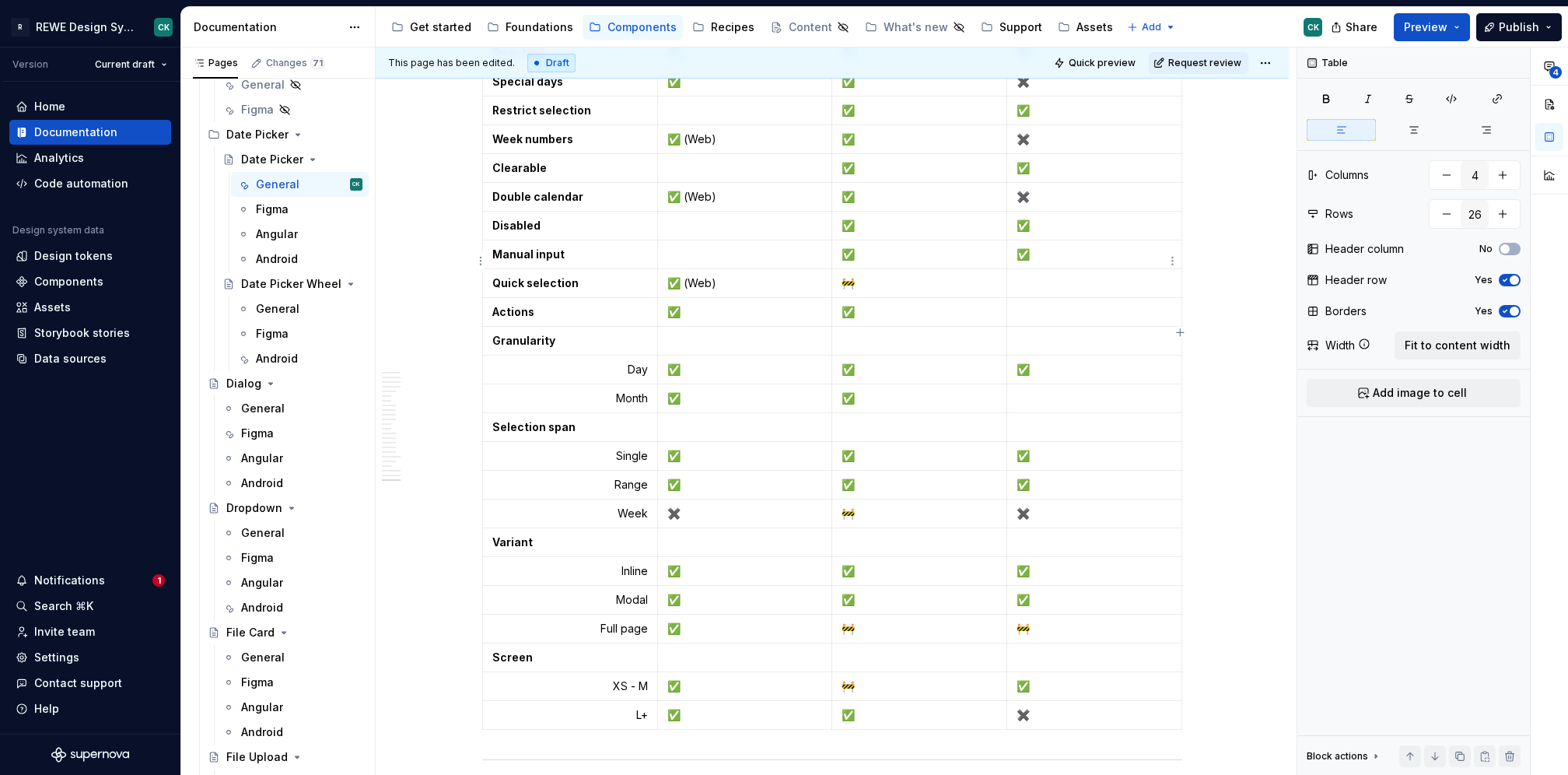
click at [1030, 275] on p at bounding box center [1094, 283] width 156 height 16
click at [1055, 391] on p at bounding box center [1094, 398] width 156 height 16
click at [1034, 305] on p at bounding box center [1094, 312] width 156 height 16
click at [866, 297] on td "✅" at bounding box center [919, 311] width 175 height 29
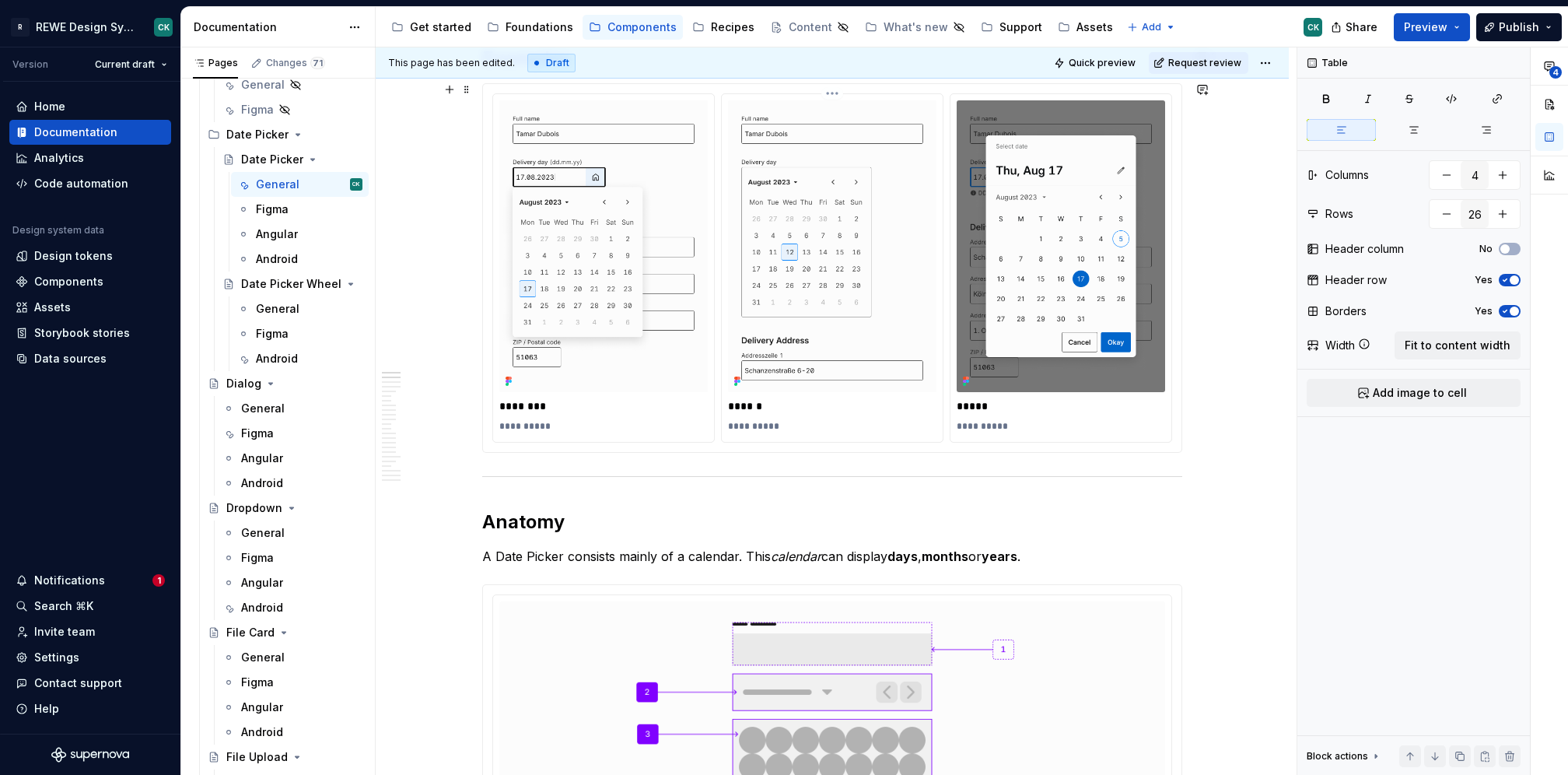
scroll to position [0, 0]
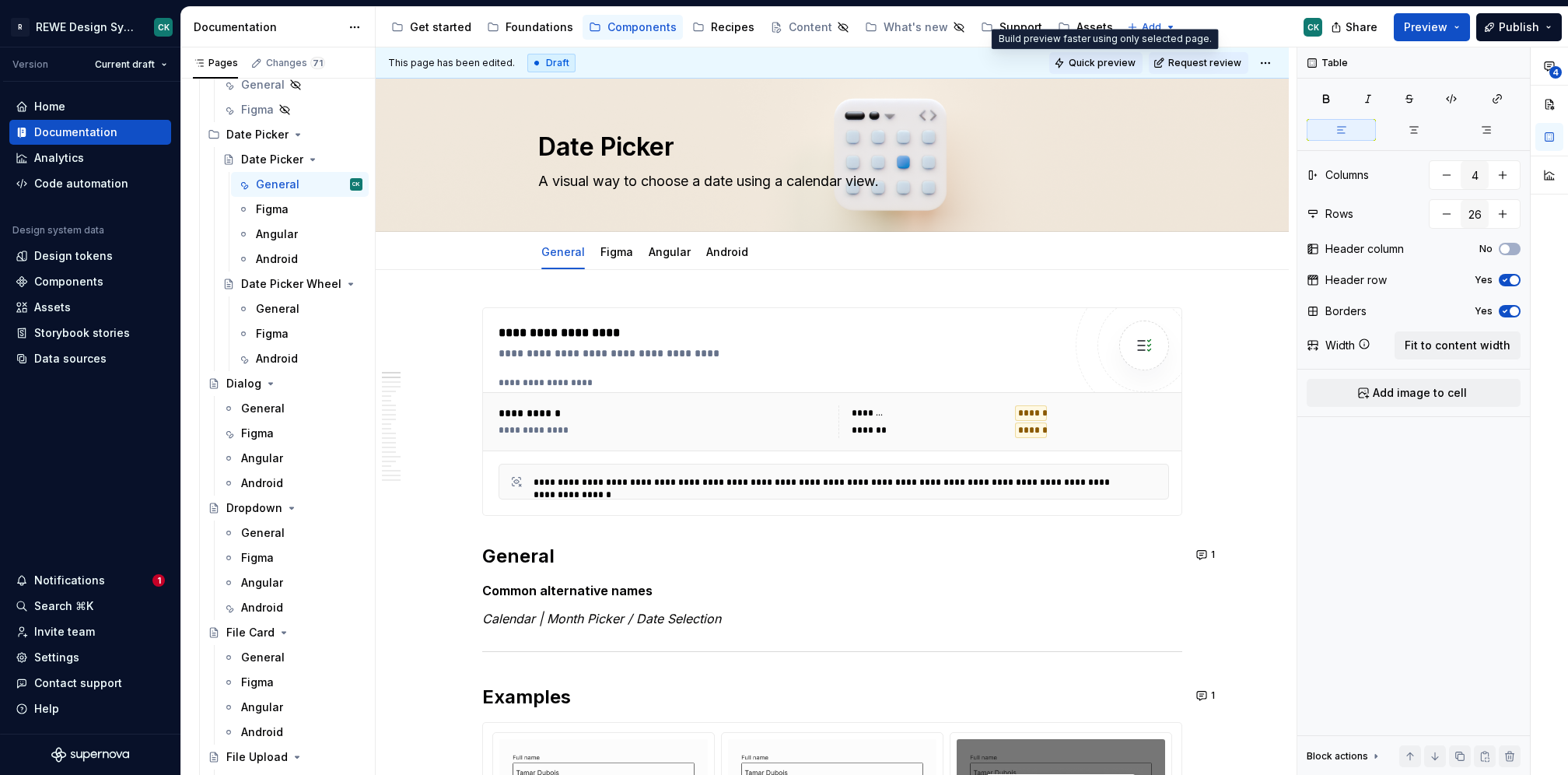
click at [1101, 59] on span "Quick preview" at bounding box center [1102, 62] width 67 height 12
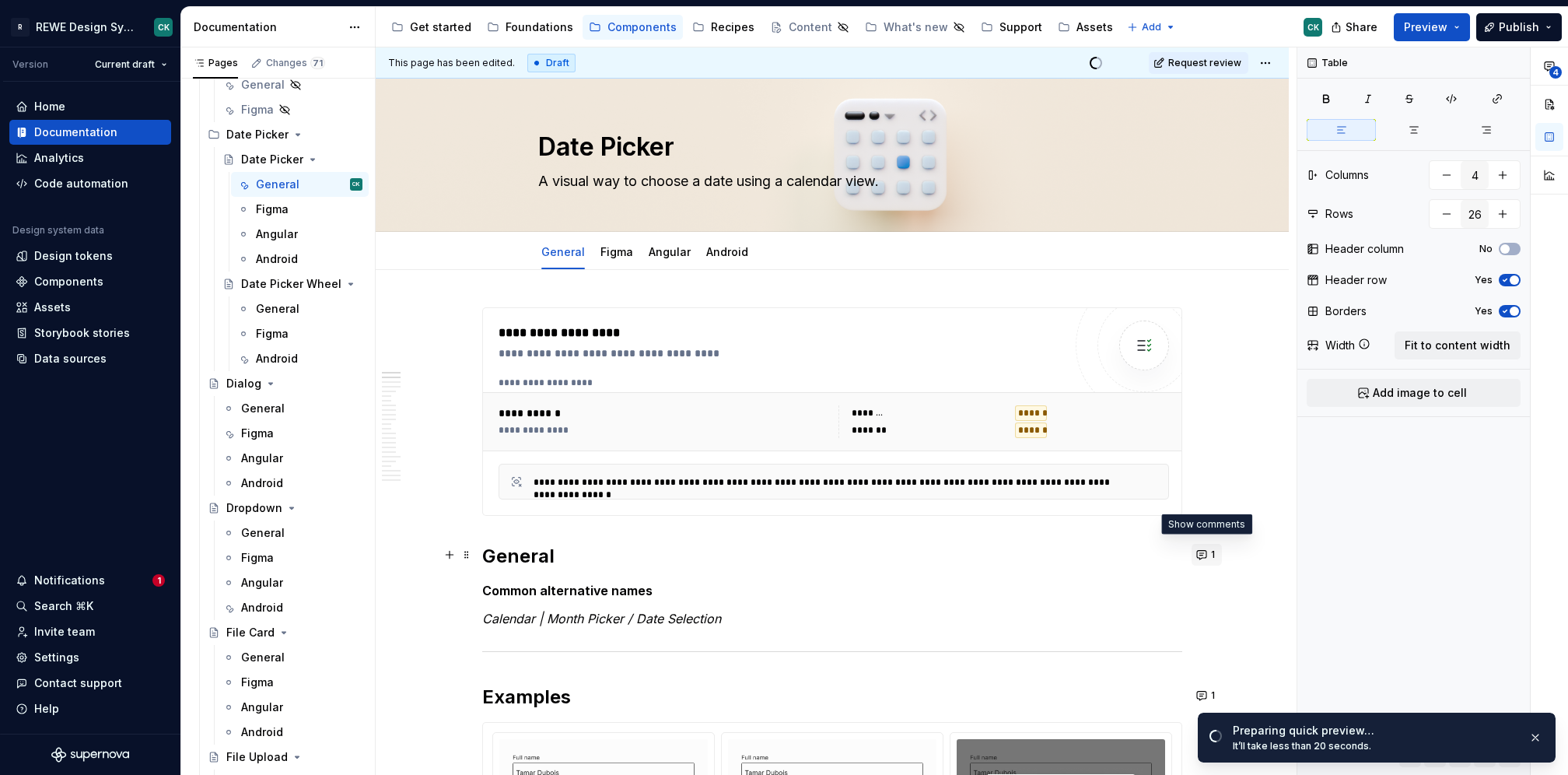
click at [1201, 557] on button "1" at bounding box center [1206, 554] width 31 height 22
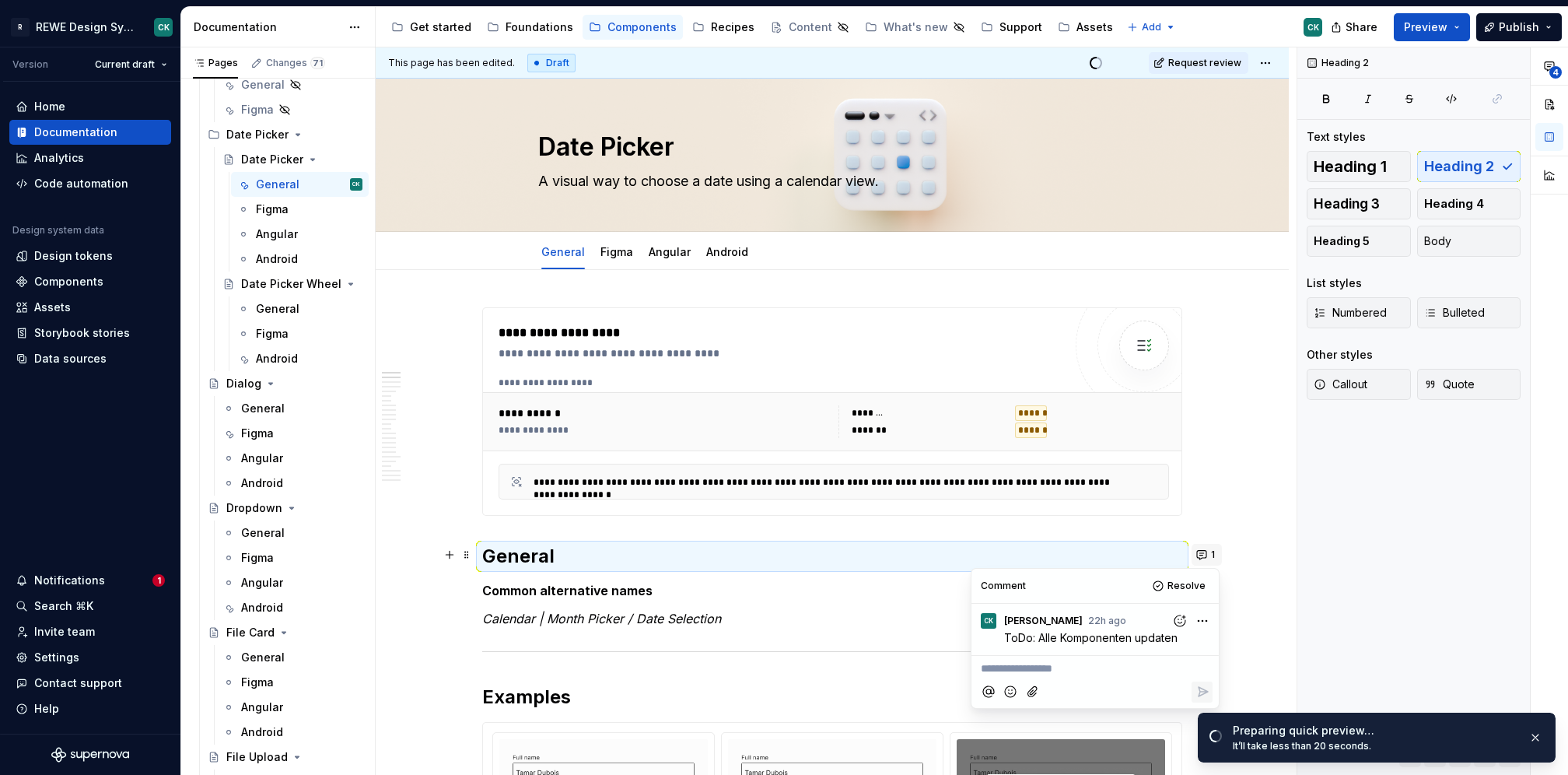
click at [1202, 556] on button "1" at bounding box center [1206, 554] width 31 height 22
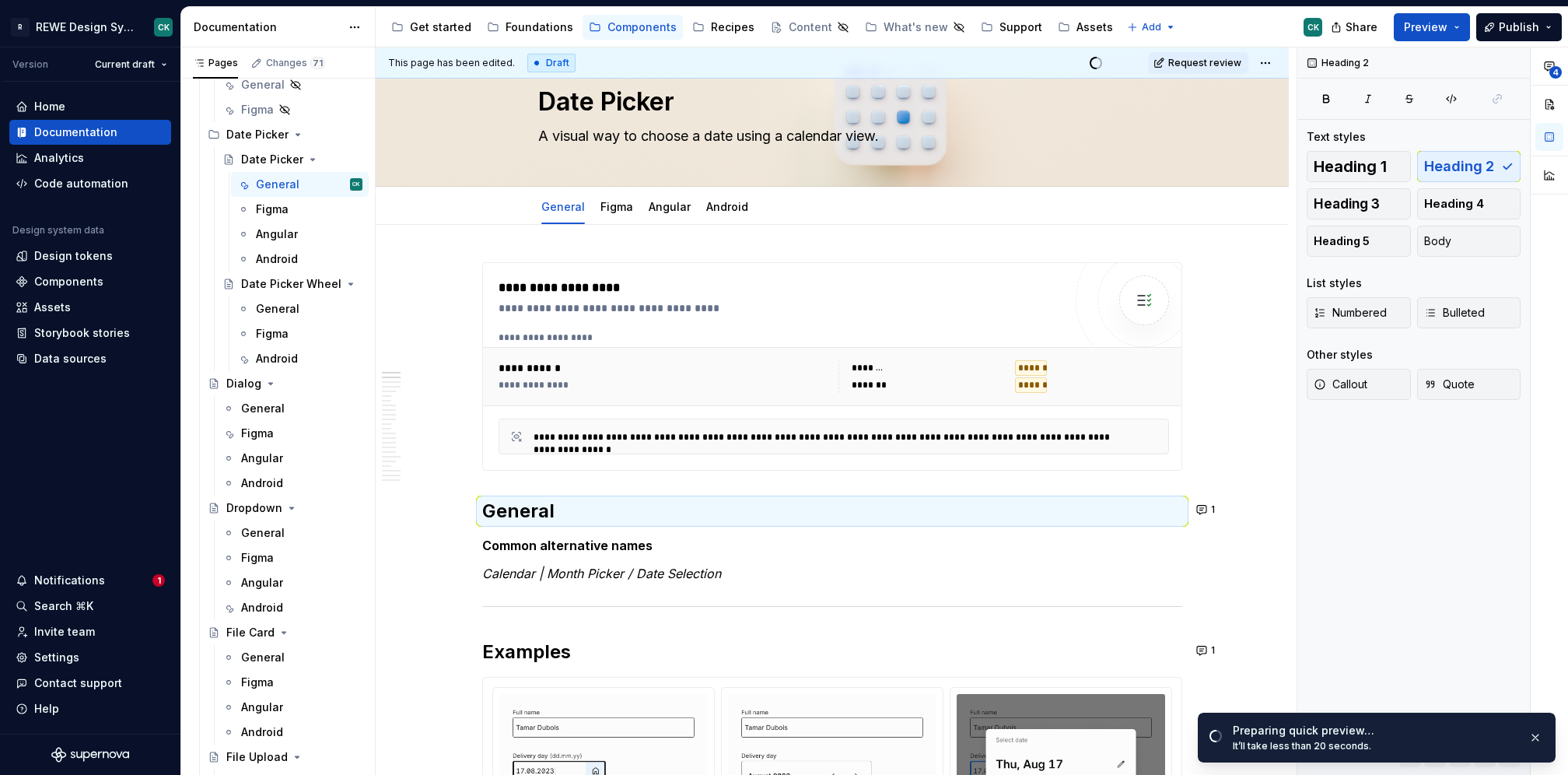
scroll to position [167, 0]
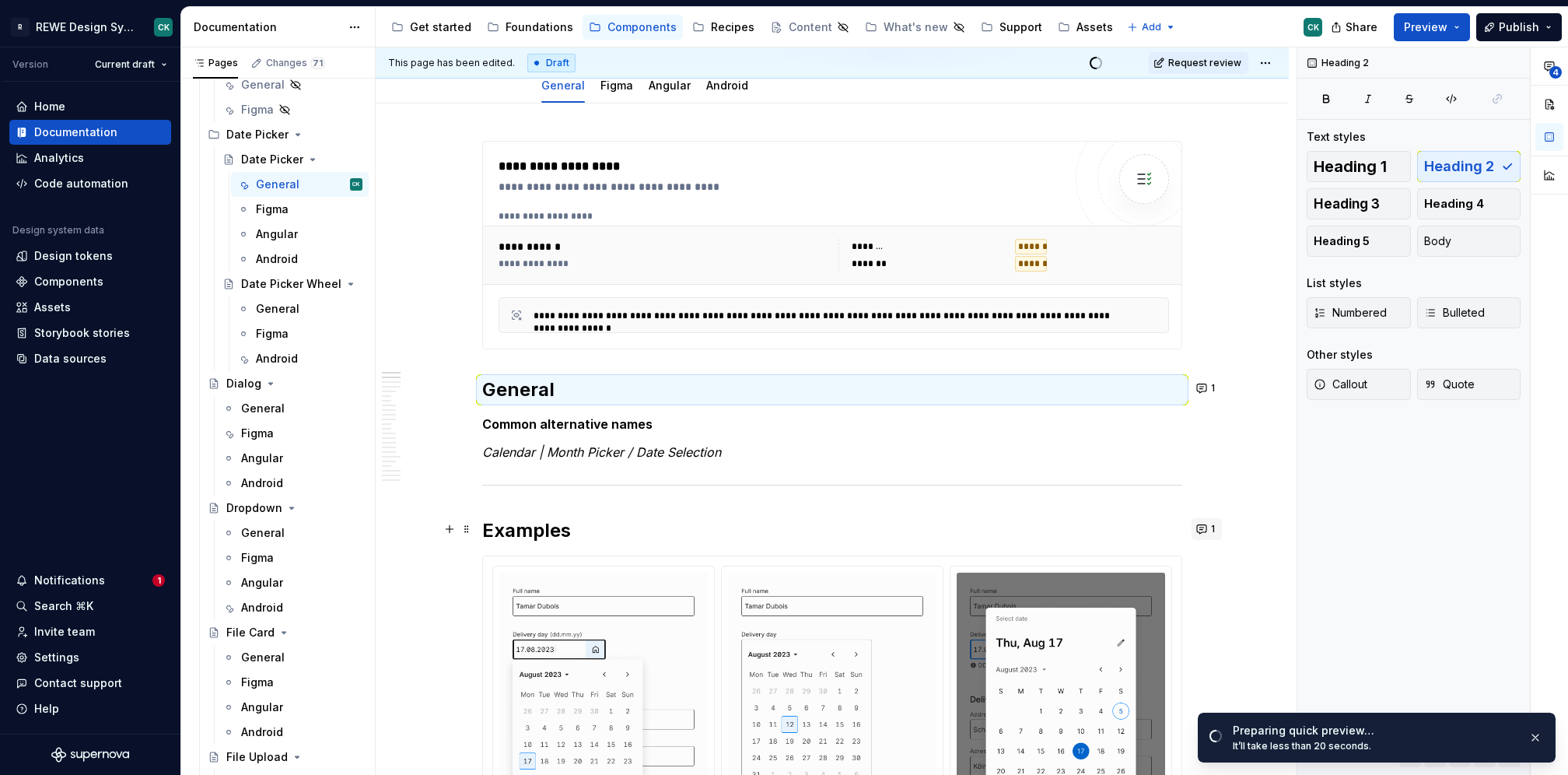
click at [1211, 530] on span "1" at bounding box center [1213, 529] width 4 height 12
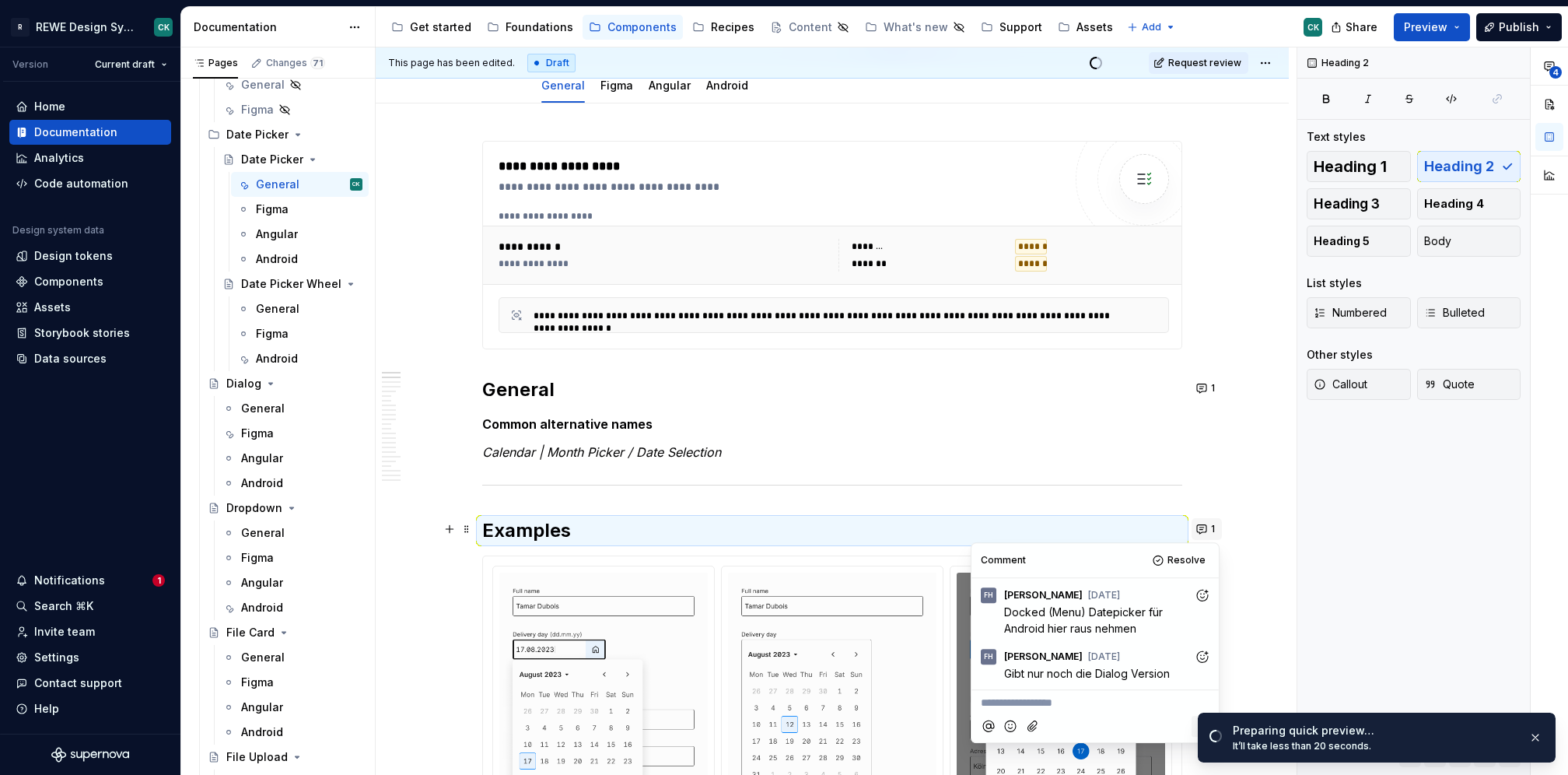
click at [1211, 530] on span "1" at bounding box center [1213, 529] width 4 height 12
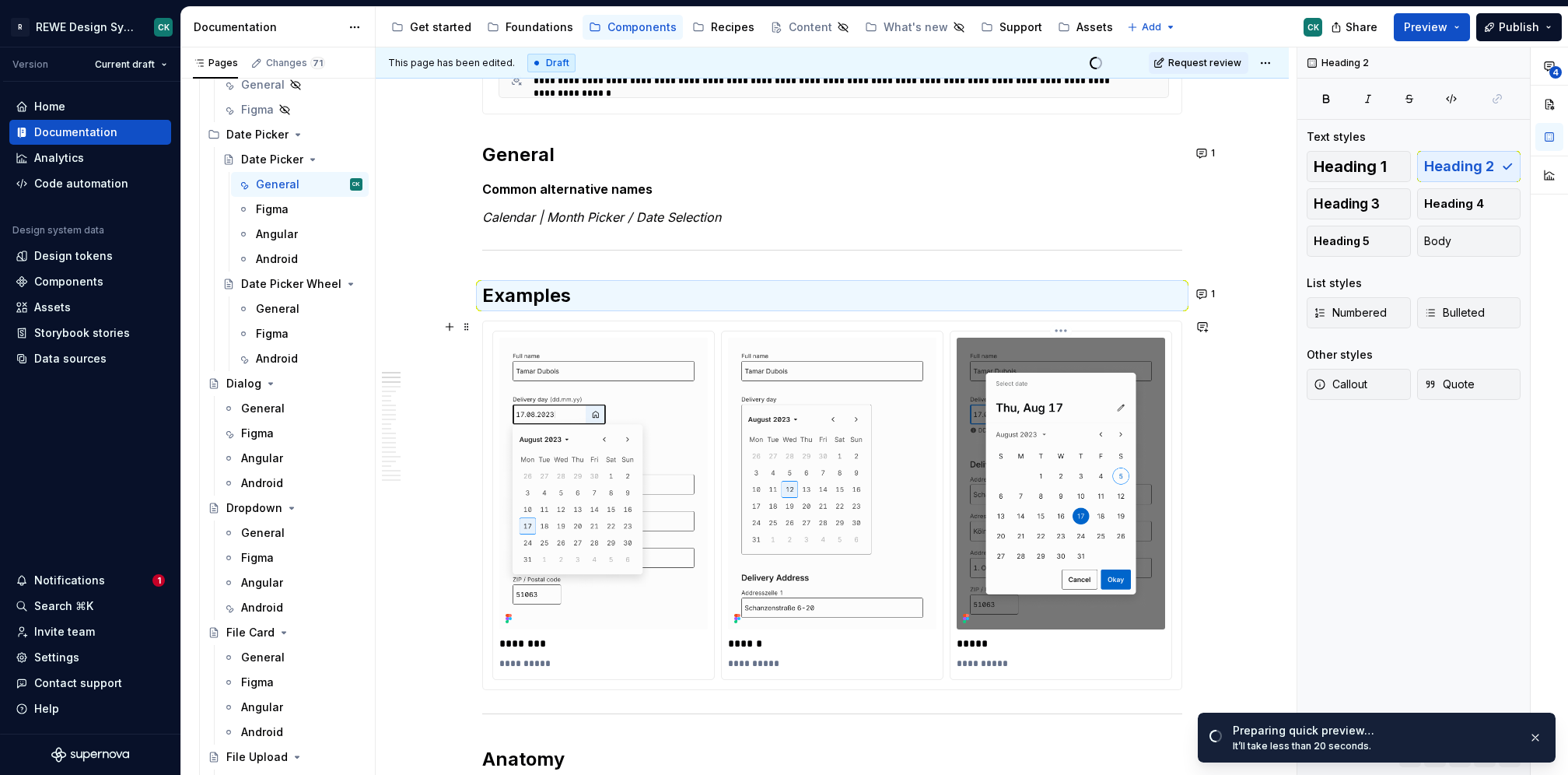
scroll to position [0, 0]
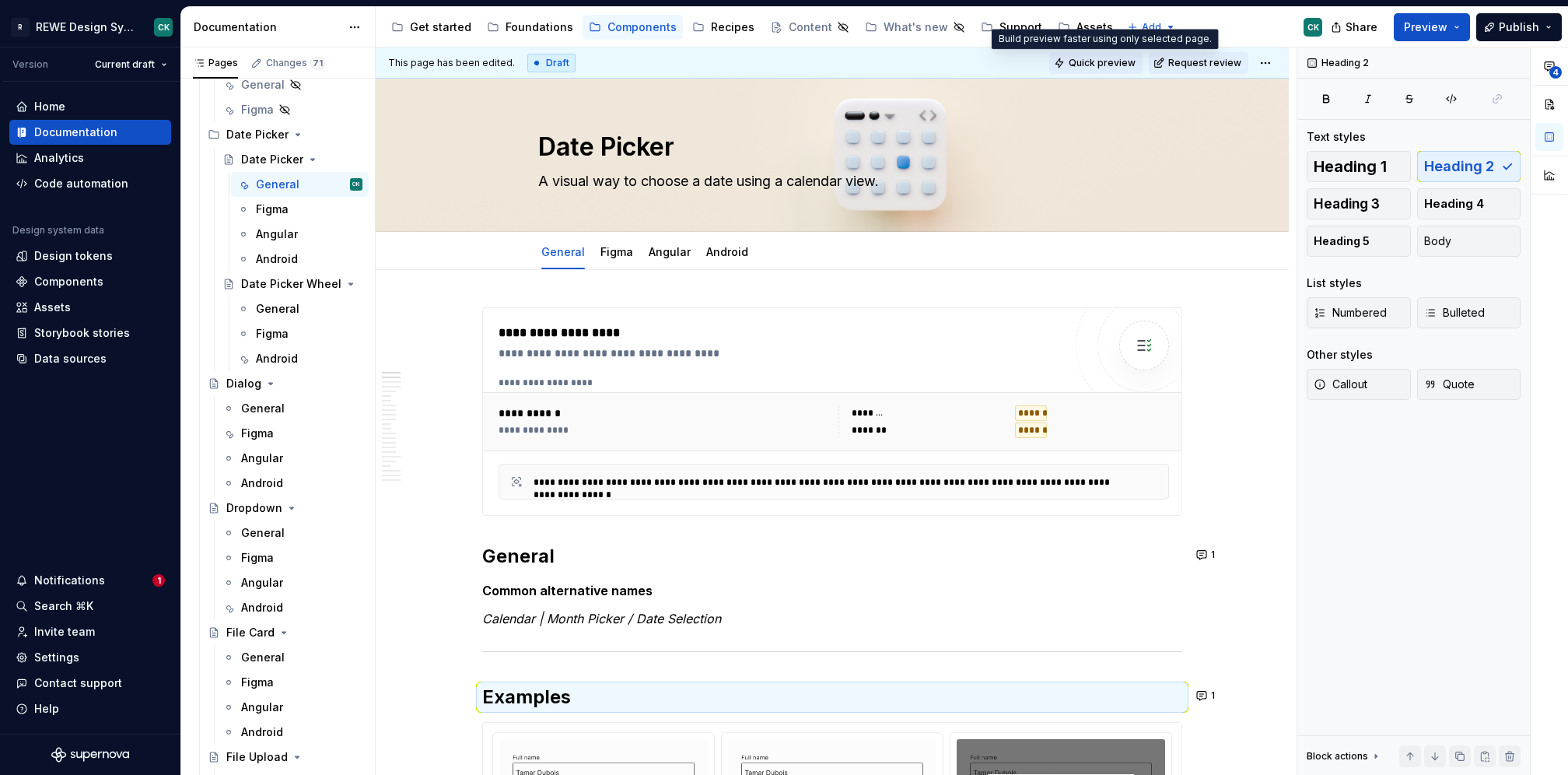
click at [1085, 68] on span "Quick preview" at bounding box center [1102, 62] width 67 height 12
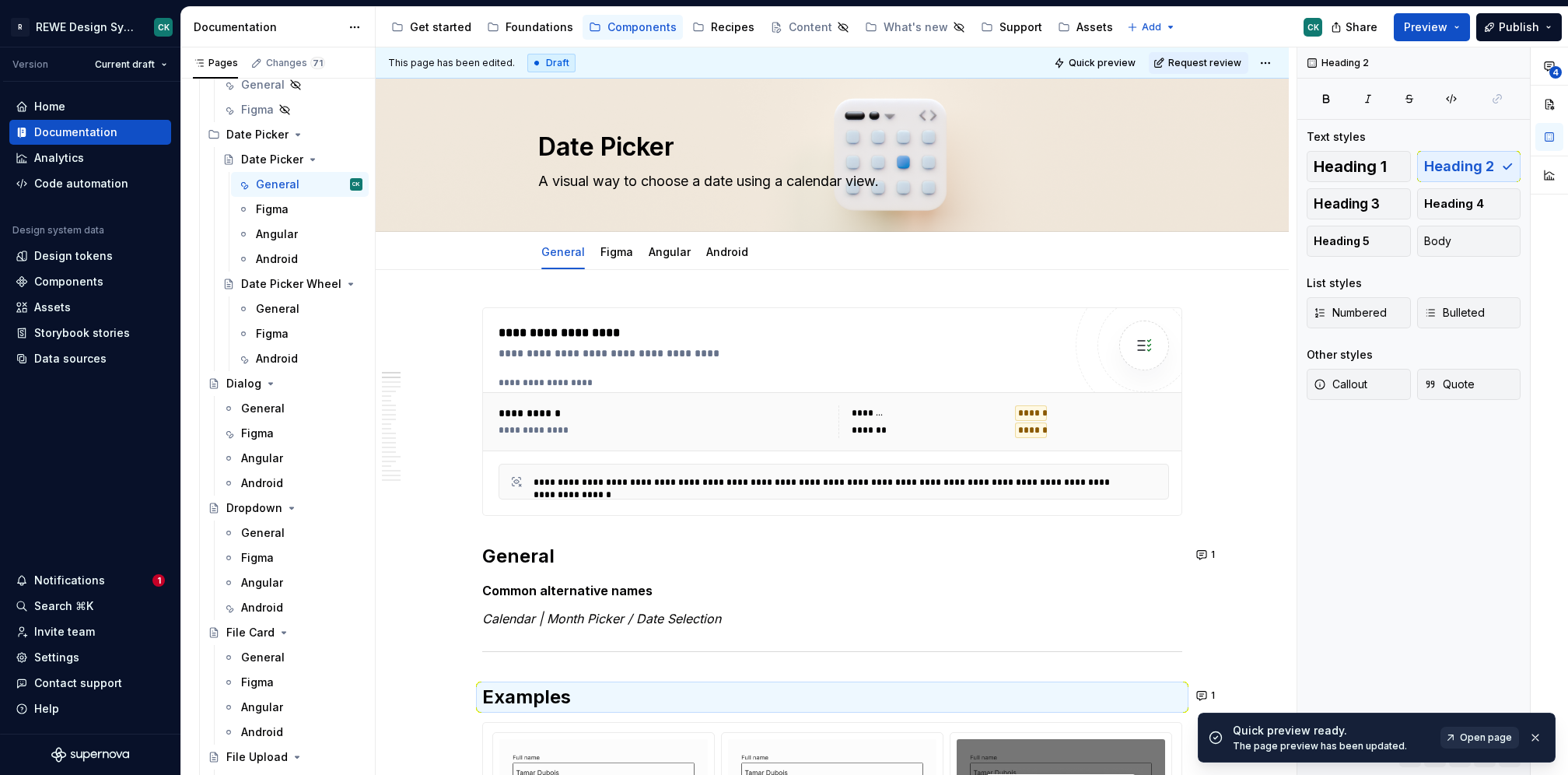
click at [1497, 734] on span "Open page" at bounding box center [1486, 737] width 52 height 12
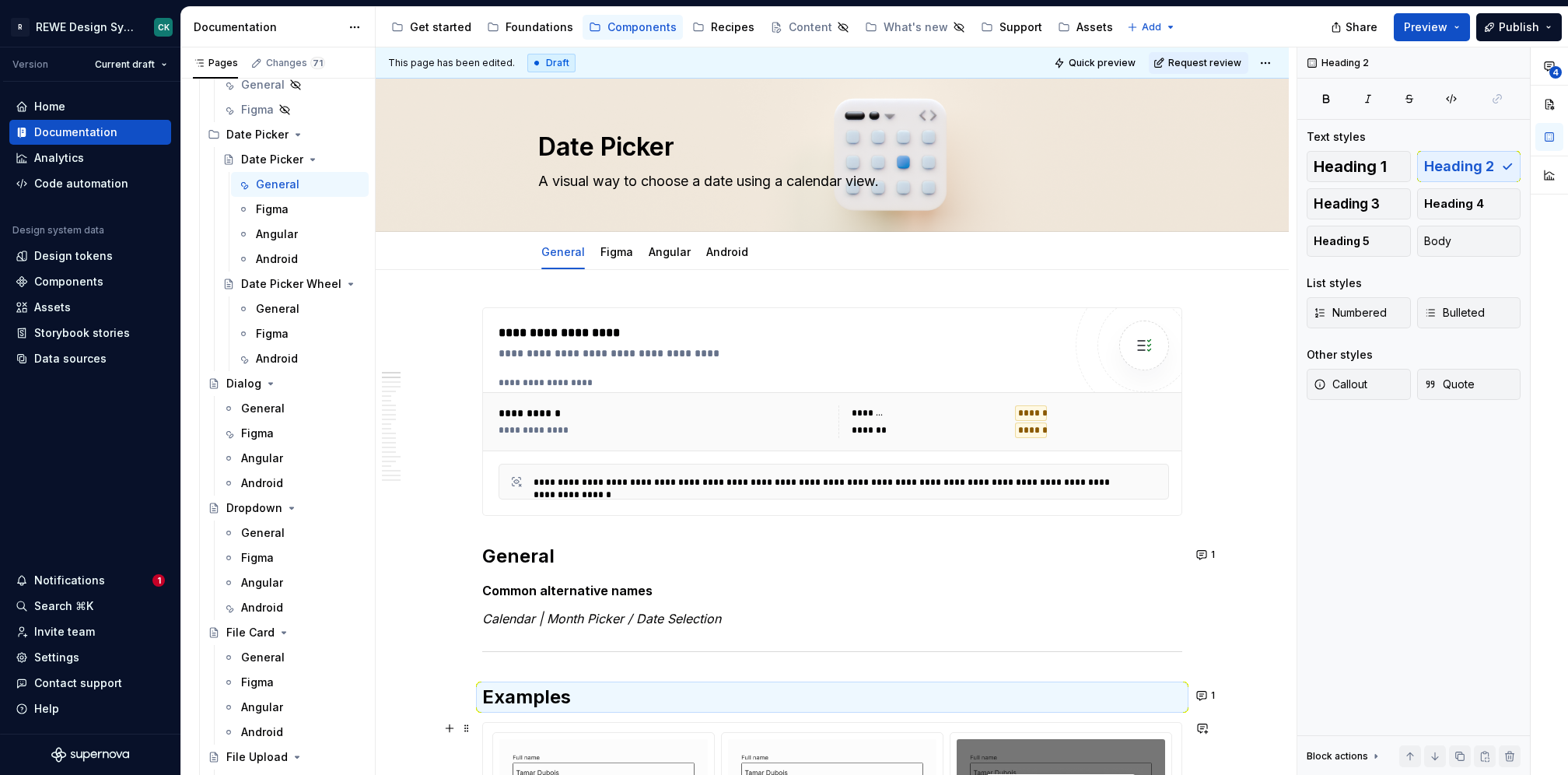
type textarea "*"
